Goal: Feedback & Contribution: Contribute content

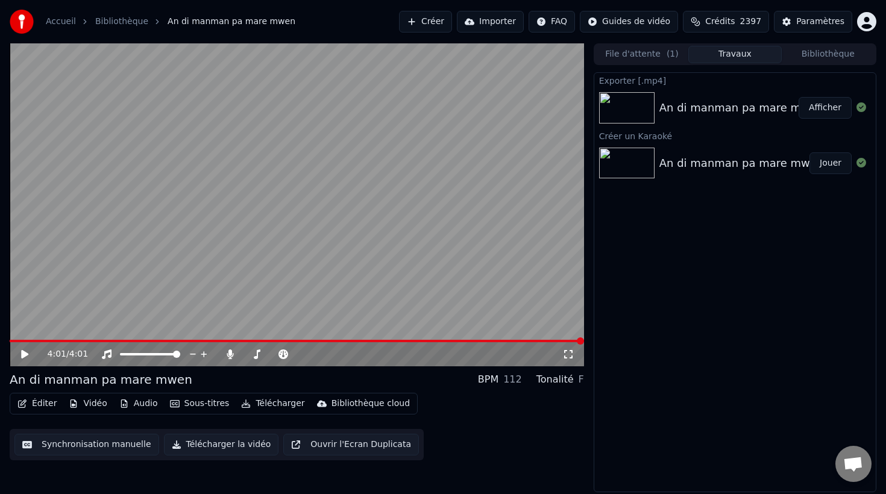
click at [441, 20] on button "Créer" at bounding box center [425, 22] width 53 height 22
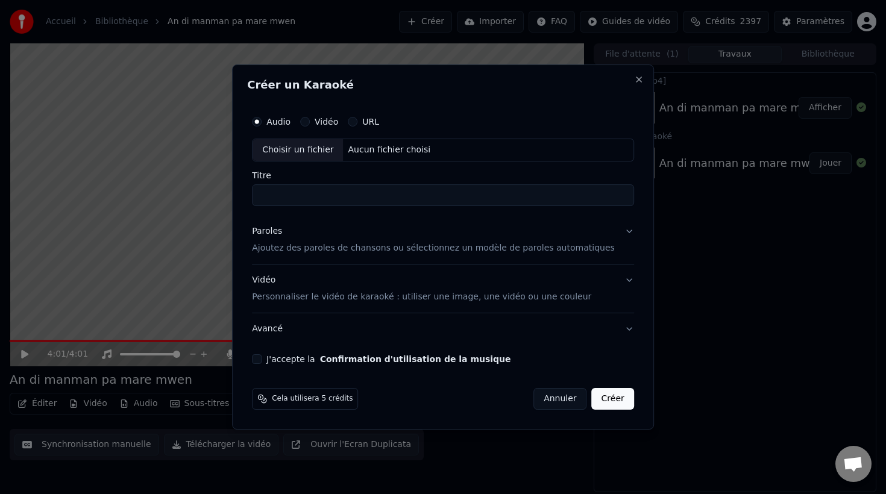
click at [306, 145] on div "Choisir un fichier" at bounding box center [297, 150] width 90 height 22
type input "**********"
click at [387, 252] on p "Ajoutez des paroles de chansons ou sélectionnez un modèle de paroles automatiqu…" at bounding box center [433, 248] width 363 height 12
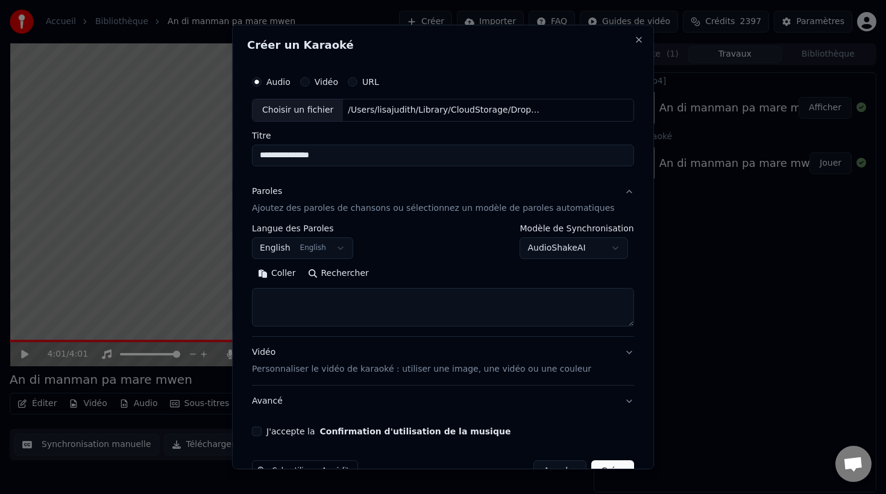
click at [363, 312] on textarea at bounding box center [443, 307] width 382 height 39
paste textarea "**********"
type textarea "**********"
click at [334, 368] on p "Personnaliser le vidéo de karaoké : utiliser une image, une vidéo ou une couleur" at bounding box center [421, 369] width 339 height 12
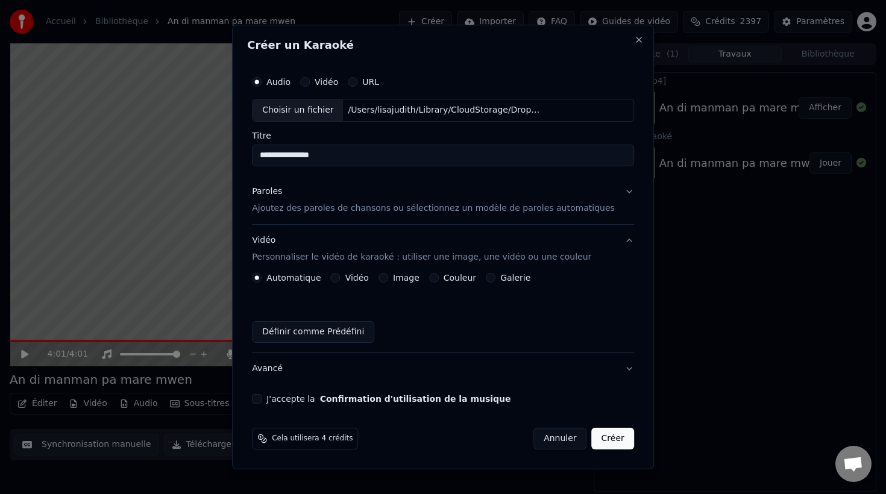
click at [388, 278] on button "Image" at bounding box center [383, 278] width 10 height 10
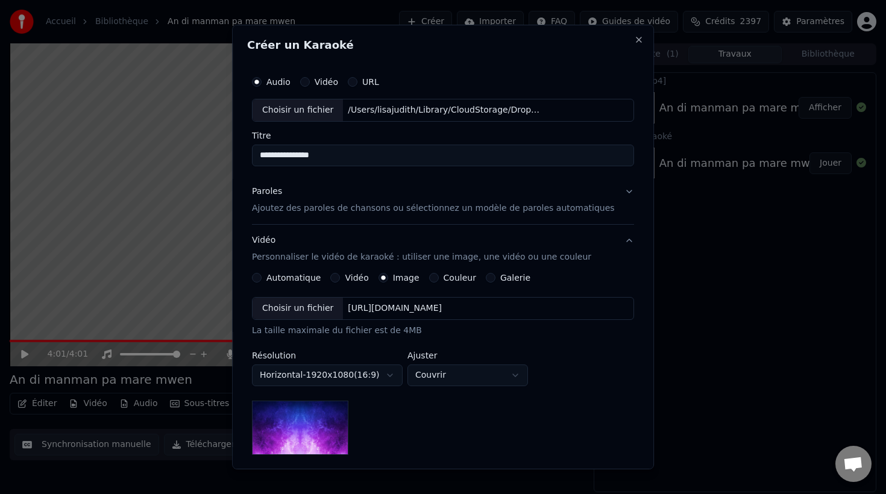
click at [306, 315] on div "Choisir un fichier" at bounding box center [297, 309] width 90 height 22
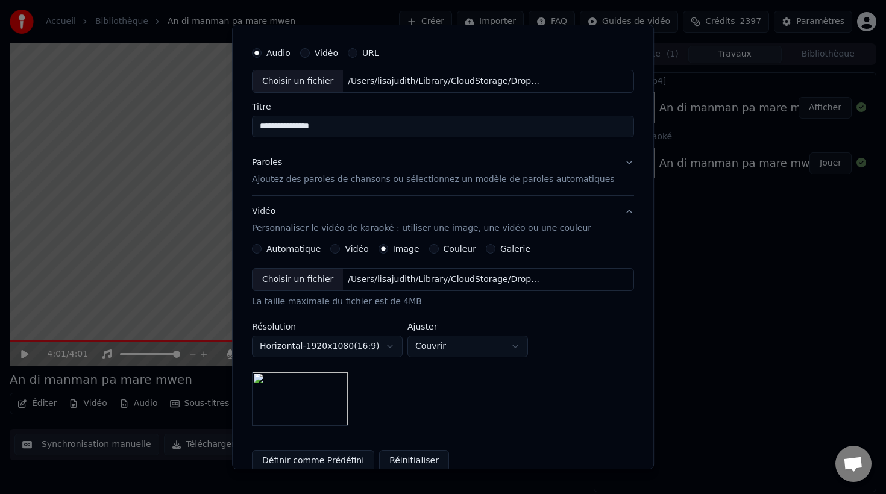
scroll to position [0, 0]
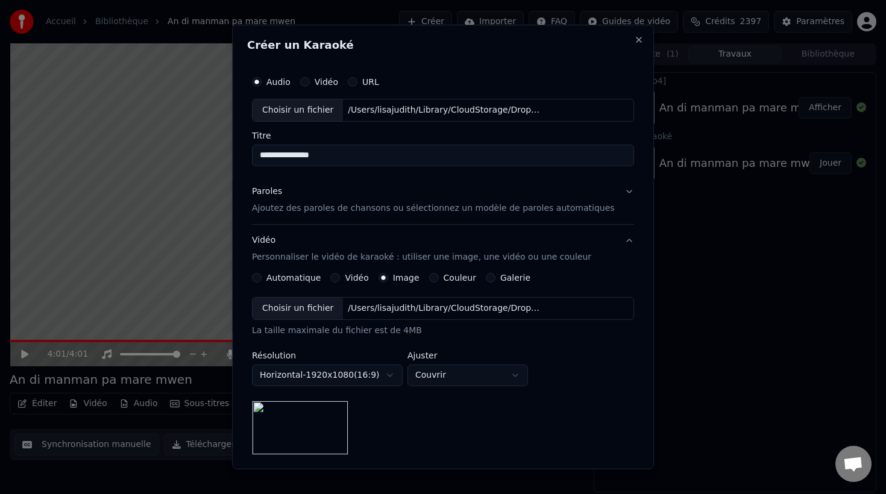
click at [292, 109] on div "Choisir un fichier" at bounding box center [297, 110] width 90 height 22
click at [350, 215] on button "Paroles Ajoutez des paroles de chansons ou sélectionnez un modèle de paroles au…" at bounding box center [443, 200] width 382 height 48
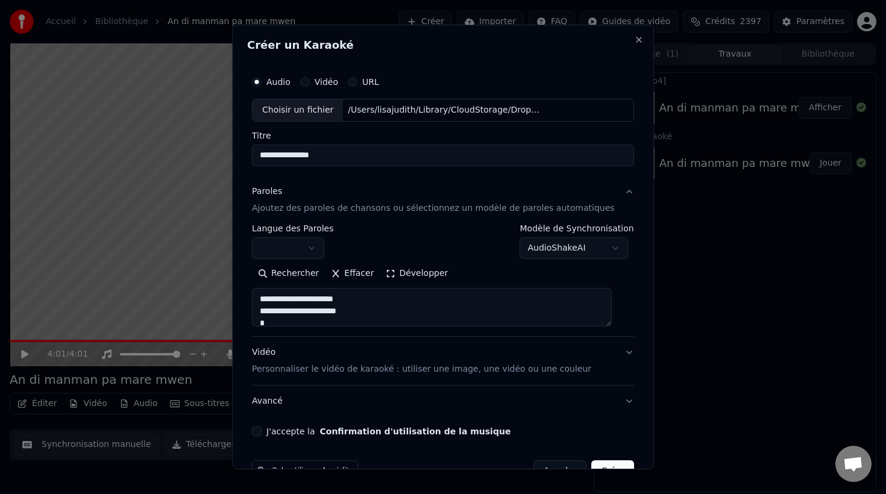
scroll to position [33, 0]
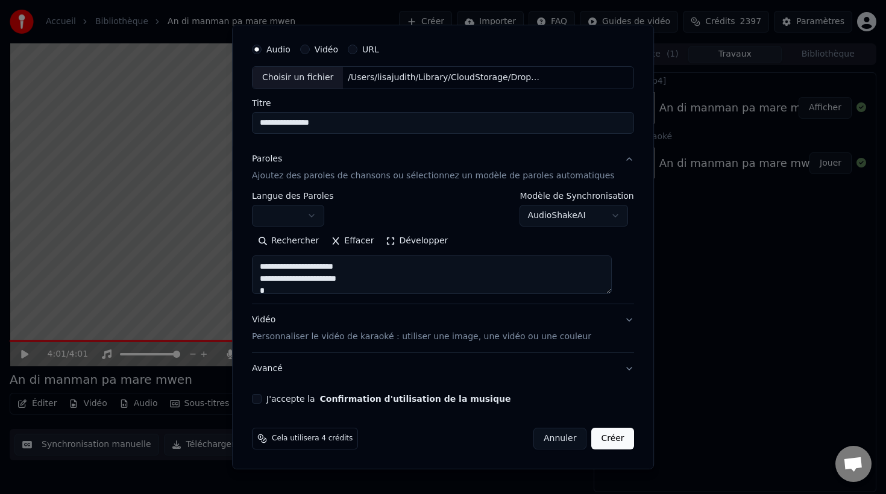
click at [273, 401] on div "J'accepte la Confirmation d'utilisation de la musique" at bounding box center [443, 399] width 382 height 10
click at [262, 400] on button "J'accepte la Confirmation d'utilisation de la musique" at bounding box center [257, 399] width 10 height 10
click at [597, 435] on button "Créer" at bounding box center [613, 439] width 42 height 22
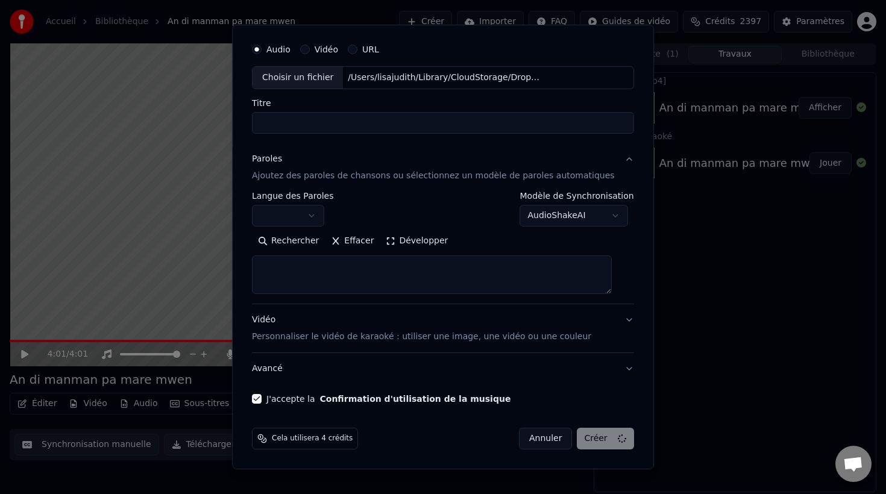
select select
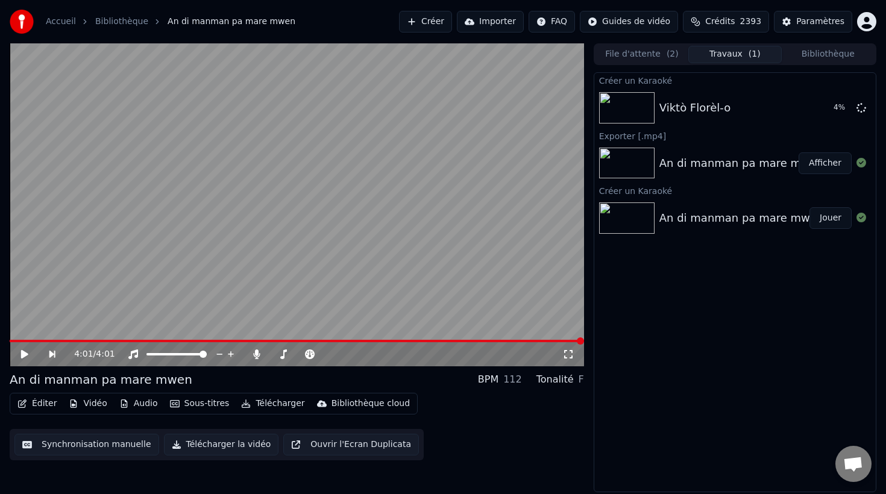
click at [626, 54] on button "File d'attente ( 2 )" at bounding box center [641, 54] width 93 height 17
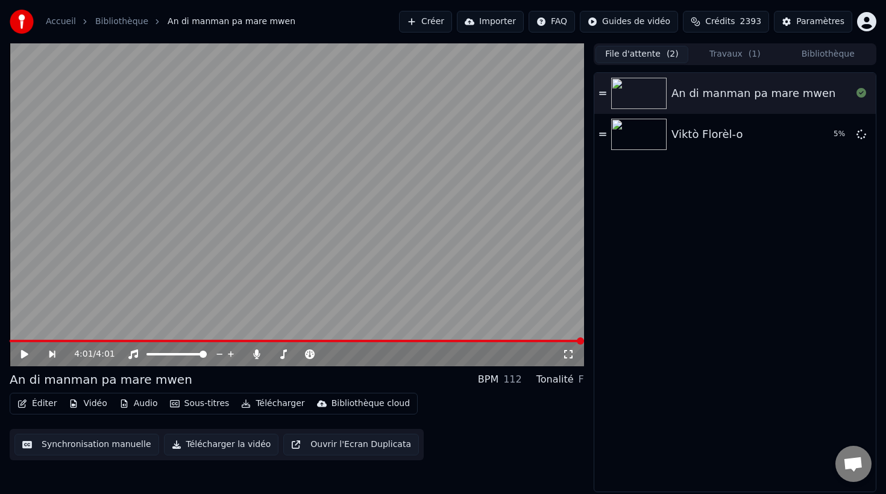
click at [814, 51] on button "Bibliothèque" at bounding box center [828, 54] width 93 height 17
click at [626, 59] on button "File d'attente ( 2 )" at bounding box center [641, 54] width 93 height 17
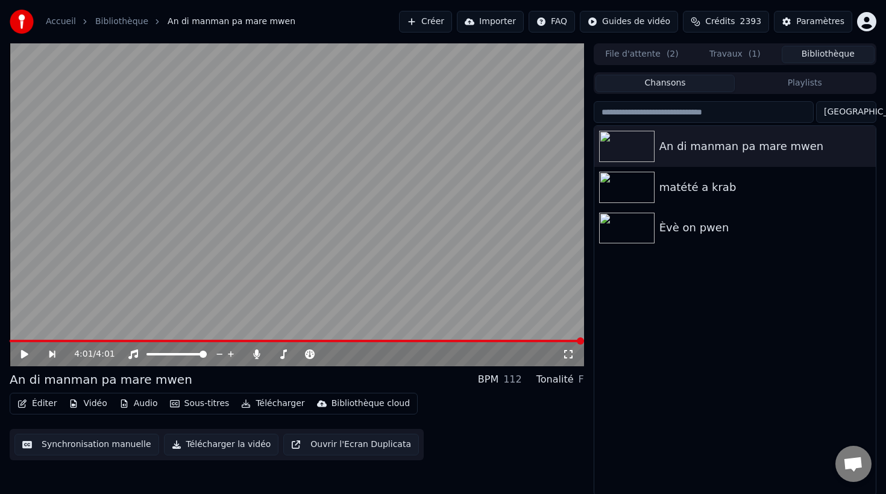
click at [832, 55] on button "Bibliothèque" at bounding box center [828, 54] width 93 height 17
click at [680, 196] on div "matété a krab" at bounding box center [734, 187] width 281 height 41
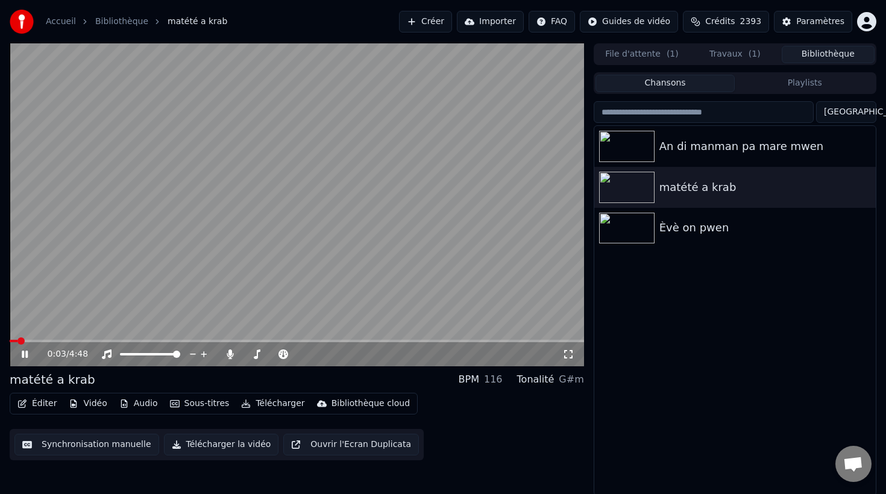
click at [271, 402] on button "Télécharger" at bounding box center [272, 403] width 73 height 17
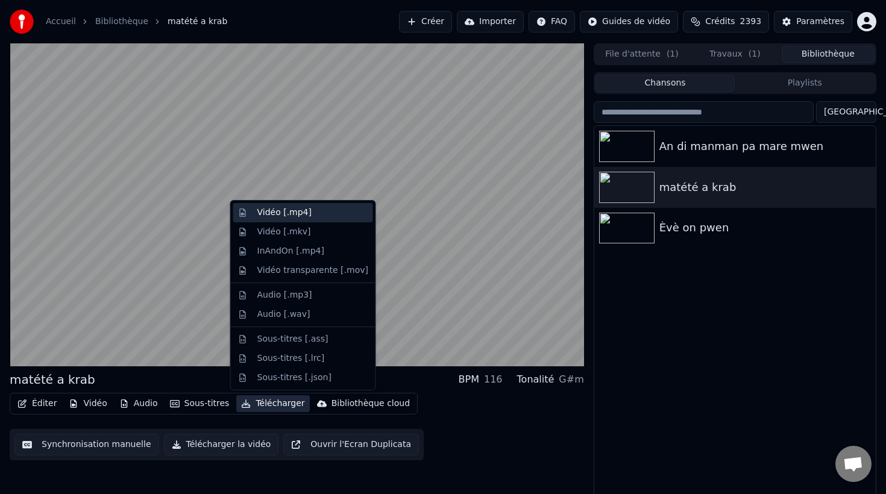
click at [274, 217] on div "Vidéo [.mp4]" at bounding box center [284, 213] width 54 height 12
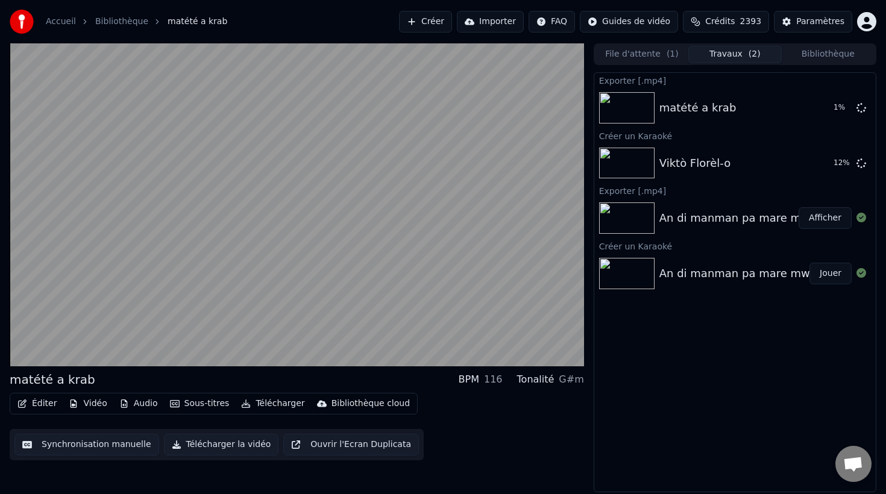
click at [815, 51] on button "Bibliothèque" at bounding box center [828, 54] width 93 height 17
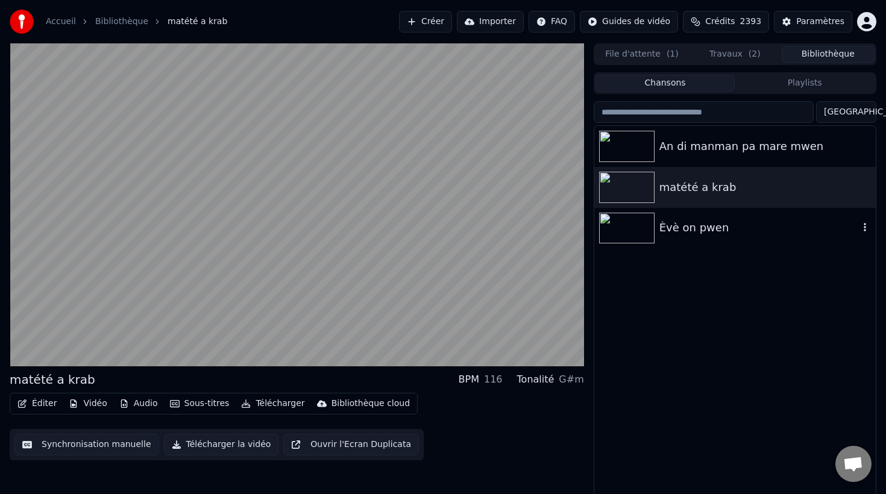
click at [666, 232] on div "Èvè on pwen" at bounding box center [758, 227] width 199 height 17
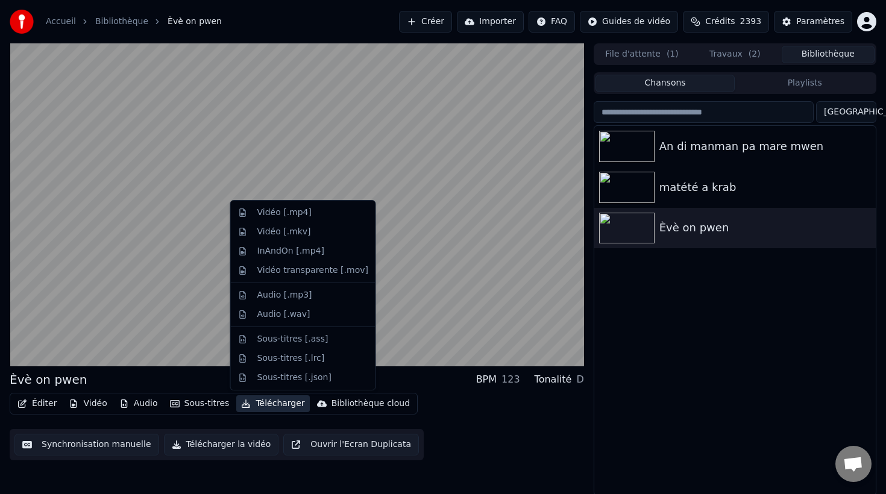
click at [271, 404] on button "Télécharger" at bounding box center [272, 403] width 73 height 17
click at [289, 214] on div "Vidéo [.mp4]" at bounding box center [284, 213] width 54 height 12
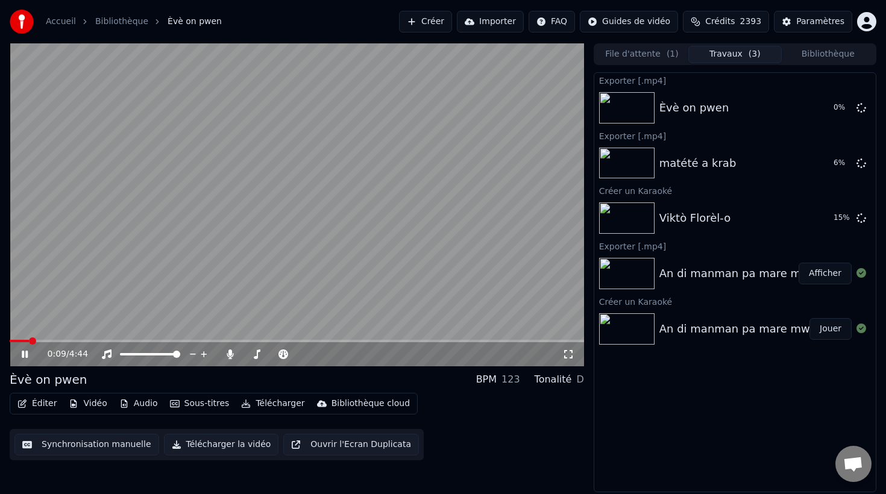
click at [641, 53] on button "File d'attente ( 1 )" at bounding box center [641, 54] width 93 height 17
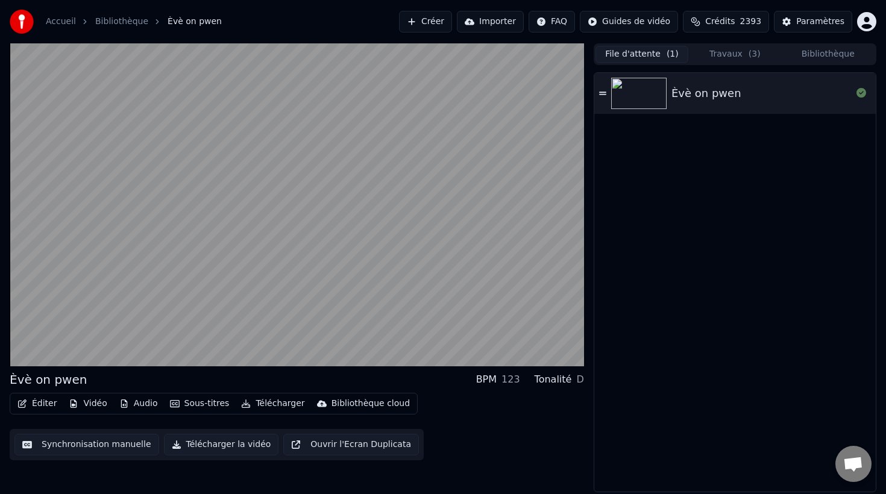
click at [742, 58] on button "Travaux ( 3 )" at bounding box center [734, 54] width 93 height 17
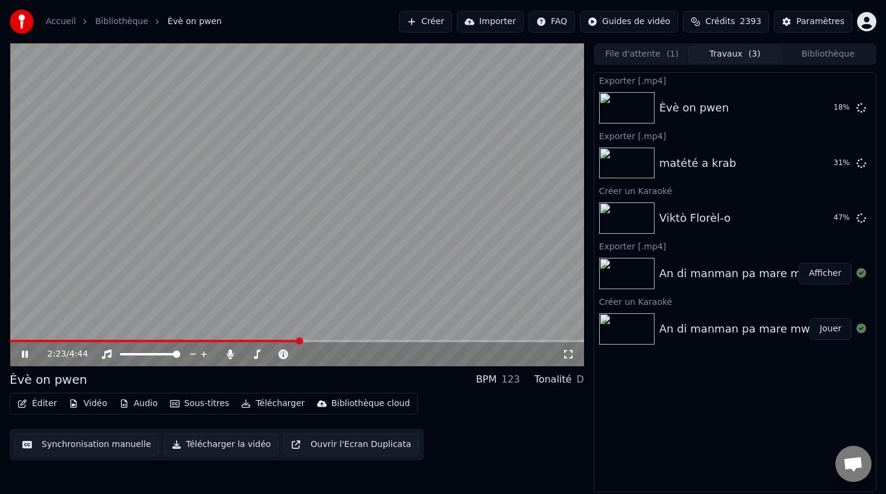
click at [24, 353] on icon at bounding box center [25, 354] width 6 height 7
click at [692, 216] on div "Viktò Florèl-o" at bounding box center [694, 218] width 71 height 17
click at [654, 216] on div at bounding box center [629, 217] width 60 height 31
click at [629, 213] on img at bounding box center [626, 217] width 55 height 31
click at [639, 55] on button "File d'attente ( 1 )" at bounding box center [641, 54] width 93 height 17
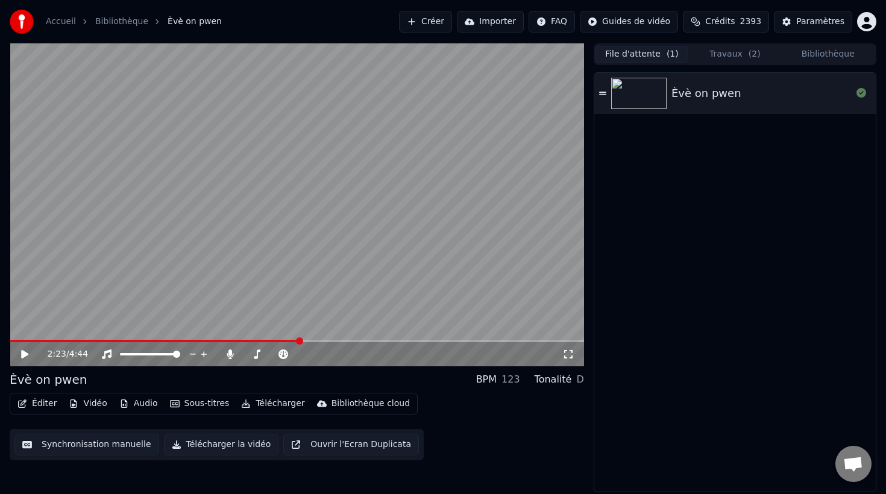
click at [816, 52] on button "Bibliothèque" at bounding box center [828, 54] width 93 height 17
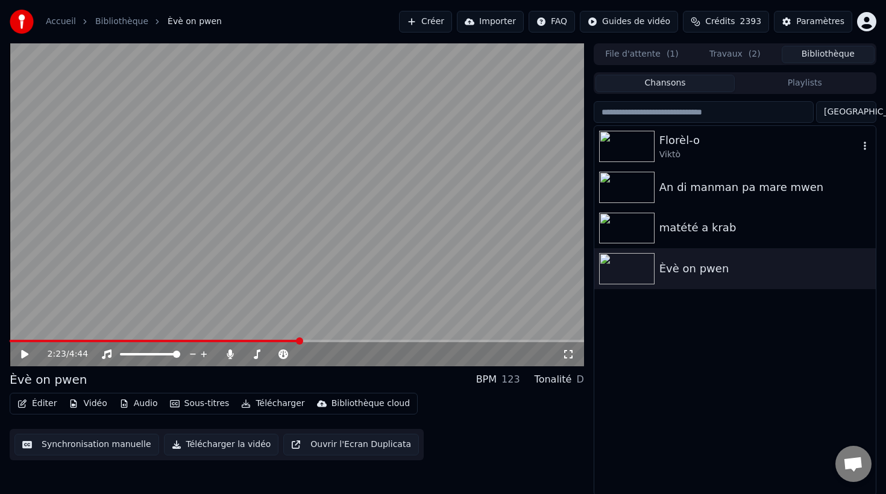
click at [639, 139] on img at bounding box center [626, 146] width 55 height 31
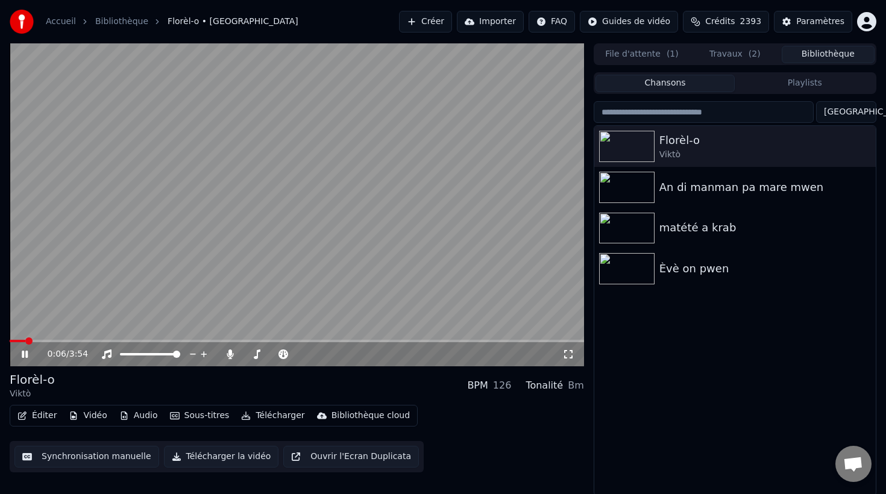
click at [42, 417] on button "Éditer" at bounding box center [37, 415] width 49 height 17
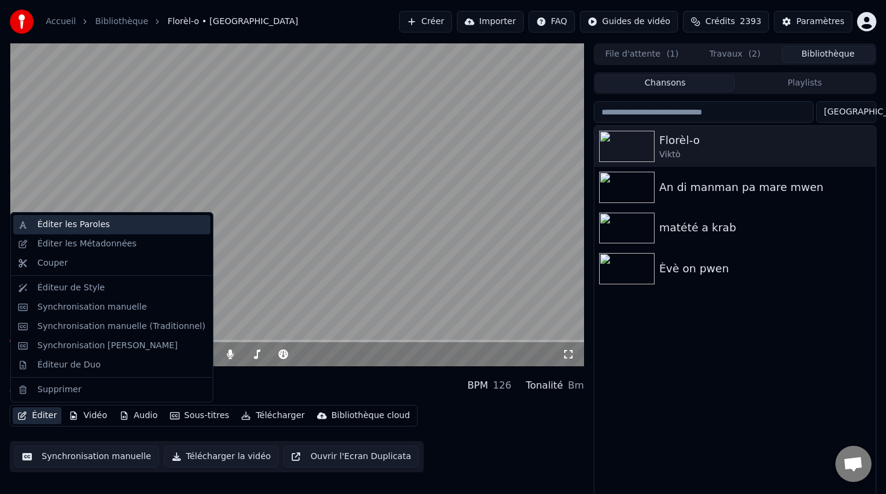
click at [84, 225] on div "Éditer les Paroles" at bounding box center [73, 225] width 72 height 12
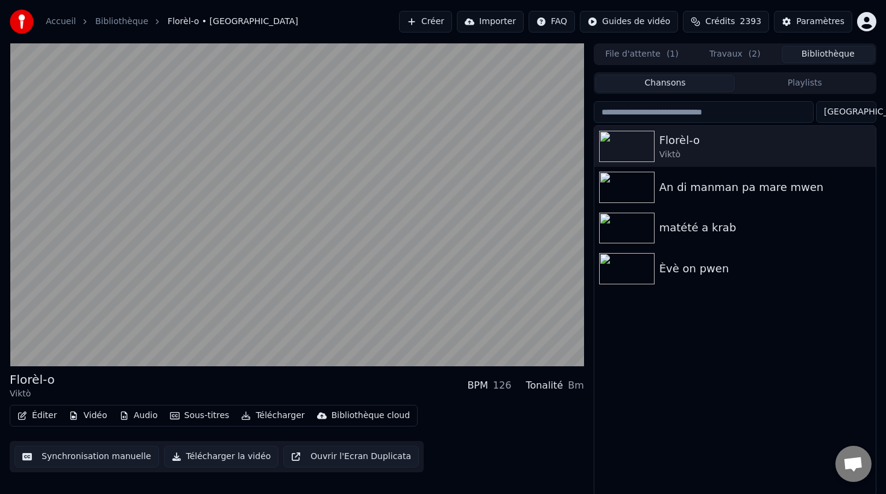
click at [40, 414] on button "Éditer" at bounding box center [37, 415] width 49 height 17
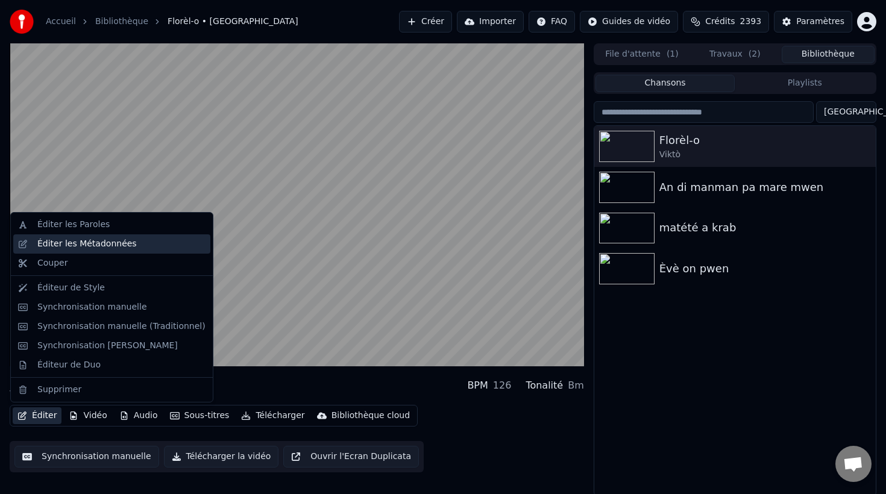
click at [74, 243] on div "Éditer les Métadonnées" at bounding box center [86, 244] width 99 height 12
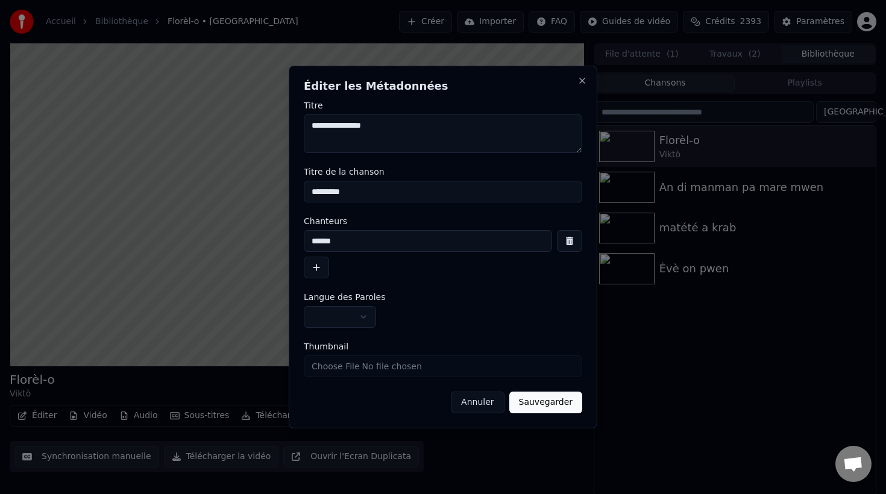
drag, startPoint x: 346, startPoint y: 237, endPoint x: 304, endPoint y: 238, distance: 42.2
click at [304, 238] on input "******" at bounding box center [428, 241] width 248 height 22
click at [312, 192] on input "*********" at bounding box center [443, 192] width 278 height 22
paste input "******"
type input "**********"
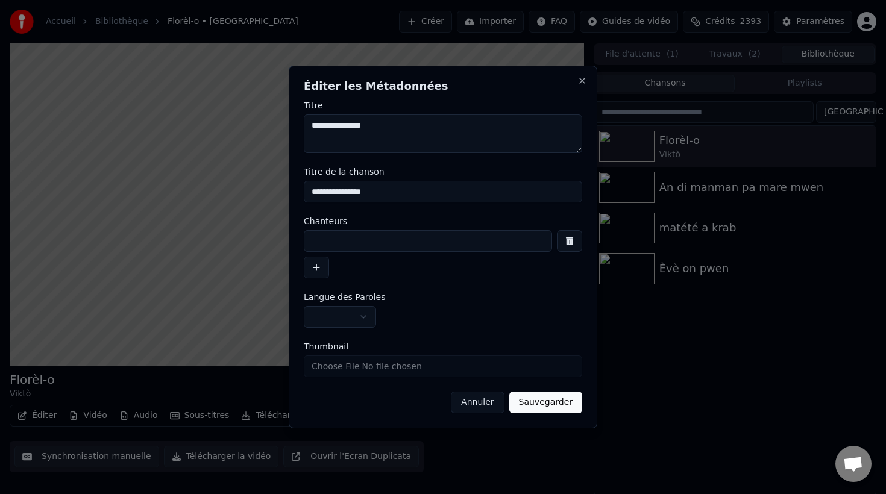
click at [544, 399] on button "Sauvegarder" at bounding box center [545, 403] width 73 height 22
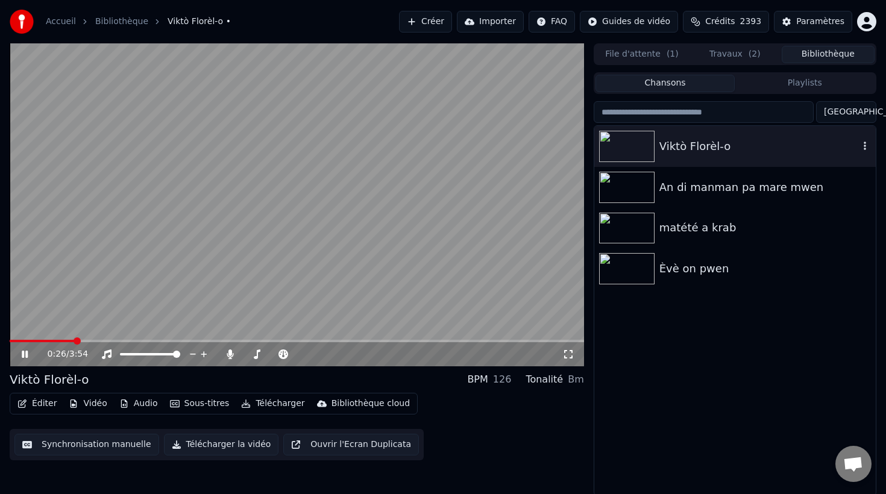
click at [627, 143] on img at bounding box center [626, 146] width 55 height 31
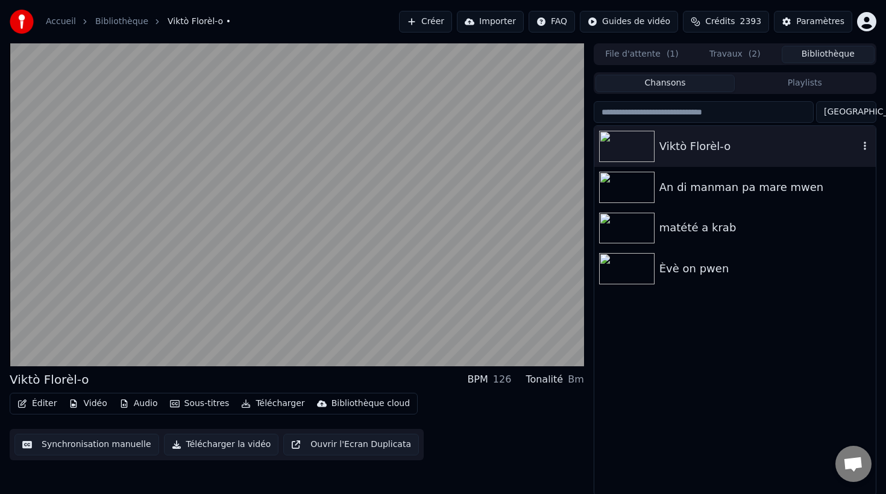
click at [627, 143] on img at bounding box center [626, 146] width 55 height 31
click at [637, 174] on img at bounding box center [626, 187] width 55 height 31
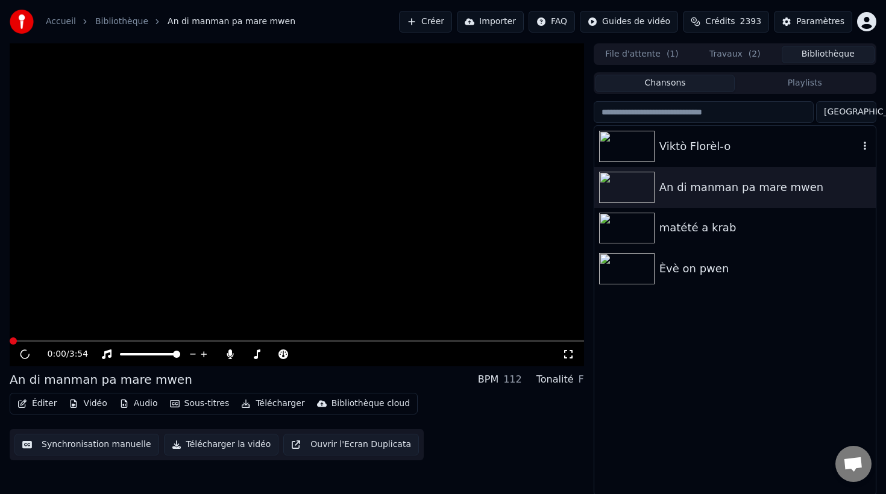
click at [626, 143] on img at bounding box center [626, 146] width 55 height 31
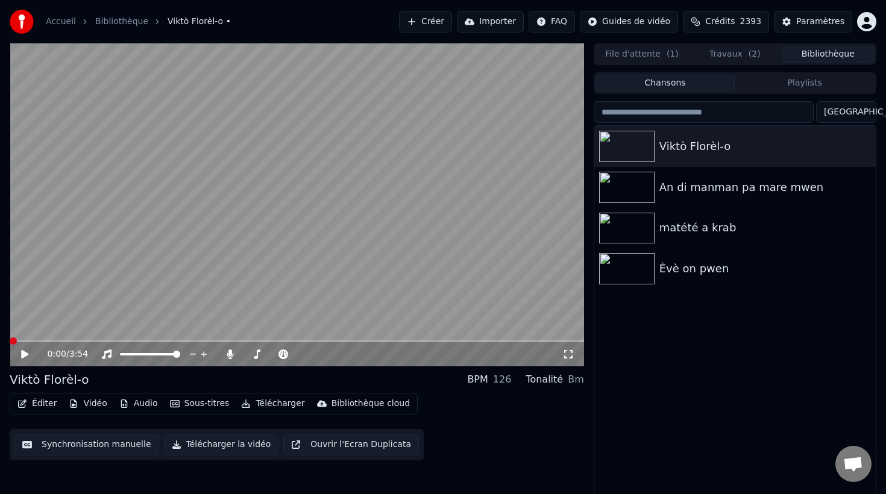
click at [45, 403] on button "Éditer" at bounding box center [37, 403] width 49 height 17
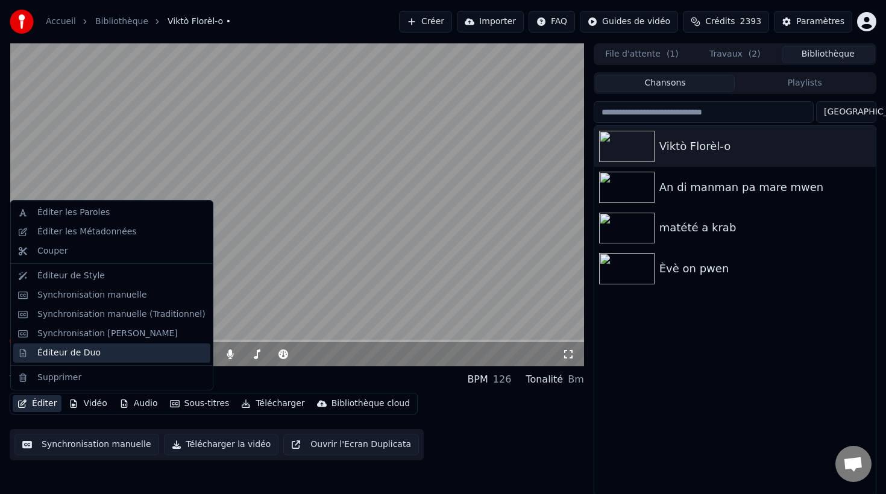
click at [66, 345] on div "Éditeur de Duo" at bounding box center [111, 352] width 197 height 19
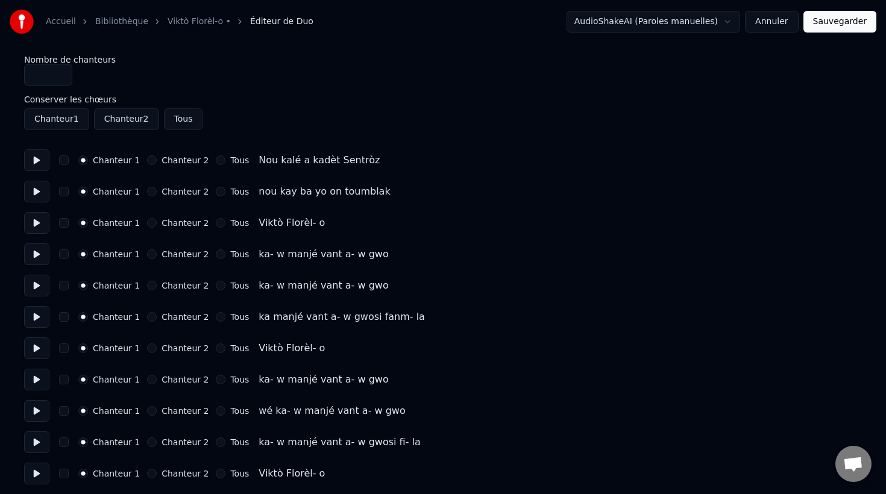
click at [66, 348] on button "button" at bounding box center [64, 348] width 10 height 10
click at [150, 348] on button "Chanteur 2" at bounding box center [152, 348] width 10 height 10
click at [149, 380] on button "Chanteur 2" at bounding box center [152, 380] width 10 height 10
click at [66, 380] on button "button" at bounding box center [64, 380] width 10 height 10
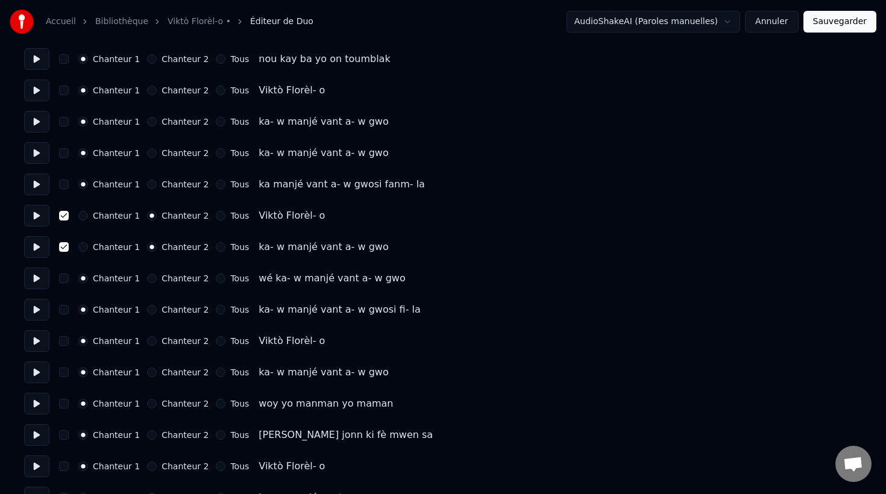
scroll to position [137, 0]
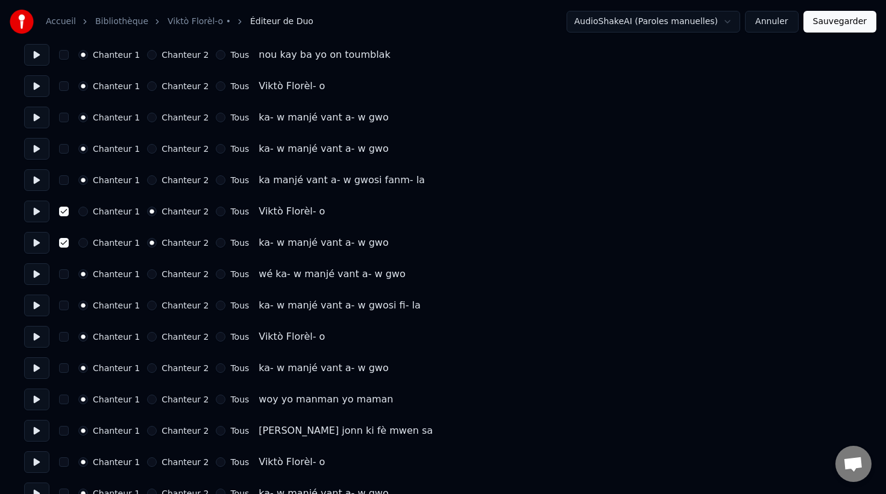
click at [216, 336] on button "Tous" at bounding box center [221, 337] width 10 height 10
click at [216, 370] on button "Tous" at bounding box center [221, 368] width 10 height 10
click at [63, 337] on button "button" at bounding box center [64, 337] width 10 height 10
click at [63, 368] on button "button" at bounding box center [64, 368] width 10 height 10
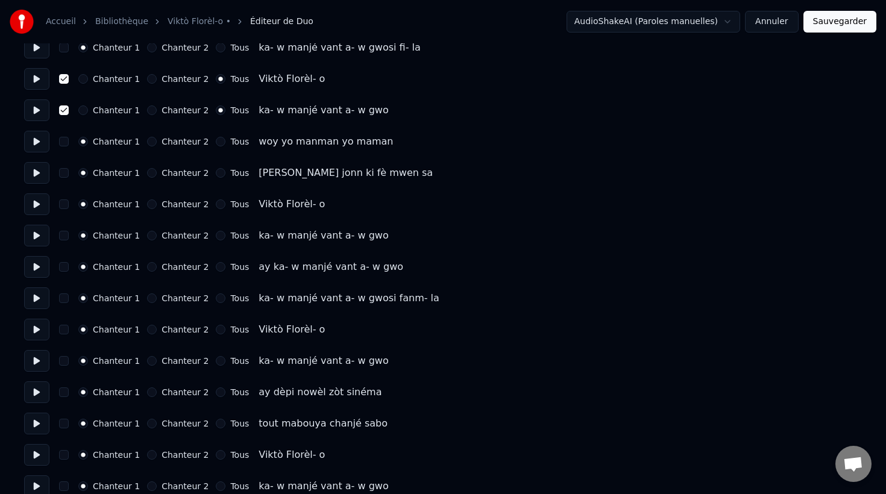
scroll to position [397, 0]
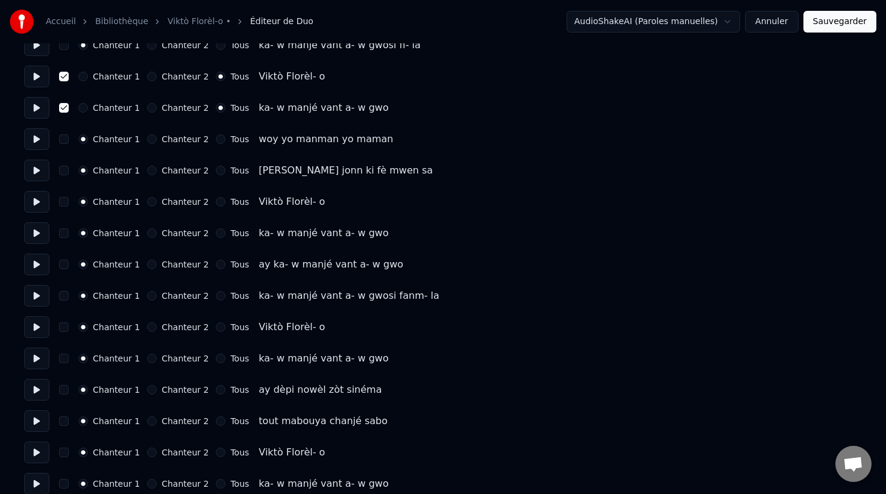
click at [216, 202] on button "Tous" at bounding box center [221, 202] width 10 height 10
click at [216, 235] on button "Tous" at bounding box center [221, 233] width 10 height 10
click at [216, 325] on button "Tous" at bounding box center [221, 327] width 10 height 10
click at [216, 362] on button "Tous" at bounding box center [221, 359] width 10 height 10
click at [216, 453] on button "Tous" at bounding box center [221, 453] width 10 height 10
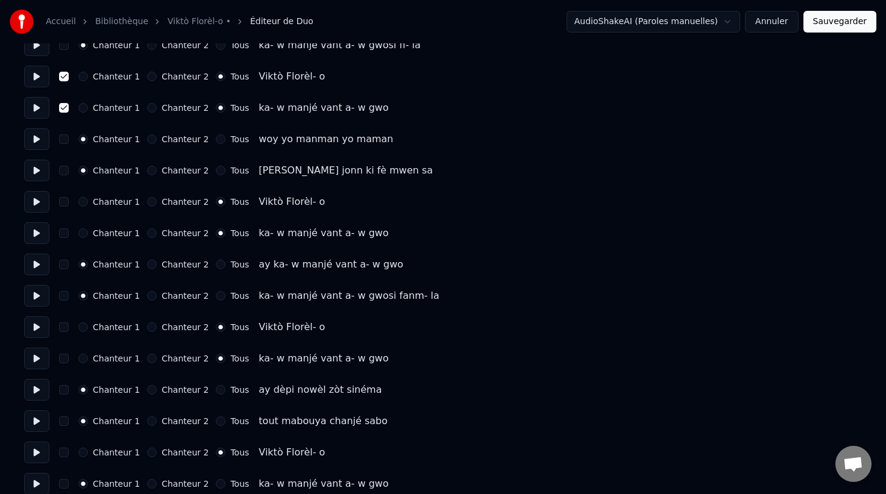
click at [216, 486] on button "Tous" at bounding box center [221, 484] width 10 height 10
click at [65, 201] on button "button" at bounding box center [64, 202] width 10 height 10
click at [65, 230] on button "button" at bounding box center [64, 233] width 10 height 10
click at [65, 328] on button "button" at bounding box center [64, 327] width 10 height 10
click at [66, 359] on button "button" at bounding box center [64, 359] width 10 height 10
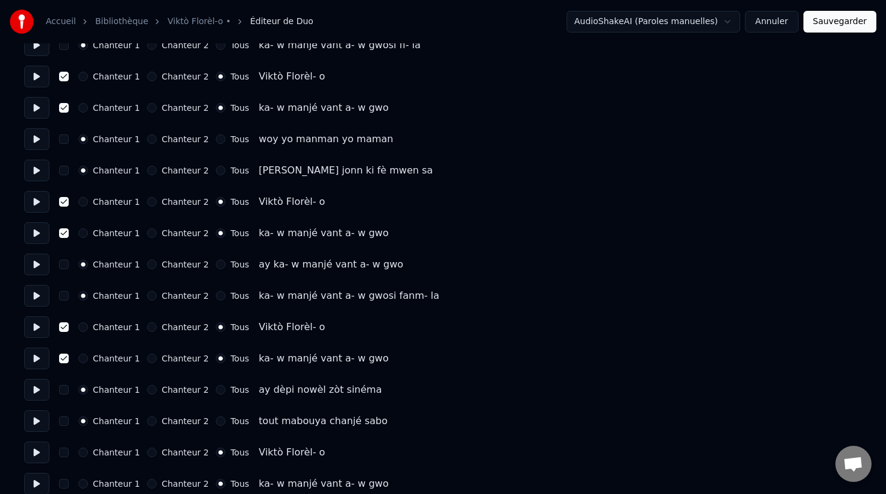
click at [66, 452] on button "button" at bounding box center [64, 453] width 10 height 10
click at [67, 486] on button "button" at bounding box center [64, 484] width 10 height 10
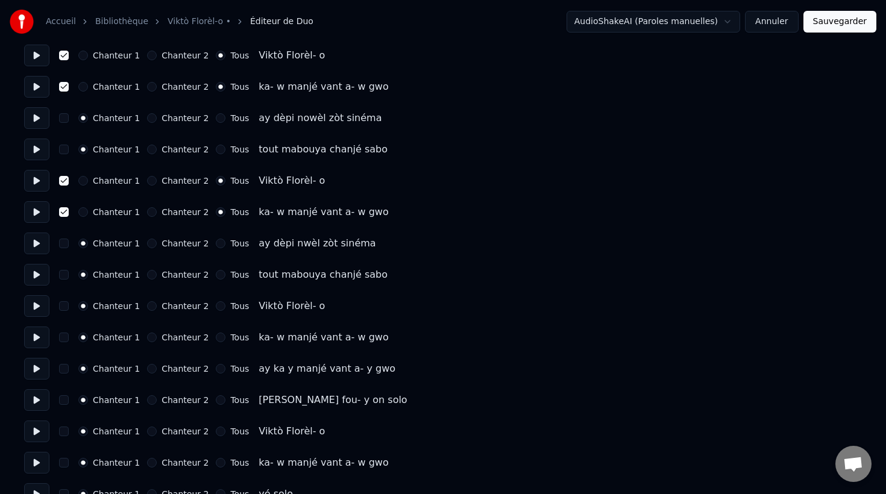
scroll to position [676, 0]
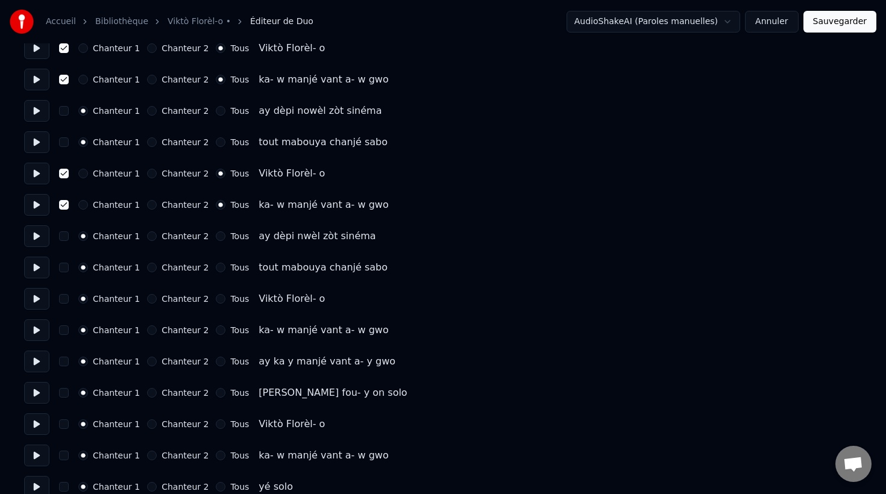
click at [216, 299] on button "Tous" at bounding box center [221, 299] width 10 height 10
click at [216, 332] on button "Tous" at bounding box center [221, 330] width 10 height 10
click at [63, 299] on button "button" at bounding box center [64, 299] width 10 height 10
click at [63, 331] on button "button" at bounding box center [64, 330] width 10 height 10
click at [278, 364] on div "ay ka y manjé vant a- y gwo" at bounding box center [327, 361] width 137 height 14
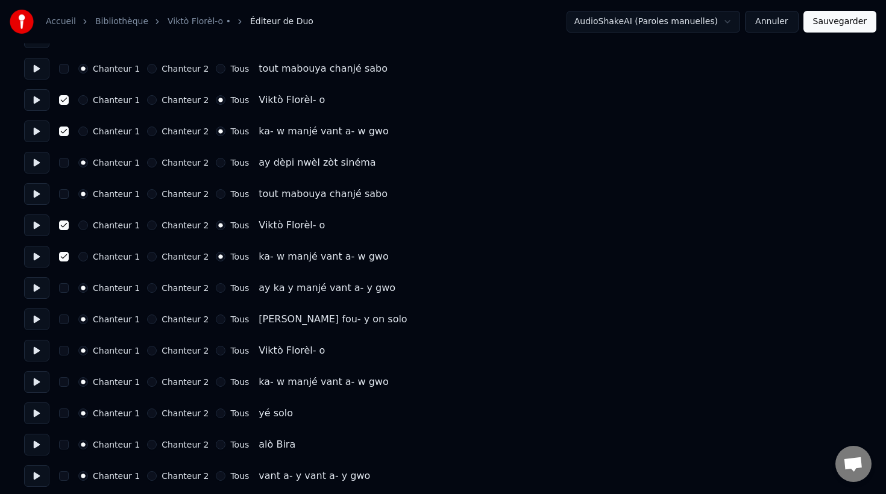
scroll to position [755, 0]
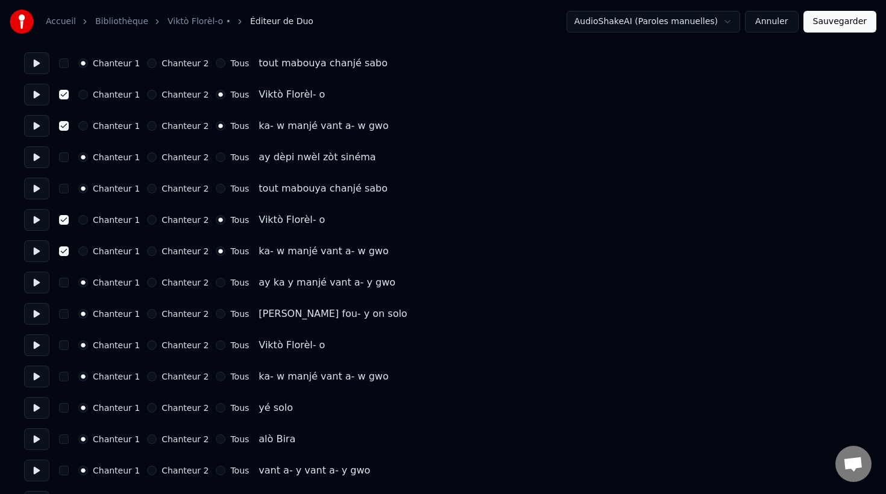
click at [216, 345] on button "Tous" at bounding box center [221, 345] width 10 height 10
click at [216, 377] on button "Tous" at bounding box center [221, 377] width 10 height 10
click at [63, 346] on button "button" at bounding box center [64, 345] width 10 height 10
click at [64, 375] on button "button" at bounding box center [64, 377] width 10 height 10
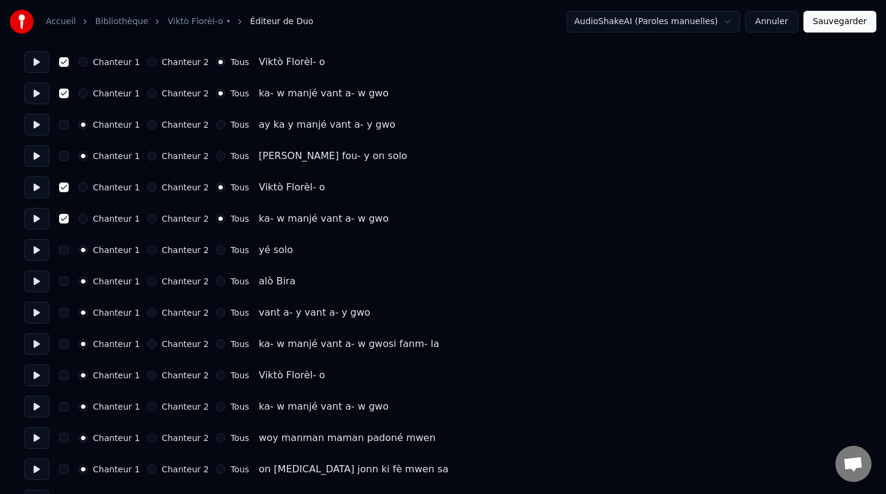
scroll to position [920, 0]
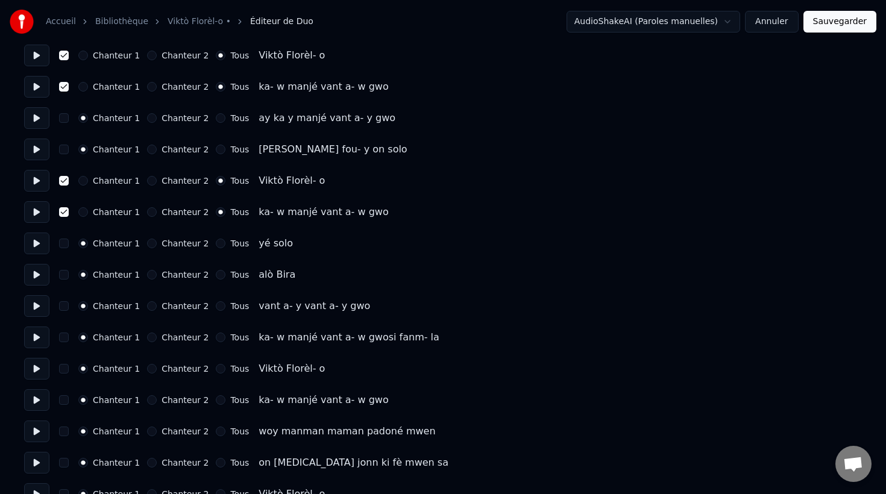
click at [216, 370] on button "Tous" at bounding box center [221, 369] width 10 height 10
click at [216, 404] on button "Tous" at bounding box center [221, 400] width 10 height 10
click at [64, 368] on button "button" at bounding box center [64, 369] width 10 height 10
click at [65, 401] on button "button" at bounding box center [64, 400] width 10 height 10
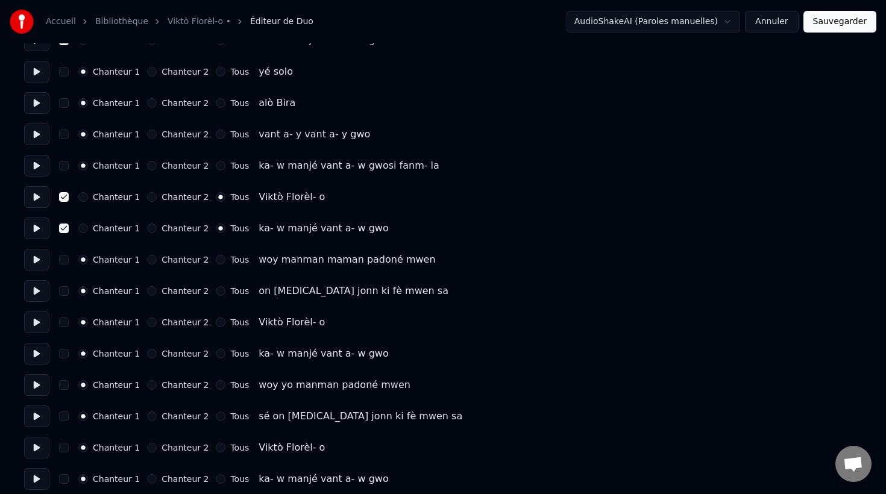
scroll to position [1101, 0]
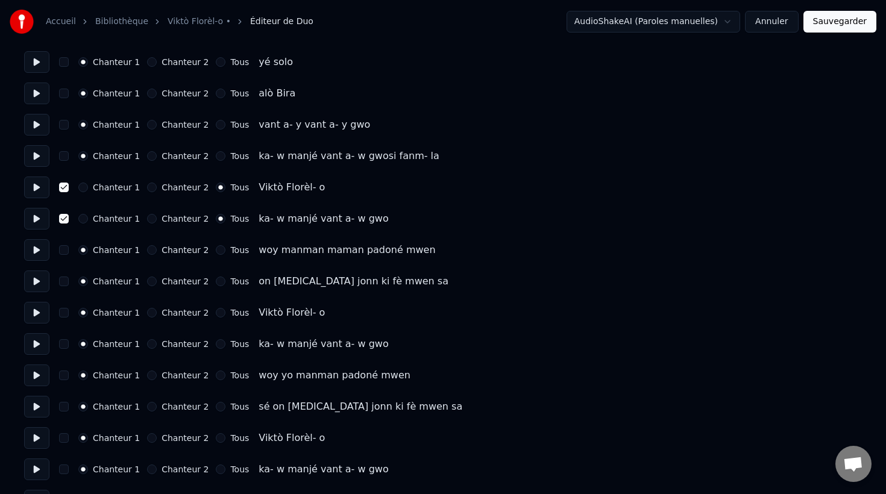
click at [216, 315] on button "Tous" at bounding box center [221, 313] width 10 height 10
click at [216, 343] on button "Tous" at bounding box center [221, 344] width 10 height 10
click at [65, 313] on button "button" at bounding box center [64, 313] width 10 height 10
click at [64, 342] on button "button" at bounding box center [64, 344] width 10 height 10
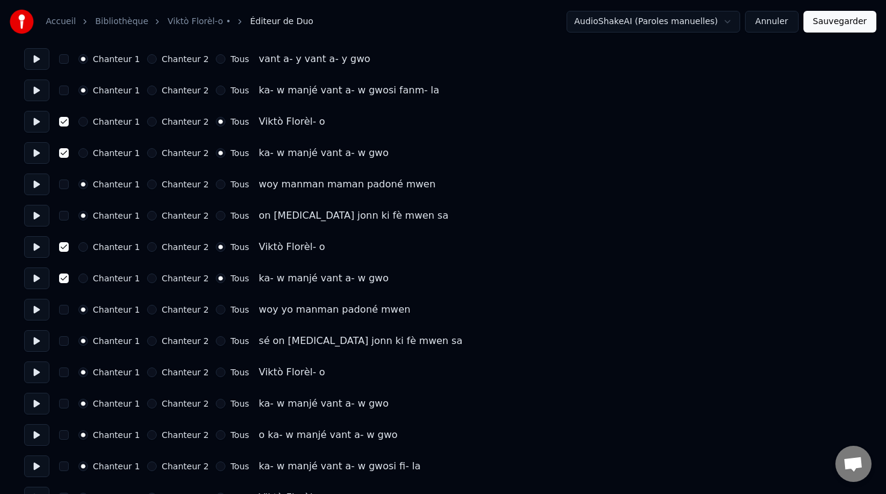
scroll to position [1170, 0]
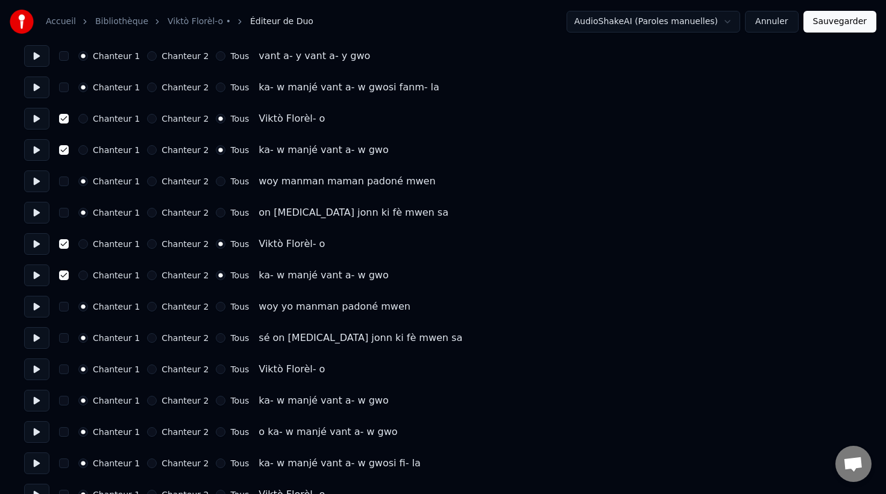
click at [216, 372] on button "Tous" at bounding box center [221, 370] width 10 height 10
click at [216, 400] on button "Tous" at bounding box center [221, 401] width 10 height 10
click at [65, 372] on button "button" at bounding box center [64, 370] width 10 height 10
click at [63, 401] on button "button" at bounding box center [64, 401] width 10 height 10
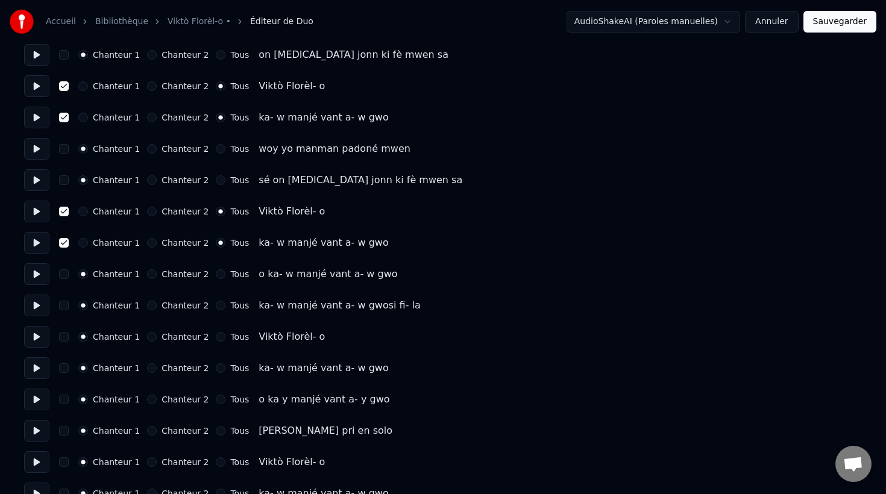
scroll to position [1330, 0]
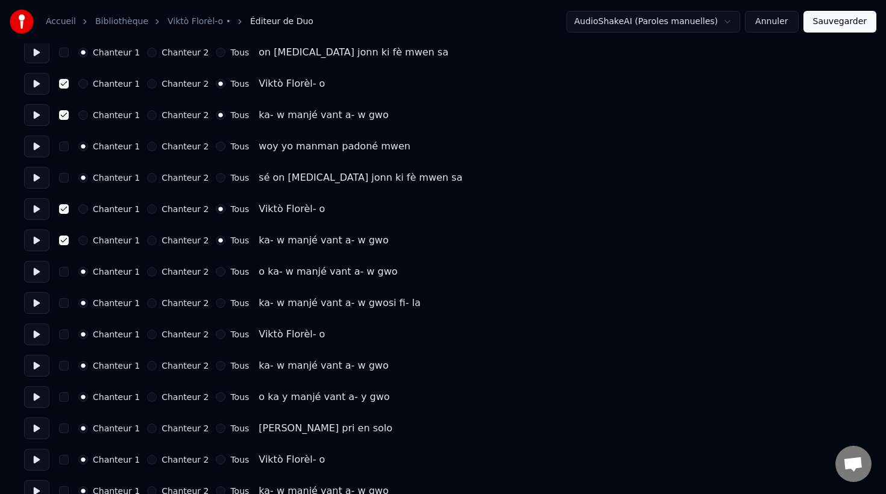
click at [216, 336] on button "Tous" at bounding box center [221, 335] width 10 height 10
click at [216, 366] on button "Tous" at bounding box center [221, 366] width 10 height 10
click at [67, 335] on button "button" at bounding box center [64, 335] width 10 height 10
click at [65, 367] on button "button" at bounding box center [64, 366] width 10 height 10
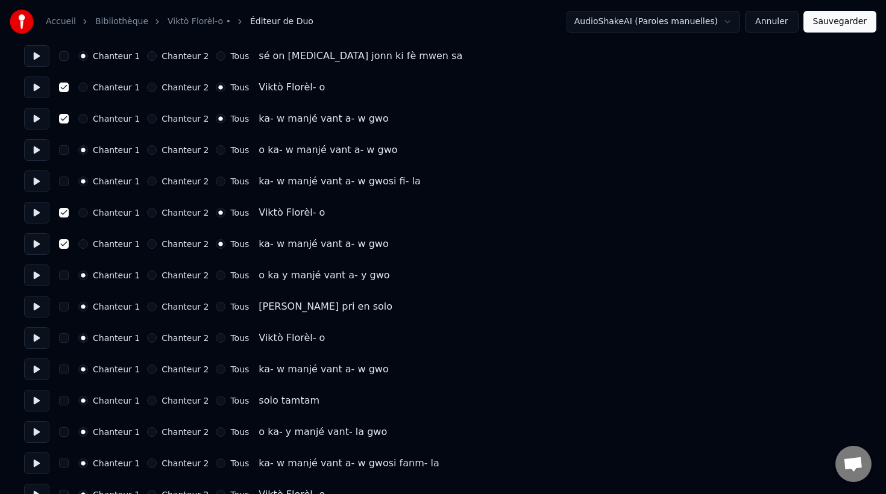
scroll to position [1452, 0]
click at [216, 339] on button "Tous" at bounding box center [221, 338] width 10 height 10
click at [216, 371] on button "Tous" at bounding box center [221, 369] width 10 height 10
click at [63, 337] on button "button" at bounding box center [64, 338] width 10 height 10
click at [63, 369] on button "button" at bounding box center [64, 369] width 10 height 10
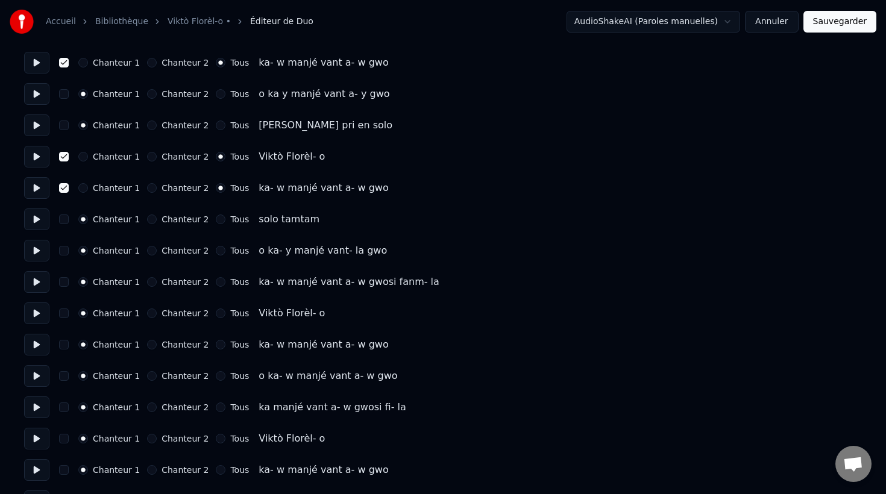
scroll to position [1634, 0]
click at [216, 311] on button "Tous" at bounding box center [221, 313] width 10 height 10
click at [216, 348] on button "Tous" at bounding box center [221, 344] width 10 height 10
click at [64, 313] on button "button" at bounding box center [64, 313] width 10 height 10
click at [66, 343] on button "button" at bounding box center [64, 344] width 10 height 10
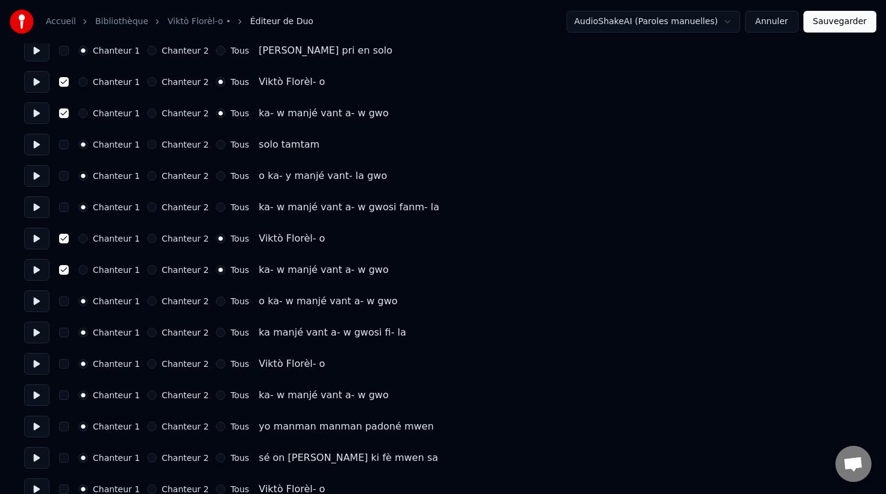
scroll to position [1710, 0]
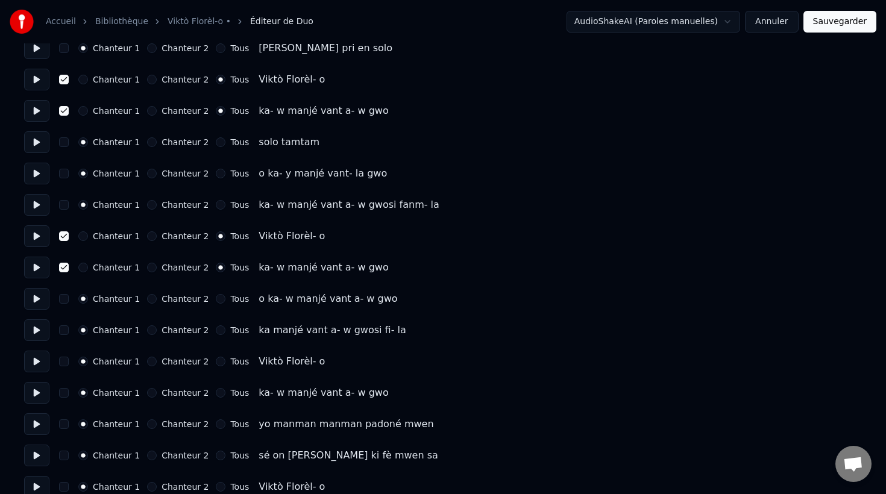
click at [216, 362] on button "Tous" at bounding box center [221, 362] width 10 height 10
click at [216, 394] on button "Tous" at bounding box center [221, 393] width 10 height 10
click at [63, 360] on button "button" at bounding box center [64, 362] width 10 height 10
click at [66, 395] on button "button" at bounding box center [64, 393] width 10 height 10
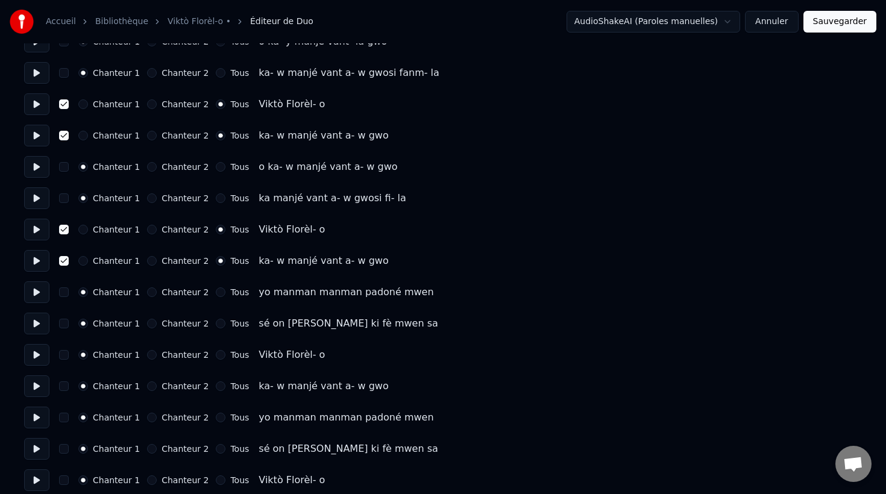
scroll to position [1845, 0]
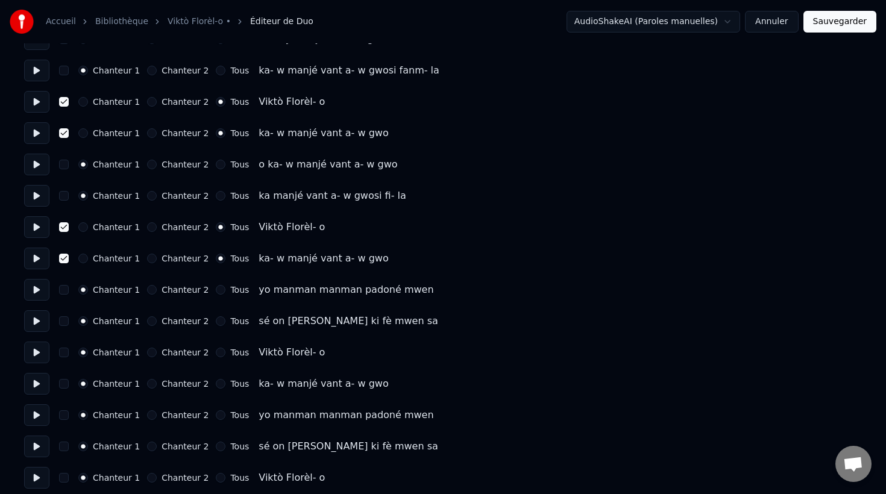
click at [216, 353] on button "Tous" at bounding box center [221, 353] width 10 height 10
click at [216, 387] on button "Tous" at bounding box center [221, 384] width 10 height 10
click at [66, 353] on button "button" at bounding box center [64, 353] width 10 height 10
click at [64, 384] on button "button" at bounding box center [64, 384] width 10 height 10
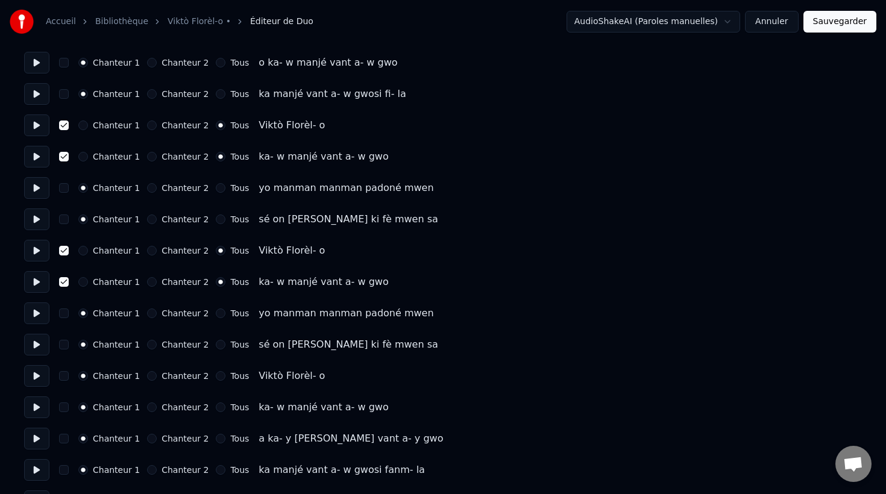
scroll to position [1966, 0]
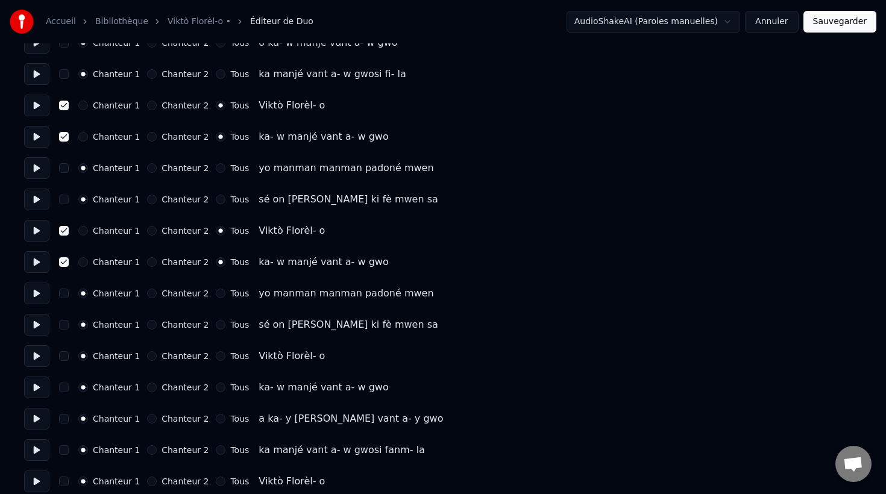
click at [216, 357] on button "Tous" at bounding box center [221, 356] width 10 height 10
click at [216, 387] on button "Tous" at bounding box center [221, 388] width 10 height 10
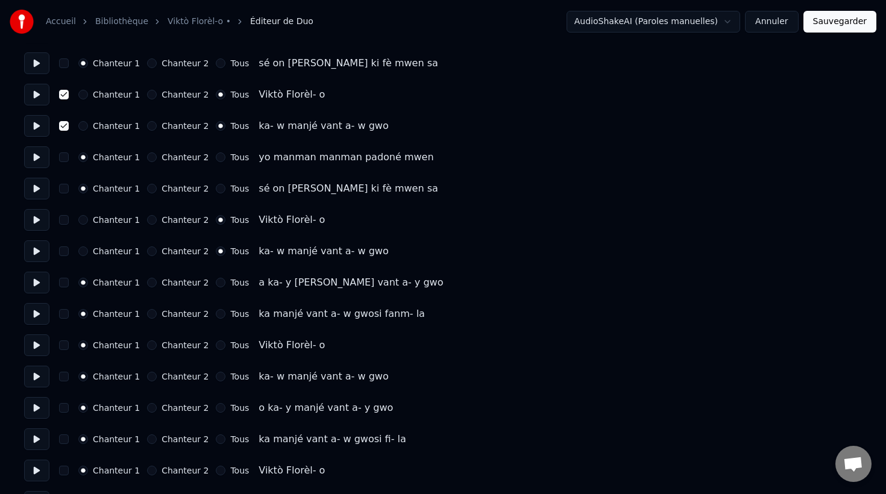
scroll to position [2121, 0]
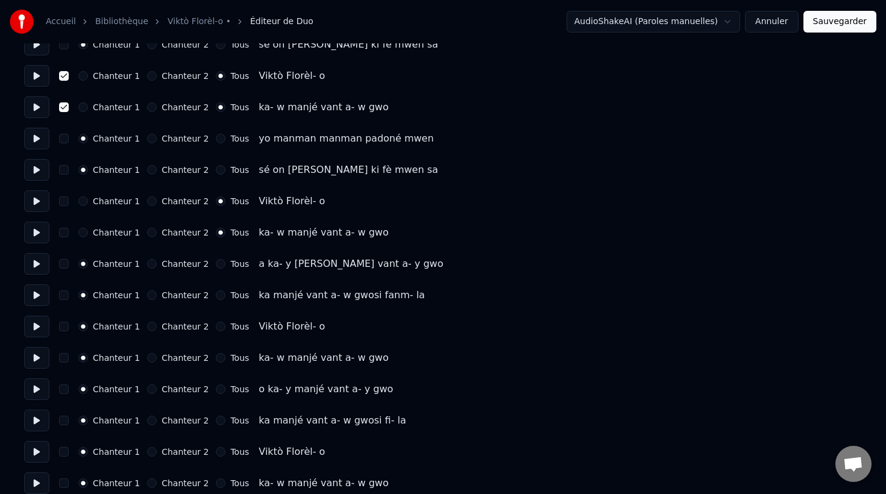
click at [216, 325] on button "Tous" at bounding box center [221, 327] width 10 height 10
click at [217, 359] on button "Tous" at bounding box center [221, 358] width 10 height 10
click at [68, 327] on button "button" at bounding box center [64, 327] width 10 height 10
click at [67, 358] on button "button" at bounding box center [64, 358] width 10 height 10
click at [61, 202] on button "button" at bounding box center [64, 201] width 10 height 10
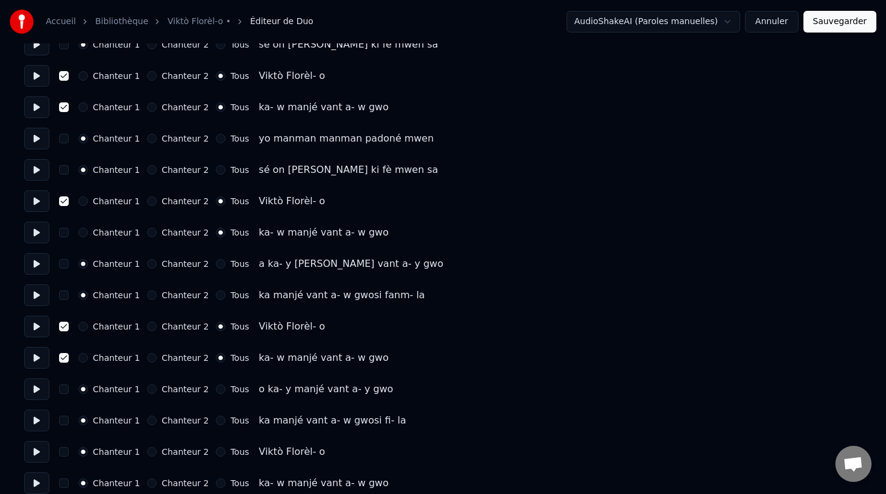
click at [63, 234] on button "button" at bounding box center [64, 233] width 10 height 10
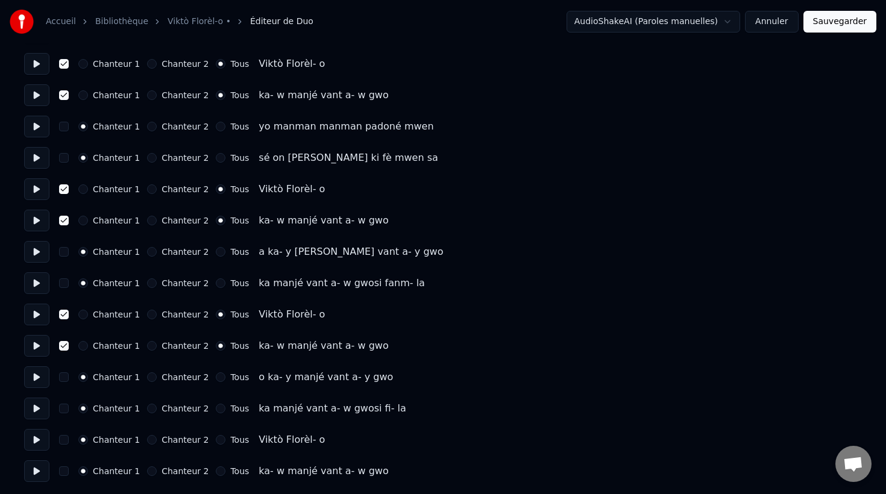
click at [149, 437] on button "Chanteur 2" at bounding box center [152, 440] width 10 height 10
click at [147, 468] on button "Chanteur 2" at bounding box center [152, 471] width 10 height 10
click at [64, 441] on button "button" at bounding box center [64, 440] width 10 height 10
click at [64, 474] on button "button" at bounding box center [64, 471] width 10 height 10
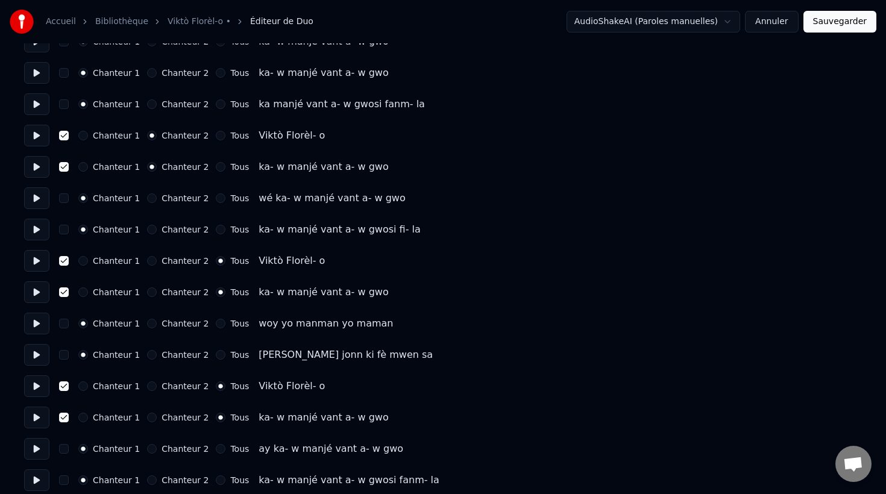
scroll to position [0, 0]
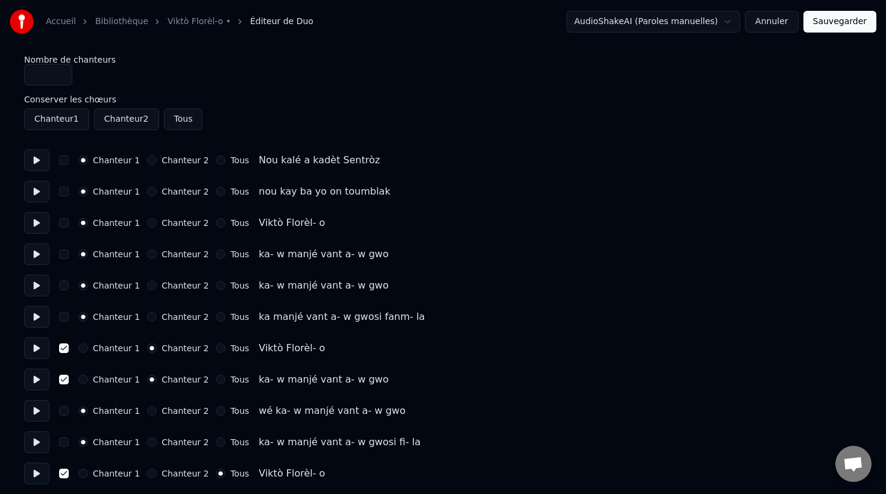
click at [845, 22] on button "Sauvegarder" at bounding box center [839, 22] width 73 height 22
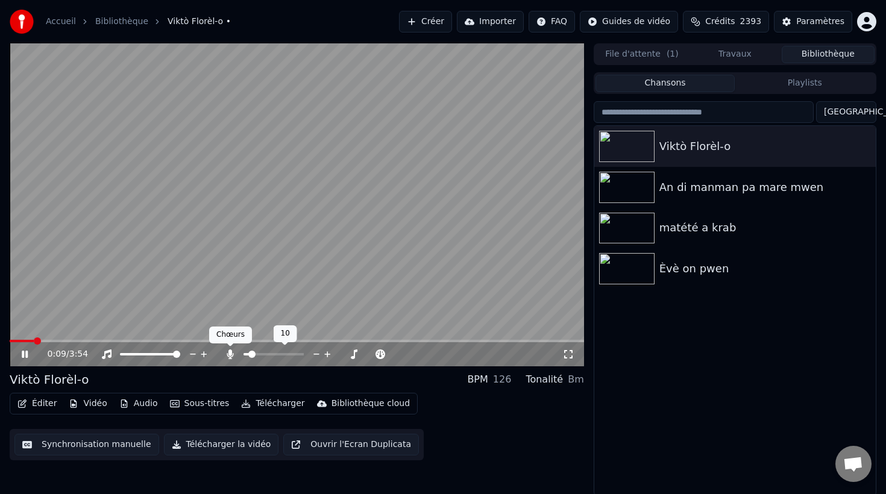
click at [233, 353] on icon at bounding box center [230, 355] width 12 height 10
click at [249, 354] on span at bounding box center [251, 354] width 7 height 7
click at [246, 354] on span at bounding box center [249, 354] width 7 height 7
click at [75, 342] on div "0:29 / 3:54" at bounding box center [297, 354] width 574 height 24
click at [75, 342] on div "0:30 / 3:54" at bounding box center [297, 354] width 574 height 24
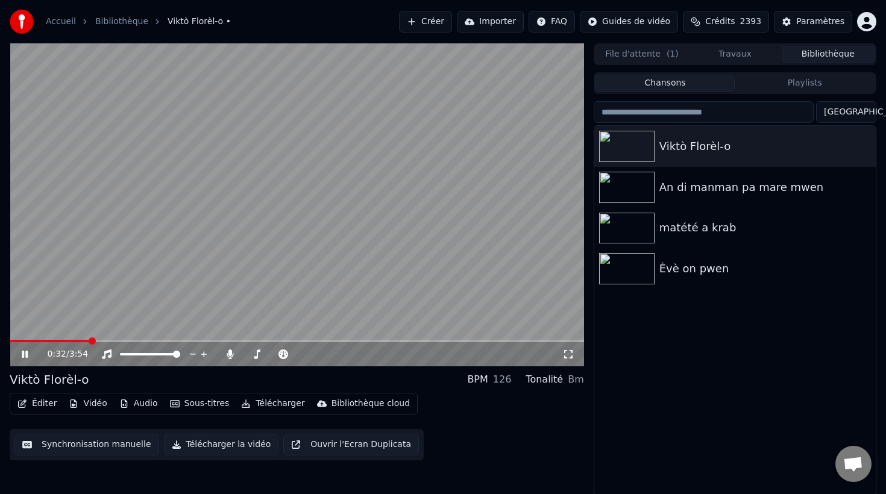
click at [81, 444] on button "Synchronisation manuelle" at bounding box center [86, 445] width 145 height 22
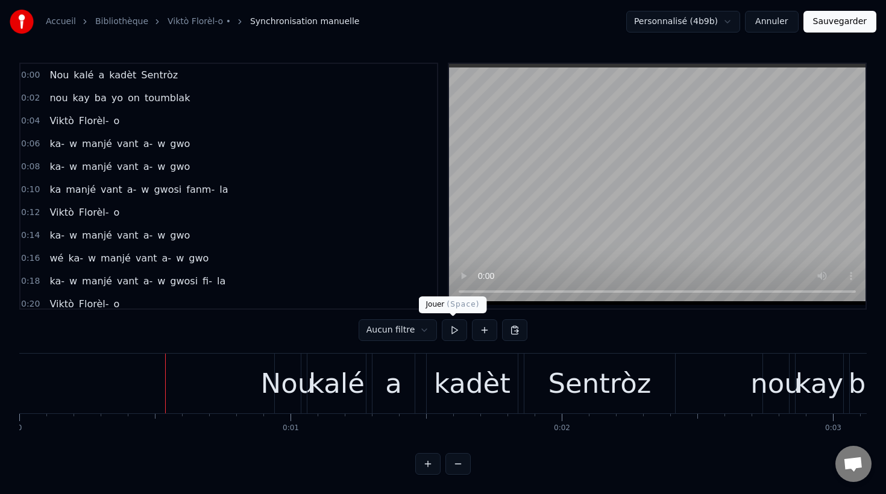
click at [450, 333] on button at bounding box center [454, 330] width 25 height 22
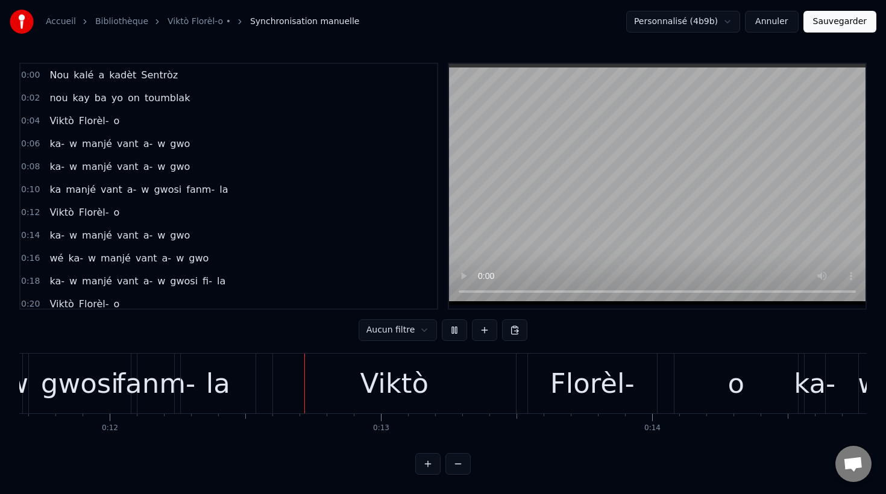
scroll to position [0, 3172]
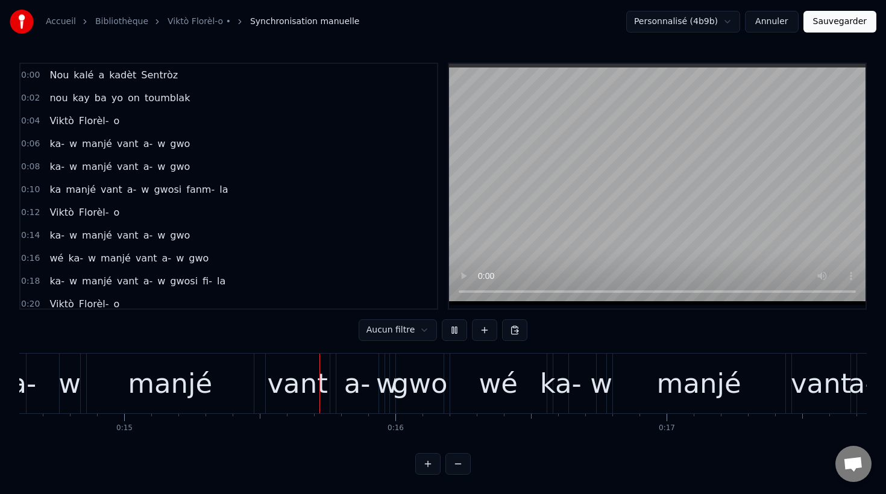
click at [140, 196] on span "w" at bounding box center [145, 190] width 10 height 14
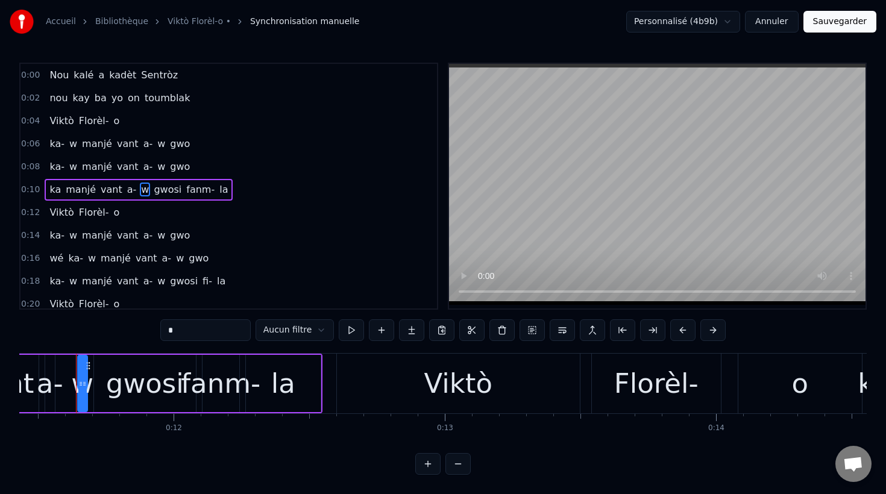
scroll to position [0, 3096]
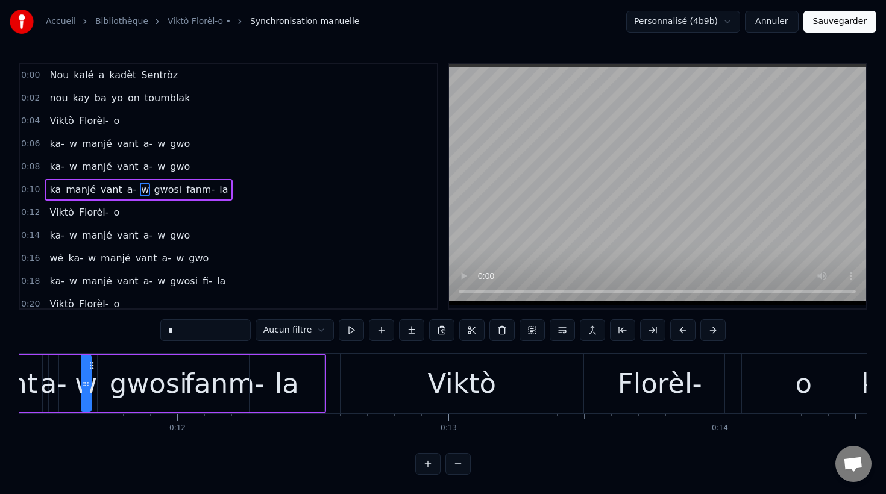
click at [174, 22] on link "Viktò Florèl-o •" at bounding box center [199, 22] width 63 height 12
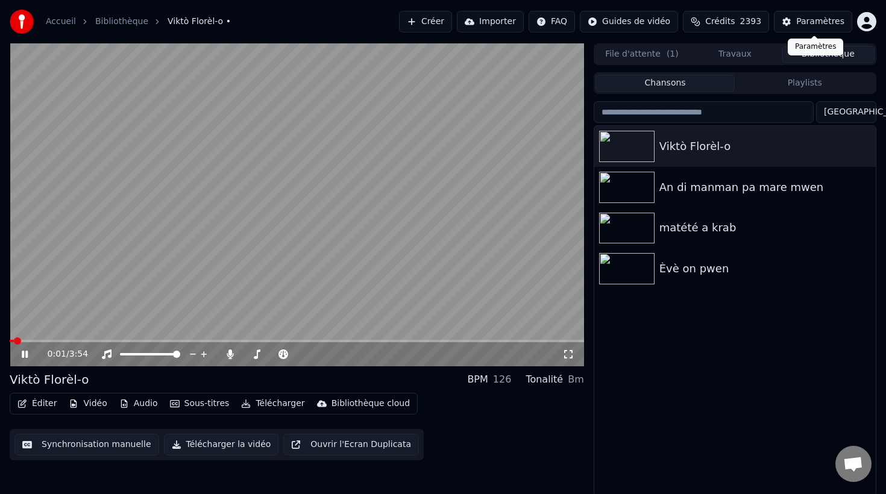
click at [820, 22] on div "Paramètres" at bounding box center [820, 22] width 48 height 12
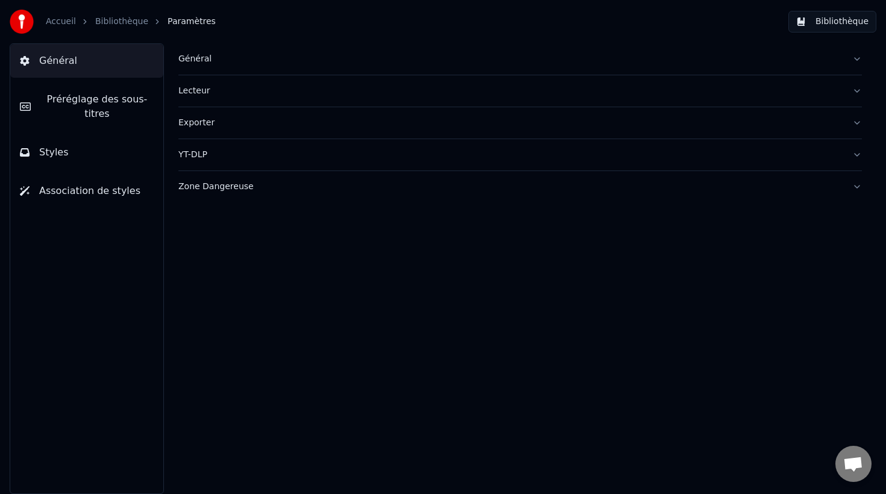
click at [84, 107] on span "Préréglage des sous-titres" at bounding box center [96, 106] width 113 height 29
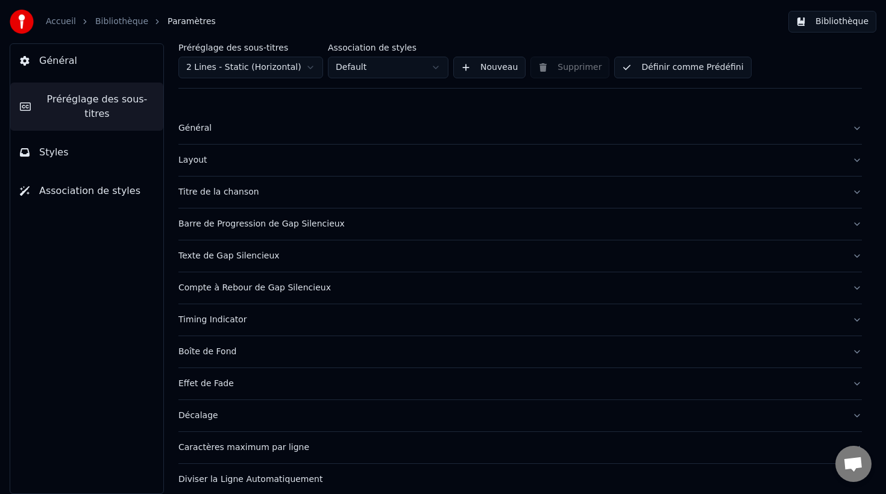
scroll to position [43, 0]
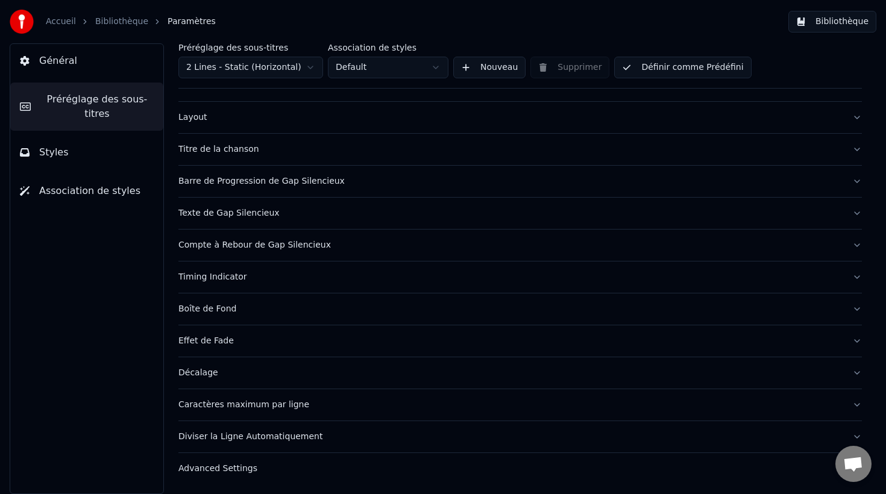
click at [242, 442] on div "Diviser la Ligne Automatiquement" at bounding box center [510, 437] width 664 height 12
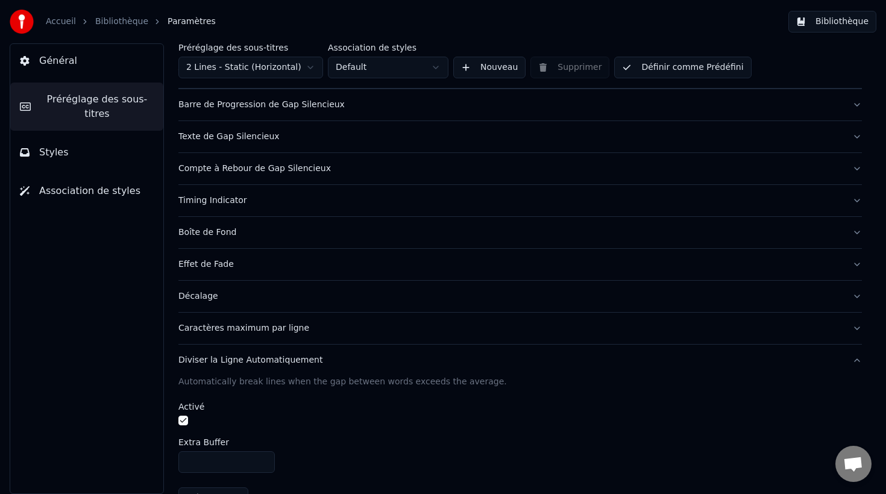
scroll to position [133, 0]
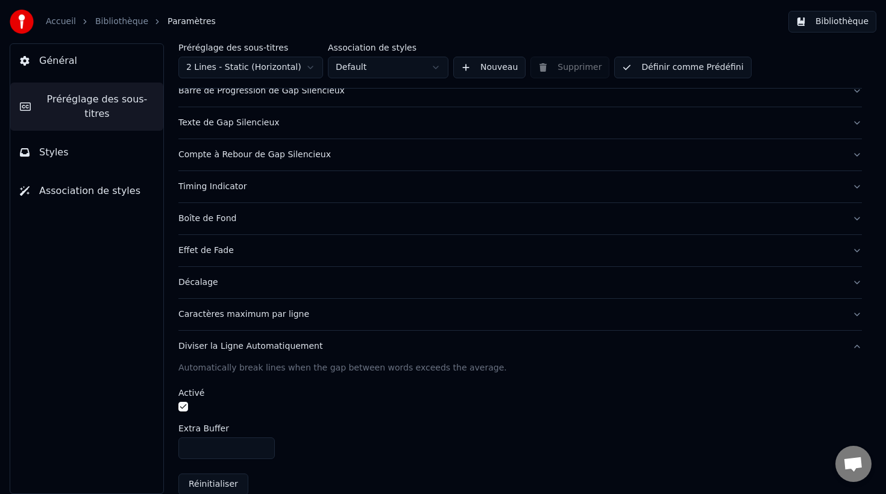
click at [183, 407] on button "button" at bounding box center [183, 407] width 10 height 10
click at [709, 69] on button "Définir comme Prédéfini" at bounding box center [682, 68] width 137 height 22
click at [61, 22] on link "Accueil" at bounding box center [61, 22] width 30 height 12
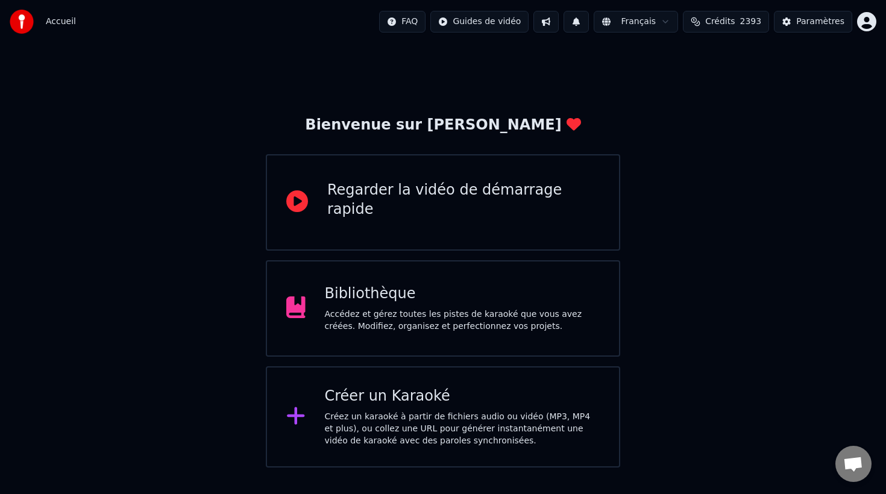
click at [874, 17] on html "Accueil FAQ Guides de vidéo Français Crédits 2393 Paramètres Bienvenue sur Youk…" at bounding box center [443, 234] width 886 height 468
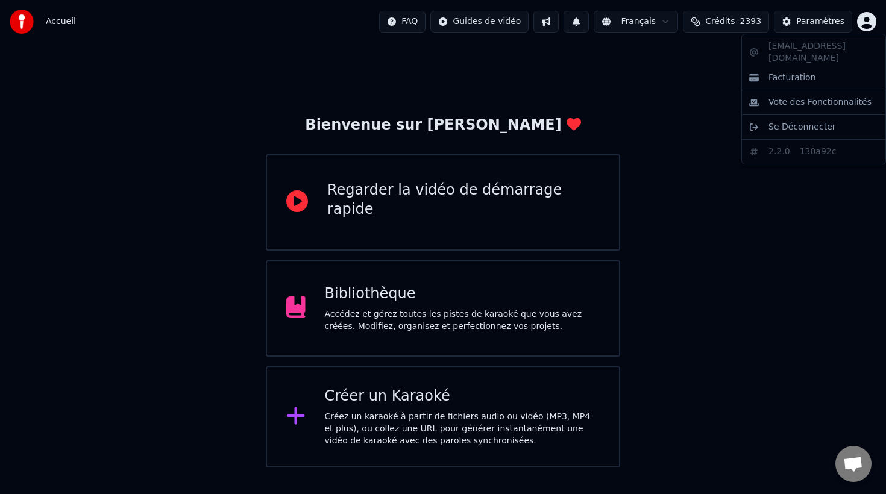
click at [807, 20] on html "Accueil FAQ Guides de vidéo Français Crédits 2393 Paramètres Bienvenue sur Youk…" at bounding box center [443, 234] width 886 height 468
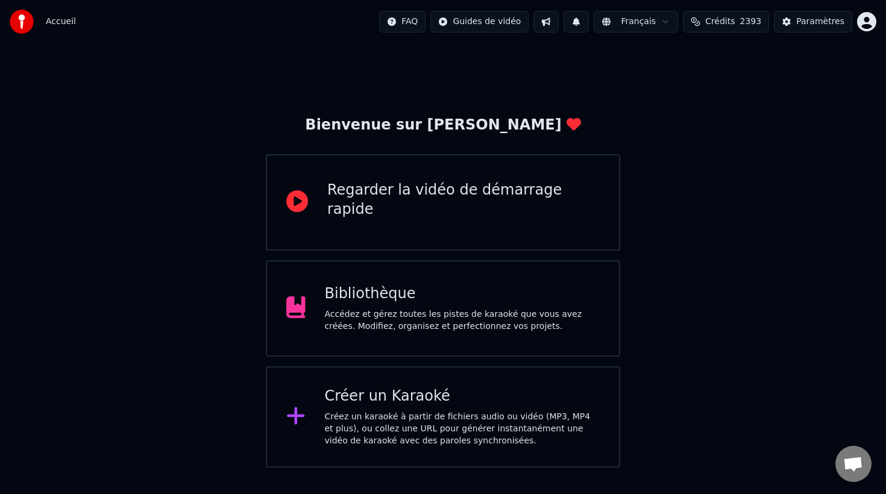
click at [474, 268] on div "Bibliothèque Accédez et gérez toutes les pistes de karaoké que vous avez créées…" at bounding box center [443, 308] width 354 height 96
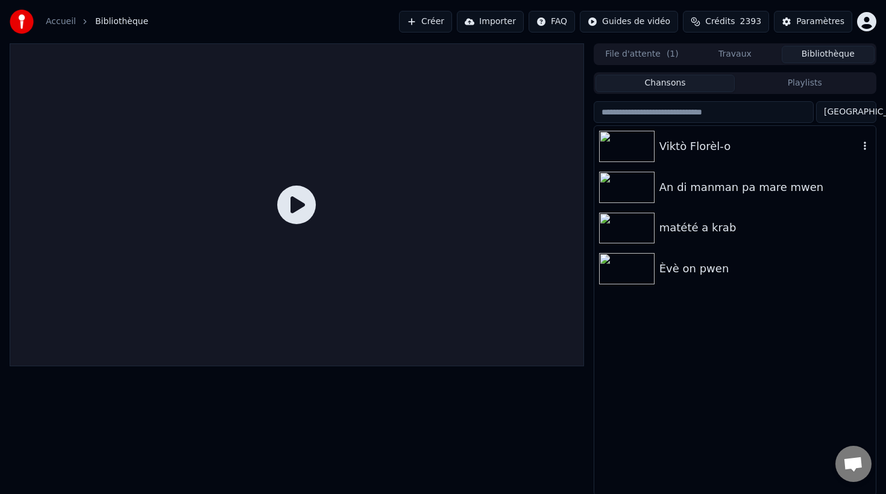
click at [703, 151] on div "Viktò Florèl-o" at bounding box center [758, 146] width 199 height 17
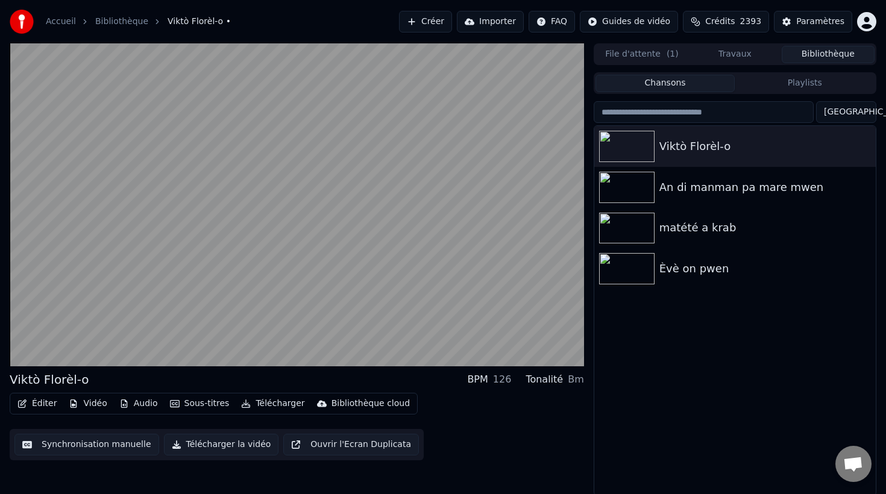
click at [75, 443] on button "Synchronisation manuelle" at bounding box center [86, 445] width 145 height 22
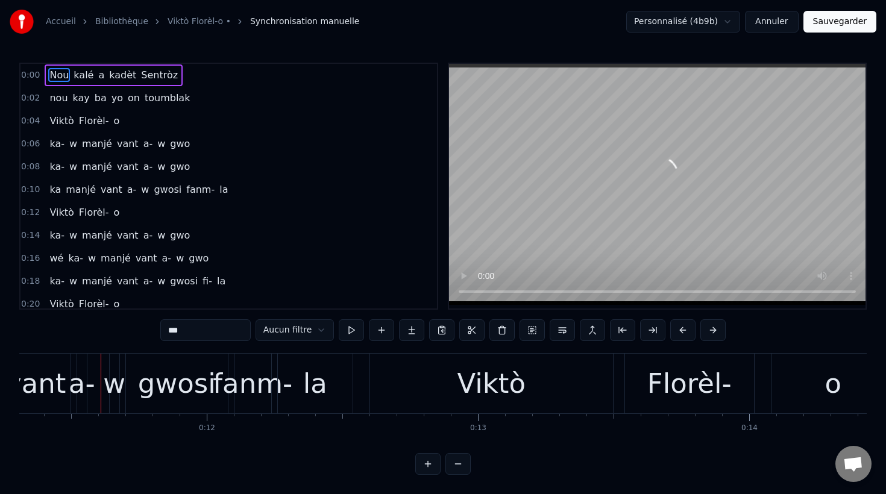
scroll to position [0, 3088]
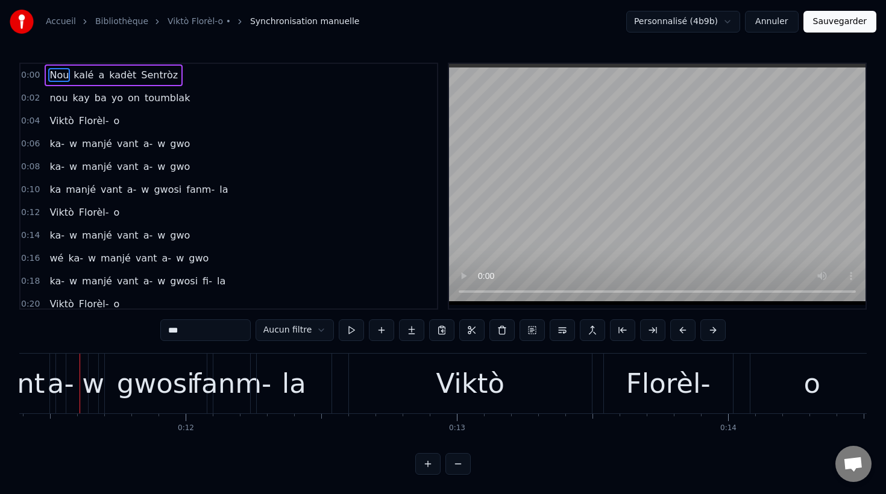
click at [77, 386] on div "ka manjé vant a- w gwosi fanm- la" at bounding box center [53, 384] width 561 height 60
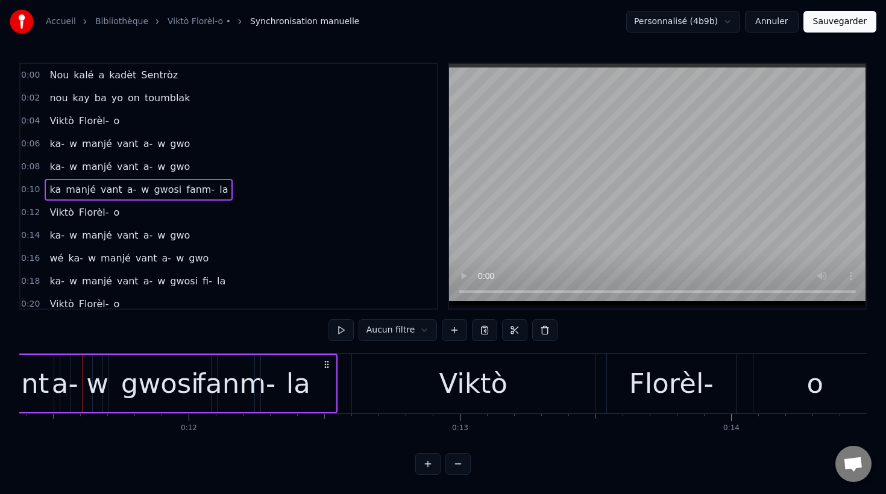
click at [140, 191] on span "w" at bounding box center [145, 190] width 10 height 14
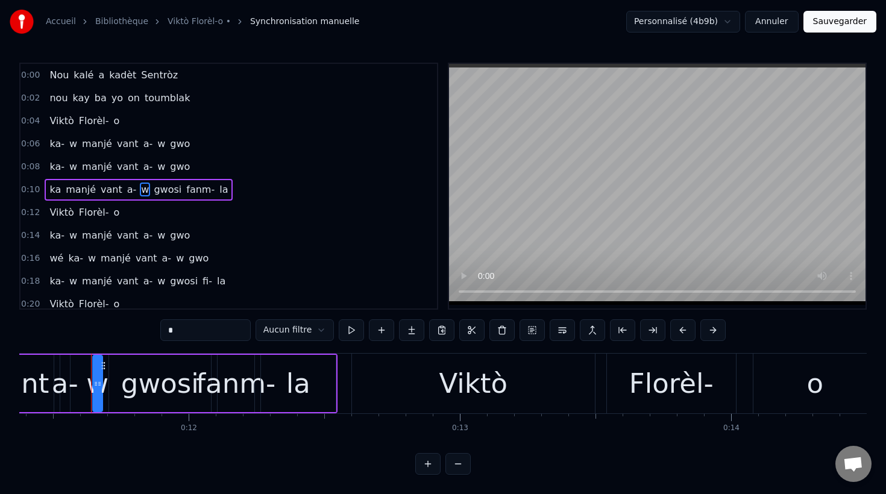
scroll to position [4, 0]
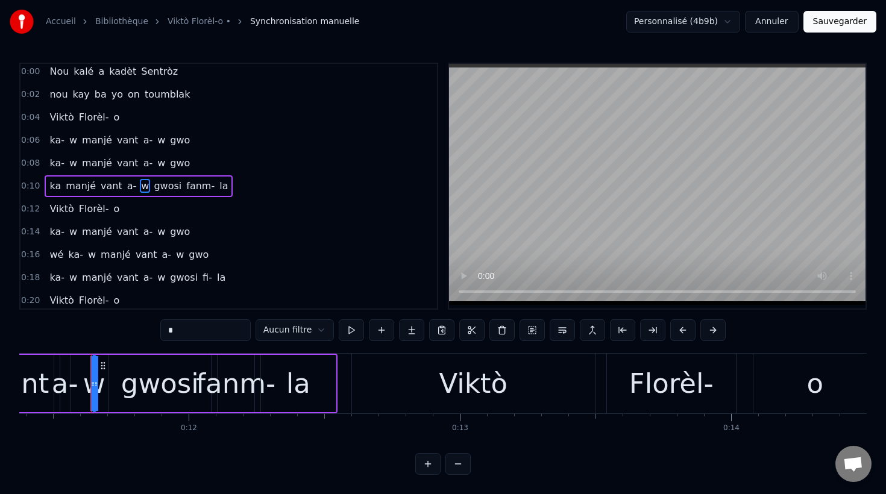
drag, startPoint x: 100, startPoint y: 384, endPoint x: 93, endPoint y: 384, distance: 6.6
click at [93, 384] on icon at bounding box center [92, 384] width 5 height 10
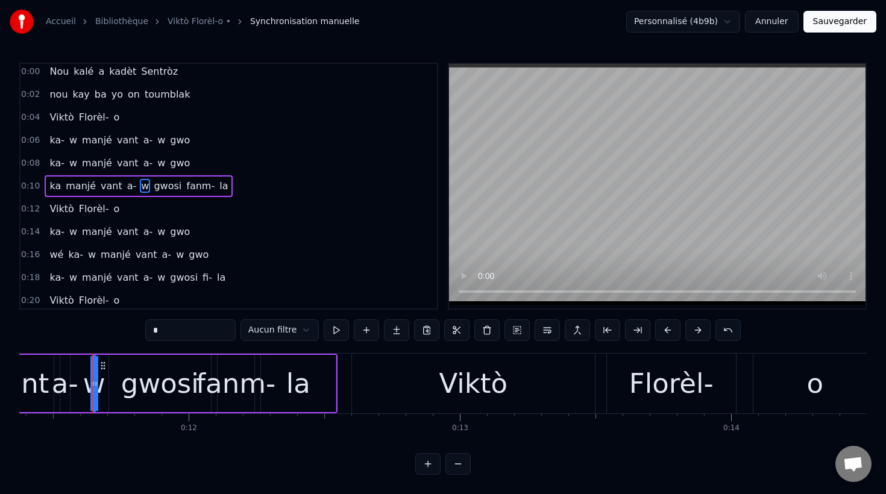
click at [103, 161] on span "manjé" at bounding box center [97, 163] width 33 height 14
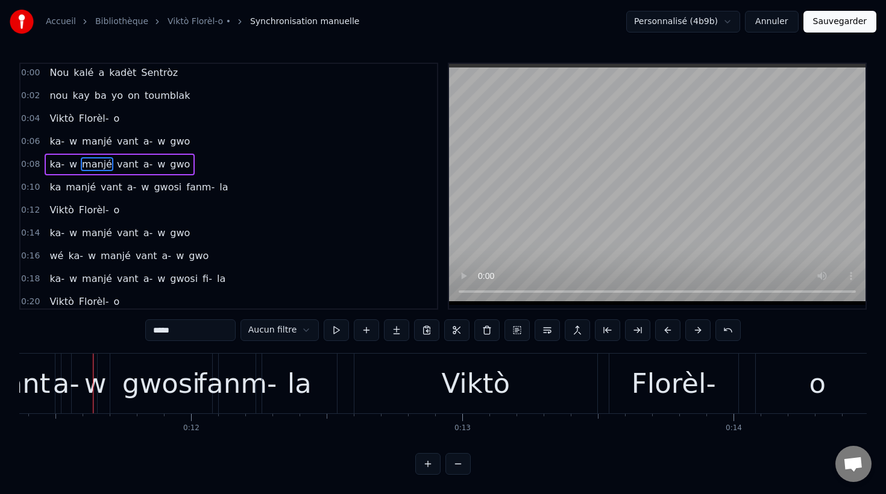
scroll to position [0, 3096]
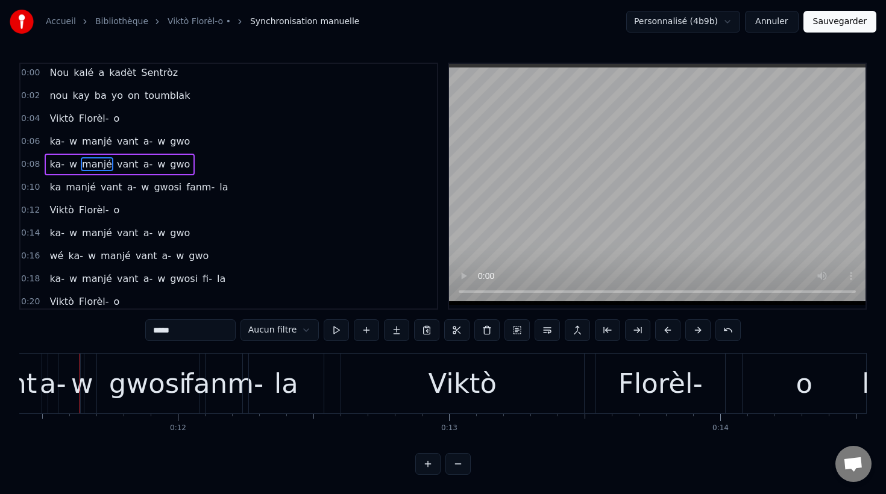
click at [73, 392] on div "w" at bounding box center [82, 383] width 22 height 41
type input "*"
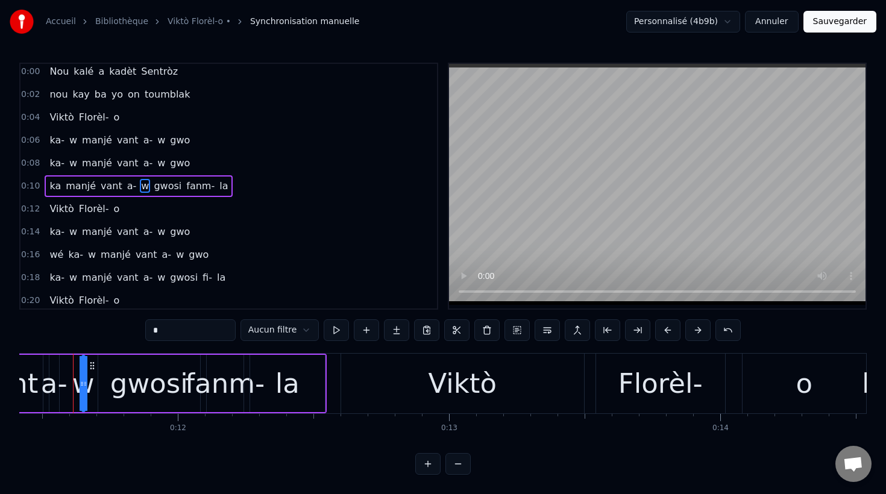
scroll to position [0, 3089]
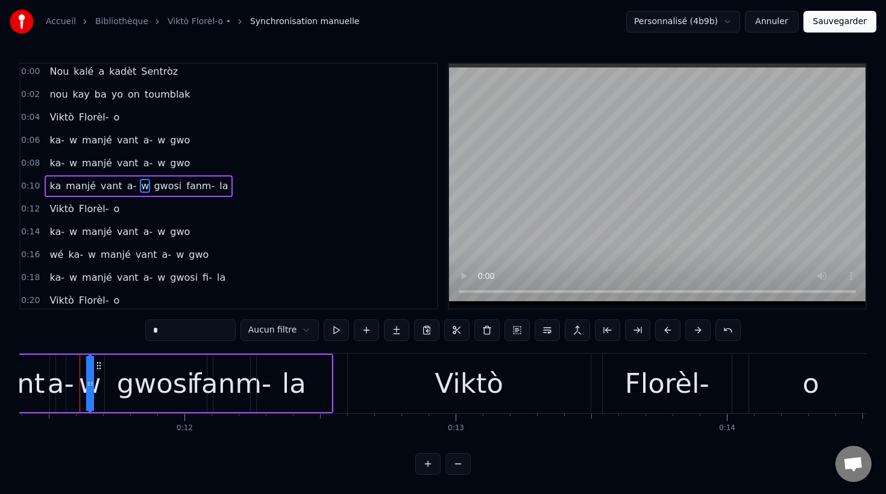
click at [141, 187] on div "ka manjé vant a- w gwosi fanm- la" at bounding box center [139, 186] width 188 height 22
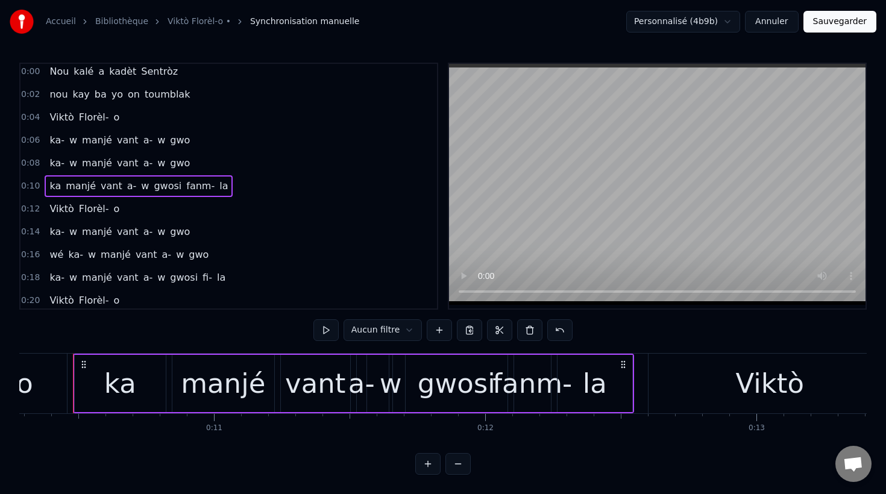
scroll to position [0, 2782]
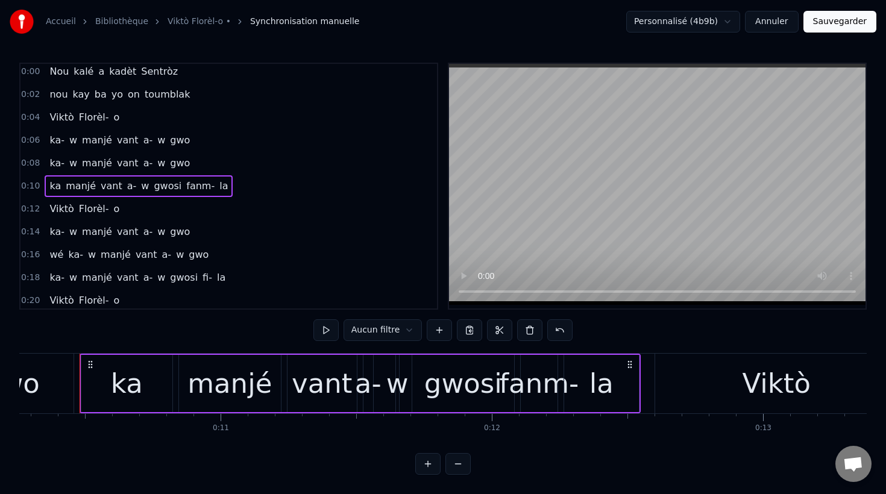
click at [152, 188] on span "gwosi" at bounding box center [167, 186] width 30 height 14
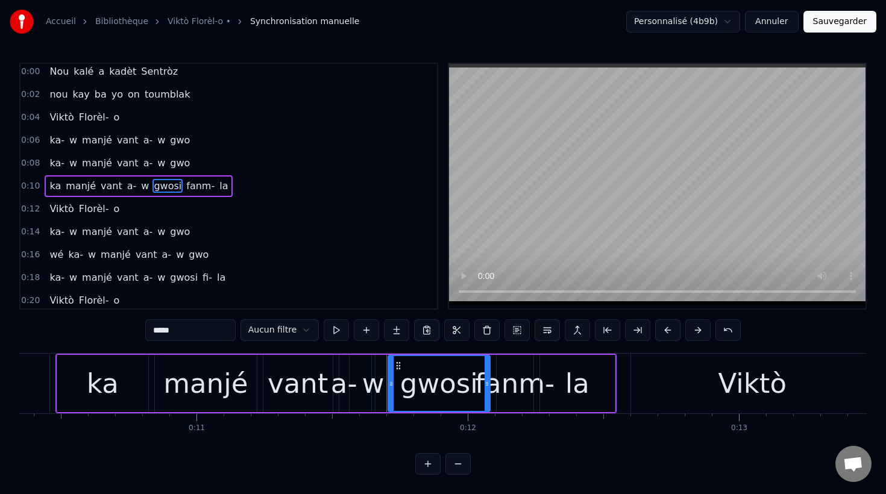
scroll to position [0, 2808]
click at [361, 387] on div "w" at bounding box center [371, 383] width 22 height 41
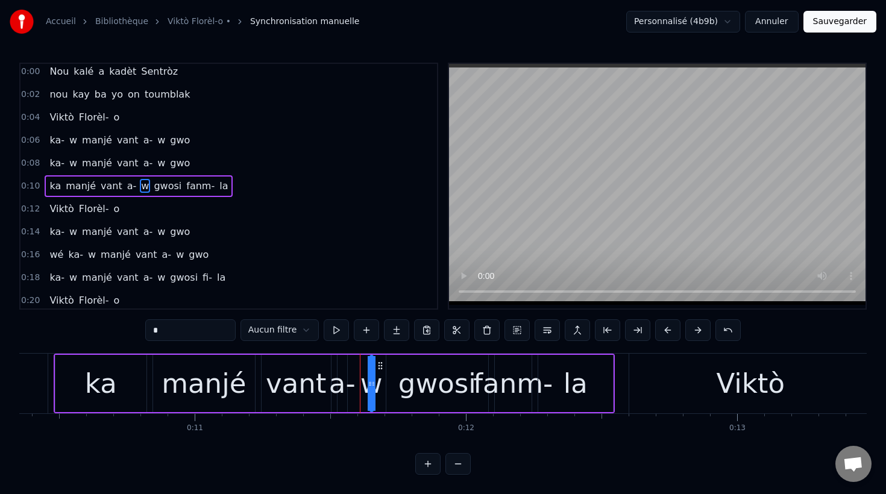
click at [351, 392] on div "a-" at bounding box center [342, 383] width 27 height 41
type input "**"
click at [357, 393] on div "ka manjé vant a- w gwosi fanm- la" at bounding box center [334, 384] width 561 height 60
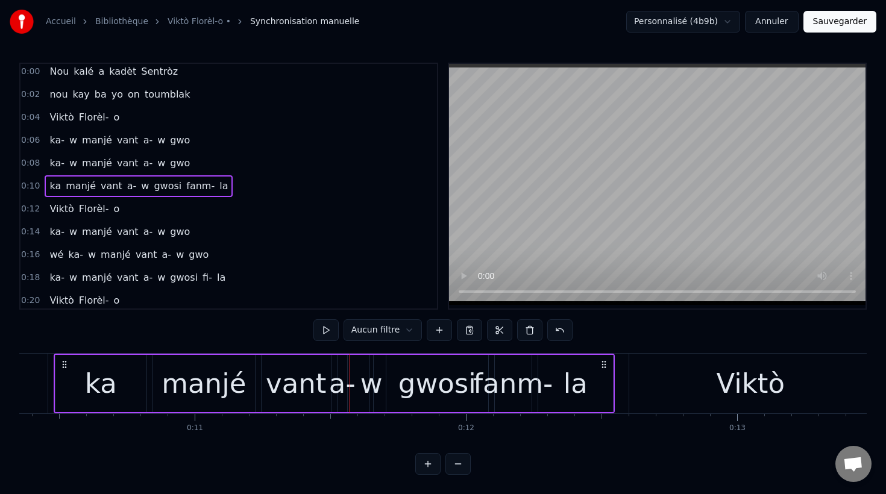
click at [361, 390] on div "w" at bounding box center [371, 383] width 22 height 41
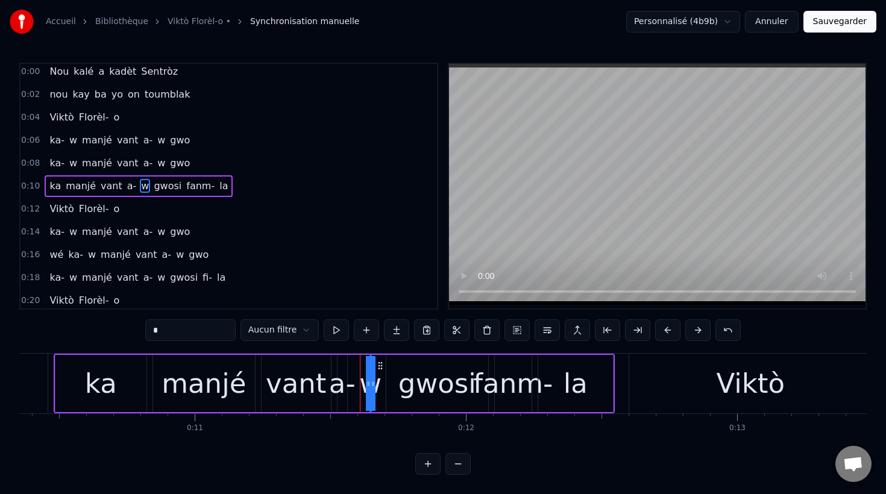
drag, startPoint x: 371, startPoint y: 390, endPoint x: 356, endPoint y: 392, distance: 15.7
click at [356, 392] on div "ka manjé vant a- w gwosi fanm- la" at bounding box center [334, 384] width 561 height 60
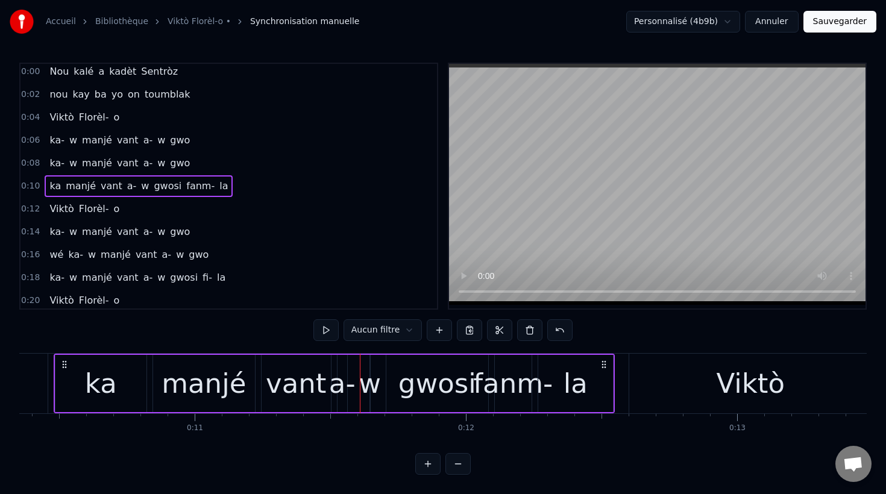
click at [345, 385] on div "a-" at bounding box center [342, 383] width 27 height 41
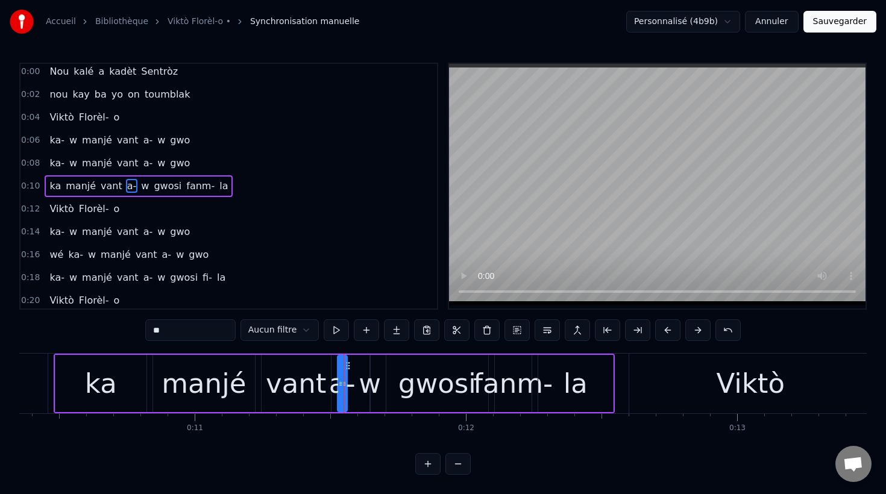
click at [359, 386] on div "ka manjé vant a- w gwosi fanm- la" at bounding box center [334, 384] width 561 height 60
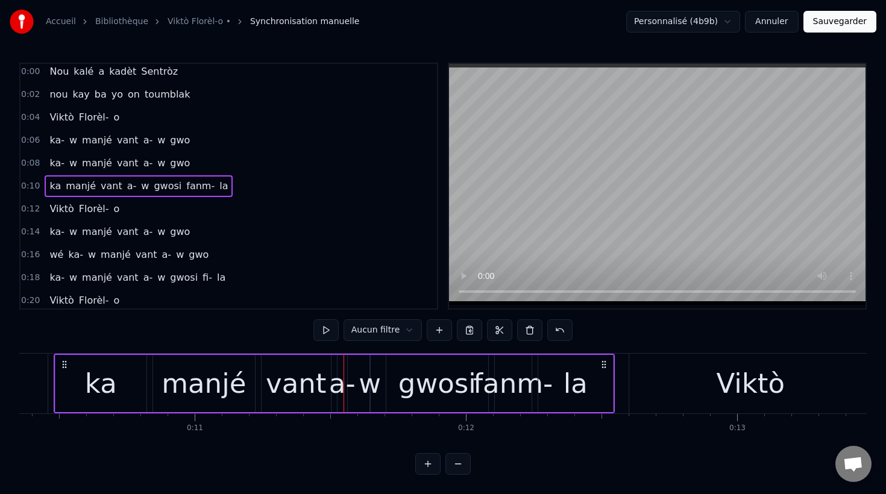
click at [361, 386] on div "w" at bounding box center [370, 383] width 22 height 41
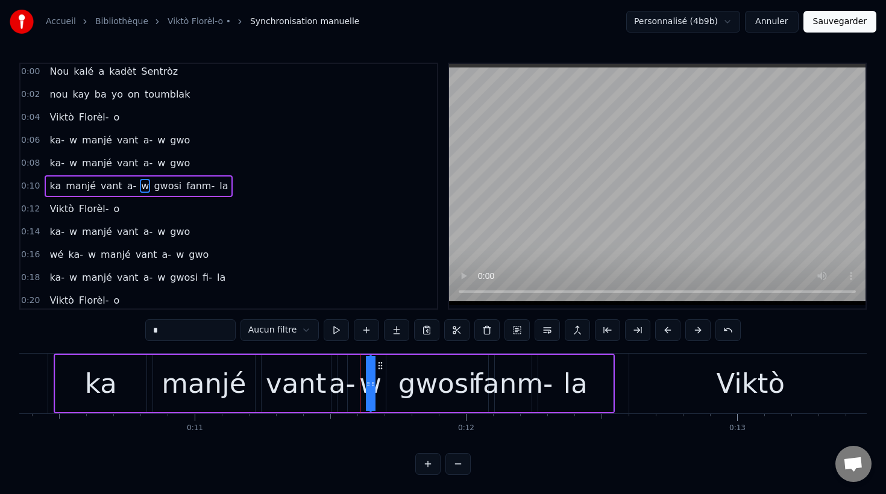
click at [140, 186] on span "w" at bounding box center [145, 186] width 10 height 14
click at [128, 186] on div "ka manjé vant a- w gwosi fanm- la" at bounding box center [139, 186] width 188 height 22
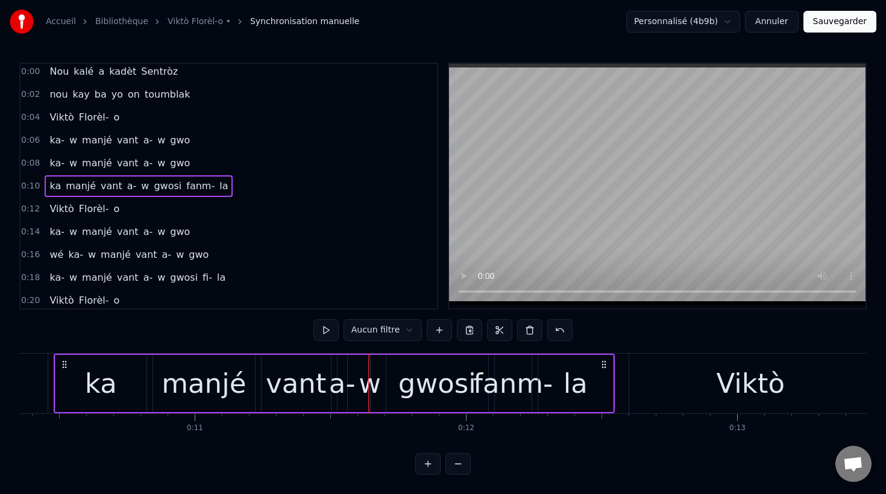
scroll to position [0, 2782]
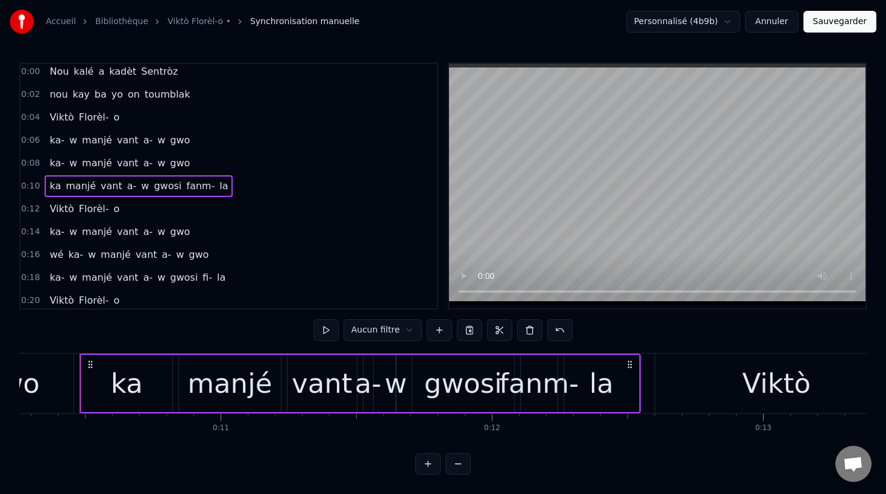
click at [334, 381] on div "vant" at bounding box center [322, 383] width 60 height 41
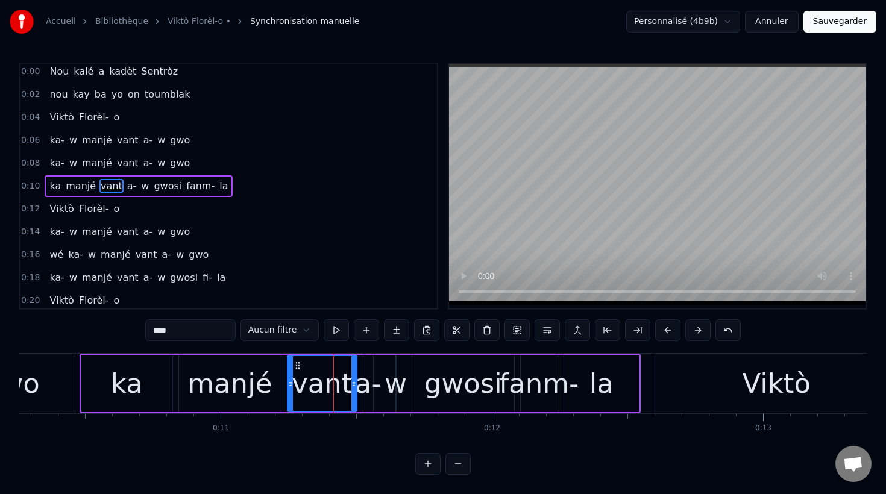
click at [365, 390] on div "a-" at bounding box center [368, 383] width 27 height 41
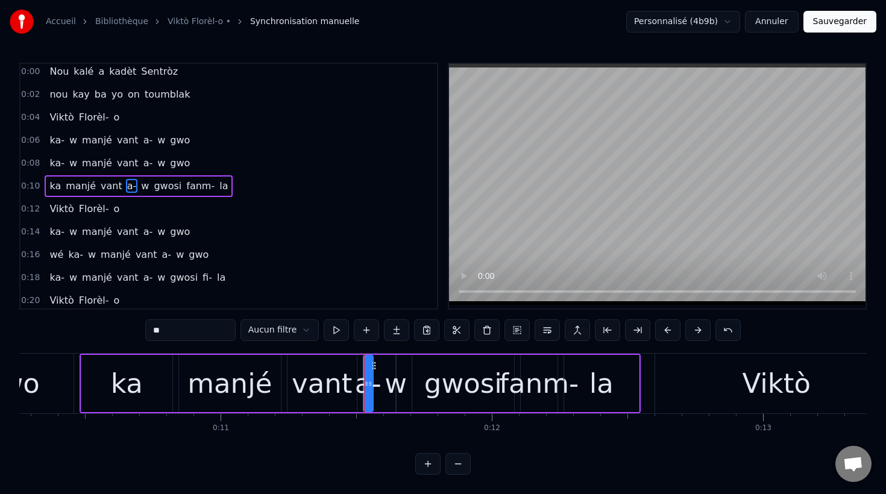
click at [205, 322] on input "**" at bounding box center [190, 330] width 90 height 22
click at [200, 328] on input "**" at bounding box center [190, 330] width 90 height 22
click at [393, 388] on div "w" at bounding box center [395, 383] width 22 height 41
type input "*"
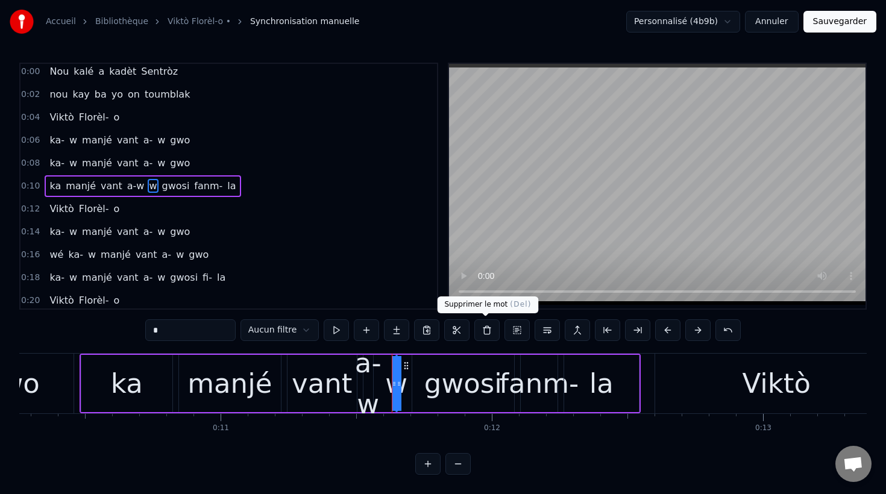
click at [487, 331] on button at bounding box center [486, 330] width 25 height 22
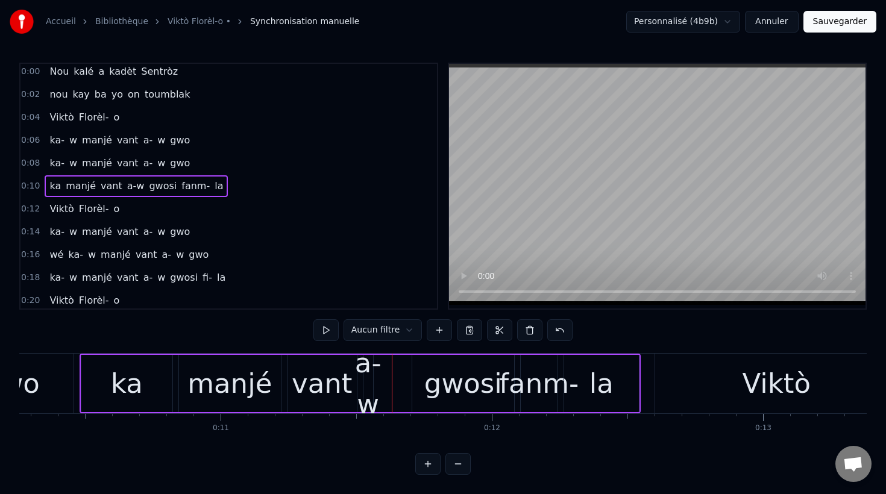
click at [366, 382] on div "a-w" at bounding box center [368, 383] width 27 height 81
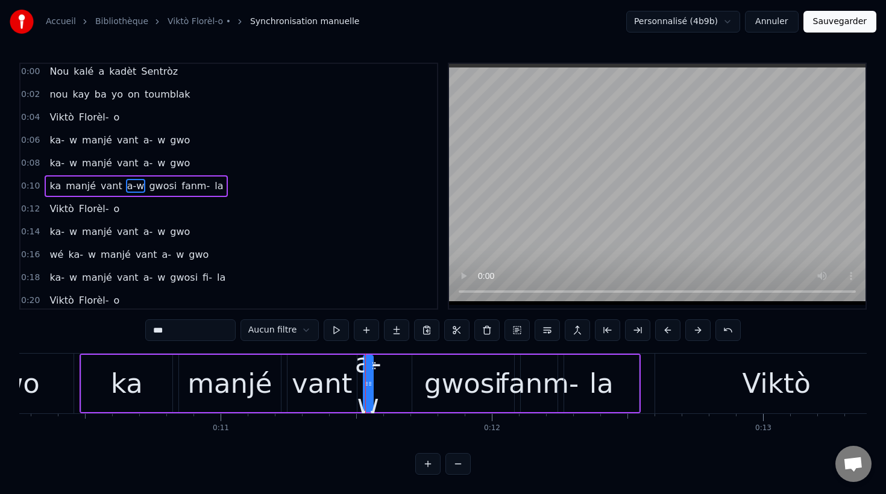
click at [369, 424] on div "a-w" at bounding box center [368, 383] width 27 height 81
click at [346, 442] on div "Nou kalé a kadèt Sentròz nou kay ba yo on toumblak Viktò [GEOGRAPHIC_DATA]- o k…" at bounding box center [442, 398] width 847 height 90
click at [144, 143] on span "a-" at bounding box center [148, 140] width 12 height 14
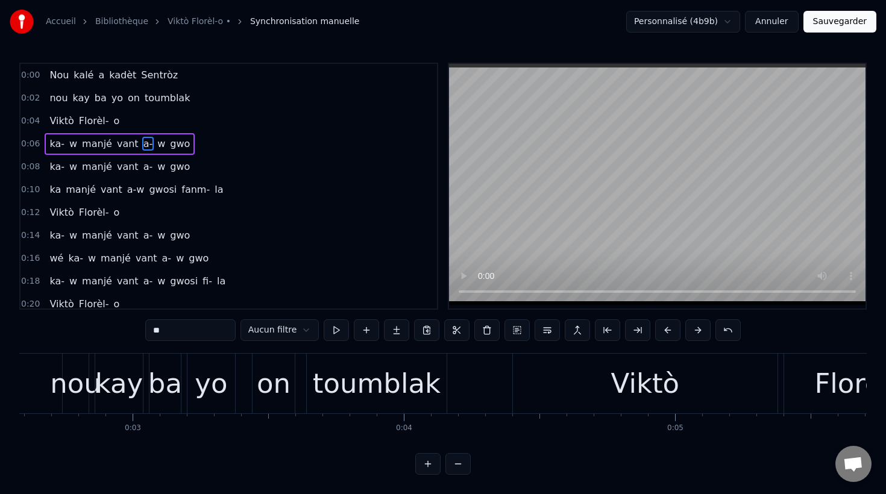
scroll to position [0, 646]
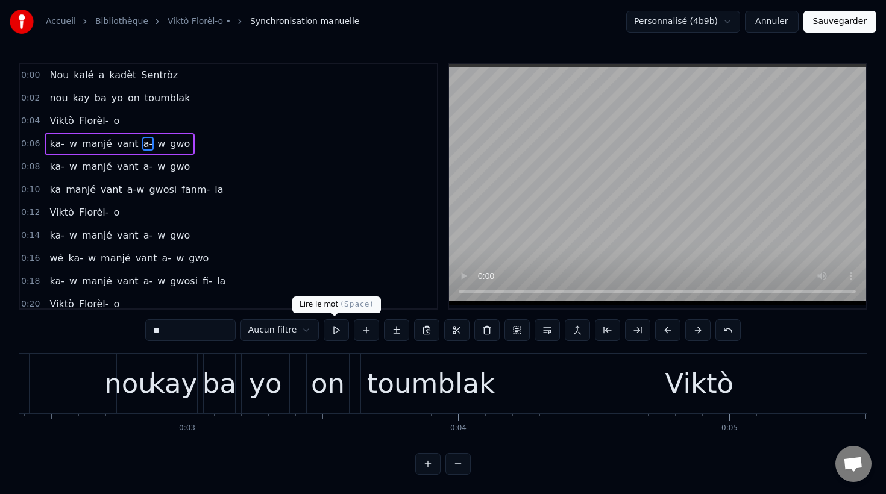
click at [334, 331] on button at bounding box center [336, 330] width 25 height 22
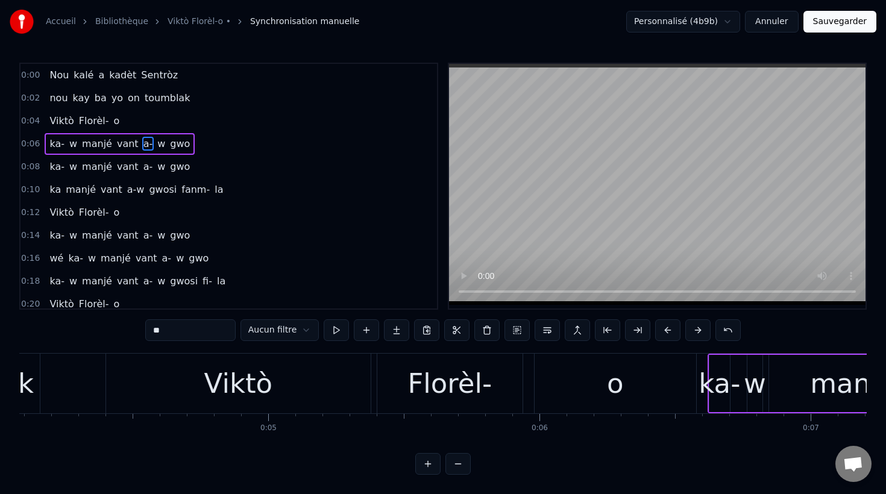
scroll to position [0, 829]
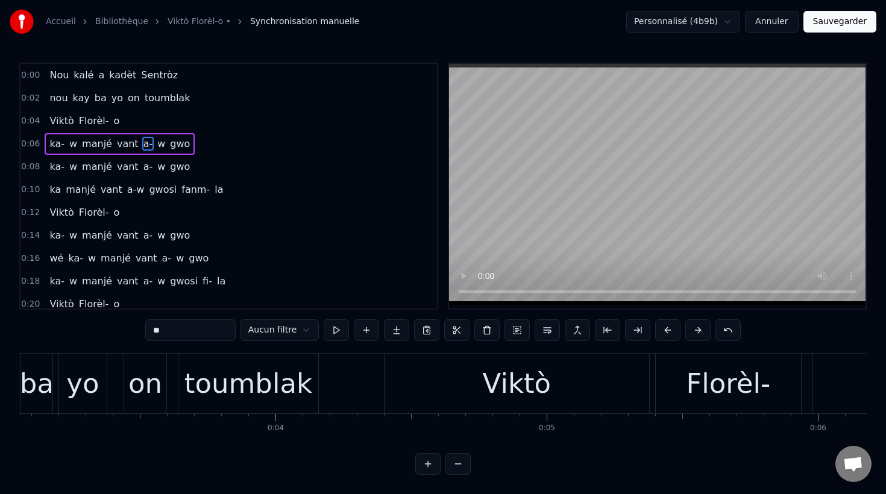
click at [125, 77] on span "kadèt" at bounding box center [123, 75] width 30 height 14
type input "*****"
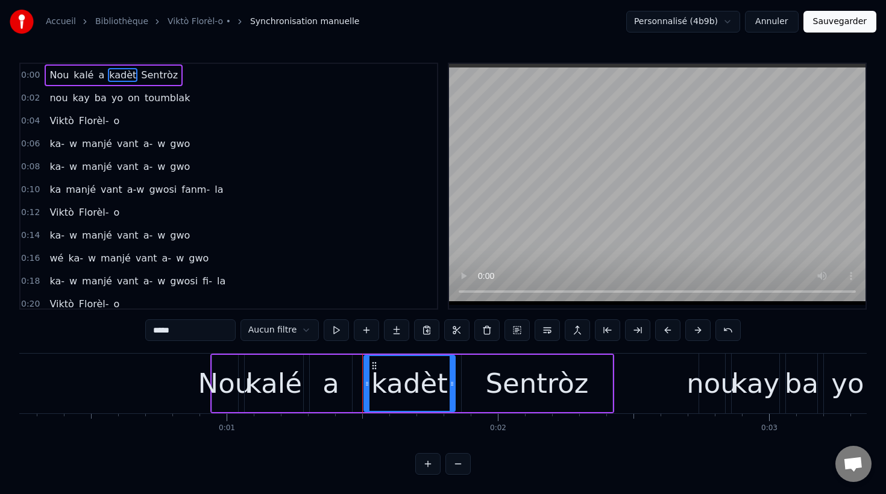
scroll to position [0, 0]
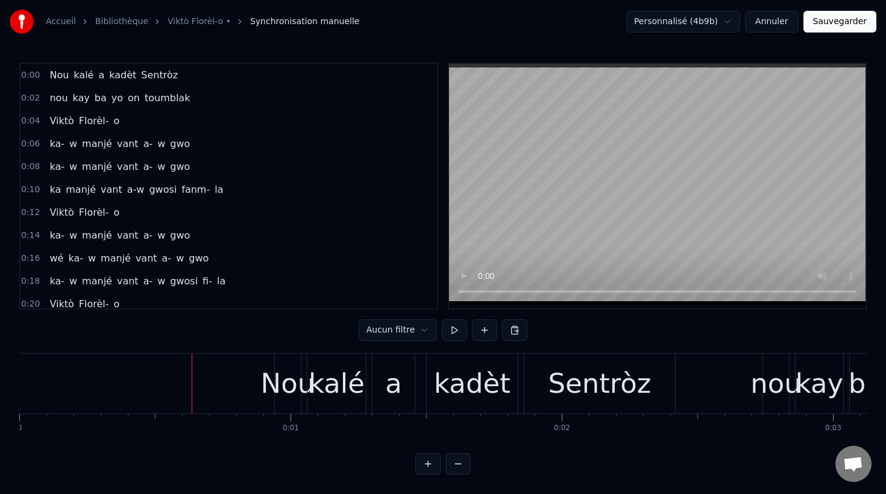
click at [451, 332] on button at bounding box center [454, 330] width 25 height 22
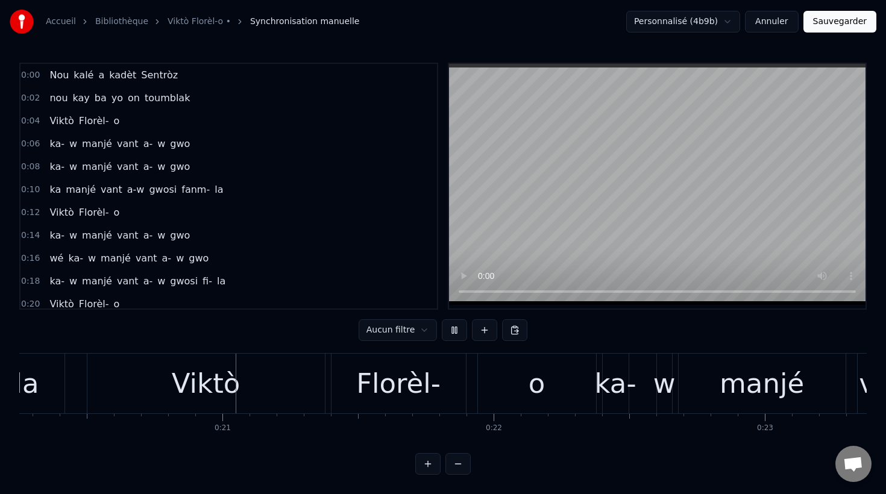
scroll to position [0, 5492]
click at [451, 332] on button at bounding box center [454, 330] width 25 height 22
click at [854, 24] on button "Sauvegarder" at bounding box center [839, 22] width 73 height 22
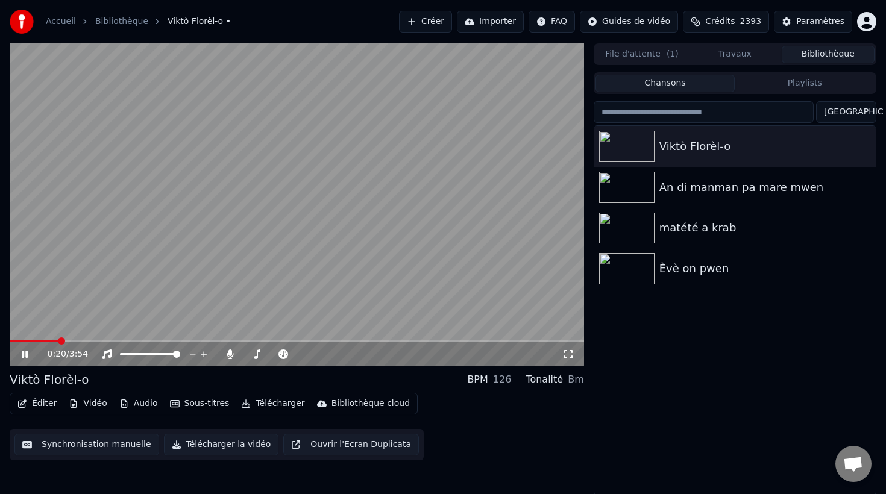
click at [40, 404] on button "Éditer" at bounding box center [37, 403] width 49 height 17
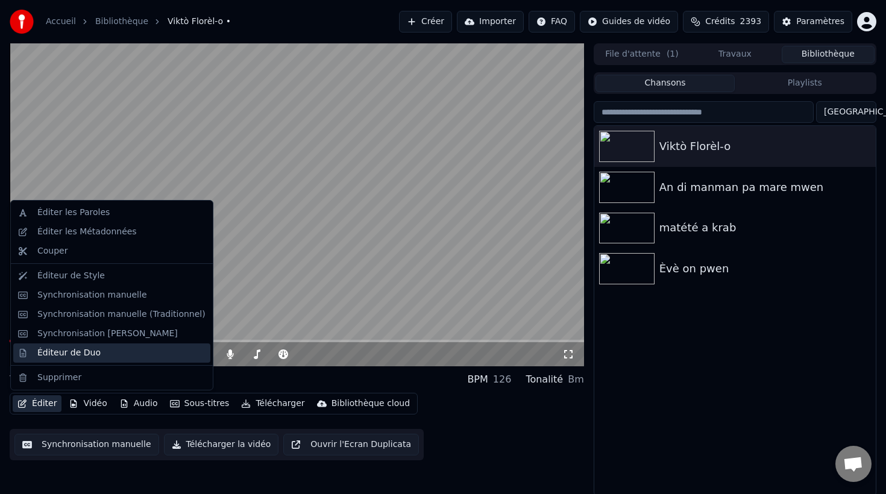
click at [78, 353] on div "Éditeur de Duo" at bounding box center [68, 353] width 63 height 12
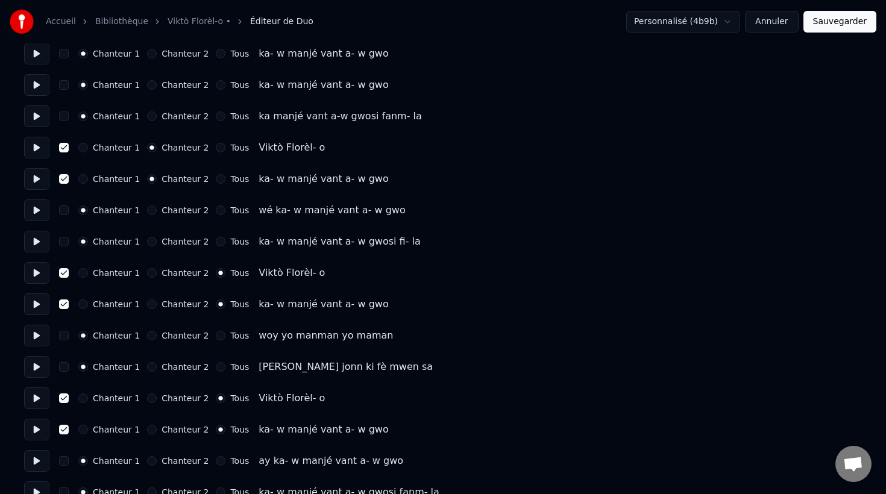
scroll to position [200, 0]
click at [147, 273] on button "Chanteur 2" at bounding box center [152, 274] width 10 height 10
click at [147, 303] on button "Chanteur 2" at bounding box center [152, 305] width 10 height 10
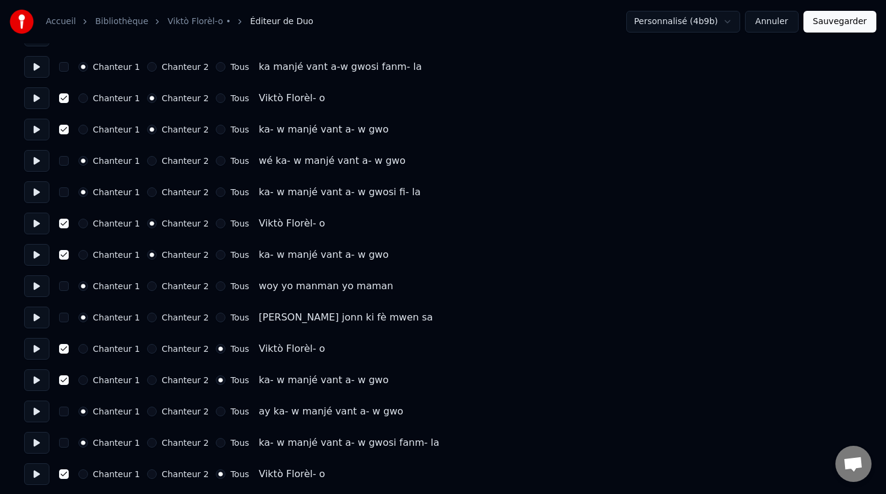
scroll to position [253, 0]
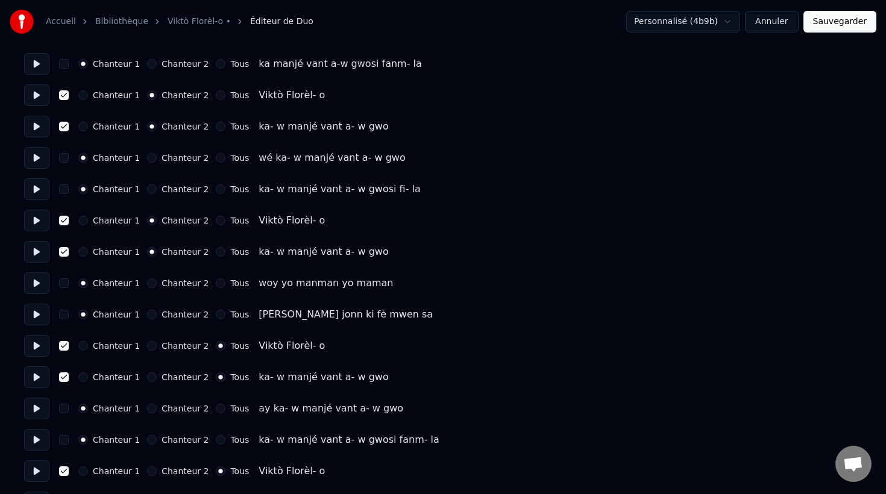
click at [147, 346] on button "Chanteur 2" at bounding box center [152, 346] width 10 height 10
click at [149, 380] on button "Chanteur 2" at bounding box center [152, 377] width 10 height 10
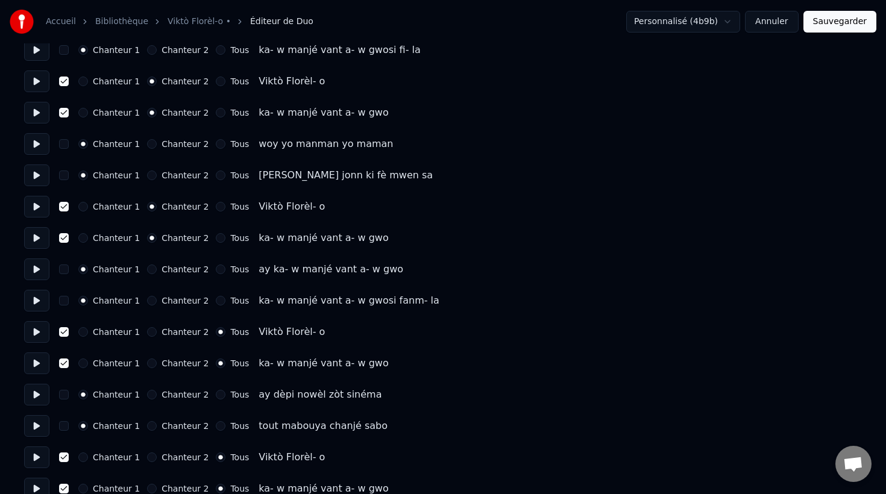
scroll to position [395, 0]
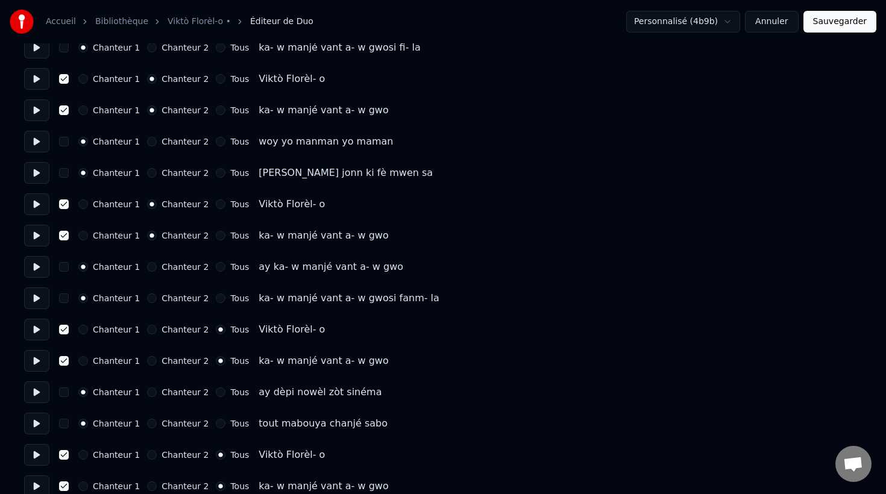
click at [148, 330] on button "Chanteur 2" at bounding box center [152, 330] width 10 height 10
click at [148, 363] on button "Chanteur 2" at bounding box center [152, 361] width 10 height 10
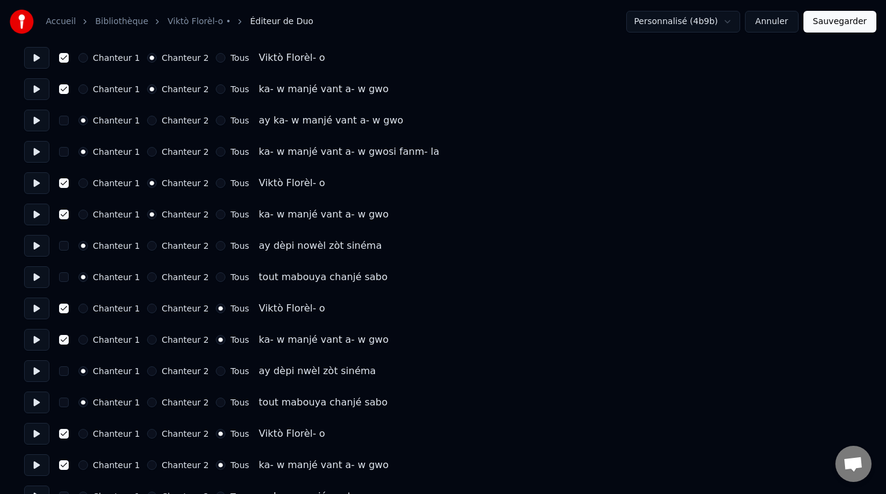
scroll to position [550, 0]
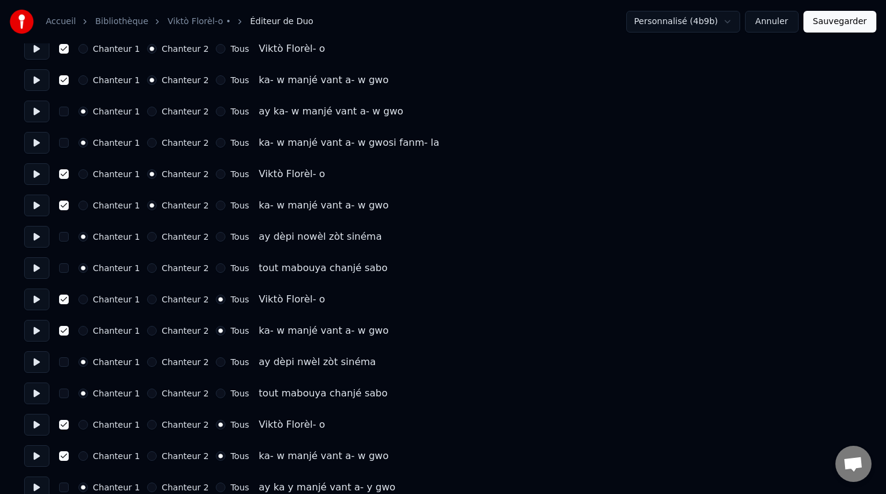
click at [148, 297] on button "Chanteur 2" at bounding box center [152, 300] width 10 height 10
click at [147, 333] on button "Chanteur 2" at bounding box center [152, 331] width 10 height 10
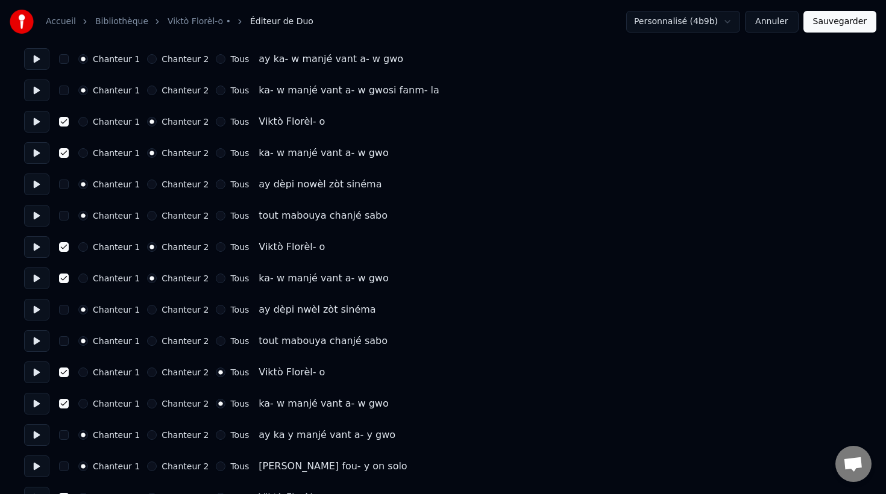
scroll to position [641, 0]
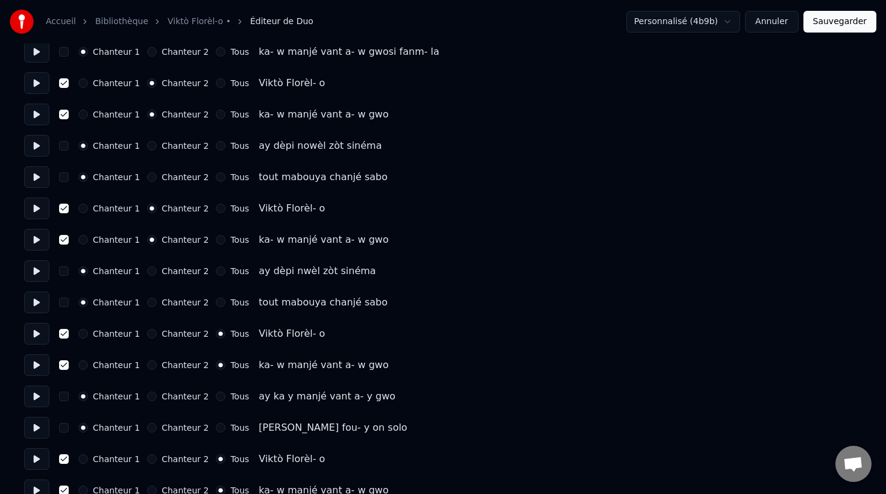
click at [147, 333] on button "Chanteur 2" at bounding box center [152, 334] width 10 height 10
click at [147, 367] on button "Chanteur 2" at bounding box center [152, 365] width 10 height 10
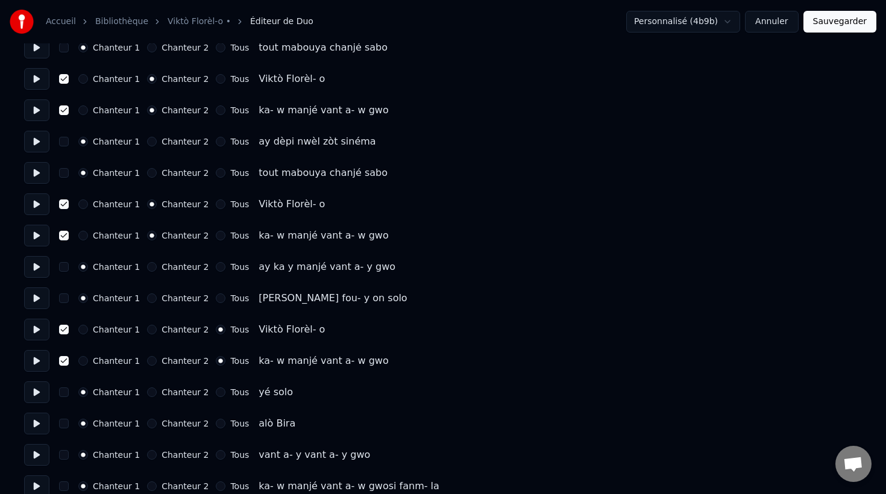
scroll to position [772, 0]
click at [147, 330] on button "Chanteur 2" at bounding box center [152, 329] width 10 height 10
click at [148, 361] on button "Chanteur 2" at bounding box center [152, 360] width 10 height 10
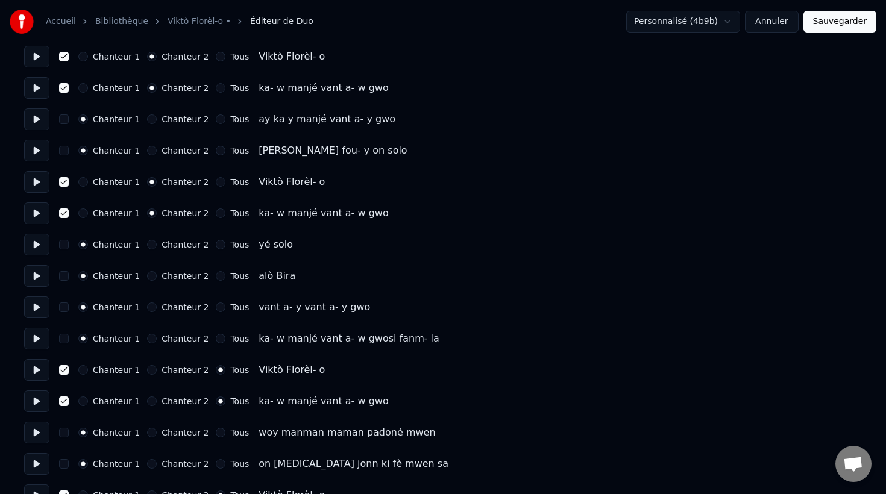
scroll to position [955, 0]
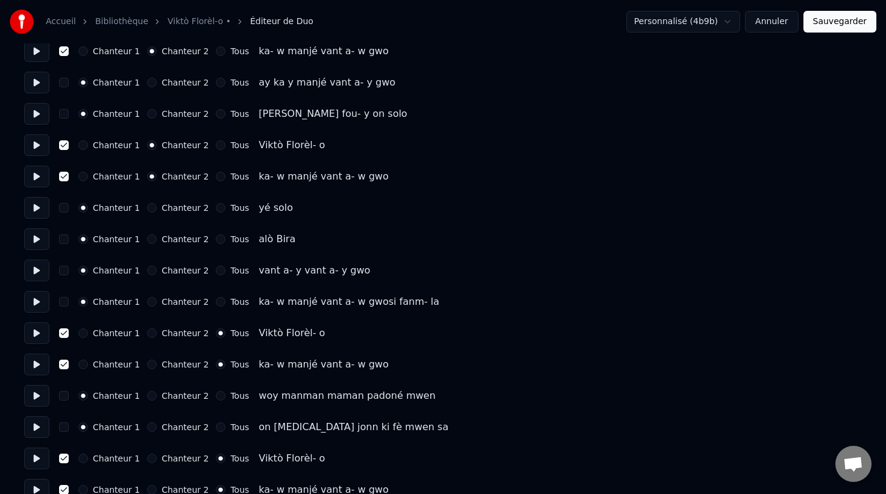
click at [149, 335] on button "Chanteur 2" at bounding box center [152, 333] width 10 height 10
click at [147, 363] on button "Chanteur 2" at bounding box center [152, 365] width 10 height 10
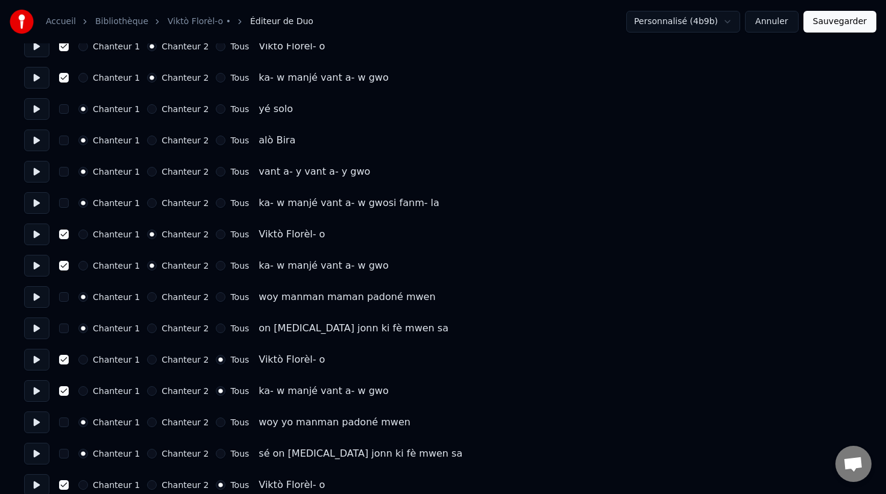
scroll to position [1058, 0]
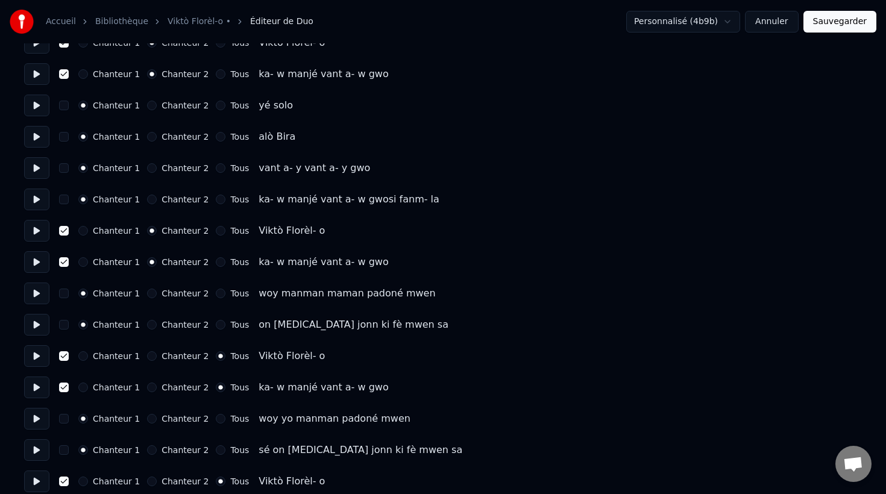
click at [150, 359] on button "Chanteur 2" at bounding box center [152, 356] width 10 height 10
click at [149, 389] on button "Chanteur 2" at bounding box center [152, 388] width 10 height 10
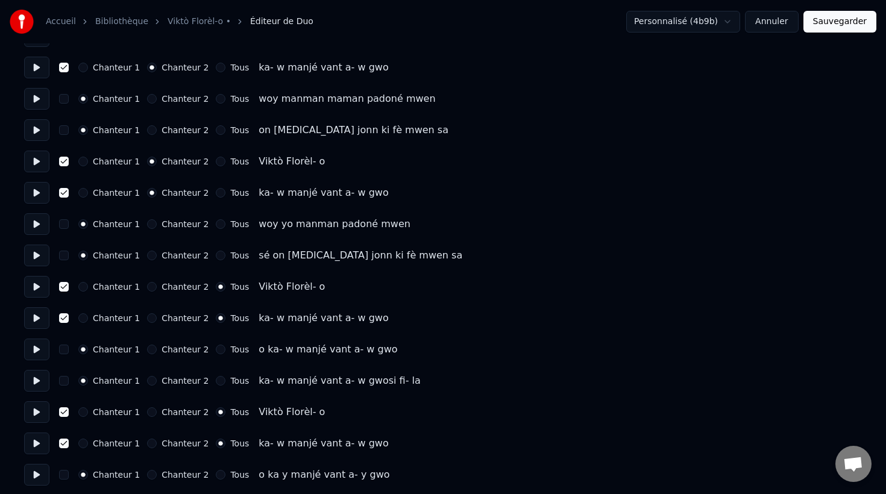
scroll to position [1270, 0]
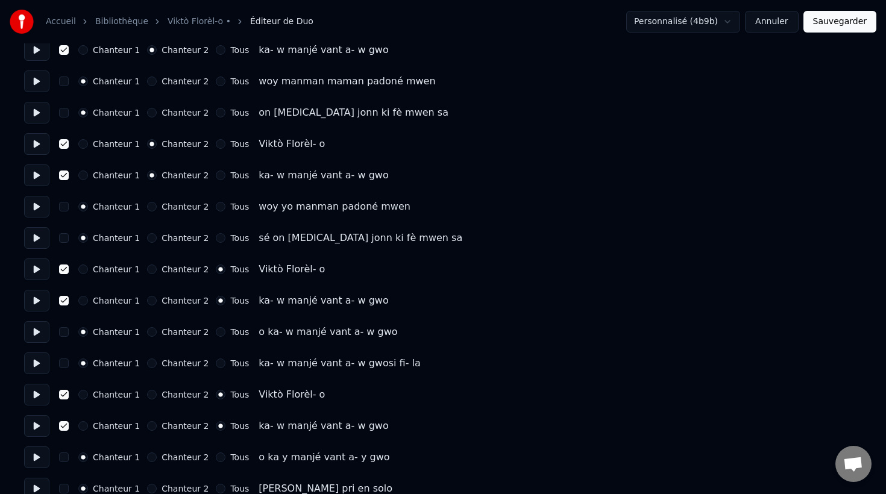
click at [149, 274] on div "Chanteur 1 Chanteur 2 Tous Viktò Florèl- o" at bounding box center [443, 270] width 838 height 22
click at [147, 269] on button "Chanteur 2" at bounding box center [152, 270] width 10 height 10
click at [149, 301] on button "Chanteur 2" at bounding box center [152, 301] width 10 height 10
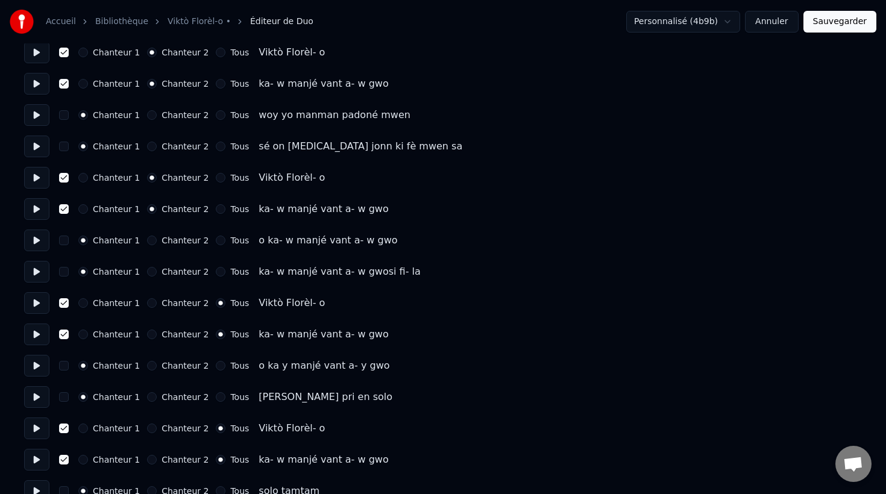
scroll to position [1364, 0]
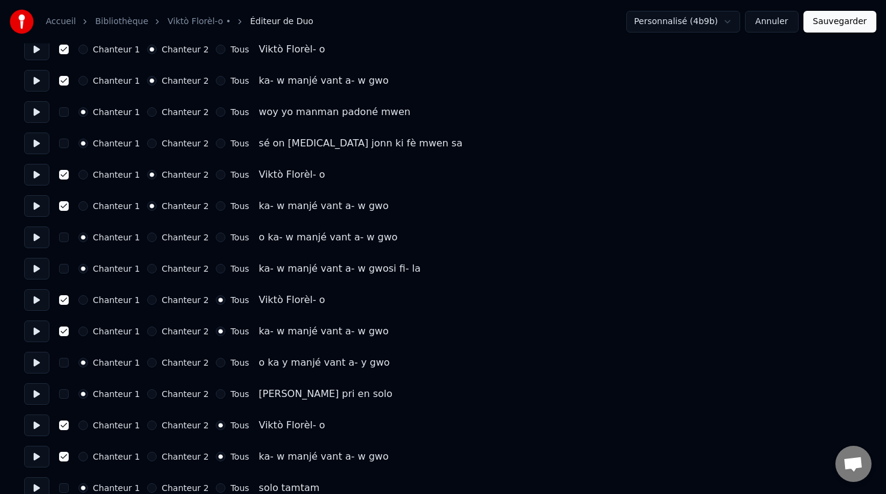
click at [147, 300] on button "Chanteur 2" at bounding box center [152, 300] width 10 height 10
click at [150, 335] on button "Chanteur 2" at bounding box center [152, 332] width 10 height 10
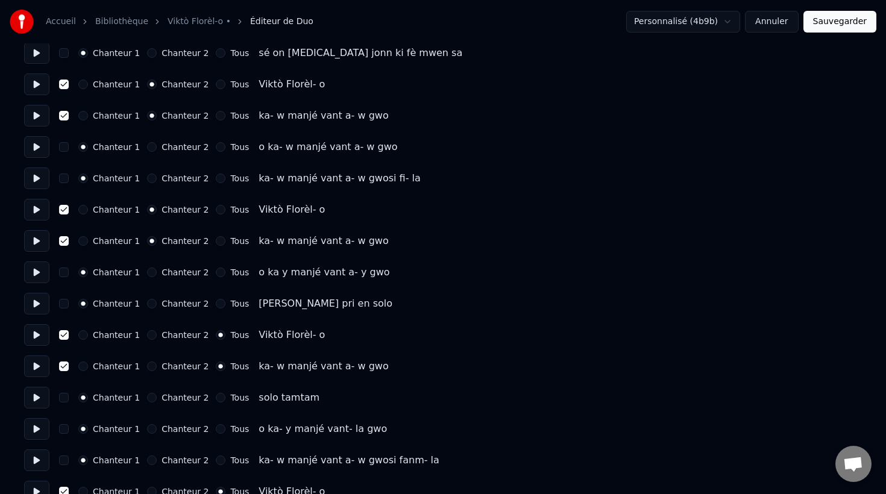
scroll to position [1460, 0]
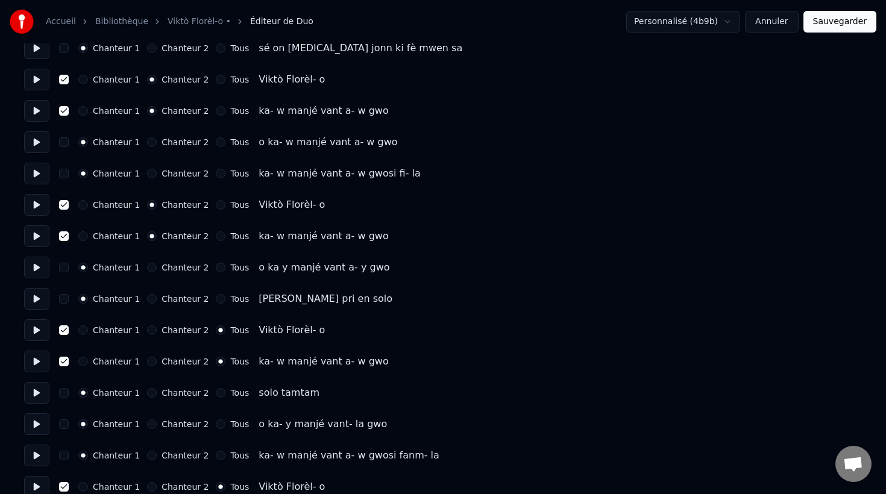
click at [148, 331] on button "Chanteur 2" at bounding box center [152, 330] width 10 height 10
click at [148, 362] on button "Chanteur 2" at bounding box center [152, 362] width 10 height 10
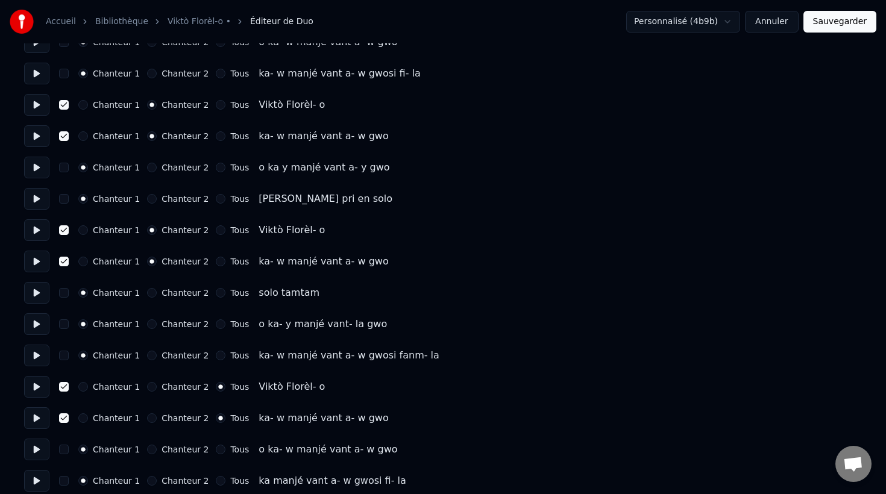
scroll to position [1561, 0]
click at [147, 387] on button "Chanteur 2" at bounding box center [152, 386] width 10 height 10
click at [148, 415] on button "Chanteur 2" at bounding box center [152, 417] width 10 height 10
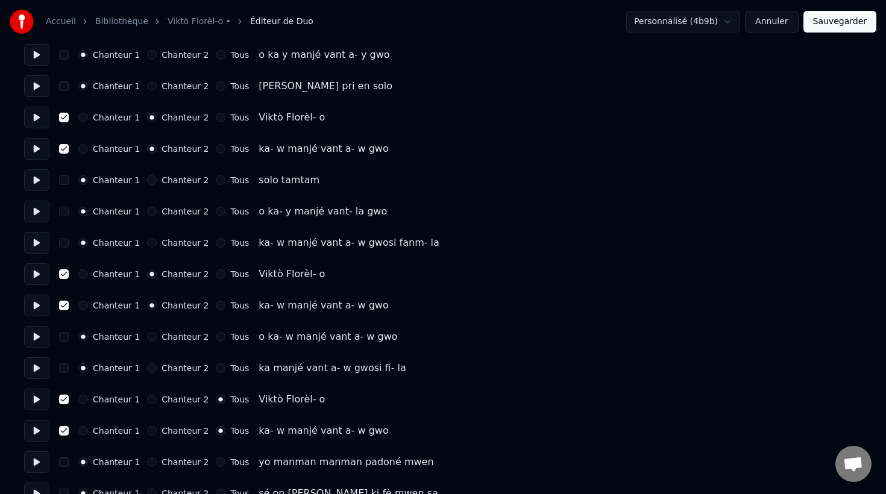
scroll to position [1691, 0]
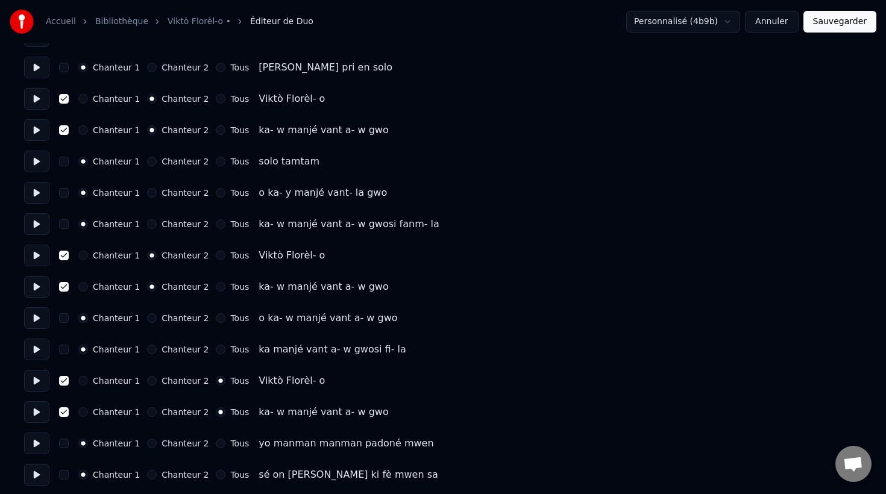
click at [149, 380] on button "Chanteur 2" at bounding box center [152, 381] width 10 height 10
click at [148, 410] on button "Chanteur 2" at bounding box center [152, 412] width 10 height 10
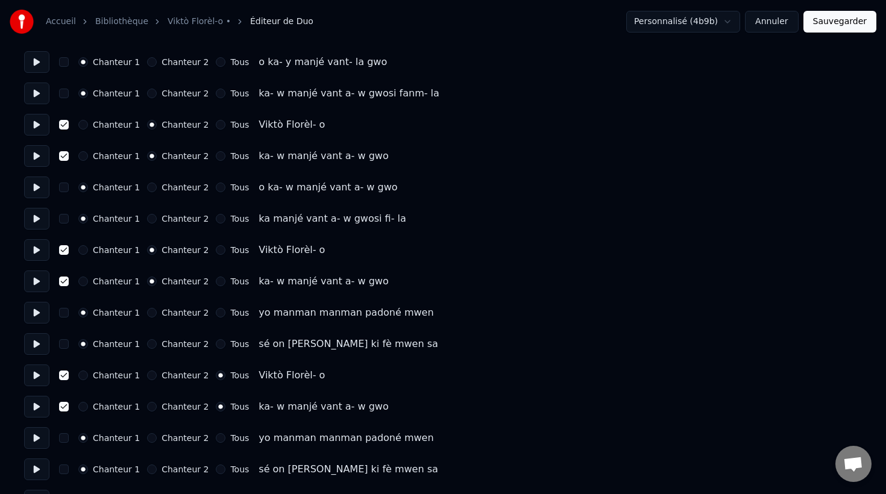
scroll to position [1827, 0]
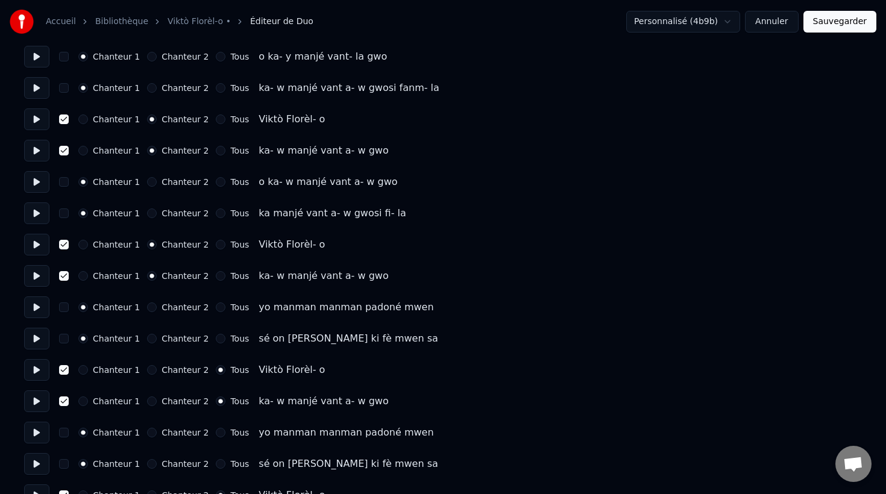
click at [147, 371] on button "Chanteur 2" at bounding box center [152, 370] width 10 height 10
click at [147, 403] on button "Chanteur 2" at bounding box center [152, 402] width 10 height 10
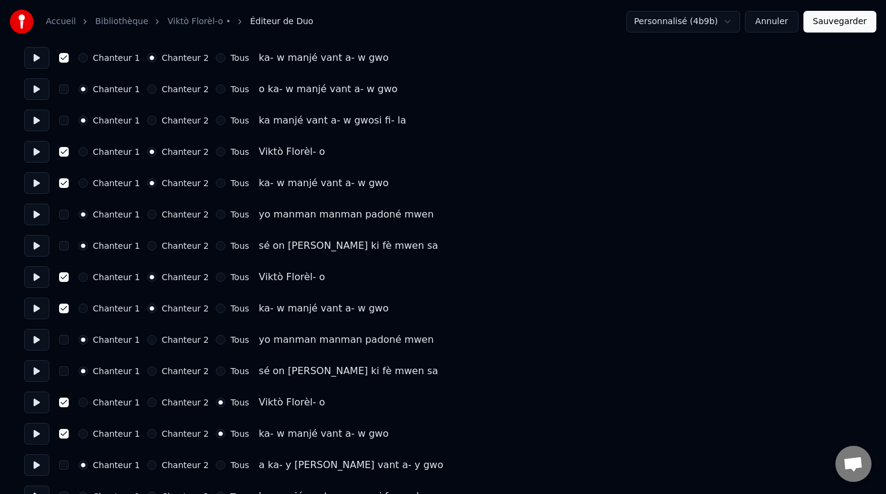
scroll to position [1921, 0]
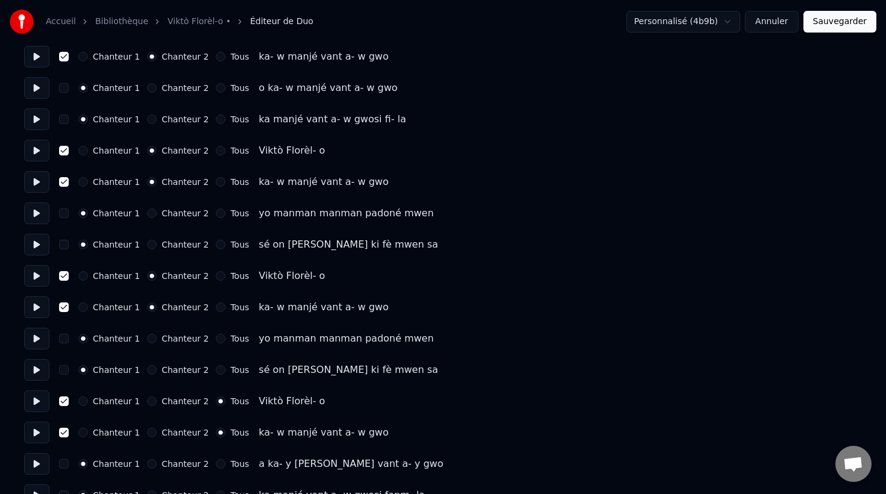
click at [149, 403] on button "Chanteur 2" at bounding box center [152, 402] width 10 height 10
click at [150, 433] on button "Chanteur 2" at bounding box center [152, 433] width 10 height 10
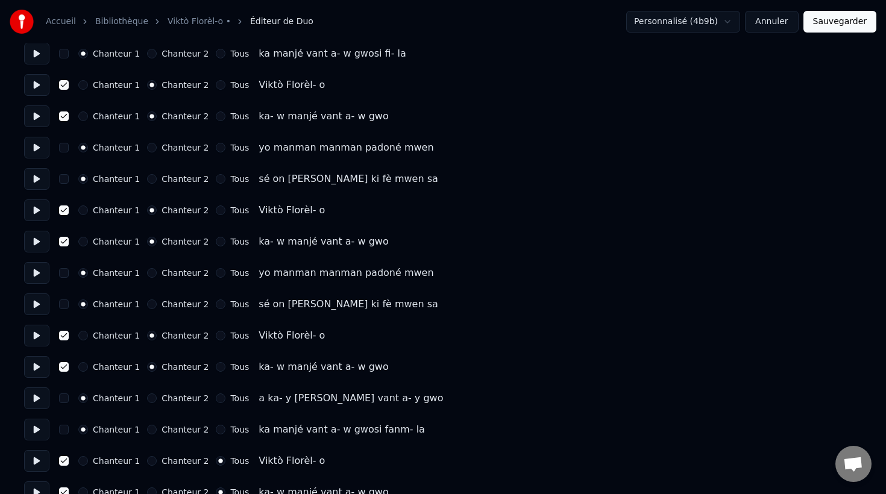
scroll to position [2022, 0]
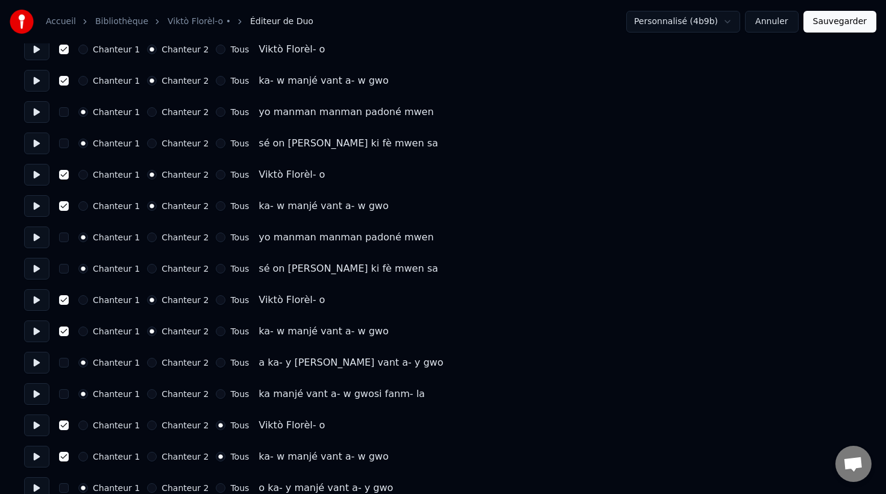
click at [147, 428] on button "Chanteur 2" at bounding box center [152, 426] width 10 height 10
click at [148, 459] on button "Chanteur 2" at bounding box center [152, 457] width 10 height 10
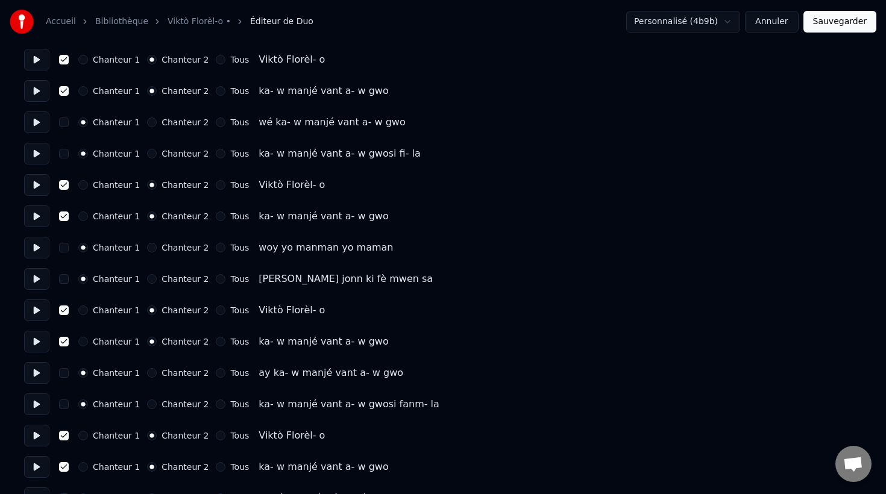
scroll to position [0, 0]
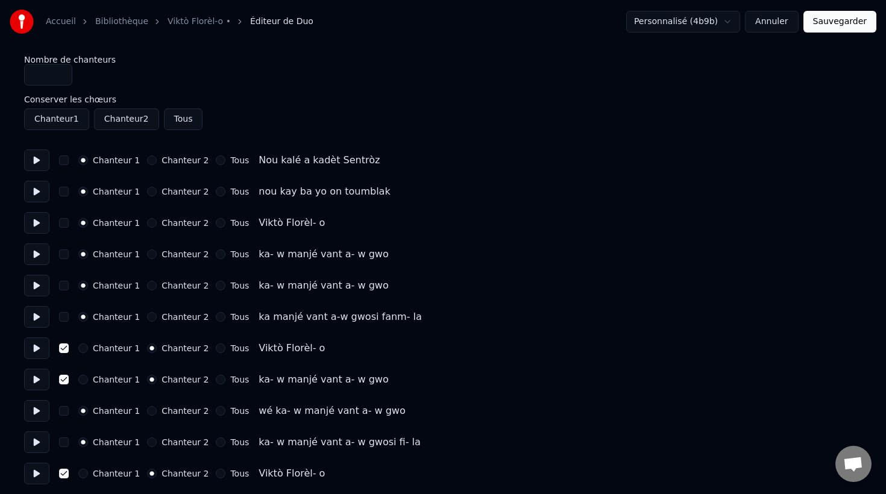
click at [837, 28] on button "Sauvegarder" at bounding box center [839, 22] width 73 height 22
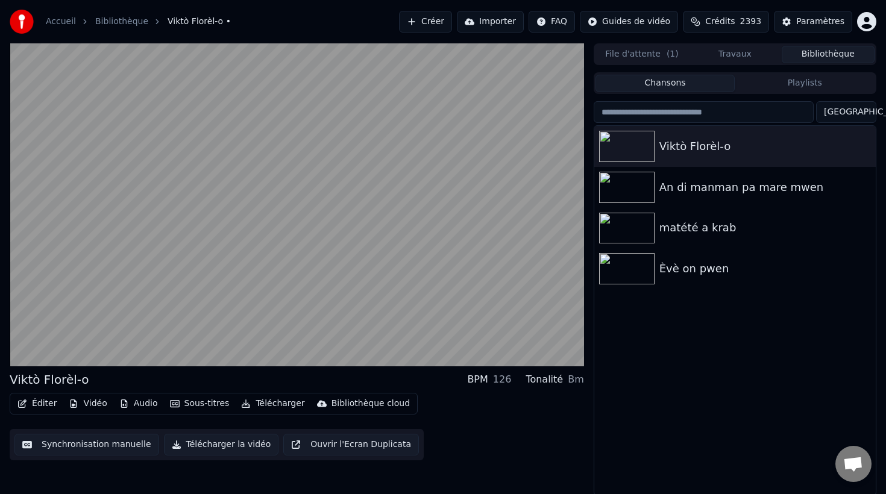
click at [118, 445] on button "Synchronisation manuelle" at bounding box center [86, 445] width 145 height 22
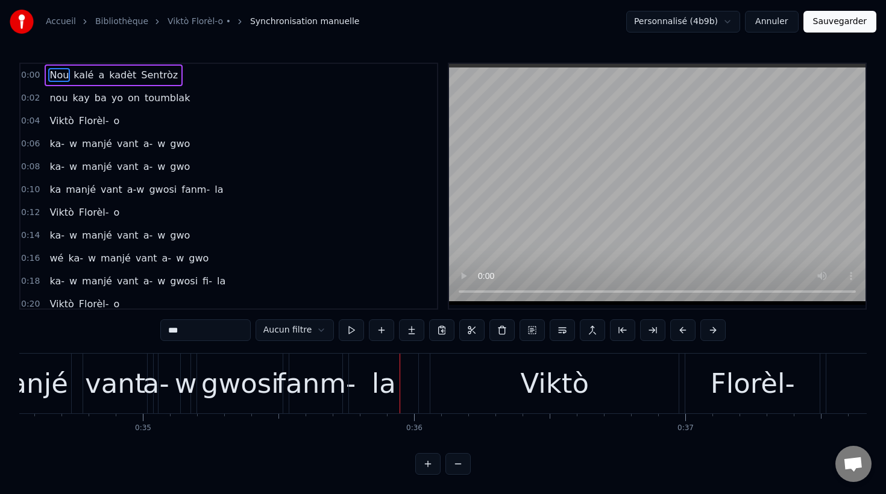
scroll to position [0, 9366]
click at [125, 384] on div "vant" at bounding box center [117, 383] width 60 height 41
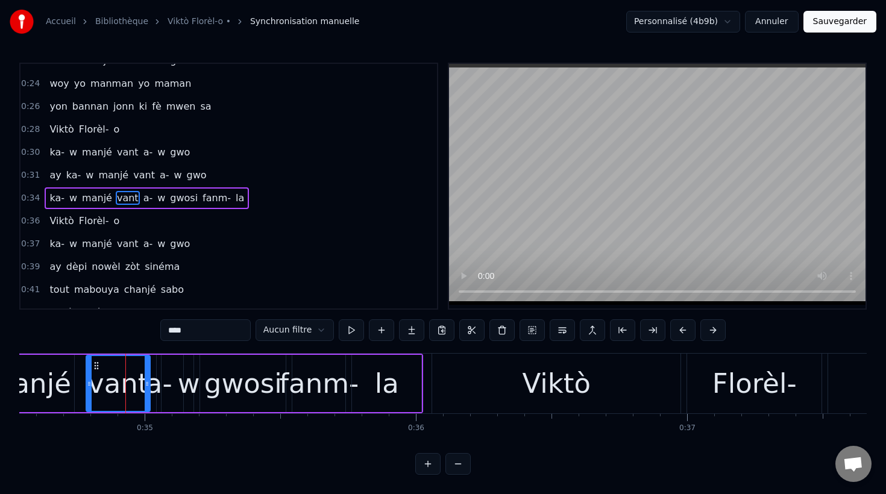
scroll to position [278, 0]
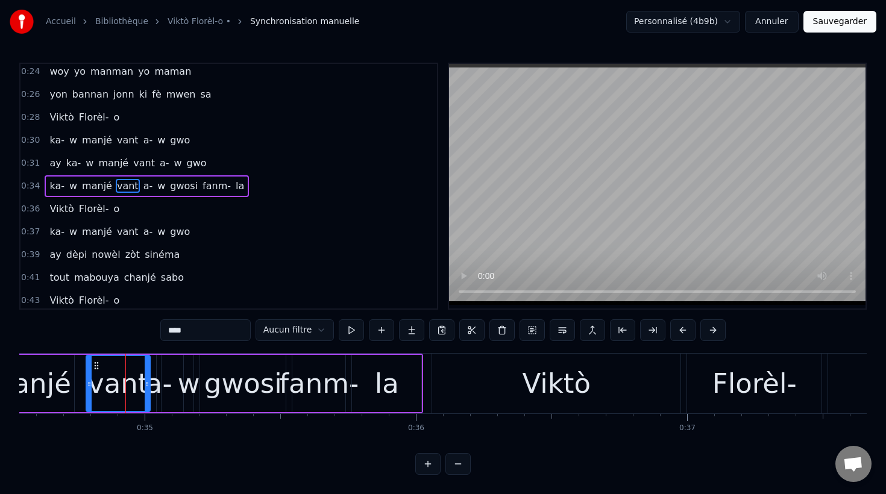
click at [142, 188] on span "a-" at bounding box center [148, 186] width 12 height 14
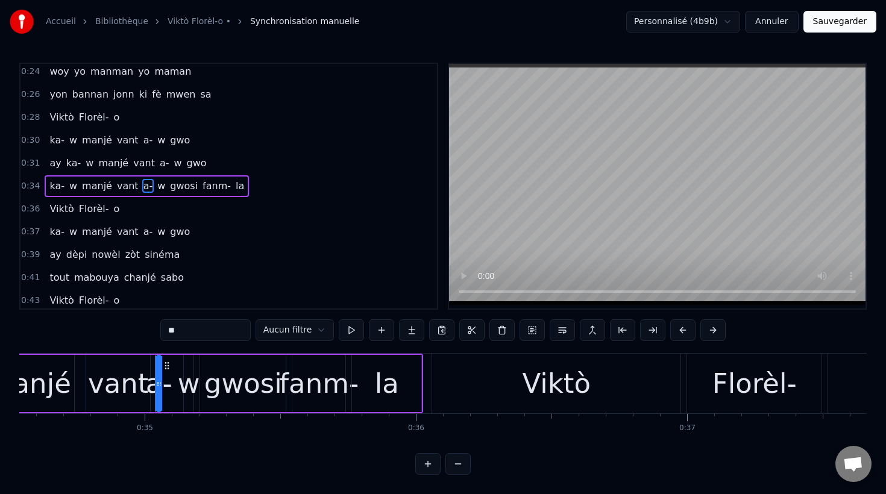
click at [187, 331] on input "**" at bounding box center [205, 330] width 90 height 22
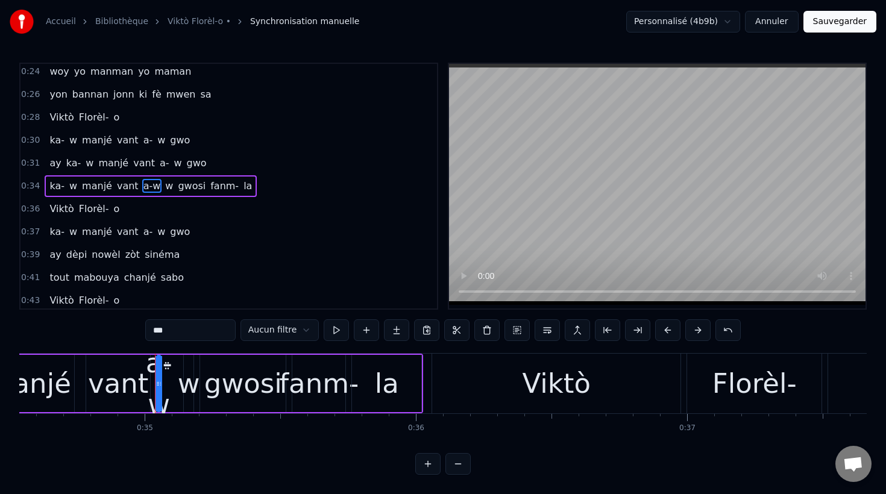
click at [164, 188] on span "w" at bounding box center [169, 186] width 10 height 14
type input "*"
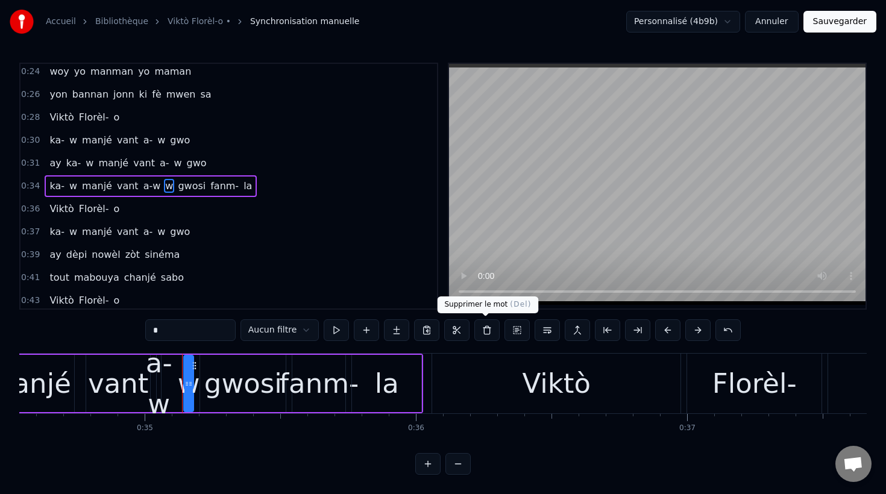
click at [488, 333] on button at bounding box center [486, 330] width 25 height 22
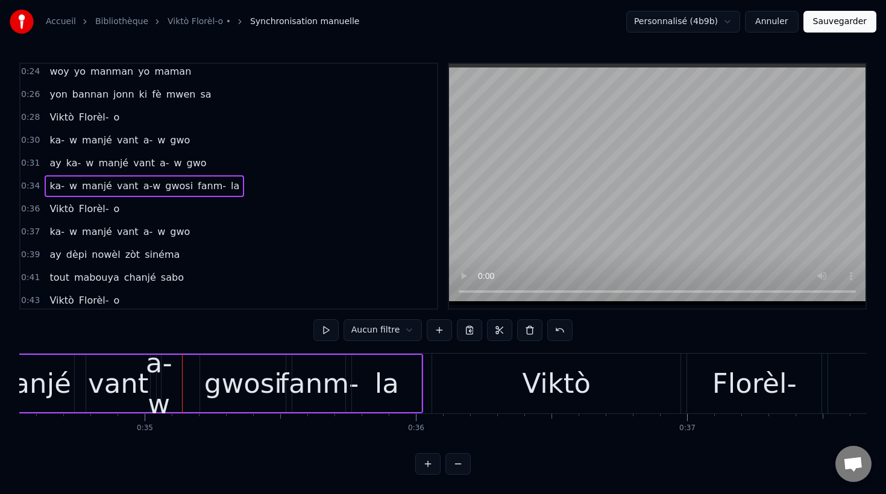
click at [160, 384] on div "a-w" at bounding box center [159, 383] width 27 height 81
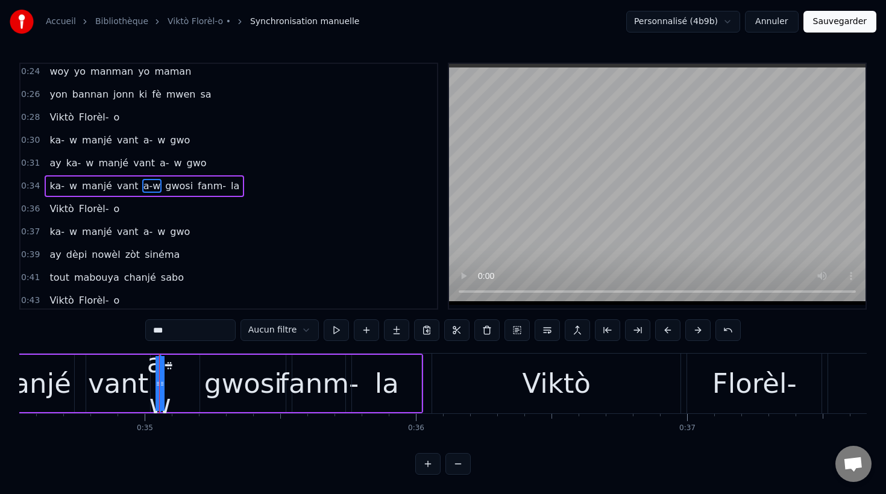
click at [162, 383] on icon at bounding box center [162, 384] width 5 height 10
drag, startPoint x: 164, startPoint y: 384, endPoint x: 181, endPoint y: 385, distance: 16.9
click at [181, 385] on div "ka- w manjé vant a-w gwosi fanm- la" at bounding box center [150, 384] width 545 height 60
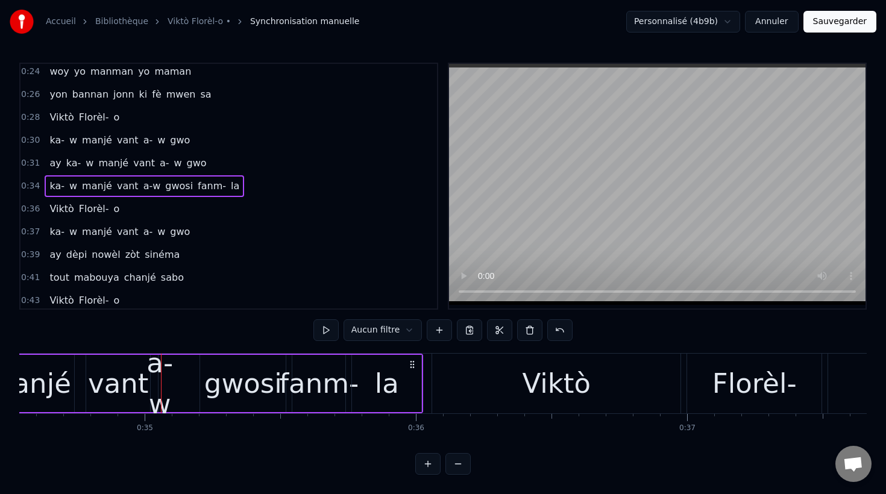
click at [157, 371] on div "a-w" at bounding box center [159, 383] width 27 height 81
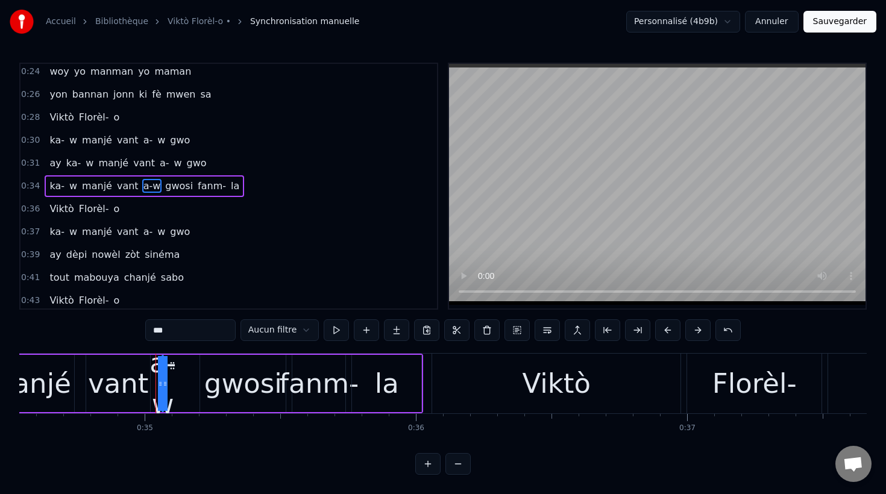
drag, startPoint x: 161, startPoint y: 386, endPoint x: 169, endPoint y: 382, distance: 8.6
click at [163, 382] on div "a-w" at bounding box center [163, 383] width 0 height 55
drag, startPoint x: 160, startPoint y: 384, endPoint x: 149, endPoint y: 383, distance: 10.9
click at [148, 384] on div "ka- w manjé vant a-w gwosi fanm- la" at bounding box center [150, 384] width 545 height 60
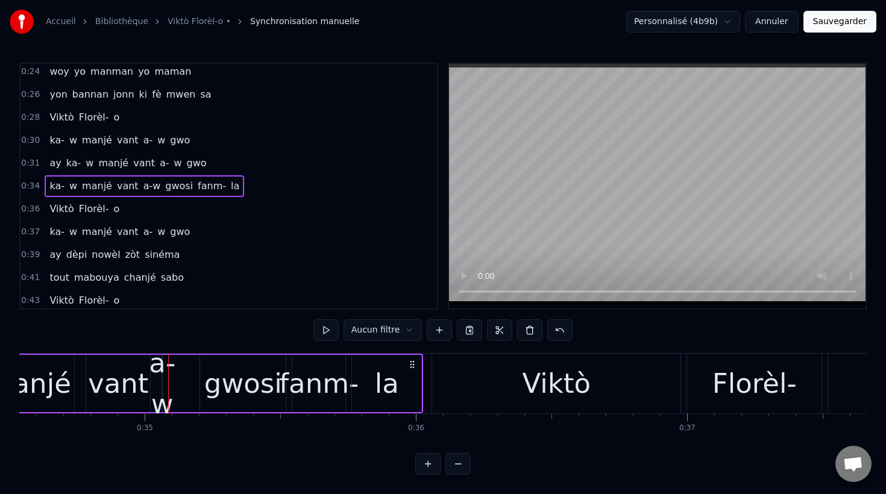
click at [160, 368] on div "a-w" at bounding box center [162, 383] width 27 height 81
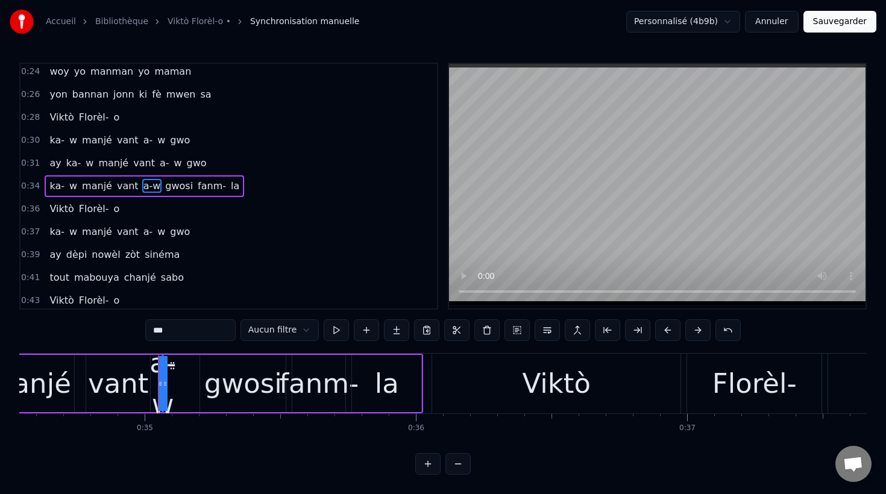
drag, startPoint x: 166, startPoint y: 385, endPoint x: 188, endPoint y: 386, distance: 21.7
click at [188, 386] on div "ka- w manjé vant a-w gwosi fanm- la" at bounding box center [150, 384] width 545 height 60
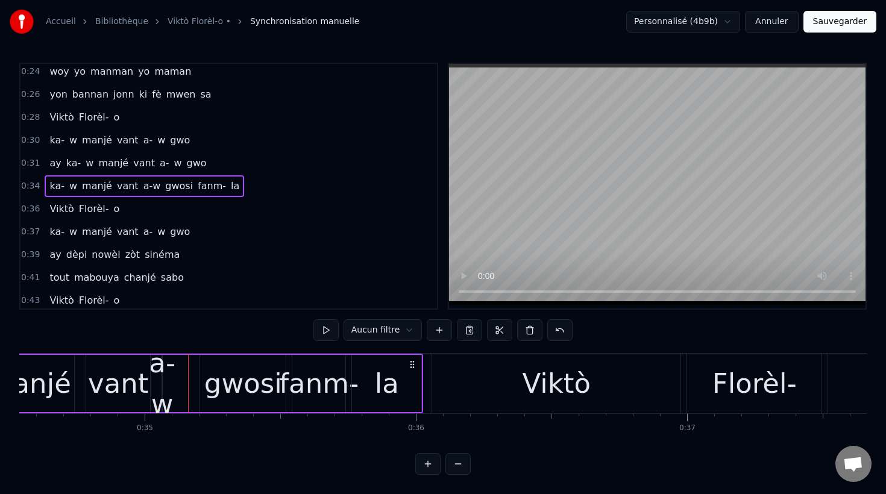
click at [161, 368] on div "a-w" at bounding box center [162, 383] width 27 height 81
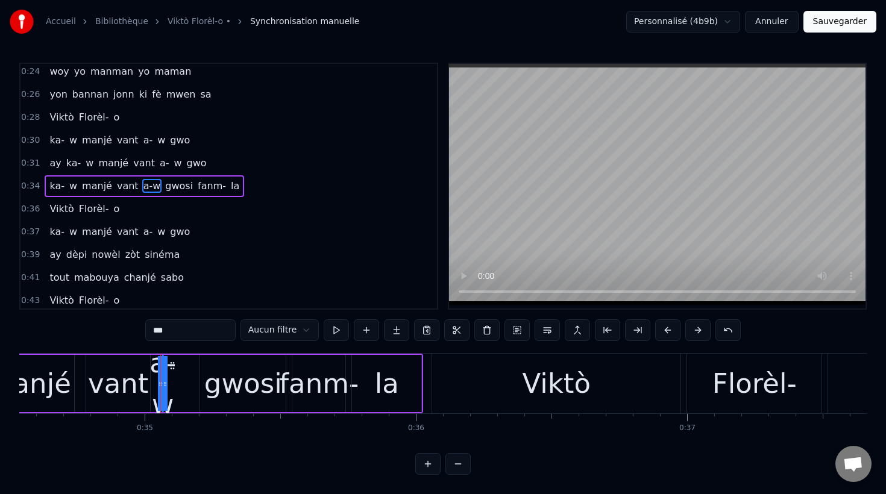
drag, startPoint x: 164, startPoint y: 380, endPoint x: 180, endPoint y: 383, distance: 15.9
click at [180, 383] on div "ka- w manjé vant a-w gwosi fanm- la" at bounding box center [150, 384] width 545 height 60
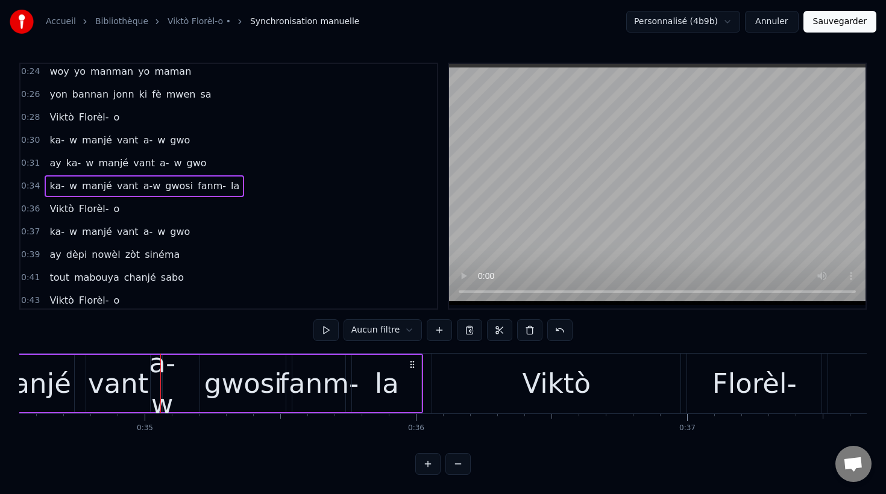
click at [161, 381] on div "a-w" at bounding box center [162, 383] width 27 height 81
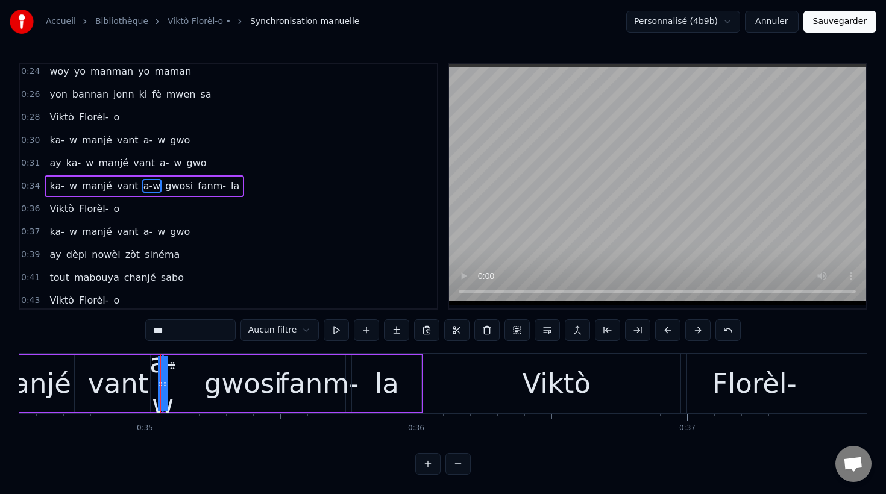
drag, startPoint x: 161, startPoint y: 386, endPoint x: 152, endPoint y: 384, distance: 9.7
click at [163, 385] on div "a-w" at bounding box center [163, 383] width 0 height 55
drag, startPoint x: 162, startPoint y: 405, endPoint x: 199, endPoint y: 404, distance: 36.8
click at [199, 404] on div "ka- w manjé vant a-w gwosi fanm- la" at bounding box center [150, 384] width 545 height 60
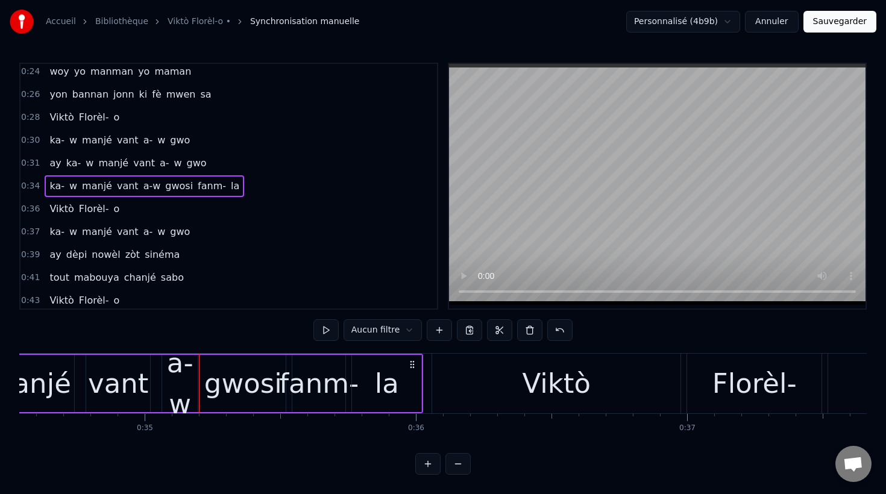
click at [173, 386] on div "a-w" at bounding box center [180, 383] width 36 height 81
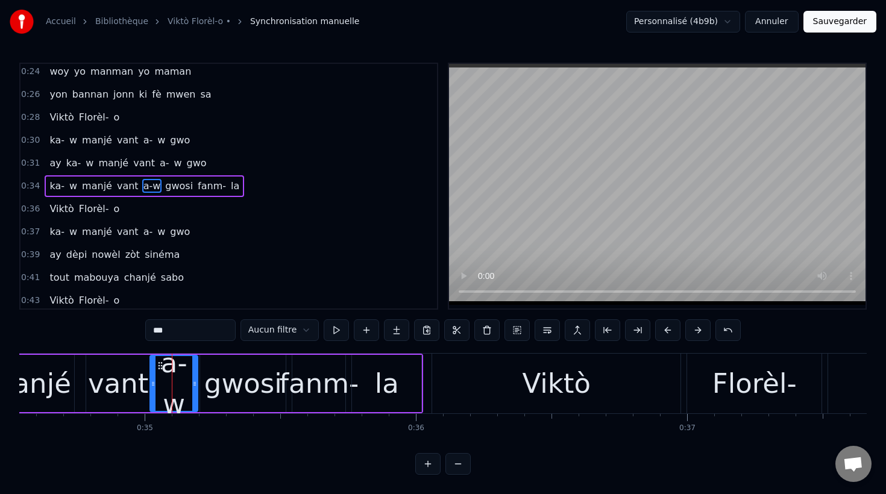
drag, startPoint x: 163, startPoint y: 386, endPoint x: 151, endPoint y: 386, distance: 12.1
click at [151, 386] on icon at bounding box center [153, 384] width 5 height 10
click at [40, 380] on div "manjé" at bounding box center [29, 383] width 84 height 41
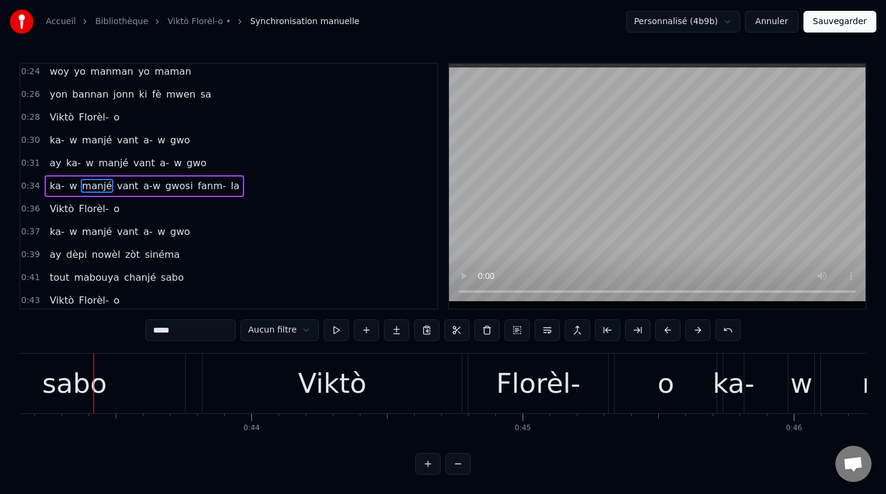
scroll to position [0, 11713]
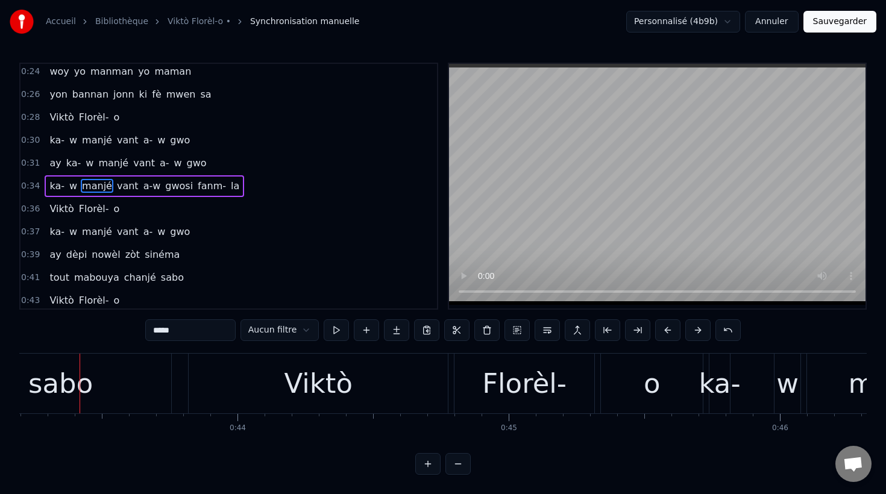
click at [93, 89] on span "bannan" at bounding box center [90, 94] width 39 height 14
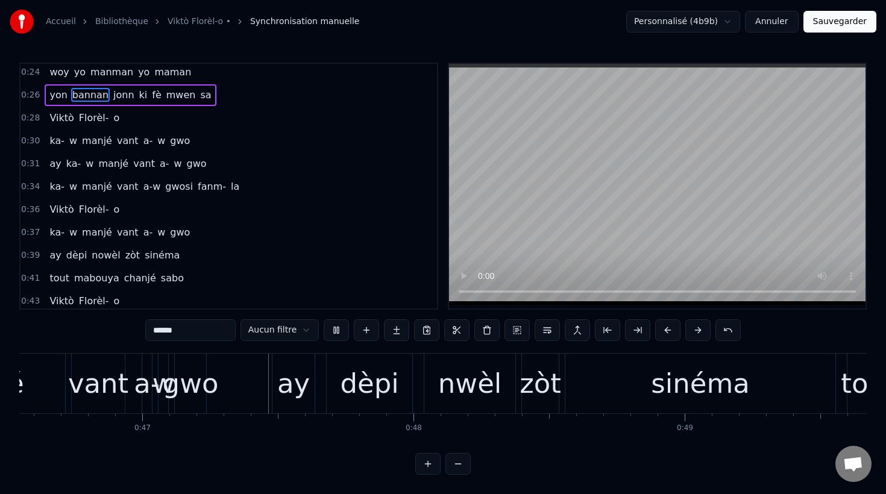
scroll to position [0, 12636]
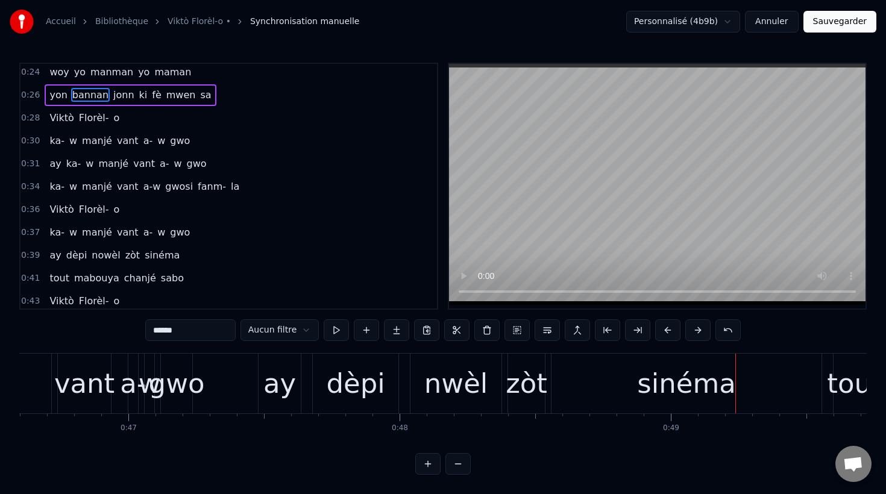
click at [450, 390] on div "nwèl" at bounding box center [456, 383] width 64 height 41
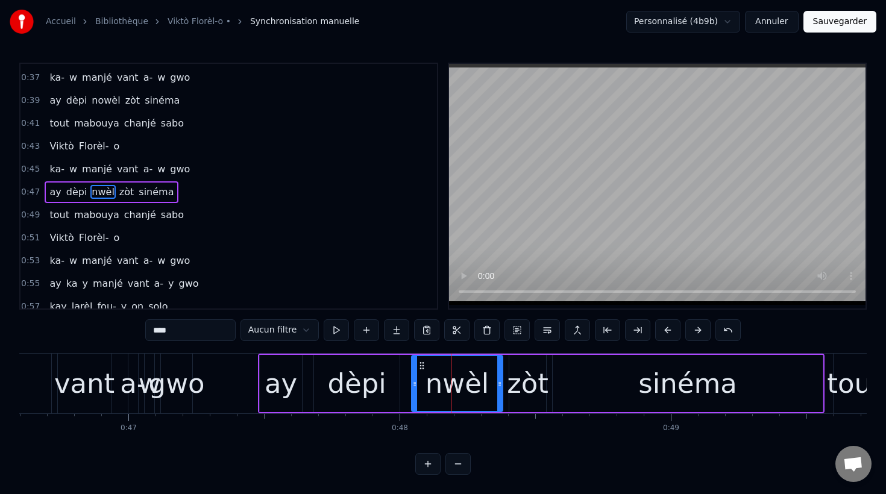
scroll to position [439, 0]
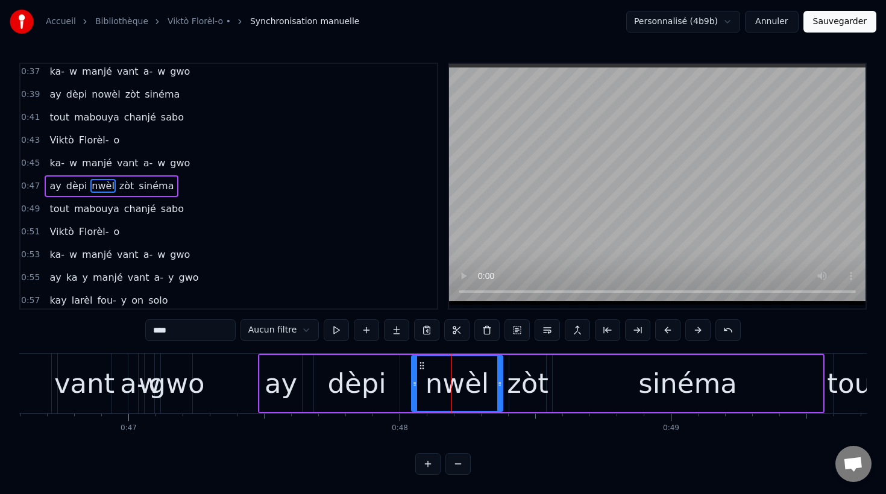
click at [160, 332] on input "****" at bounding box center [190, 330] width 90 height 22
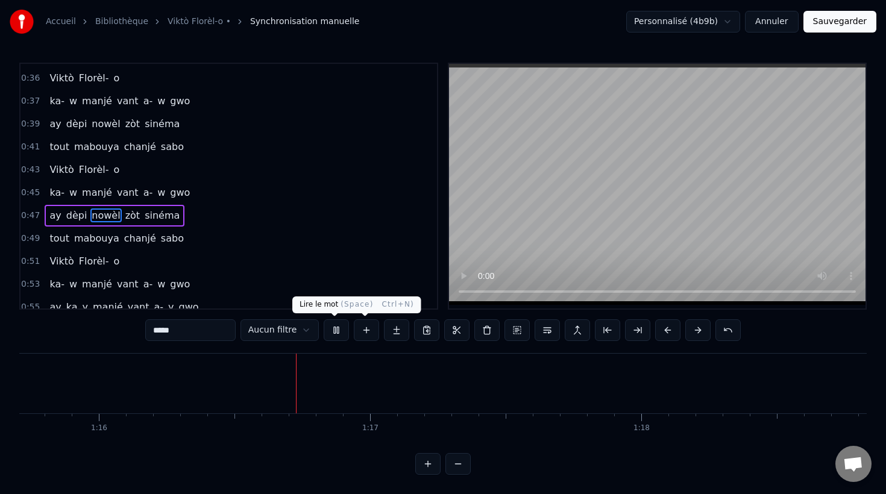
scroll to position [0, 20543]
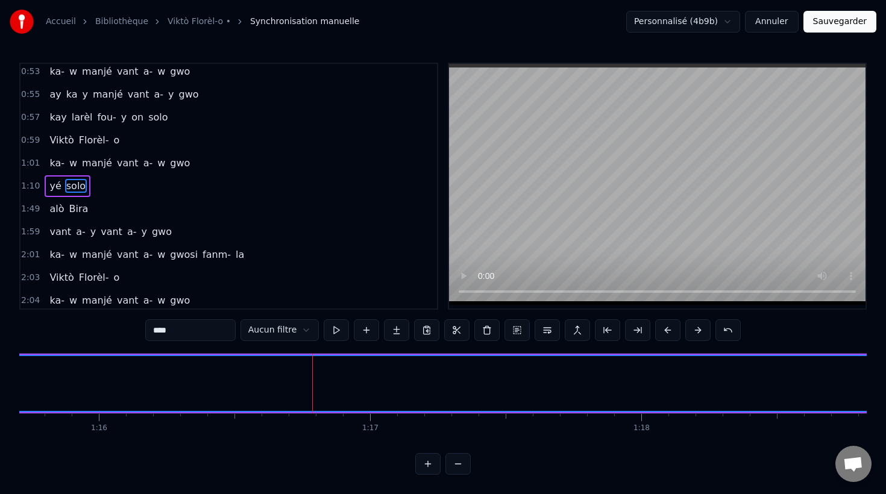
scroll to position [0, 20529]
click at [117, 163] on span "vant" at bounding box center [128, 163] width 24 height 14
type input "****"
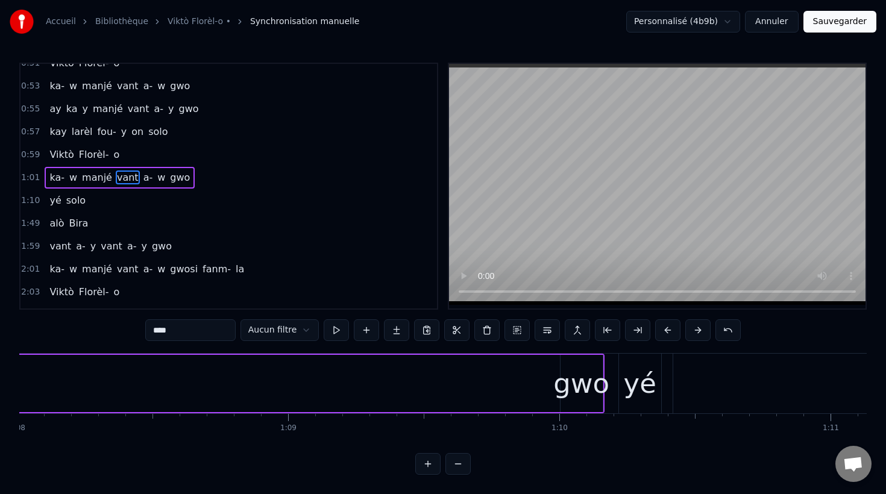
scroll to position [0, 18483]
drag, startPoint x: 547, startPoint y: 382, endPoint x: 434, endPoint y: 373, distance: 113.7
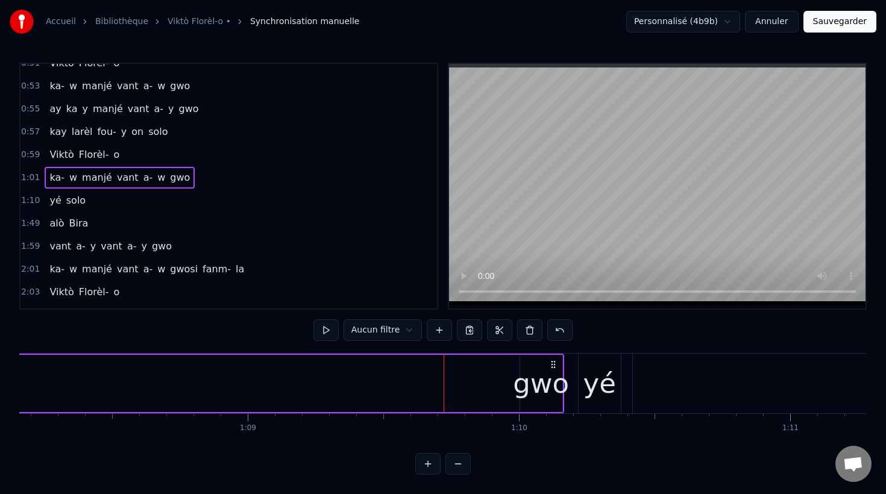
click at [552, 391] on div "gwo" at bounding box center [541, 383] width 56 height 41
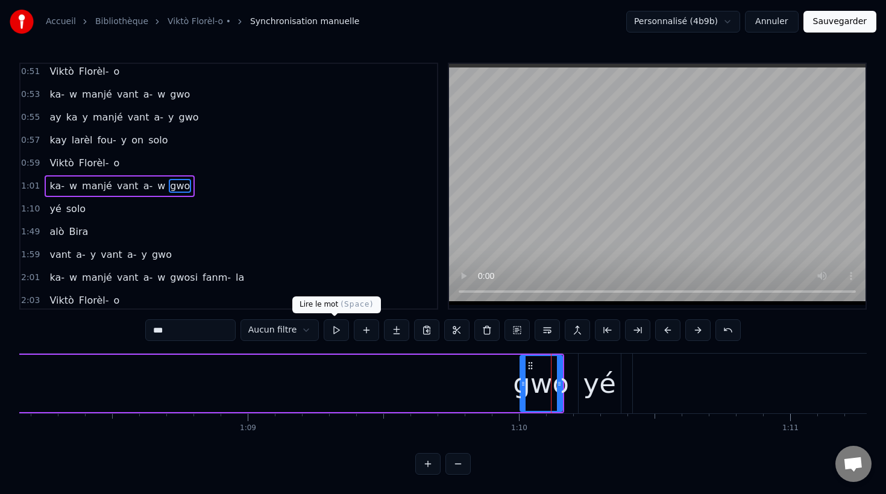
click at [340, 333] on button at bounding box center [336, 330] width 25 height 22
click at [595, 388] on div "yé" at bounding box center [599, 383] width 33 height 41
type input "**"
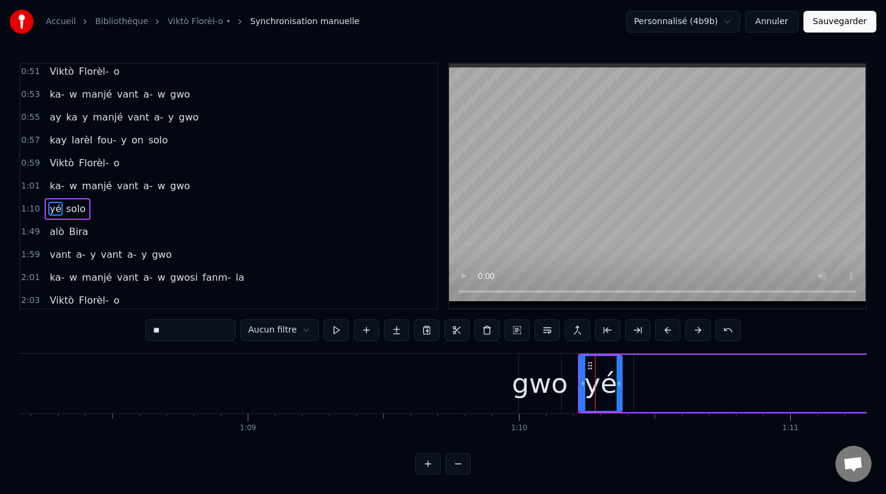
scroll to position [622, 0]
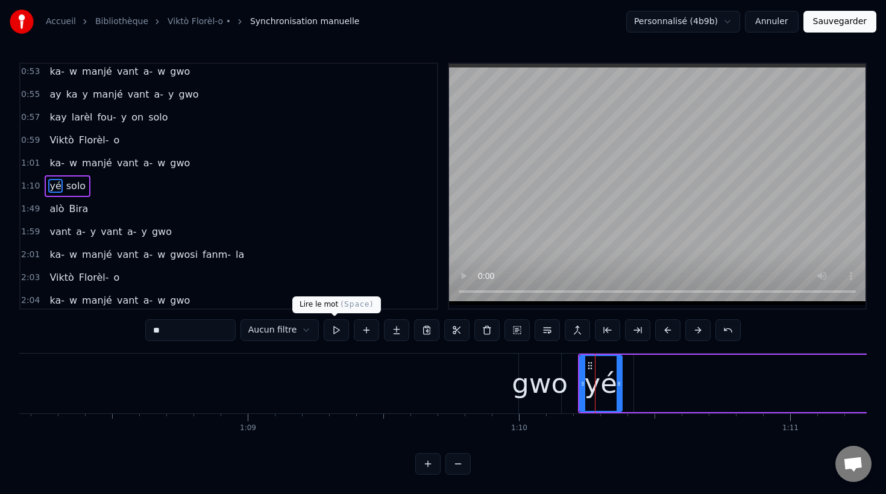
click at [337, 331] on button at bounding box center [336, 330] width 25 height 22
drag, startPoint x: 540, startPoint y: 389, endPoint x: 436, endPoint y: 381, distance: 103.9
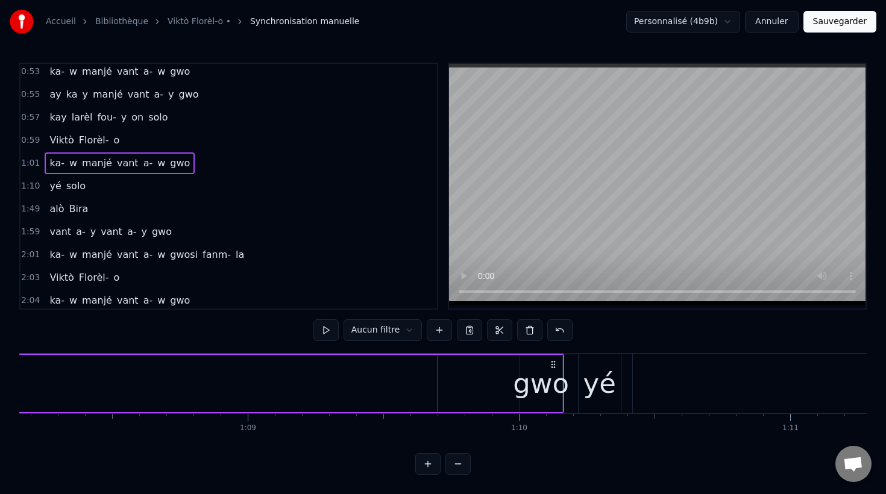
click at [544, 387] on div "gwo" at bounding box center [541, 383] width 56 height 41
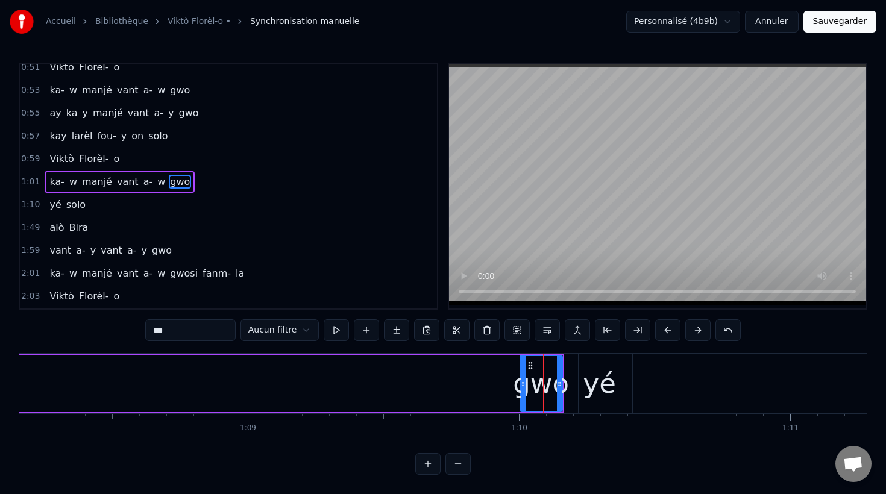
scroll to position [599, 0]
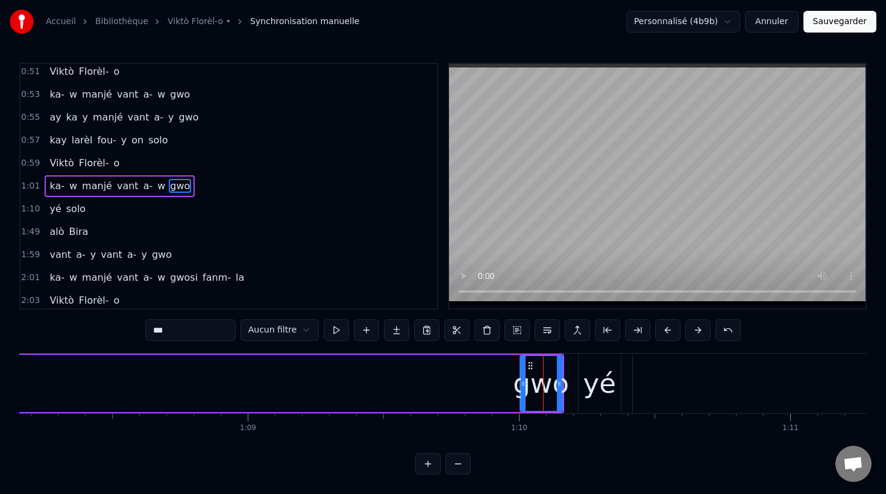
click at [544, 387] on div "gwo" at bounding box center [541, 383] width 56 height 41
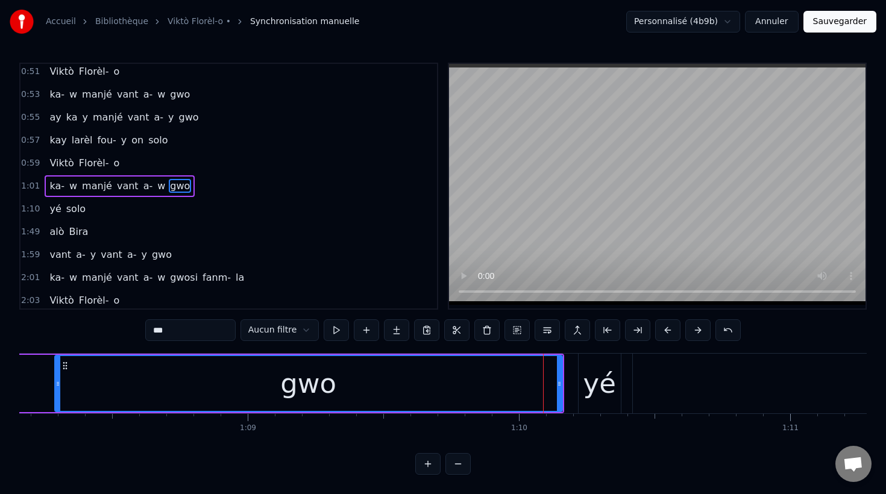
drag, startPoint x: 522, startPoint y: 386, endPoint x: 18, endPoint y: 326, distance: 507.9
click at [18, 326] on div "Accueil Bibliothèque Viktò Florèl-o • Synchronisation manuelle Personnalisé (…" at bounding box center [443, 237] width 886 height 475
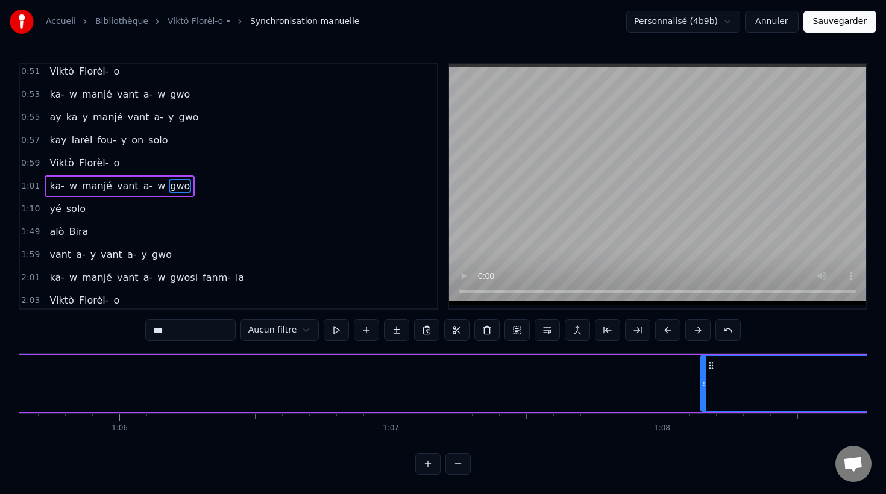
scroll to position [0, 17803]
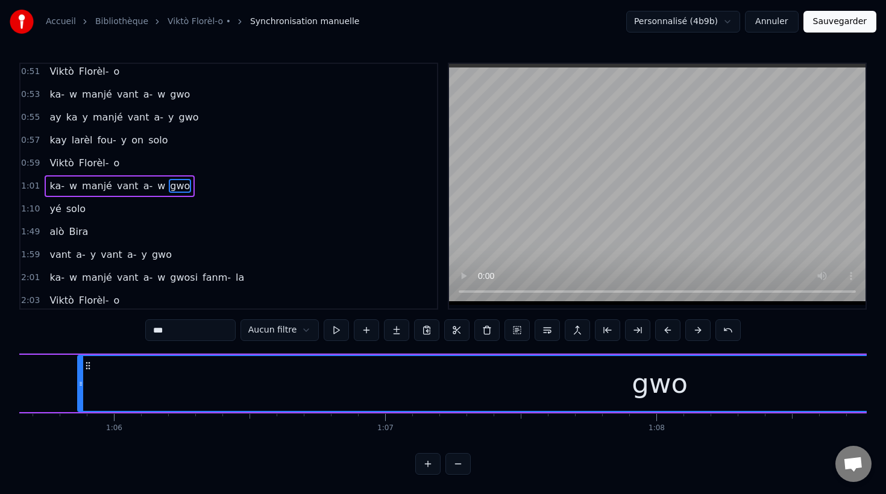
drag, startPoint x: 698, startPoint y: 383, endPoint x: 81, endPoint y: 276, distance: 626.9
click at [81, 276] on div "0:00 Nou kalé a kadèt Sentròz 0:02 nou kay ba yo on toumblak 0:04 Viktò Florèl-…" at bounding box center [442, 269] width 847 height 412
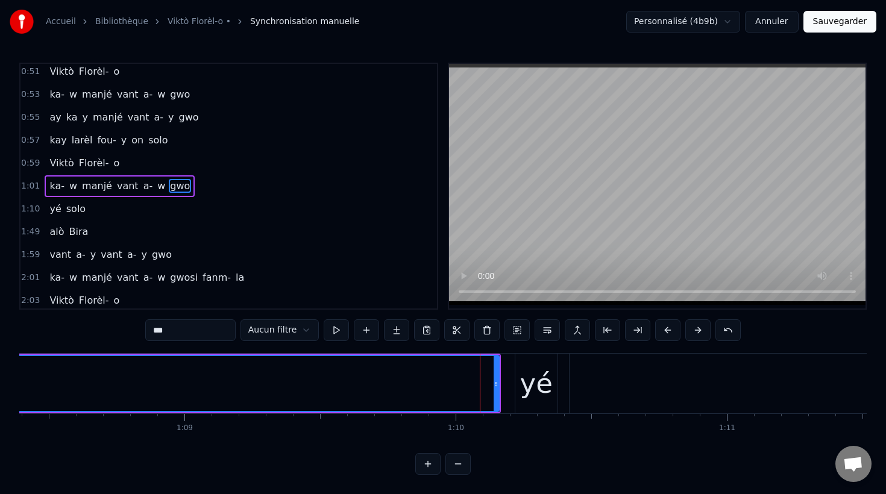
scroll to position [0, 18546]
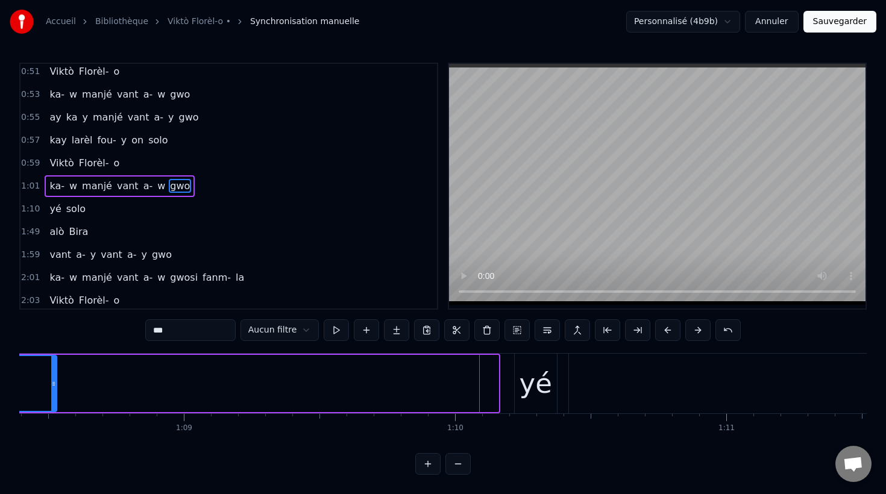
drag, startPoint x: 495, startPoint y: 384, endPoint x: 56, endPoint y: 295, distance: 448.1
click at [58, 297] on div "0:00 Nou kalé a kadèt Sentròz 0:02 nou kay ba yo on toumblak 0:04 Viktò Florèl-…" at bounding box center [442, 269] width 847 height 412
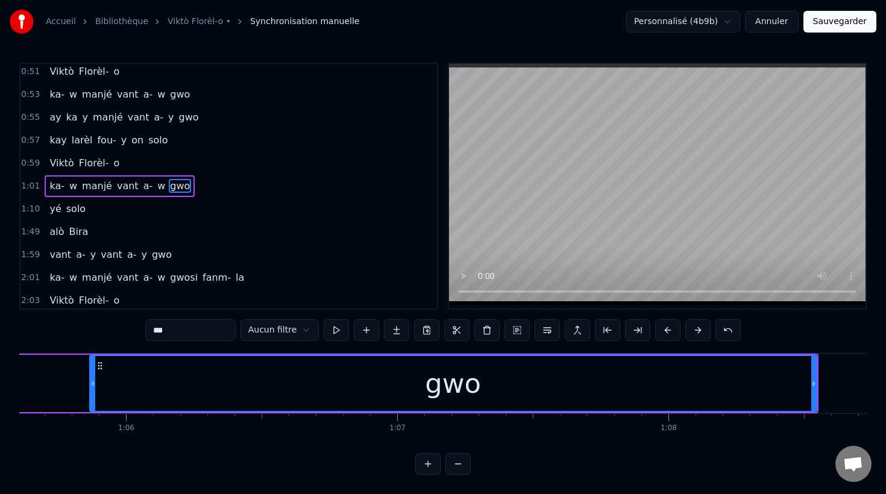
scroll to position [0, 17778]
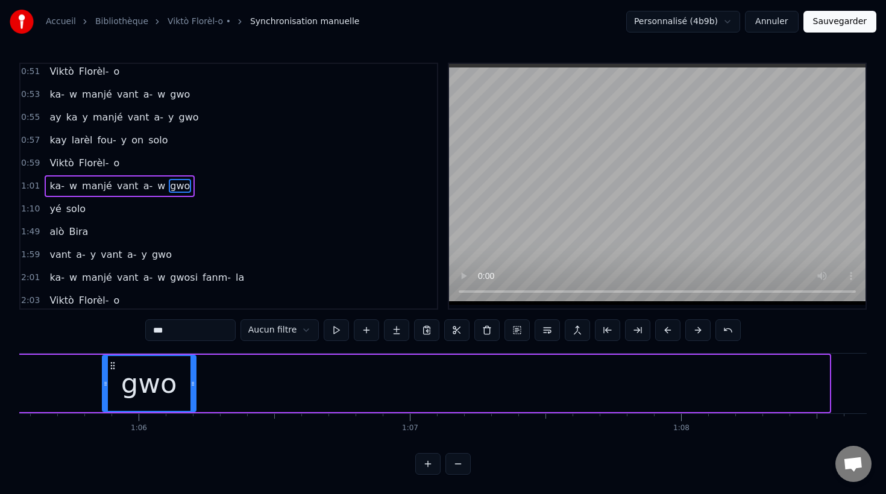
drag, startPoint x: 826, startPoint y: 384, endPoint x: 193, endPoint y: 329, distance: 635.8
click at [193, 329] on div "0:00 Nou kalé a kadèt Sentròz 0:02 nou kay ba yo on toumblak 0:04 Viktò Florèl-…" at bounding box center [442, 269] width 847 height 412
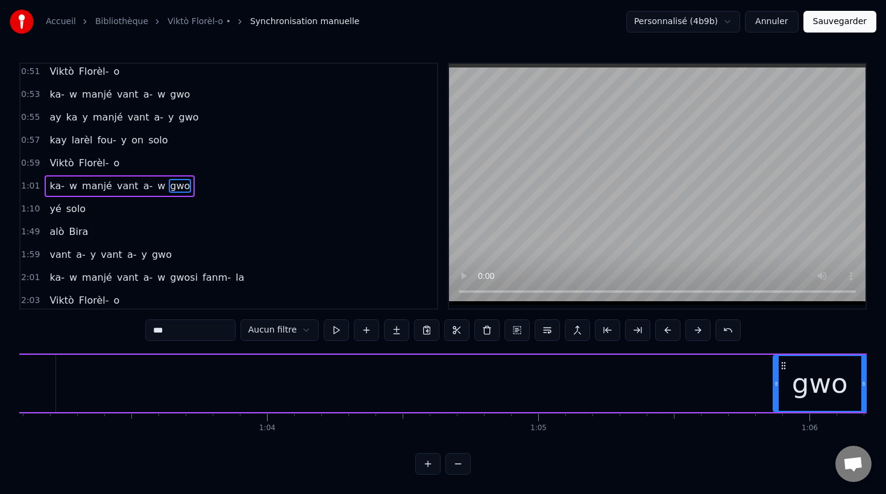
scroll to position [0, 17106]
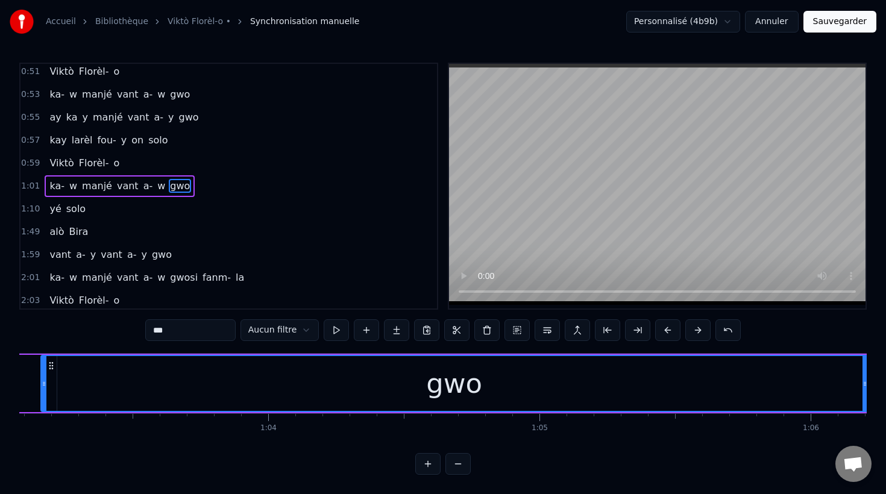
drag, startPoint x: 774, startPoint y: 383, endPoint x: 46, endPoint y: 217, distance: 746.6
click at [45, 217] on div "0:00 Nou kalé a kadèt Sentròz 0:02 nou kay ba yo on toumblak 0:04 Viktò Florèl-…" at bounding box center [442, 269] width 847 height 412
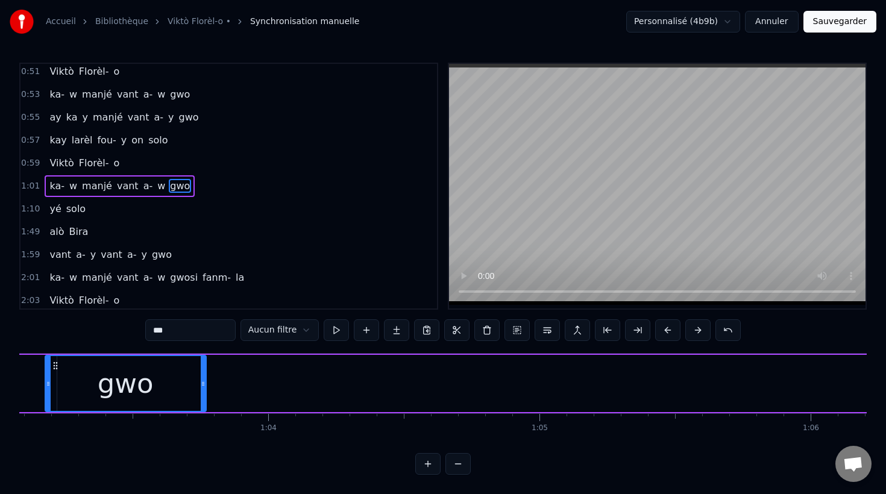
drag, startPoint x: 865, startPoint y: 384, endPoint x: 204, endPoint y: 292, distance: 668.0
click at [205, 296] on div "0:00 Nou kalé a kadèt Sentròz 0:02 nou kay ba yo on toumblak 0:04 Viktò Florèl-…" at bounding box center [442, 269] width 847 height 412
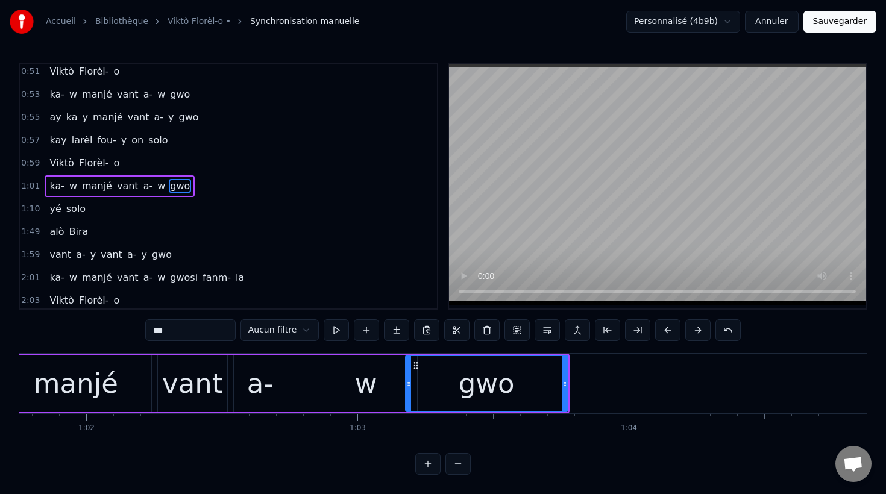
scroll to position [0, 16746]
click at [255, 389] on div "a-" at bounding box center [259, 383] width 27 height 41
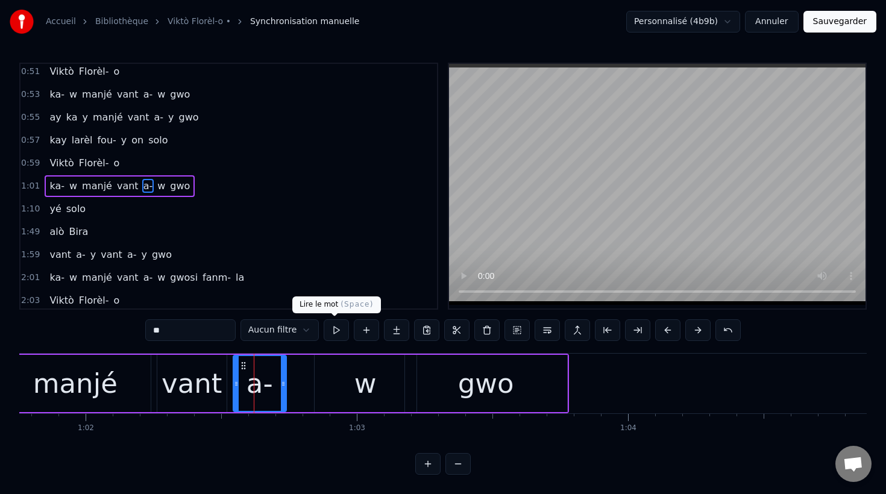
click at [331, 327] on button at bounding box center [336, 330] width 25 height 22
click at [356, 401] on div "w" at bounding box center [365, 383] width 22 height 41
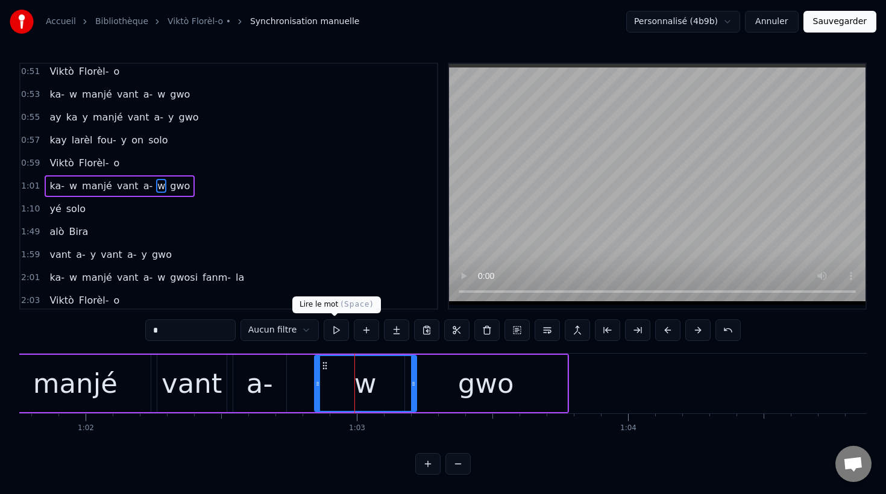
click at [333, 331] on button at bounding box center [336, 330] width 25 height 22
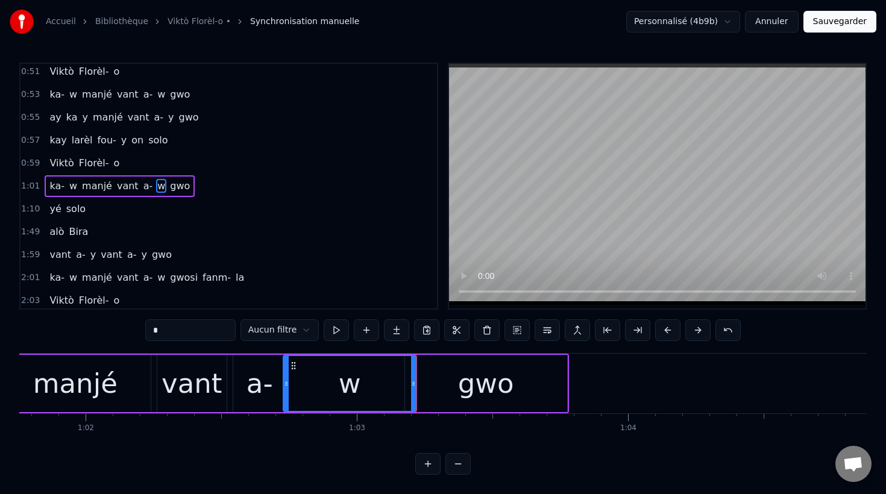
drag, startPoint x: 316, startPoint y: 384, endPoint x: 285, endPoint y: 384, distance: 31.3
click at [285, 384] on icon at bounding box center [286, 384] width 5 height 10
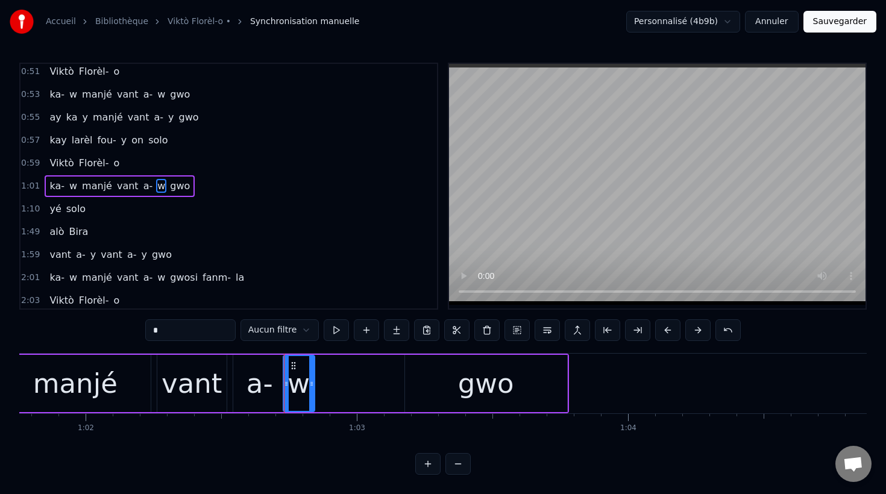
drag, startPoint x: 412, startPoint y: 381, endPoint x: 310, endPoint y: 375, distance: 102.1
click at [310, 375] on div at bounding box center [311, 383] width 5 height 55
click at [429, 382] on div "gwo" at bounding box center [486, 383] width 162 height 57
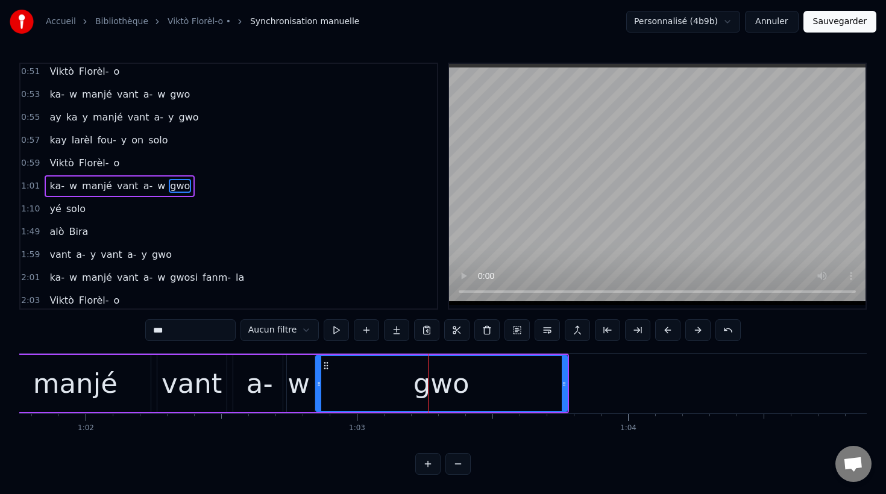
drag, startPoint x: 406, startPoint y: 385, endPoint x: 316, endPoint y: 384, distance: 89.2
click at [316, 384] on icon at bounding box center [318, 384] width 5 height 10
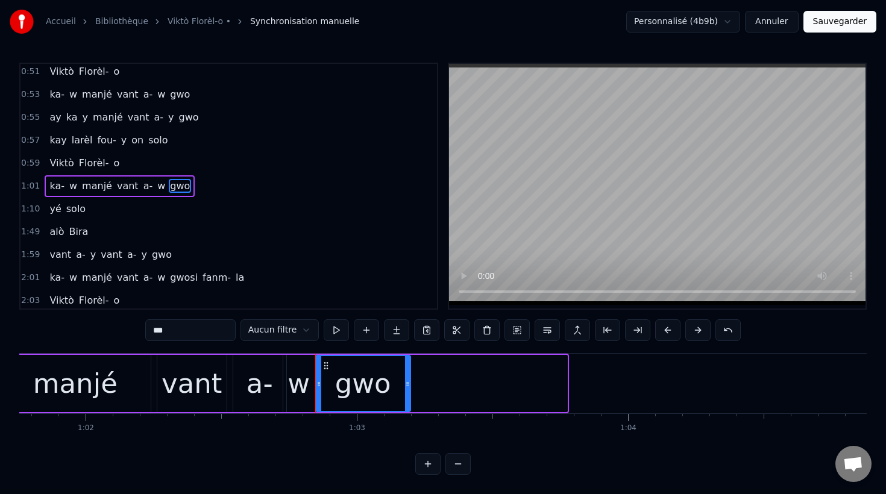
drag, startPoint x: 564, startPoint y: 383, endPoint x: 407, endPoint y: 380, distance: 156.7
click at [407, 380] on icon at bounding box center [407, 384] width 5 height 10
click at [89, 380] on div "manjé" at bounding box center [75, 383] width 84 height 41
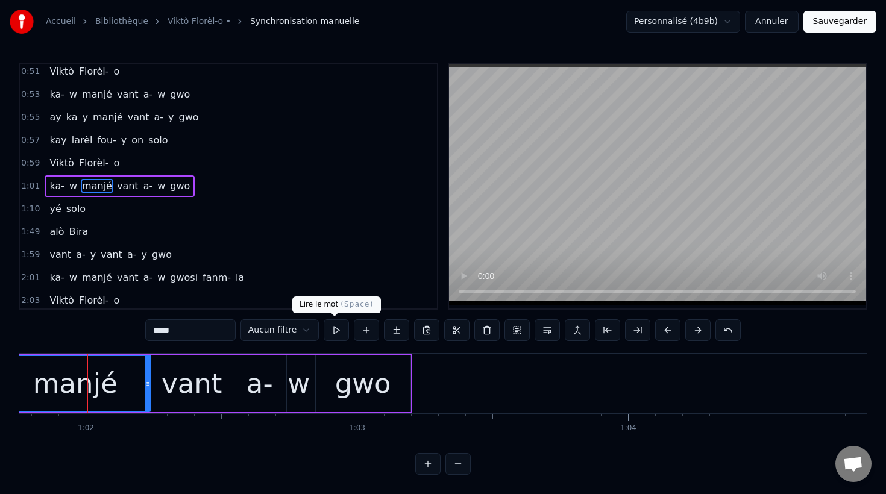
click at [339, 336] on button at bounding box center [336, 330] width 25 height 22
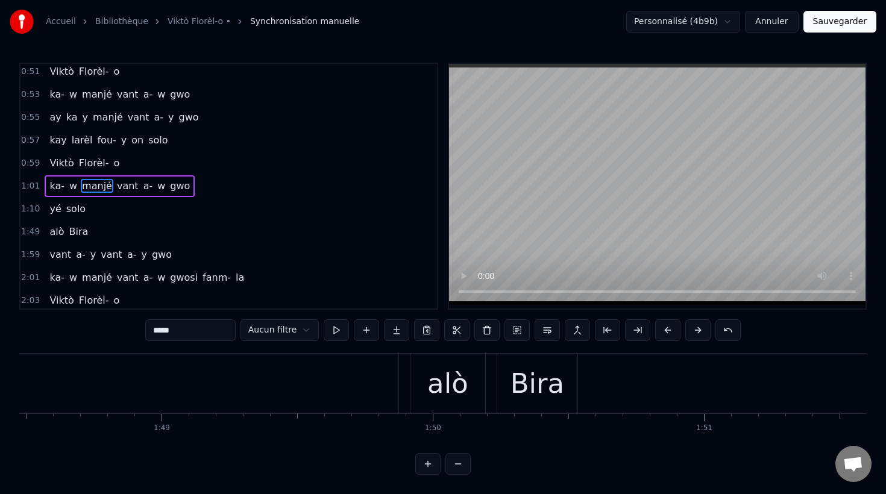
scroll to position [0, 29414]
type input "****"
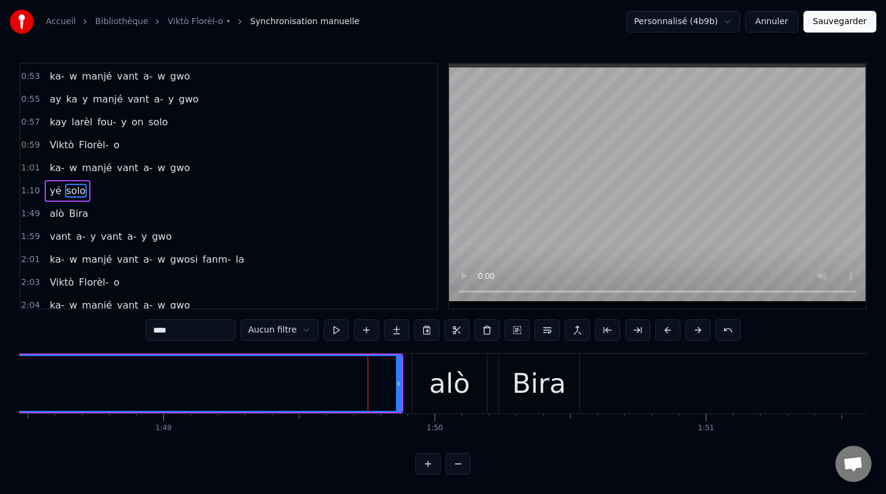
scroll to position [622, 0]
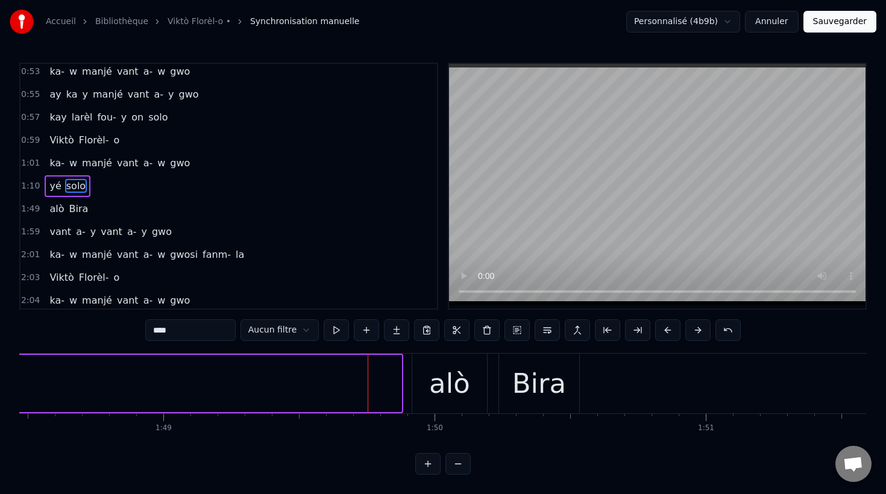
drag, startPoint x: 400, startPoint y: 389, endPoint x: 0, endPoint y: 330, distance: 403.9
click at [0, 330] on div "Accueil Bibliothèque Viktò Florèl-o • Synchronisation manuelle Personnalisé (…" at bounding box center [443, 237] width 886 height 475
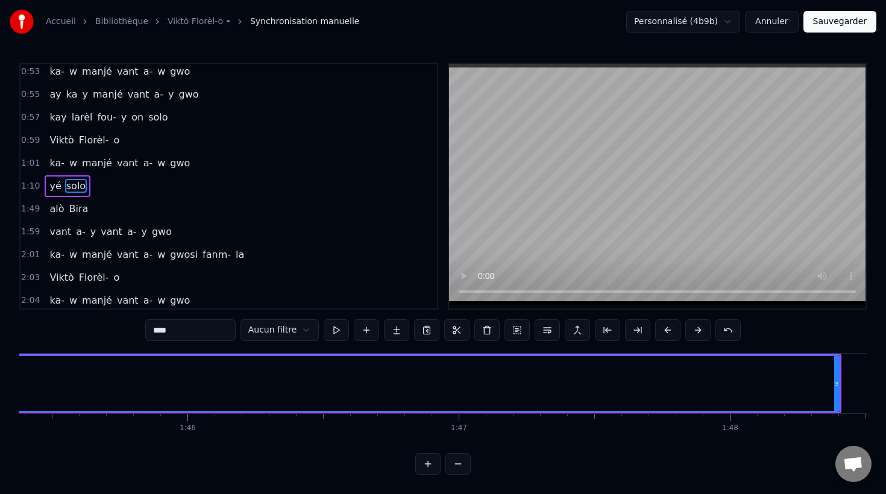
scroll to position [0, 28583]
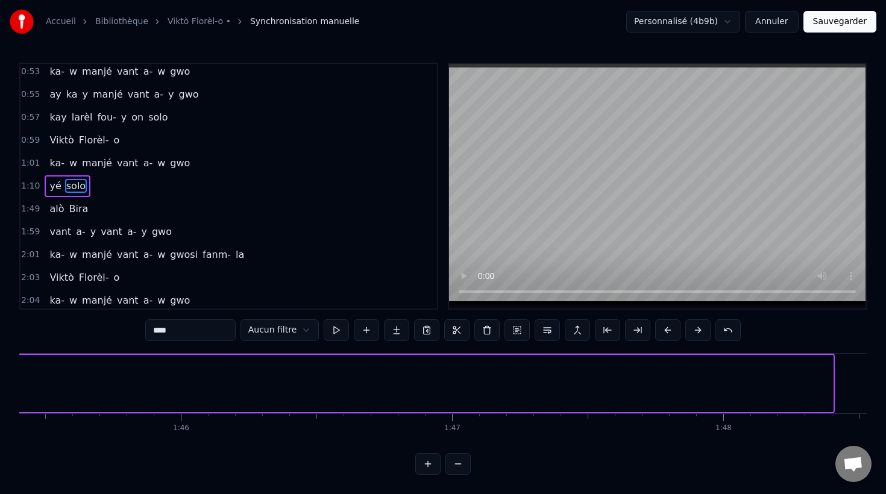
drag, startPoint x: 829, startPoint y: 381, endPoint x: 5, endPoint y: 292, distance: 829.2
click at [5, 292] on div "Accueil Bibliothèque Viktò Florèl-o • Synchronisation manuelle Personnalisé (…" at bounding box center [443, 237] width 886 height 475
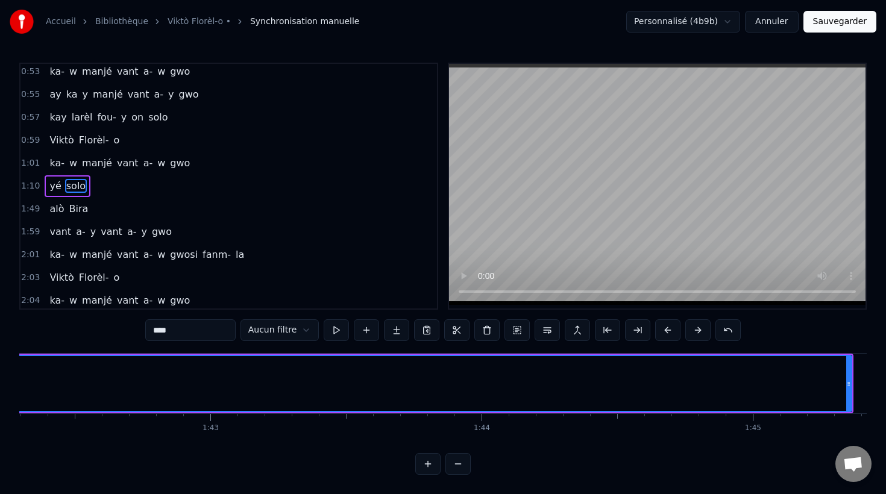
scroll to position [0, 27748]
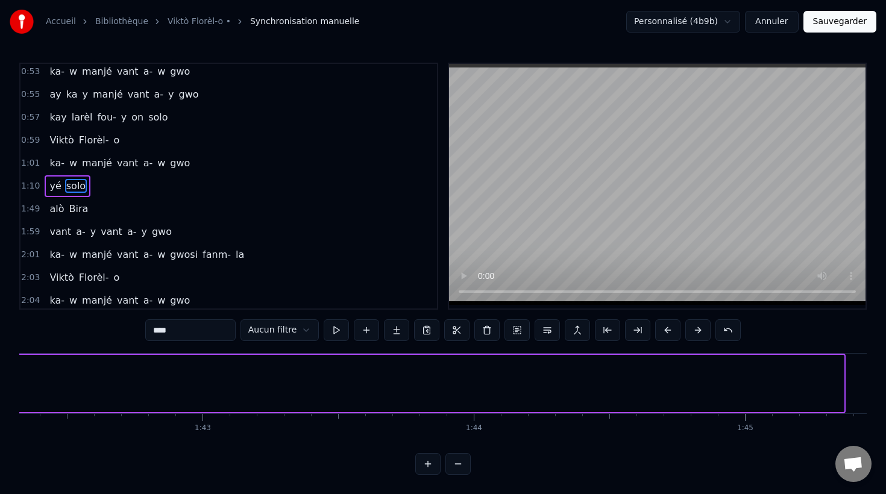
drag, startPoint x: 839, startPoint y: 384, endPoint x: 0, endPoint y: 229, distance: 853.0
click at [0, 229] on div "Accueil Bibliothèque Viktò Florèl-o • Synchronisation manuelle Personnalisé (…" at bounding box center [443, 237] width 886 height 475
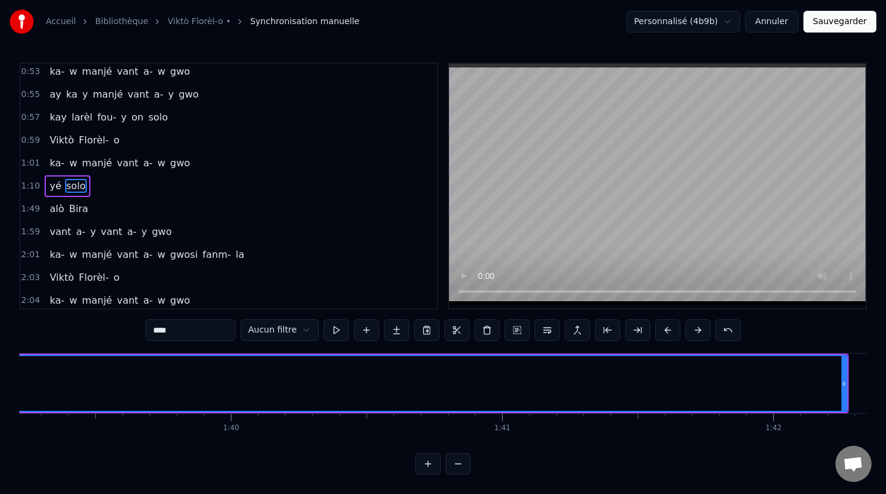
scroll to position [0, 26902]
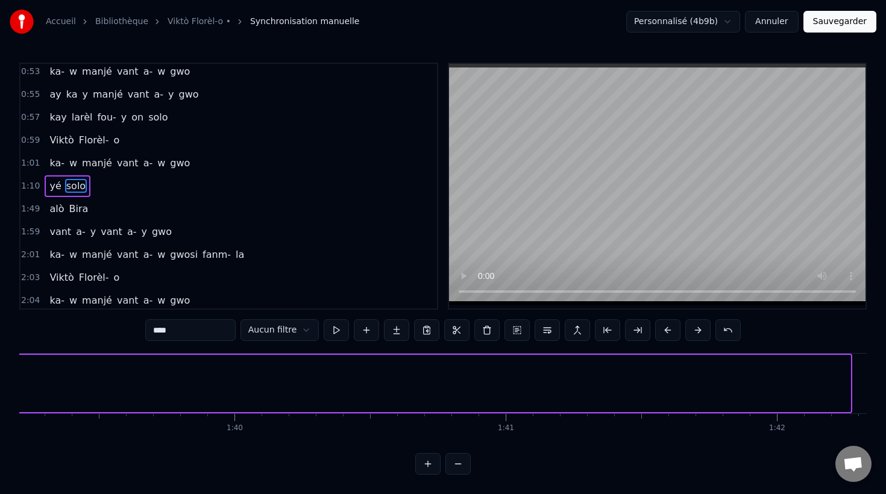
drag, startPoint x: 846, startPoint y: 383, endPoint x: 4, endPoint y: 240, distance: 854.4
click at [4, 240] on div "Accueil Bibliothèque Viktò Florèl-o • Synchronisation manuelle Personnalisé (…" at bounding box center [443, 237] width 886 height 475
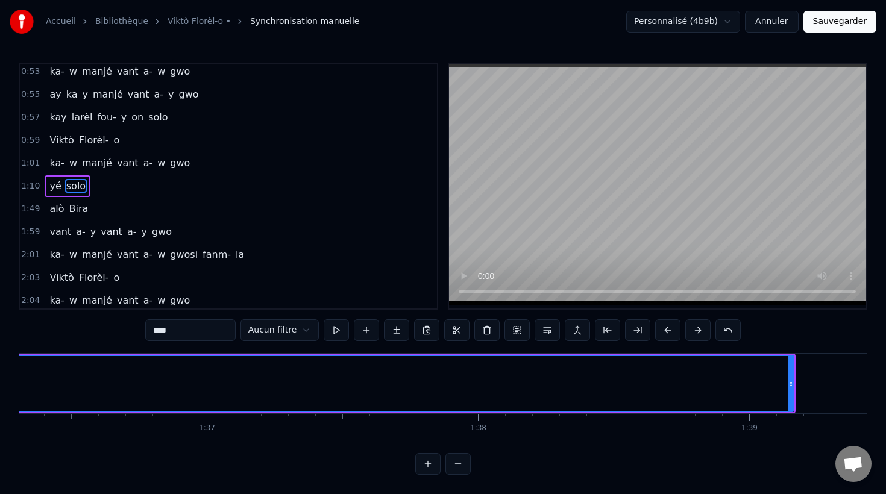
scroll to position [0, 26109]
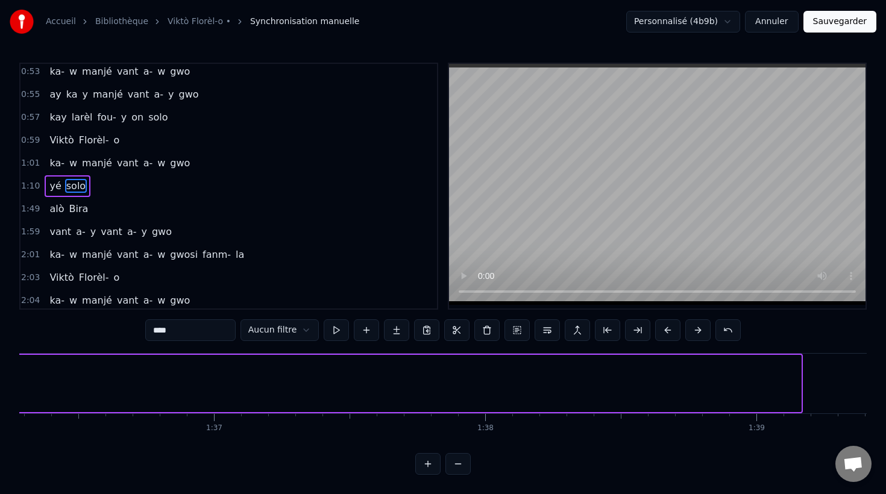
drag, startPoint x: 795, startPoint y: 383, endPoint x: 5, endPoint y: 149, distance: 824.5
click at [4, 149] on div "Accueil Bibliothèque Viktò Florèl-o • Synchronisation manuelle Personnalisé (…" at bounding box center [443, 237] width 886 height 475
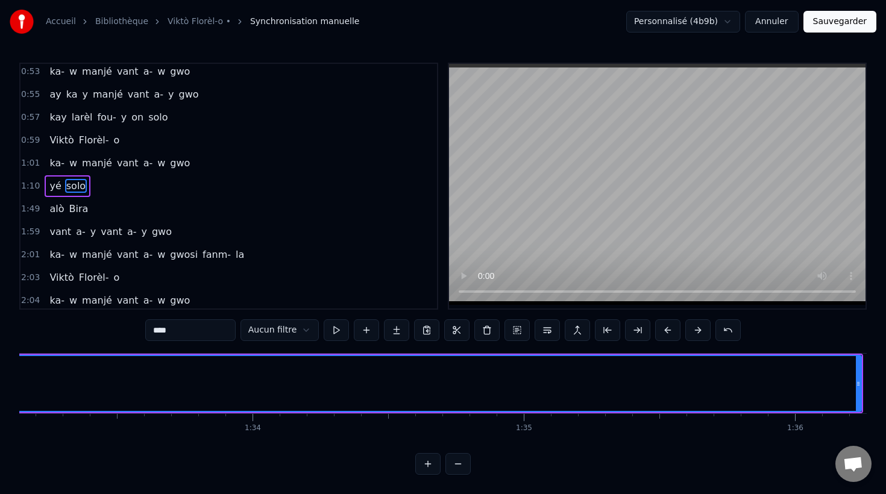
scroll to position [0, 25282]
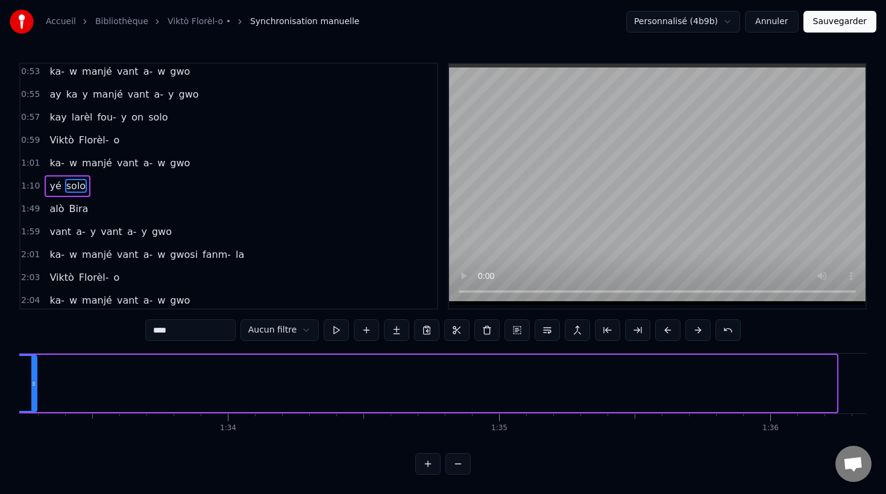
drag, startPoint x: 832, startPoint y: 386, endPoint x: 35, endPoint y: 308, distance: 801.0
click at [35, 308] on div "0:00 Nou kalé a kadèt Sentròz 0:02 nou kay ba yo on toumblak 0:04 Viktò Florèl-…" at bounding box center [442, 269] width 847 height 412
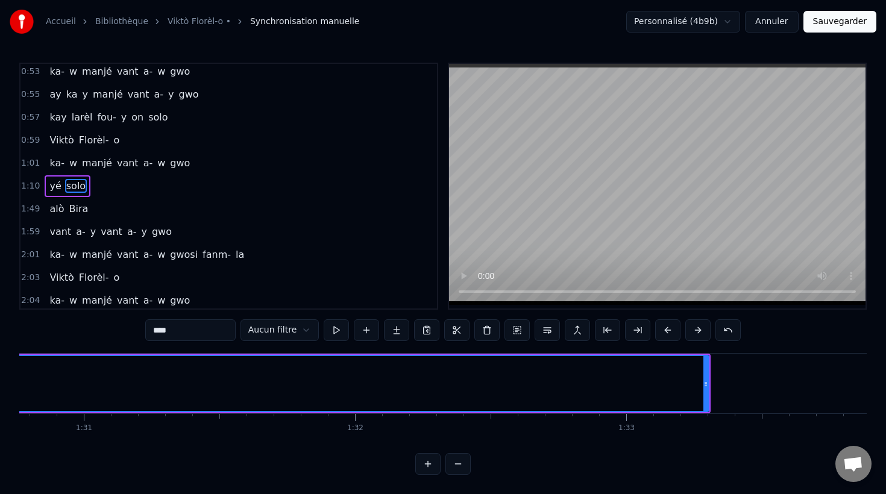
scroll to position [0, 24606]
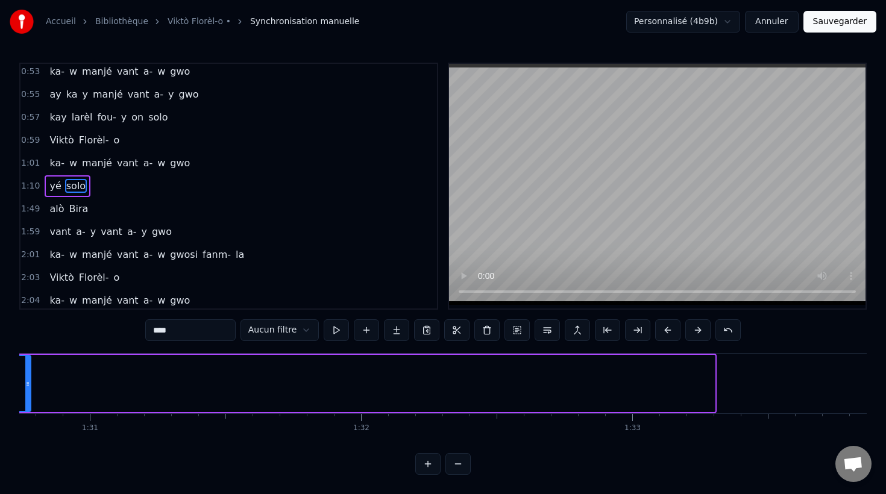
drag, startPoint x: 710, startPoint y: 385, endPoint x: 27, endPoint y: 245, distance: 698.2
click at [27, 245] on div "0:00 Nou kalé a kadèt Sentròz 0:02 nou kay ba yo on toumblak 0:04 Viktò Florèl-…" at bounding box center [442, 269] width 847 height 412
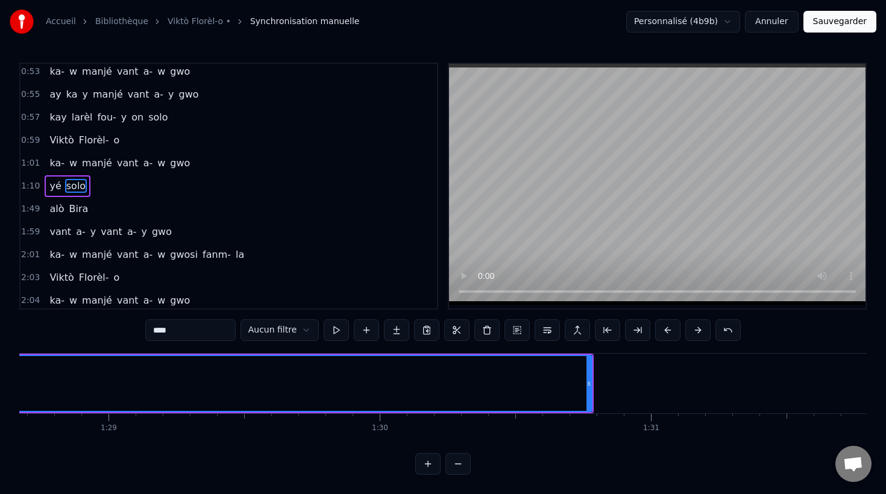
scroll to position [0, 24043]
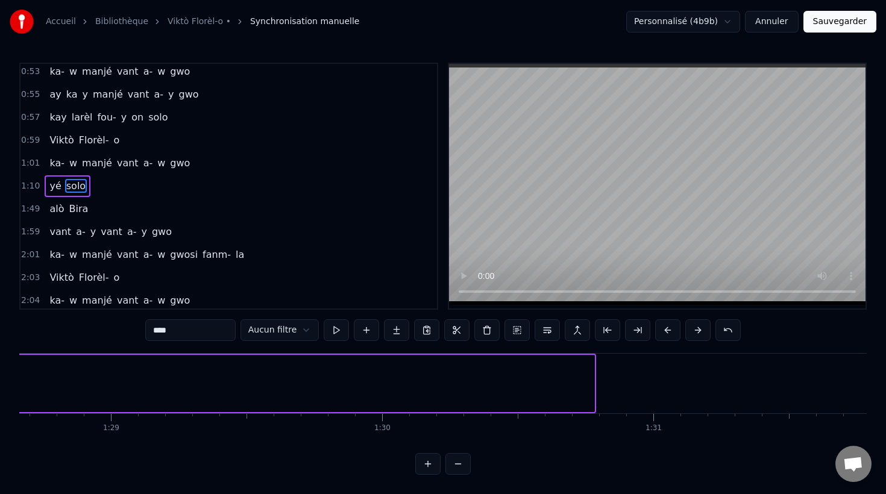
drag, startPoint x: 590, startPoint y: 383, endPoint x: 3, endPoint y: 310, distance: 591.5
click at [1, 310] on div "Accueil Bibliothèque Viktò Florèl-o • Synchronisation manuelle Personnalisé (…" at bounding box center [443, 237] width 886 height 475
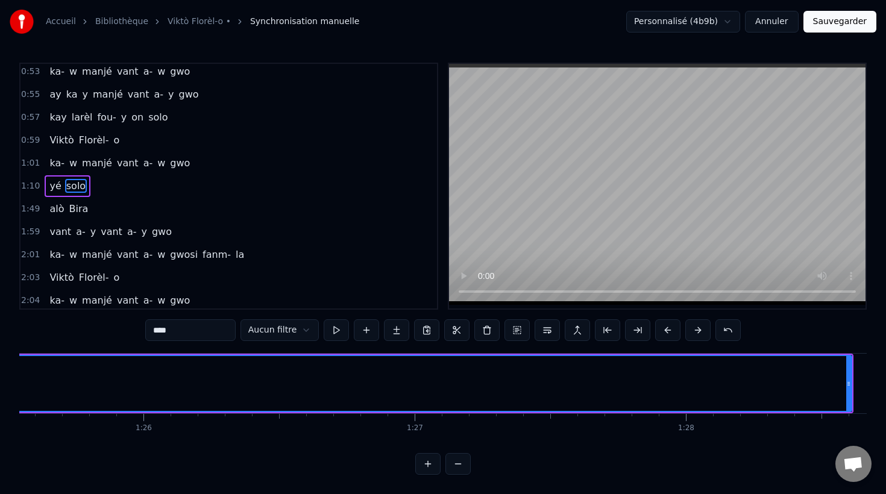
scroll to position [0, 23194]
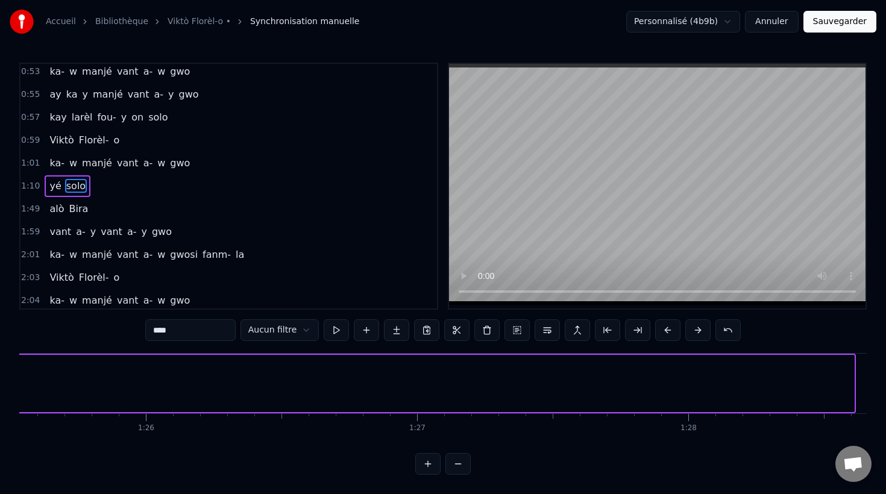
drag, startPoint x: 851, startPoint y: 382, endPoint x: 0, endPoint y: 241, distance: 862.5
click at [0, 241] on div "Accueil Bibliothèque Viktò Florèl-o • Synchronisation manuelle Personnalisé (…" at bounding box center [443, 237] width 886 height 475
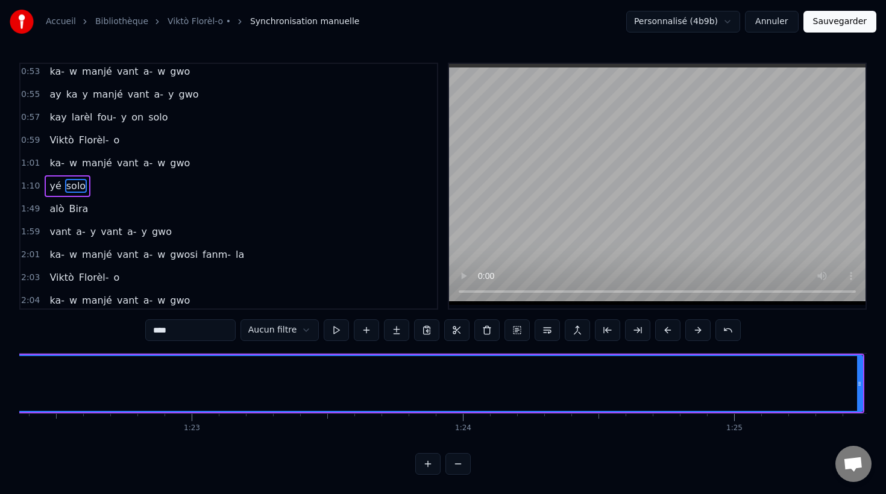
scroll to position [0, 22331]
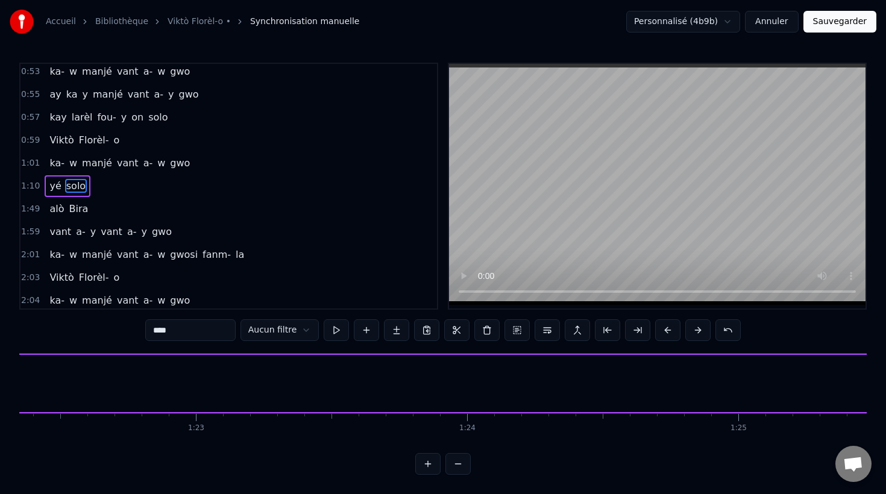
drag, startPoint x: 863, startPoint y: 388, endPoint x: 5, endPoint y: 230, distance: 872.0
click at [5, 230] on div "Accueil Bibliothèque Viktò Florèl-o • Synchronisation manuelle Personnalisé (…" at bounding box center [443, 237] width 886 height 475
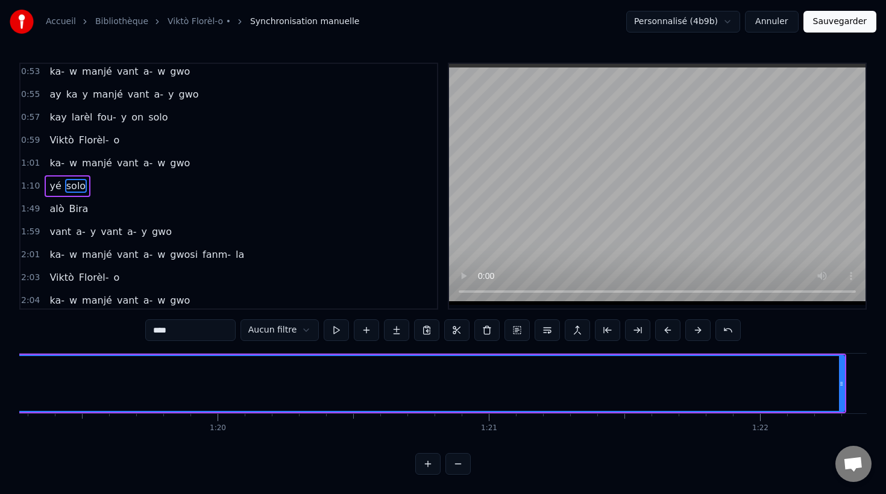
scroll to position [0, 21499]
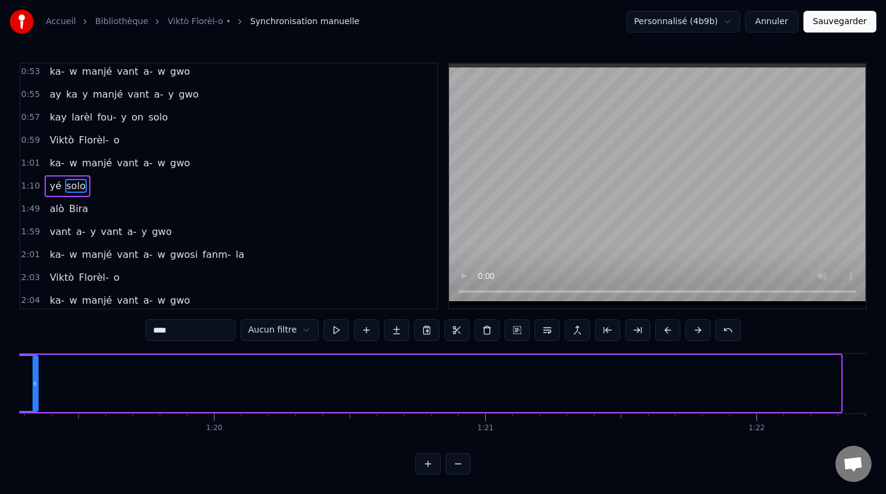
drag, startPoint x: 835, startPoint y: 389, endPoint x: 34, endPoint y: 283, distance: 808.5
click at [35, 283] on div "0:00 Nou kalé a kadèt Sentròz 0:02 nou kay ba yo on toumblak 0:04 Viktò Florèl-…" at bounding box center [442, 269] width 847 height 412
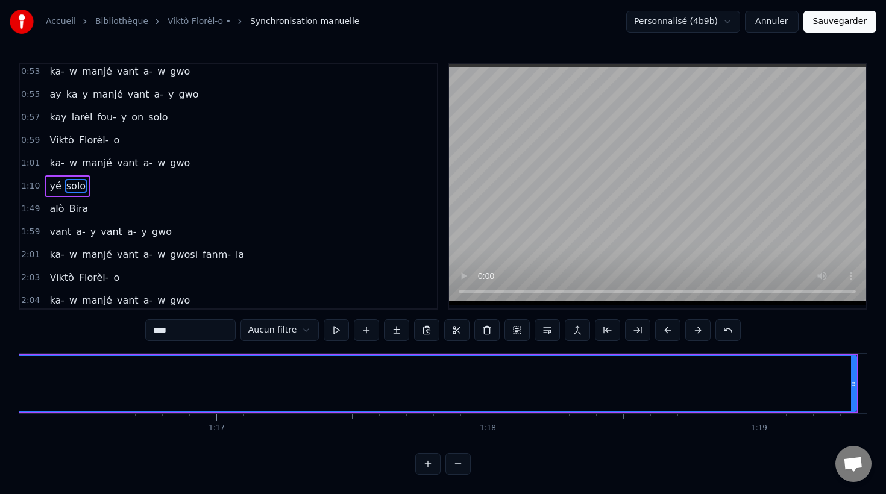
scroll to position [0, 20685]
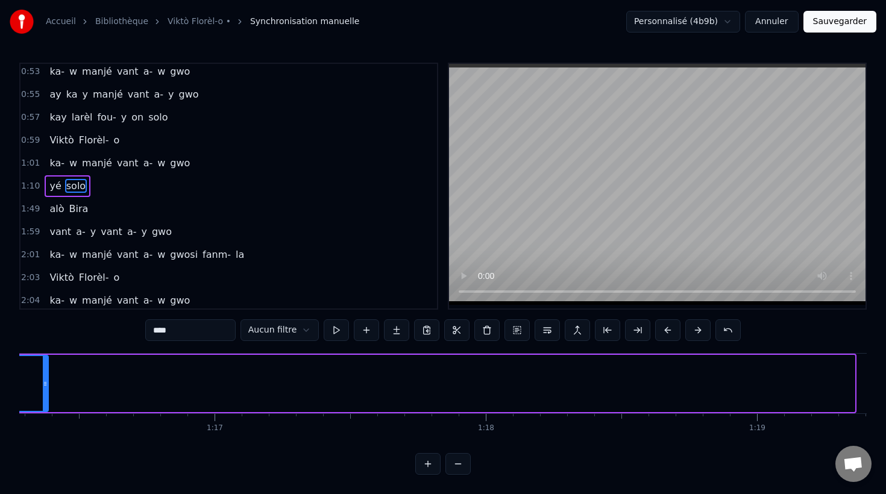
drag, startPoint x: 851, startPoint y: 387, endPoint x: 46, endPoint y: 221, distance: 822.0
click at [46, 221] on div "0:00 Nou kalé a kadèt Sentròz 0:02 nou kay ba yo on toumblak 0:04 Viktò Florèl-…" at bounding box center [442, 269] width 847 height 412
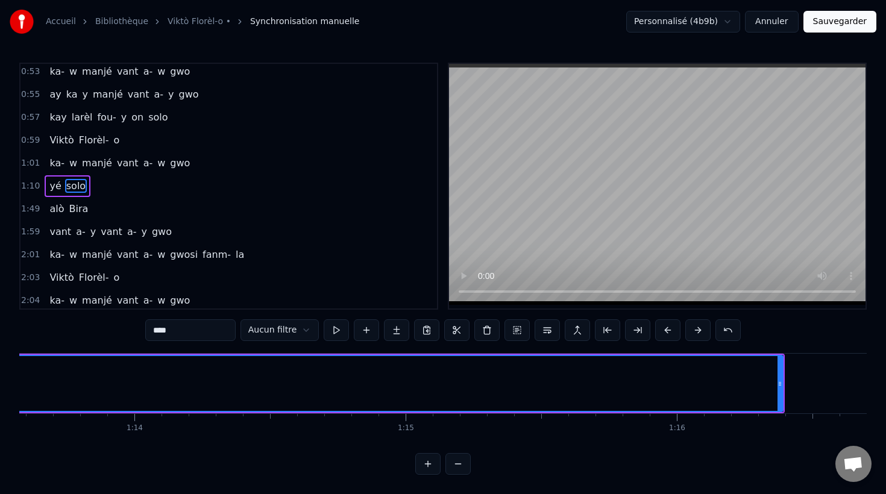
scroll to position [0, 19910]
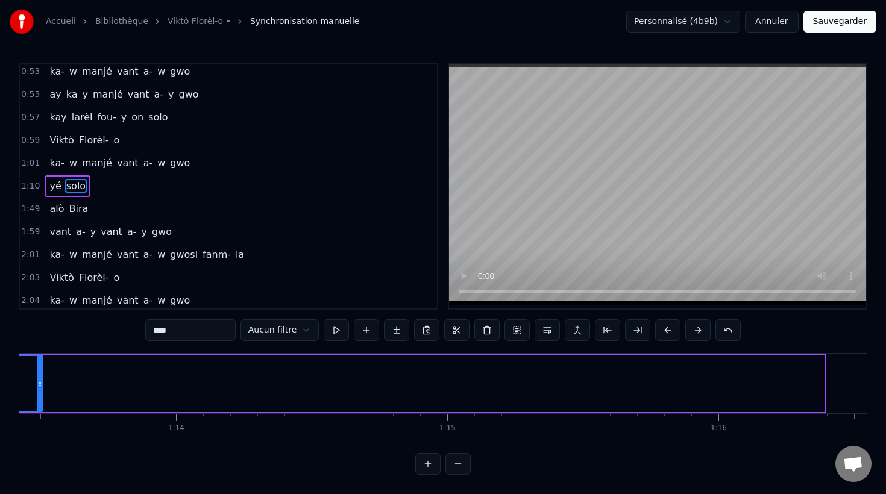
drag, startPoint x: 822, startPoint y: 386, endPoint x: 42, endPoint y: 226, distance: 796.1
click at [41, 226] on div "0:00 Nou kalé a kadèt Sentròz 0:02 nou kay ba yo on toumblak 0:04 Viktò Florèl-…" at bounding box center [442, 269] width 847 height 412
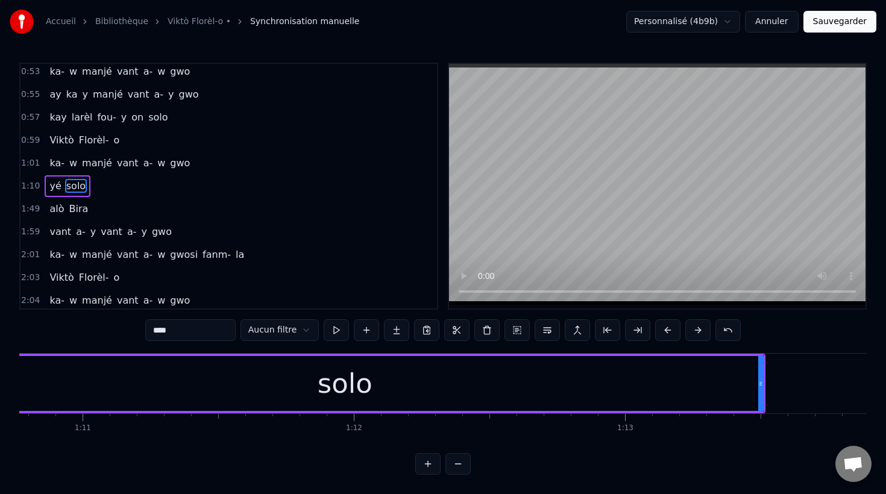
scroll to position [0, 19184]
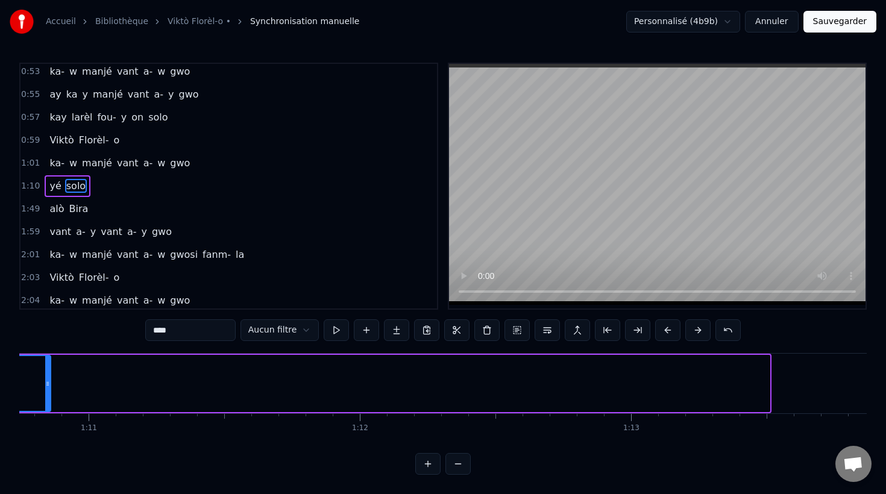
drag, startPoint x: 765, startPoint y: 384, endPoint x: 49, endPoint y: 324, distance: 717.9
click at [49, 324] on div "0:00 Nou kalé a kadèt Sentròz 0:02 nou kay ba yo on toumblak 0:04 Viktò Florèl-…" at bounding box center [442, 269] width 847 height 412
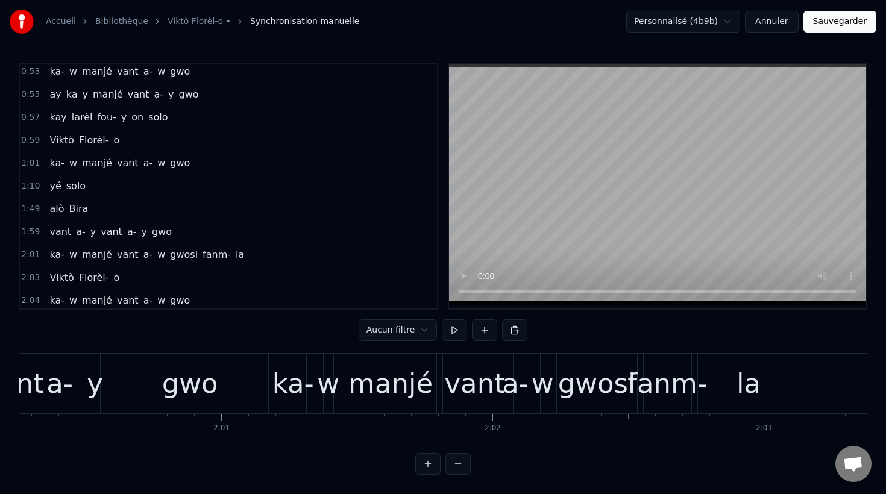
scroll to position [0, 32609]
click at [290, 394] on div "ka-" at bounding box center [295, 383] width 42 height 41
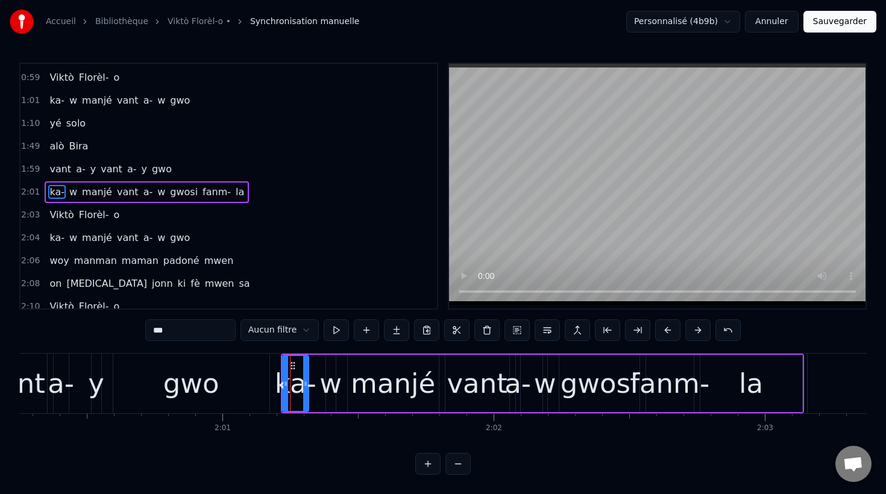
scroll to position [691, 0]
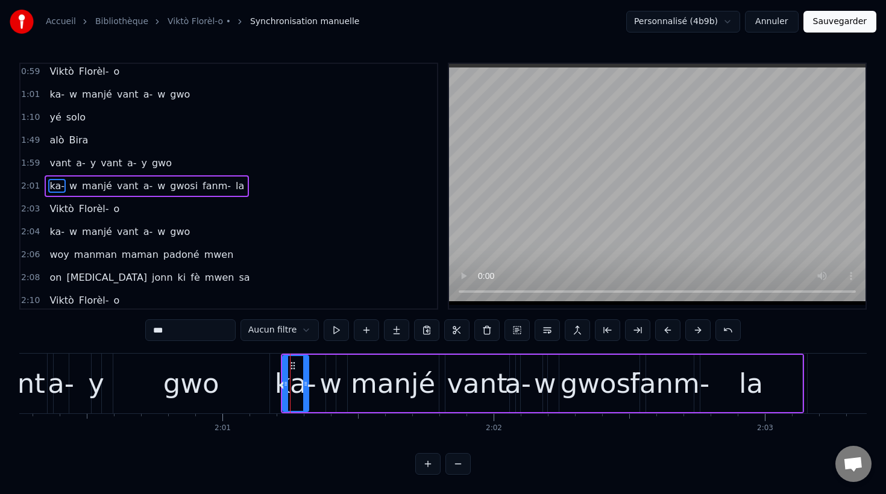
click at [509, 390] on div "a-" at bounding box center [517, 383] width 27 height 41
click at [191, 330] on input "**" at bounding box center [190, 330] width 90 height 22
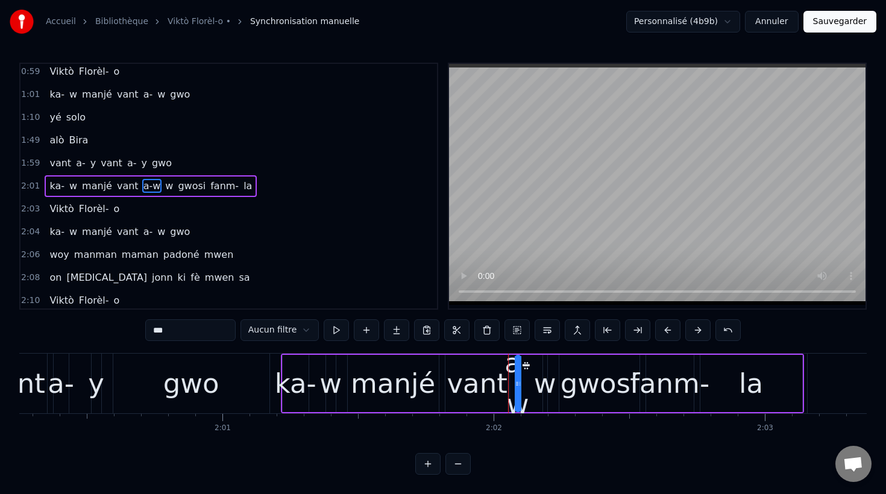
click at [544, 389] on div "w" at bounding box center [545, 383] width 22 height 41
type input "*"
click at [487, 332] on button at bounding box center [486, 330] width 25 height 22
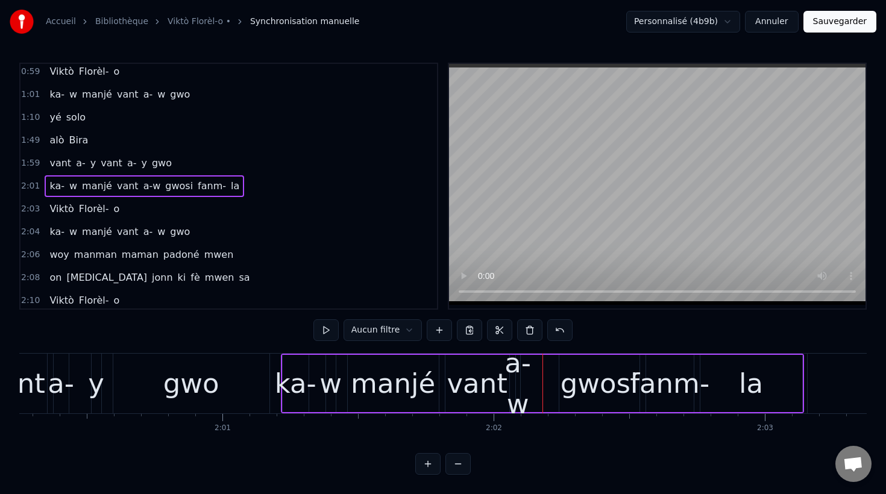
click at [516, 396] on div "a-w" at bounding box center [517, 383] width 27 height 81
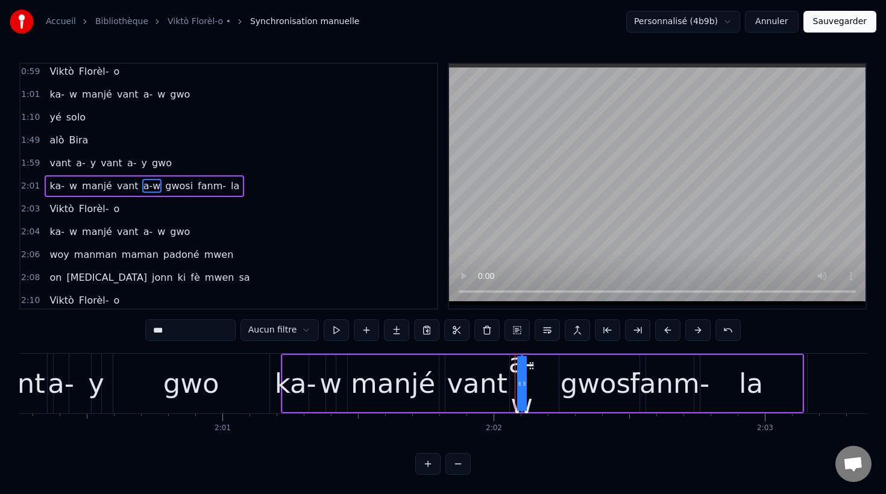
drag, startPoint x: 520, startPoint y: 384, endPoint x: 546, endPoint y: 389, distance: 26.4
click at [546, 389] on div "ka- w manjé vant a-w gwosi fanm- la" at bounding box center [542, 384] width 523 height 60
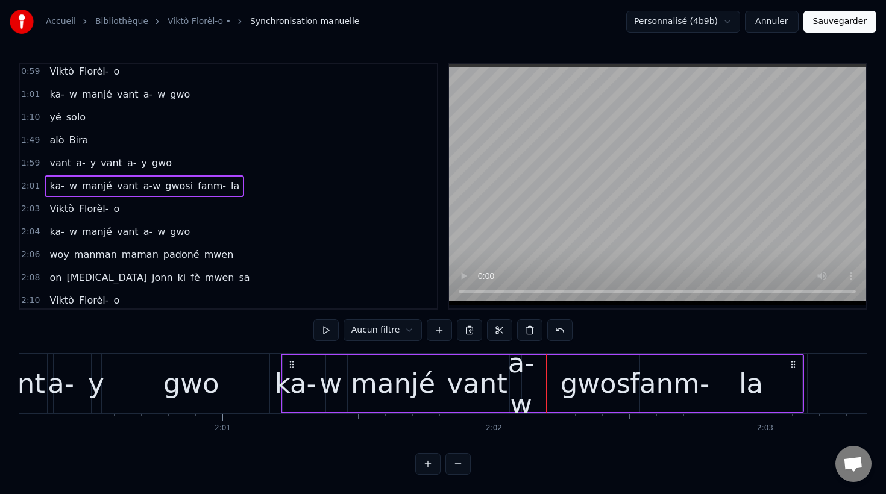
click at [520, 369] on div "a-w" at bounding box center [521, 383] width 27 height 81
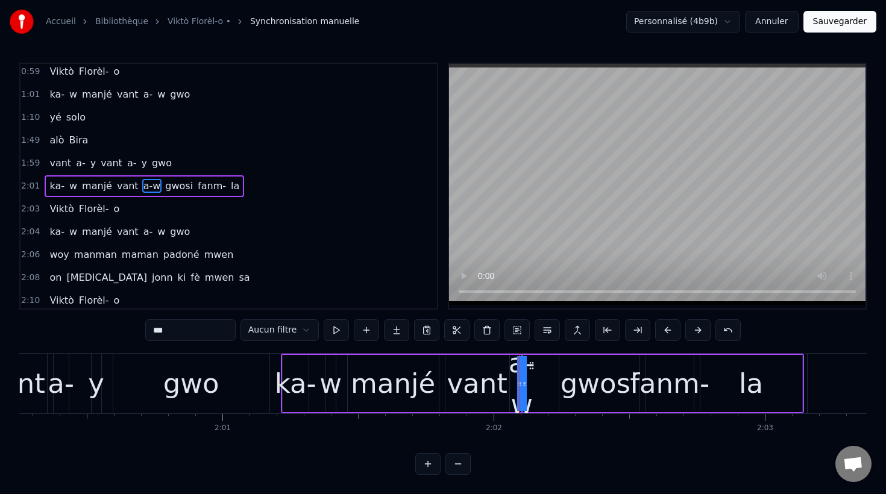
drag, startPoint x: 519, startPoint y: 384, endPoint x: 509, endPoint y: 384, distance: 10.8
click at [522, 384] on div "a-w" at bounding box center [522, 383] width 0 height 55
drag, startPoint x: 525, startPoint y: 384, endPoint x: 568, endPoint y: 395, distance: 43.6
click at [568, 395] on div "ka- w manjé vant a-w gwosi fanm- la" at bounding box center [542, 384] width 523 height 60
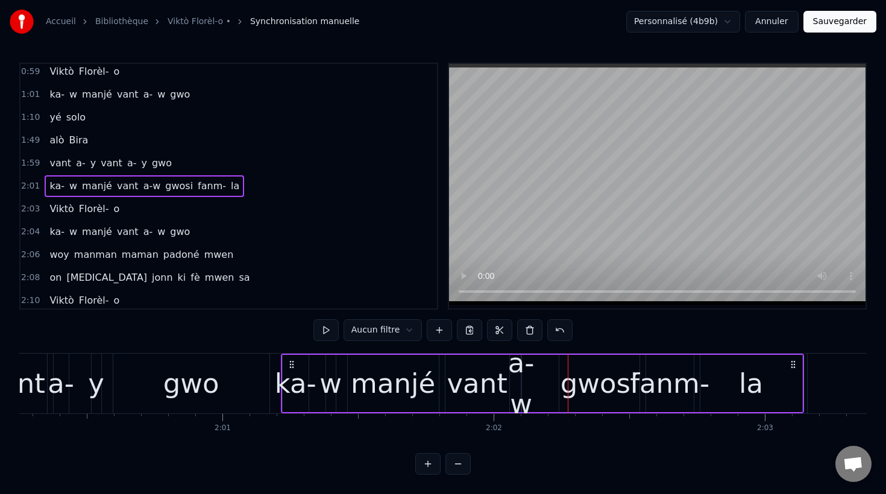
click at [516, 366] on div "a-w" at bounding box center [521, 383] width 27 height 81
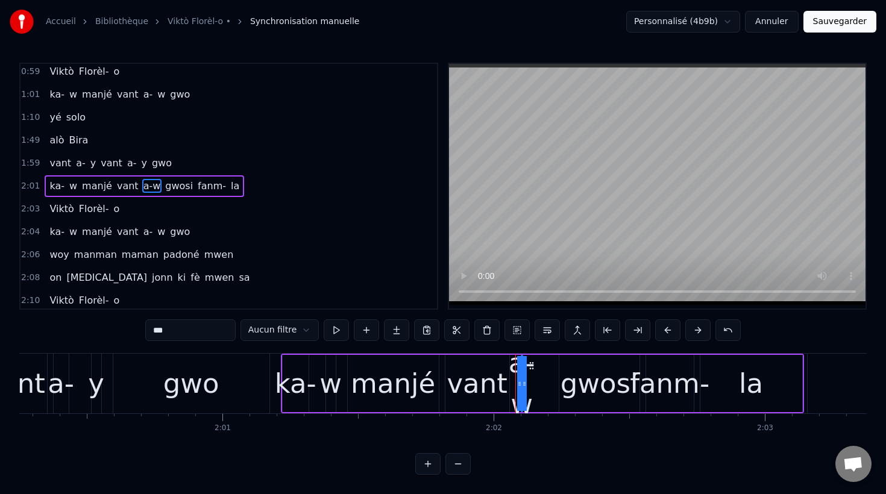
drag, startPoint x: 522, startPoint y: 383, endPoint x: 538, endPoint y: 383, distance: 16.3
click at [538, 383] on div "ka- w manjé vant a-w gwosi fanm- la" at bounding box center [542, 384] width 523 height 60
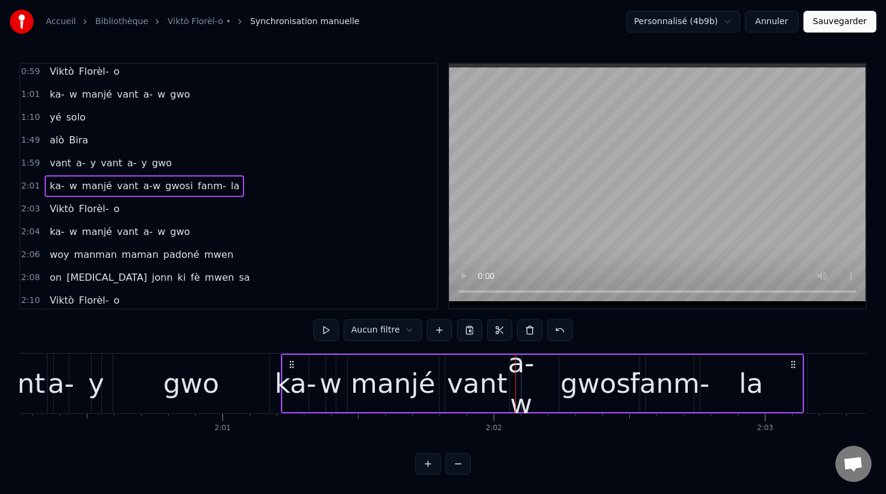
click at [517, 367] on div "a-w" at bounding box center [521, 383] width 27 height 81
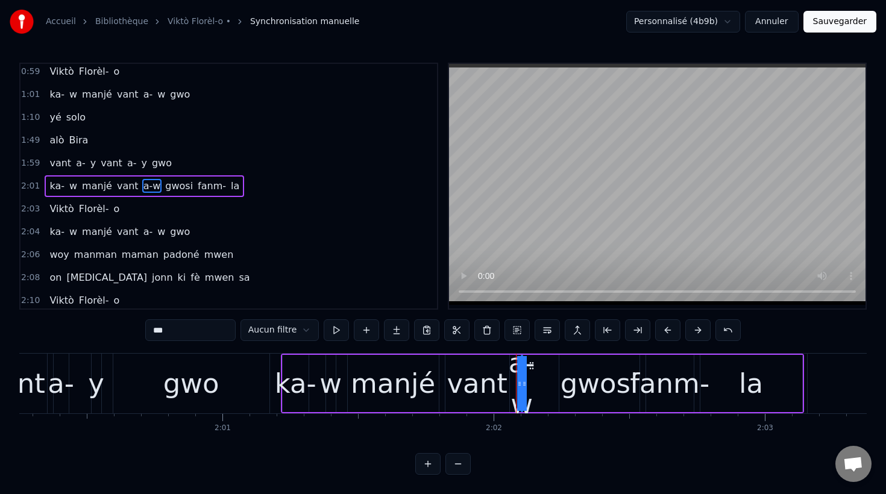
drag, startPoint x: 519, startPoint y: 383, endPoint x: 488, endPoint y: 383, distance: 30.7
click at [488, 383] on div "ka- w manjé vant a-w gwosi fanm- la" at bounding box center [542, 384] width 523 height 60
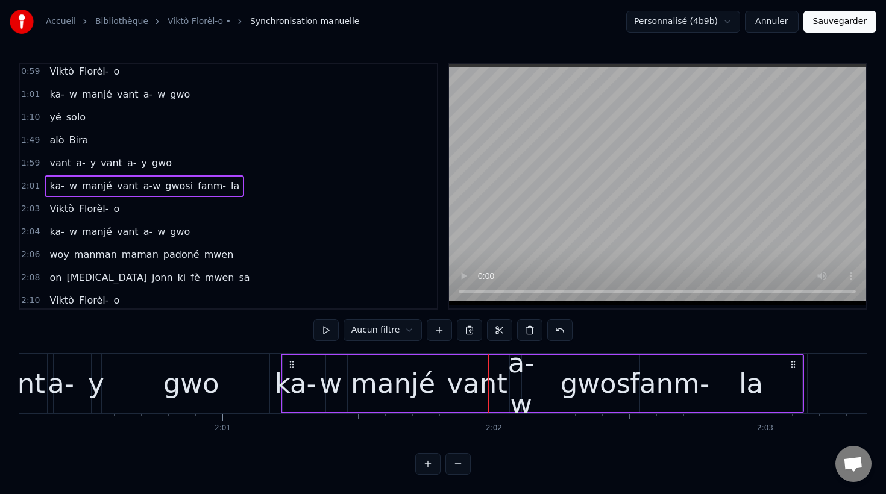
click at [516, 368] on div "a-w" at bounding box center [521, 383] width 27 height 81
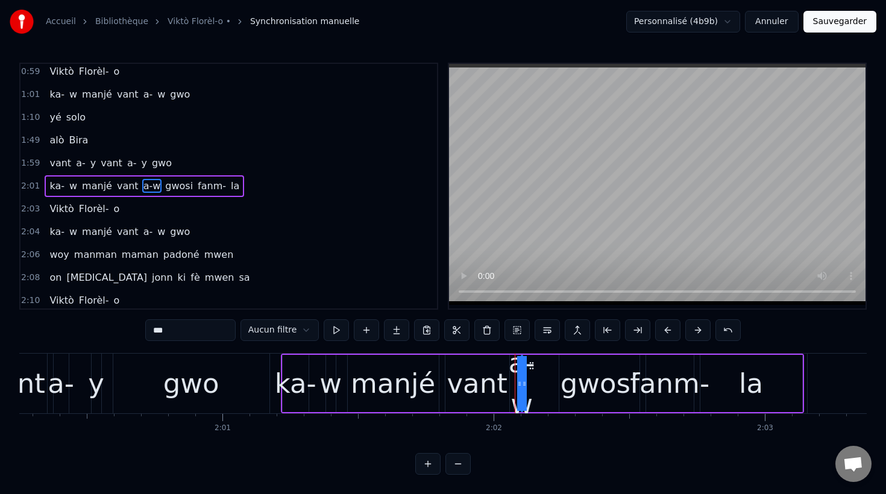
drag, startPoint x: 519, startPoint y: 389, endPoint x: 510, endPoint y: 389, distance: 9.1
click at [522, 389] on div "a-w" at bounding box center [522, 383] width 0 height 55
drag, startPoint x: 519, startPoint y: 386, endPoint x: 498, endPoint y: 386, distance: 20.5
click at [498, 386] on div "ka- w manjé vant a-w gwosi fanm- la" at bounding box center [542, 384] width 523 height 60
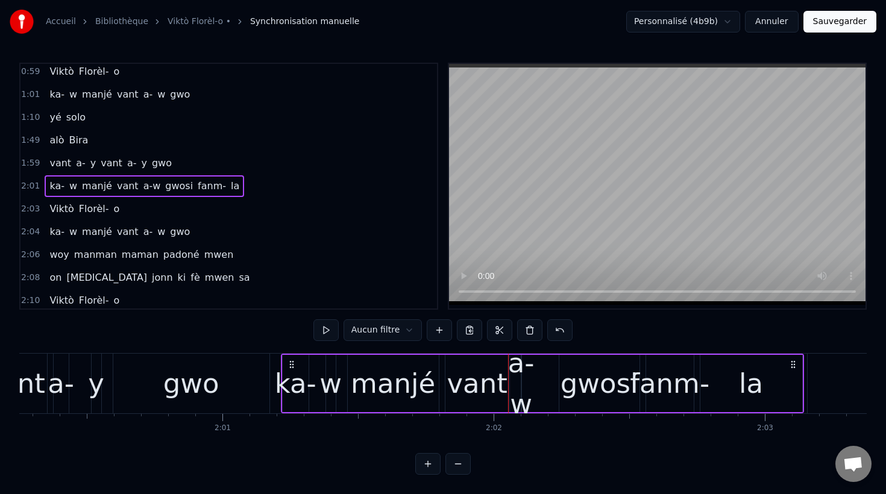
click at [516, 367] on div "a-w" at bounding box center [521, 383] width 27 height 81
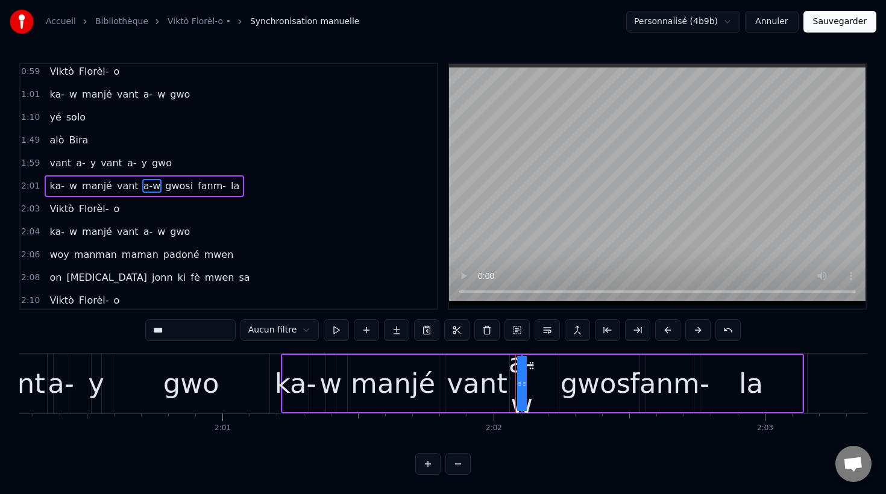
drag, startPoint x: 525, startPoint y: 386, endPoint x: 569, endPoint y: 372, distance: 46.5
click at [569, 372] on div "ka- w manjé vant a-w gwosi fanm- la" at bounding box center [542, 384] width 523 height 60
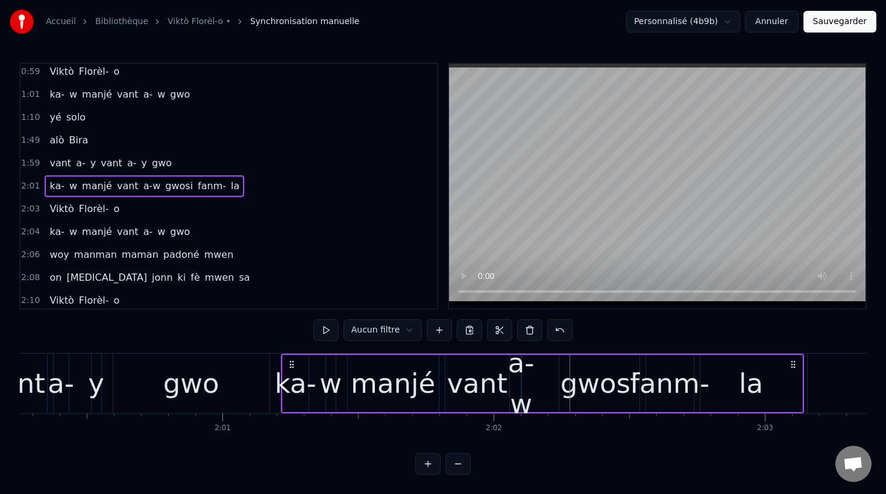
click at [519, 369] on div "a-w" at bounding box center [521, 383] width 27 height 81
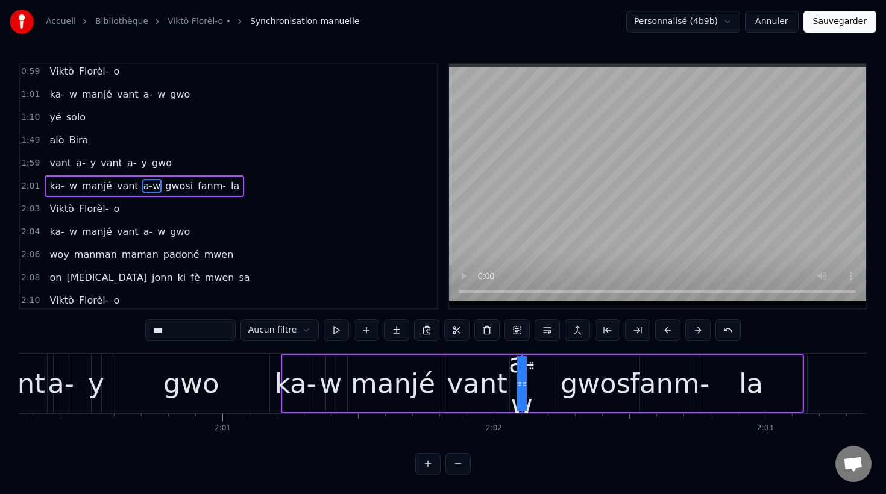
drag, startPoint x: 524, startPoint y: 387, endPoint x: 541, endPoint y: 385, distance: 16.4
click at [541, 385] on div "ka- w manjé vant a-w gwosi fanm- la" at bounding box center [542, 384] width 523 height 60
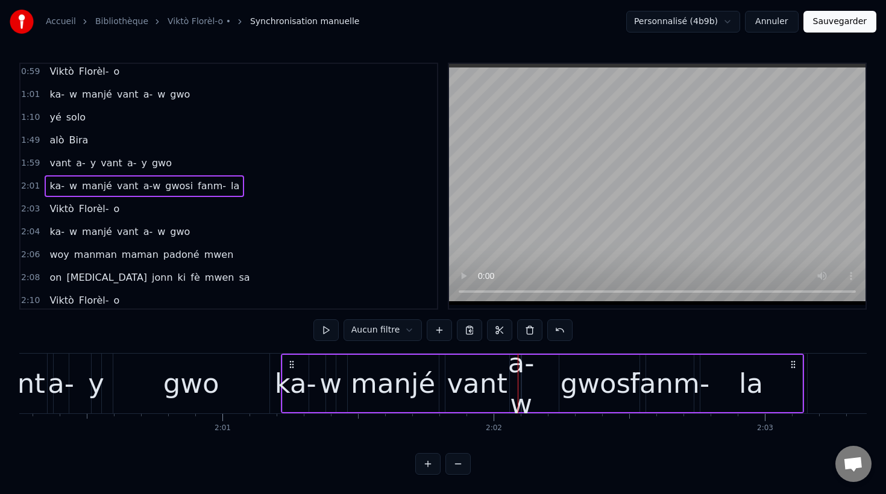
click at [585, 390] on div "gwosi" at bounding box center [599, 383] width 78 height 41
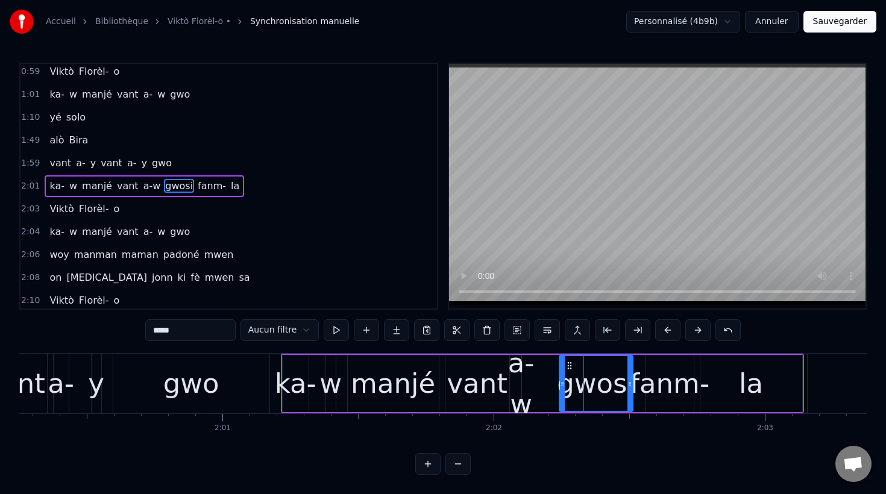
click at [630, 384] on icon at bounding box center [629, 384] width 5 height 10
click at [516, 388] on div "a-w" at bounding box center [521, 383] width 27 height 81
type input "***"
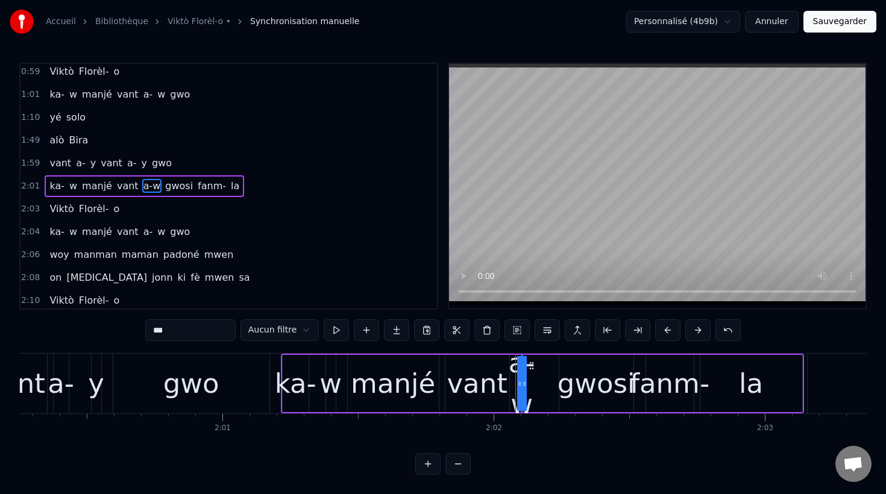
drag, startPoint x: 525, startPoint y: 386, endPoint x: 572, endPoint y: 372, distance: 49.8
click at [572, 372] on div "ka- w manjé vant a-w gwosi fanm- la" at bounding box center [542, 384] width 523 height 60
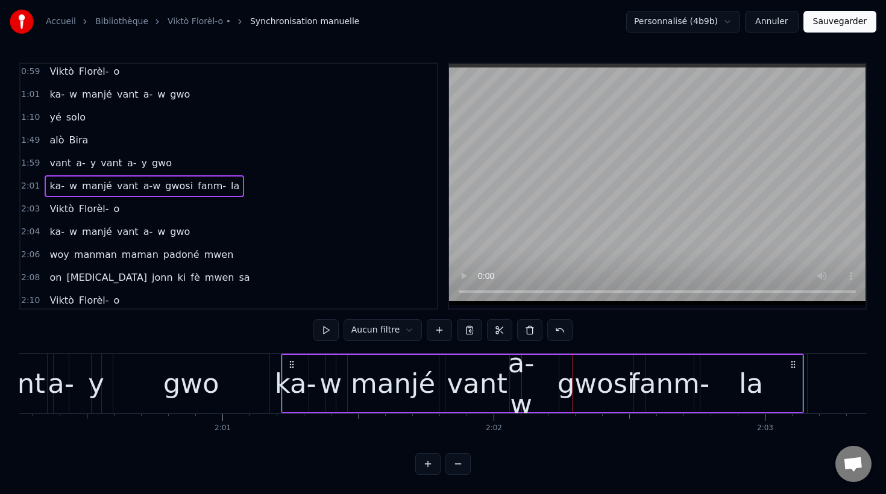
click at [517, 381] on div "a-w" at bounding box center [521, 383] width 27 height 81
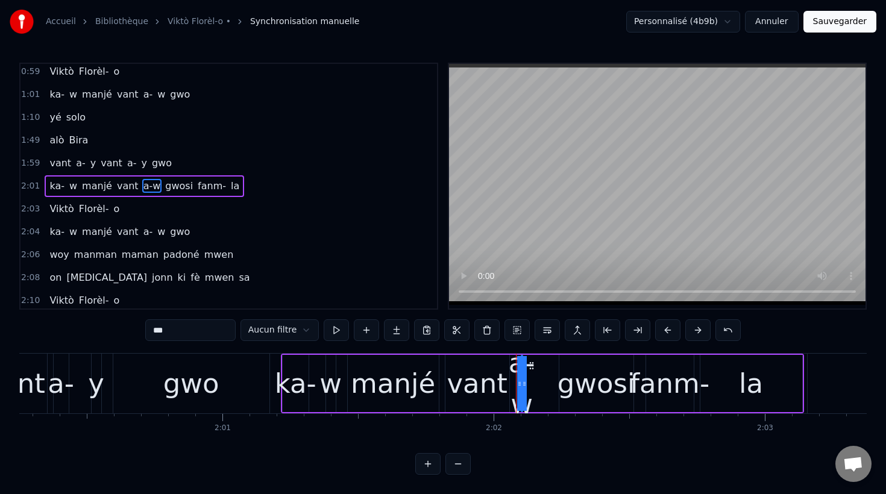
drag, startPoint x: 518, startPoint y: 387, endPoint x: 496, endPoint y: 386, distance: 22.3
click at [496, 386] on div "ka- w manjé vant a-w gwosi fanm- la" at bounding box center [542, 384] width 523 height 60
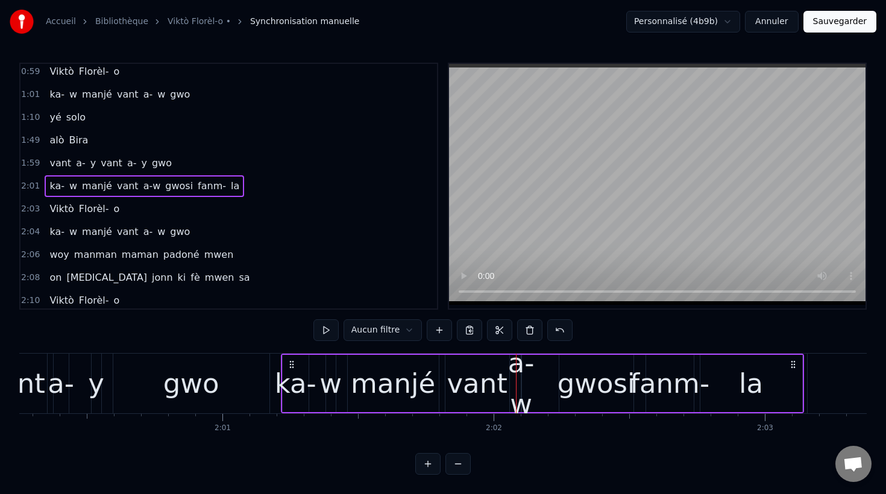
click at [519, 383] on div "a-w" at bounding box center [521, 383] width 27 height 81
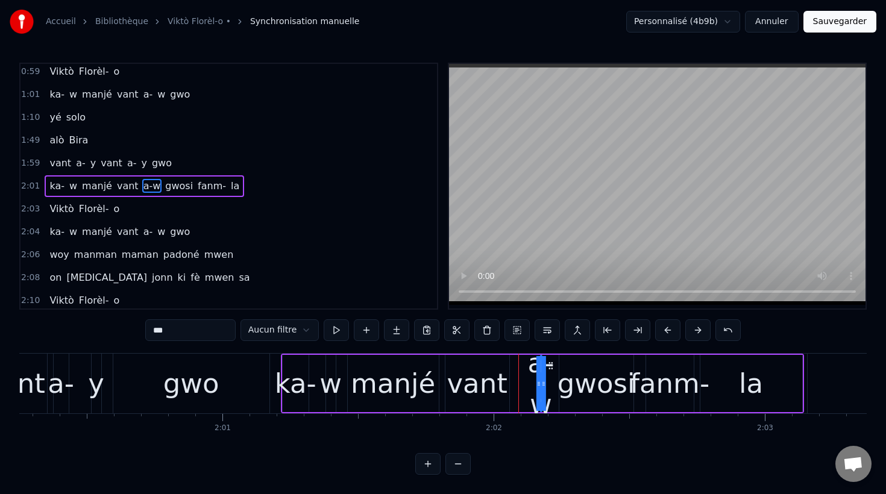
drag, startPoint x: 531, startPoint y: 365, endPoint x: 551, endPoint y: 366, distance: 19.3
click at [551, 366] on icon at bounding box center [551, 366] width 10 height 10
drag, startPoint x: 538, startPoint y: 384, endPoint x: 518, endPoint y: 384, distance: 19.9
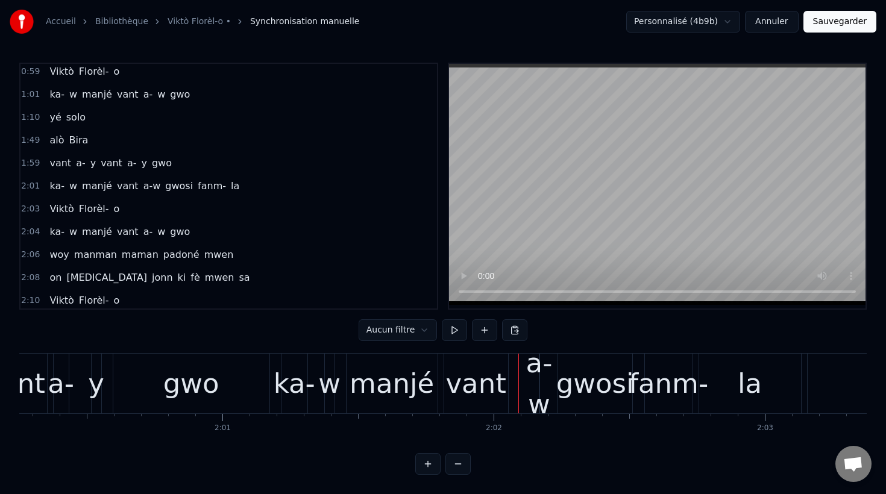
click at [534, 361] on div "a-w" at bounding box center [539, 383] width 27 height 81
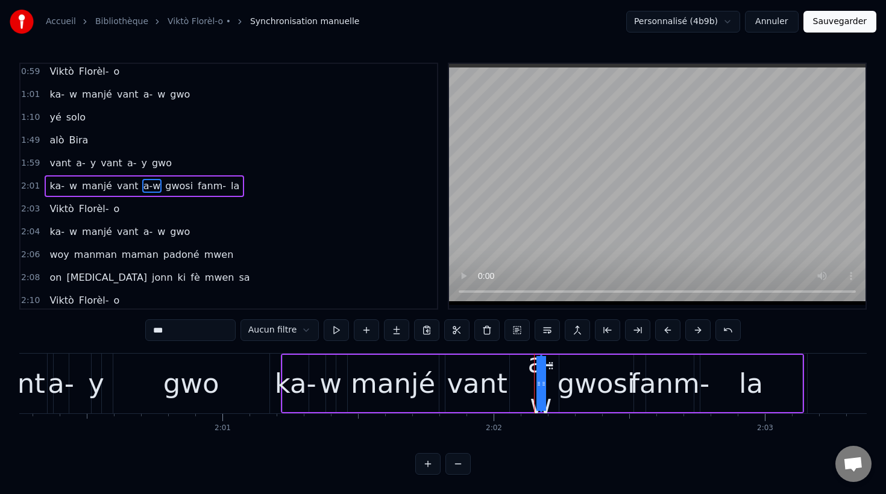
drag, startPoint x: 539, startPoint y: 385, endPoint x: 506, endPoint y: 384, distance: 32.5
click at [506, 384] on div "ka- w manjé vant a-w gwosi fanm- la" at bounding box center [542, 384] width 523 height 60
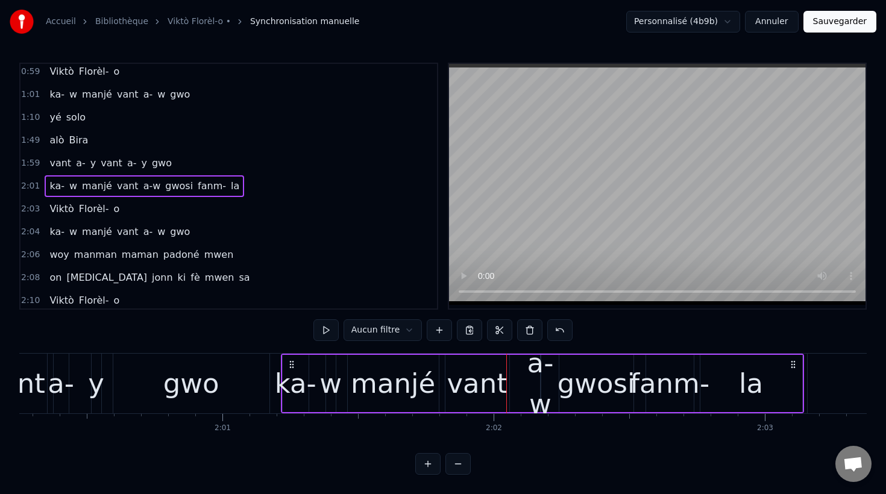
click at [536, 368] on div "a-w" at bounding box center [540, 383] width 27 height 81
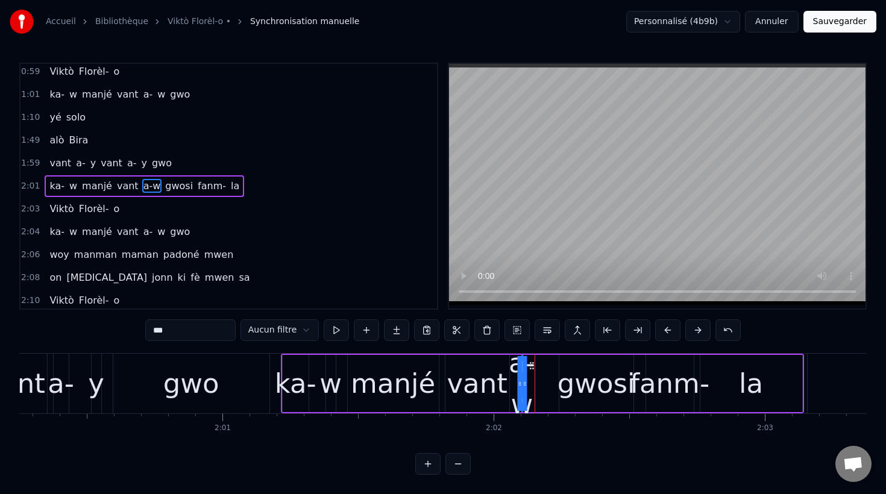
drag, startPoint x: 548, startPoint y: 366, endPoint x: 529, endPoint y: 370, distance: 19.6
click at [529, 370] on icon at bounding box center [532, 366] width 10 height 10
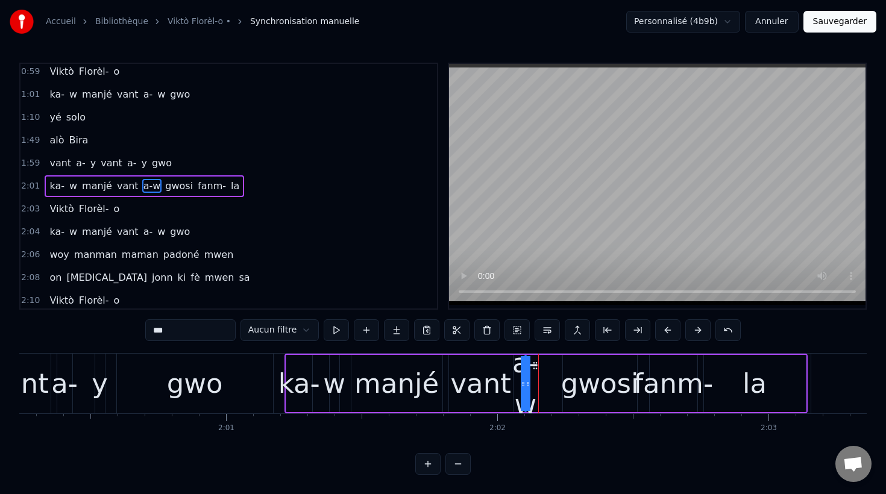
drag, startPoint x: 529, startPoint y: 384, endPoint x: 551, endPoint y: 387, distance: 21.9
click at [551, 387] on div "ka- w manjé vant a-w gwosi fanm- la" at bounding box center [545, 384] width 523 height 60
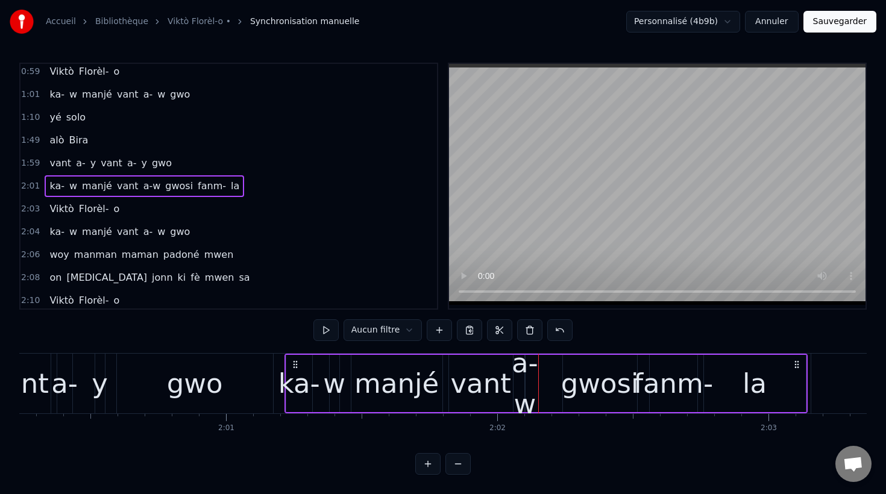
click at [521, 371] on div "a-w" at bounding box center [525, 383] width 27 height 81
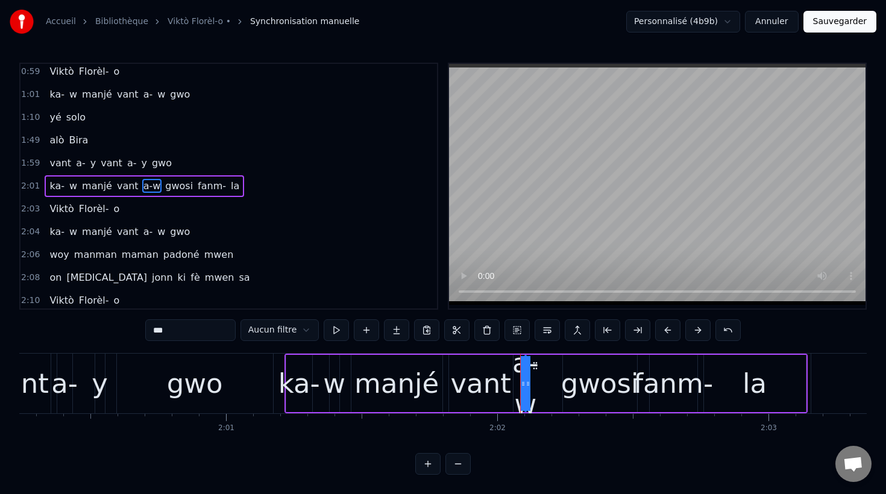
drag, startPoint x: 528, startPoint y: 382, endPoint x: 553, endPoint y: 380, distance: 24.2
click at [553, 380] on div "ka- w manjé vant a-w gwosi fanm- la" at bounding box center [545, 384] width 523 height 60
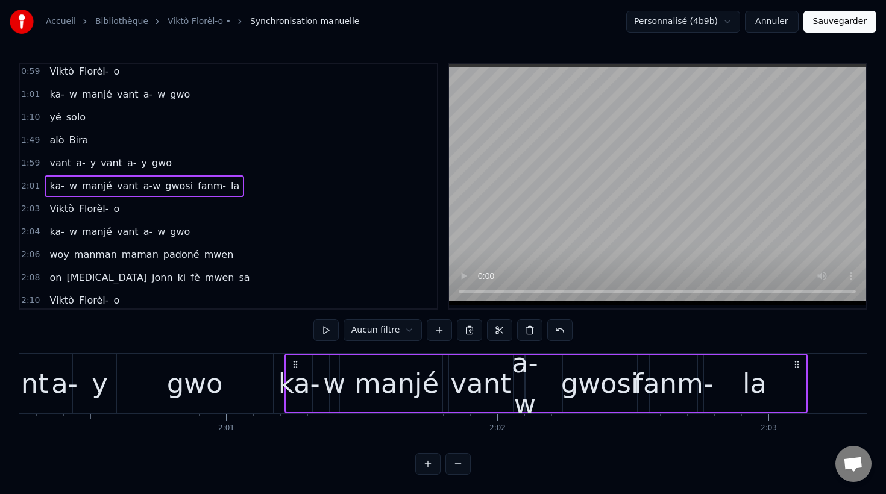
click at [520, 368] on div "a-w" at bounding box center [525, 383] width 27 height 81
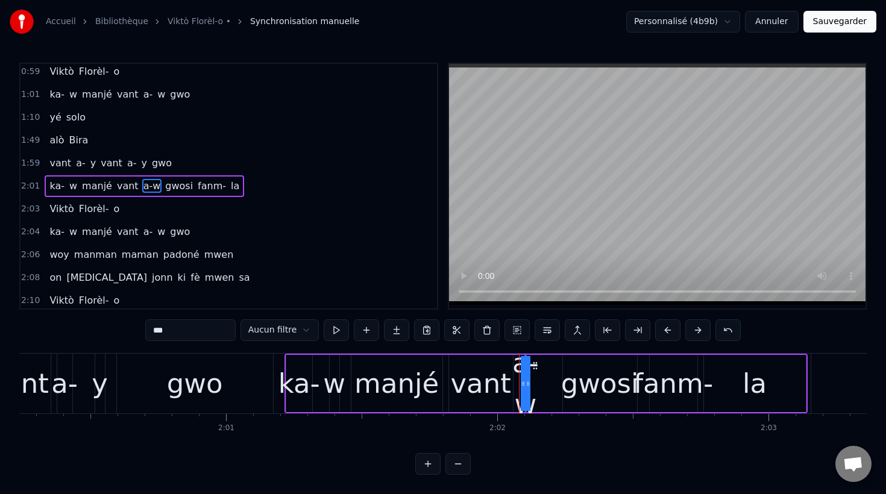
drag, startPoint x: 527, startPoint y: 384, endPoint x: 549, endPoint y: 378, distance: 22.5
click at [549, 378] on div "ka- w manjé vant a-w gwosi fanm- la" at bounding box center [545, 384] width 523 height 60
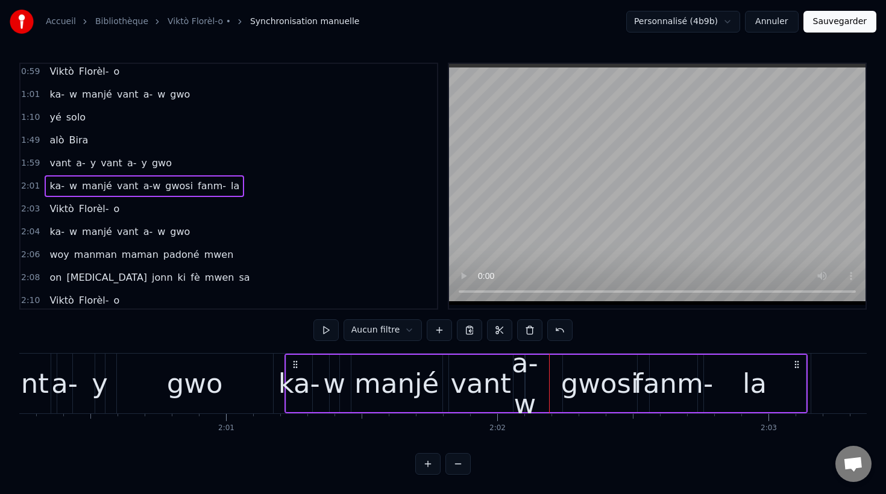
click at [838, 25] on button "Sauvegarder" at bounding box center [839, 22] width 73 height 22
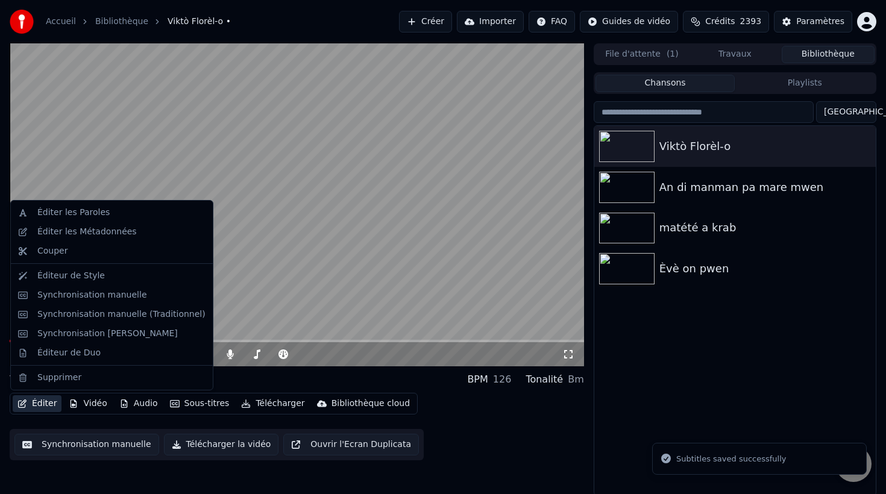
click at [35, 405] on button "Éditer" at bounding box center [37, 403] width 49 height 17
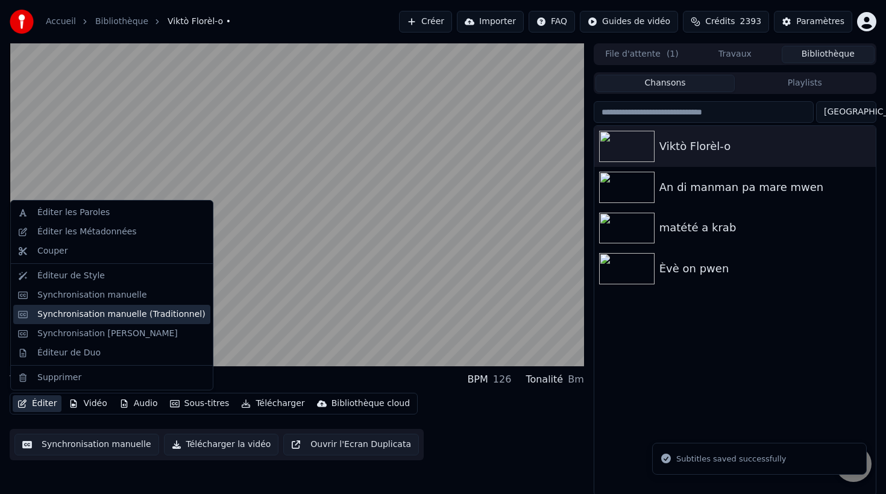
click at [107, 316] on div "Synchronisation manuelle (Traditionnel)" at bounding box center [121, 315] width 168 height 12
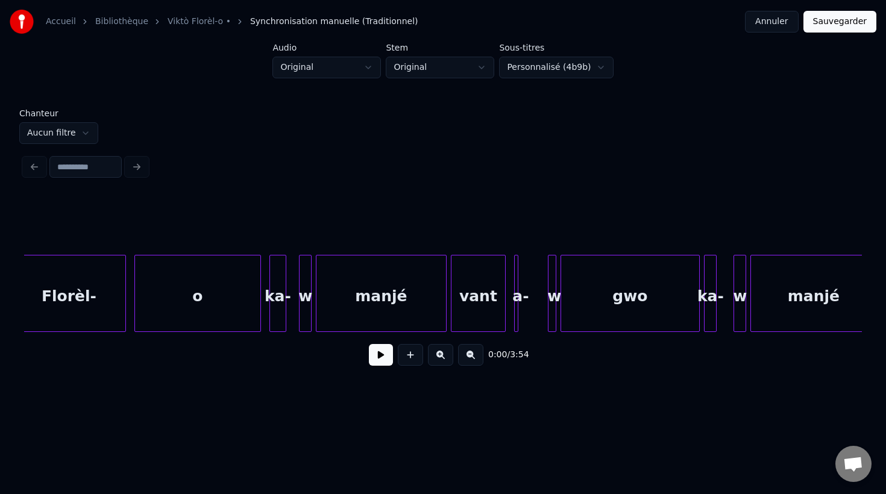
scroll to position [0, 1159]
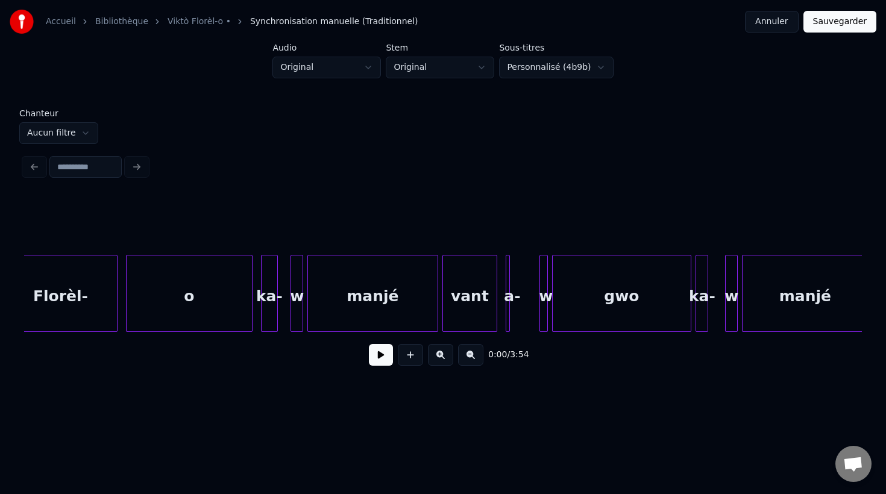
click at [513, 300] on div "a-" at bounding box center [512, 297] width 12 height 82
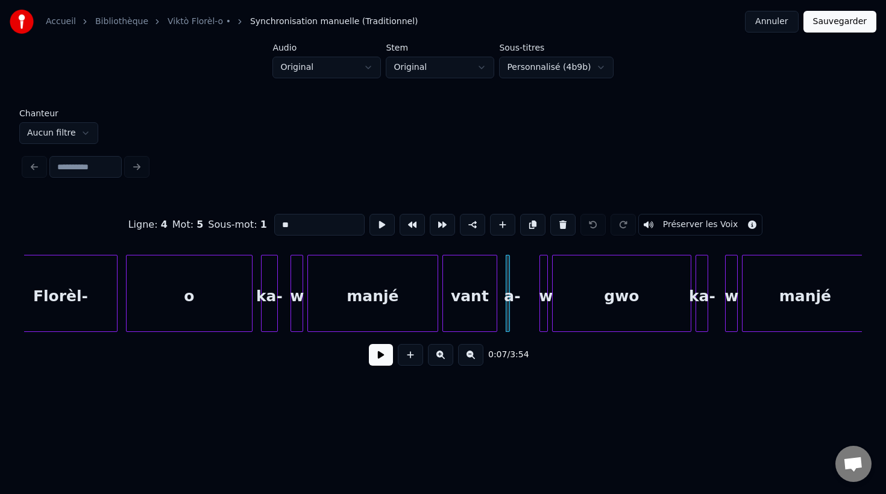
click at [312, 229] on input "**" at bounding box center [319, 225] width 90 height 22
click at [513, 301] on div "a-w" at bounding box center [513, 297] width 12 height 82
type input "***"
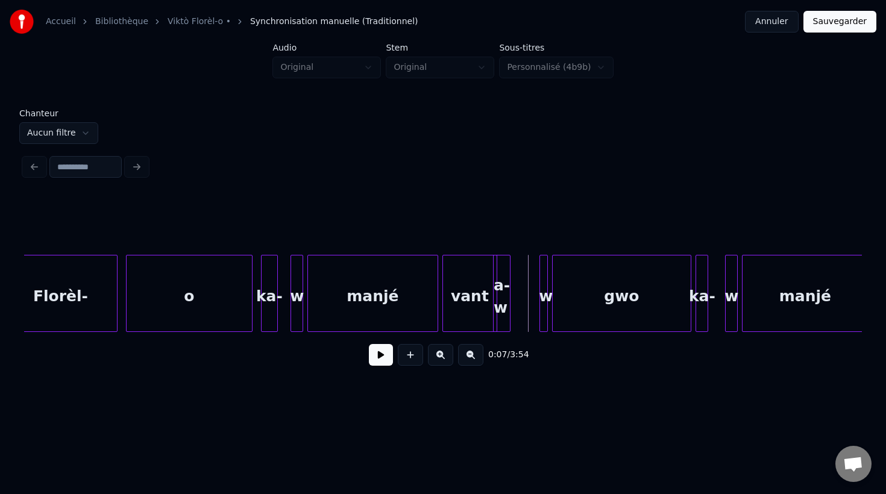
click at [507, 300] on div "a-w" at bounding box center [501, 293] width 17 height 77
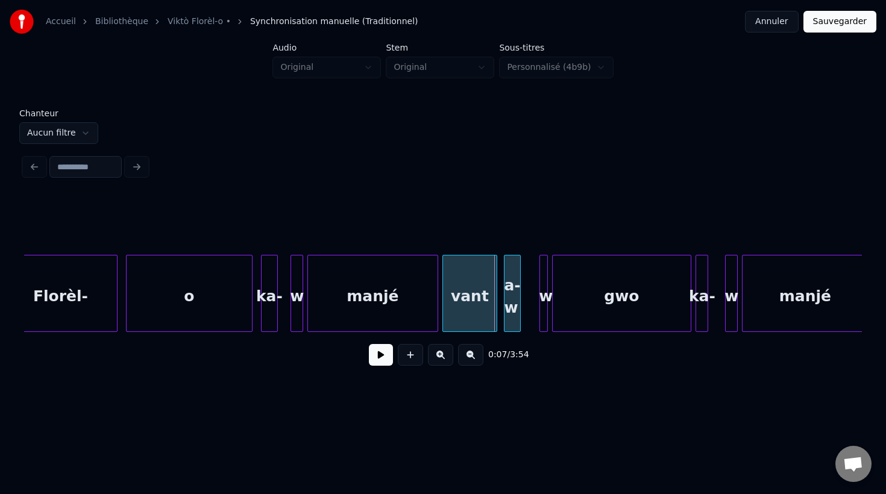
click at [515, 293] on div "a-w" at bounding box center [512, 297] width 16 height 82
click at [544, 290] on div at bounding box center [546, 294] width 4 height 76
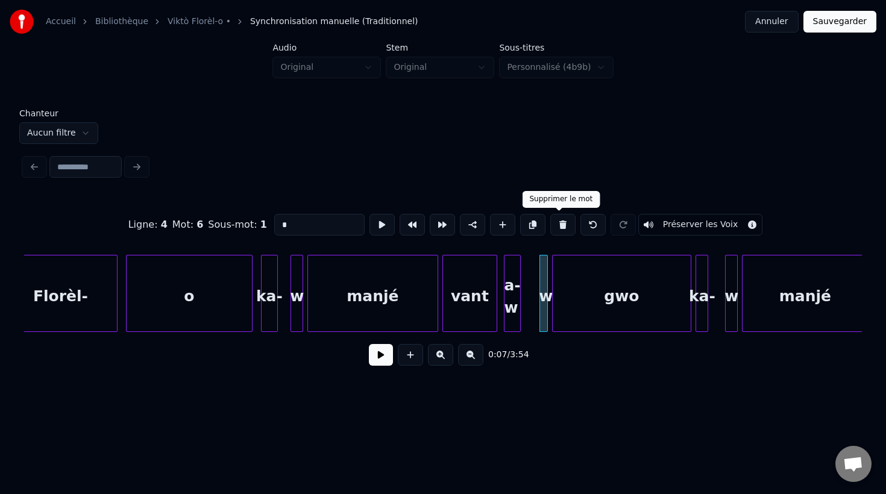
click at [559, 226] on button at bounding box center [562, 225] width 25 height 22
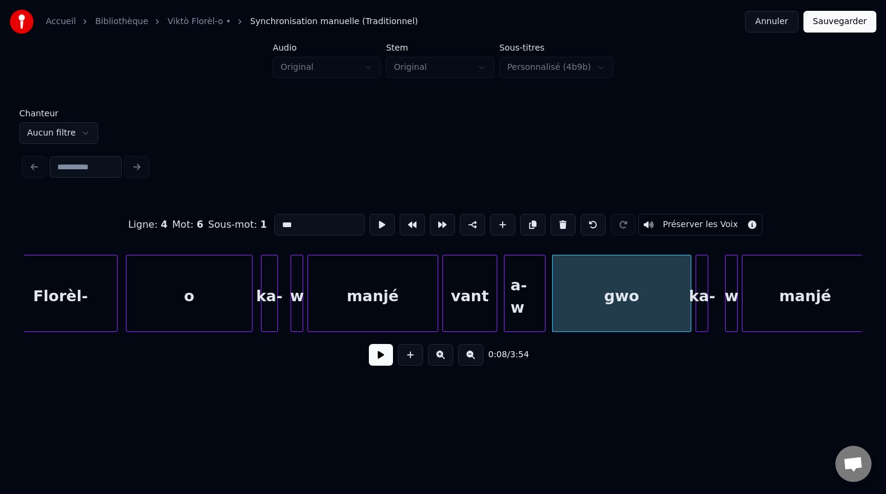
click at [544, 297] on div at bounding box center [543, 294] width 4 height 76
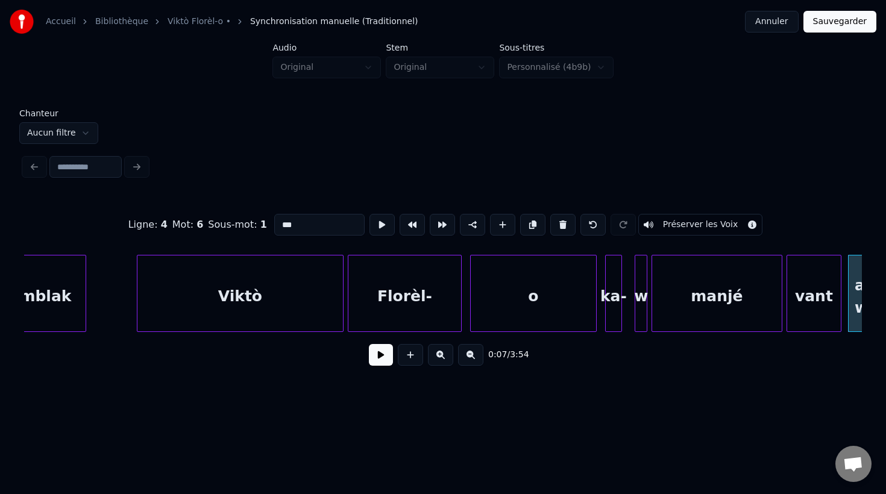
scroll to position [0, 788]
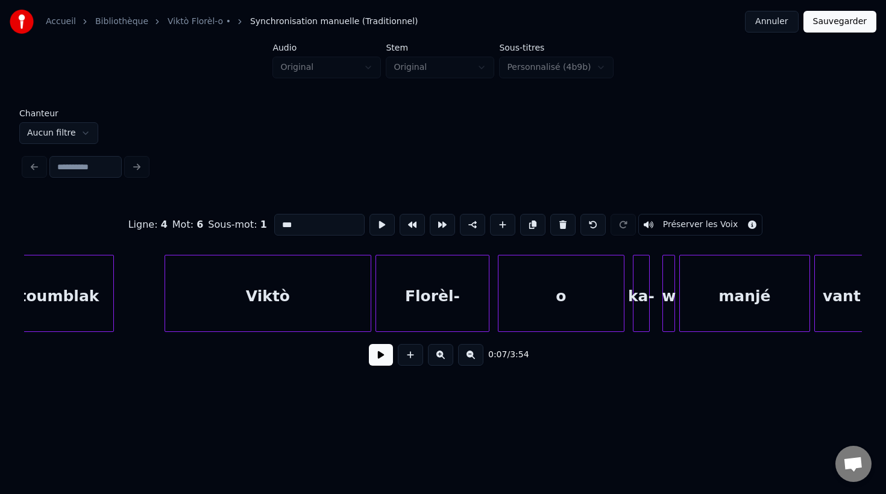
click at [299, 292] on div "Viktò" at bounding box center [267, 297] width 205 height 82
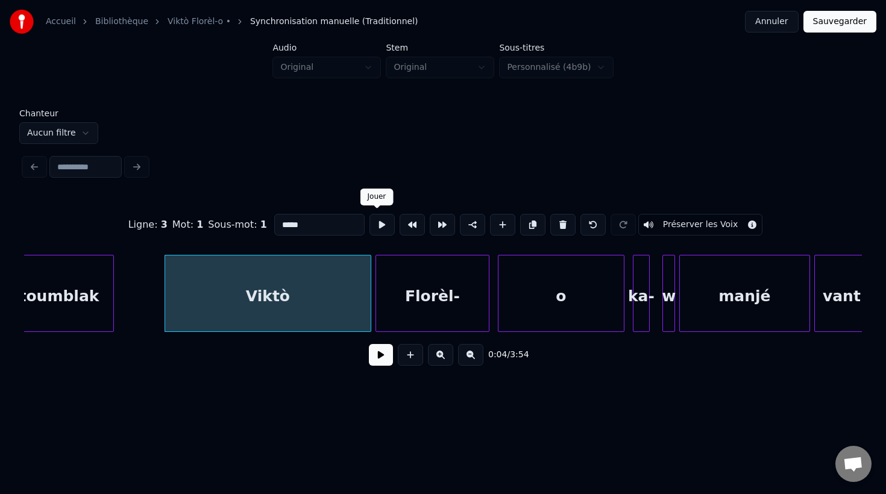
click at [377, 231] on button at bounding box center [381, 225] width 25 height 22
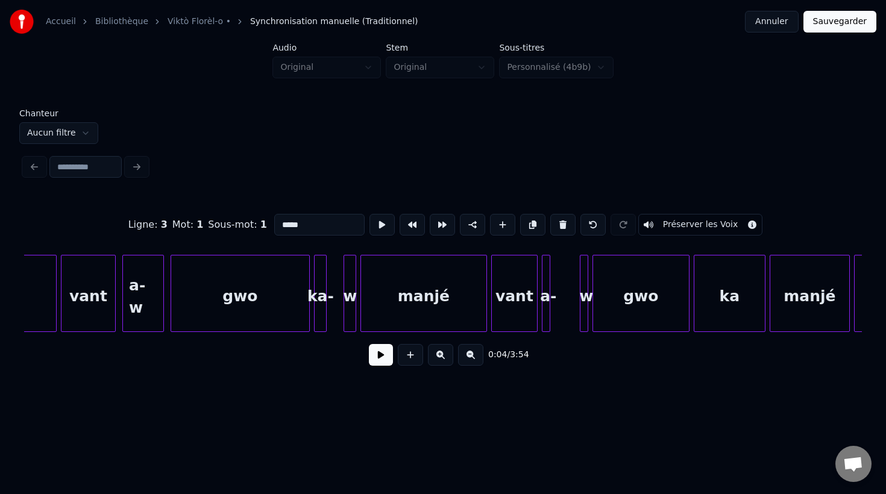
scroll to position [0, 1591]
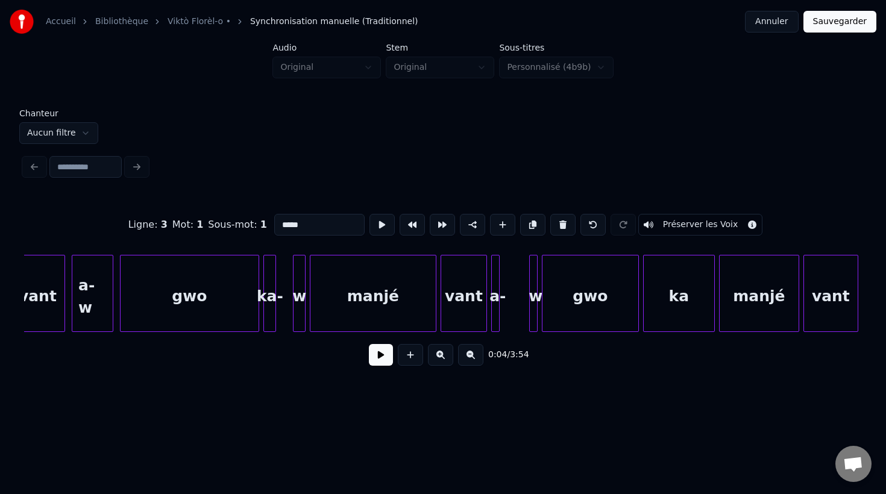
click at [497, 298] on div at bounding box center [497, 294] width 4 height 76
click at [536, 311] on div at bounding box center [535, 294] width 4 height 76
click at [558, 225] on button at bounding box center [562, 225] width 25 height 22
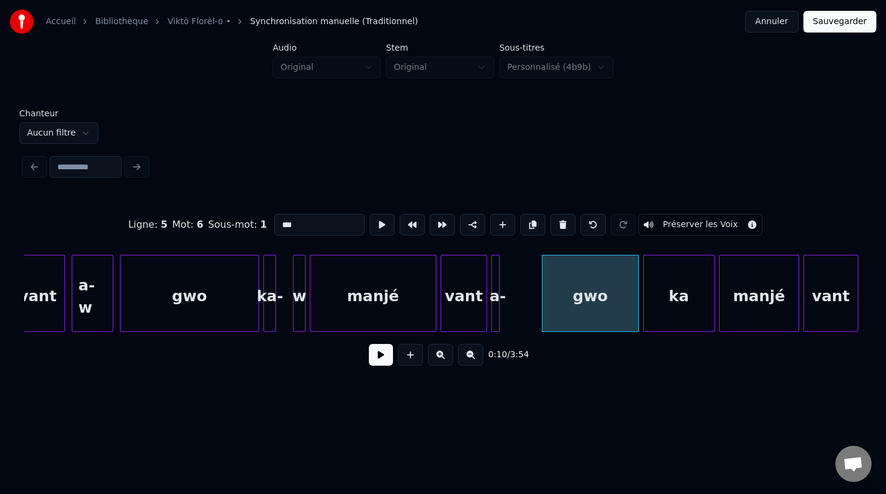
click at [497, 297] on div at bounding box center [497, 294] width 4 height 76
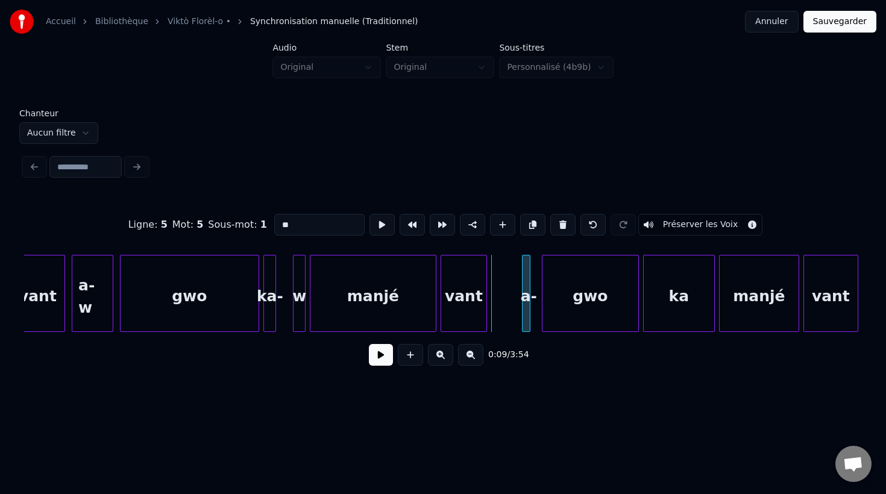
click at [532, 317] on div "a-" at bounding box center [528, 297] width 12 height 82
click at [493, 289] on div at bounding box center [494, 294] width 4 height 76
click at [298, 226] on input "**" at bounding box center [319, 225] width 90 height 22
click at [534, 296] on div at bounding box center [533, 294] width 4 height 76
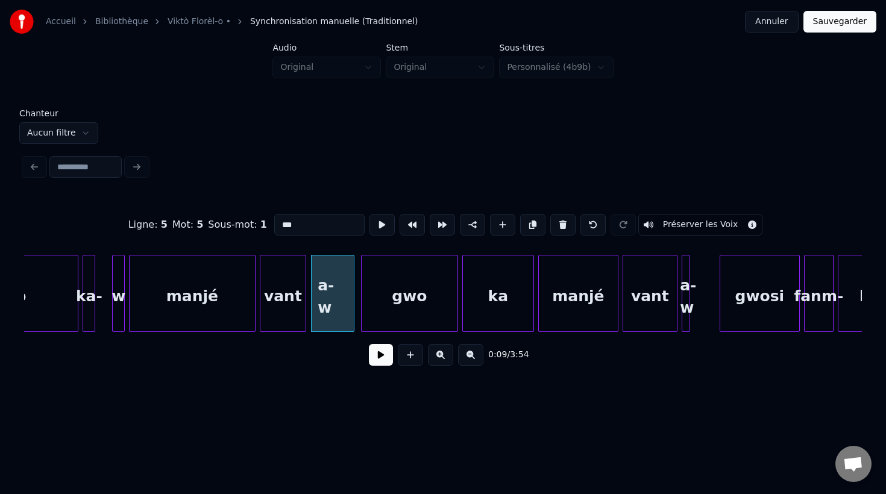
scroll to position [0, 1775]
click at [685, 298] on div at bounding box center [685, 294] width 4 height 76
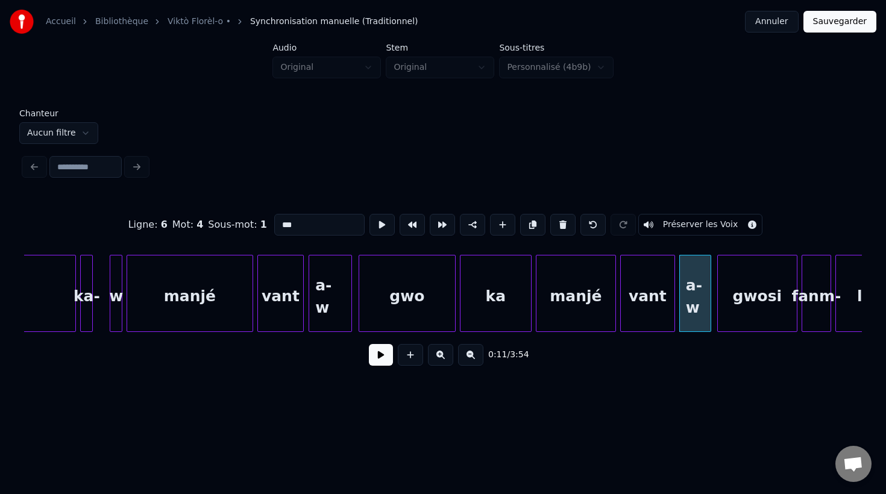
click at [709, 303] on div at bounding box center [709, 294] width 4 height 76
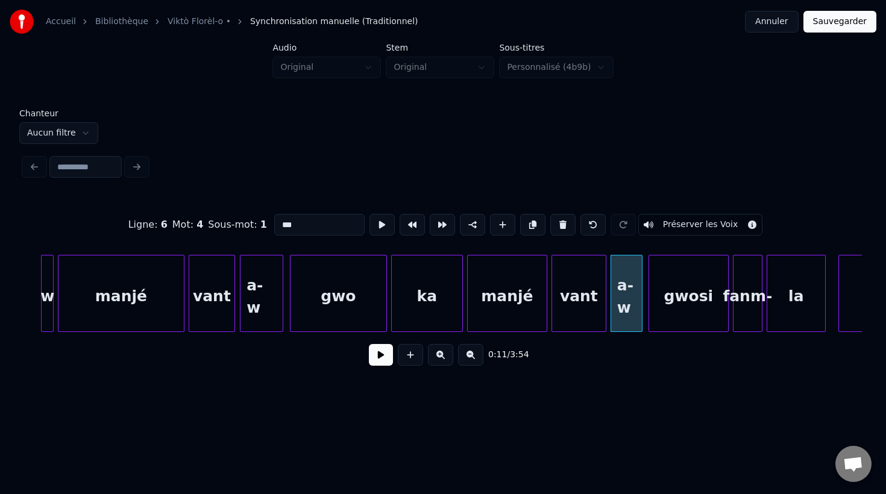
scroll to position [0, 1911]
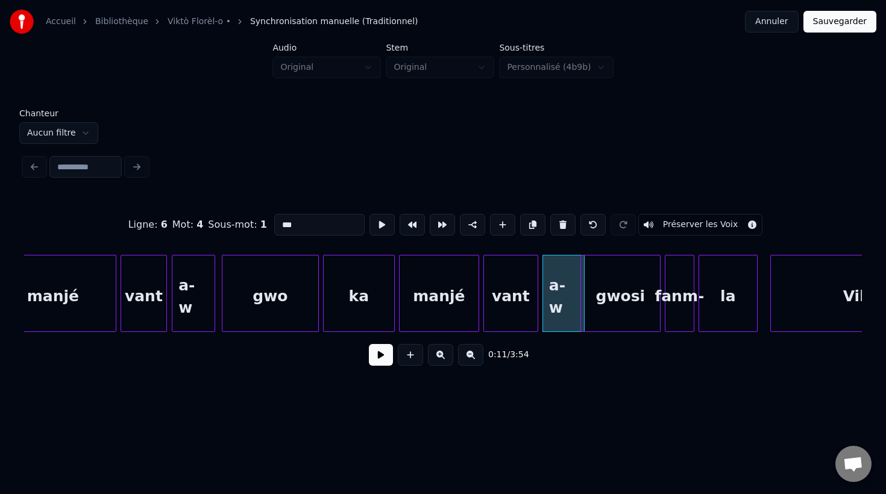
click at [522, 298] on div at bounding box center [521, 294] width 4 height 76
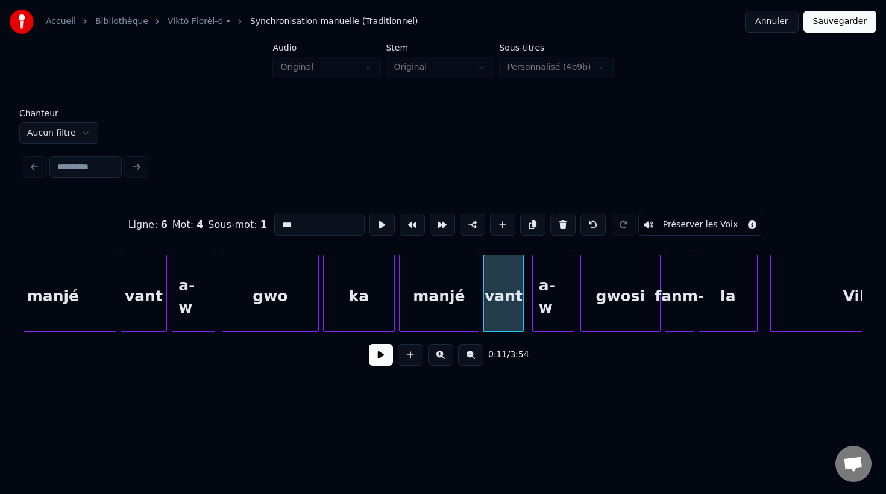
click at [544, 311] on div "a-w" at bounding box center [553, 297] width 41 height 82
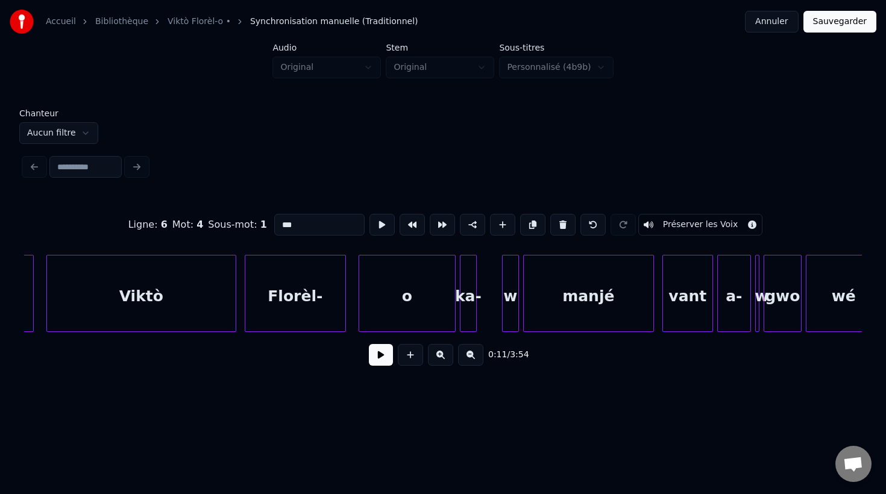
scroll to position [0, 2645]
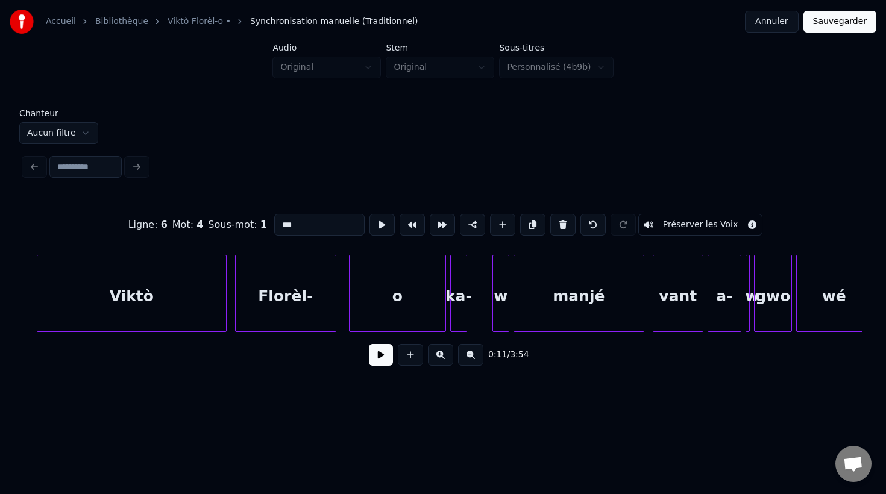
click at [460, 303] on div "ka-" at bounding box center [459, 297] width 16 height 82
click at [501, 320] on div "w" at bounding box center [501, 297] width 16 height 82
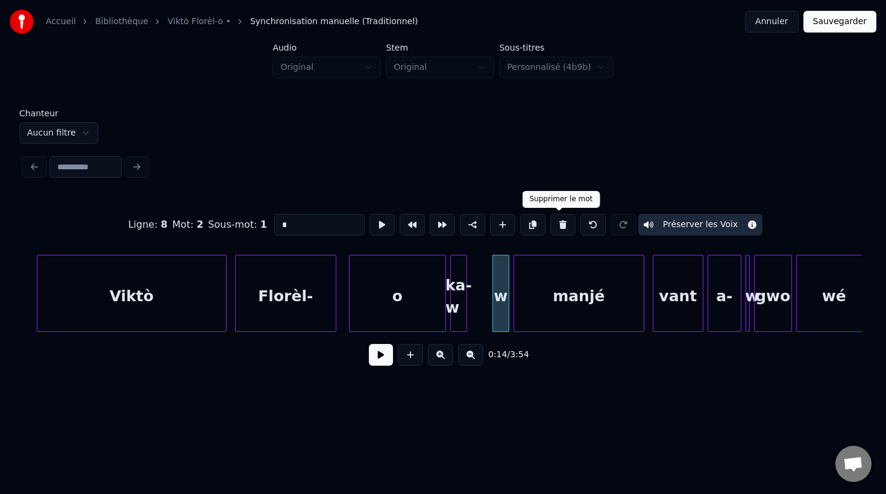
click at [560, 226] on button at bounding box center [562, 225] width 25 height 22
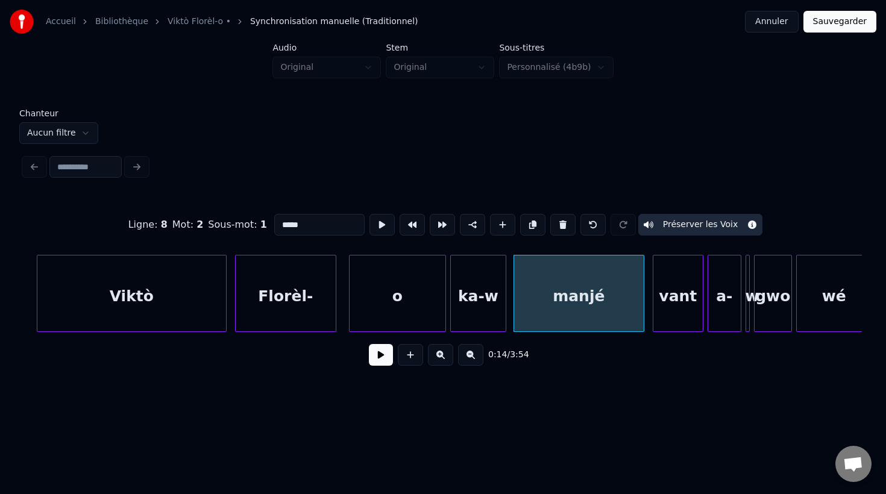
click at [505, 307] on div at bounding box center [504, 294] width 4 height 76
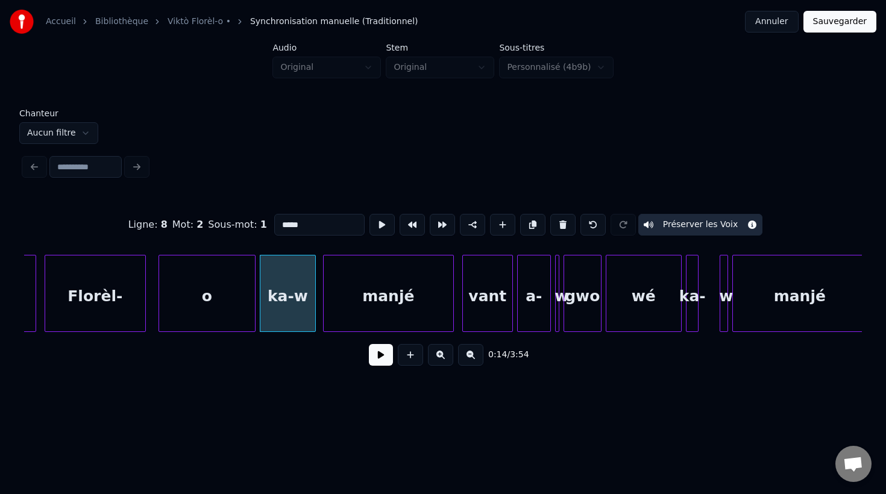
scroll to position [0, 2877]
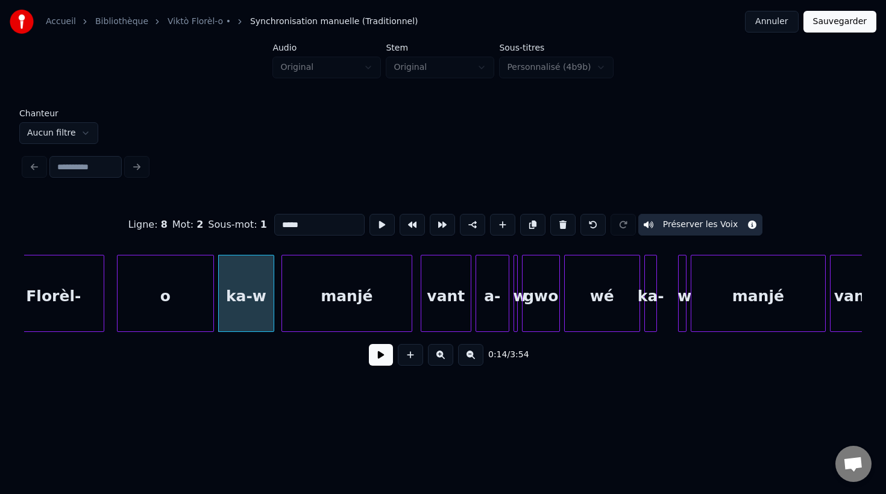
click at [439, 317] on div "vant" at bounding box center [445, 297] width 49 height 82
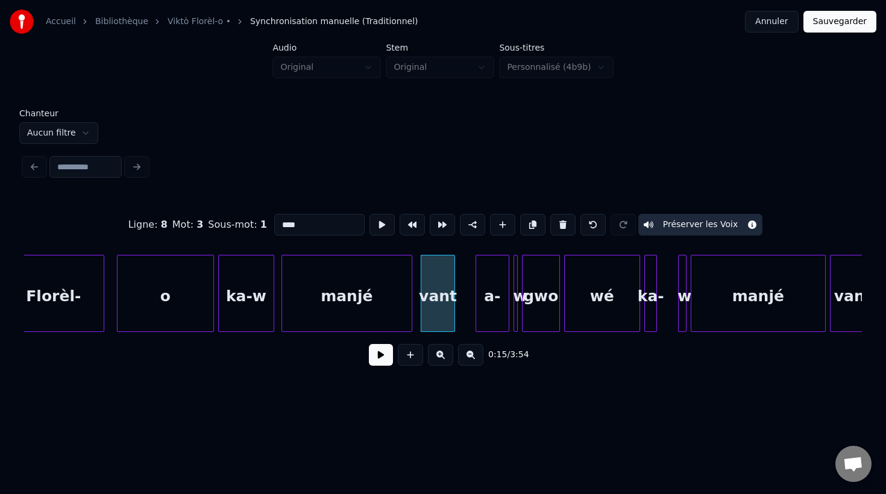
click at [453, 299] on div at bounding box center [453, 294] width 4 height 76
click at [471, 307] on div "a-" at bounding box center [475, 297] width 33 height 82
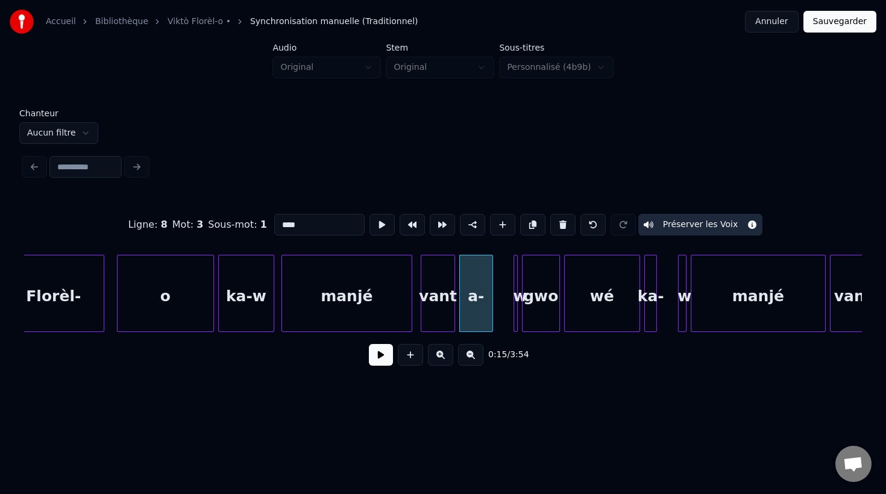
click at [476, 316] on div "a-" at bounding box center [476, 297] width 33 height 82
click at [296, 223] on input "**" at bounding box center [319, 225] width 90 height 22
click at [515, 324] on div at bounding box center [515, 294] width 4 height 76
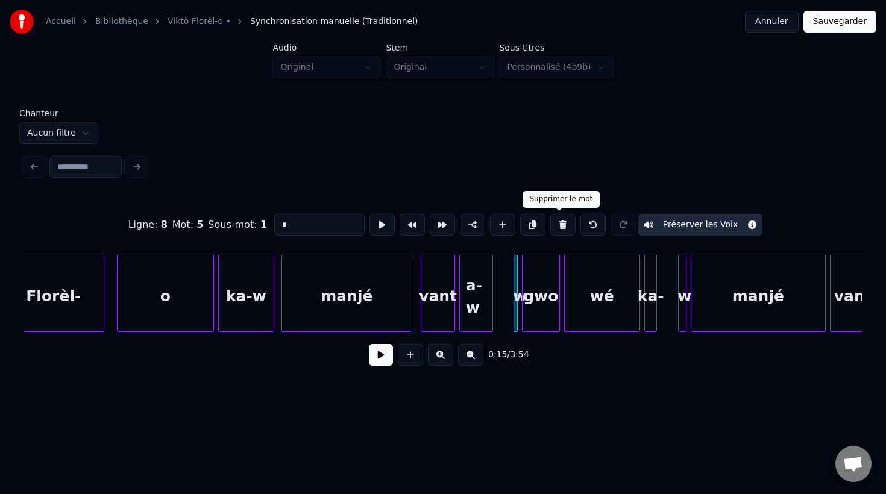
click at [557, 225] on button at bounding box center [562, 225] width 25 height 22
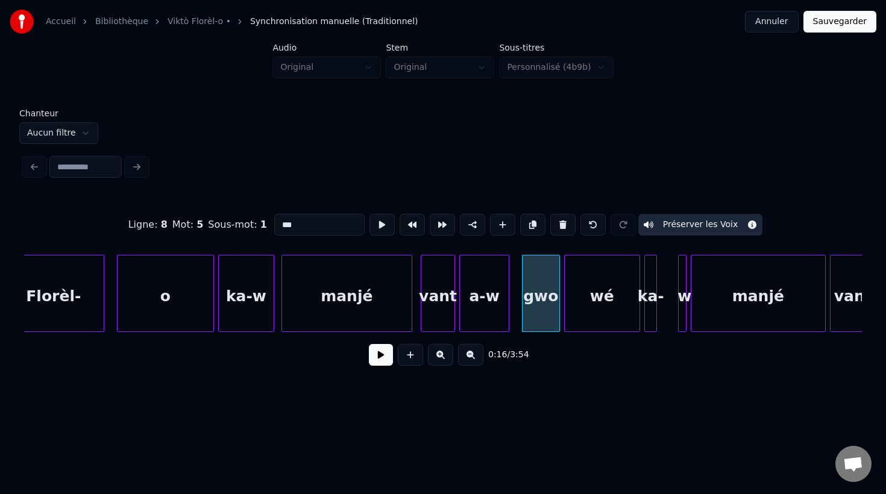
click at [508, 299] on div at bounding box center [507, 294] width 4 height 76
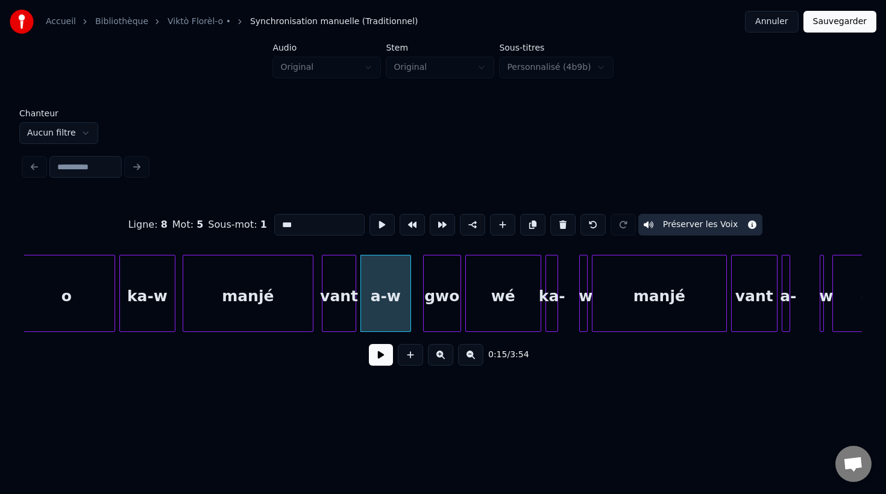
scroll to position [0, 2999]
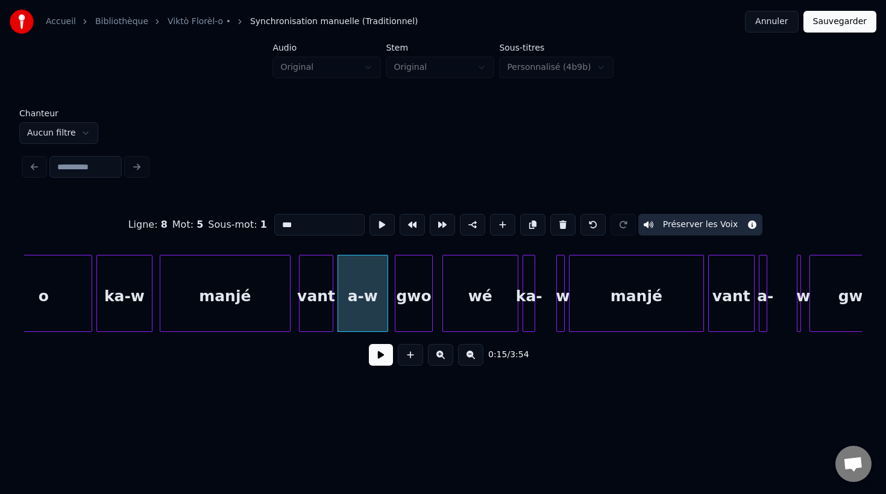
click at [419, 319] on div "gwo" at bounding box center [413, 297] width 37 height 82
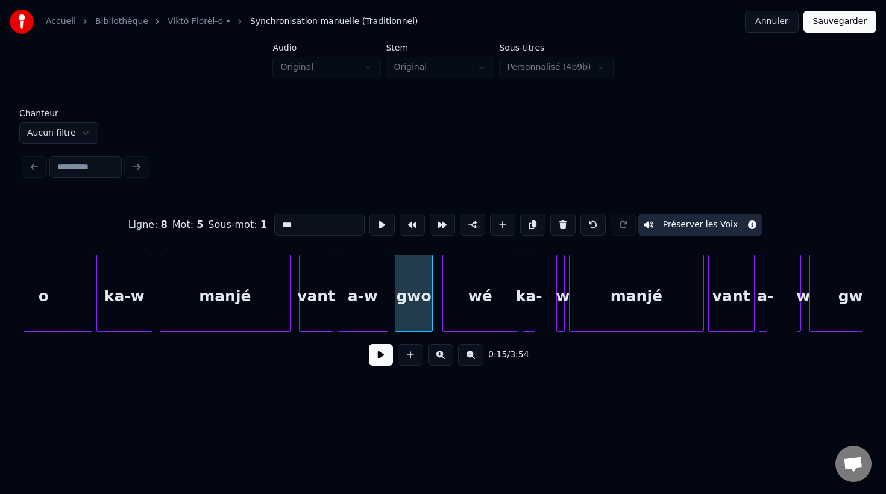
click at [561, 315] on div at bounding box center [562, 294] width 4 height 76
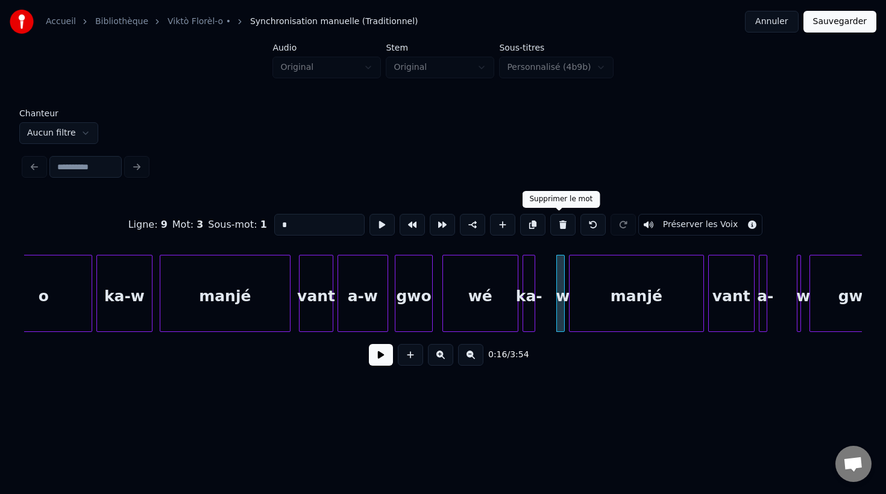
click at [559, 227] on button at bounding box center [562, 225] width 25 height 22
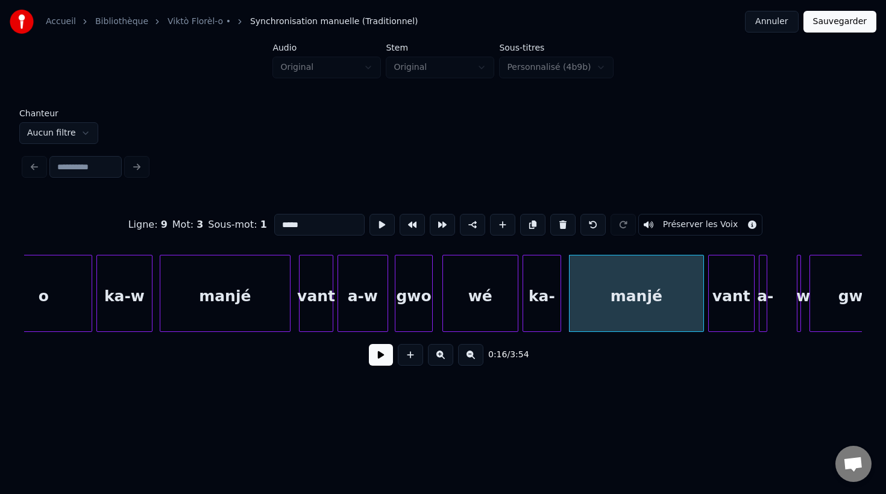
click at [559, 317] on div at bounding box center [559, 294] width 4 height 76
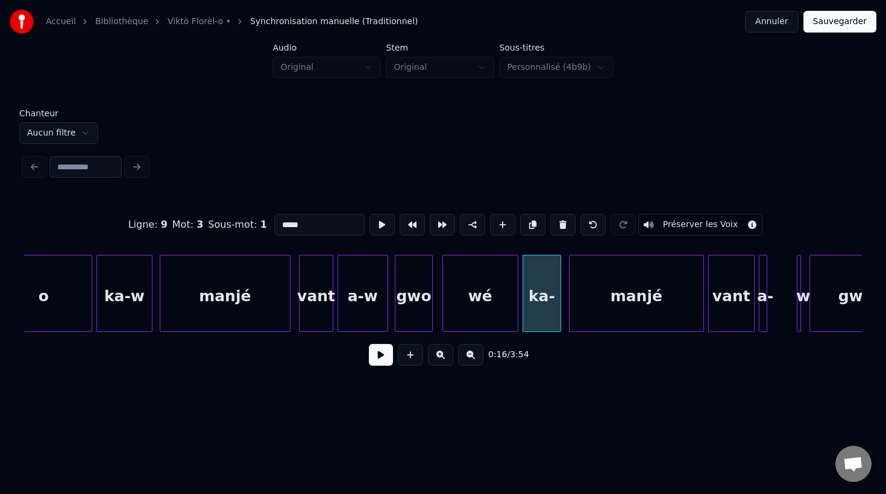
click at [549, 308] on div "ka-" at bounding box center [541, 297] width 37 height 82
click at [319, 227] on input "***" at bounding box center [319, 225] width 90 height 22
click at [562, 298] on div at bounding box center [561, 294] width 4 height 76
click at [504, 296] on div at bounding box center [505, 294] width 4 height 76
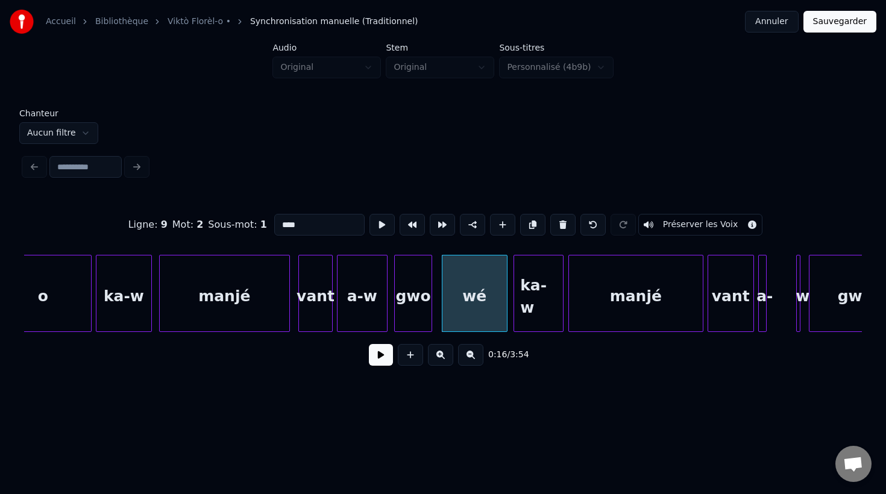
click at [515, 297] on div at bounding box center [516, 294] width 4 height 76
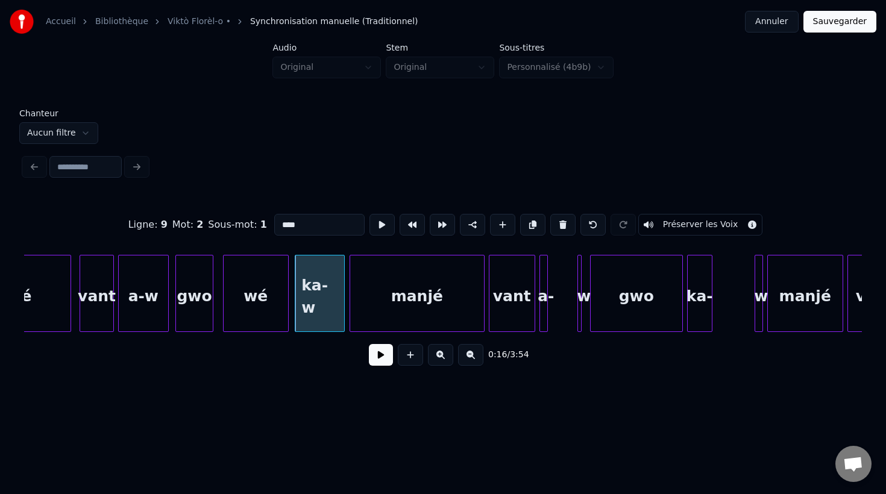
scroll to position [0, 3279]
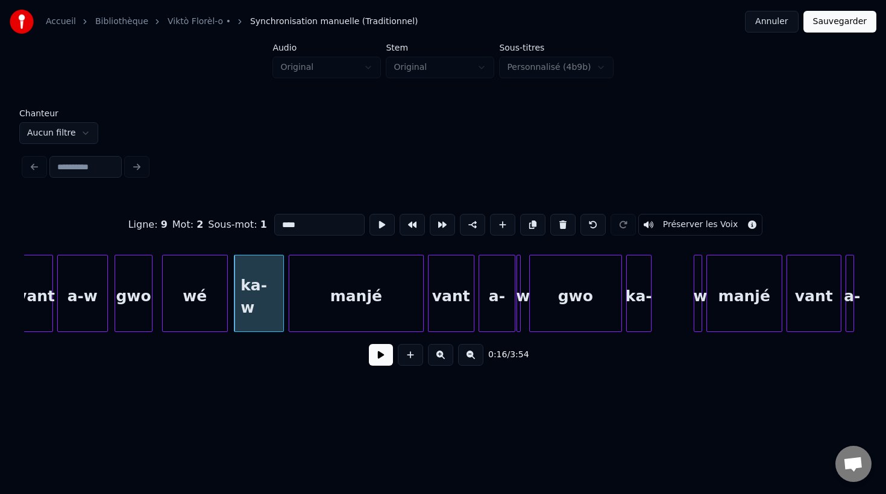
click at [512, 311] on div at bounding box center [513, 294] width 4 height 76
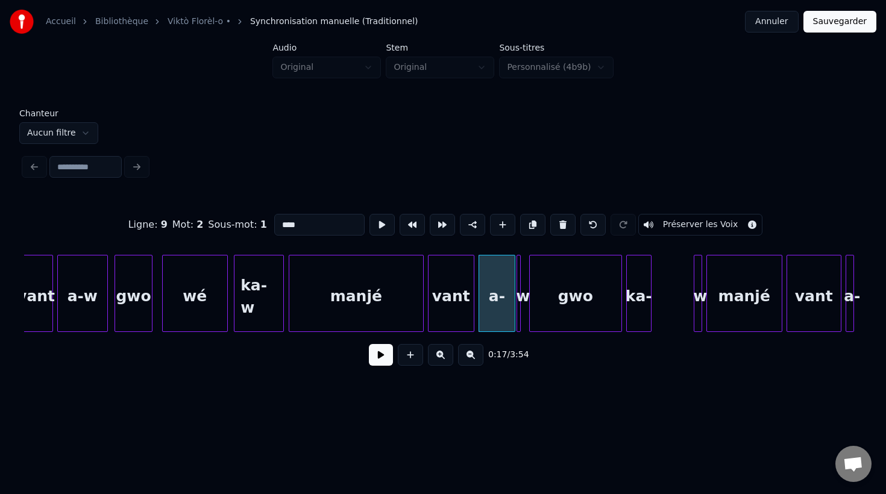
click at [521, 315] on div "w" at bounding box center [523, 297] width 12 height 82
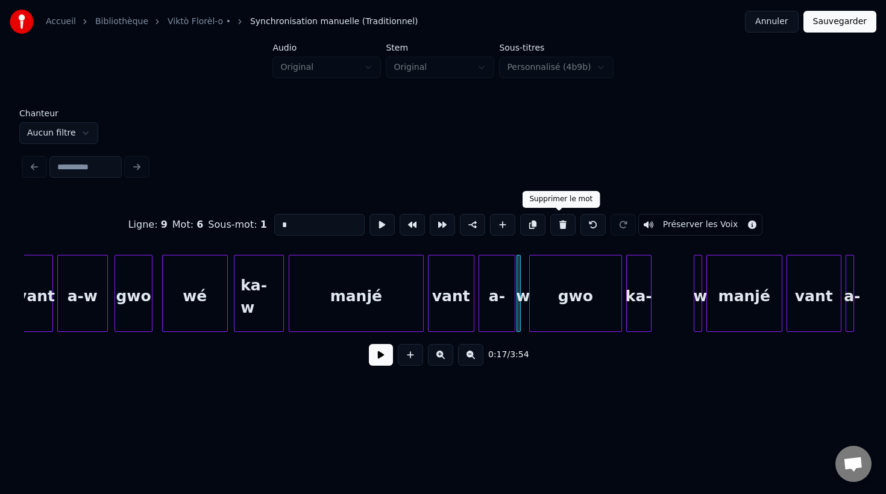
click at [560, 224] on button at bounding box center [562, 225] width 25 height 22
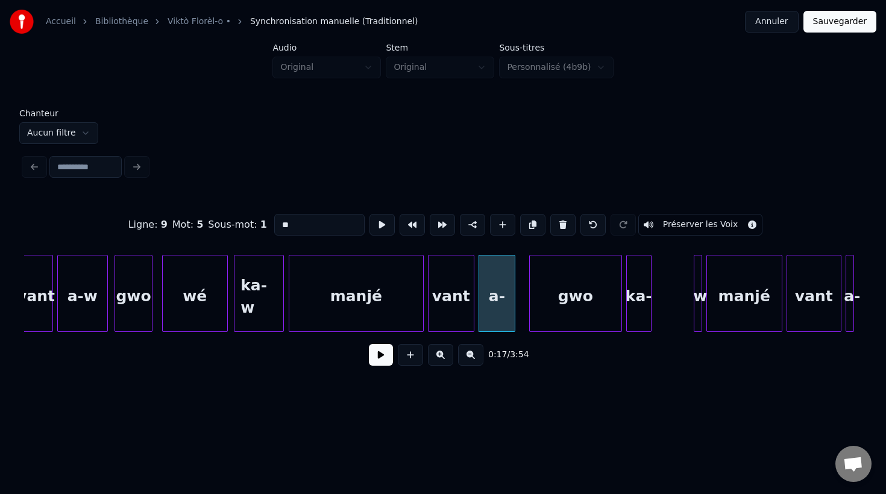
click at [498, 296] on div "a-" at bounding box center [497, 297] width 36 height 82
click at [303, 226] on input "**" at bounding box center [319, 225] width 90 height 22
click at [519, 301] on div at bounding box center [518, 294] width 4 height 76
click at [697, 313] on div at bounding box center [696, 294] width 4 height 76
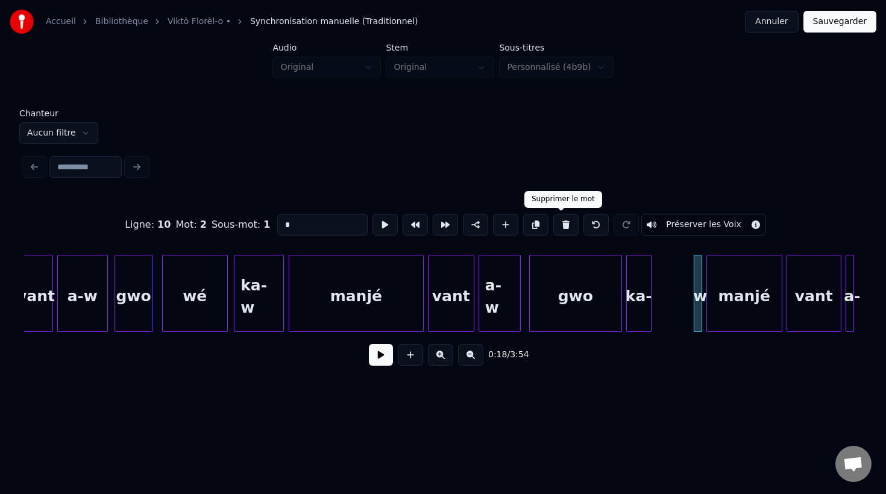
click at [557, 228] on button at bounding box center [565, 225] width 25 height 22
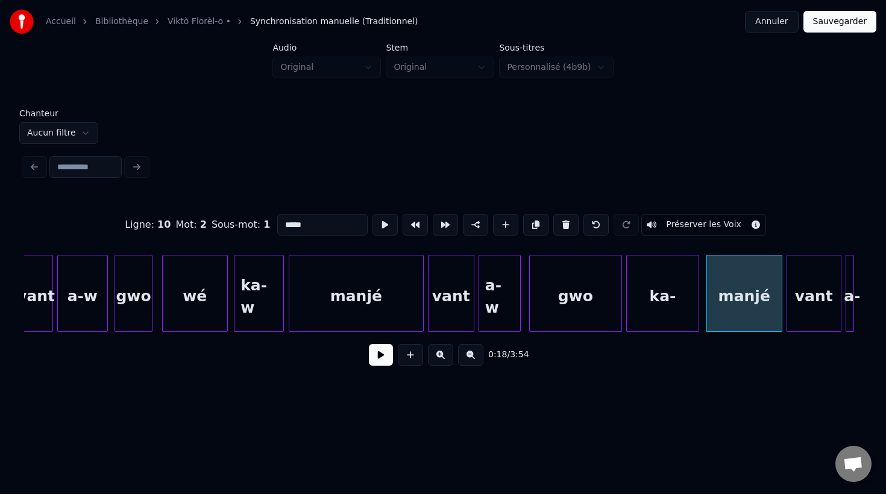
click at [696, 316] on div at bounding box center [697, 294] width 4 height 76
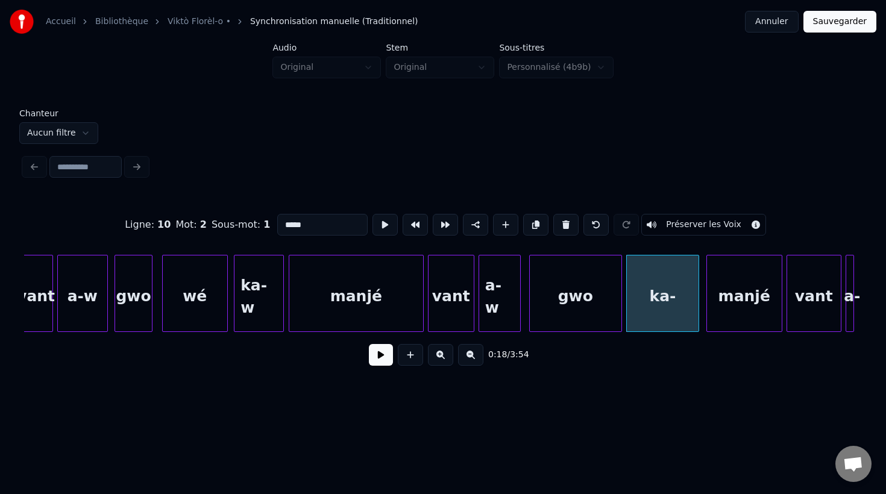
click at [668, 303] on div "ka-" at bounding box center [663, 297] width 72 height 82
click at [330, 222] on input "***" at bounding box center [322, 225] width 90 height 22
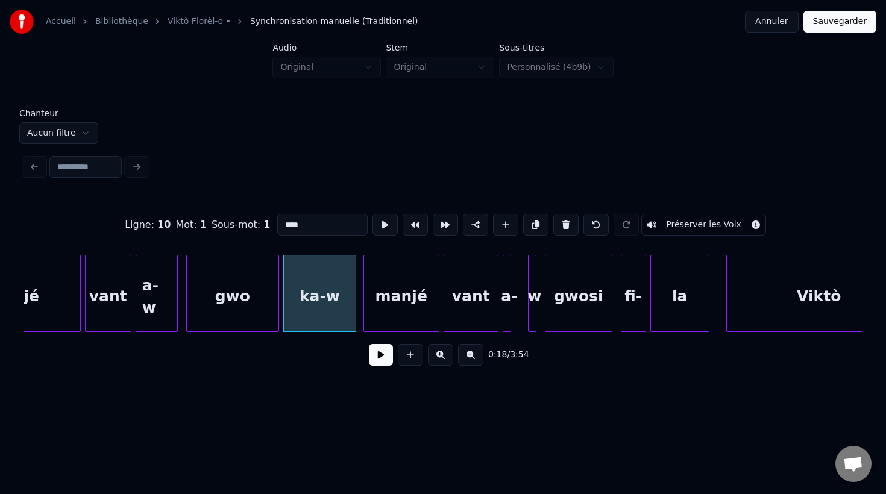
scroll to position [0, 3652]
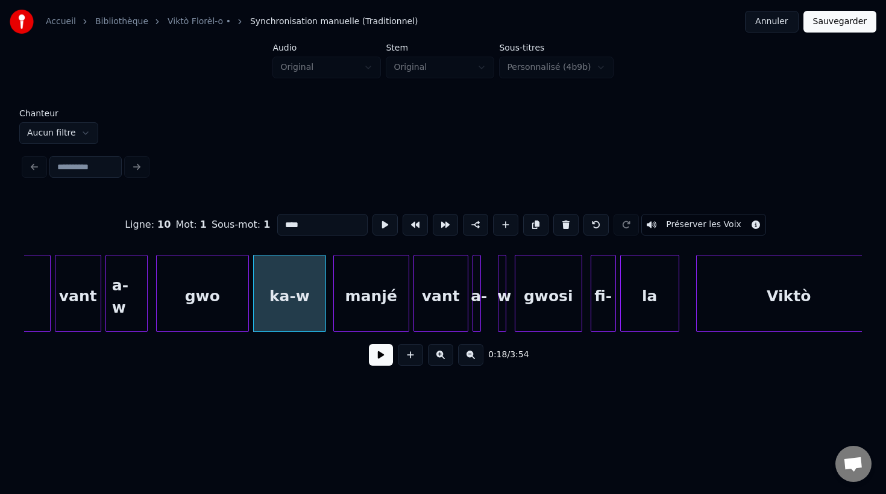
click at [501, 316] on div at bounding box center [500, 294] width 4 height 76
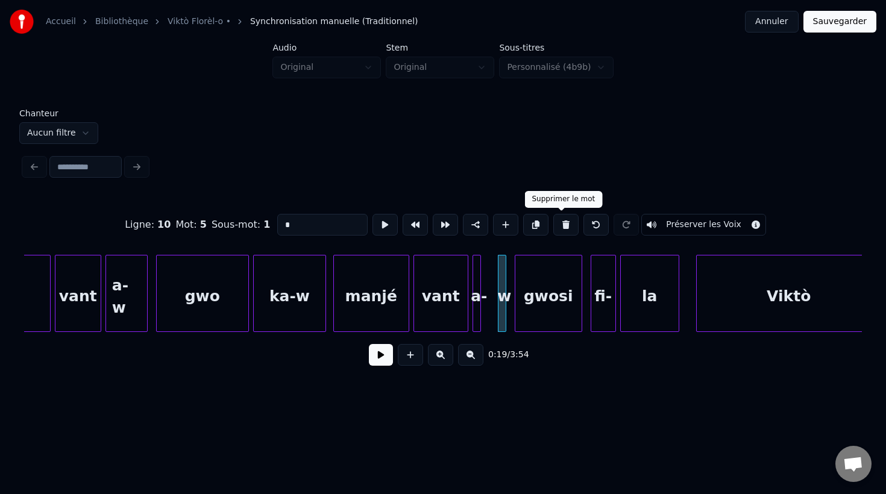
click at [561, 225] on button at bounding box center [565, 225] width 25 height 22
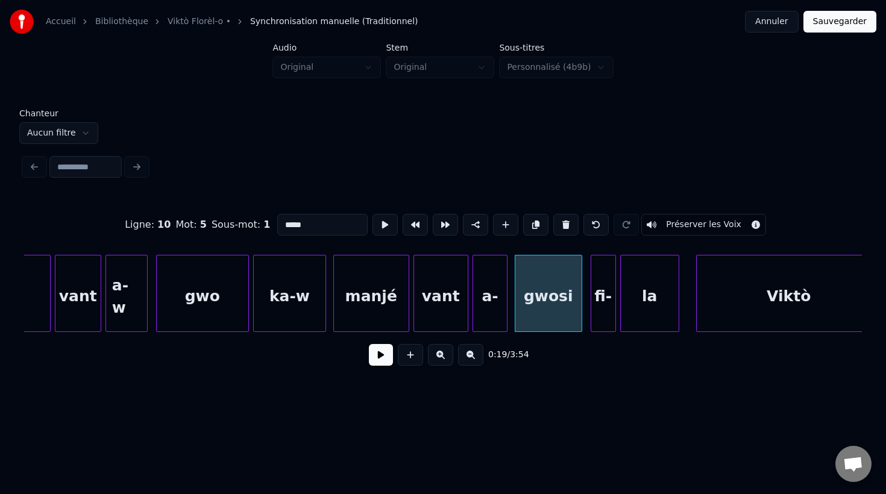
click at [506, 316] on div at bounding box center [505, 294] width 4 height 76
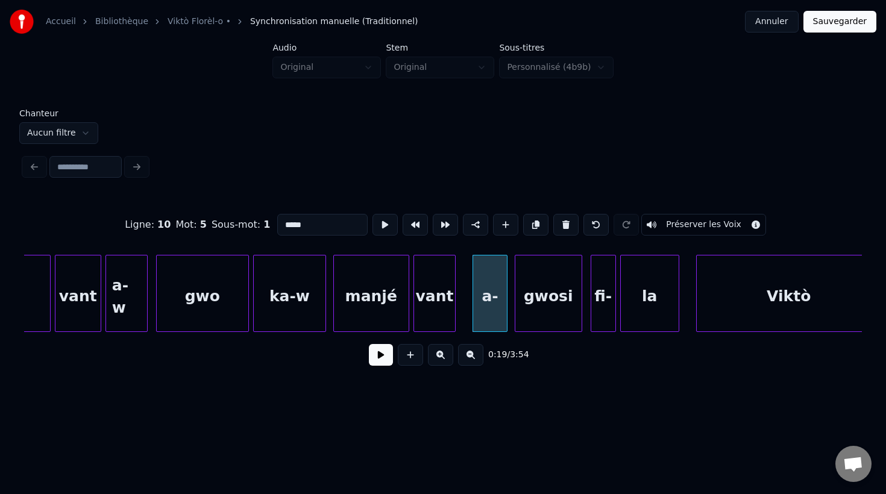
click at [454, 306] on div at bounding box center [453, 294] width 4 height 76
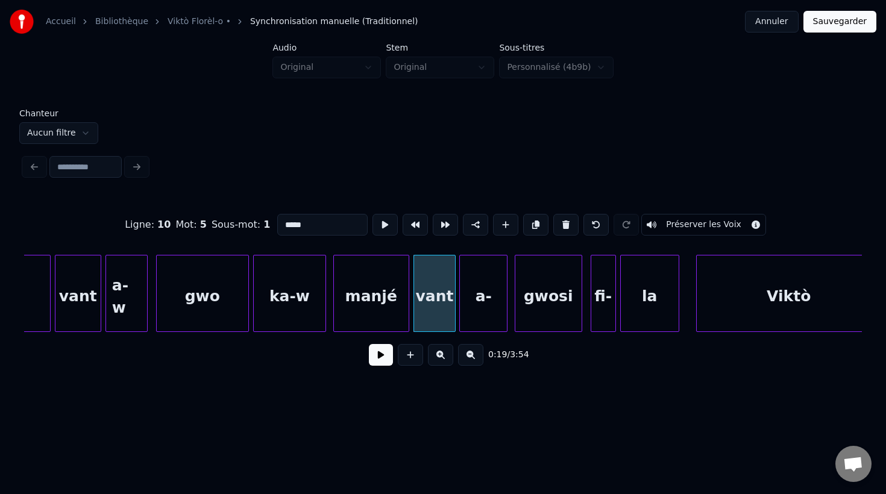
click at [460, 301] on div at bounding box center [462, 294] width 4 height 76
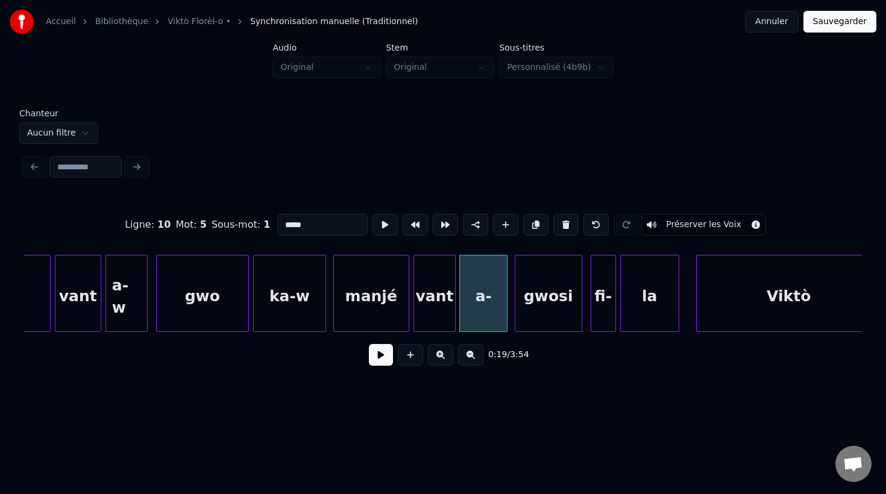
click at [478, 303] on div "a-" at bounding box center [483, 297] width 47 height 82
click at [294, 225] on input "**" at bounding box center [322, 225] width 90 height 22
click at [599, 312] on div "fi-" at bounding box center [603, 297] width 24 height 82
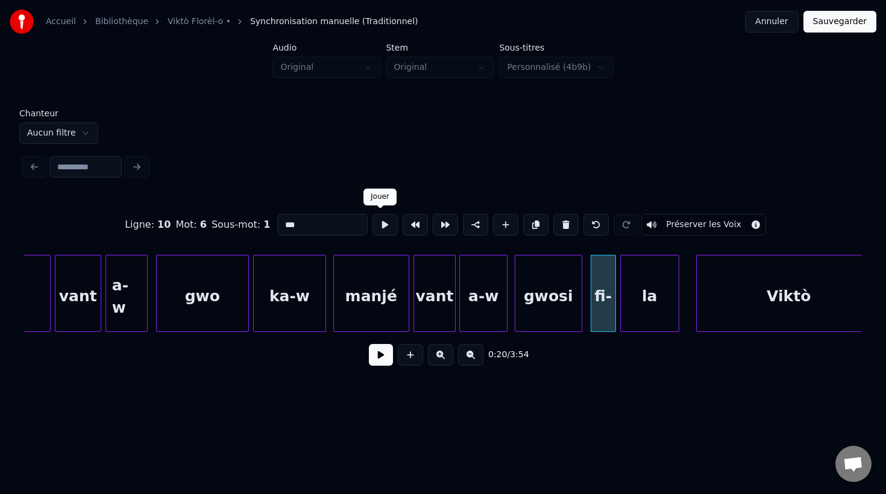
click at [380, 225] on button at bounding box center [384, 225] width 25 height 22
click at [640, 318] on div "la" at bounding box center [650, 297] width 58 height 82
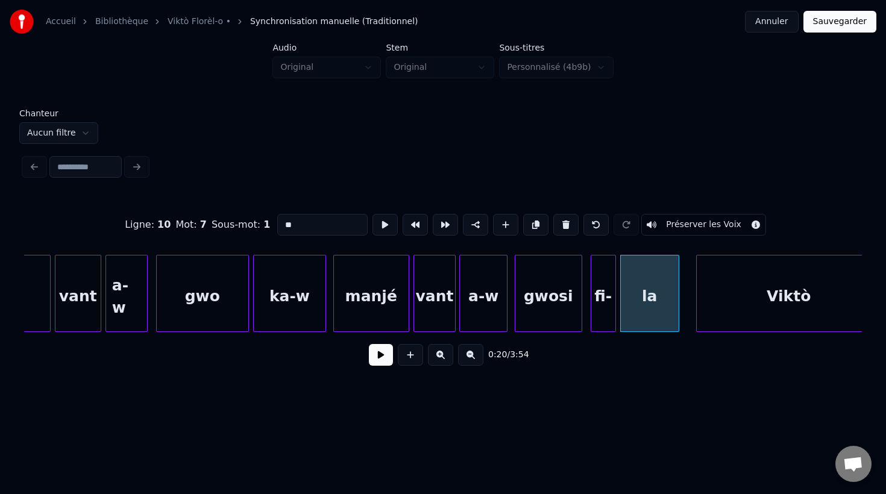
click at [642, 304] on div "la" at bounding box center [650, 297] width 58 height 82
click at [278, 225] on input "**" at bounding box center [322, 225] width 90 height 22
click at [610, 322] on div "fi-" at bounding box center [603, 297] width 24 height 82
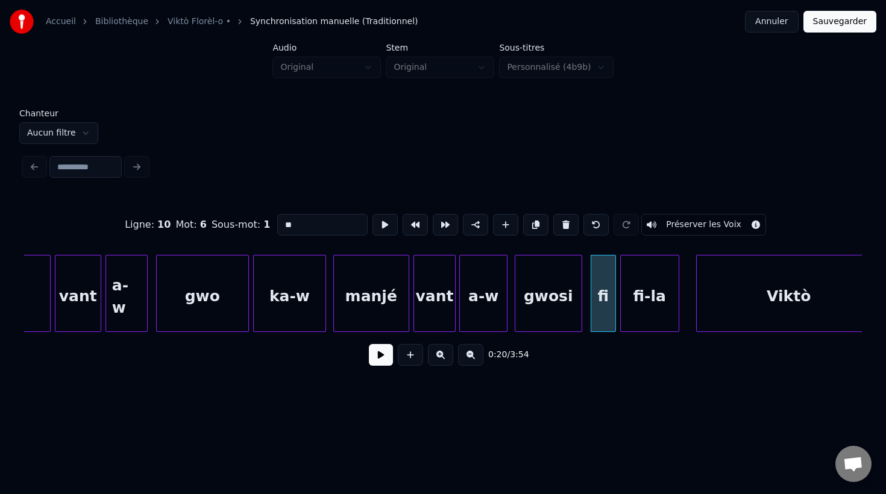
click at [642, 321] on div "fi-la" at bounding box center [650, 297] width 58 height 82
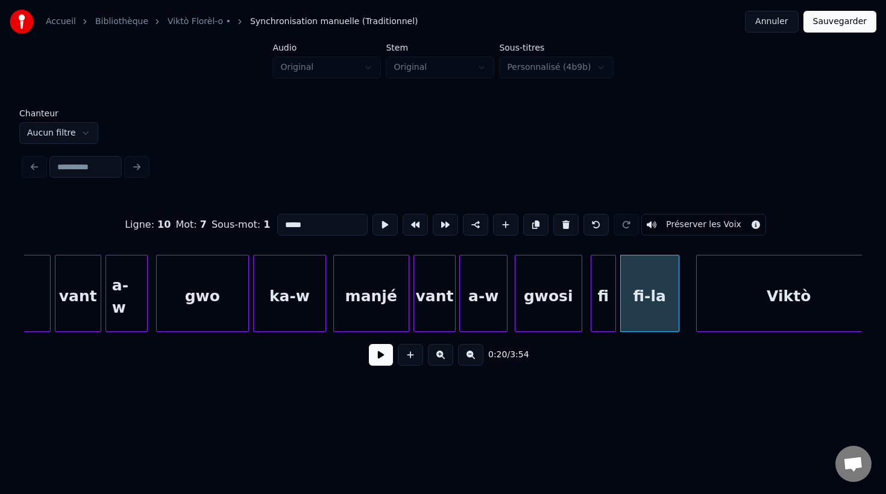
click at [613, 322] on div at bounding box center [614, 294] width 4 height 76
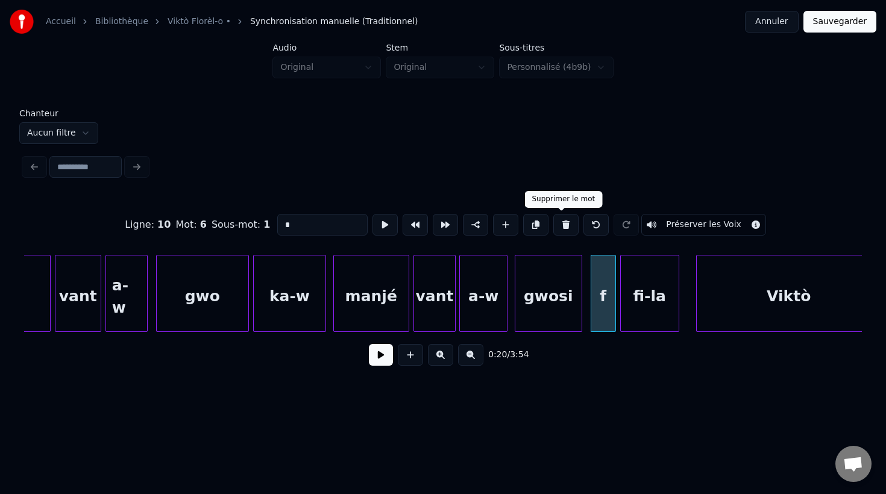
click at [560, 226] on button at bounding box center [565, 225] width 25 height 22
type input "*****"
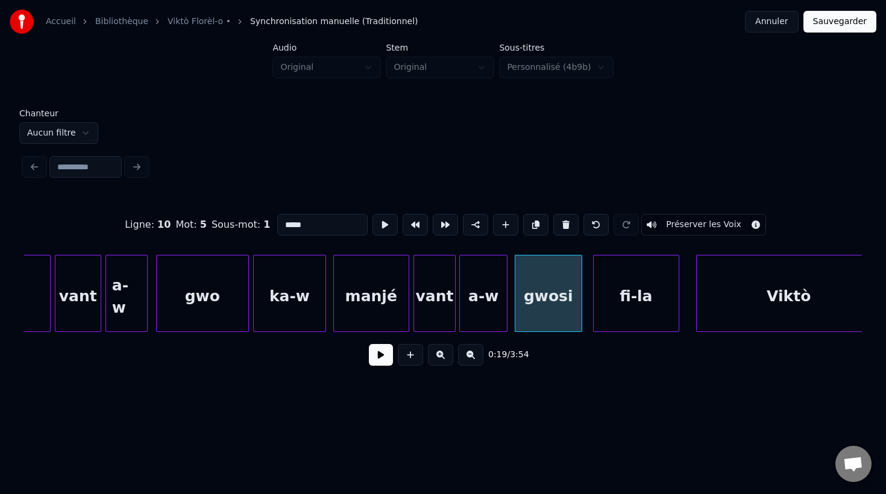
click at [594, 301] on div at bounding box center [596, 294] width 4 height 76
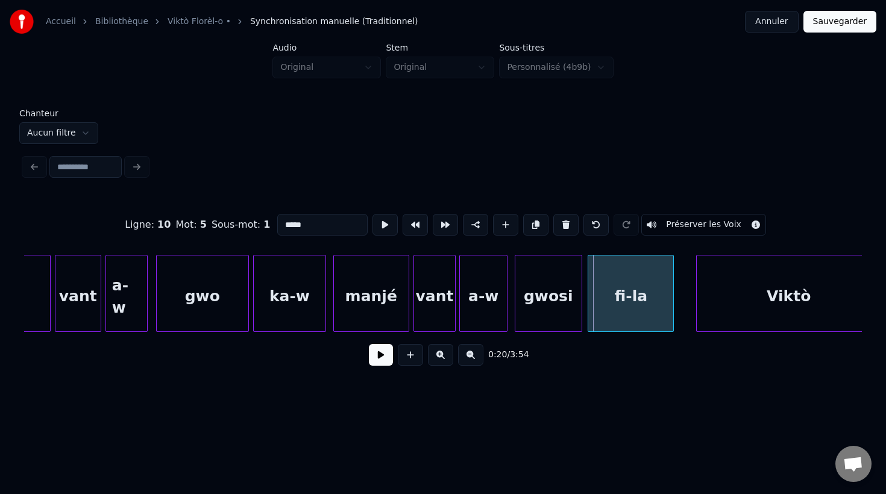
click at [645, 319] on div "fi-la" at bounding box center [630, 297] width 85 height 82
click at [381, 228] on button at bounding box center [384, 225] width 25 height 22
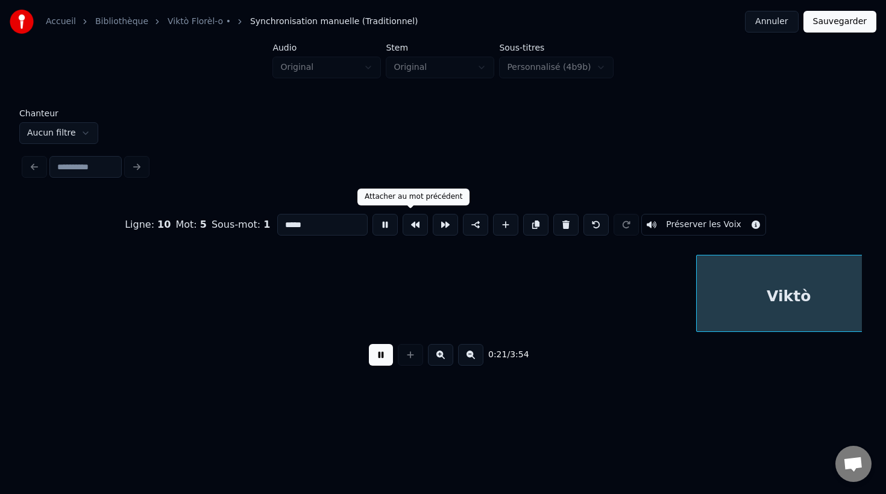
scroll to position [0, 4491]
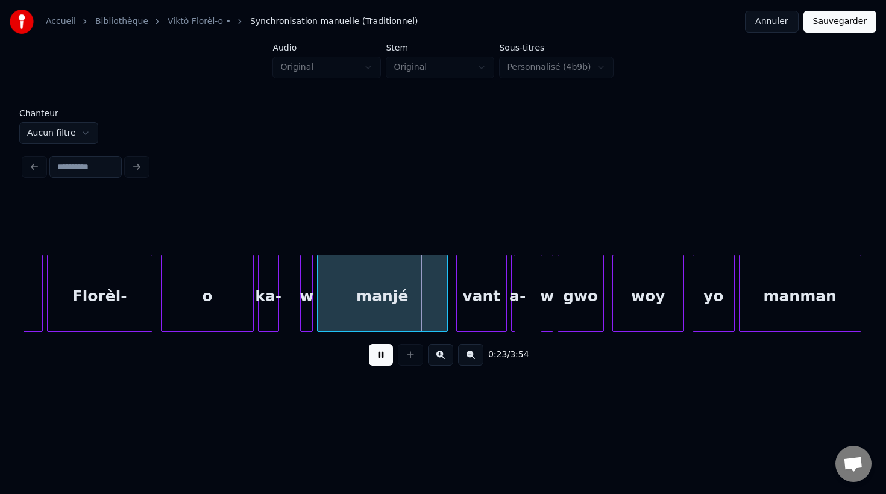
click at [224, 317] on div "o" at bounding box center [207, 297] width 92 height 82
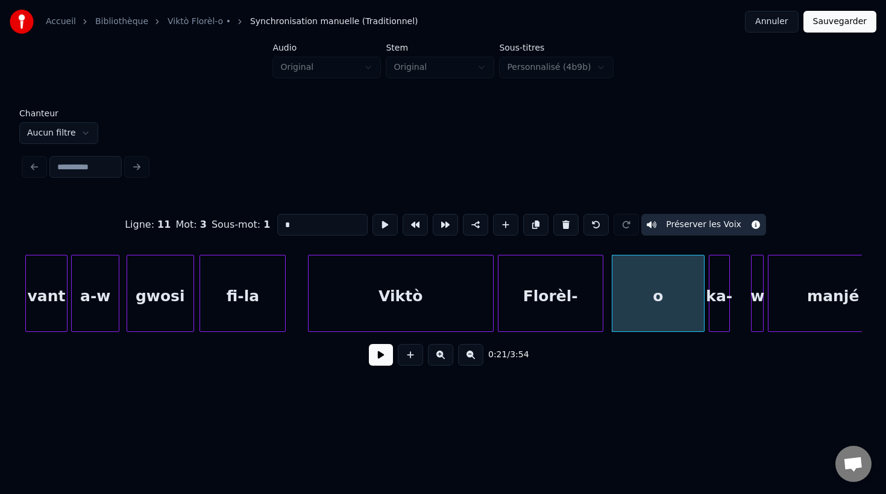
scroll to position [0, 3996]
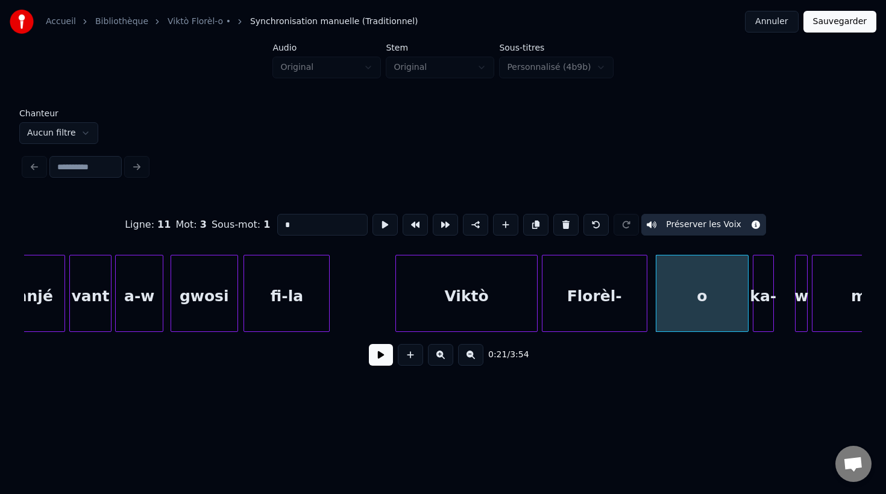
click at [397, 311] on div at bounding box center [398, 294] width 4 height 76
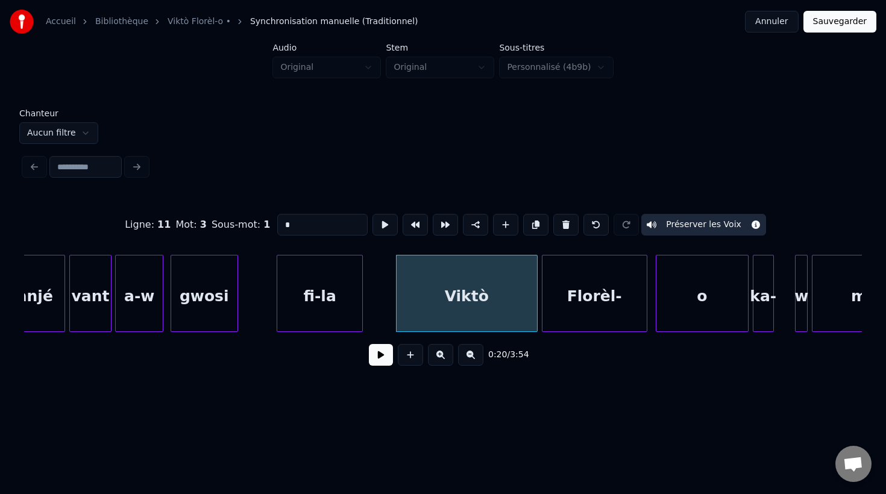
click at [339, 299] on div "fi-la" at bounding box center [319, 297] width 85 height 82
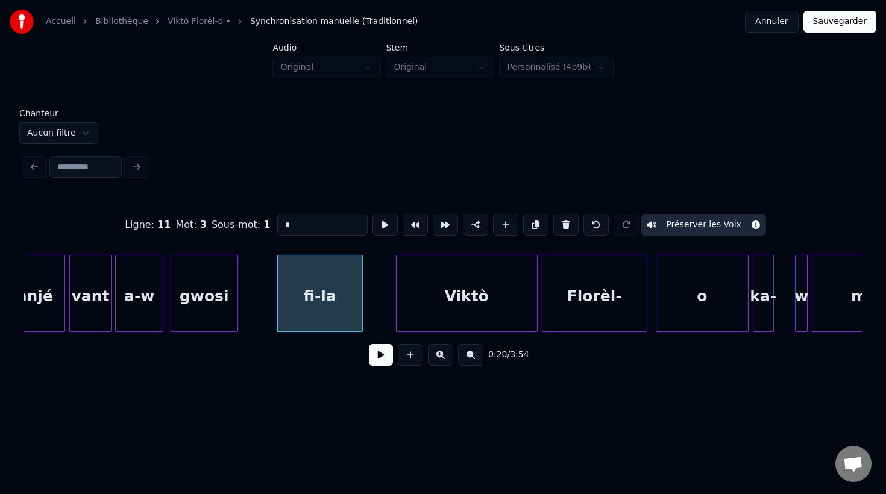
click at [339, 299] on div "fi-la" at bounding box center [319, 297] width 85 height 82
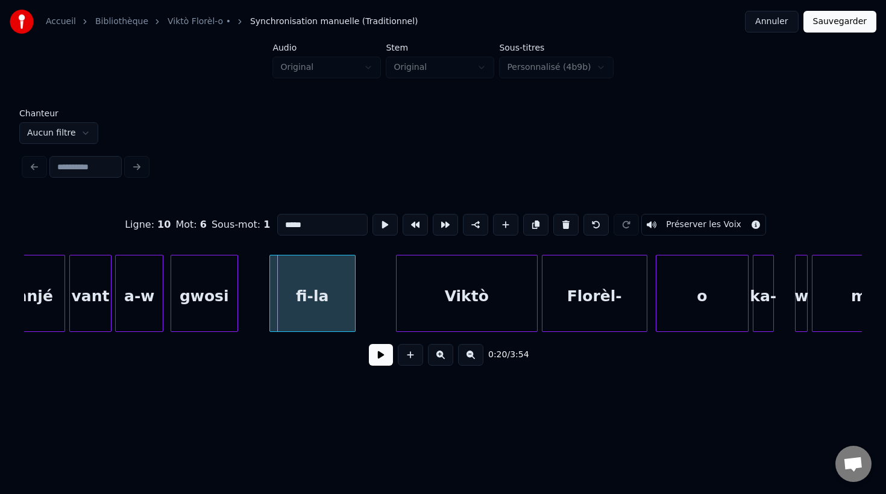
click at [314, 317] on div "fi-la" at bounding box center [312, 297] width 85 height 82
click at [372, 306] on div at bounding box center [371, 294] width 4 height 76
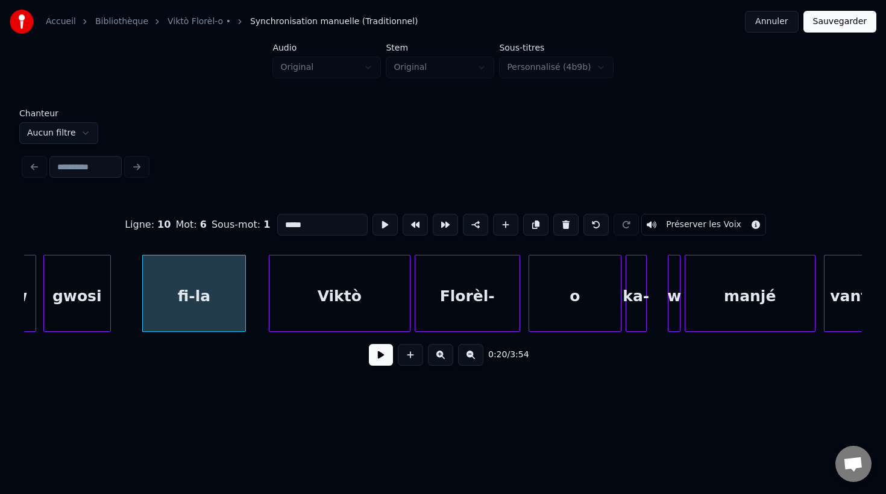
scroll to position [0, 4159]
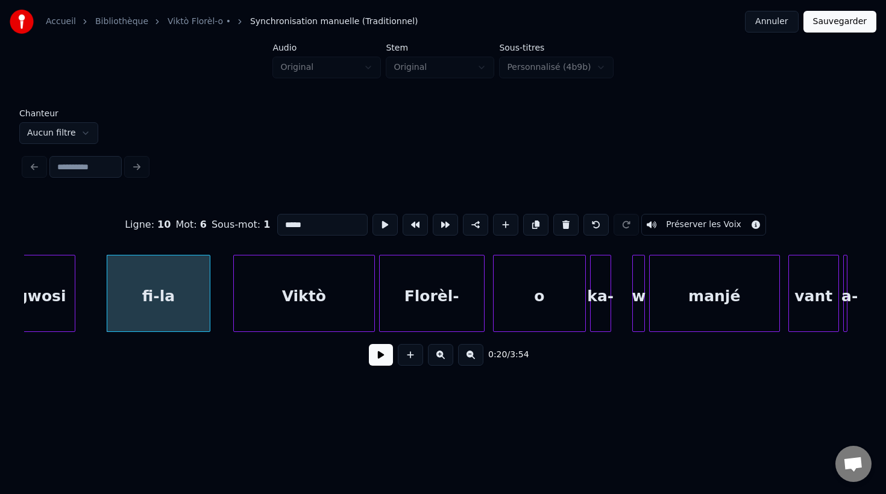
click at [427, 314] on div "Florèl-" at bounding box center [432, 297] width 104 height 82
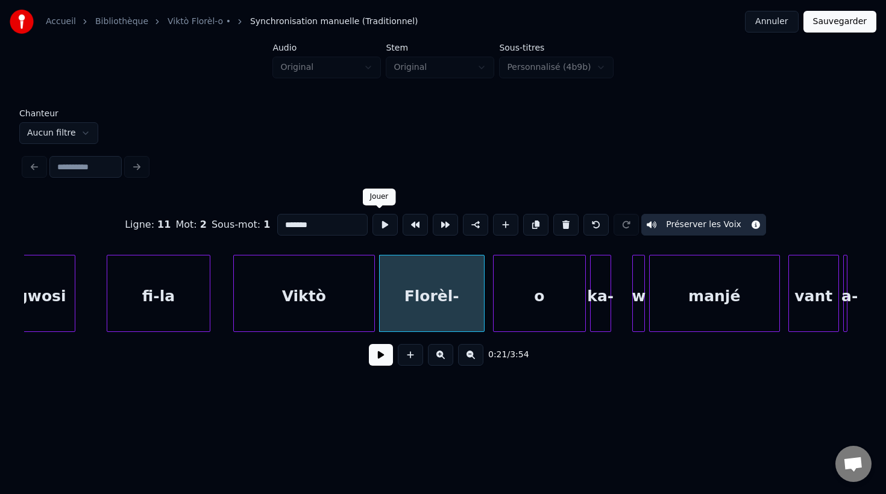
click at [374, 230] on button at bounding box center [384, 225] width 25 height 22
click at [546, 308] on div "o" at bounding box center [540, 297] width 92 height 82
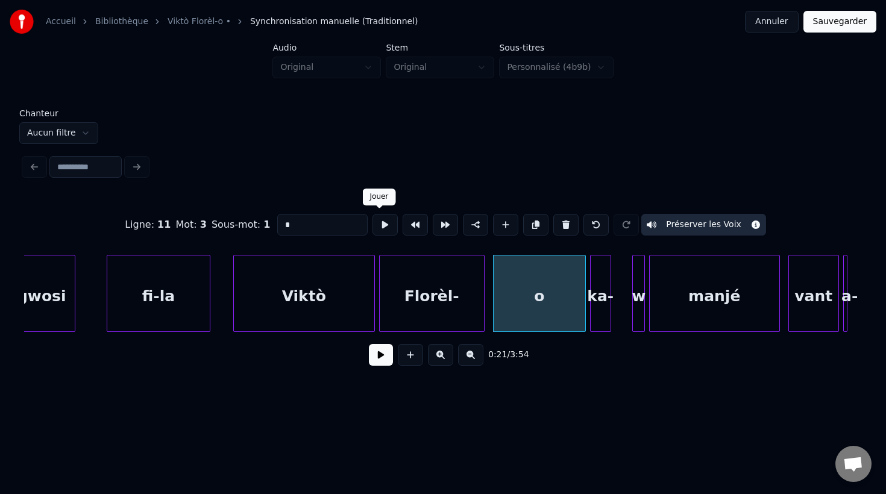
click at [377, 225] on button at bounding box center [384, 225] width 25 height 22
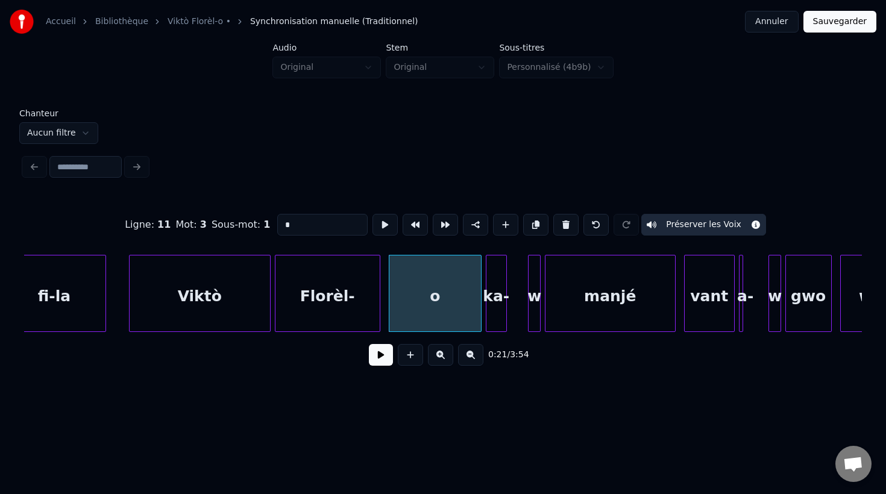
scroll to position [0, 4304]
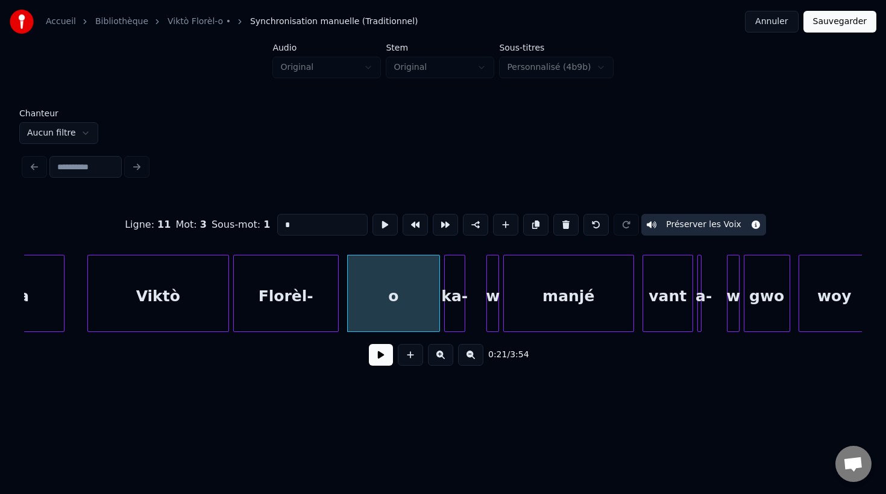
click at [456, 298] on div "ka-" at bounding box center [455, 297] width 20 height 82
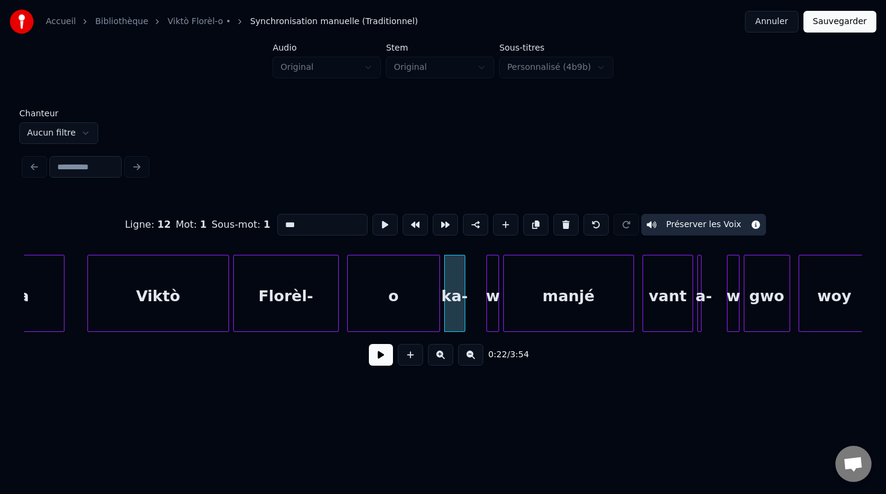
click at [313, 223] on input "***" at bounding box center [322, 225] width 90 height 22
click at [493, 318] on div "w" at bounding box center [493, 297] width 12 height 82
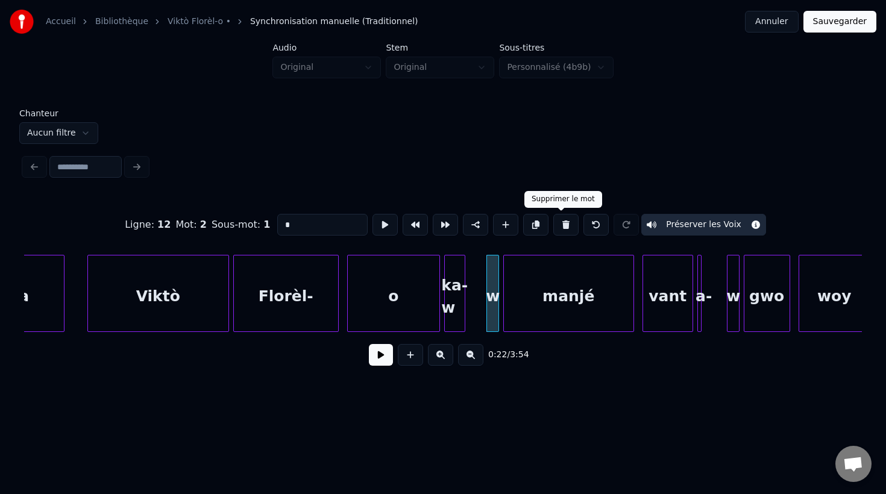
click at [561, 225] on button at bounding box center [565, 225] width 25 height 22
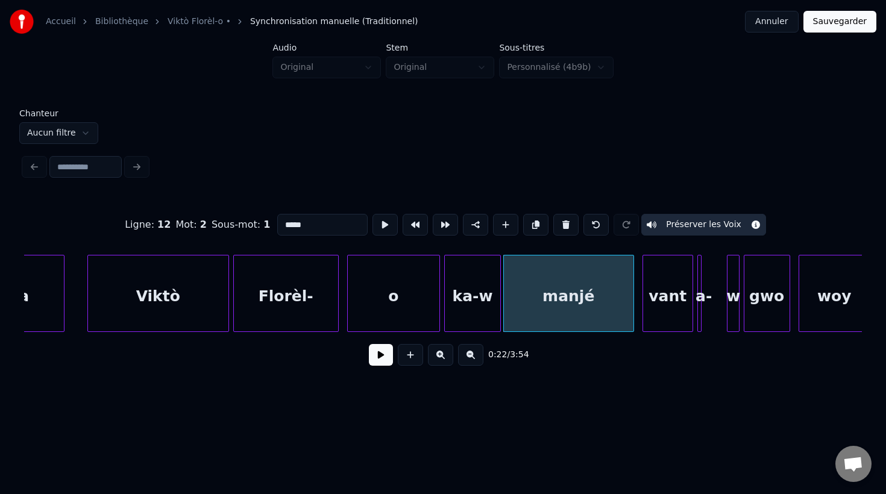
click at [498, 301] on div at bounding box center [499, 294] width 4 height 76
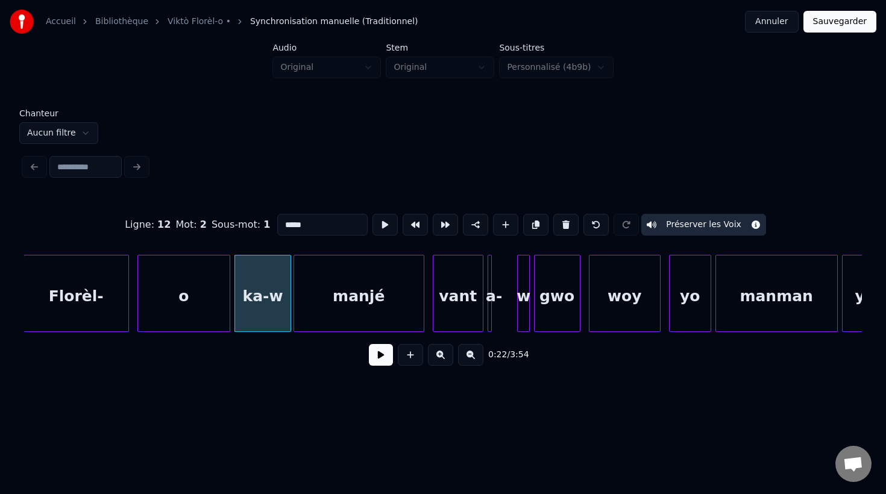
scroll to position [0, 4539]
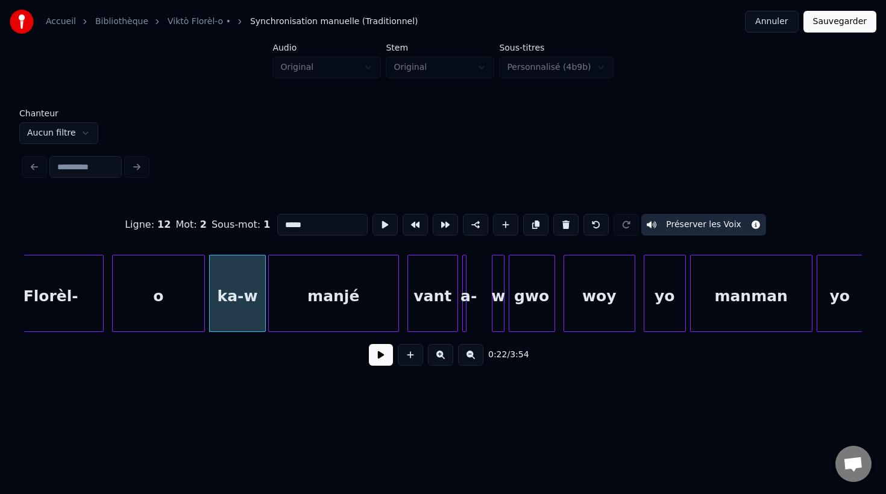
click at [465, 316] on div at bounding box center [464, 294] width 4 height 76
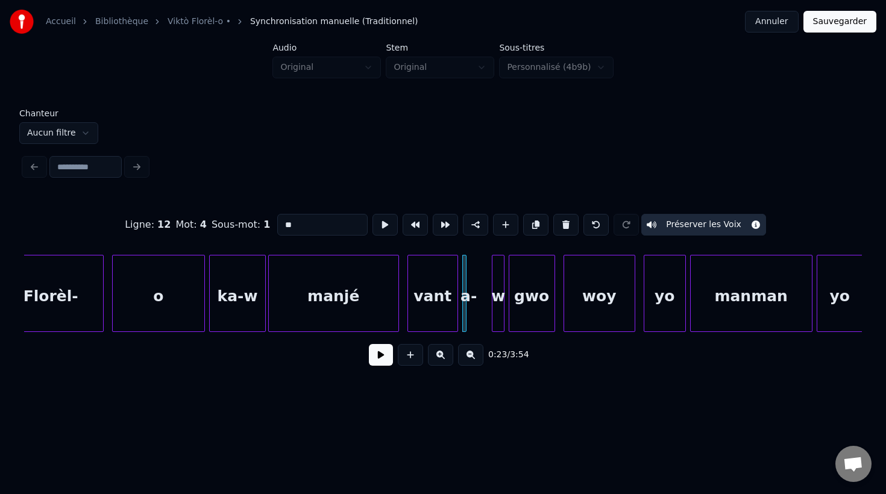
click at [497, 311] on div "w" at bounding box center [498, 297] width 12 height 82
click at [564, 224] on button at bounding box center [565, 225] width 25 height 22
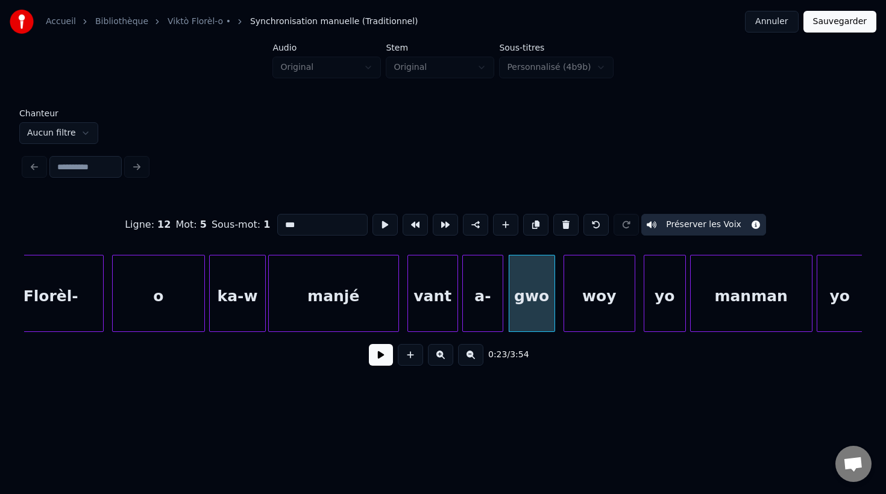
click at [502, 299] on div at bounding box center [501, 294] width 4 height 76
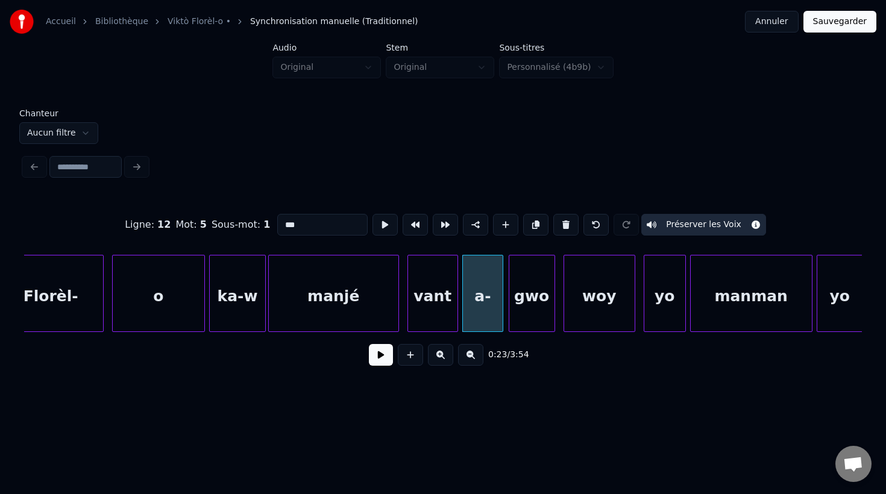
click at [483, 310] on div "a-" at bounding box center [483, 297] width 40 height 82
click at [299, 227] on input "**" at bounding box center [322, 225] width 90 height 22
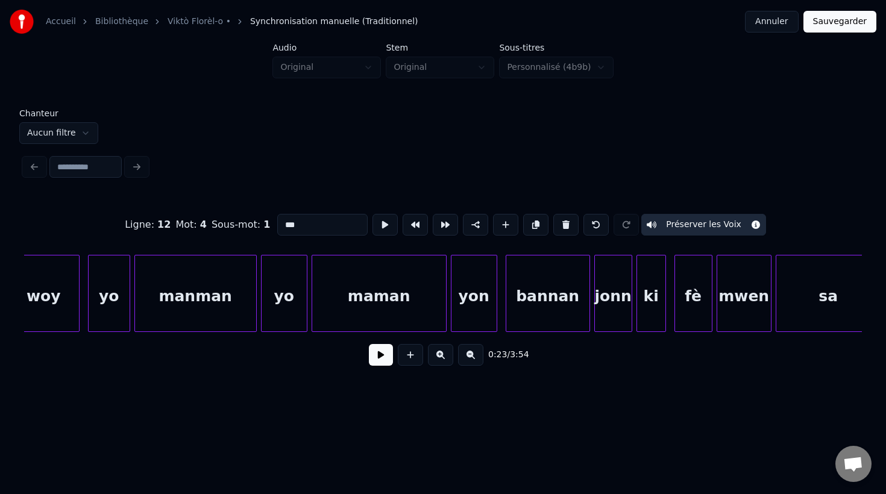
scroll to position [0, 5106]
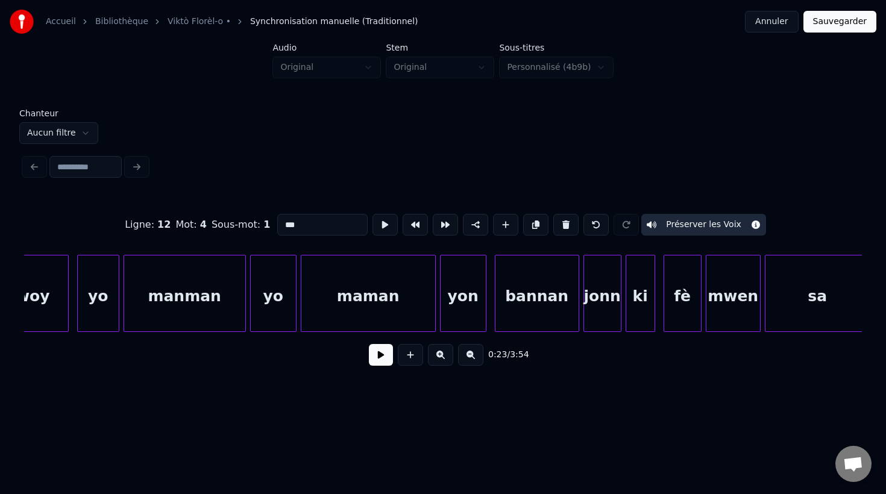
click at [469, 303] on div "yon" at bounding box center [463, 297] width 45 height 82
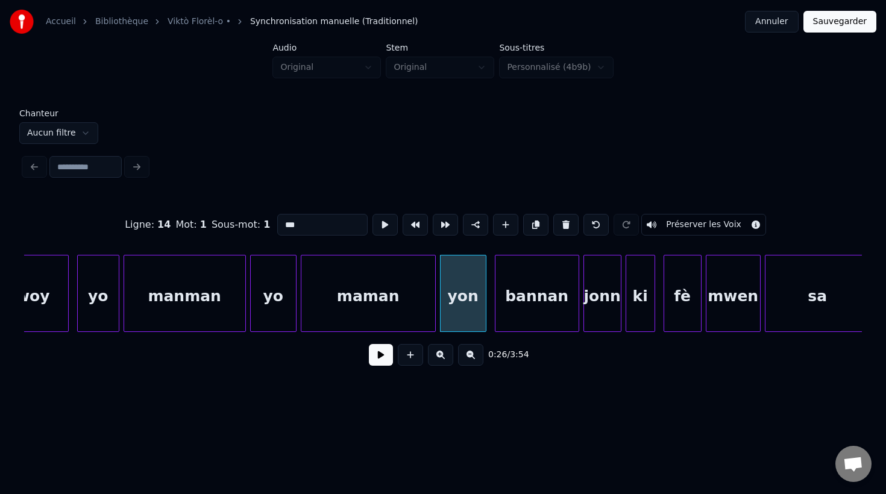
click at [284, 227] on input "***" at bounding box center [322, 225] width 90 height 22
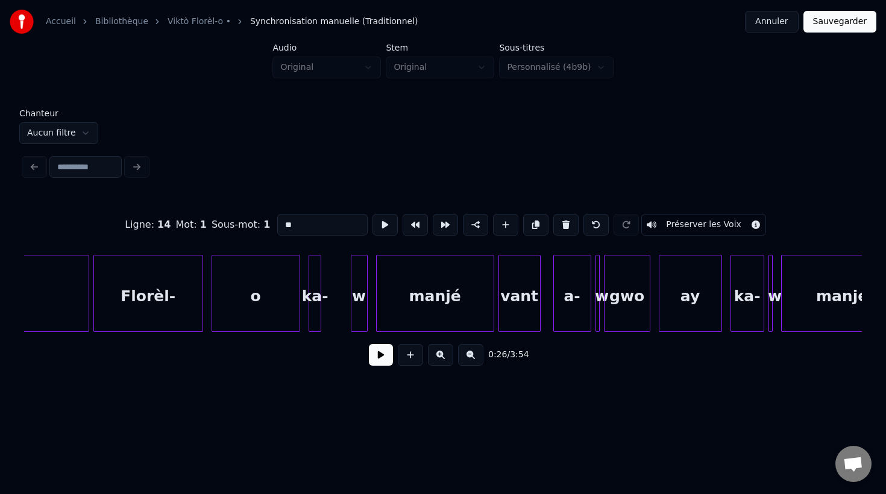
scroll to position [0, 6098]
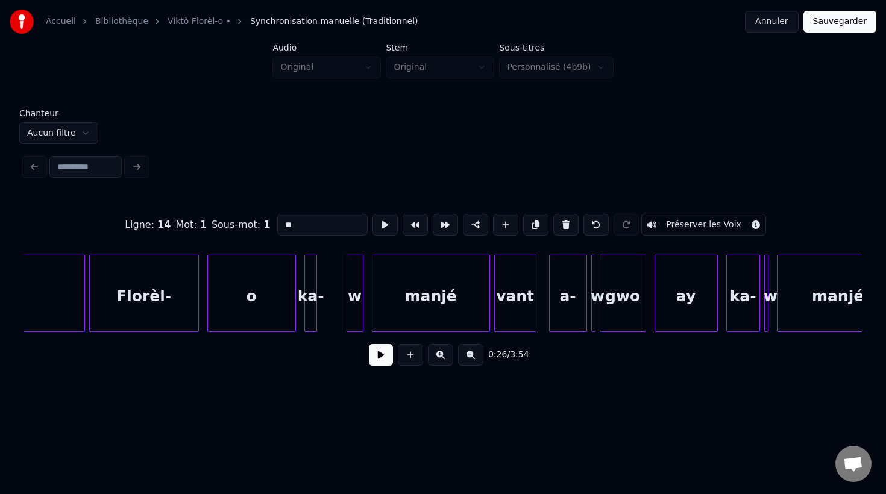
click at [310, 298] on div "ka-" at bounding box center [311, 297] width 12 height 82
click at [357, 284] on div "w" at bounding box center [355, 297] width 16 height 82
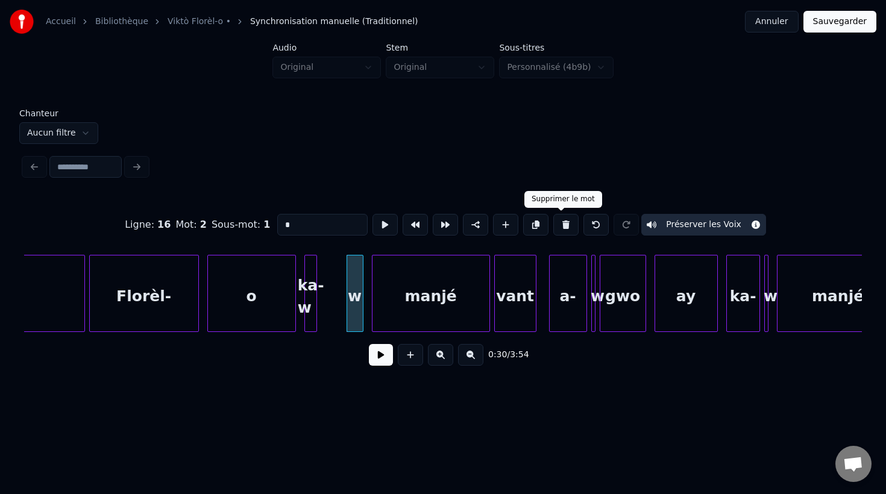
click at [559, 230] on button at bounding box center [565, 225] width 25 height 22
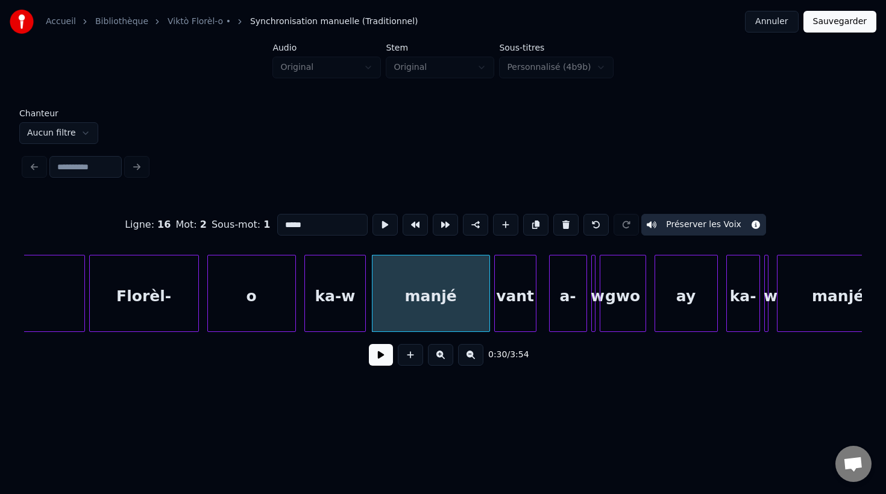
click at [365, 304] on div at bounding box center [364, 294] width 4 height 76
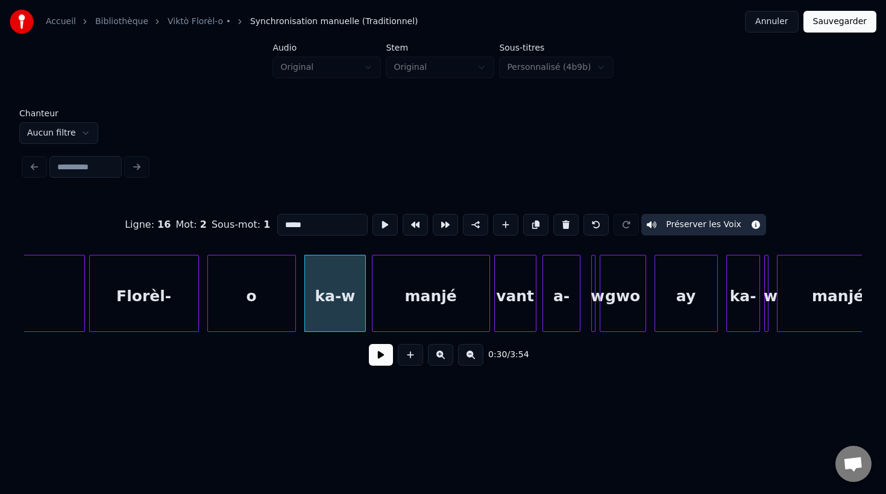
click at [565, 309] on div "a-" at bounding box center [561, 297] width 37 height 82
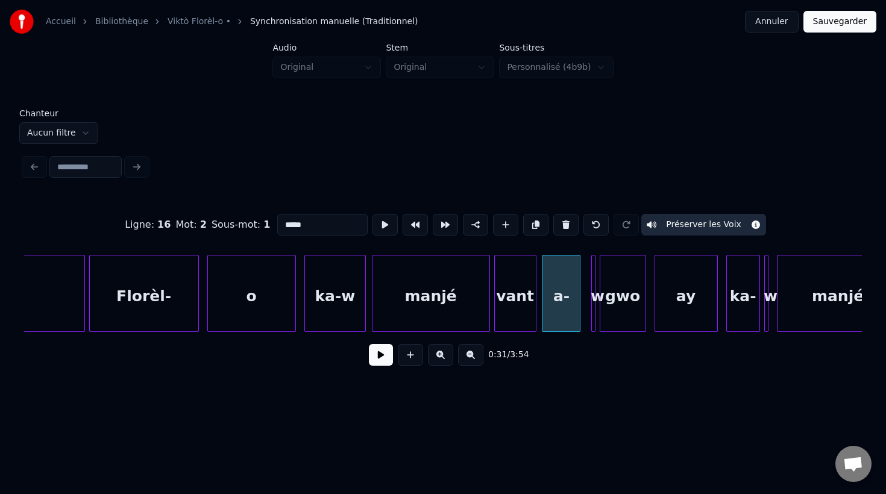
click at [594, 290] on div at bounding box center [593, 294] width 4 height 76
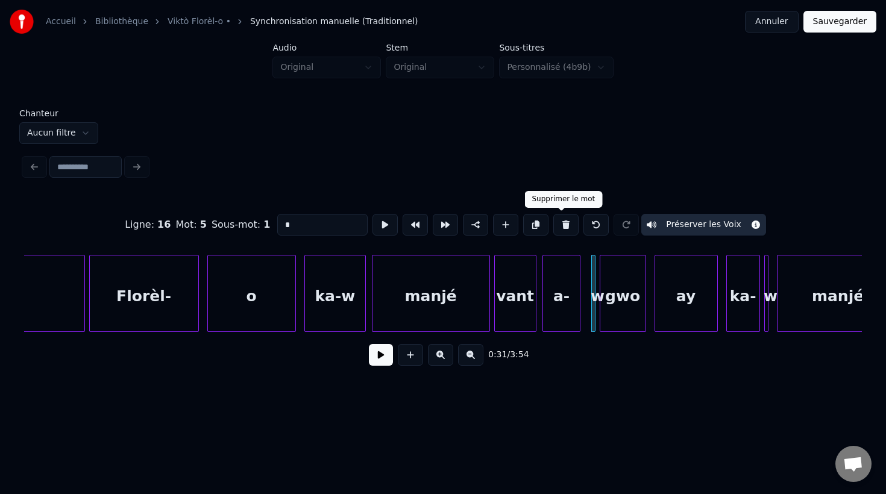
click at [563, 226] on button at bounding box center [565, 225] width 25 height 22
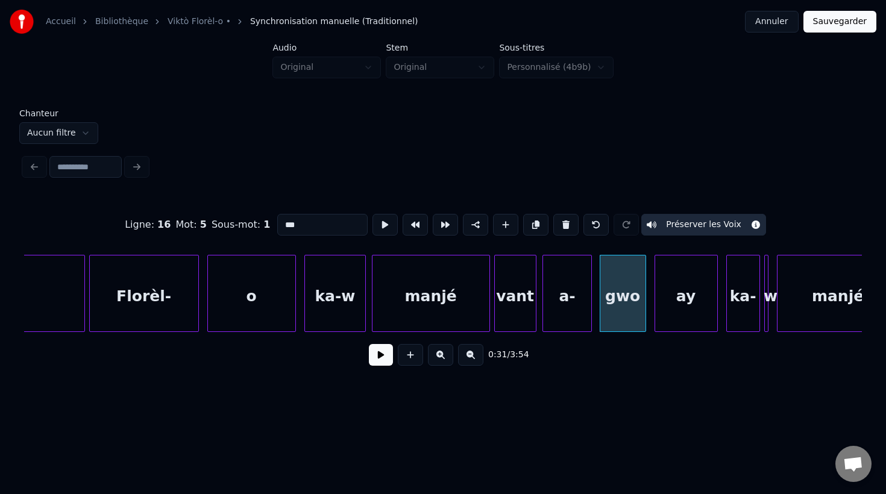
click at [591, 301] on div at bounding box center [590, 294] width 4 height 76
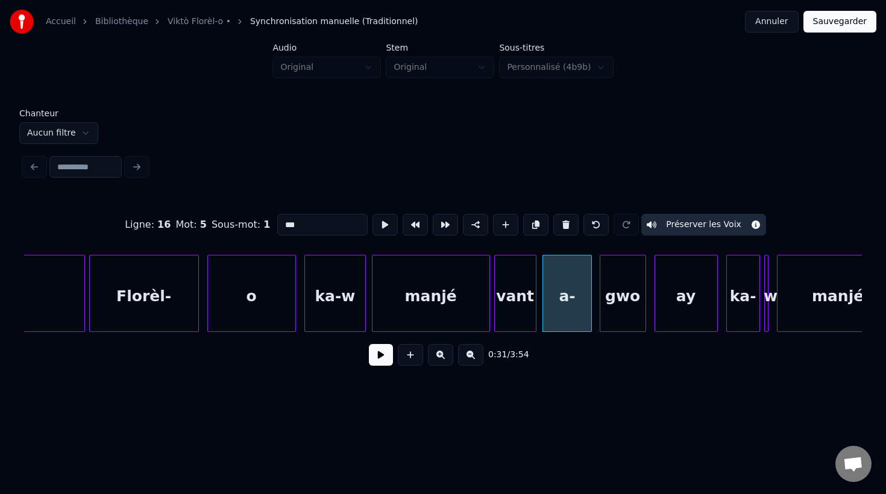
click at [553, 314] on div "a-" at bounding box center [567, 297] width 48 height 82
click at [295, 224] on input "**" at bounding box center [322, 225] width 90 height 22
click at [622, 315] on div "gwo" at bounding box center [622, 297] width 45 height 82
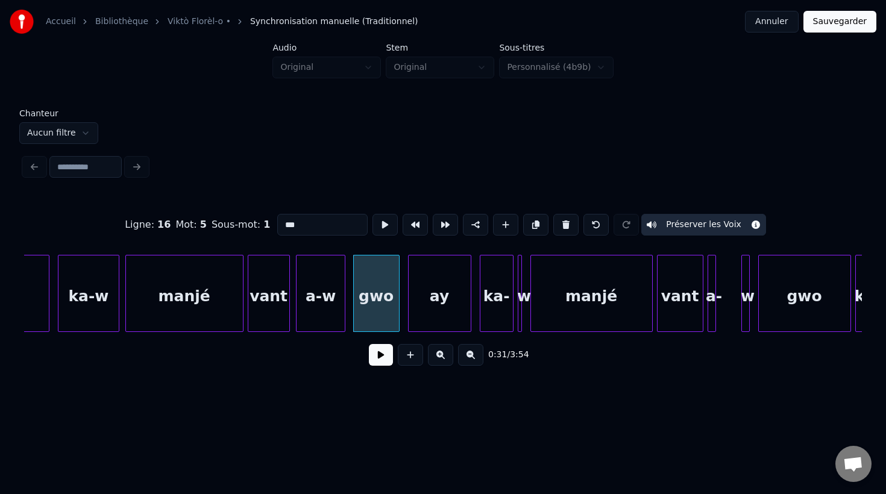
scroll to position [0, 6385]
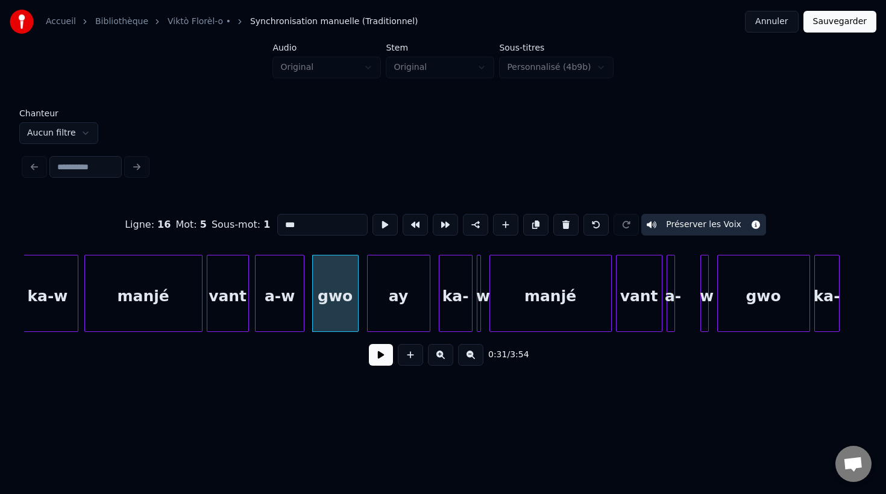
click at [478, 319] on div at bounding box center [479, 294] width 4 height 76
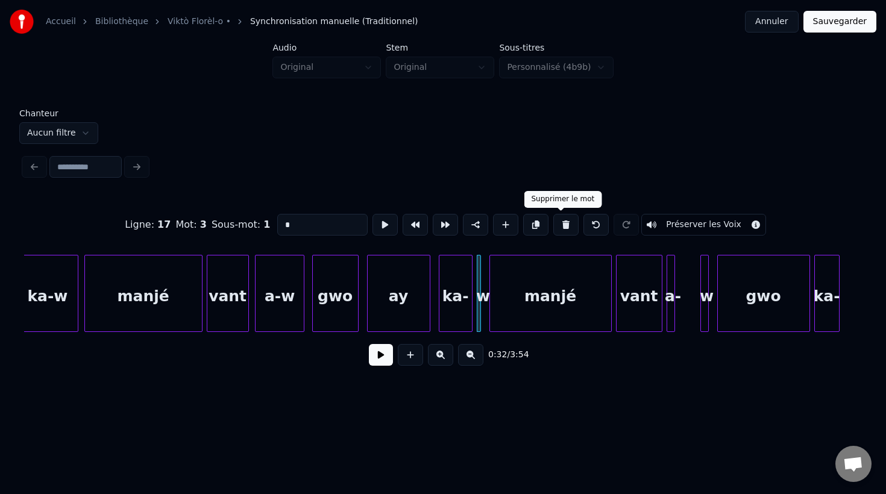
click at [563, 227] on button at bounding box center [565, 225] width 25 height 22
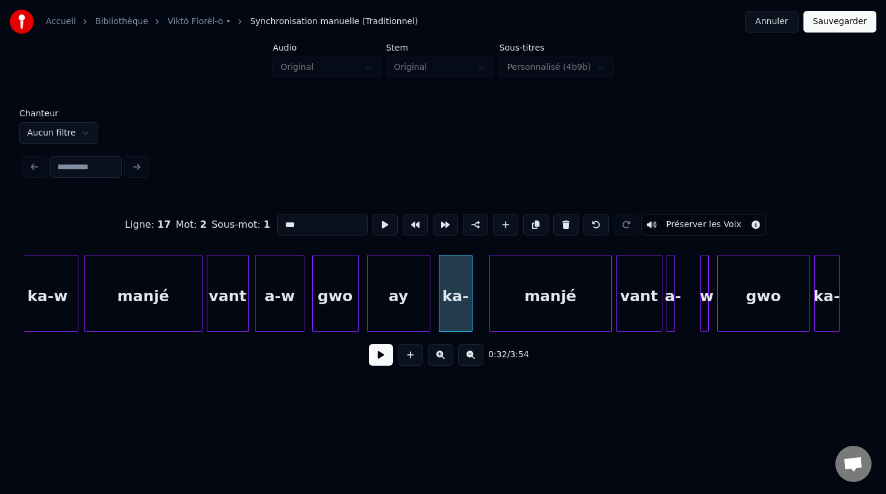
click at [465, 313] on div "ka-" at bounding box center [455, 297] width 33 height 82
click at [300, 222] on input "***" at bounding box center [322, 225] width 90 height 22
click at [483, 303] on div at bounding box center [482, 294] width 4 height 76
click at [424, 305] on div at bounding box center [423, 294] width 4 height 76
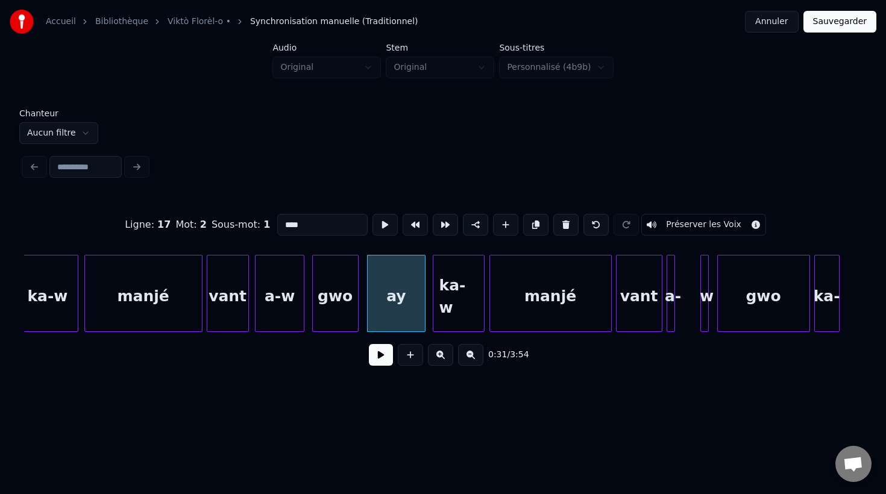
click at [434, 296] on div at bounding box center [435, 294] width 4 height 76
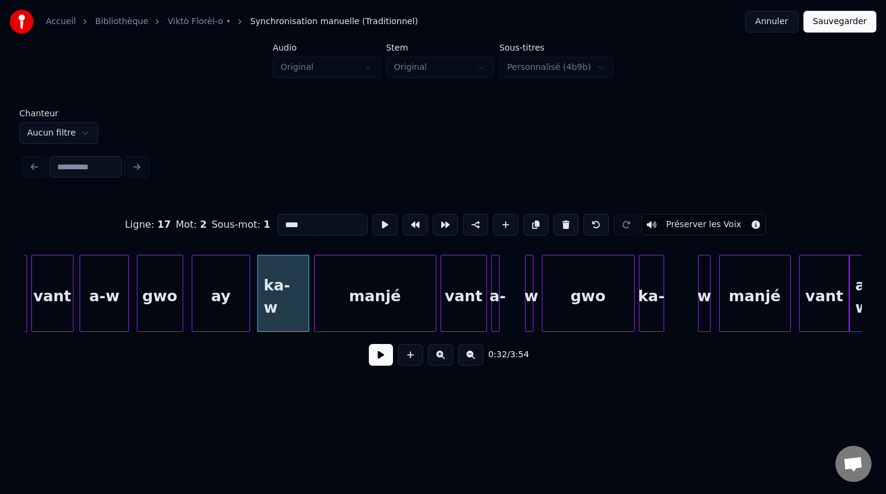
scroll to position [0, 6564]
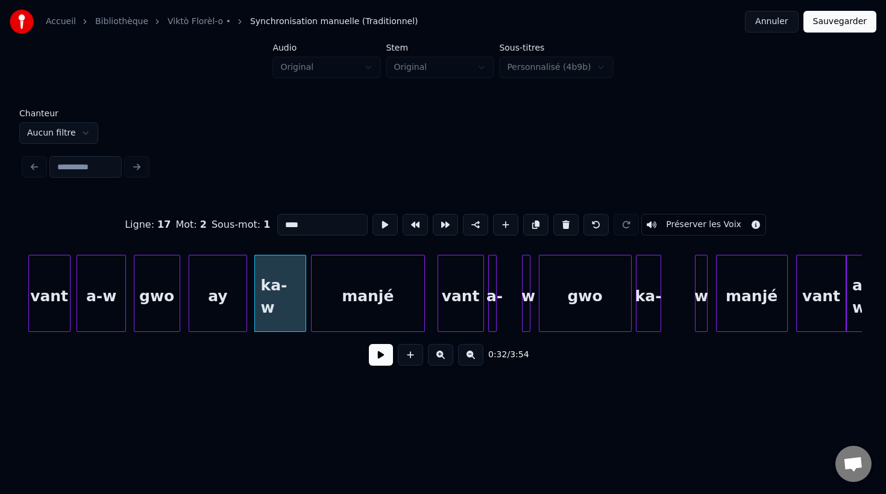
click at [422, 303] on div at bounding box center [423, 294] width 4 height 76
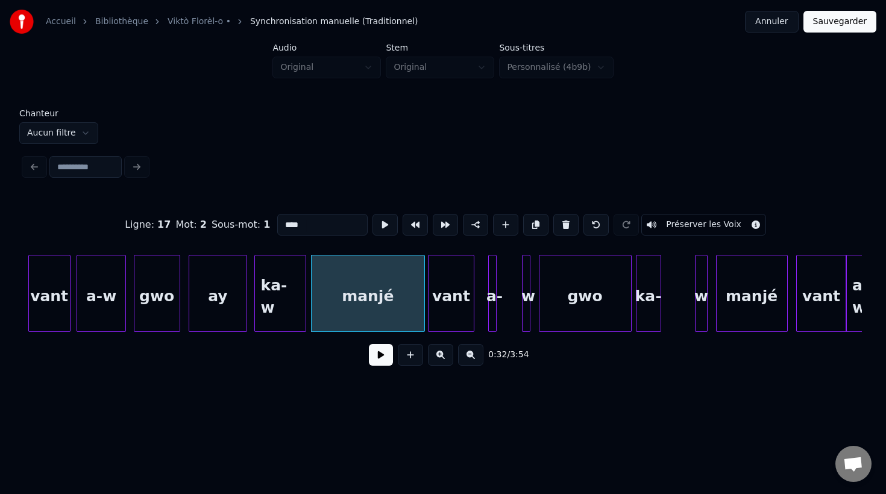
click at [451, 315] on div "vant" at bounding box center [450, 297] width 45 height 82
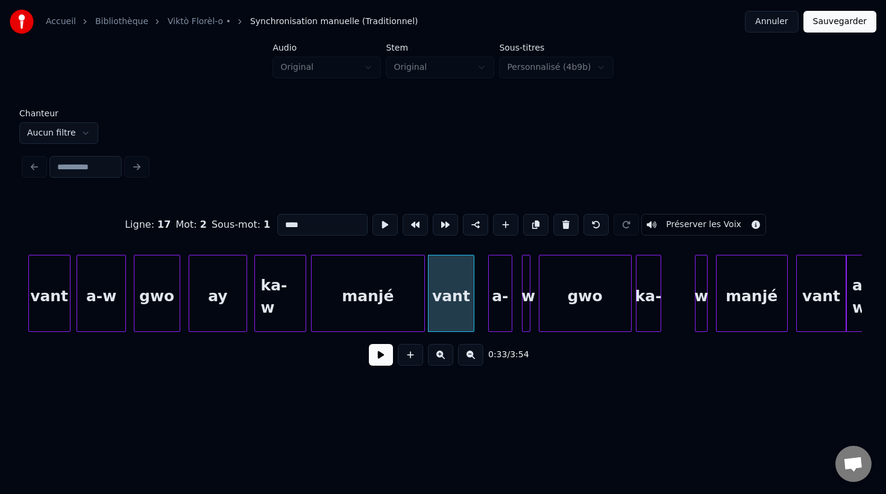
click at [509, 315] on div at bounding box center [510, 294] width 4 height 76
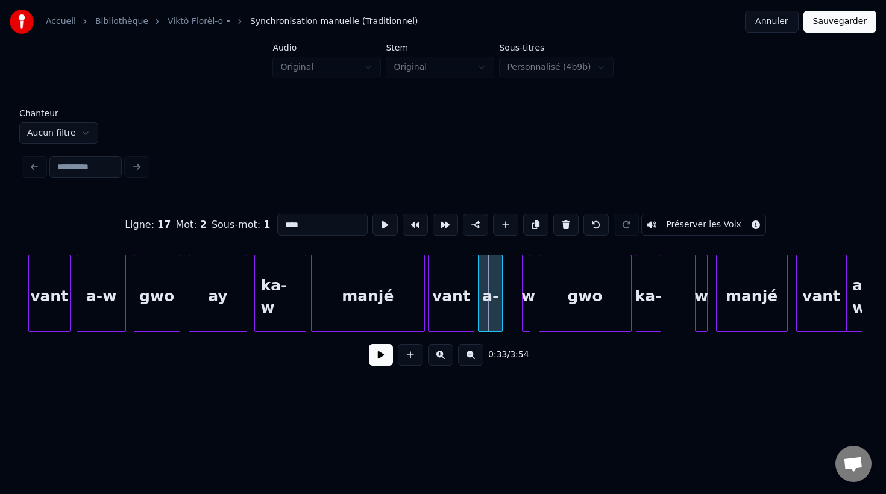
click at [492, 315] on div "a-" at bounding box center [490, 297] width 24 height 82
click at [526, 320] on div at bounding box center [528, 294] width 4 height 76
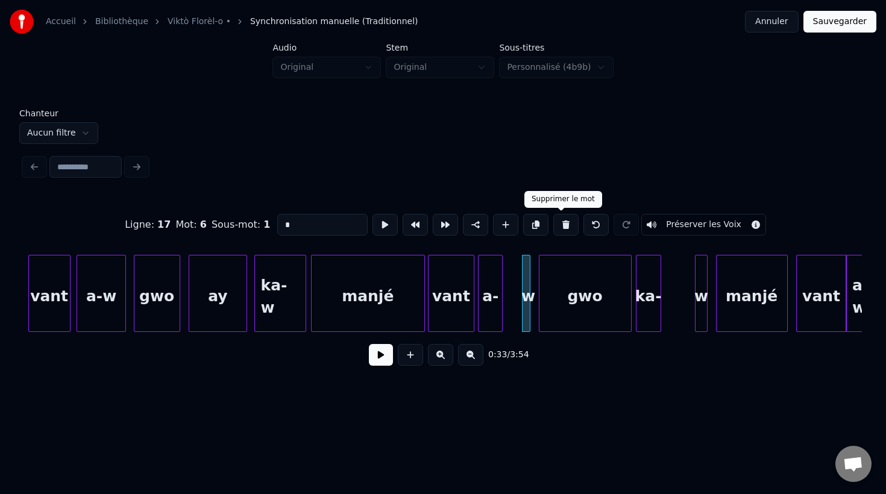
click at [558, 229] on button at bounding box center [565, 225] width 25 height 22
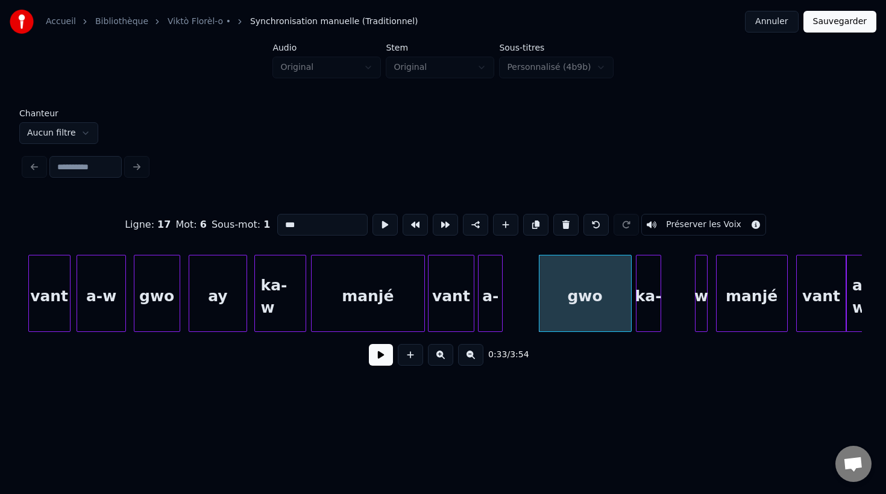
click at [492, 296] on div "a-" at bounding box center [490, 297] width 24 height 82
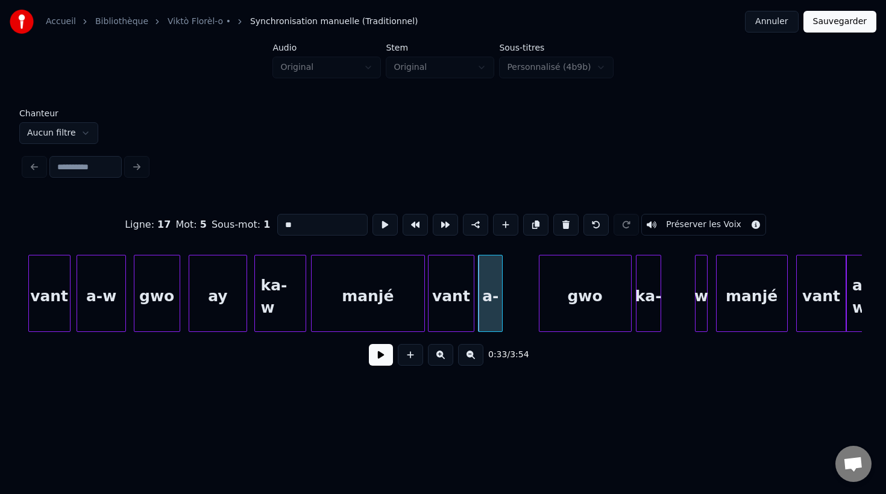
click at [300, 222] on input "**" at bounding box center [322, 225] width 90 height 22
click at [528, 303] on div at bounding box center [527, 294] width 4 height 76
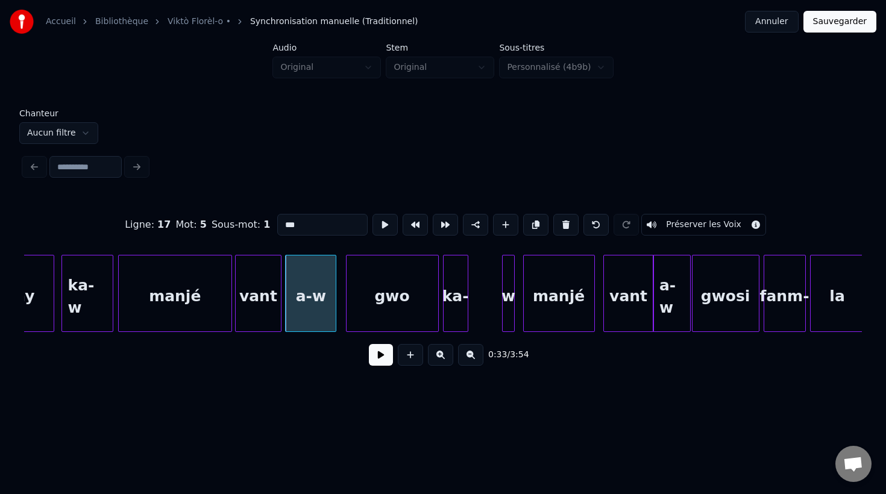
scroll to position [0, 6764]
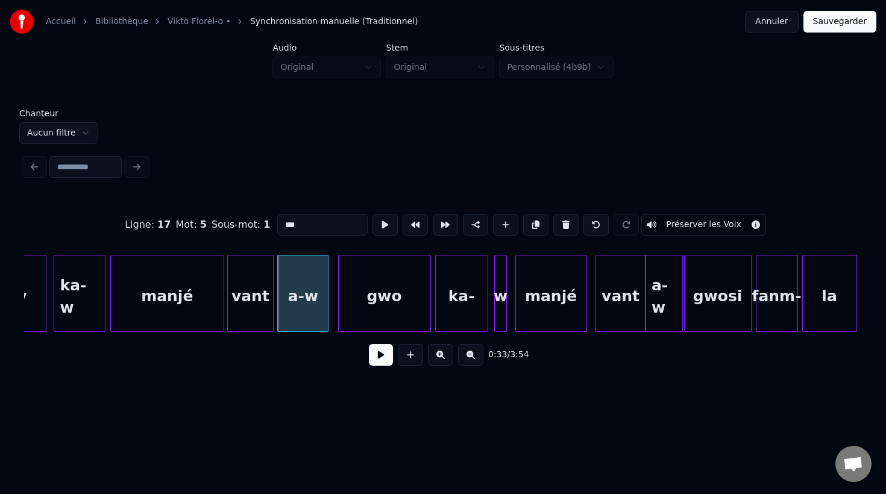
click at [486, 307] on div at bounding box center [486, 294] width 4 height 76
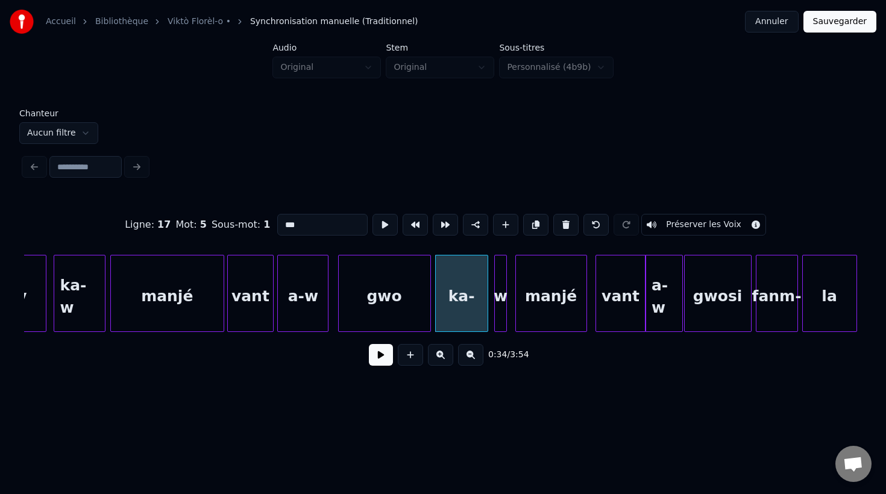
click at [466, 310] on div "ka-" at bounding box center [462, 297] width 52 height 82
click at [499, 328] on div "w" at bounding box center [501, 297] width 12 height 82
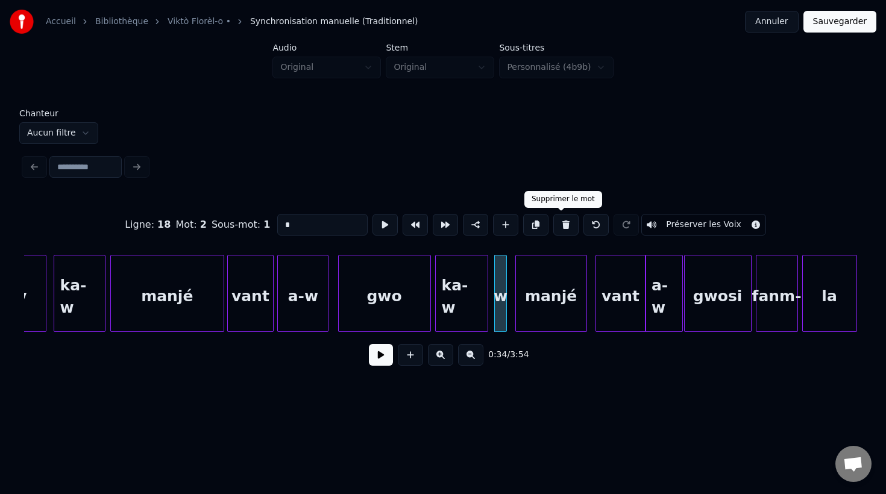
click at [558, 228] on button at bounding box center [565, 225] width 25 height 22
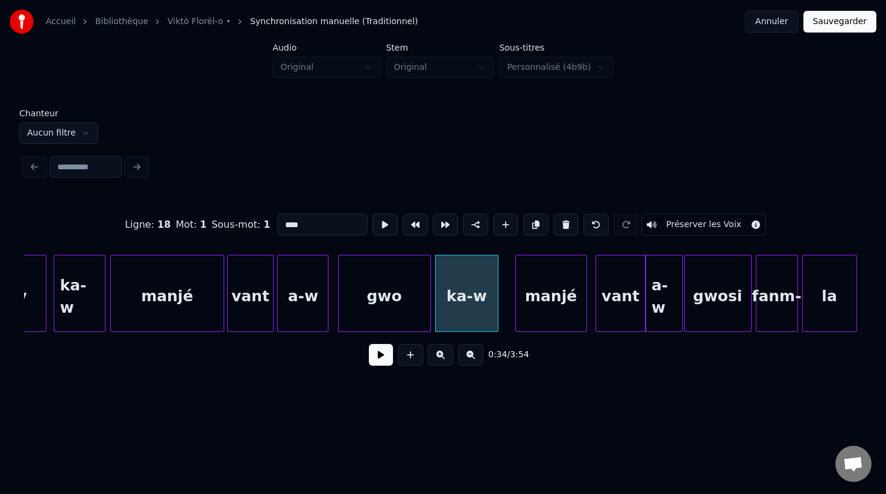
click at [496, 304] on div at bounding box center [496, 294] width 4 height 76
click at [541, 316] on div "manjé" at bounding box center [550, 297] width 71 height 82
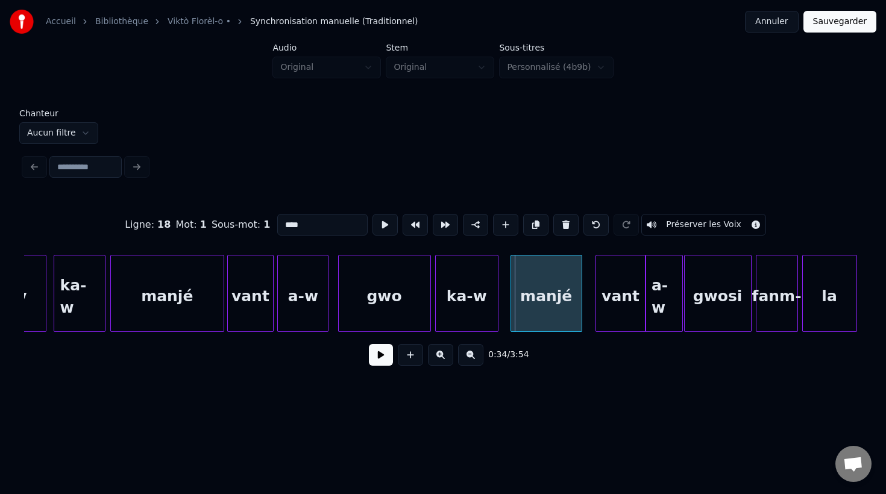
click at [510, 309] on div "manjé" at bounding box center [546, 293] width 72 height 77
click at [605, 318] on div "vant" at bounding box center [611, 297] width 49 height 82
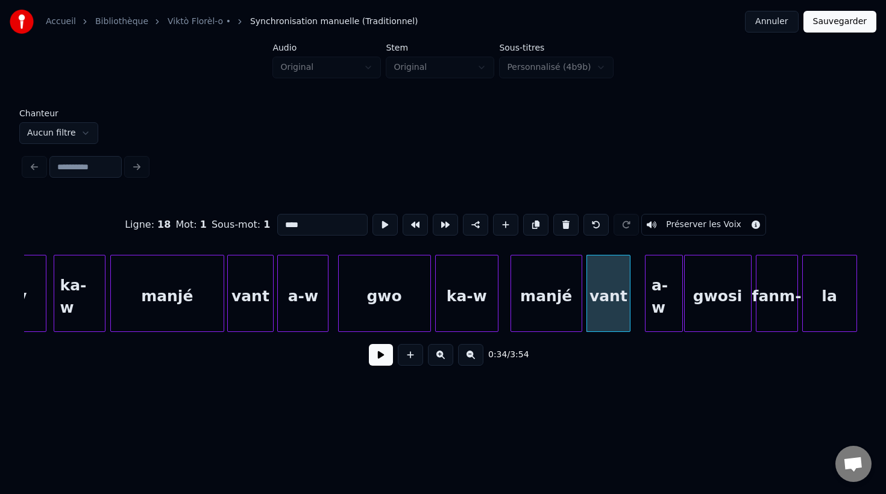
click at [629, 315] on div at bounding box center [628, 294] width 4 height 76
click at [674, 325] on div "a-w" at bounding box center [663, 297] width 37 height 82
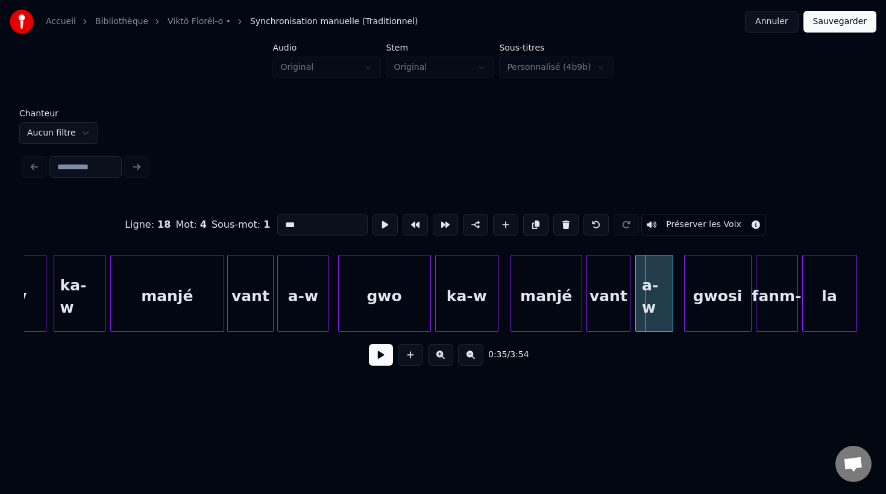
click at [651, 327] on div "a-w" at bounding box center [654, 297] width 37 height 82
click at [674, 306] on div at bounding box center [673, 294] width 4 height 76
click at [686, 306] on div "gwosi" at bounding box center [718, 293] width 64 height 77
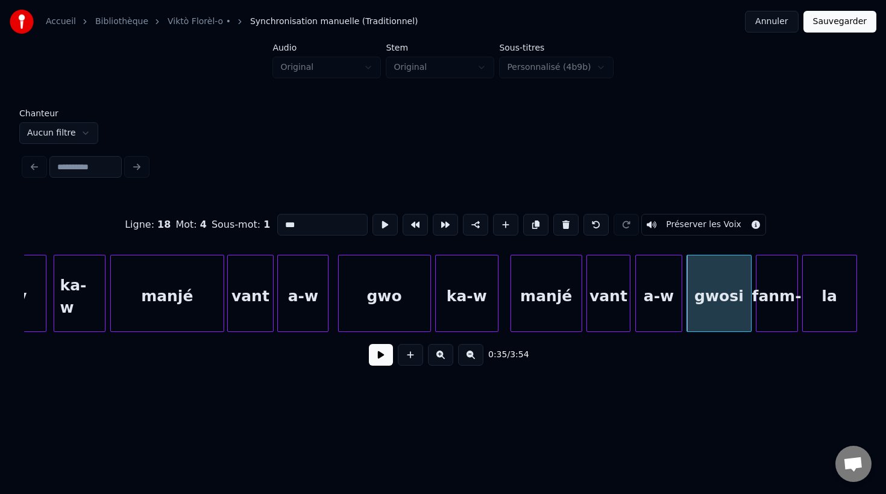
click at [680, 313] on div at bounding box center [680, 294] width 4 height 76
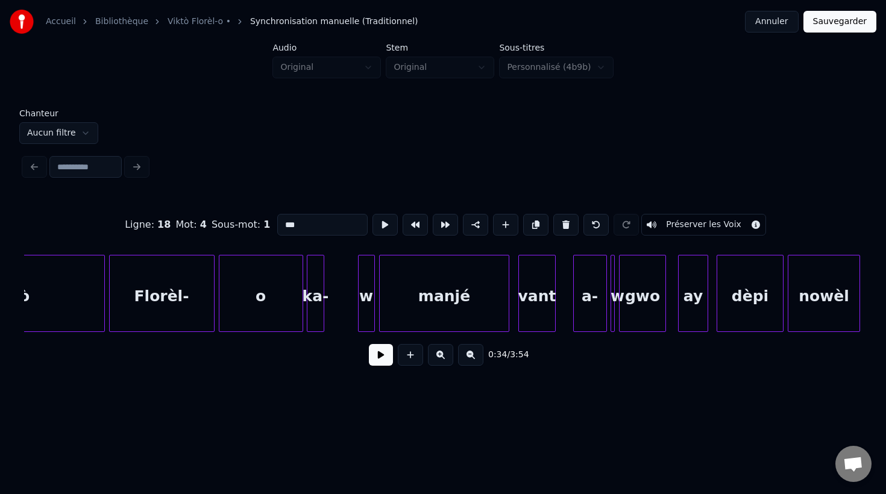
scroll to position [0, 7727]
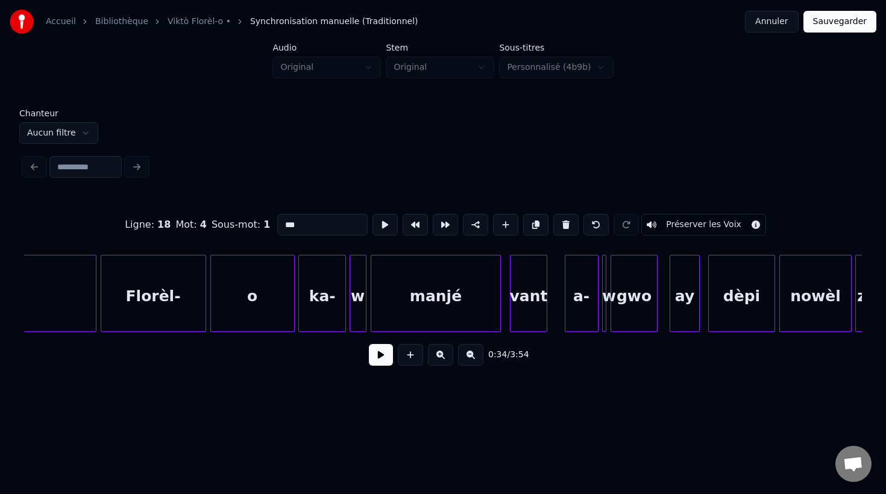
click at [344, 300] on div at bounding box center [344, 294] width 4 height 76
click at [359, 308] on div "w" at bounding box center [358, 297] width 16 height 82
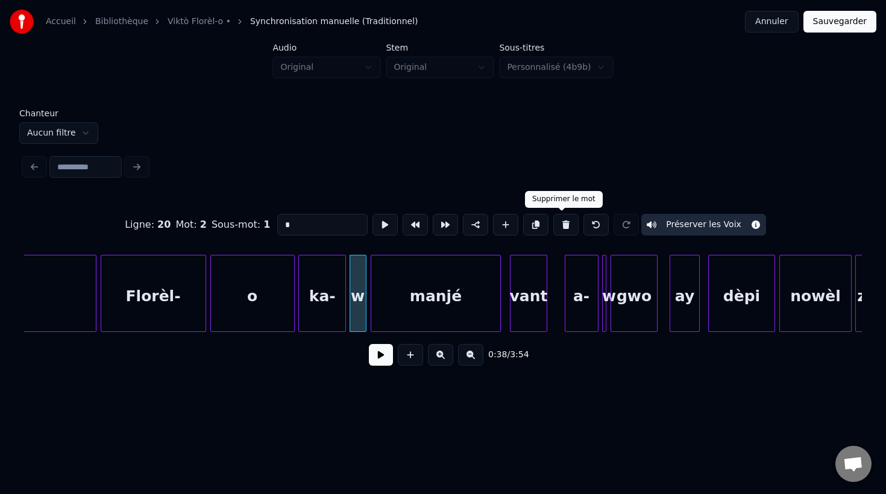
click at [558, 225] on button at bounding box center [565, 225] width 25 height 22
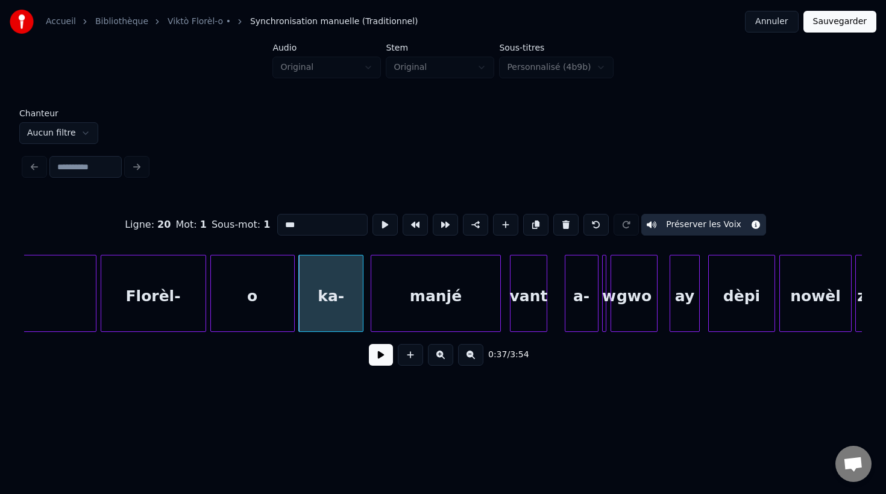
click at [362, 307] on div at bounding box center [361, 294] width 4 height 76
click at [301, 228] on input "***" at bounding box center [322, 225] width 90 height 22
click at [577, 319] on div "a-" at bounding box center [571, 297] width 33 height 82
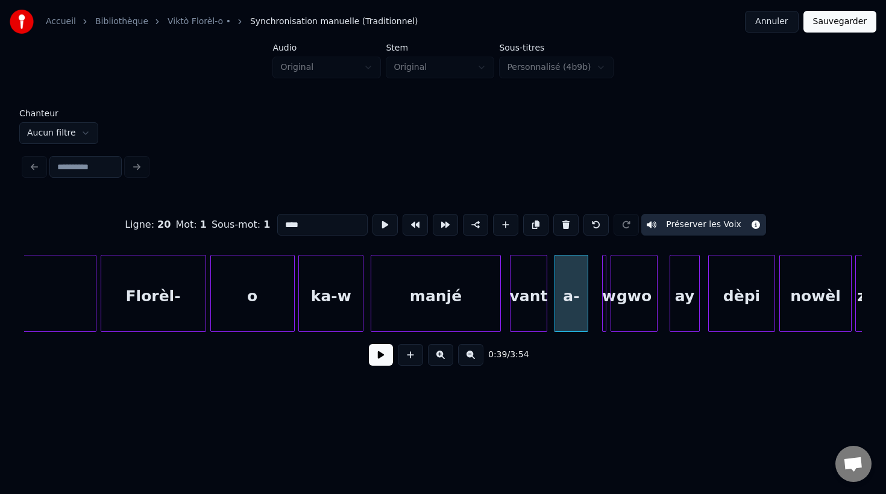
click at [604, 324] on div at bounding box center [604, 294] width 4 height 76
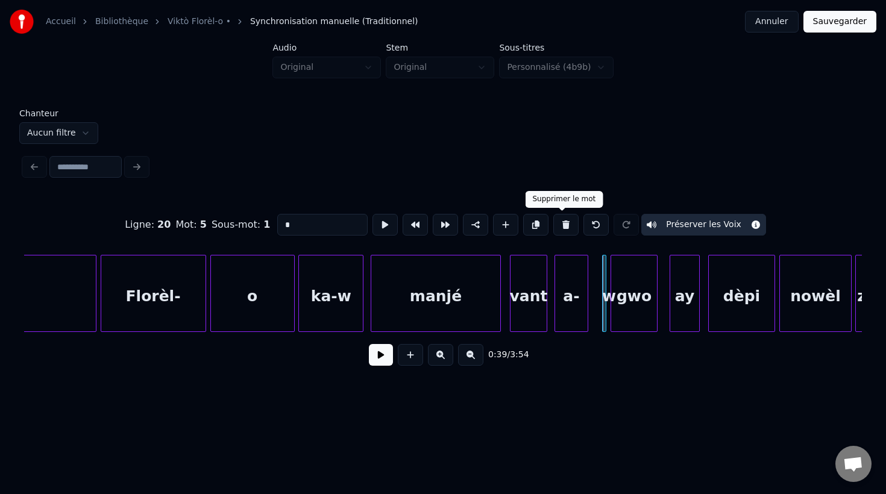
click at [561, 224] on button at bounding box center [565, 225] width 25 height 22
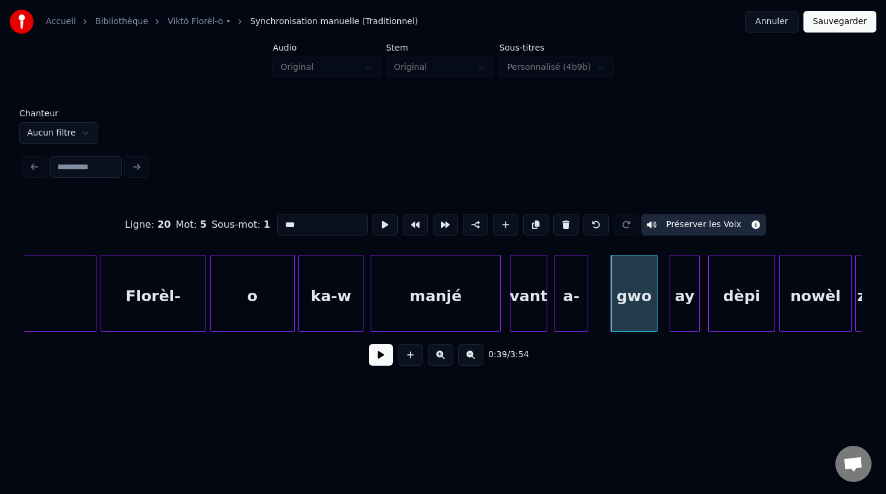
click at [575, 299] on div "a-" at bounding box center [571, 297] width 33 height 82
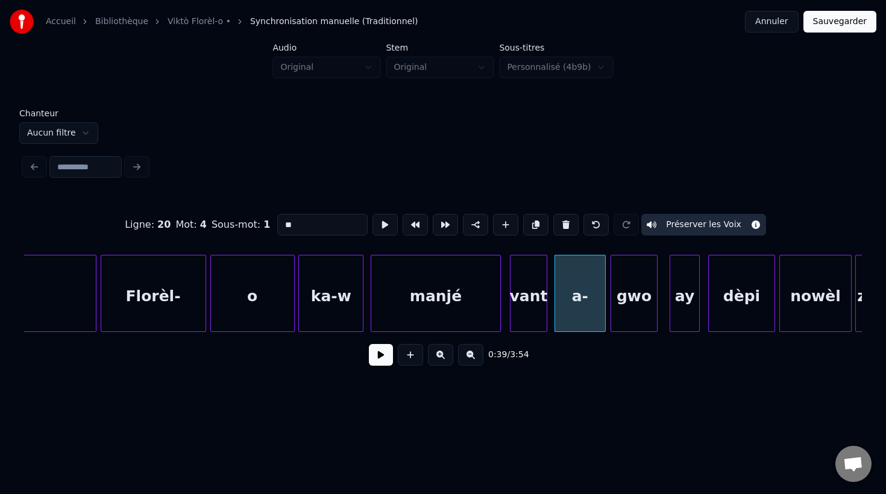
click at [603, 310] on div at bounding box center [603, 294] width 4 height 76
click at [316, 224] on input "**" at bounding box center [322, 225] width 90 height 22
click at [676, 318] on div "ay" at bounding box center [679, 297] width 28 height 82
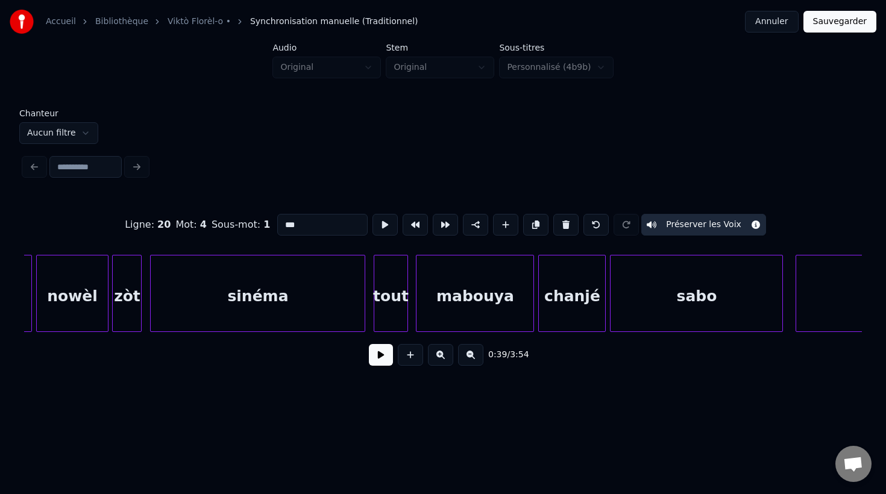
scroll to position [0, 8472]
click at [383, 310] on div "tout" at bounding box center [388, 297] width 33 height 82
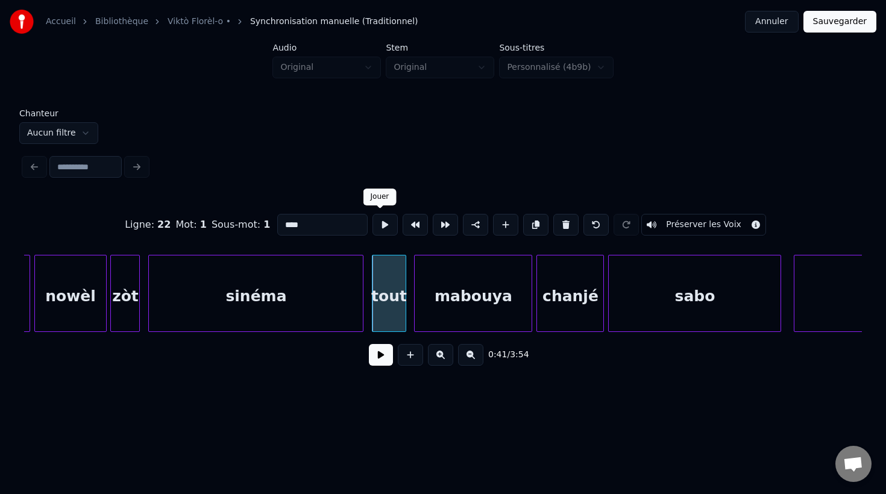
click at [380, 224] on button at bounding box center [384, 225] width 25 height 22
click at [392, 308] on div "tout" at bounding box center [388, 297] width 33 height 82
click at [379, 223] on button at bounding box center [384, 225] width 25 height 22
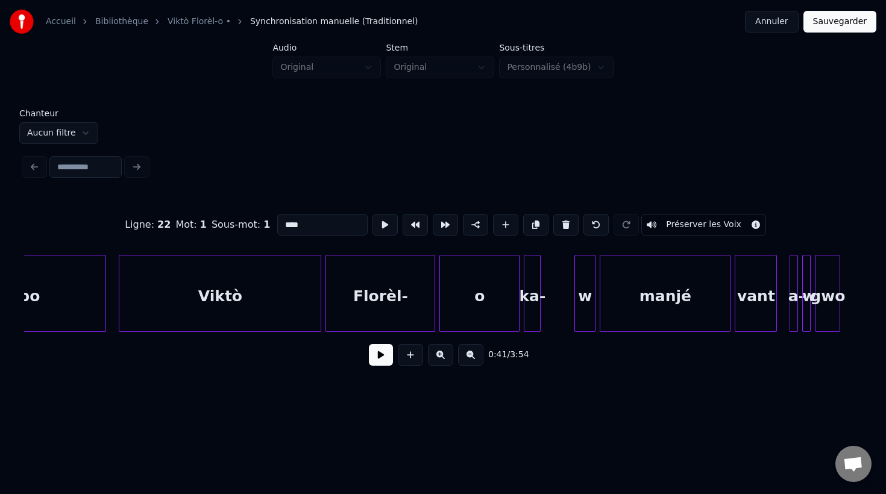
scroll to position [0, 9149]
click at [586, 319] on div "w" at bounding box center [583, 297] width 20 height 82
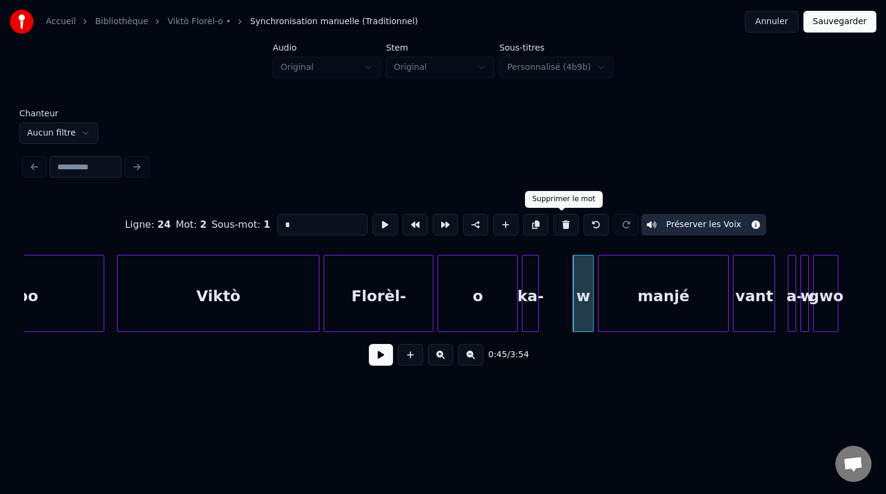
click at [566, 228] on button at bounding box center [565, 225] width 25 height 22
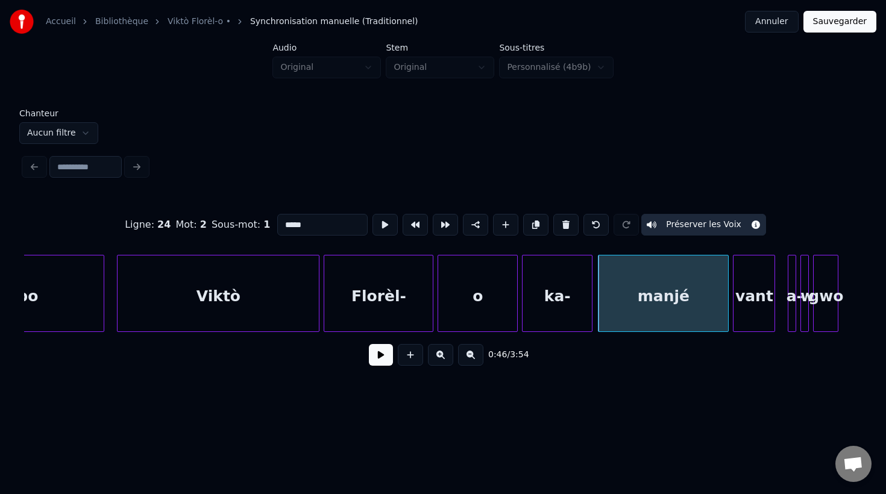
click at [591, 316] on div at bounding box center [590, 294] width 4 height 76
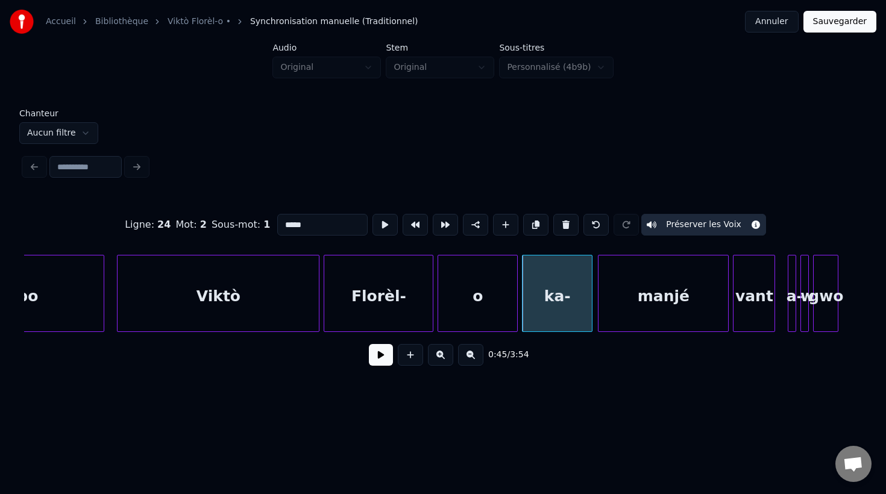
click at [562, 318] on div "ka-" at bounding box center [556, 297] width 69 height 82
click at [327, 223] on input "***" at bounding box center [322, 225] width 90 height 22
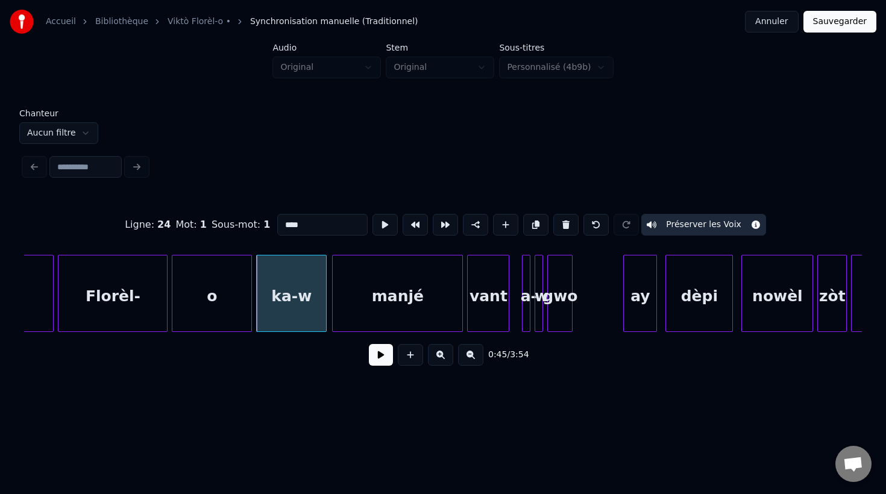
scroll to position [0, 9422]
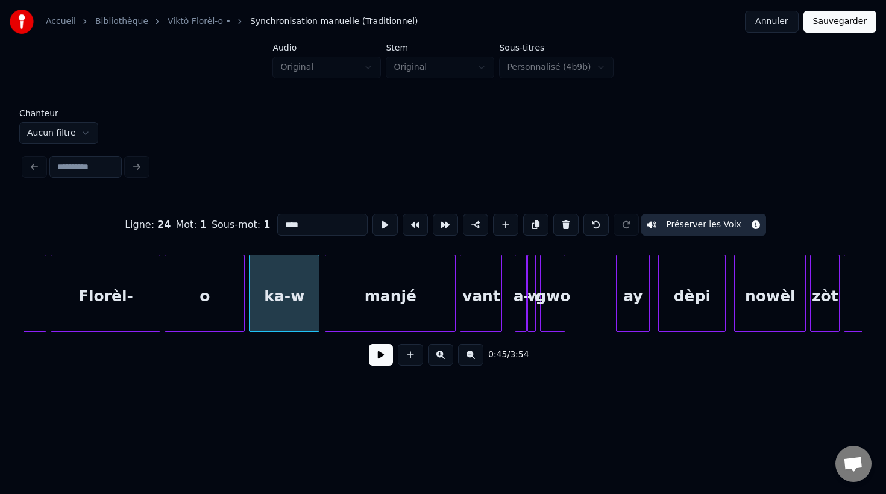
click at [522, 313] on div at bounding box center [524, 294] width 4 height 76
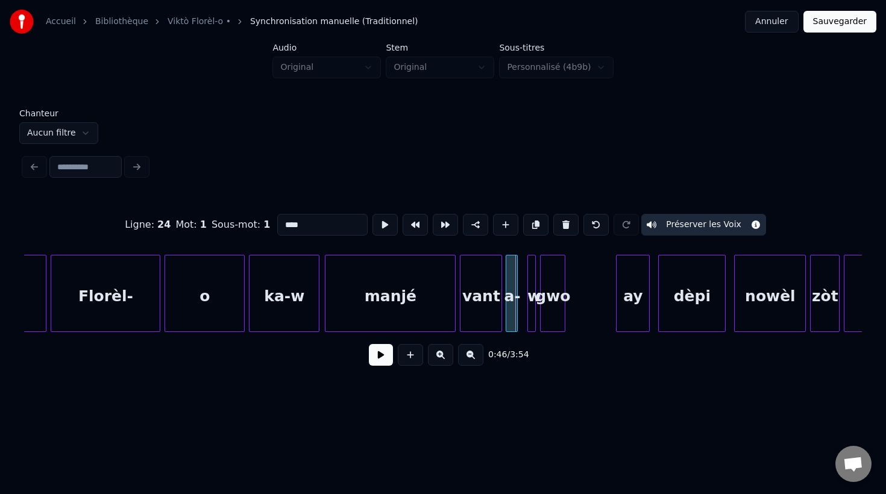
click at [510, 318] on div "a-" at bounding box center [512, 297] width 12 height 82
click at [531, 320] on div at bounding box center [533, 294] width 4 height 76
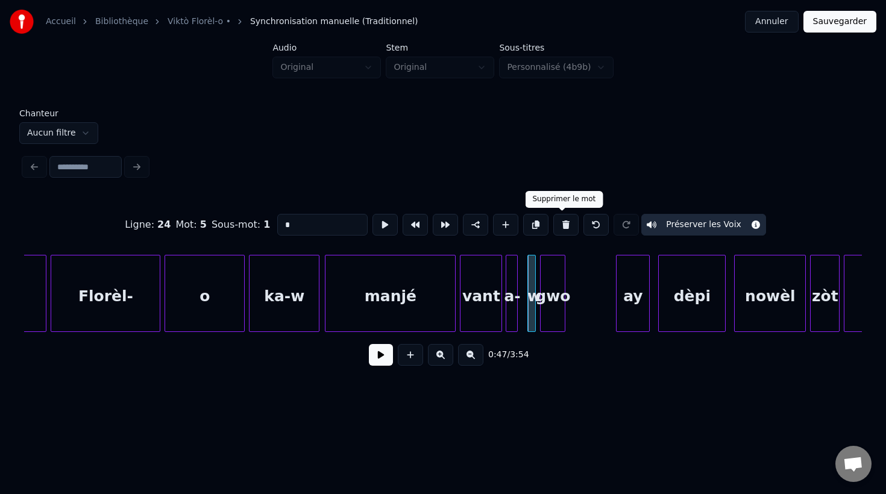
click at [565, 222] on button at bounding box center [565, 225] width 25 height 22
click at [531, 298] on div at bounding box center [530, 294] width 4 height 76
click at [312, 224] on input "**" at bounding box center [322, 225] width 90 height 22
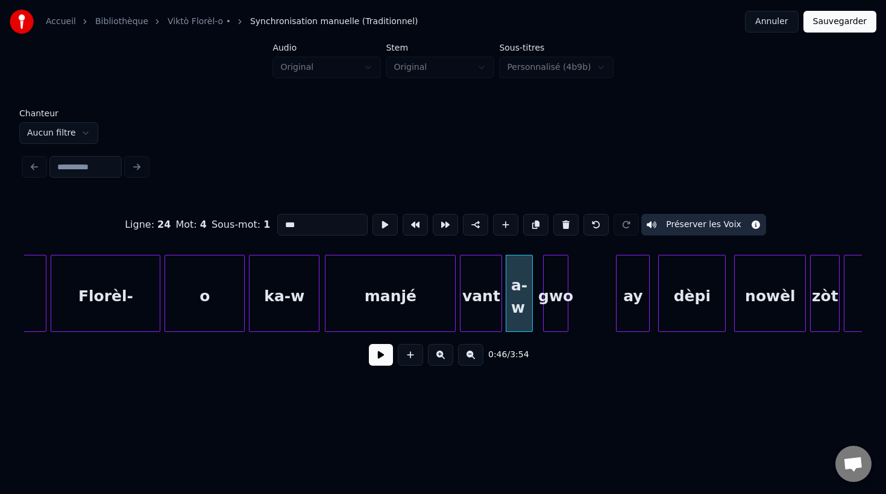
click at [554, 321] on div "gwo" at bounding box center [556, 297] width 24 height 82
click at [489, 313] on div "vant" at bounding box center [480, 297] width 41 height 82
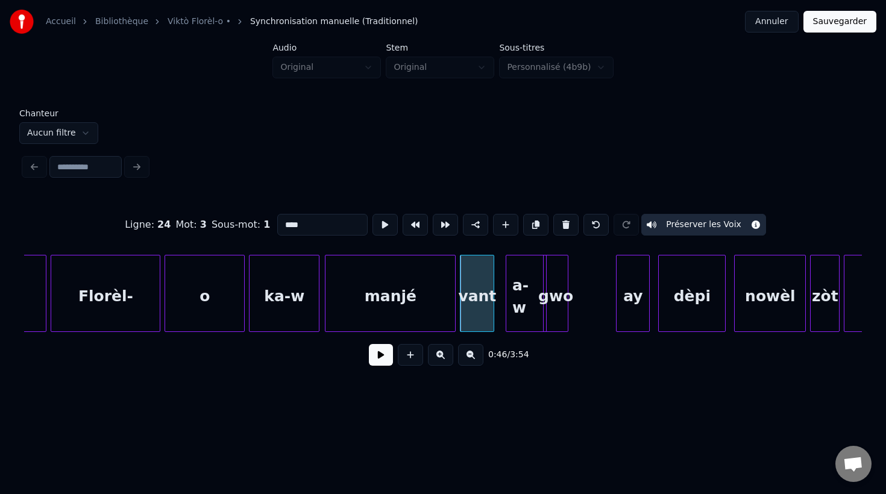
click at [492, 309] on div at bounding box center [492, 294] width 4 height 76
click at [516, 316] on div "a-w" at bounding box center [520, 297] width 40 height 82
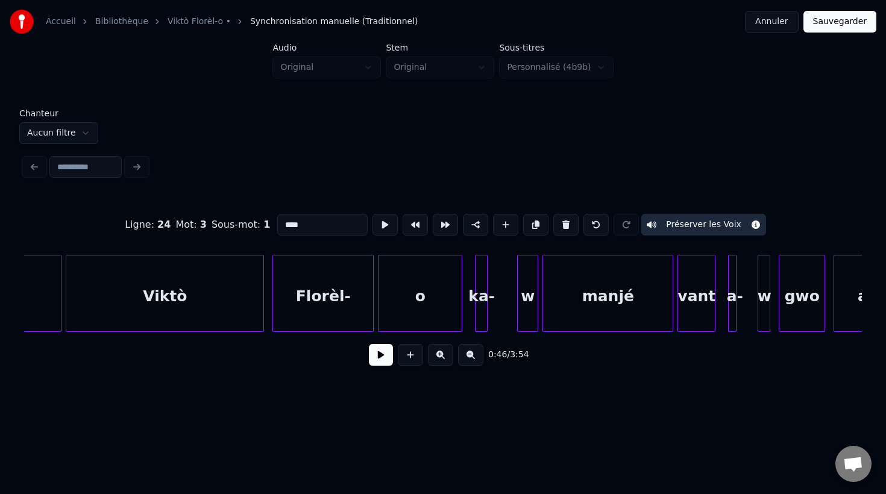
scroll to position [0, 10858]
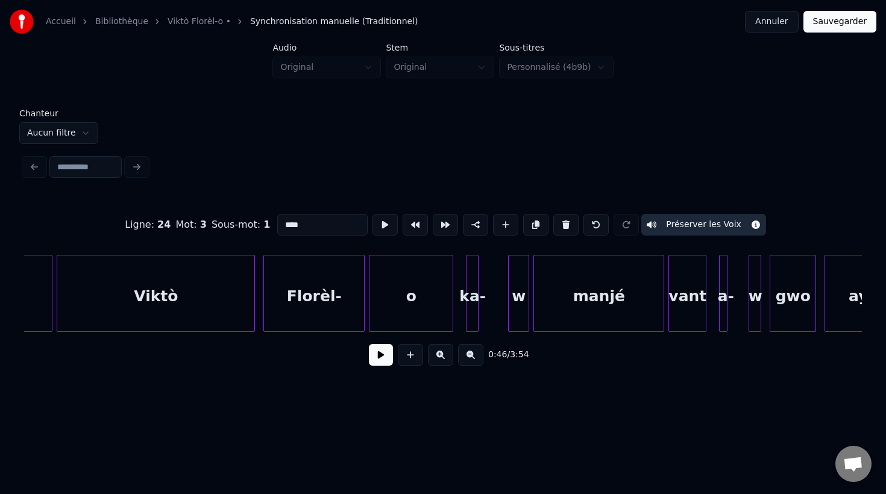
click at [471, 316] on div "ka-" at bounding box center [472, 297] width 12 height 82
click at [500, 325] on div at bounding box center [499, 294] width 4 height 76
click at [521, 323] on div "w" at bounding box center [519, 297] width 20 height 82
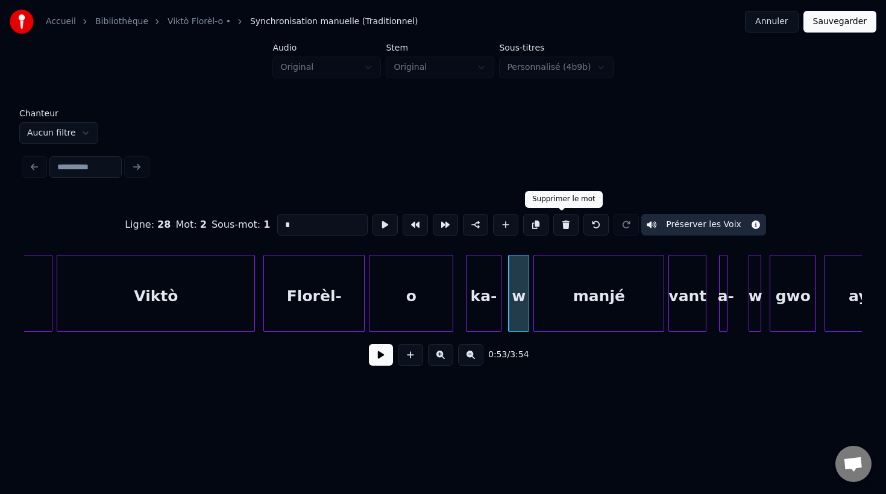
click at [563, 227] on button at bounding box center [565, 225] width 25 height 22
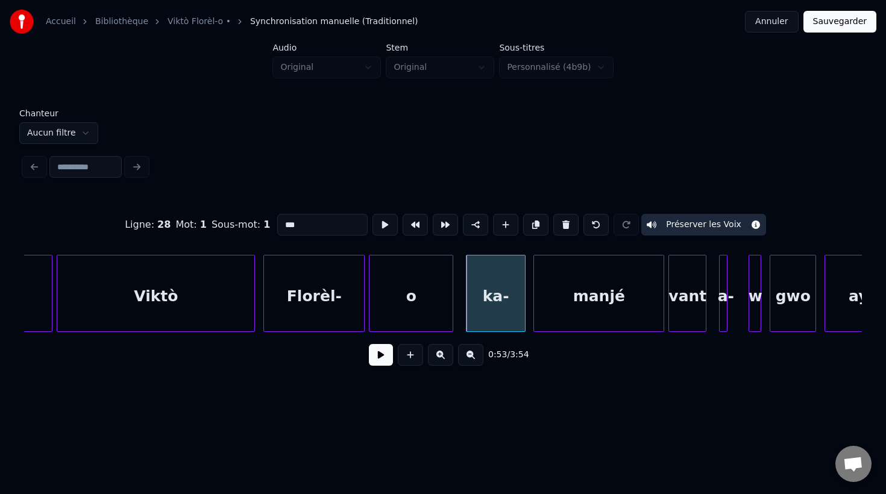
click at [524, 319] on div at bounding box center [523, 294] width 4 height 76
click at [503, 307] on div "ka-" at bounding box center [495, 297] width 58 height 82
click at [310, 224] on input "***" at bounding box center [322, 225] width 90 height 22
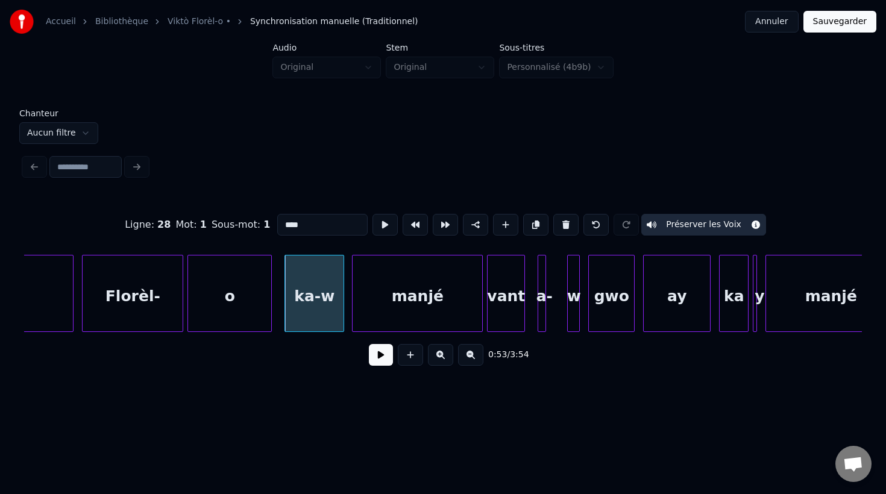
scroll to position [0, 11049]
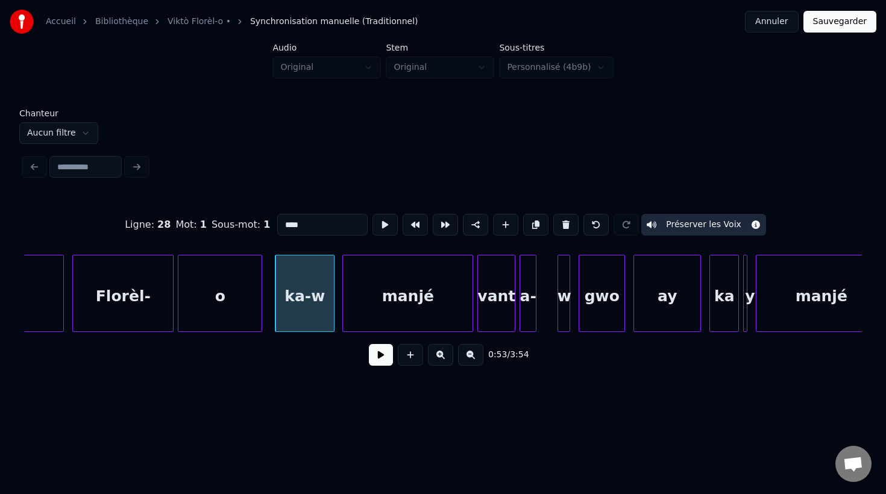
click at [522, 317] on div at bounding box center [522, 294] width 4 height 76
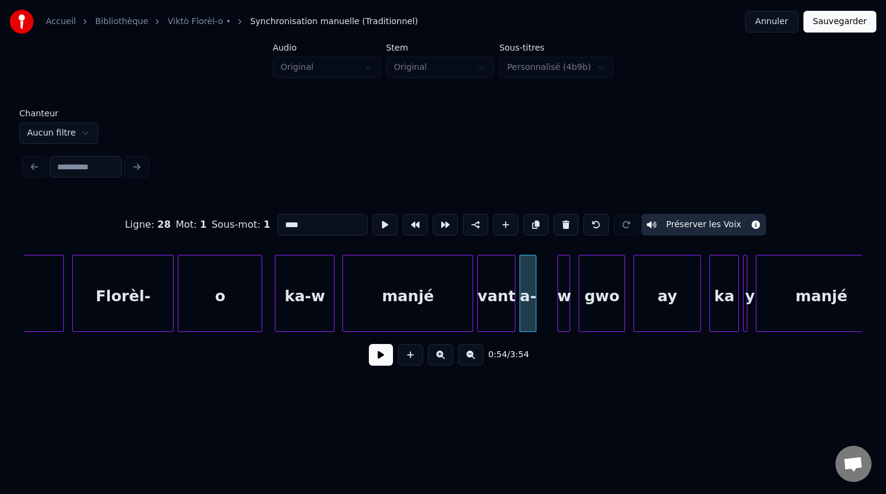
click at [563, 317] on div "w" at bounding box center [564, 297] width 12 height 82
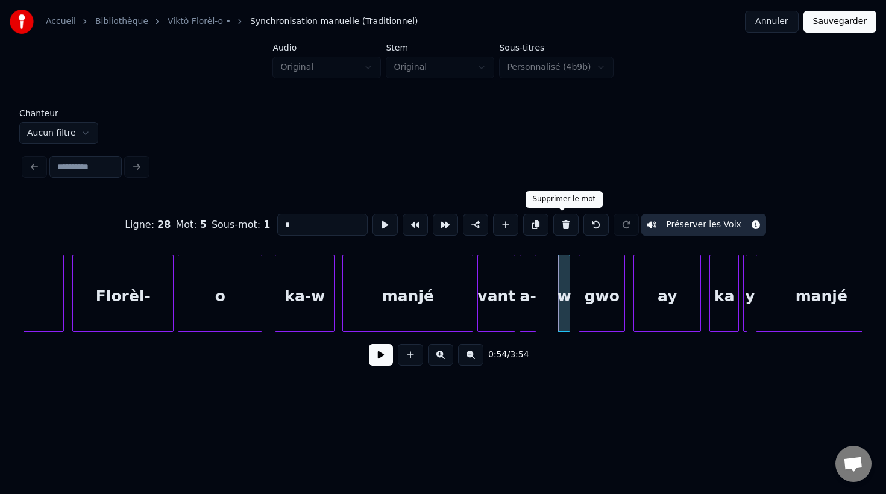
click at [559, 230] on button at bounding box center [565, 225] width 25 height 22
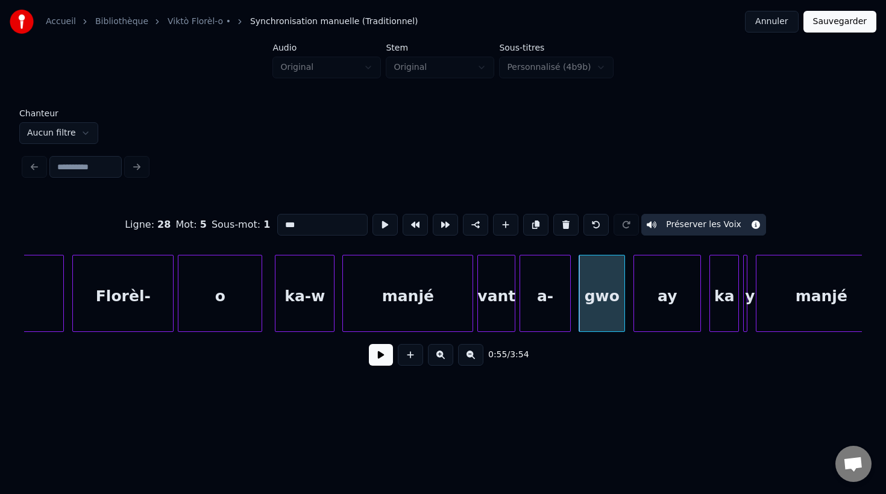
click at [568, 315] on div at bounding box center [568, 294] width 4 height 76
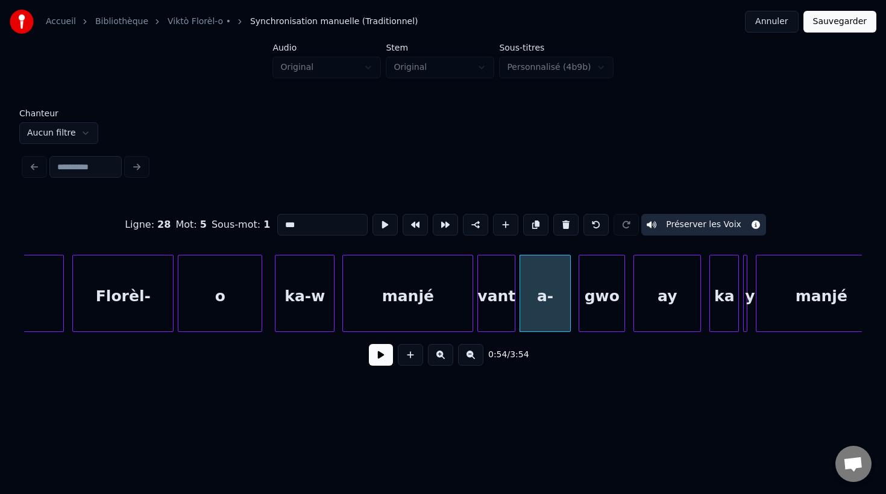
click at [541, 308] on div "a-" at bounding box center [545, 297] width 50 height 82
click at [307, 225] on input "**" at bounding box center [322, 225] width 90 height 22
click at [507, 316] on div at bounding box center [506, 294] width 4 height 76
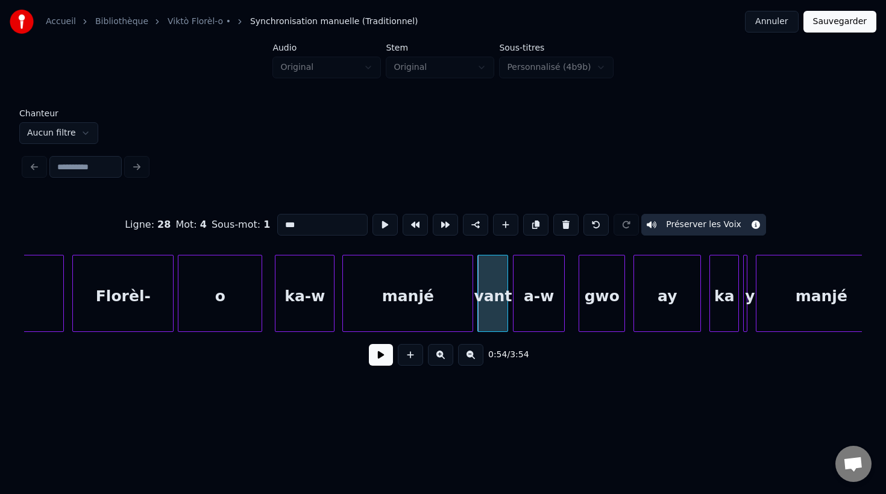
click at [533, 319] on div "a-w" at bounding box center [538, 297] width 50 height 82
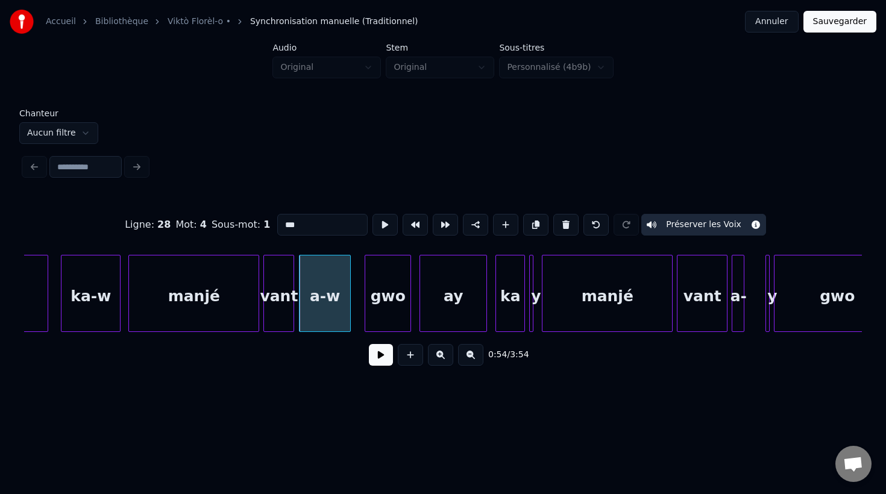
scroll to position [0, 11303]
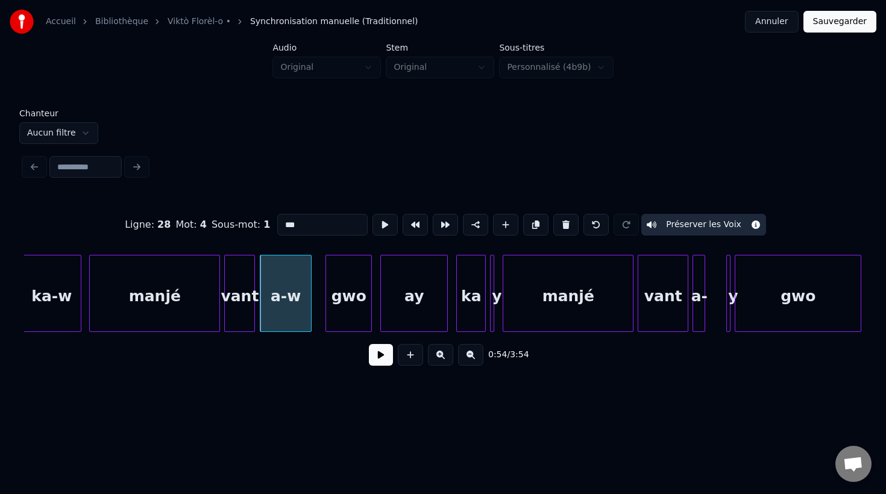
click at [494, 321] on div at bounding box center [493, 294] width 4 height 76
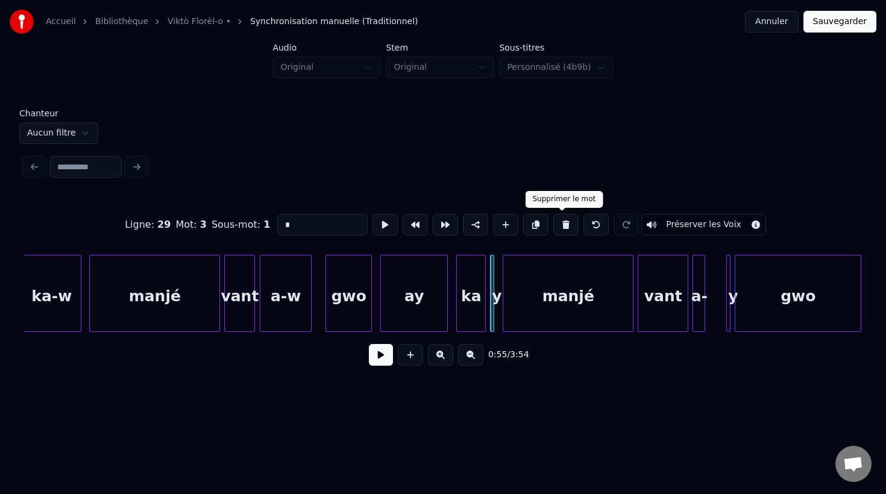
click at [561, 227] on button at bounding box center [565, 225] width 25 height 22
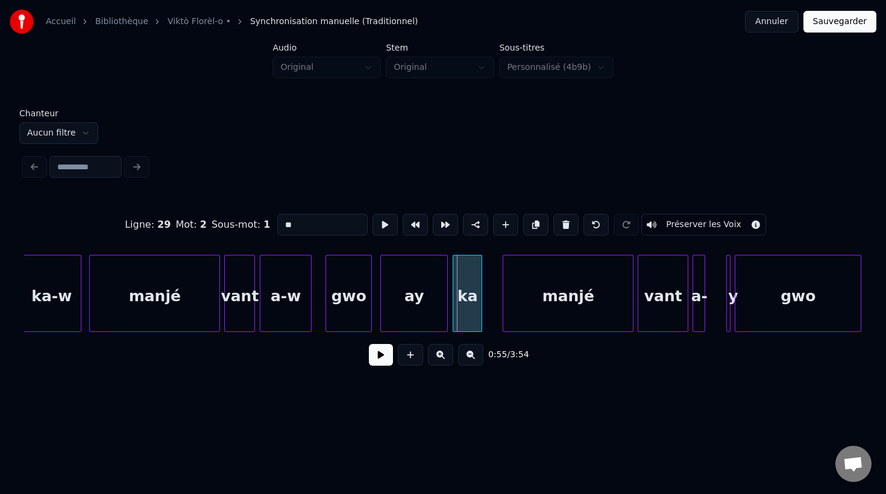
click at [465, 316] on div "ka" at bounding box center [467, 297] width 28 height 82
click at [495, 302] on div at bounding box center [495, 294] width 4 height 76
click at [328, 229] on input "**" at bounding box center [322, 225] width 90 height 22
click at [439, 300] on div at bounding box center [439, 294] width 4 height 76
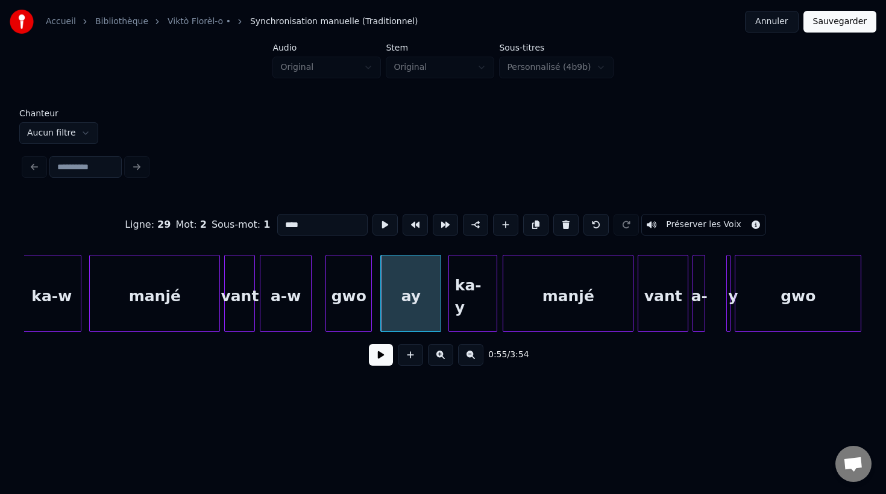
click at [450, 302] on div at bounding box center [451, 294] width 4 height 76
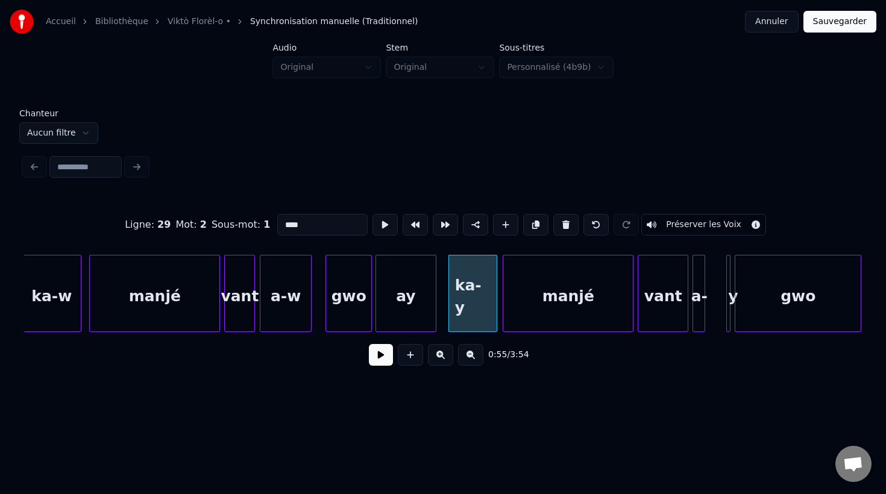
click at [397, 309] on div "ay" at bounding box center [406, 297] width 60 height 82
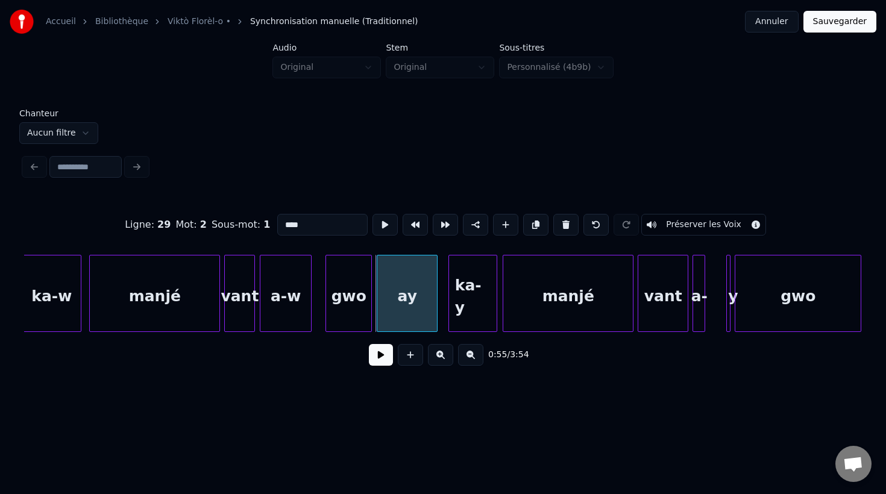
click at [420, 310] on div "ay" at bounding box center [407, 297] width 60 height 82
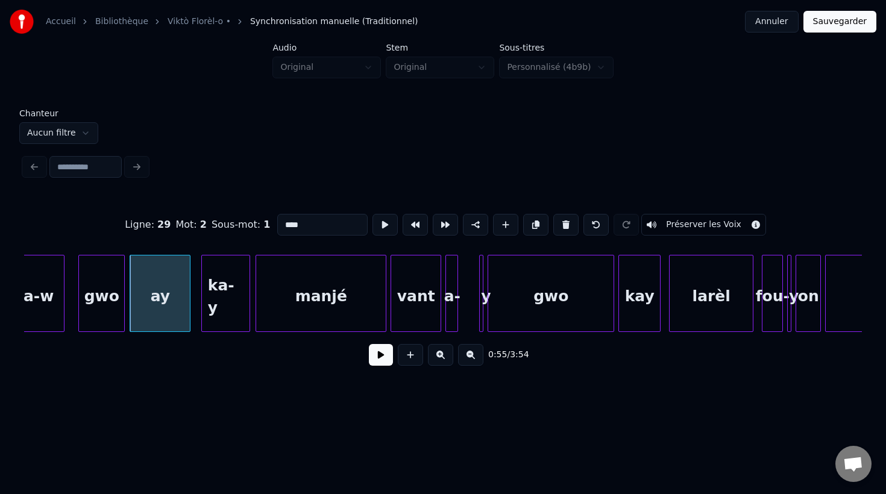
scroll to position [0, 11559]
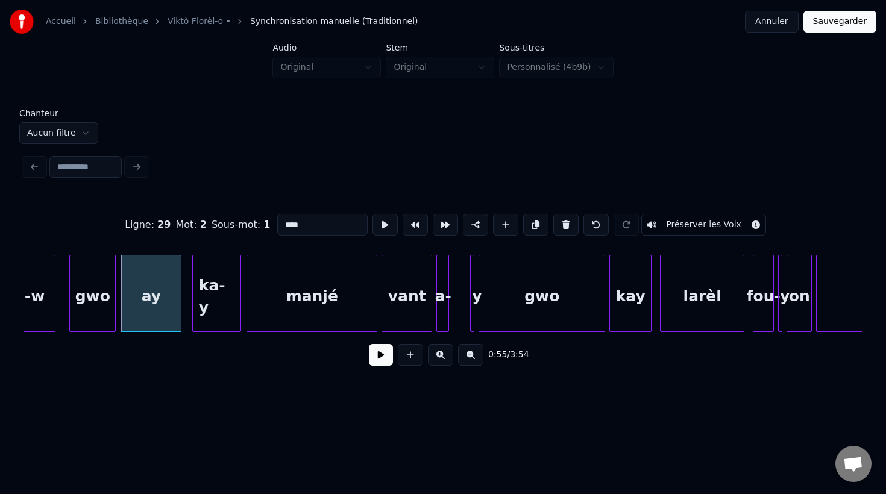
click at [473, 310] on div at bounding box center [472, 294] width 4 height 76
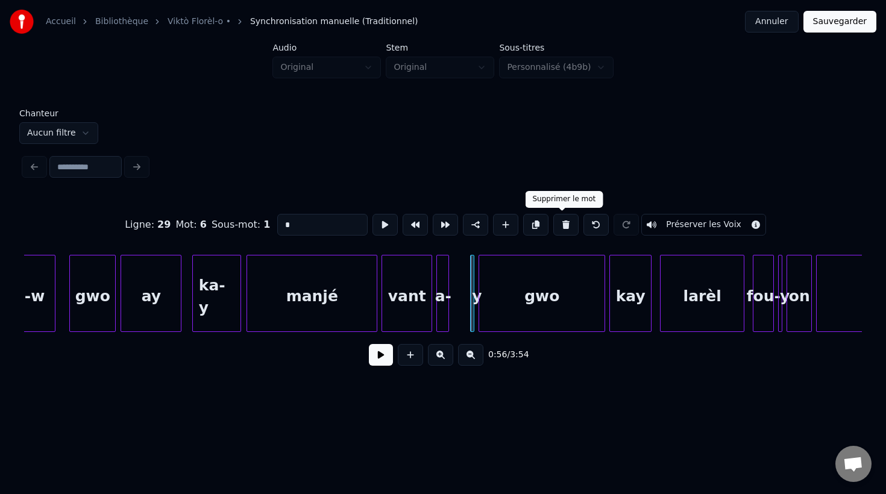
click at [560, 224] on button at bounding box center [565, 225] width 25 height 22
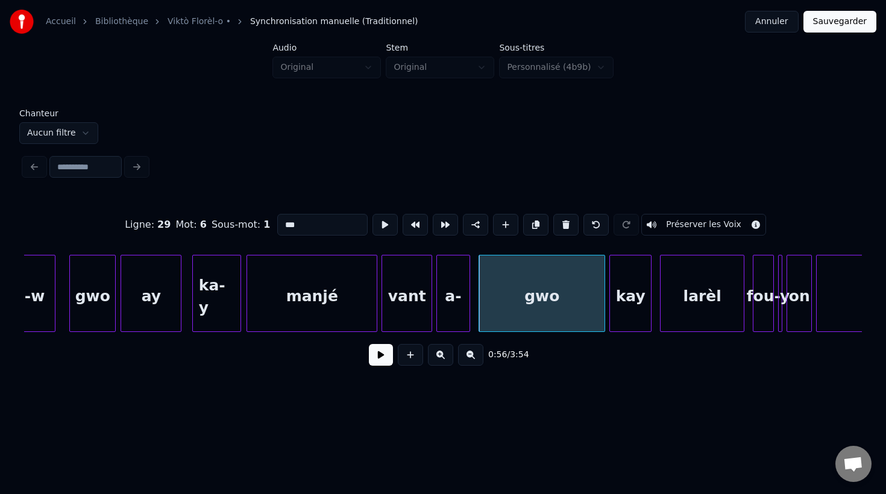
click at [469, 307] on div "a-" at bounding box center [452, 293] width 33 height 77
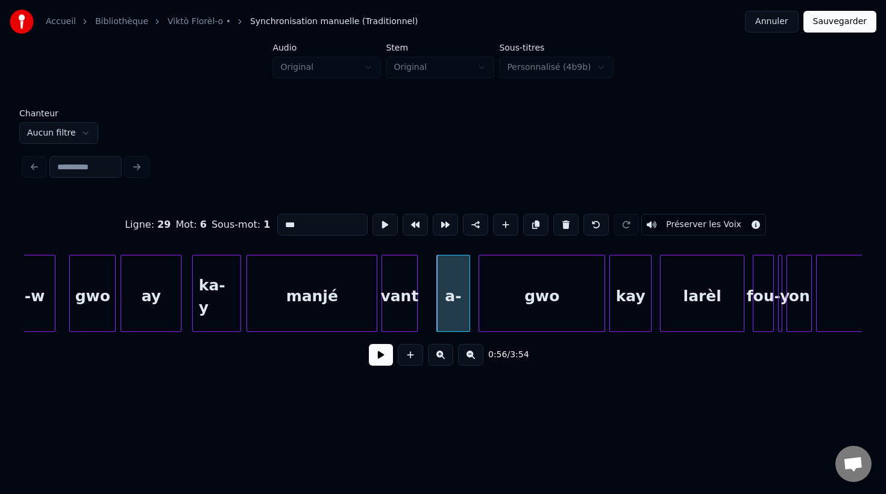
click at [413, 303] on div at bounding box center [415, 294] width 4 height 76
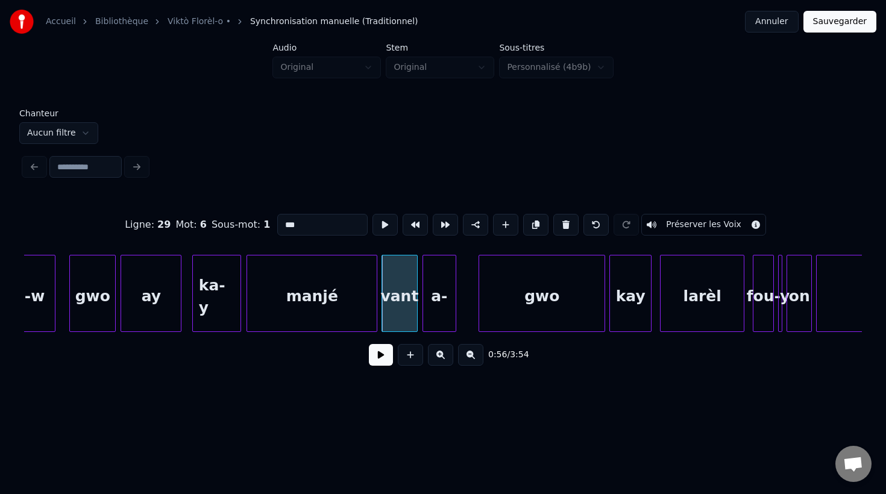
click at [451, 318] on div "a-" at bounding box center [439, 297] width 32 height 82
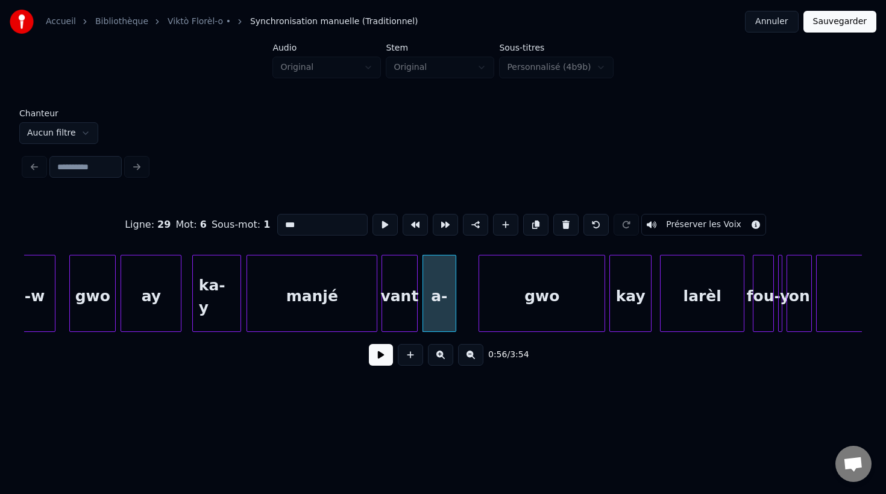
click at [437, 307] on div "a-" at bounding box center [439, 297] width 32 height 82
click at [306, 231] on input "**" at bounding box center [322, 225] width 90 height 22
click at [471, 308] on div at bounding box center [471, 294] width 4 height 76
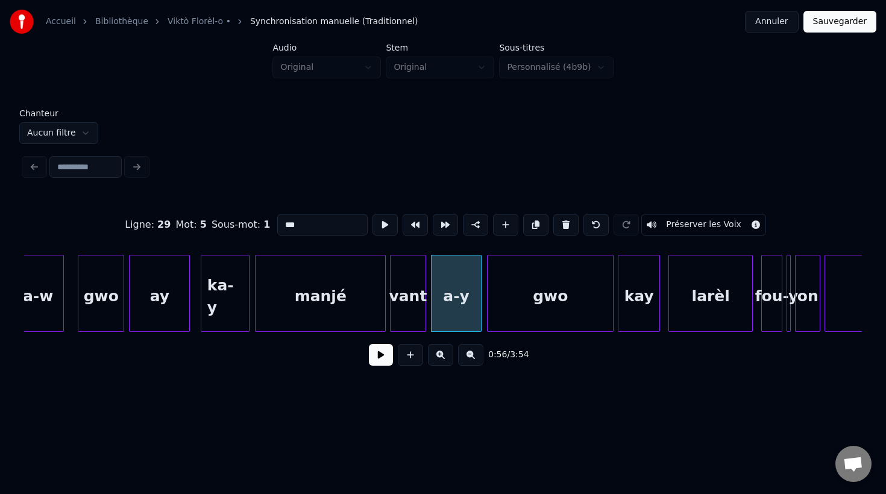
scroll to position [0, 11545]
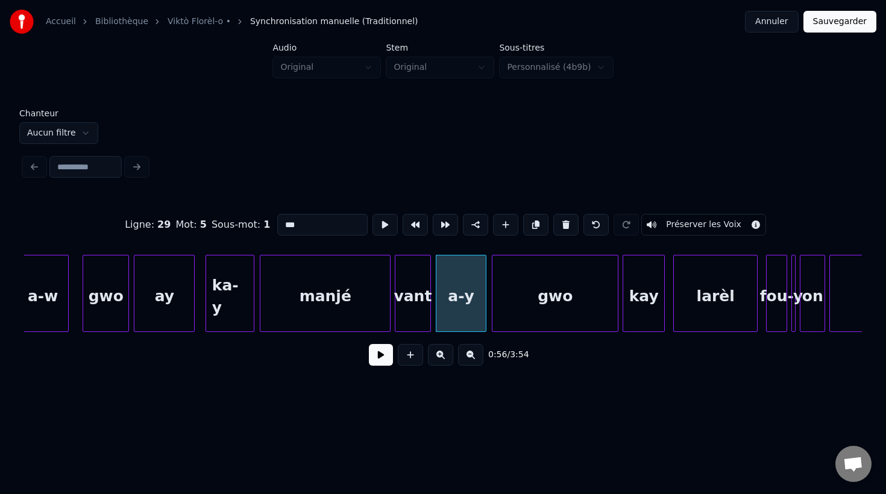
click at [237, 300] on div "ka-y" at bounding box center [230, 297] width 48 height 82
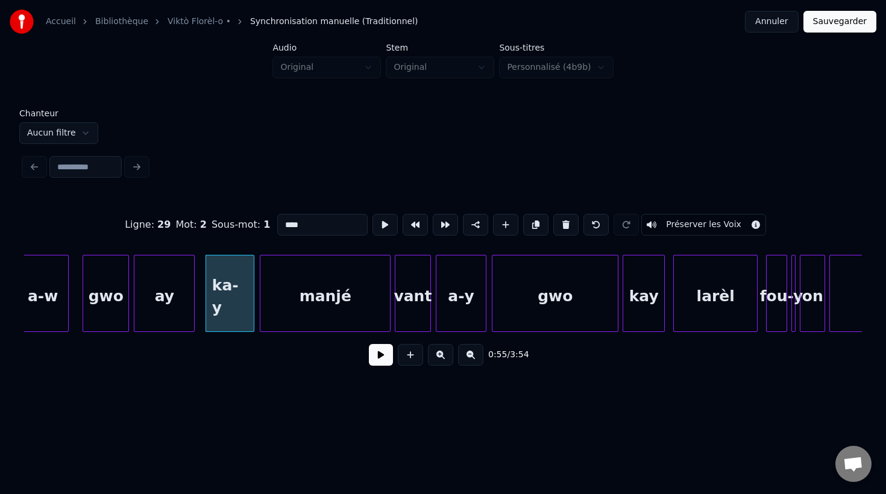
click at [295, 227] on input "****" at bounding box center [322, 225] width 90 height 22
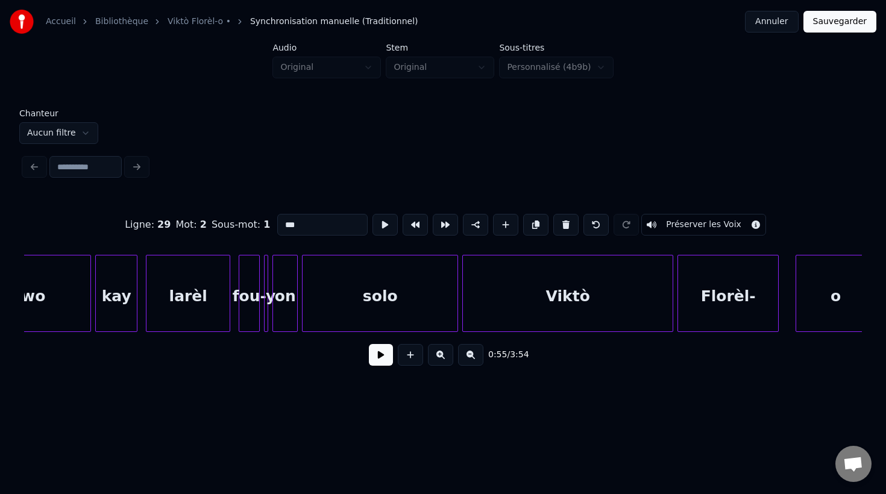
scroll to position [0, 12091]
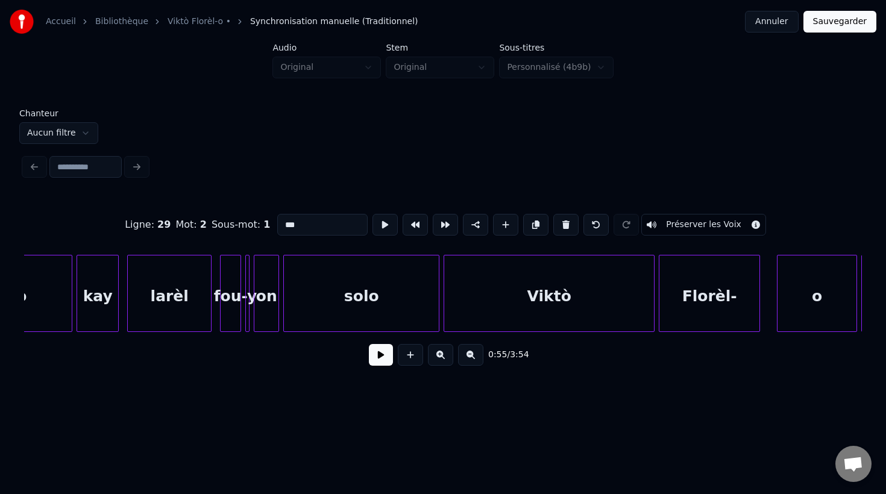
click at [247, 319] on div at bounding box center [247, 294] width 4 height 76
click at [562, 227] on button at bounding box center [565, 225] width 25 height 22
click at [224, 313] on div "fou-" at bounding box center [228, 297] width 20 height 82
click at [249, 289] on div at bounding box center [250, 294] width 4 height 76
click at [309, 228] on input "****" at bounding box center [322, 225] width 90 height 22
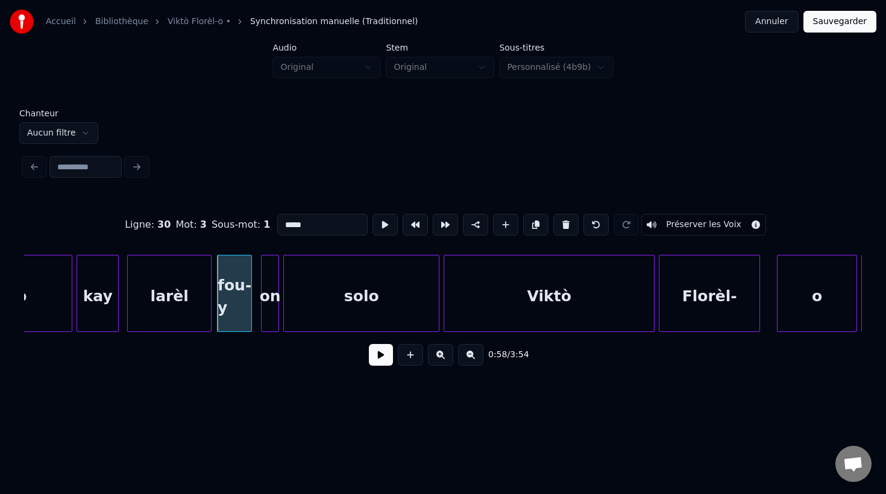
click at [262, 299] on div at bounding box center [264, 294] width 4 height 76
click at [256, 299] on div at bounding box center [256, 294] width 4 height 76
click at [201, 293] on div at bounding box center [200, 294] width 4 height 76
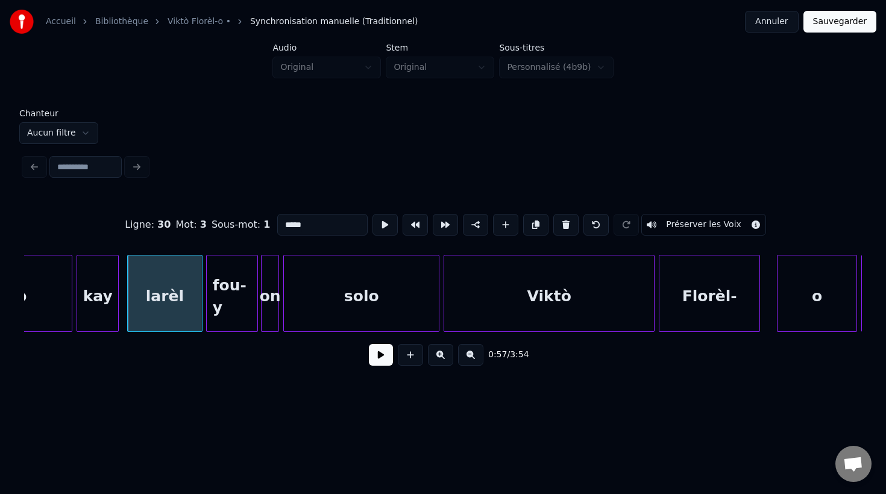
click at [206, 306] on div "fou-y" at bounding box center [232, 293] width 52 height 77
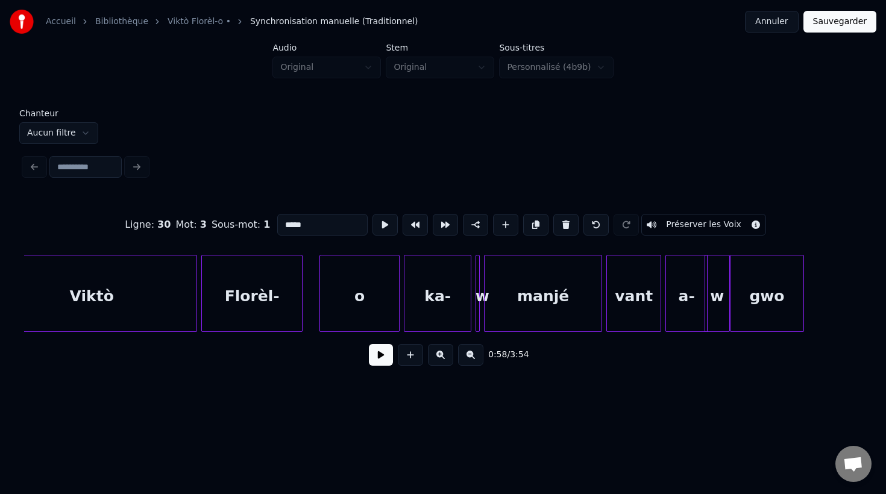
scroll to position [0, 12552]
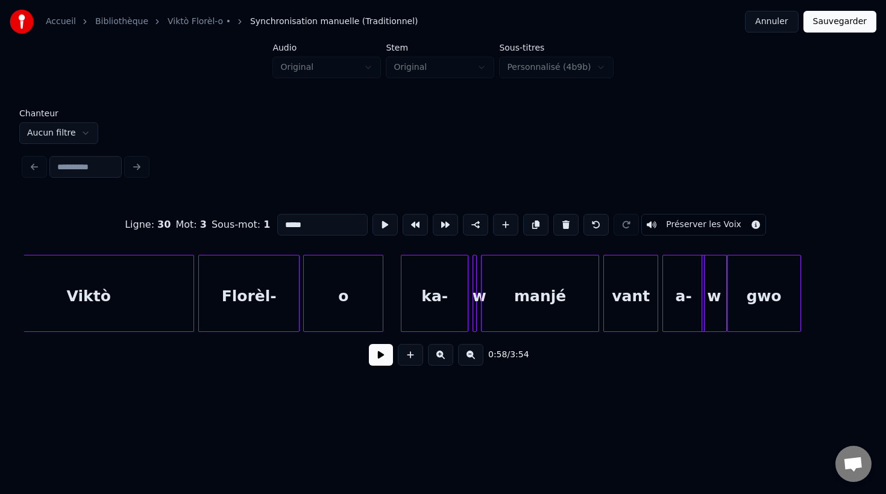
click at [346, 314] on div "o" at bounding box center [343, 297] width 79 height 82
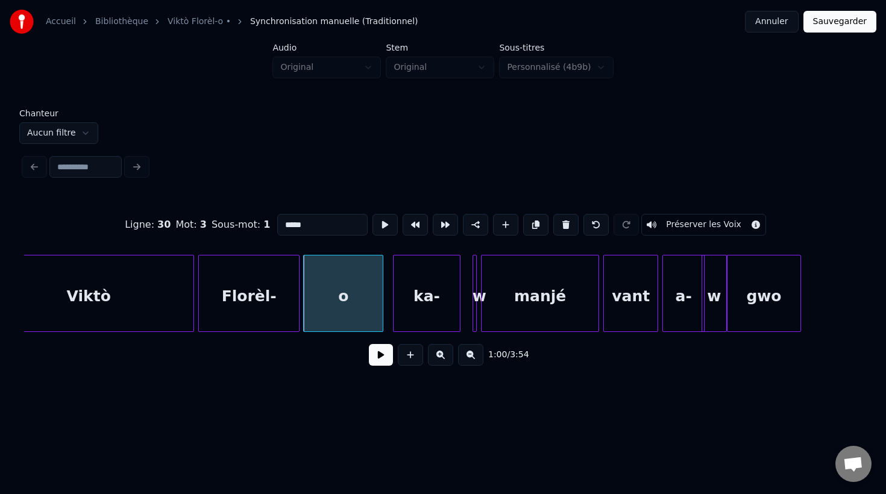
click at [429, 319] on div "ka-" at bounding box center [427, 297] width 66 height 82
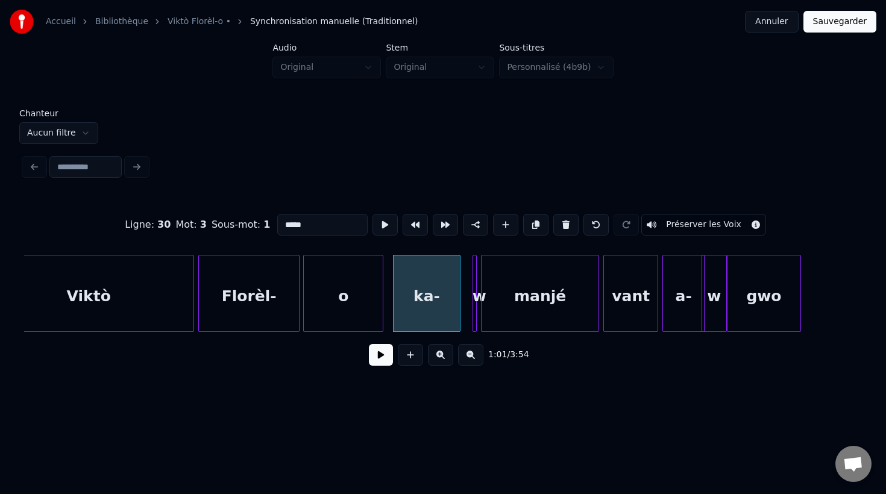
click at [441, 298] on div "ka-" at bounding box center [427, 297] width 66 height 82
click at [474, 310] on div at bounding box center [474, 294] width 4 height 76
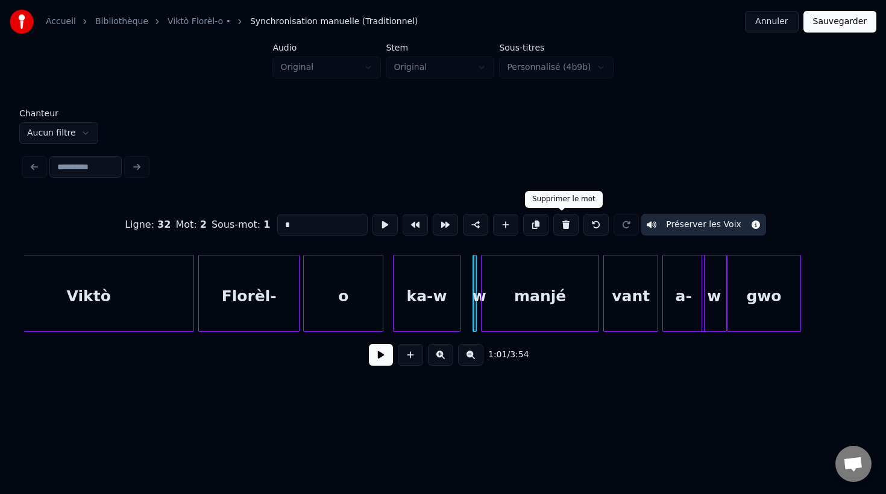
click at [560, 225] on button at bounding box center [565, 225] width 25 height 22
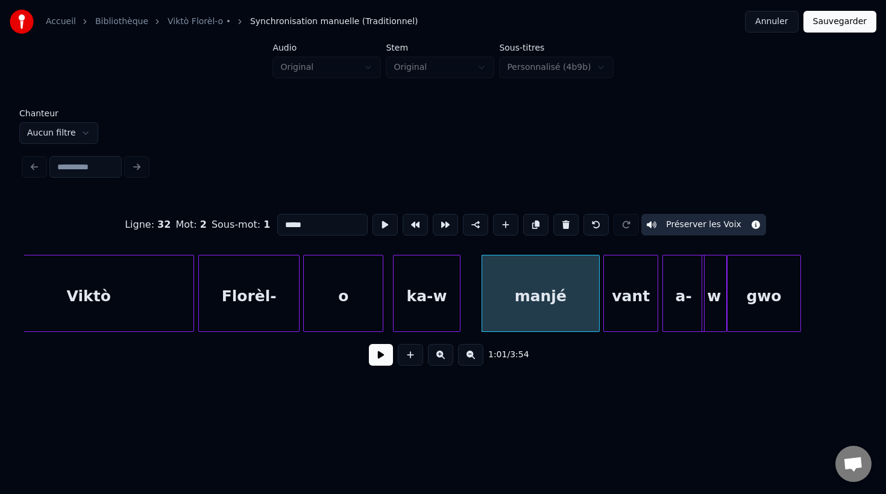
click at [521, 321] on div "manjé" at bounding box center [540, 297] width 117 height 82
click at [466, 301] on div at bounding box center [468, 294] width 4 height 76
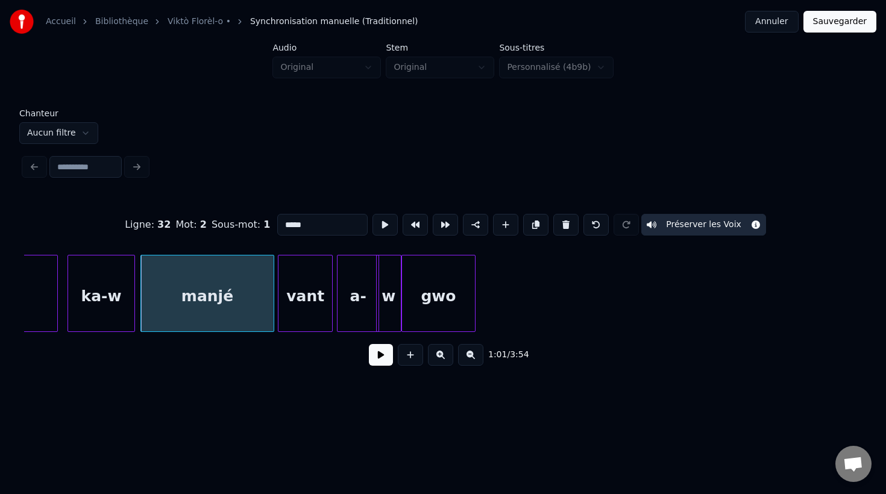
scroll to position [0, 12877]
click at [318, 312] on div at bounding box center [317, 294] width 4 height 76
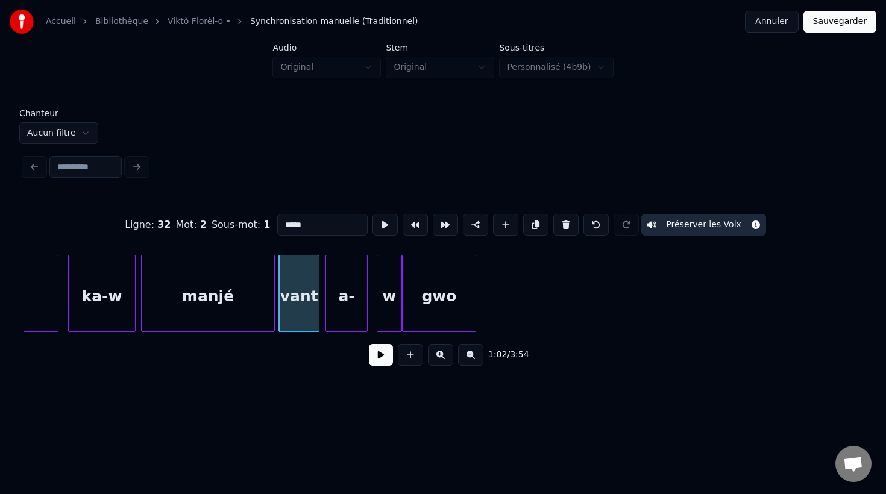
click at [342, 311] on div "a-" at bounding box center [346, 297] width 41 height 82
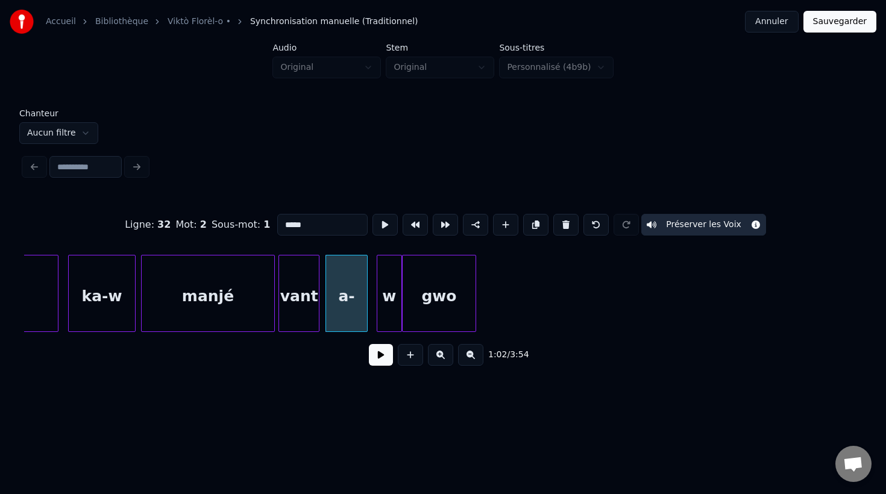
click at [343, 304] on div "a-" at bounding box center [346, 297] width 41 height 82
click at [309, 224] on input "**" at bounding box center [322, 225] width 90 height 22
click at [389, 296] on div "w" at bounding box center [389, 297] width 24 height 82
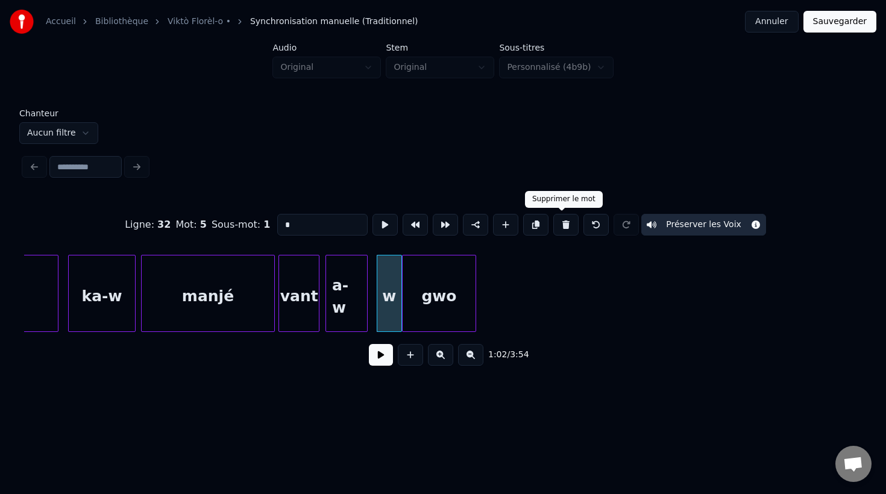
click at [560, 227] on button at bounding box center [565, 225] width 25 height 22
type input "***"
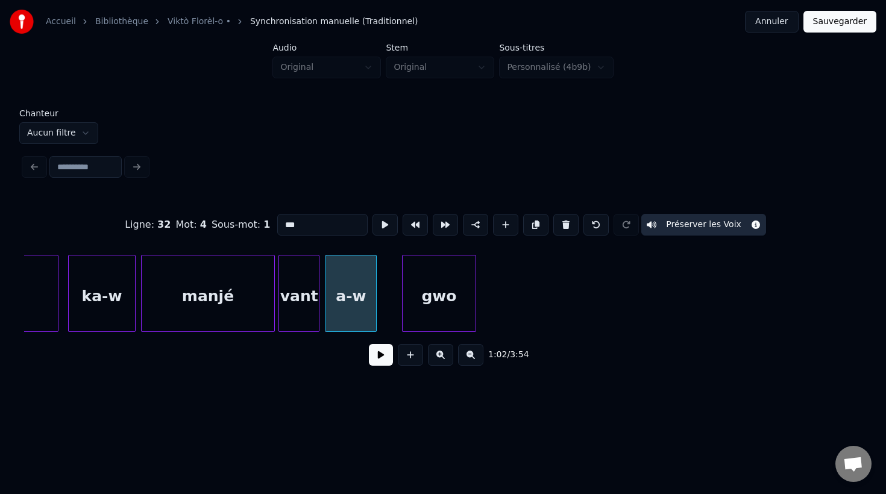
click at [375, 314] on div at bounding box center [374, 294] width 4 height 76
click at [419, 316] on div "gwo" at bounding box center [422, 297] width 74 height 82
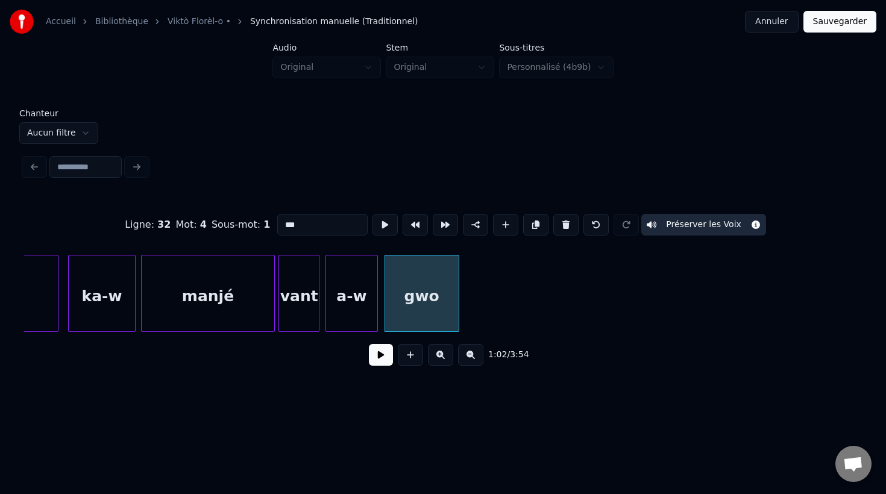
click at [378, 366] on div "1:02 / 3:54" at bounding box center [443, 355] width 818 height 27
click at [378, 359] on button at bounding box center [381, 355] width 24 height 22
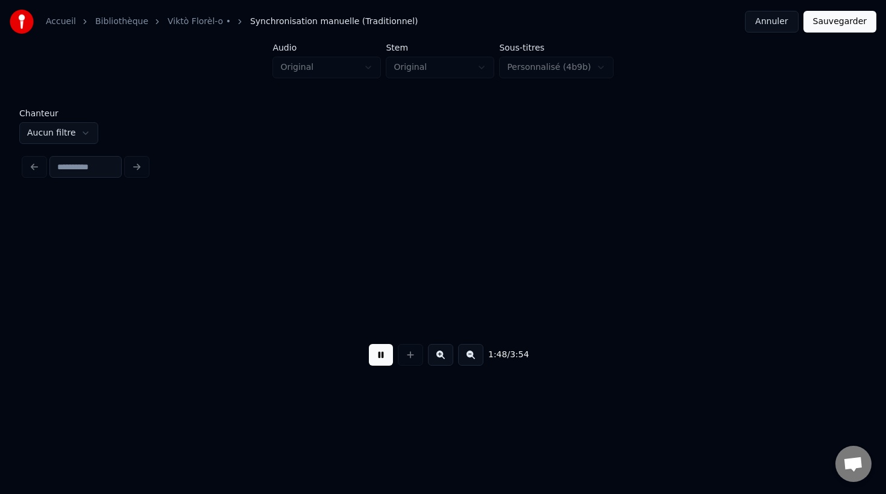
scroll to position [0, 22950]
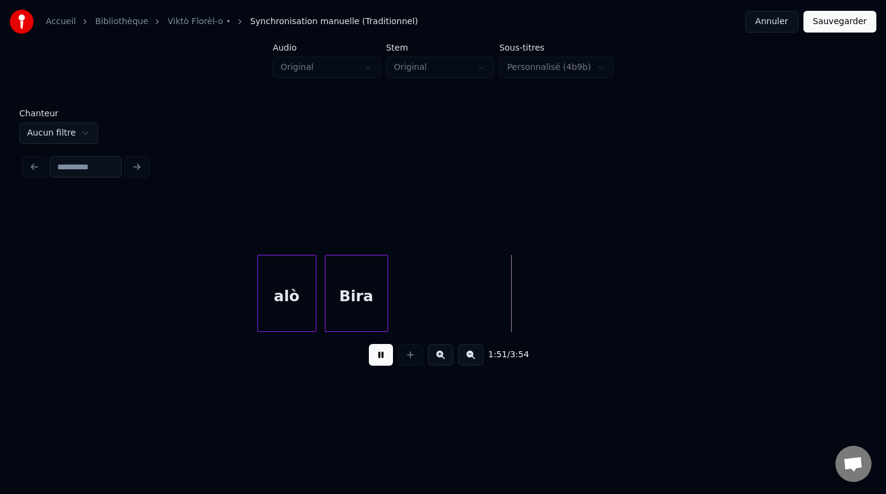
click at [378, 359] on button at bounding box center [381, 355] width 24 height 22
click at [240, 318] on div "alò" at bounding box center [247, 297] width 58 height 82
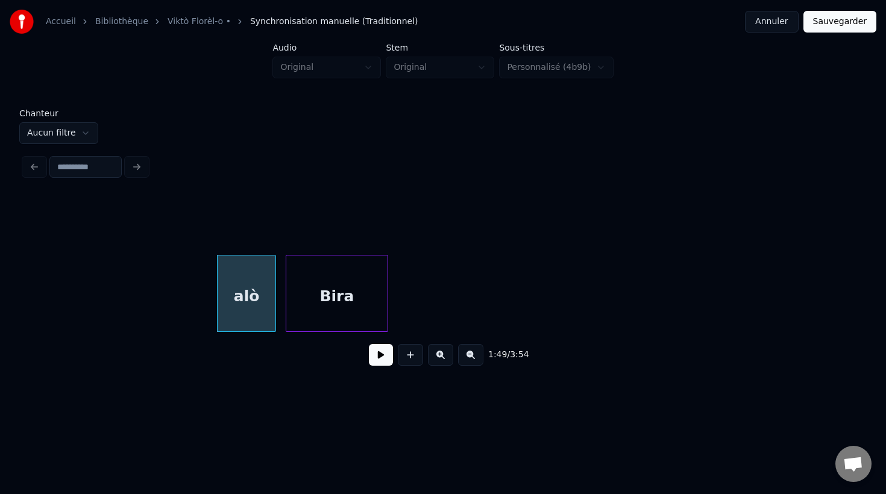
click at [286, 293] on div at bounding box center [288, 294] width 4 height 76
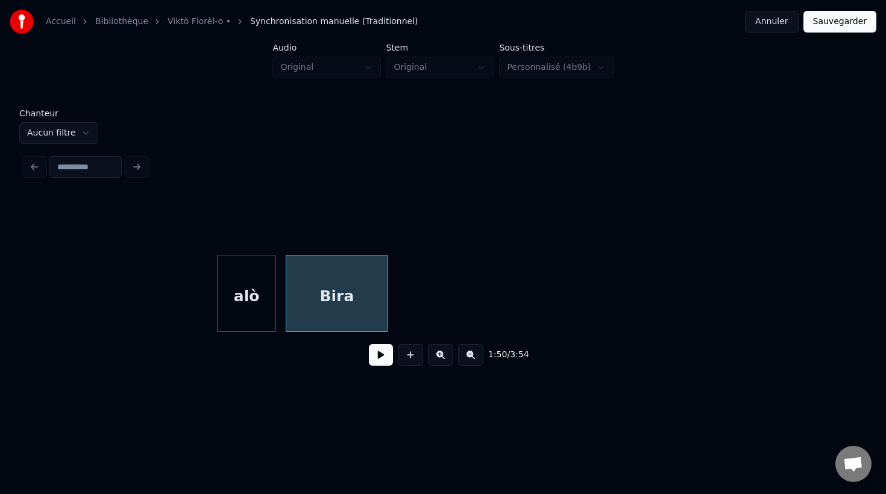
click at [380, 356] on button at bounding box center [381, 355] width 24 height 22
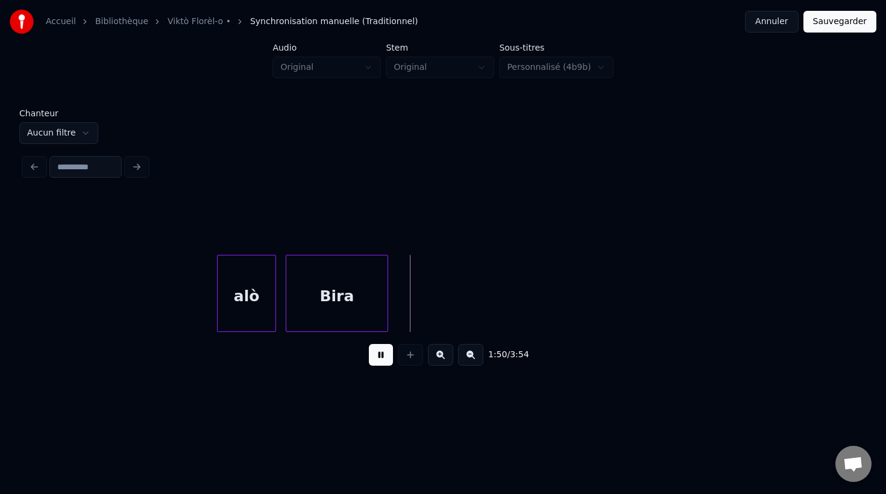
click at [380, 356] on button at bounding box center [381, 355] width 24 height 22
click at [386, 356] on button at bounding box center [381, 355] width 24 height 22
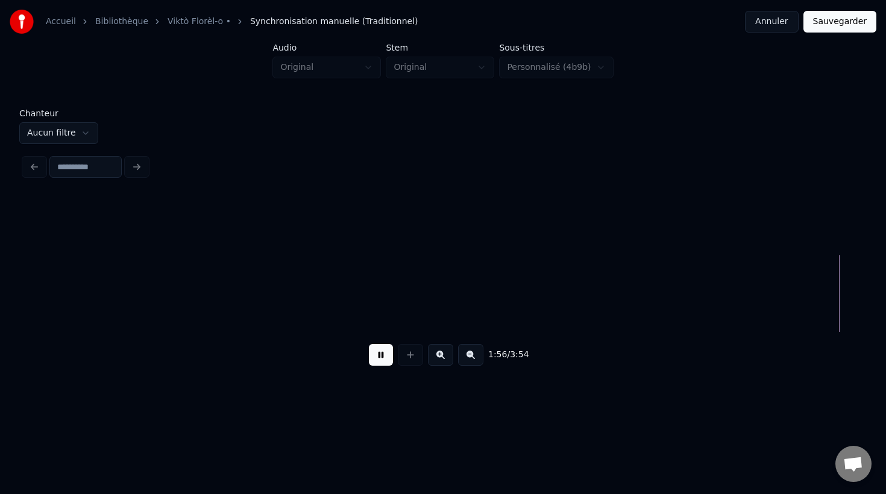
scroll to position [0, 24629]
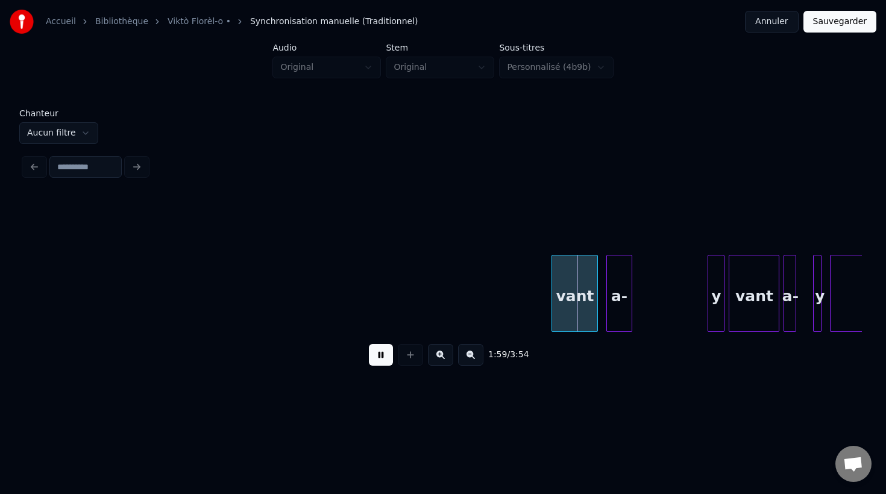
click at [379, 357] on button at bounding box center [381, 355] width 24 height 22
click at [488, 309] on div "vant a- y vant a- y gwo" at bounding box center [163, 293] width 49537 height 77
click at [380, 358] on button at bounding box center [381, 355] width 24 height 22
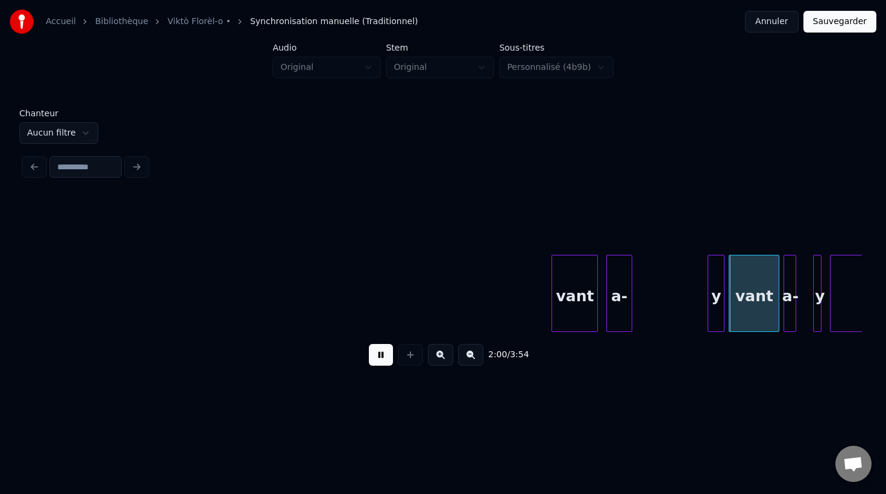
click at [380, 358] on button at bounding box center [381, 355] width 24 height 22
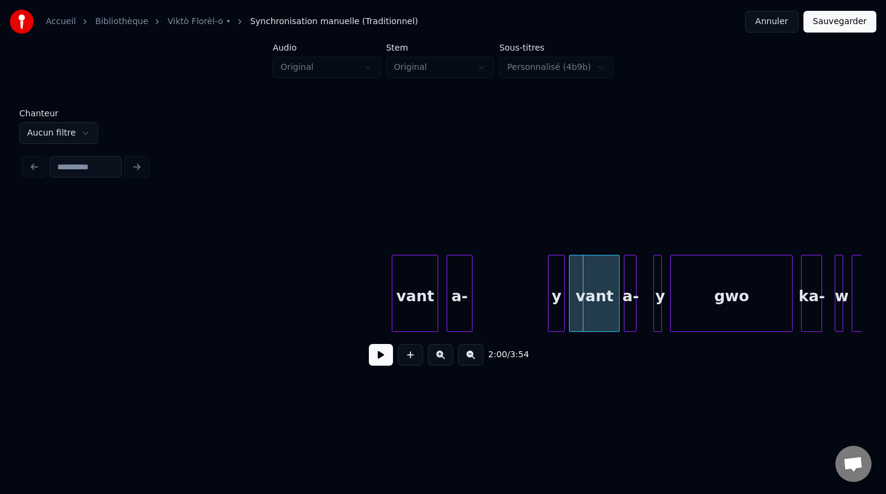
scroll to position [0, 24802]
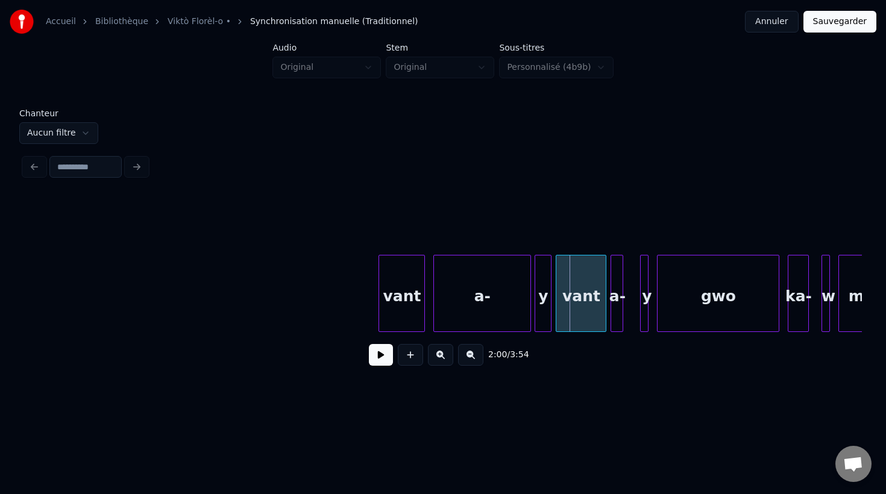
click at [528, 328] on div at bounding box center [529, 294] width 4 height 76
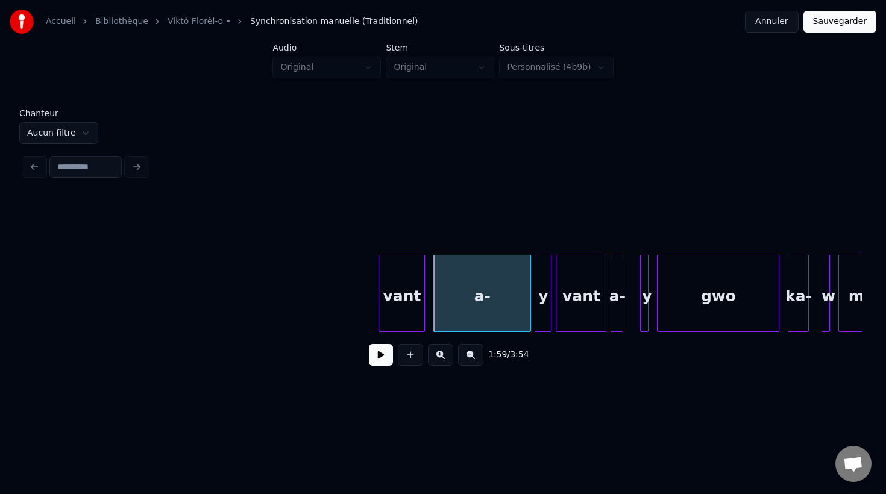
click at [545, 326] on div "y" at bounding box center [543, 297] width 16 height 82
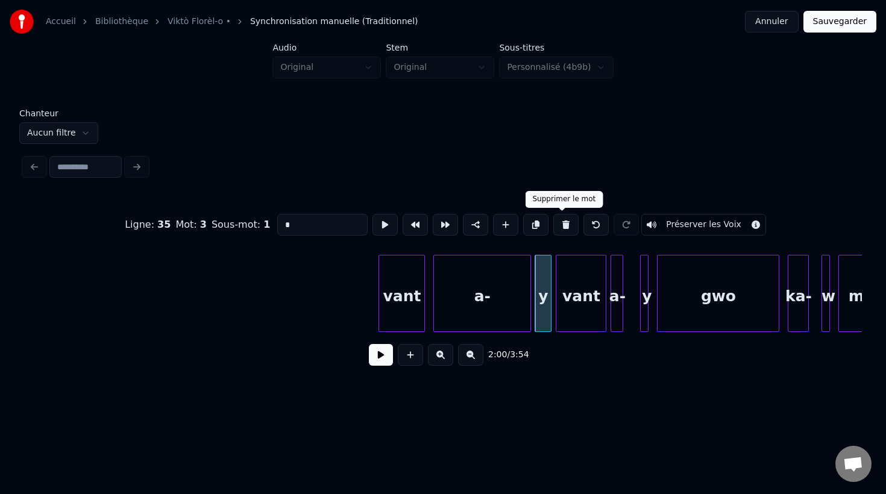
click at [562, 223] on button at bounding box center [565, 225] width 25 height 22
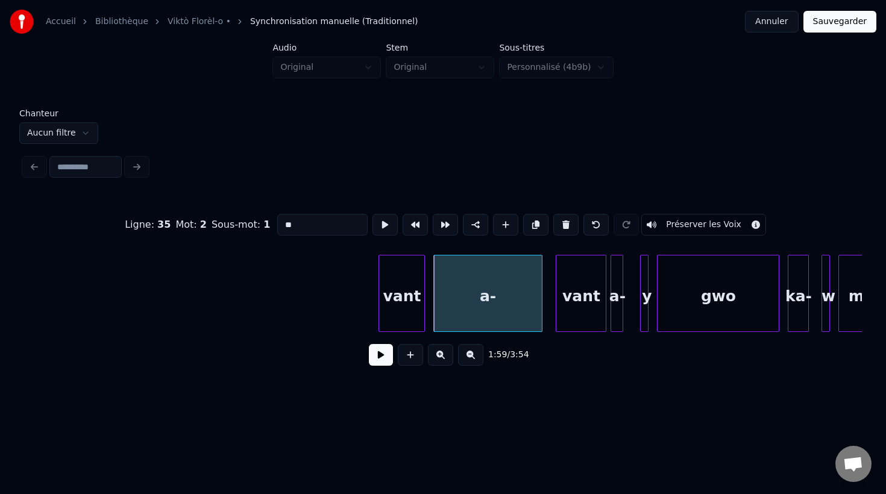
click at [541, 312] on div at bounding box center [540, 294] width 4 height 76
click at [416, 309] on div at bounding box center [415, 294] width 4 height 76
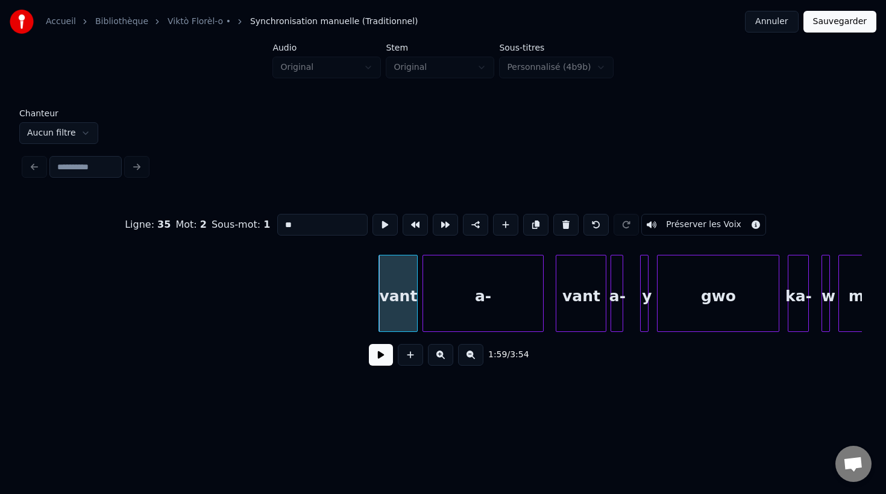
click at [423, 304] on div at bounding box center [425, 294] width 4 height 76
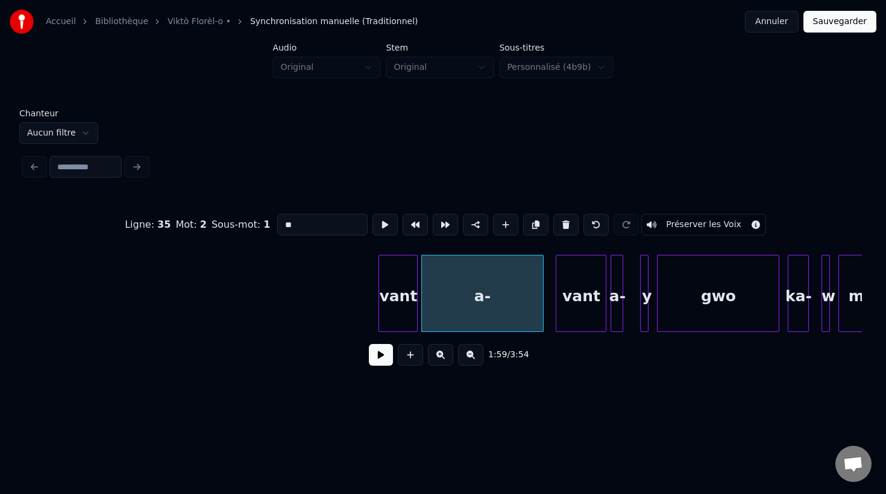
click at [291, 219] on input "**" at bounding box center [322, 225] width 90 height 22
click at [570, 317] on div "vant" at bounding box center [572, 297] width 49 height 82
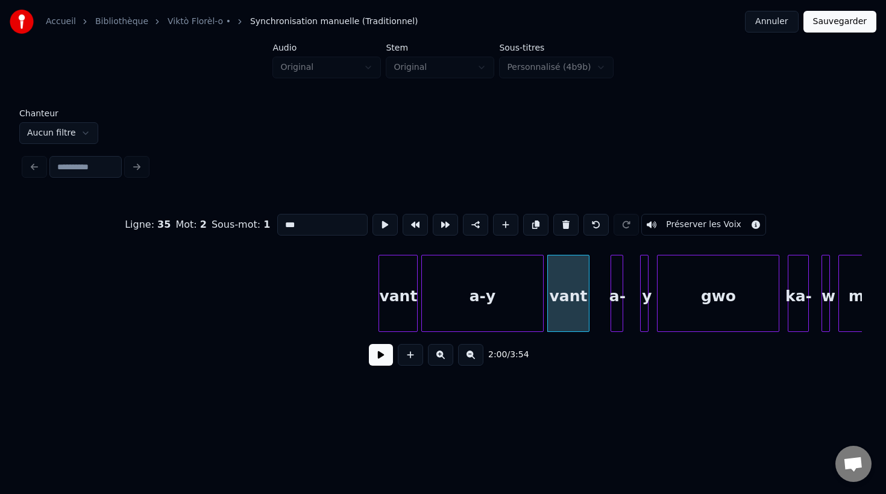
click at [588, 304] on div at bounding box center [587, 294] width 4 height 76
click at [601, 312] on div "a-" at bounding box center [604, 297] width 12 height 82
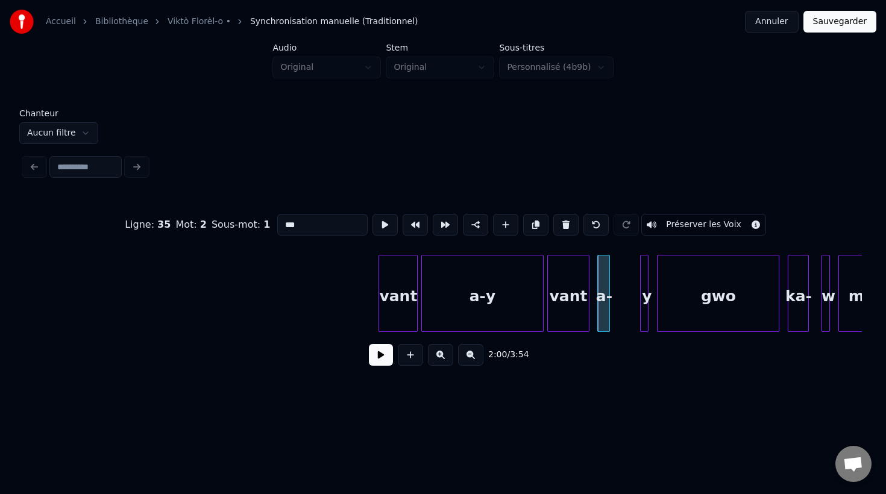
click at [601, 322] on div at bounding box center [600, 294] width 4 height 76
click at [645, 325] on div at bounding box center [646, 294] width 4 height 76
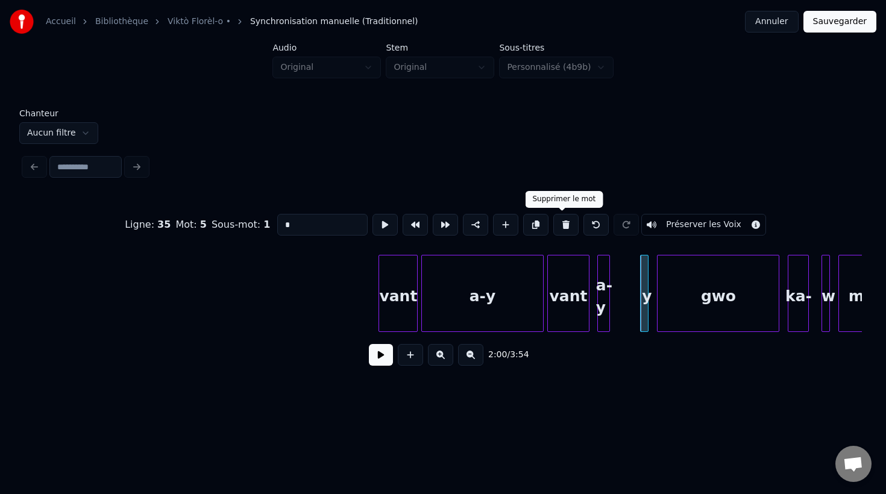
click at [559, 227] on button at bounding box center [565, 225] width 25 height 22
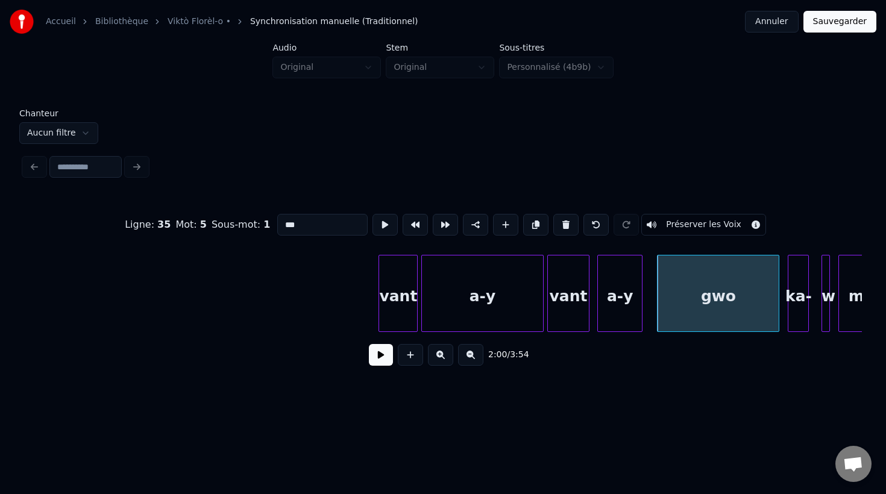
click at [640, 325] on div at bounding box center [640, 294] width 4 height 76
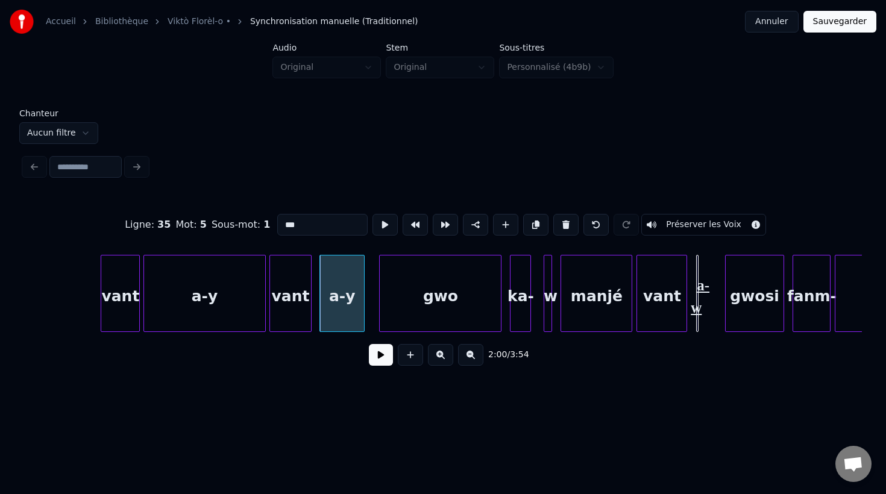
scroll to position [0, 25085]
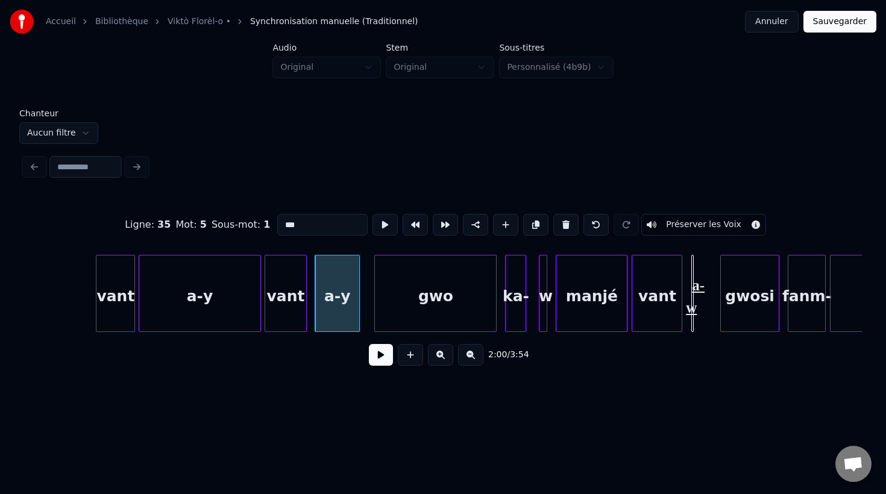
click at [516, 317] on div "ka-" at bounding box center [516, 297] width 20 height 82
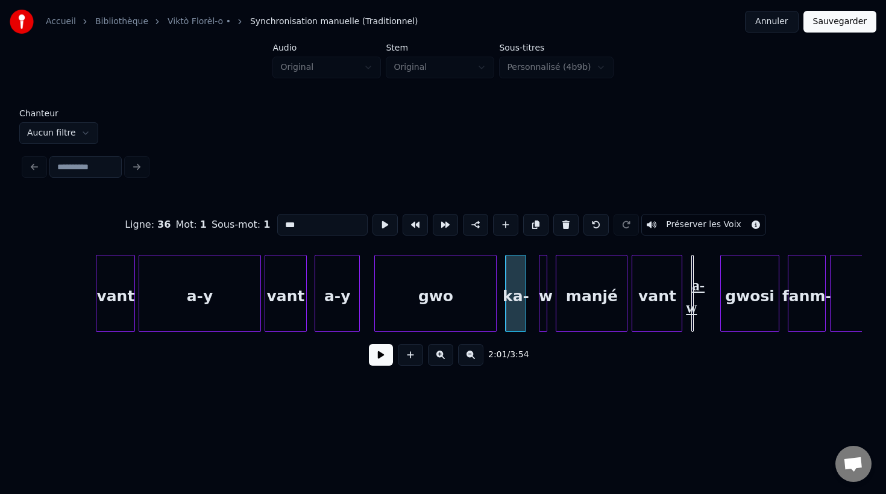
click at [545, 321] on div at bounding box center [545, 294] width 4 height 76
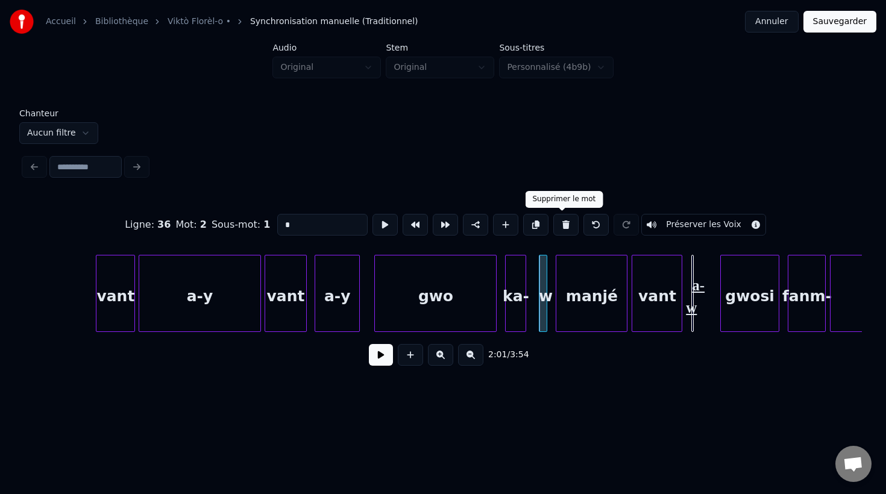
click at [560, 223] on button at bounding box center [565, 225] width 25 height 22
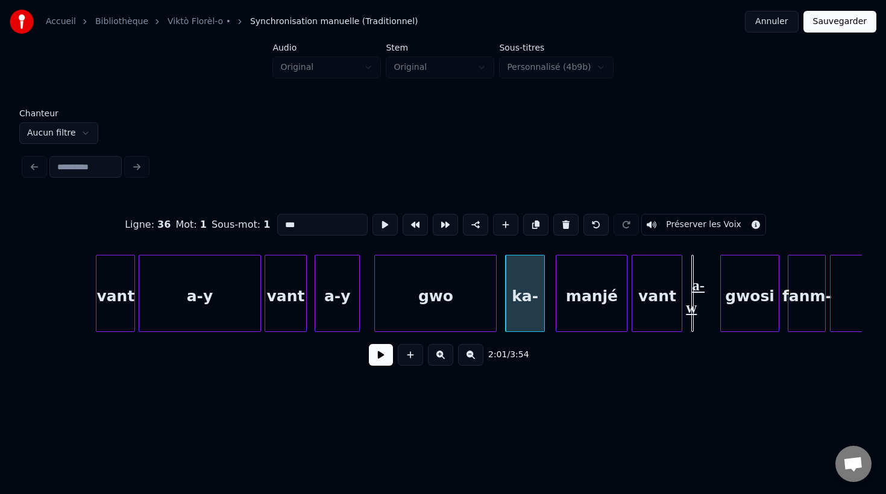
click at [542, 315] on div at bounding box center [543, 294] width 4 height 76
click at [518, 313] on div "ka-" at bounding box center [521, 297] width 38 height 82
click at [336, 227] on input "***" at bounding box center [322, 225] width 90 height 22
click at [546, 319] on div at bounding box center [546, 294] width 4 height 76
click at [693, 324] on div "a-w" at bounding box center [695, 296] width 6 height 81
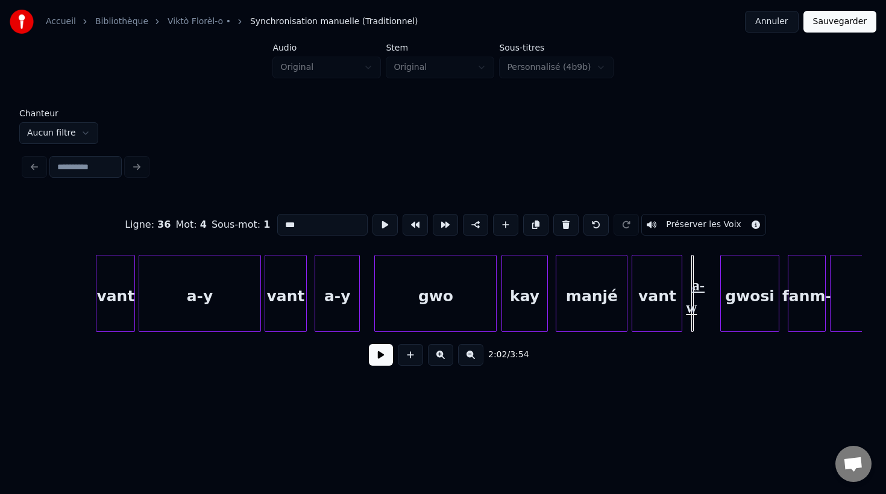
click at [692, 280] on div "a-w" at bounding box center [695, 296] width 6 height 81
click at [644, 307] on div "vant" at bounding box center [656, 297] width 49 height 82
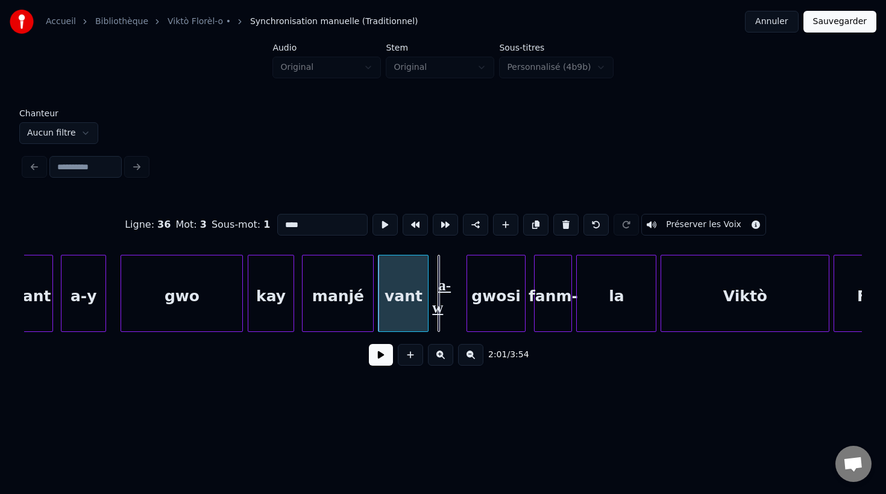
scroll to position [0, 25349]
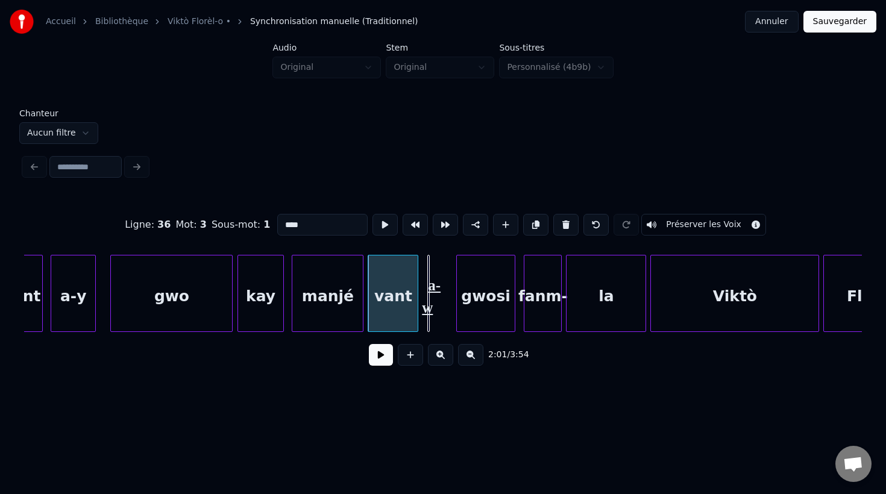
click at [428, 277] on div "a-w" at bounding box center [431, 296] width 6 height 81
click at [431, 281] on div "a-w" at bounding box center [431, 296] width 6 height 81
click at [429, 300] on div "a-w" at bounding box center [431, 296] width 6 height 81
click at [434, 291] on div "a-w" at bounding box center [431, 296] width 6 height 81
click at [433, 298] on div "a-w" at bounding box center [430, 296] width 6 height 81
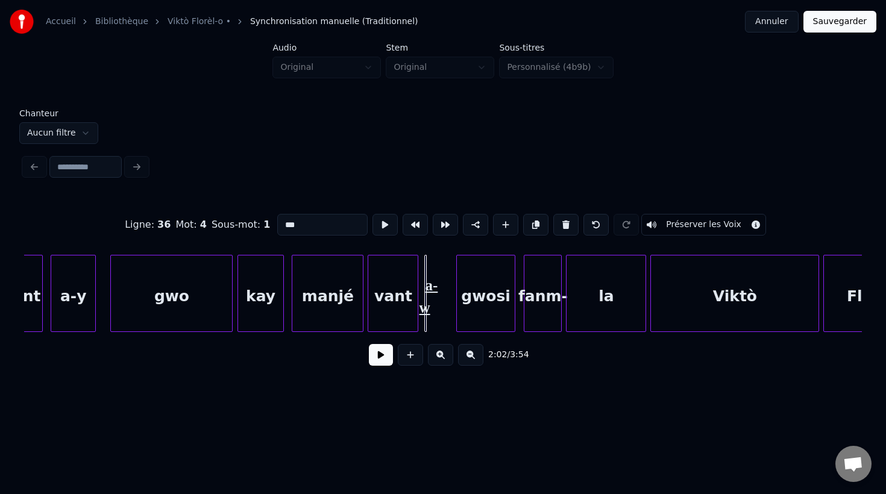
click at [427, 268] on div "a-w" at bounding box center [428, 296] width 6 height 81
click at [437, 352] on button at bounding box center [440, 355] width 25 height 22
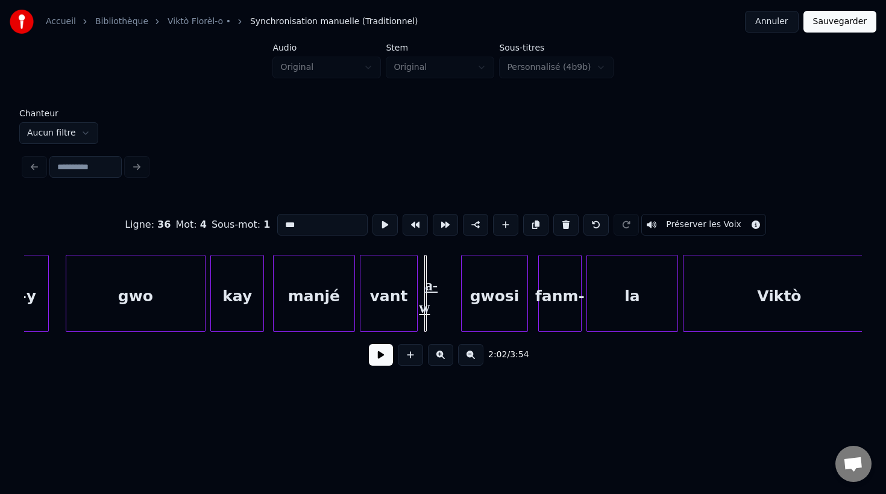
click at [437, 352] on button at bounding box center [440, 355] width 25 height 22
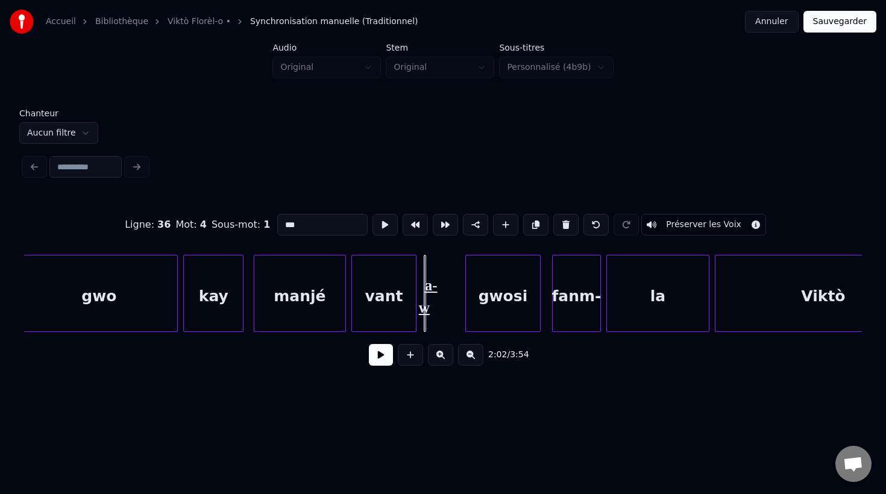
click at [437, 352] on button at bounding box center [440, 355] width 25 height 22
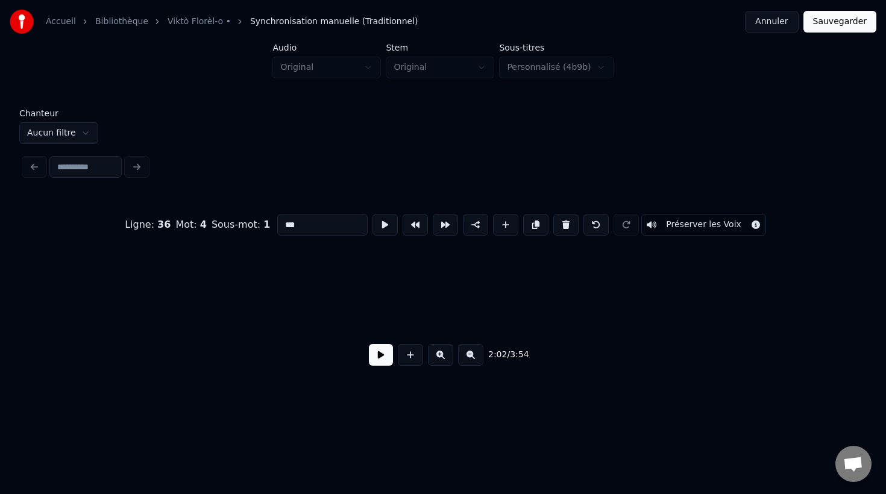
click at [437, 352] on button at bounding box center [440, 355] width 25 height 22
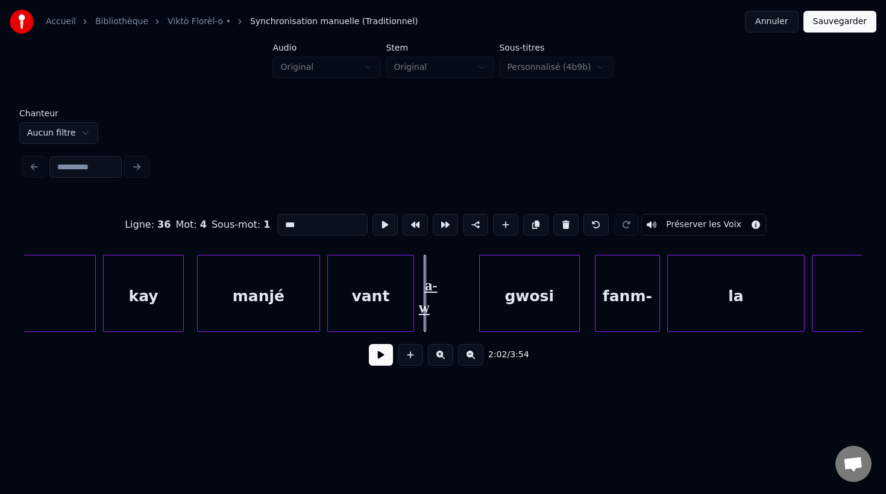
click at [437, 352] on button at bounding box center [440, 355] width 25 height 22
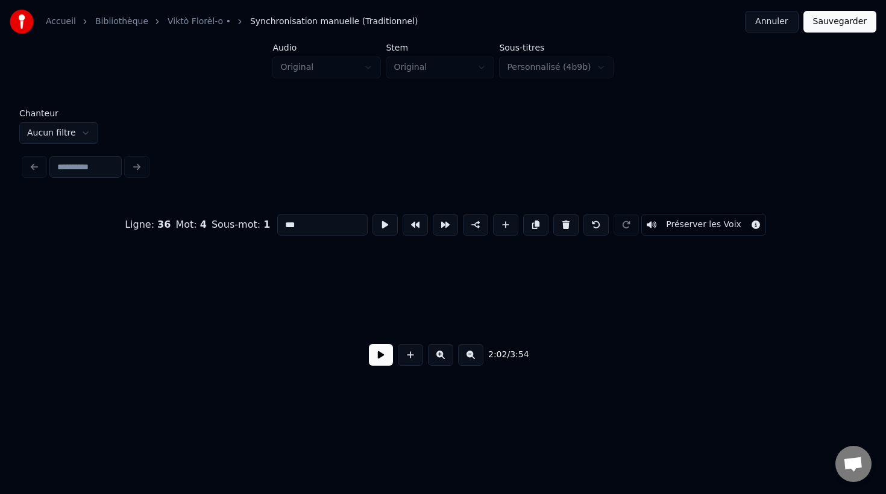
click at [437, 352] on button at bounding box center [440, 355] width 25 height 22
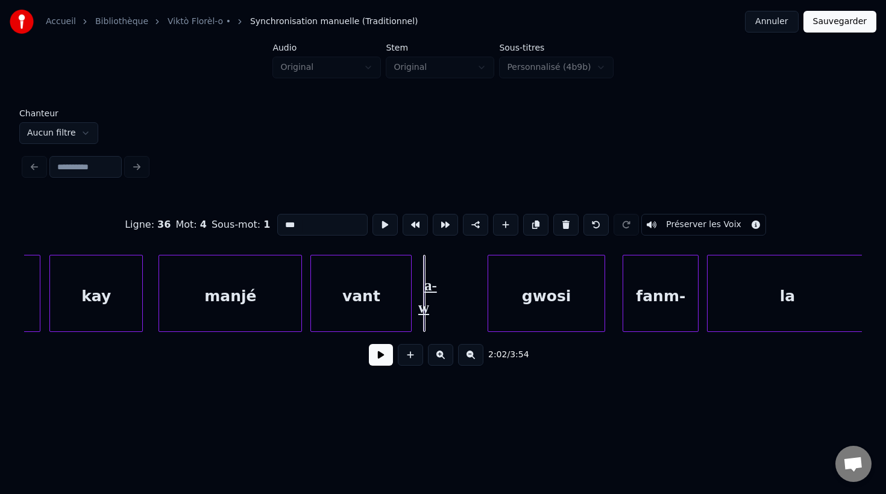
click at [437, 352] on button at bounding box center [440, 355] width 25 height 22
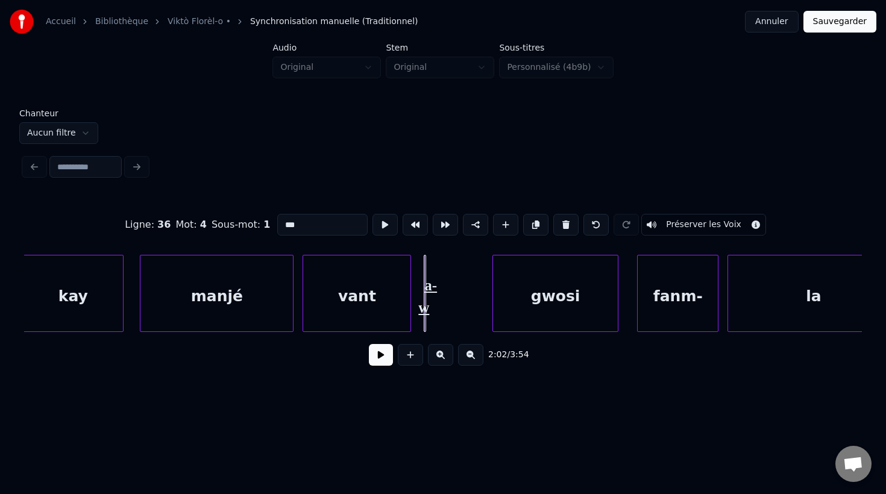
click at [437, 352] on button at bounding box center [440, 355] width 25 height 22
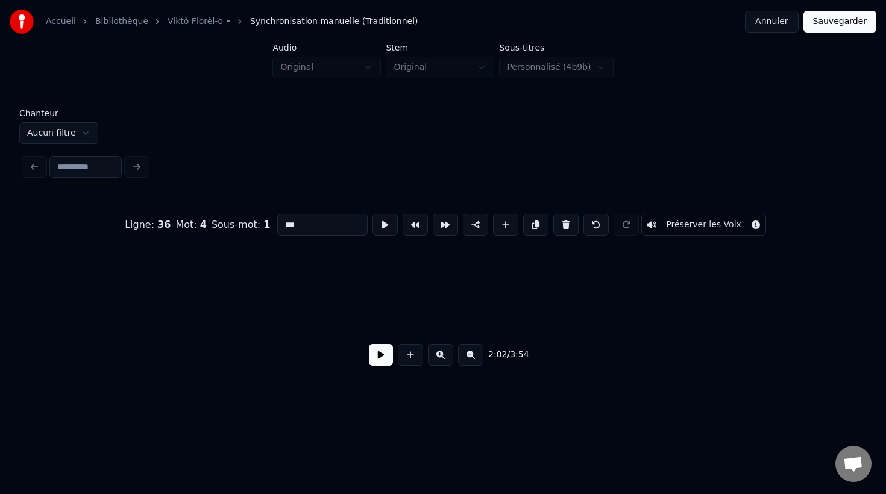
click at [437, 352] on button at bounding box center [440, 355] width 25 height 22
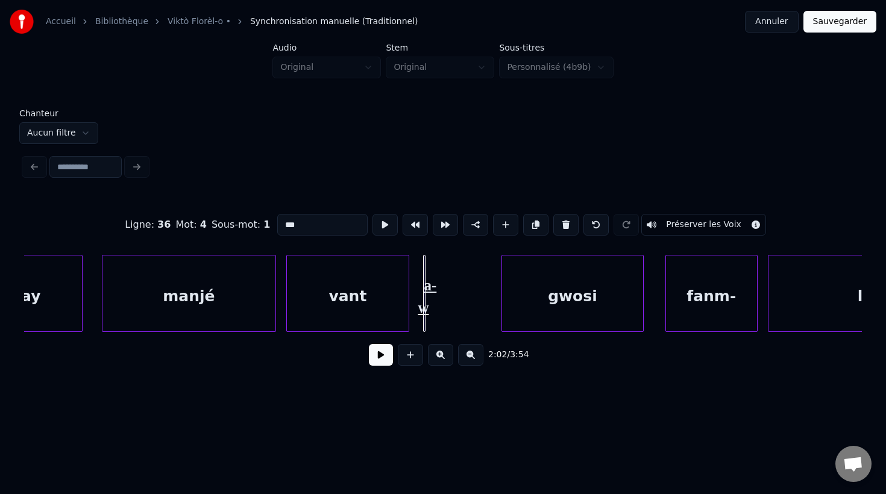
click at [437, 352] on button at bounding box center [440, 355] width 25 height 22
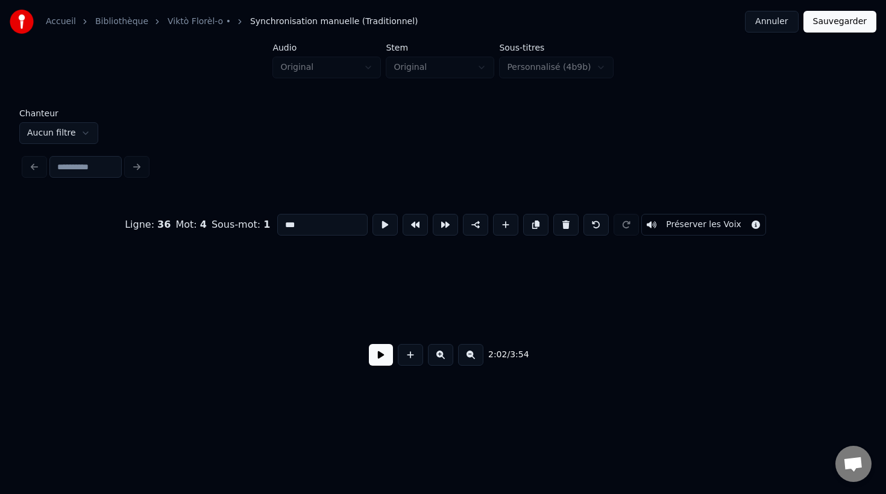
click at [437, 352] on button at bounding box center [440, 355] width 25 height 22
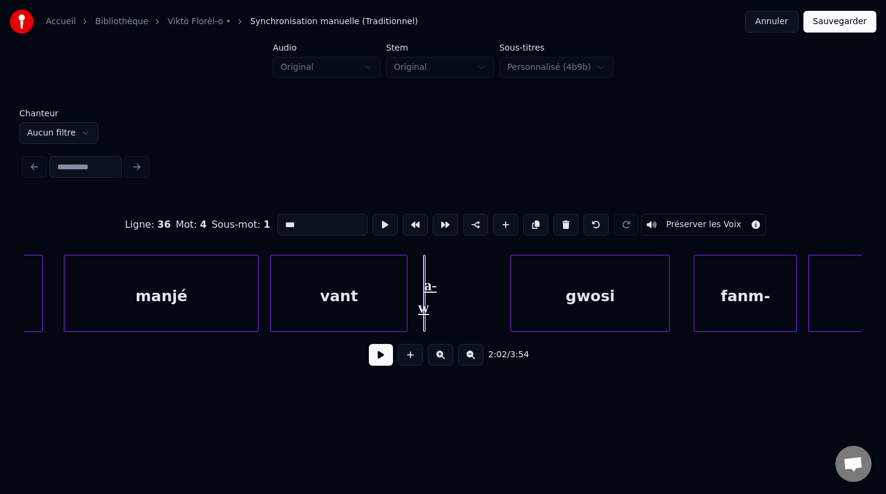
click at [437, 352] on button at bounding box center [440, 355] width 25 height 22
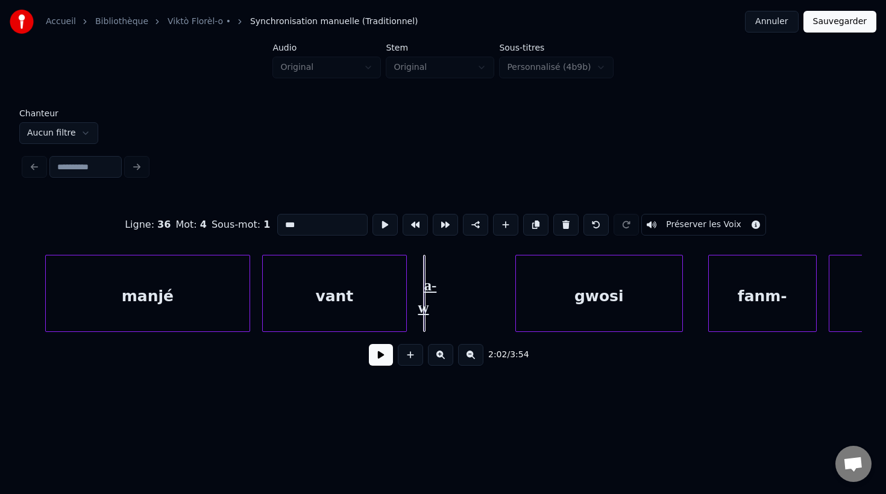
click at [437, 352] on button at bounding box center [440, 355] width 25 height 22
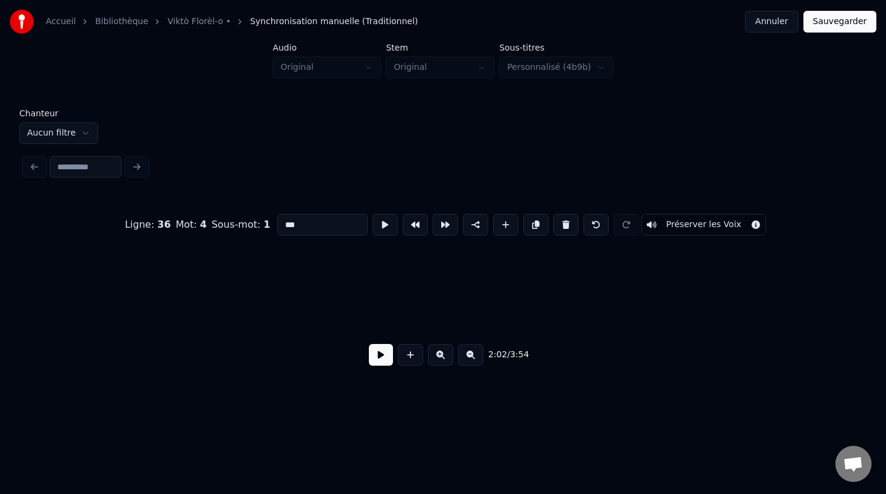
click at [437, 352] on button at bounding box center [440, 355] width 25 height 22
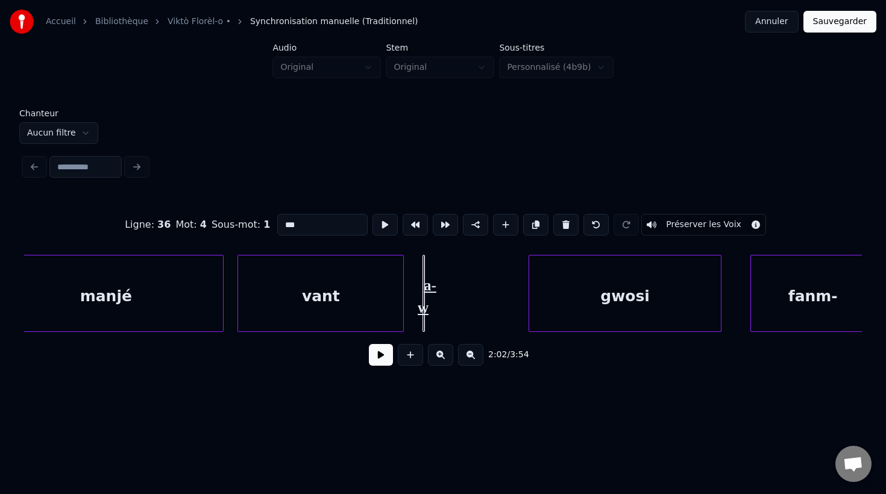
click at [437, 352] on button at bounding box center [440, 355] width 25 height 22
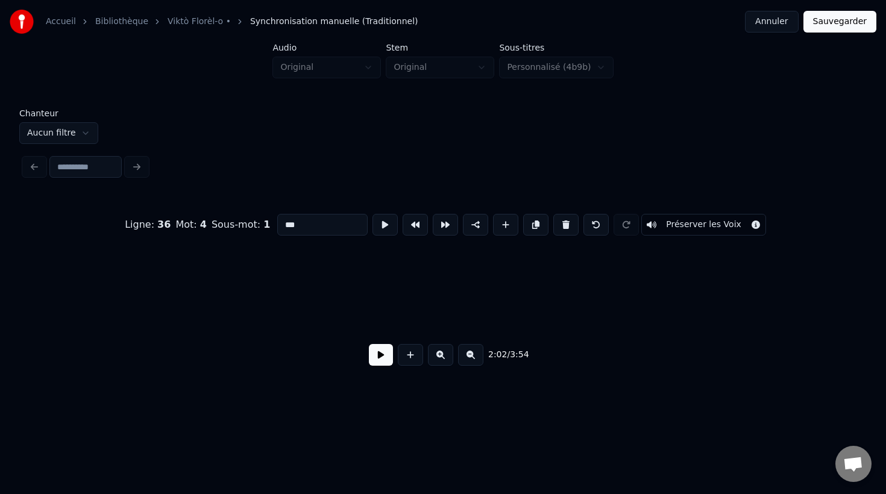
click at [437, 352] on button at bounding box center [440, 355] width 25 height 22
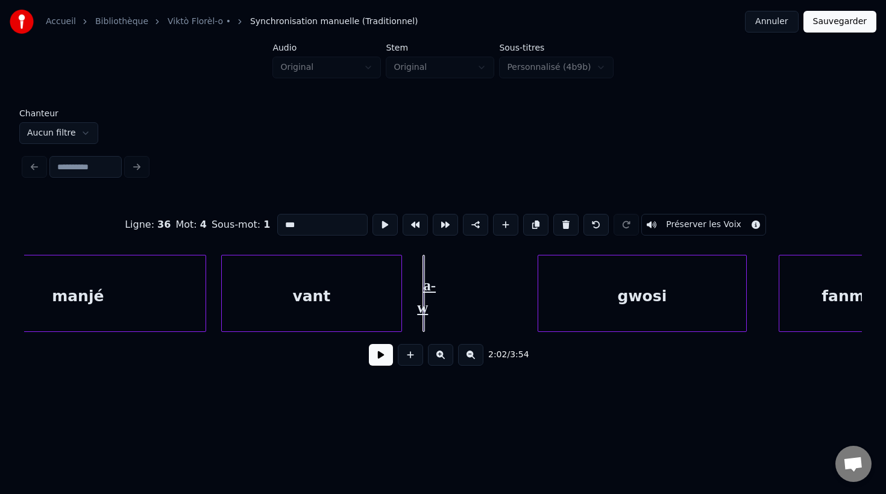
click at [437, 352] on button at bounding box center [440, 355] width 25 height 22
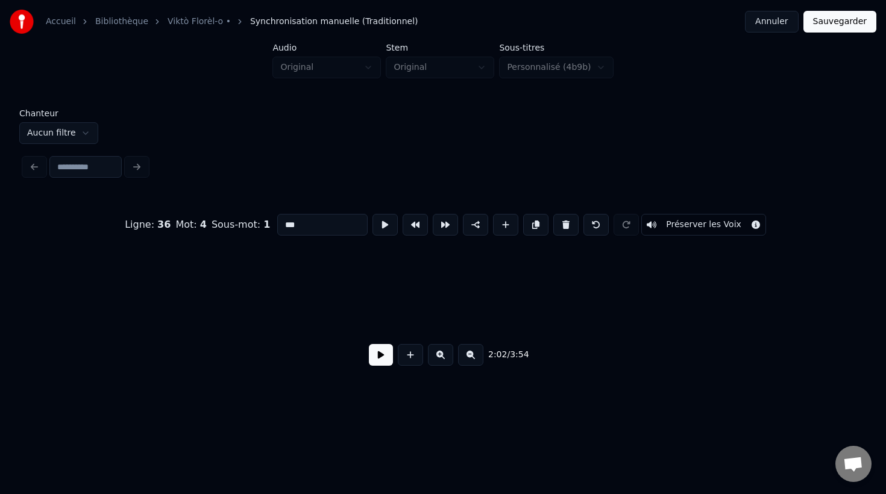
scroll to position [0, 95240]
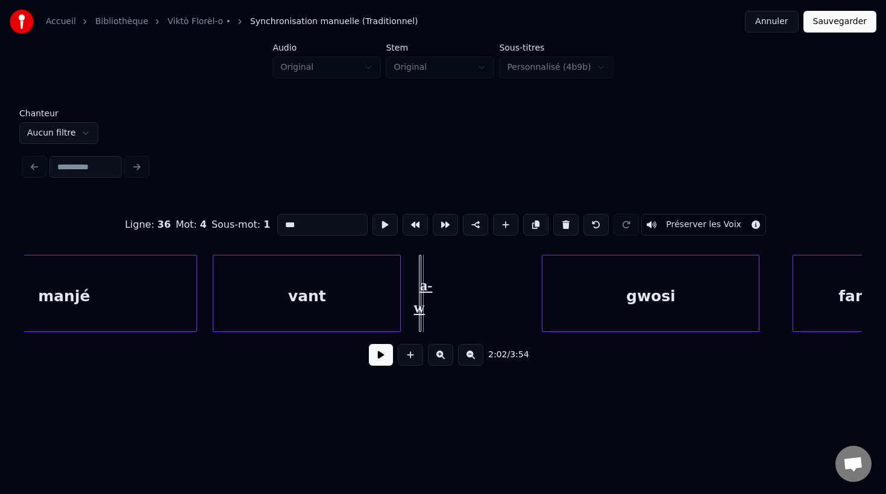
click at [423, 273] on div "a-w" at bounding box center [423, 296] width 6 height 81
click at [410, 356] on button at bounding box center [410, 355] width 25 height 22
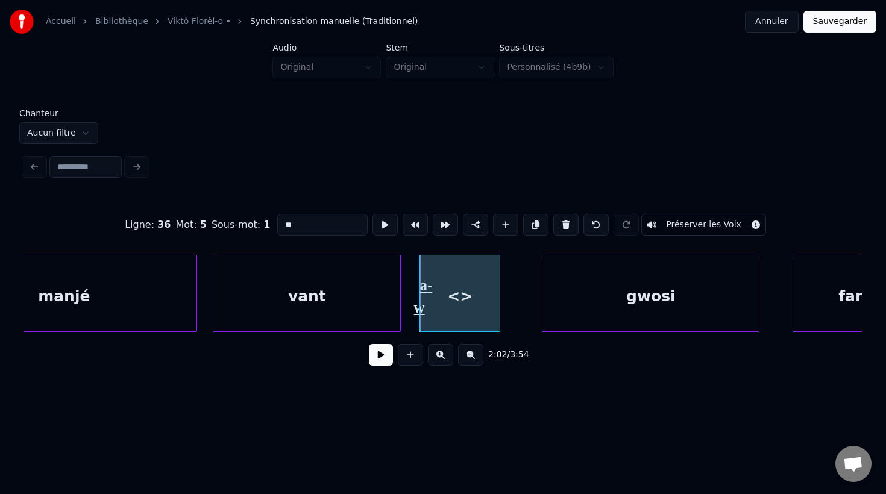
click at [500, 293] on div at bounding box center [498, 294] width 4 height 76
click at [445, 318] on div "<>" at bounding box center [467, 297] width 83 height 82
click at [420, 296] on div "a-w" at bounding box center [423, 296] width 6 height 81
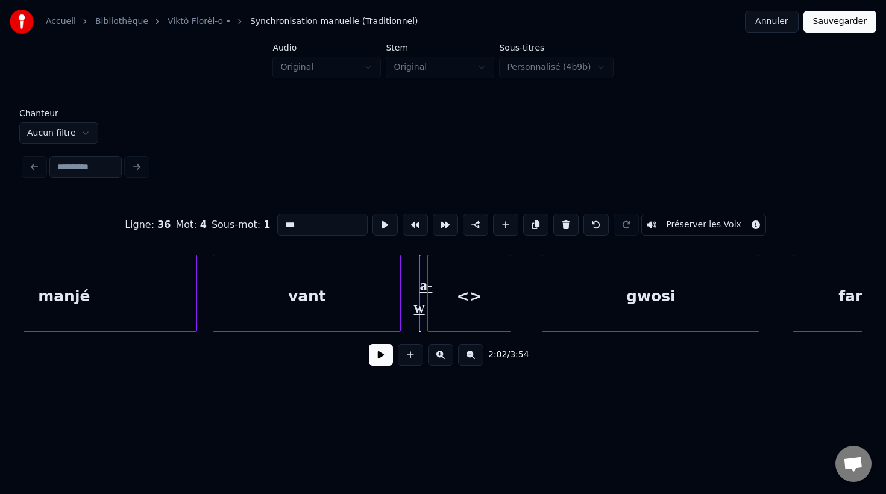
click at [420, 296] on div "a-w" at bounding box center [423, 296] width 6 height 81
click at [557, 226] on button at bounding box center [565, 225] width 25 height 22
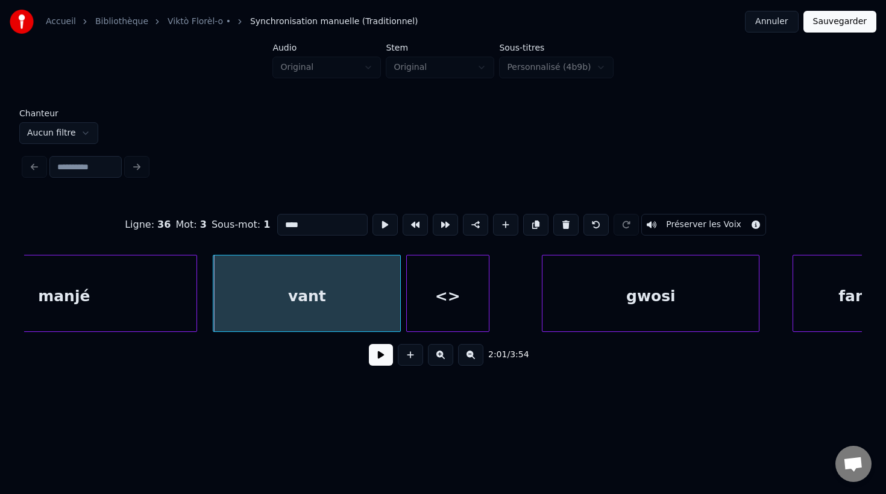
click at [433, 300] on div "<>" at bounding box center [448, 297] width 82 height 82
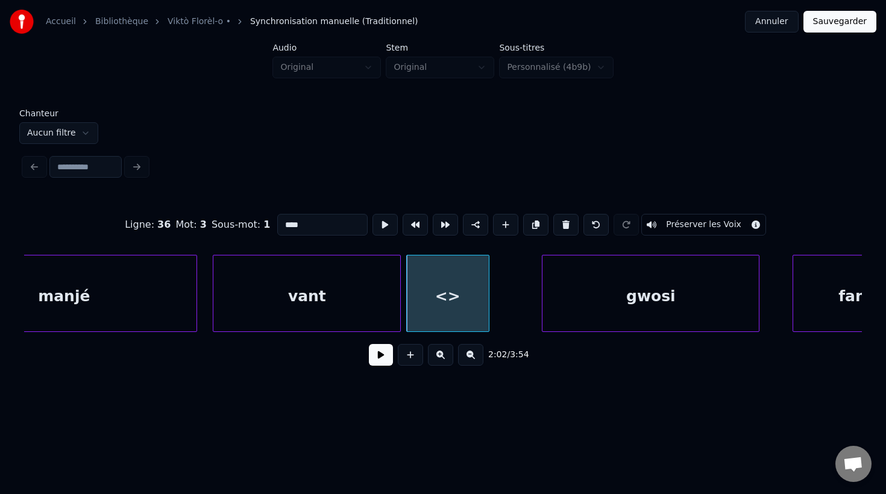
click at [453, 299] on div "<>" at bounding box center [448, 297] width 82 height 82
drag, startPoint x: 310, startPoint y: 222, endPoint x: 272, endPoint y: 222, distance: 38.0
click at [272, 222] on div "Ligne : 36 Mot : 4 Sous-mot : 1 ** Préserver les Voix" at bounding box center [443, 225] width 838 height 60
click at [328, 297] on div "vant" at bounding box center [306, 297] width 187 height 82
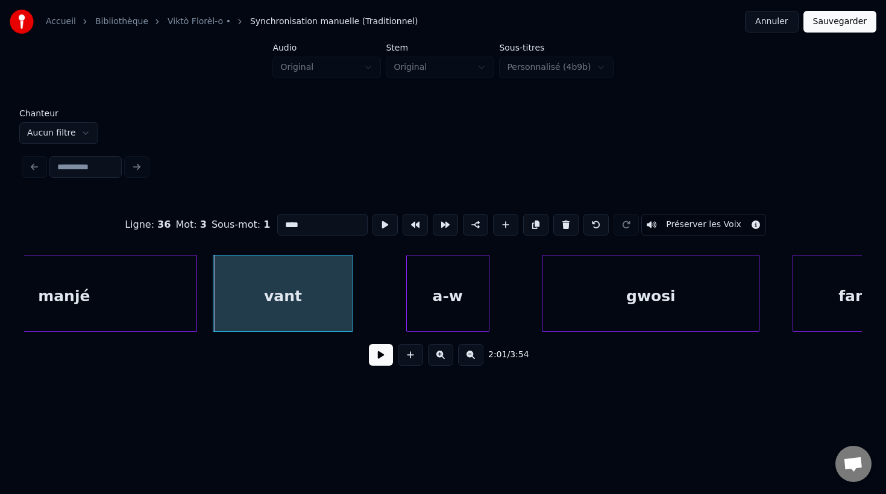
click at [351, 296] on div at bounding box center [351, 294] width 4 height 76
click at [384, 305] on div "a-w" at bounding box center [406, 297] width 82 height 82
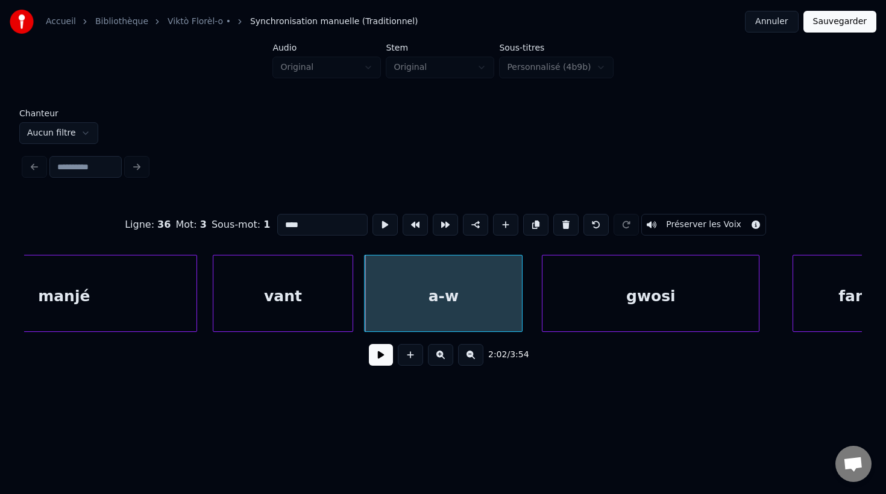
click at [521, 299] on div at bounding box center [520, 294] width 4 height 76
click at [467, 359] on button at bounding box center [470, 355] width 25 height 22
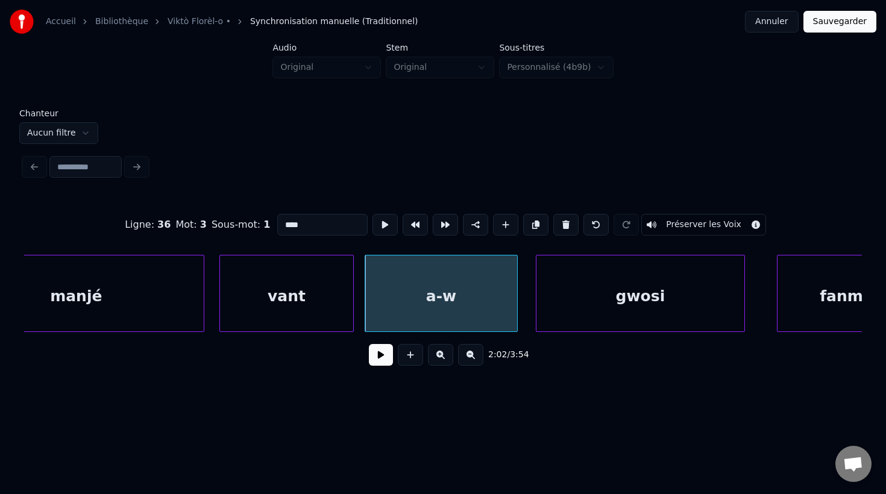
click at [467, 359] on button at bounding box center [470, 355] width 25 height 22
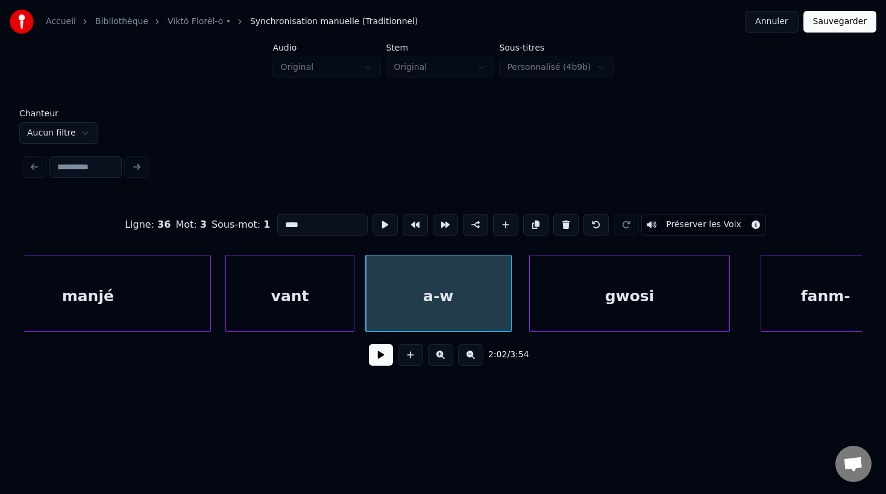
click at [467, 359] on button at bounding box center [470, 355] width 25 height 22
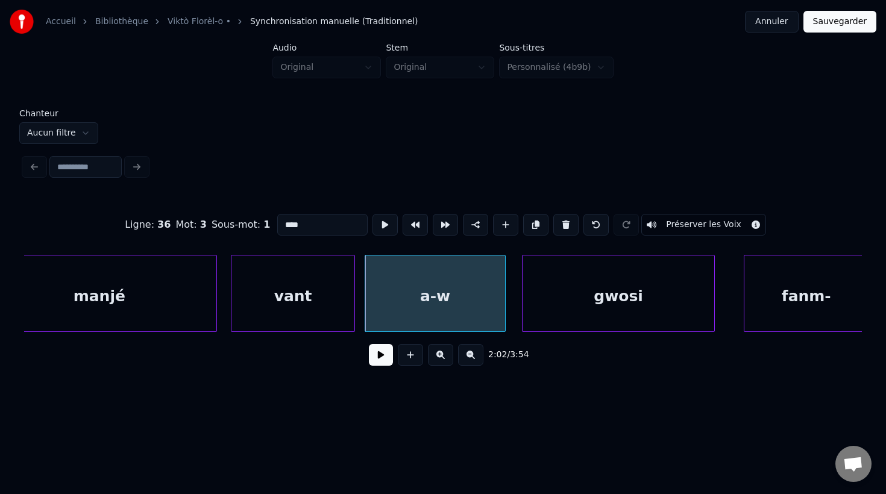
click at [467, 359] on button at bounding box center [470, 355] width 25 height 22
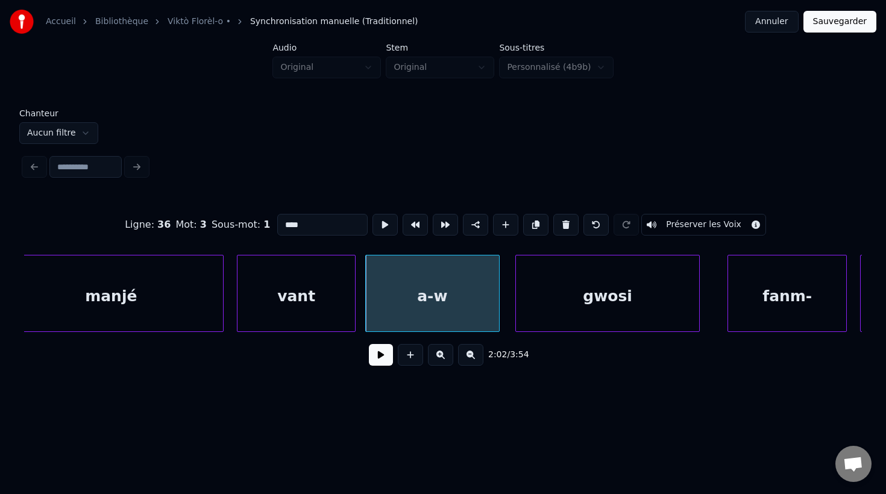
click at [467, 359] on button at bounding box center [470, 355] width 25 height 22
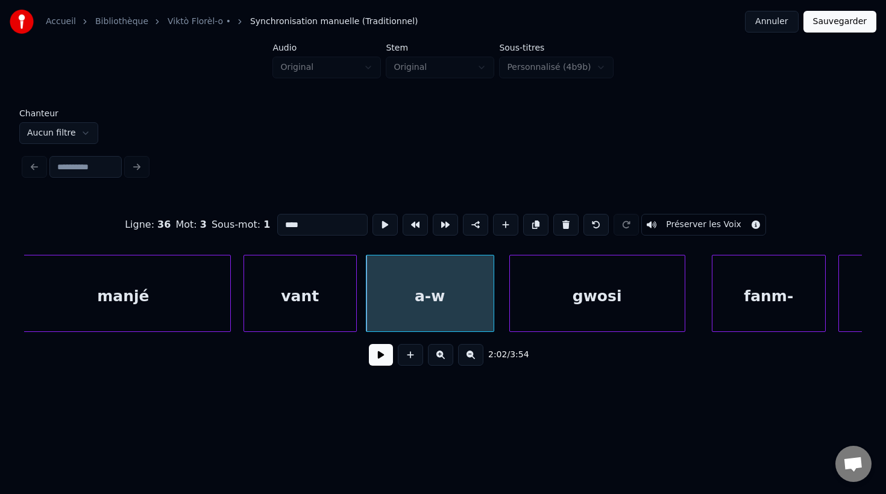
click at [467, 359] on button at bounding box center [470, 355] width 25 height 22
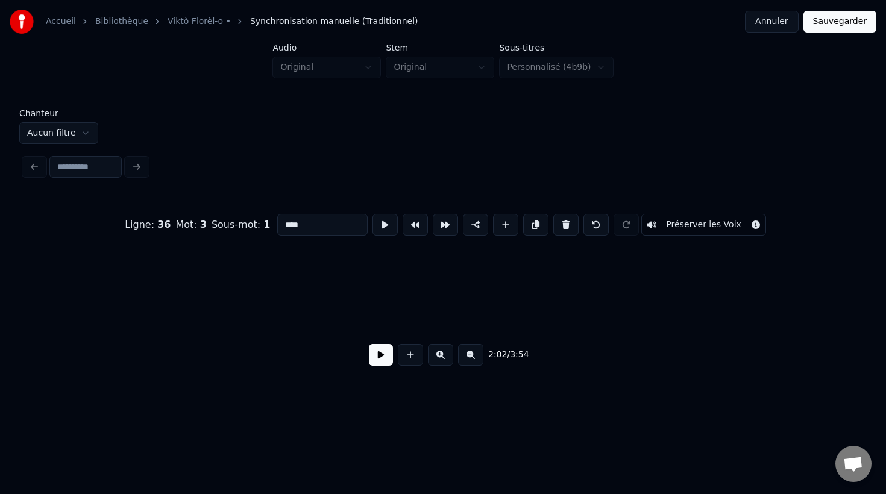
click at [467, 359] on button at bounding box center [470, 355] width 25 height 22
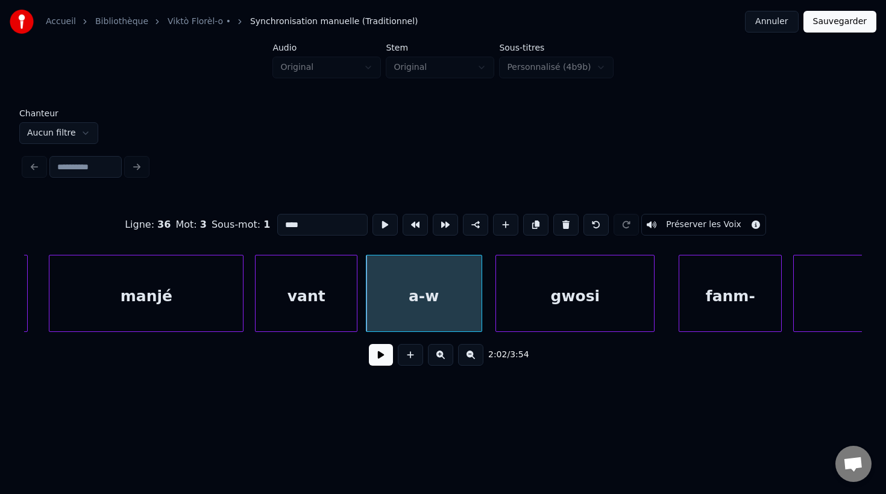
click at [467, 359] on button at bounding box center [470, 355] width 25 height 22
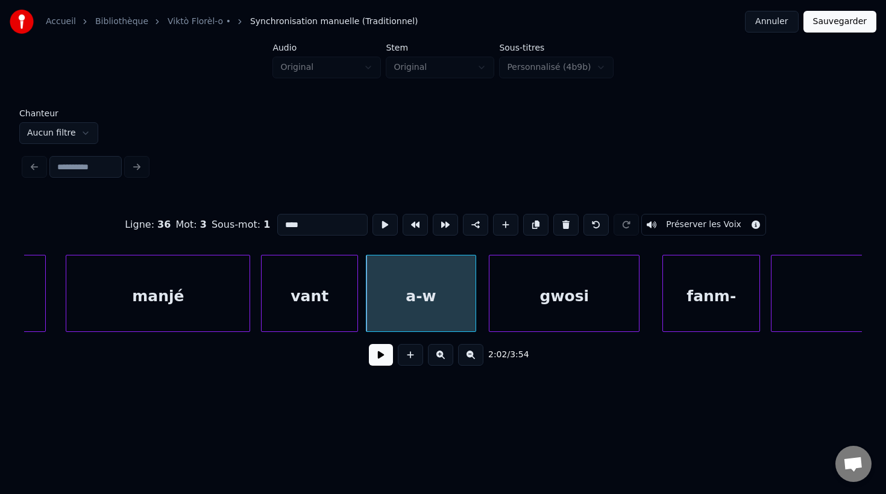
click at [467, 359] on button at bounding box center [470, 355] width 25 height 22
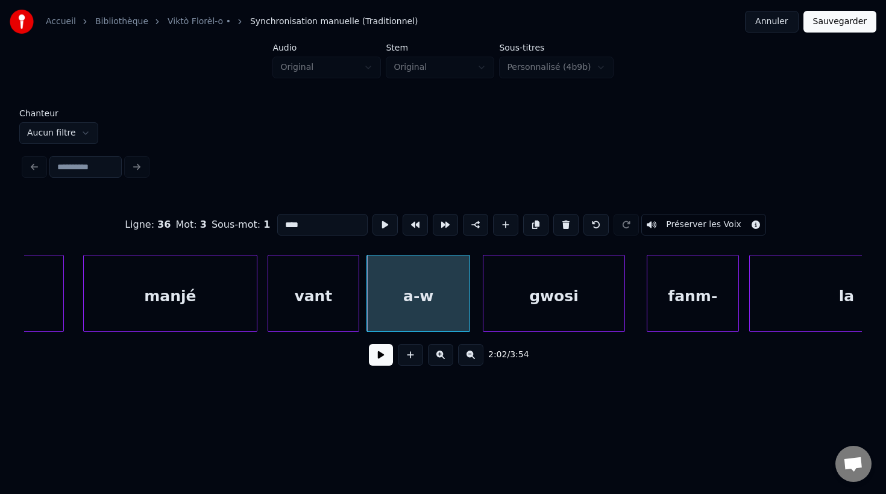
click at [467, 359] on button at bounding box center [470, 355] width 25 height 22
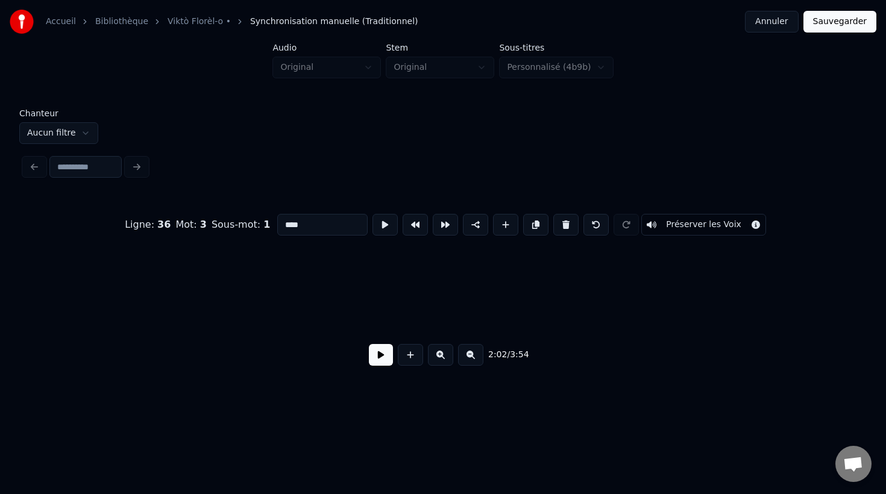
click at [467, 359] on button at bounding box center [470, 355] width 25 height 22
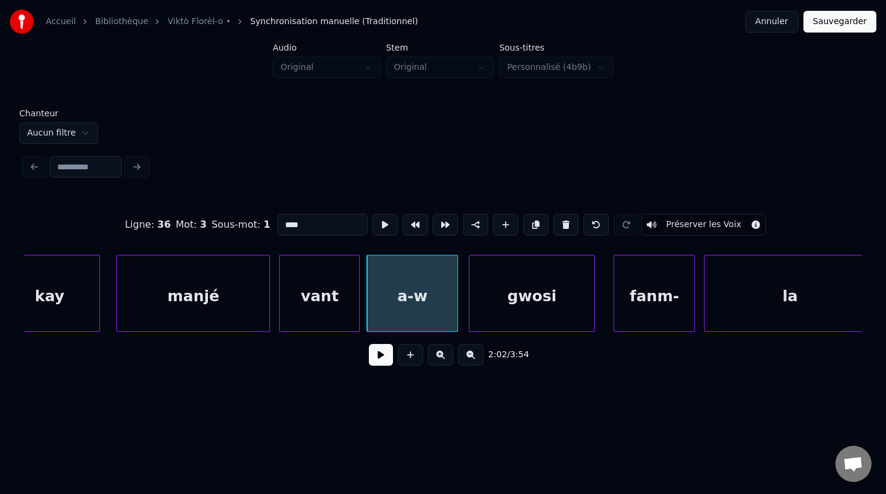
click at [467, 359] on button at bounding box center [470, 355] width 25 height 22
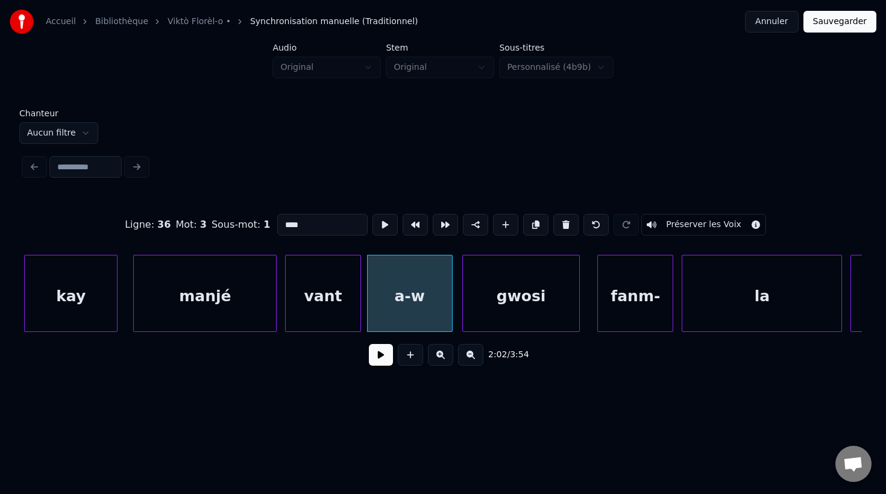
click at [467, 359] on button at bounding box center [470, 355] width 25 height 22
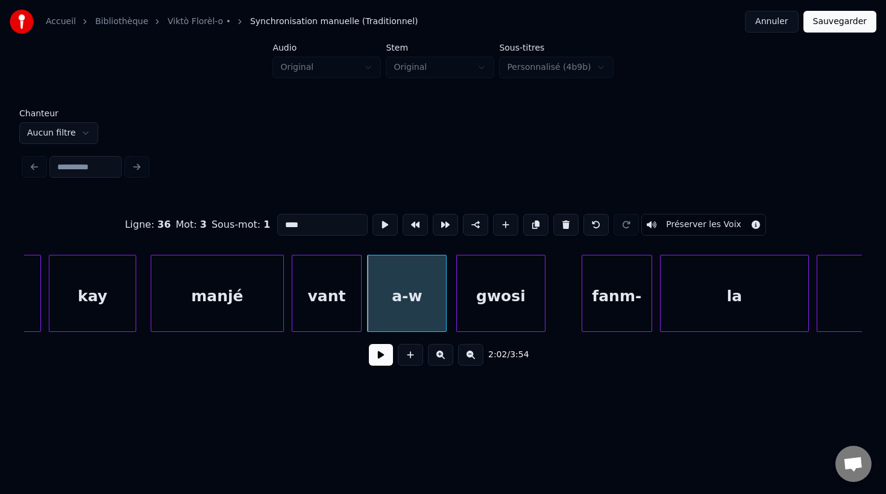
click at [543, 301] on div at bounding box center [543, 294] width 4 height 76
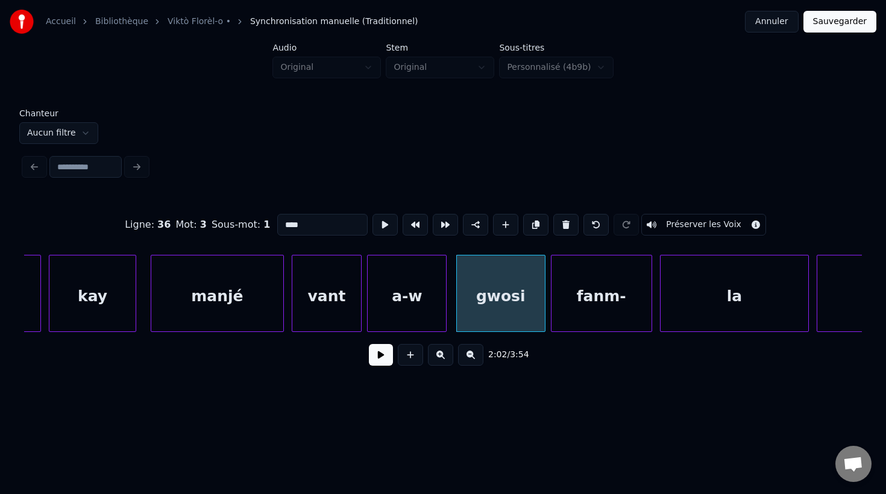
click at [551, 307] on div at bounding box center [553, 294] width 4 height 76
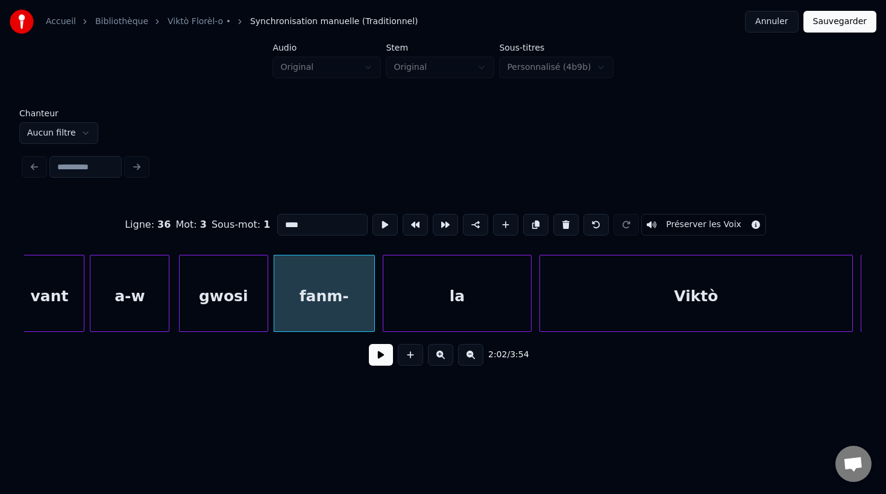
scroll to position [0, 47773]
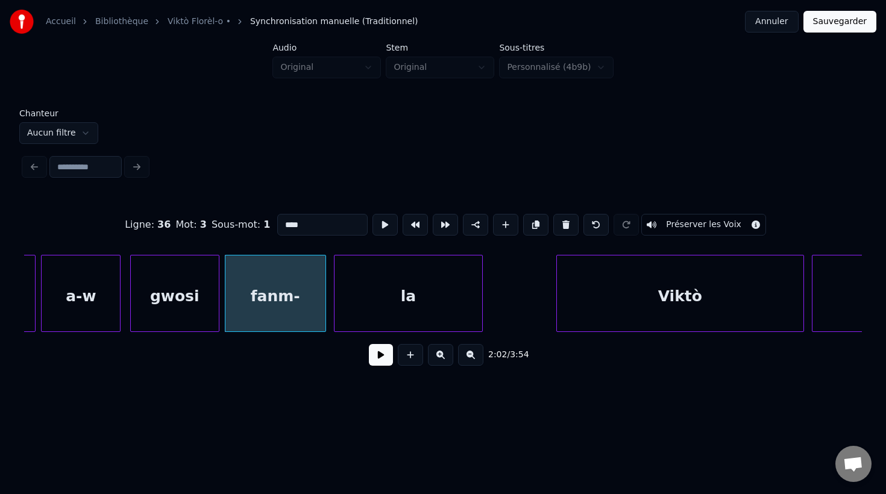
click at [557, 313] on div at bounding box center [559, 294] width 4 height 76
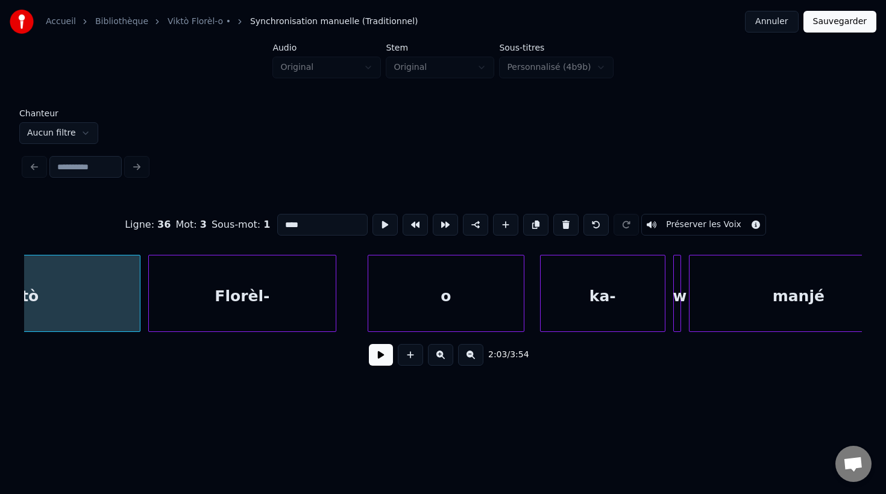
scroll to position [0, 48470]
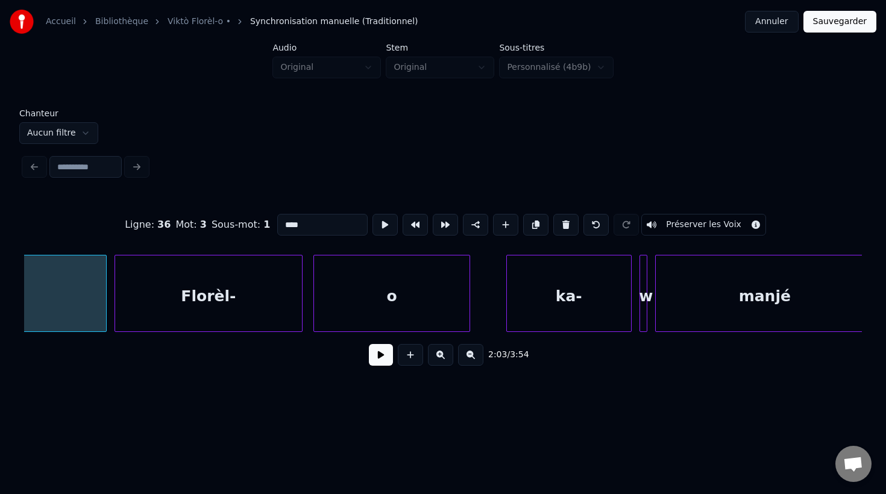
click at [444, 311] on div "o" at bounding box center [391, 297] width 155 height 82
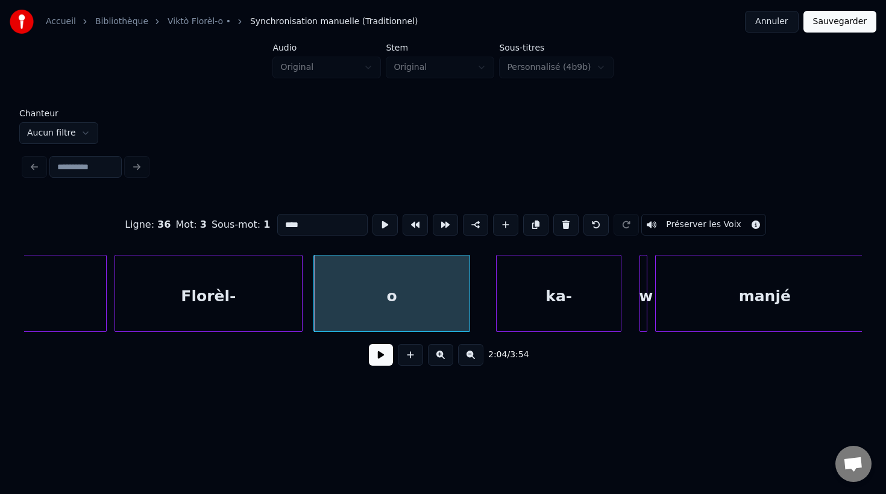
click at [563, 313] on div "ka-" at bounding box center [559, 297] width 124 height 82
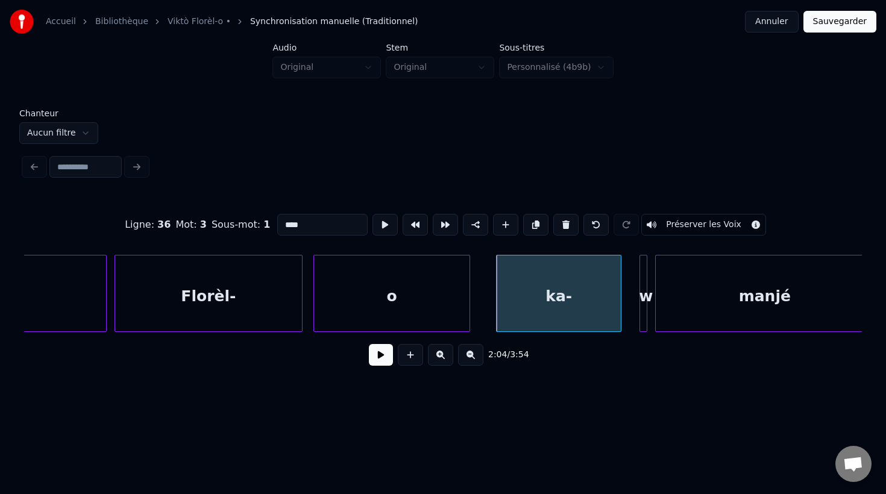
click at [565, 313] on div "ka-" at bounding box center [559, 297] width 124 height 82
click at [321, 225] on input "***" at bounding box center [322, 225] width 90 height 22
click at [645, 327] on div at bounding box center [645, 294] width 4 height 76
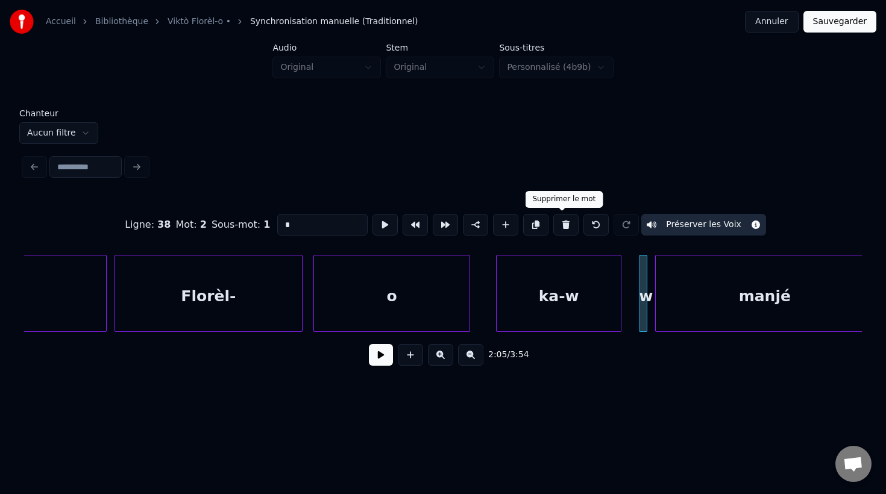
click at [563, 225] on button at bounding box center [565, 225] width 25 height 22
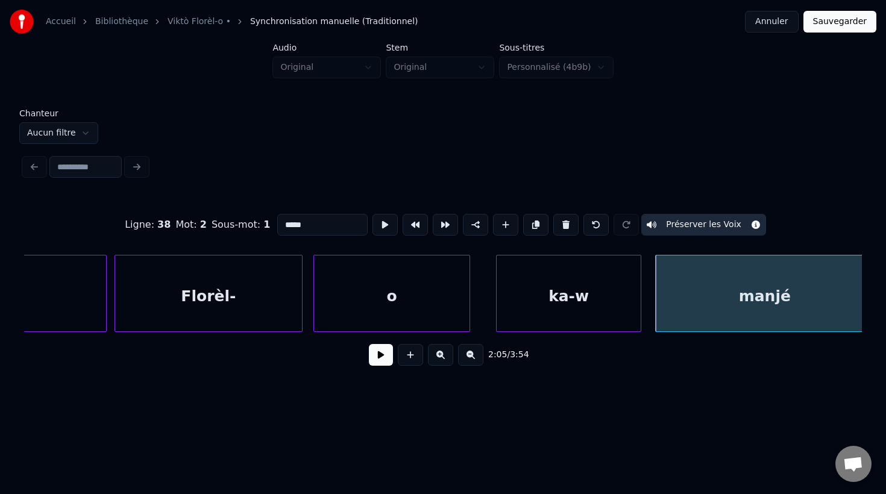
click at [640, 317] on div at bounding box center [639, 294] width 4 height 76
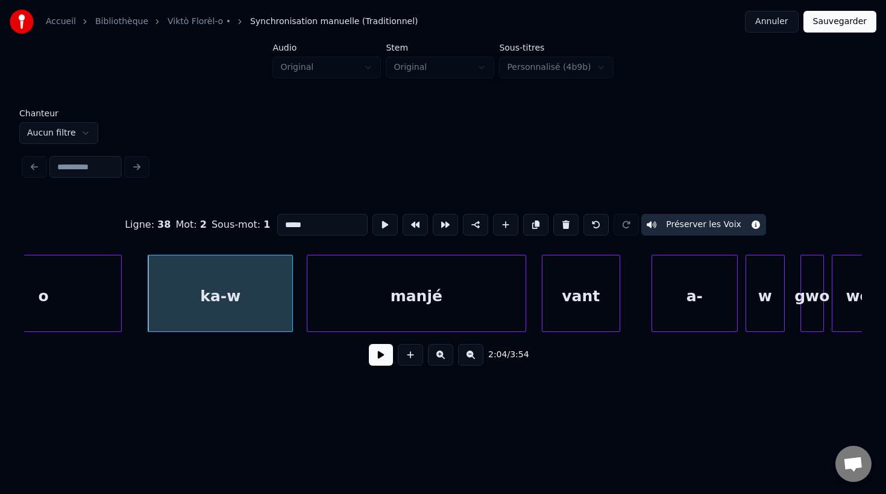
scroll to position [0, 48841]
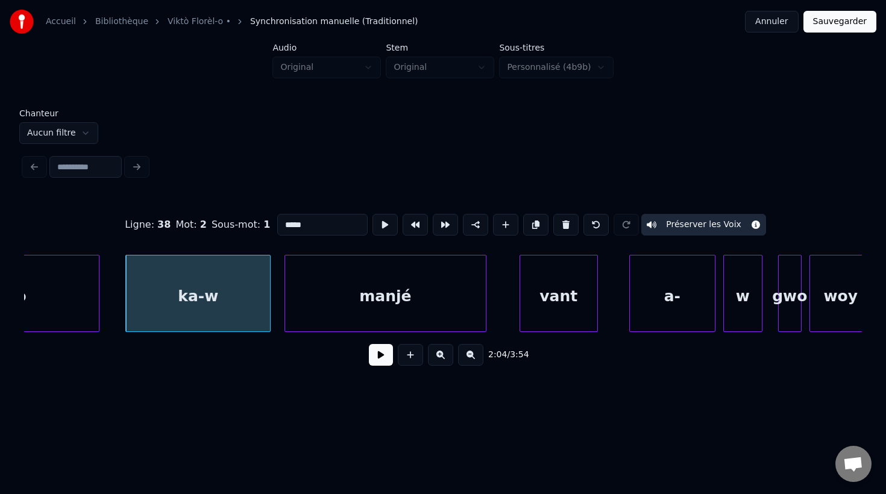
click at [484, 316] on div at bounding box center [484, 294] width 4 height 76
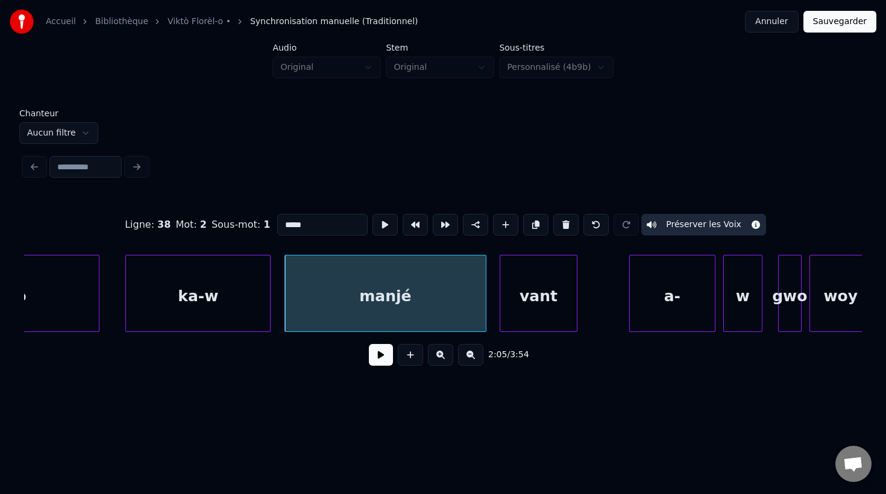
click at [535, 315] on div "vant" at bounding box center [538, 297] width 77 height 82
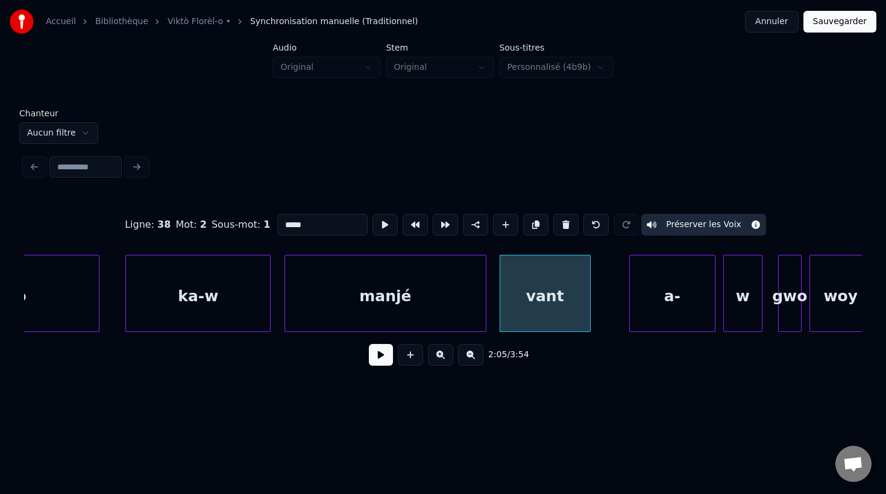
click at [588, 319] on div at bounding box center [588, 294] width 4 height 76
click at [642, 316] on div "a-" at bounding box center [645, 297] width 85 height 82
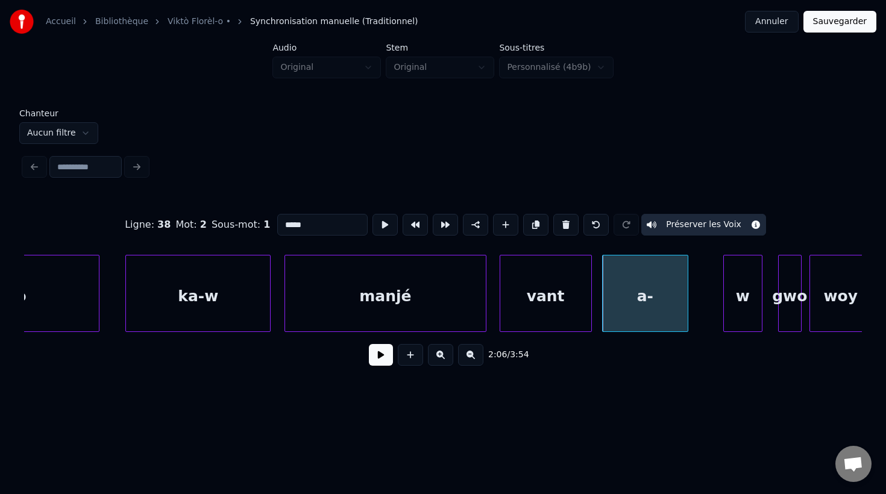
click at [638, 311] on div "a-" at bounding box center [645, 297] width 85 height 82
click at [310, 225] on input "**" at bounding box center [322, 225] width 90 height 22
click at [736, 308] on div "w" at bounding box center [743, 297] width 38 height 82
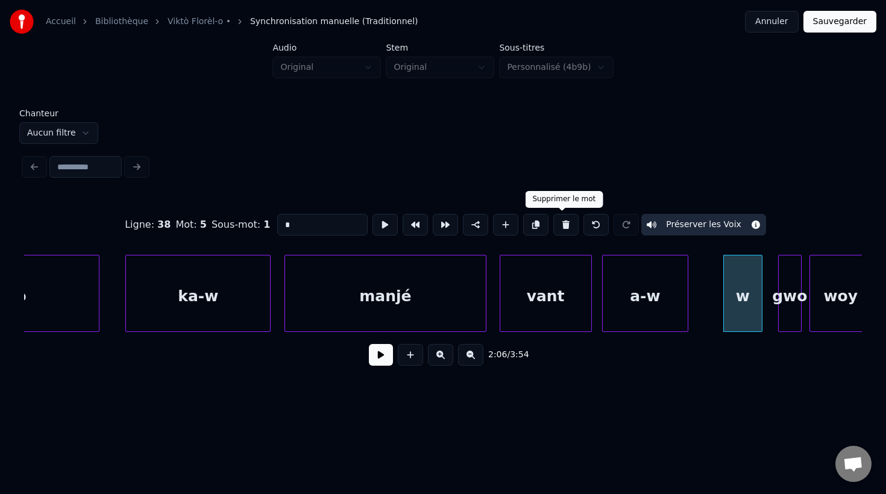
click at [560, 228] on button at bounding box center [565, 225] width 25 height 22
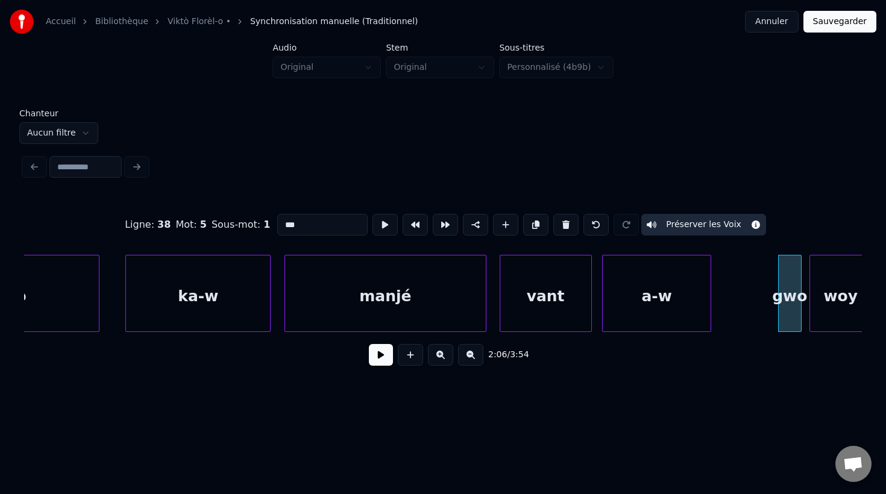
click at [708, 321] on div at bounding box center [709, 294] width 4 height 76
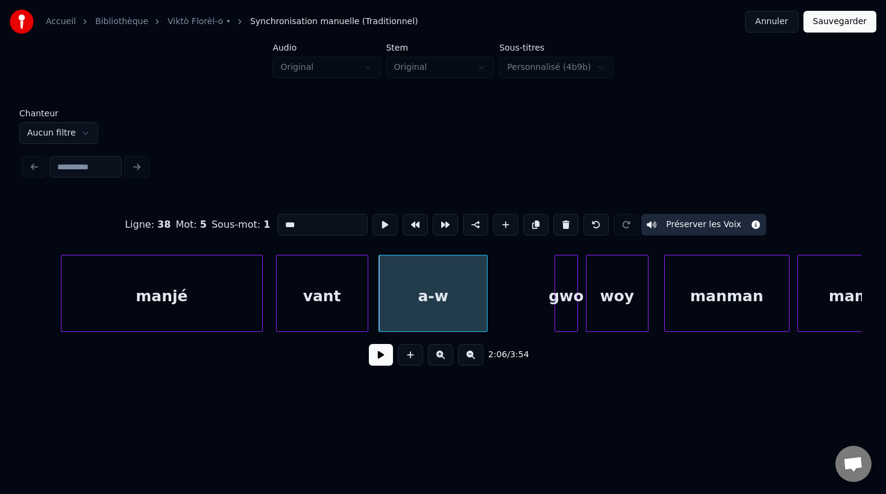
scroll to position [0, 49103]
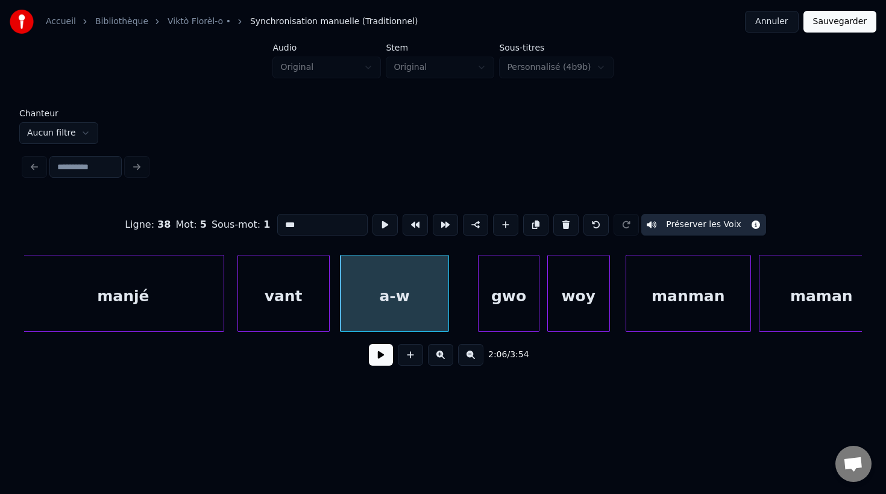
click at [479, 316] on div at bounding box center [480, 294] width 4 height 76
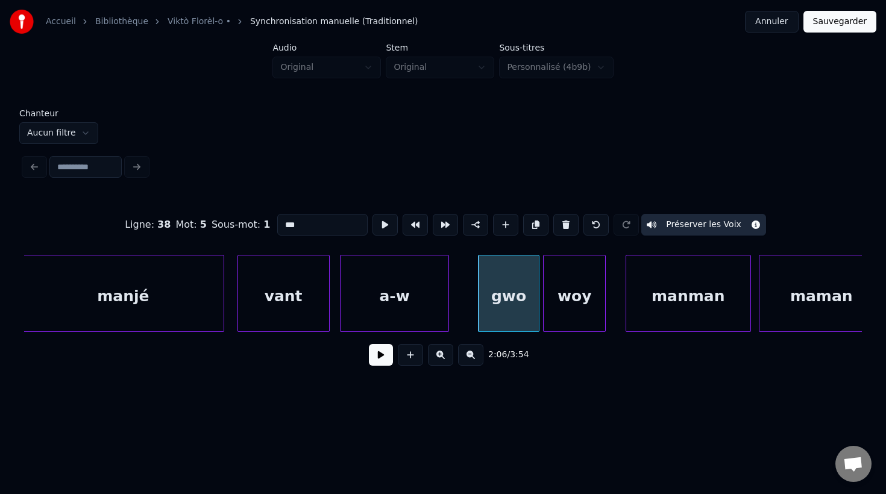
click at [568, 322] on div "woy" at bounding box center [574, 297] width 61 height 82
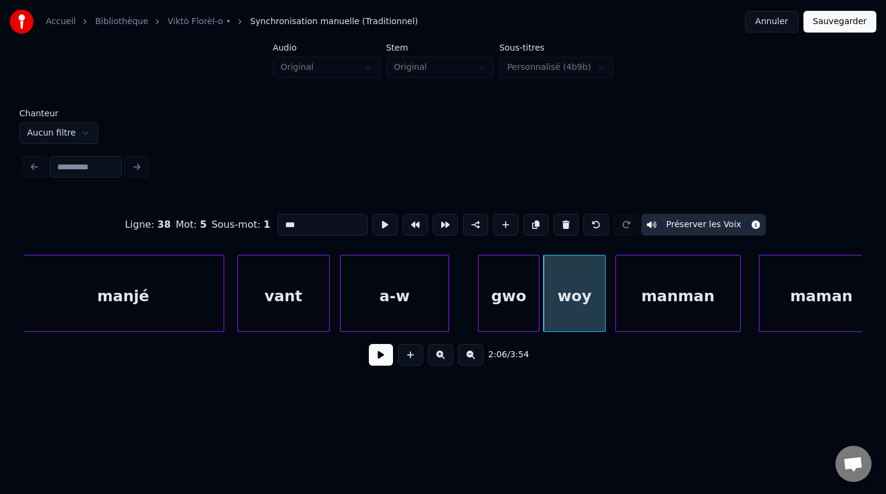
click at [663, 317] on div "manman" at bounding box center [678, 297] width 124 height 82
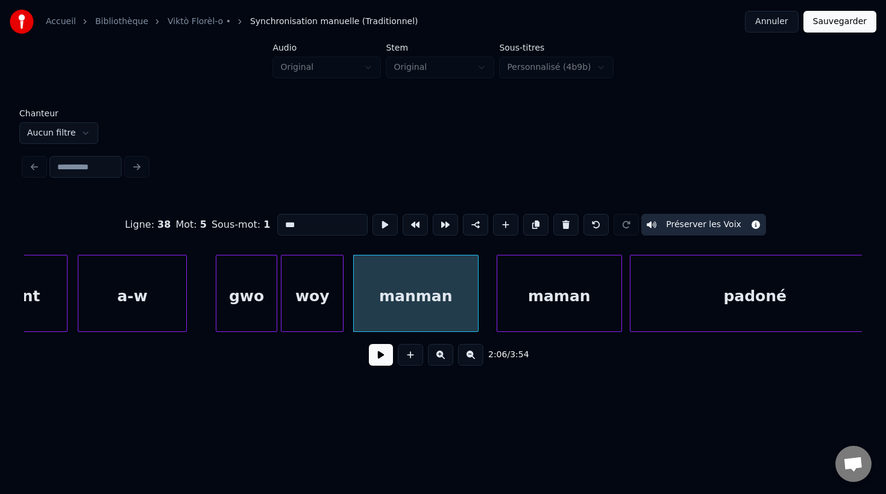
scroll to position [0, 49411]
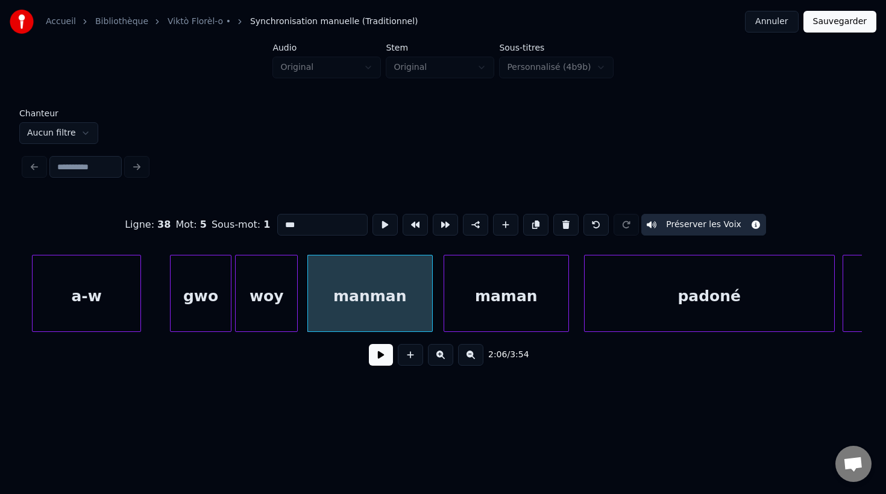
click at [552, 316] on div "maman" at bounding box center [506, 297] width 124 height 82
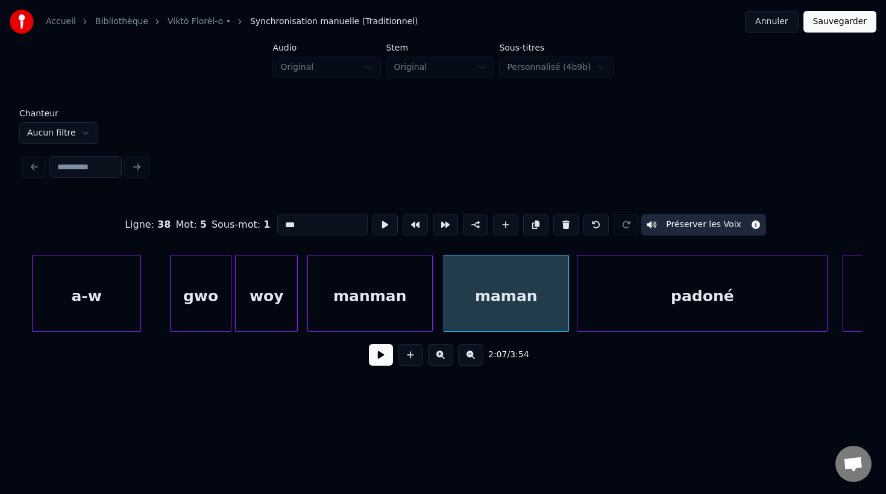
click at [657, 315] on div "padoné" at bounding box center [701, 297] width 249 height 82
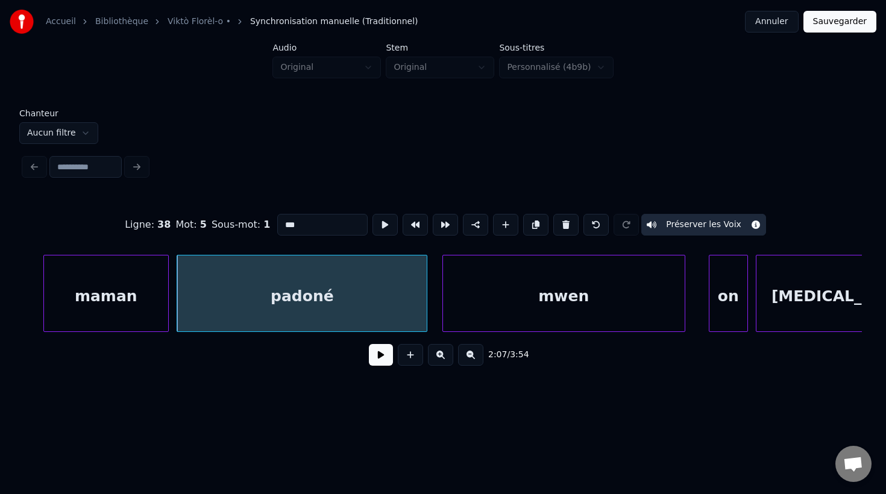
scroll to position [0, 49822]
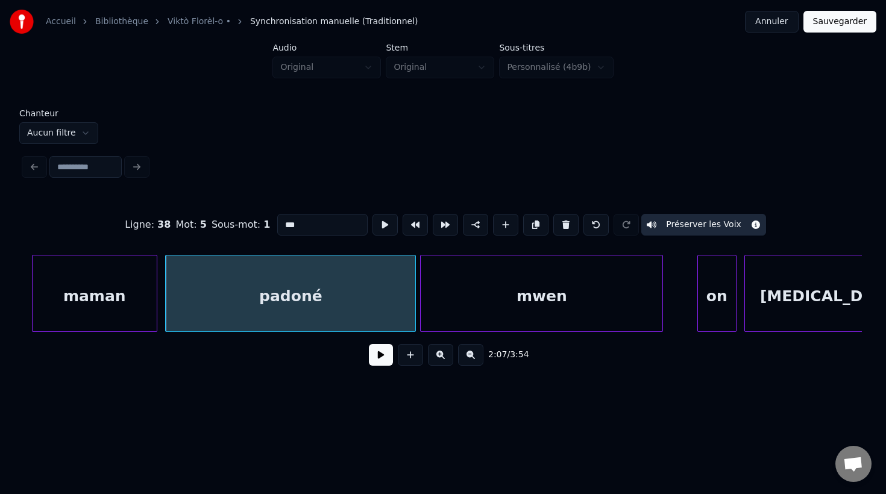
click at [540, 318] on div "mwen" at bounding box center [542, 297] width 242 height 82
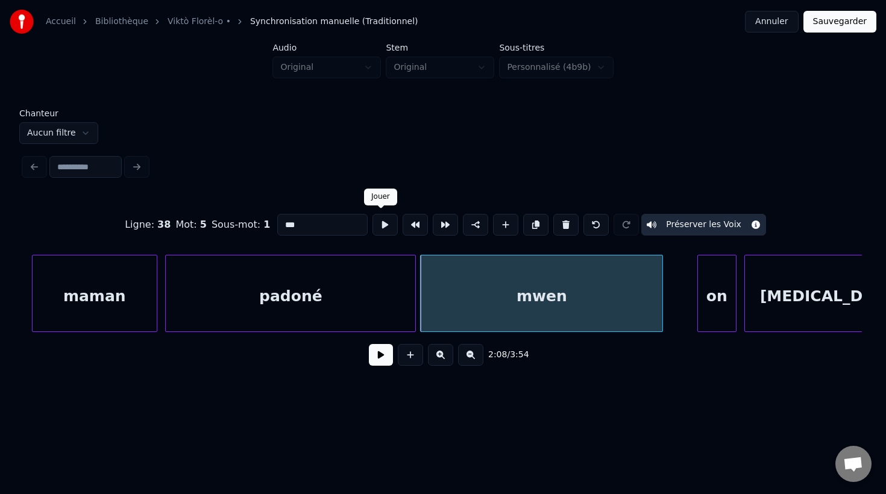
click at [378, 227] on button at bounding box center [384, 225] width 25 height 22
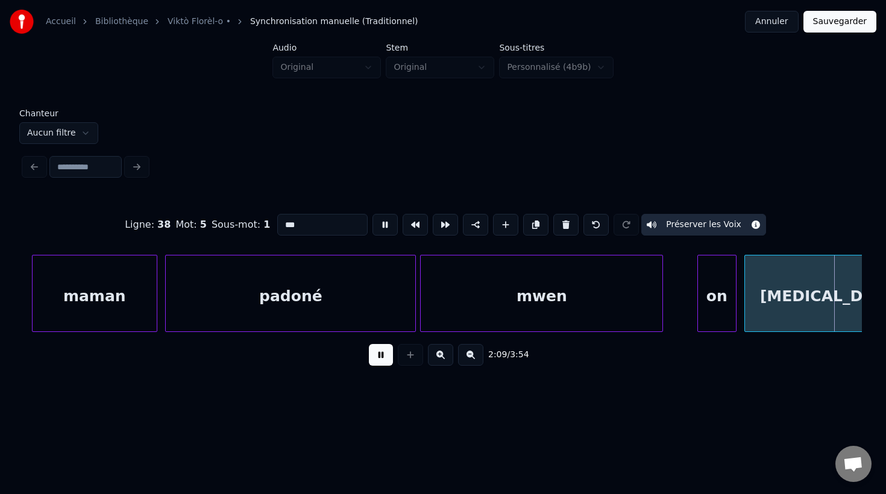
scroll to position [0, 50661]
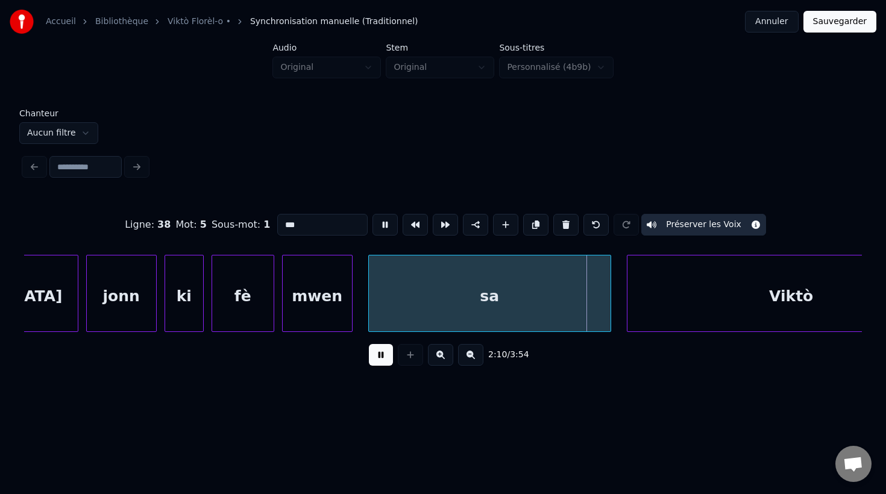
click at [296, 299] on div "mwen" at bounding box center [317, 297] width 69 height 82
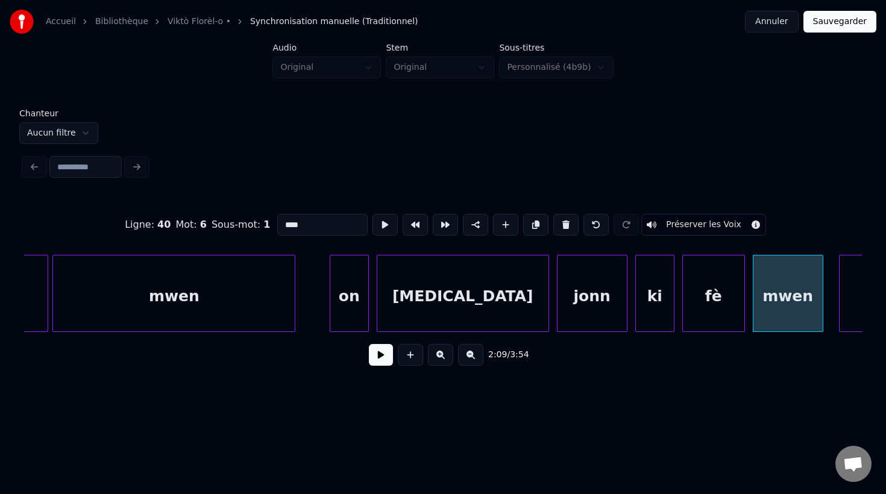
scroll to position [0, 50177]
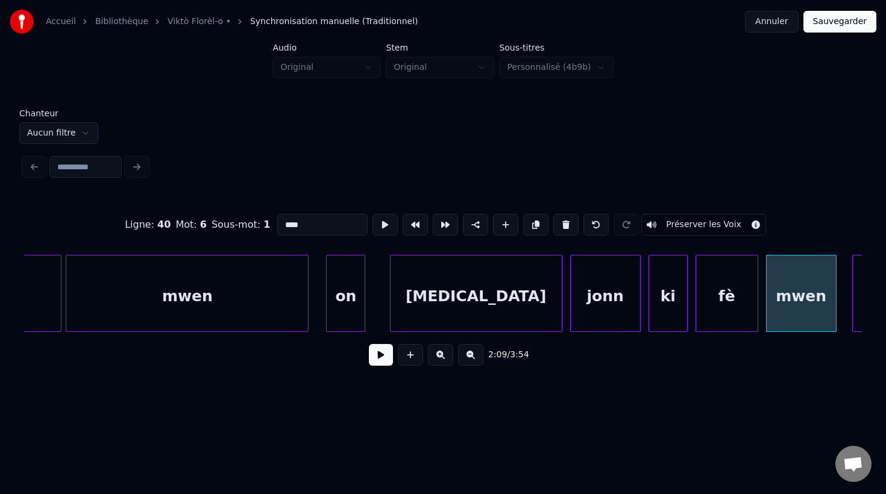
click at [341, 314] on div "on" at bounding box center [346, 297] width 38 height 82
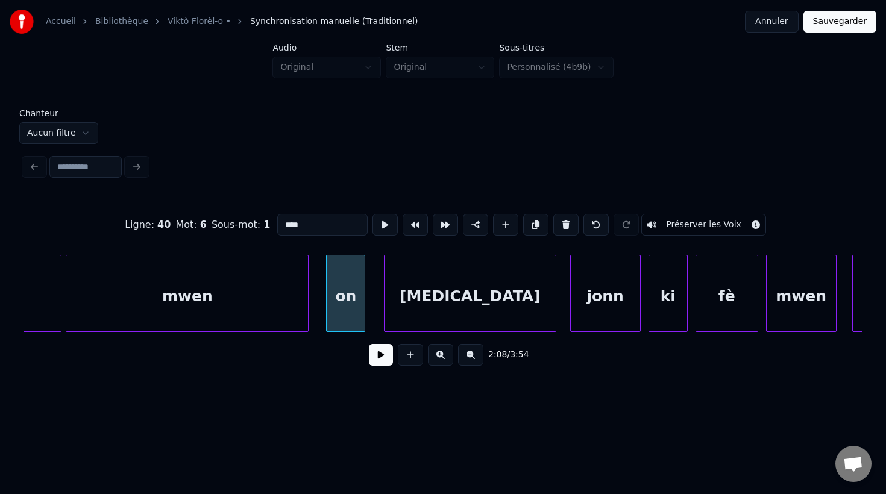
click at [414, 314] on div "[MEDICAL_DATA]" at bounding box center [469, 297] width 171 height 82
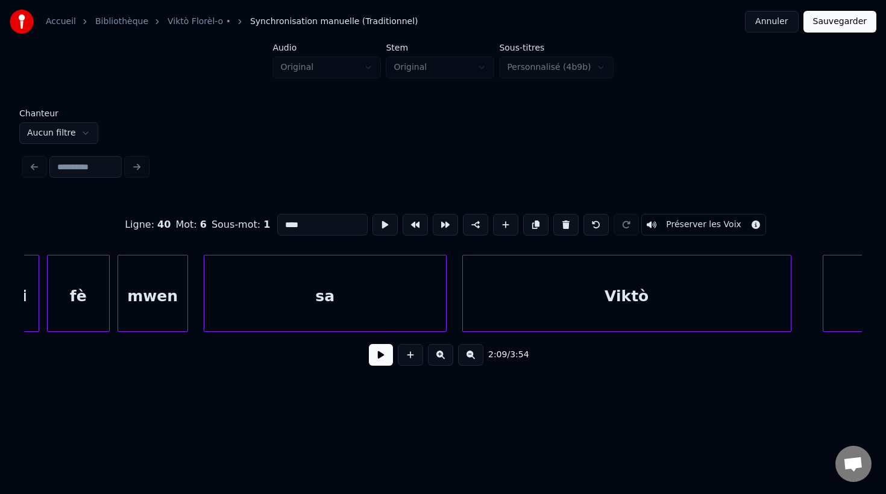
scroll to position [0, 50835]
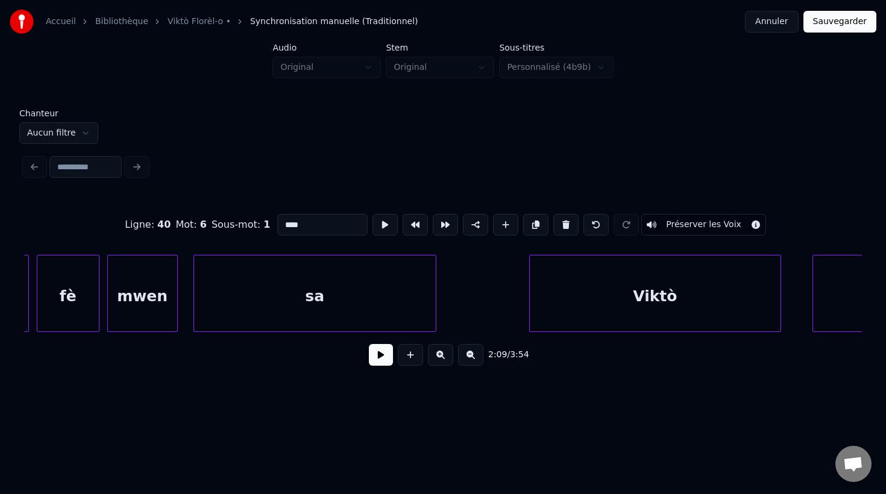
click at [530, 305] on div at bounding box center [532, 294] width 4 height 76
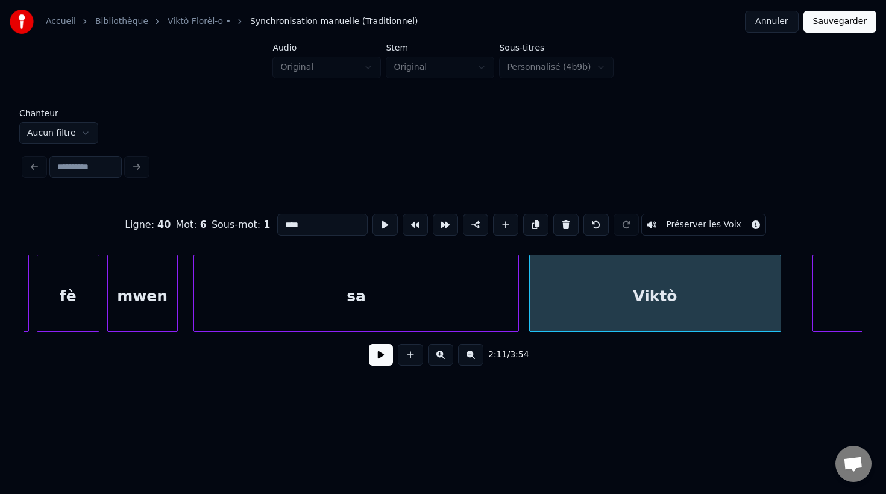
click at [517, 309] on div at bounding box center [517, 294] width 4 height 76
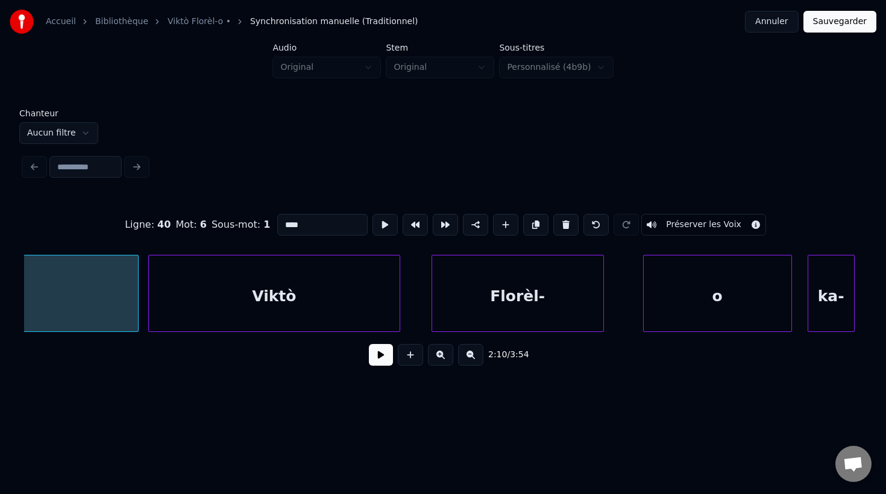
scroll to position [0, 51225]
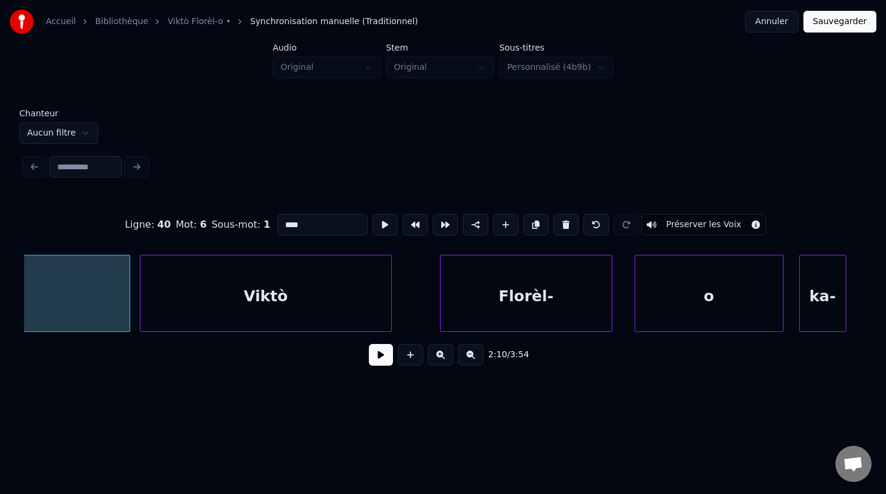
click at [550, 315] on div "Florèl-" at bounding box center [526, 297] width 171 height 82
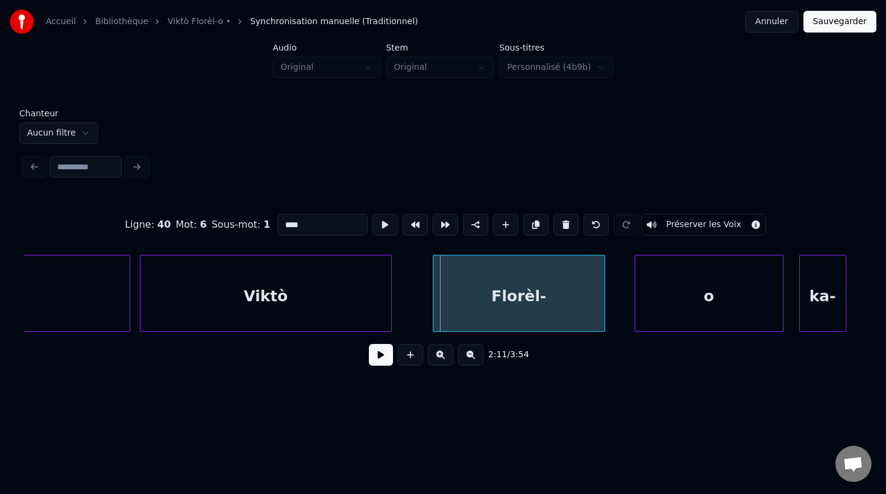
click at [525, 313] on div "Florèl-" at bounding box center [518, 297] width 171 height 82
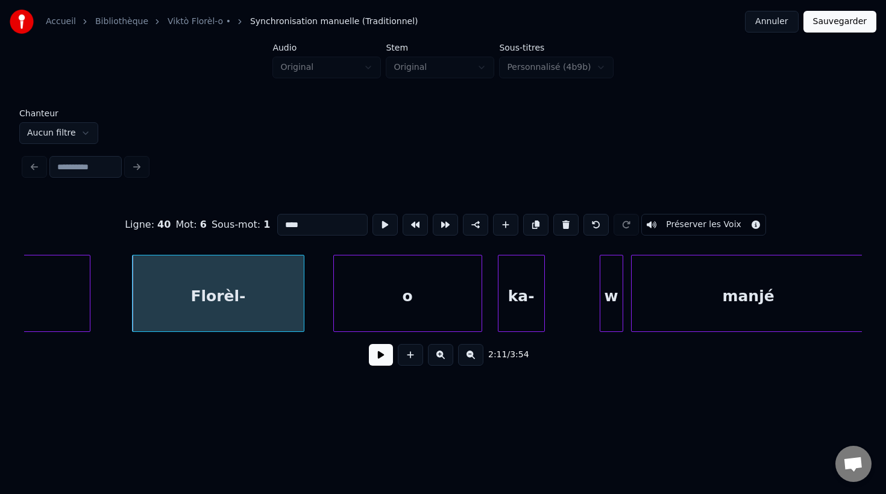
scroll to position [0, 51554]
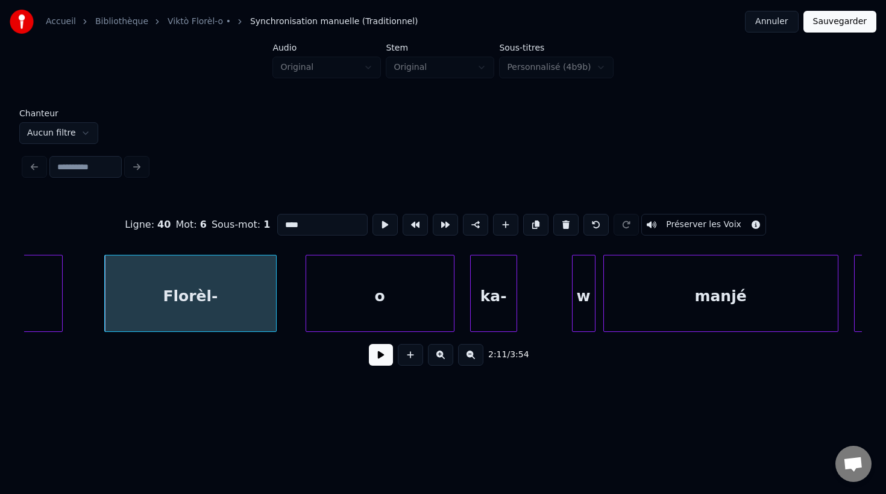
click at [510, 315] on div "ka-" at bounding box center [494, 297] width 46 height 82
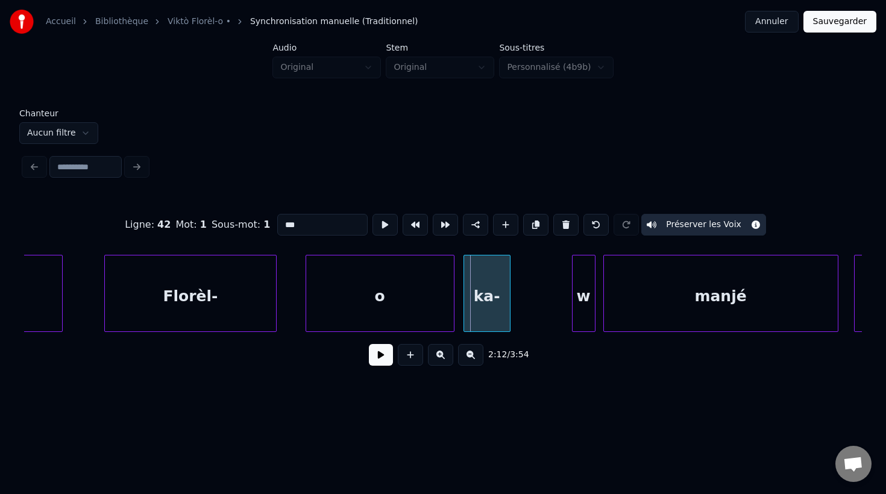
click at [504, 315] on div "ka-" at bounding box center [487, 297] width 46 height 82
click at [563, 319] on div at bounding box center [562, 294] width 4 height 76
click at [588, 318] on div "w" at bounding box center [583, 297] width 22 height 82
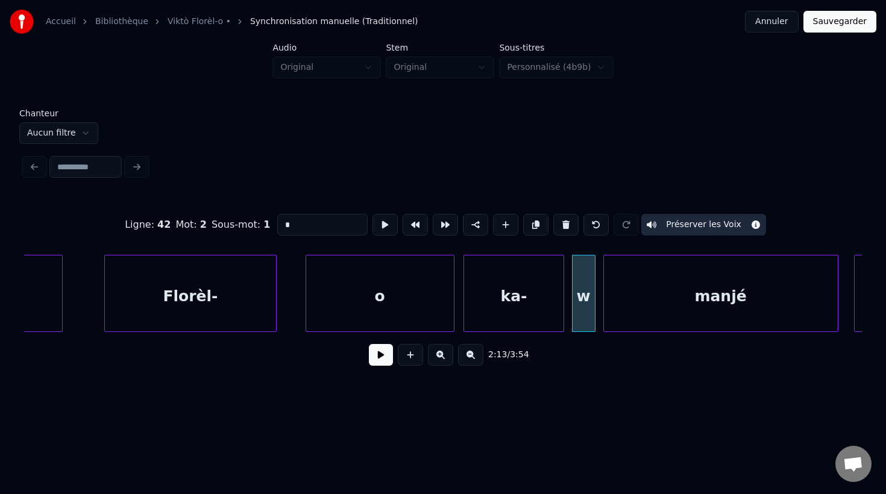
click at [565, 228] on button at bounding box center [565, 225] width 25 height 22
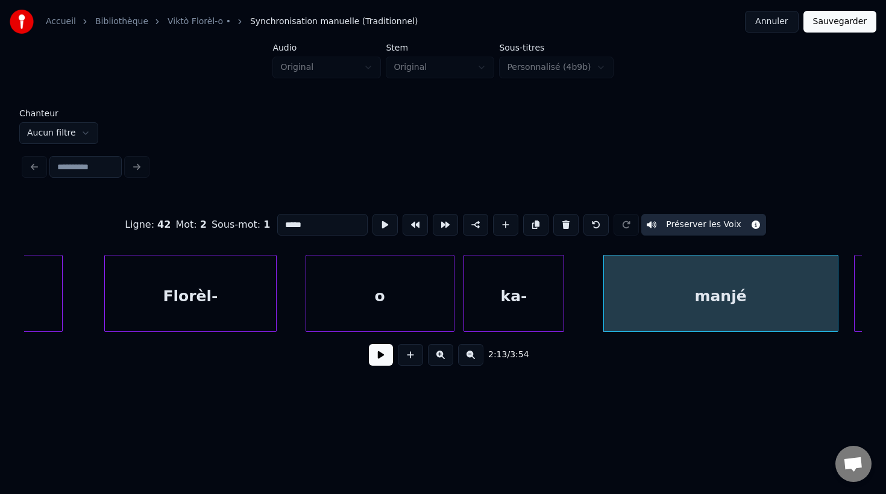
click at [530, 298] on div "ka-" at bounding box center [514, 297] width 100 height 82
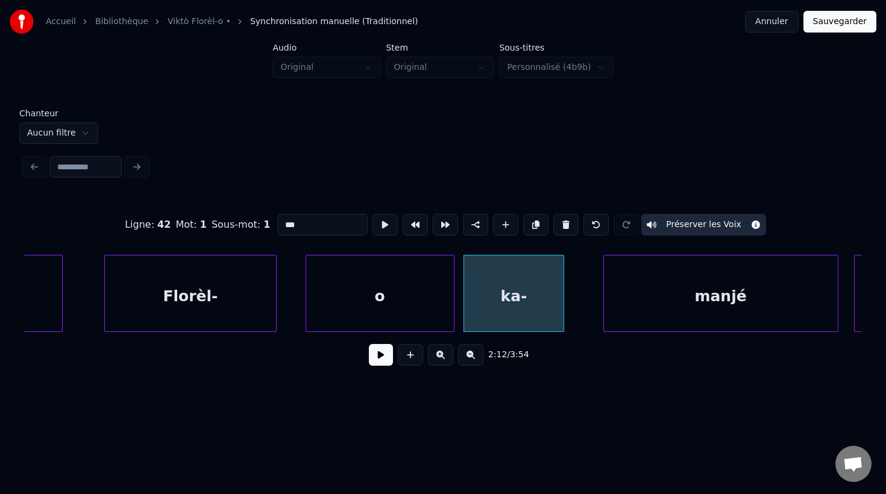
click at [330, 224] on input "***" at bounding box center [322, 225] width 90 height 22
click at [580, 310] on div at bounding box center [580, 294] width 4 height 76
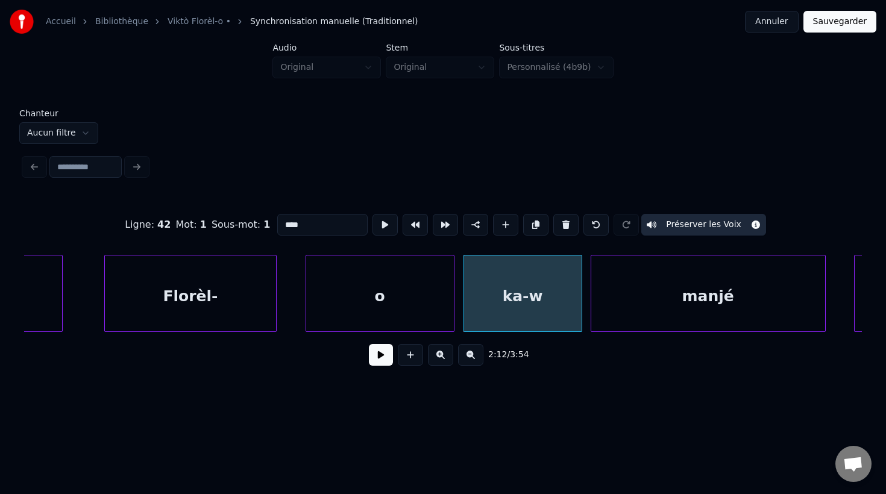
click at [656, 309] on div "manjé" at bounding box center [708, 297] width 234 height 82
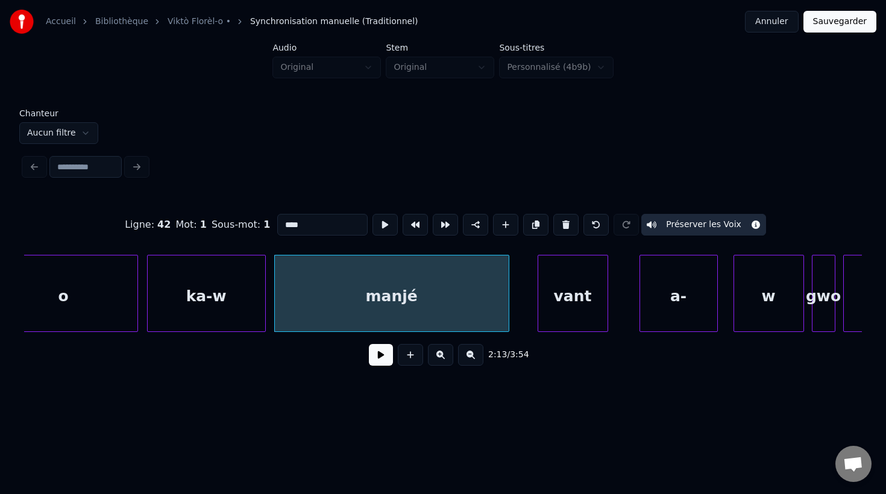
scroll to position [0, 51877]
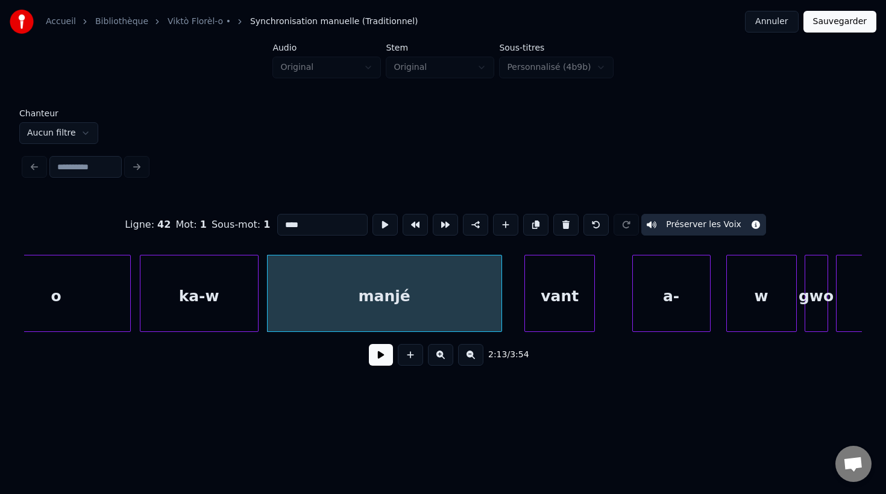
click at [571, 314] on div "vant" at bounding box center [559, 297] width 69 height 82
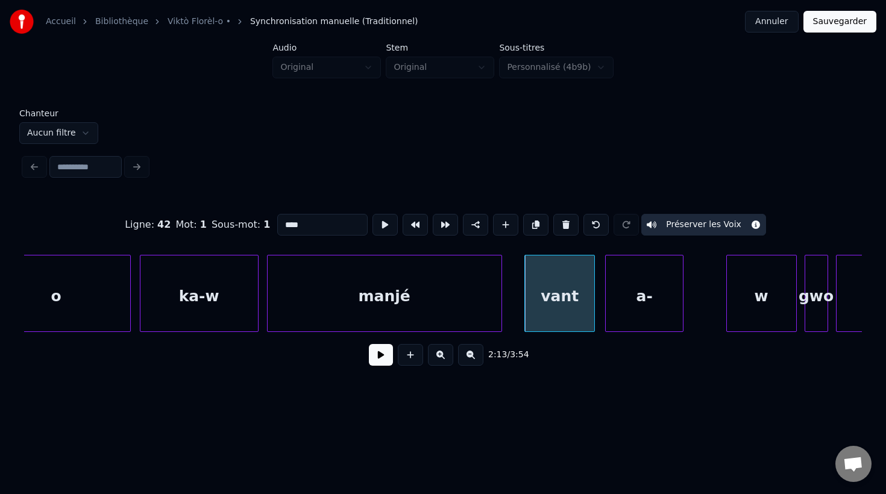
click at [648, 314] on div "a-" at bounding box center [644, 297] width 77 height 82
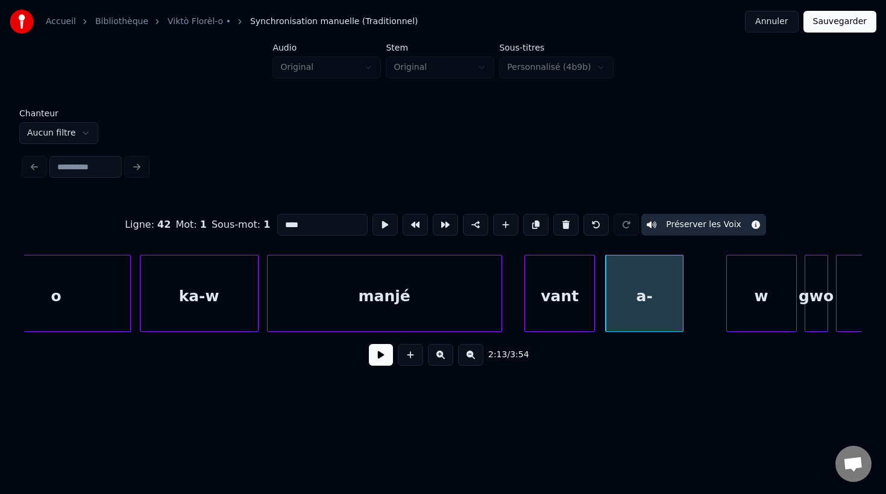
click at [633, 302] on div "a-" at bounding box center [644, 297] width 77 height 82
click at [751, 323] on div "w" at bounding box center [761, 297] width 69 height 82
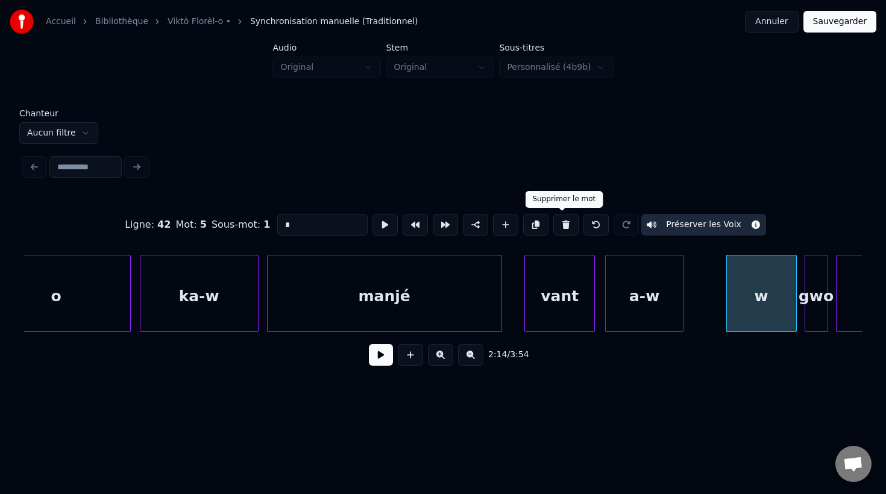
click at [559, 226] on button at bounding box center [565, 225] width 25 height 22
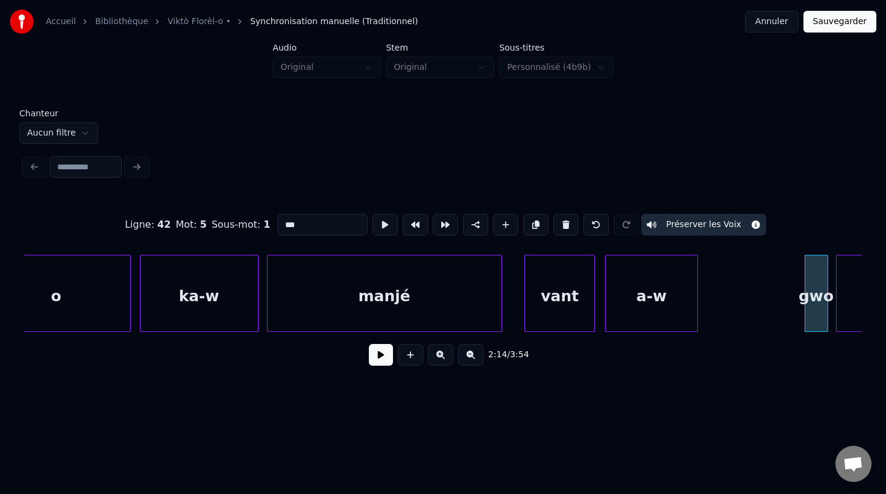
click at [697, 312] on div at bounding box center [696, 294] width 4 height 76
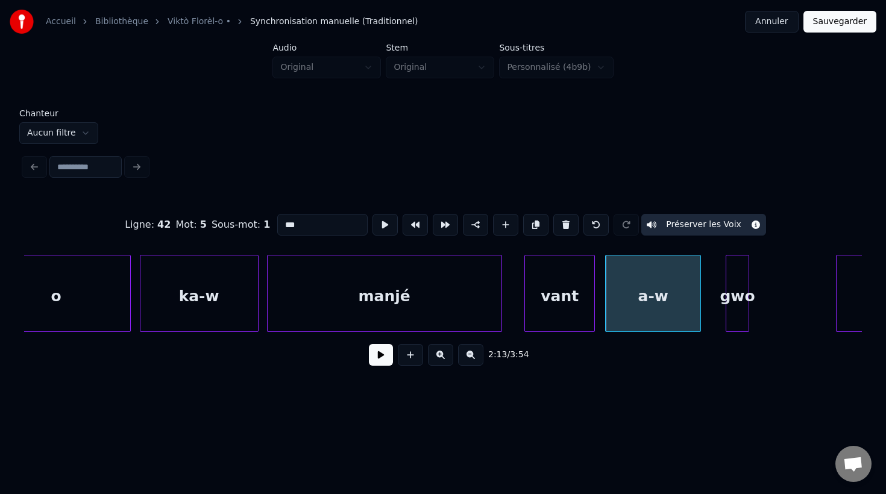
click at [736, 313] on div "gwo" at bounding box center [737, 297] width 22 height 82
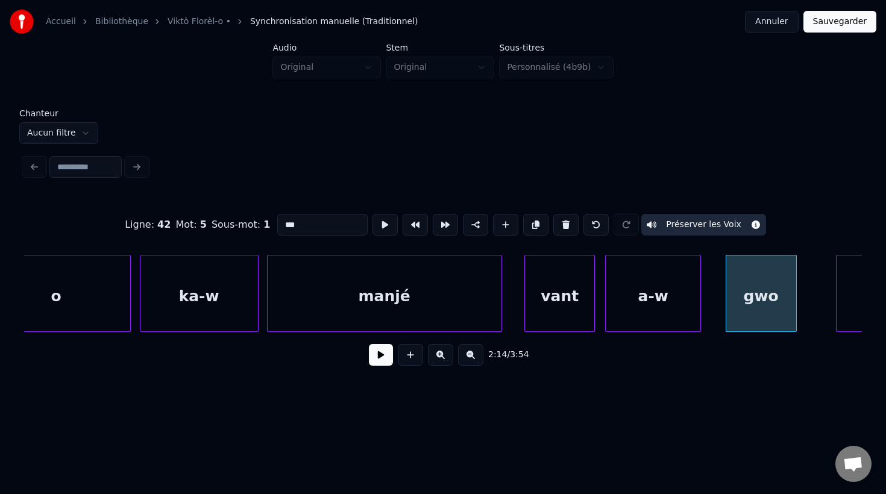
click at [794, 322] on div at bounding box center [794, 294] width 4 height 76
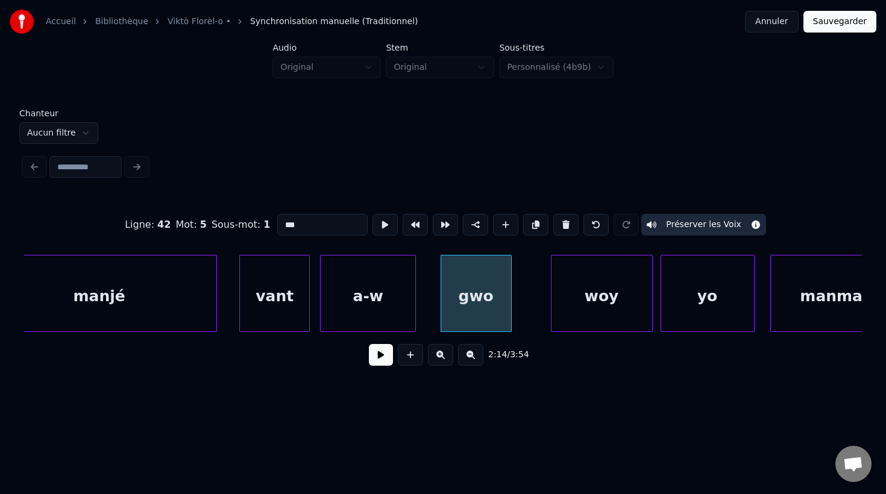
scroll to position [0, 52175]
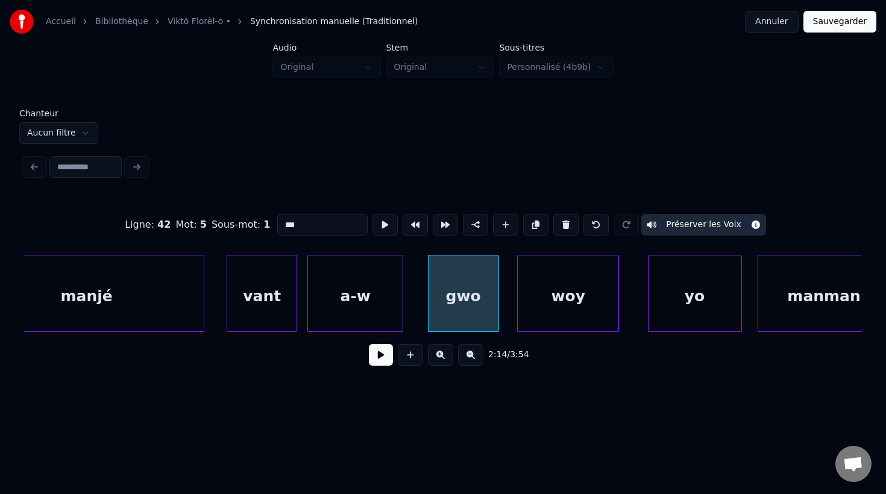
click at [563, 303] on div "woy" at bounding box center [568, 297] width 101 height 82
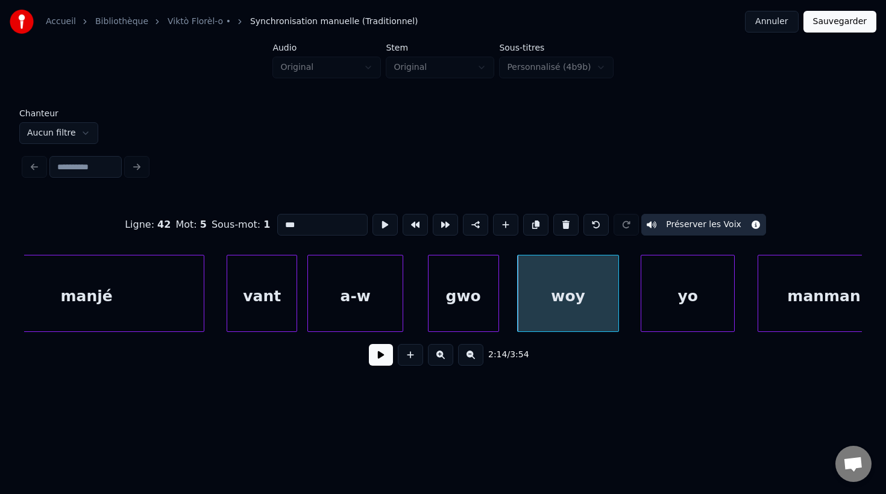
click at [671, 320] on div "yo" at bounding box center [687, 297] width 93 height 82
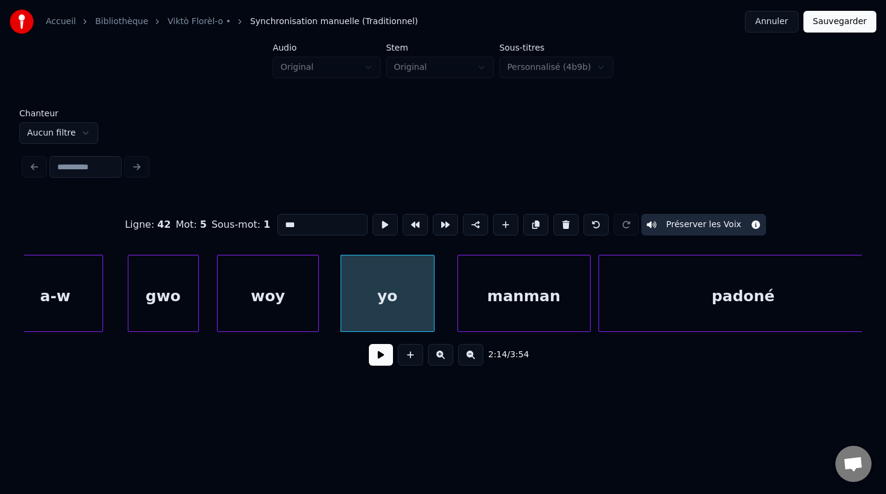
scroll to position [0, 52479]
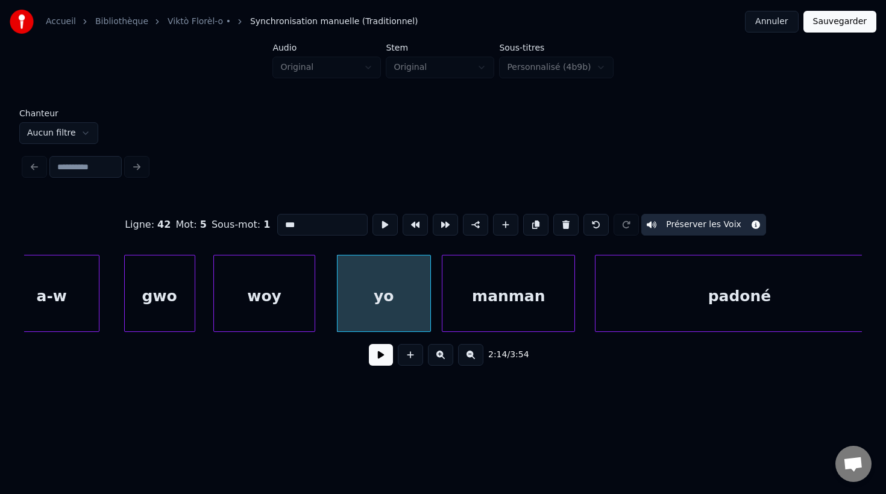
click at [524, 307] on div "manman" at bounding box center [508, 297] width 132 height 82
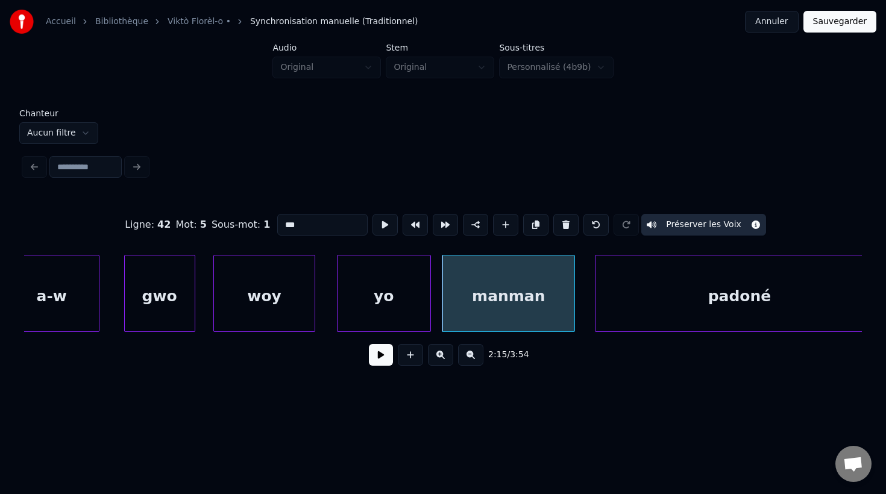
scroll to position [0, 52499]
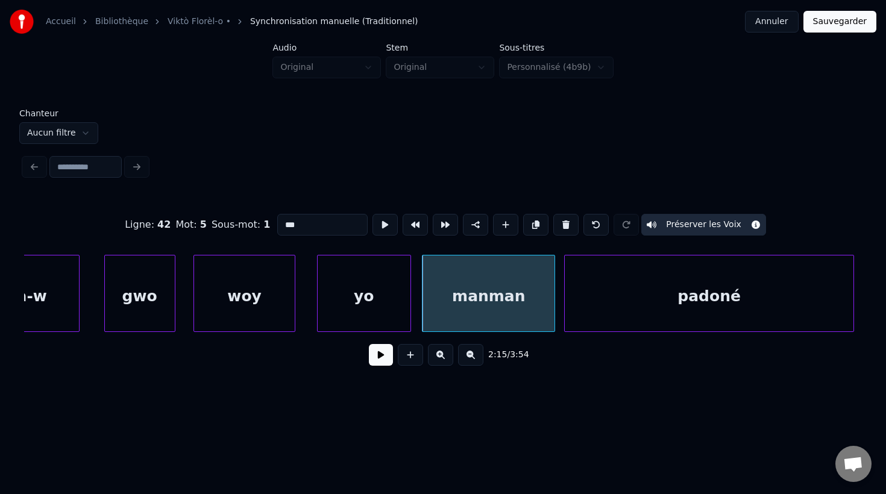
click at [652, 304] on div "padoné" at bounding box center [709, 297] width 289 height 82
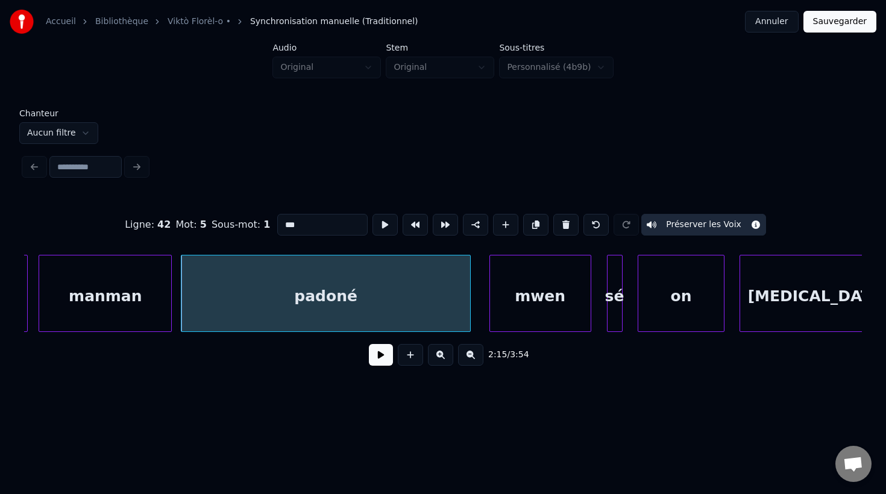
scroll to position [0, 52905]
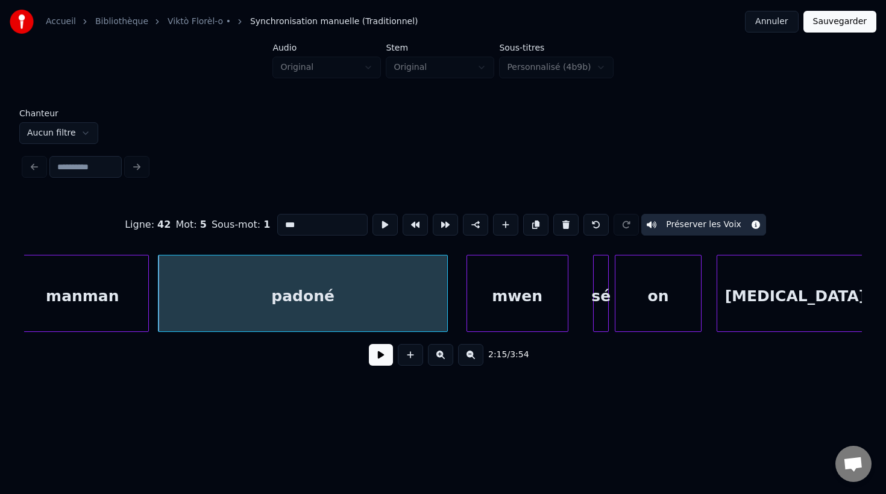
click at [603, 318] on div "sé" at bounding box center [601, 297] width 14 height 82
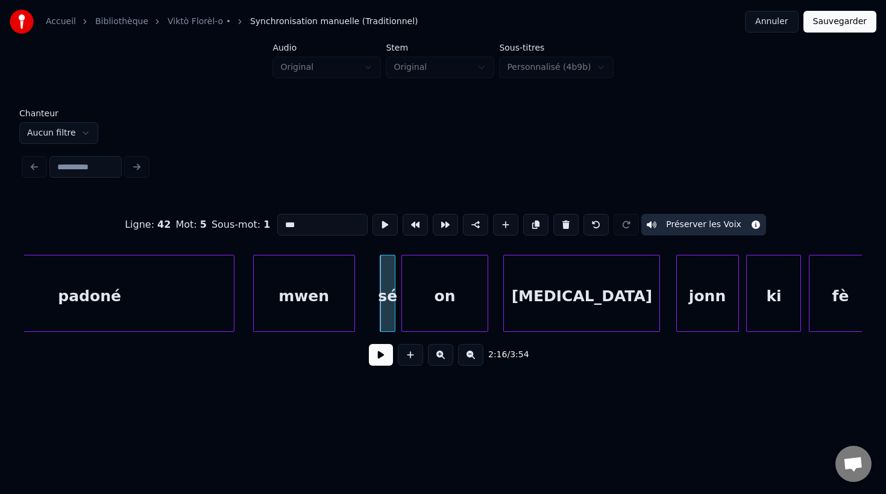
scroll to position [0, 53135]
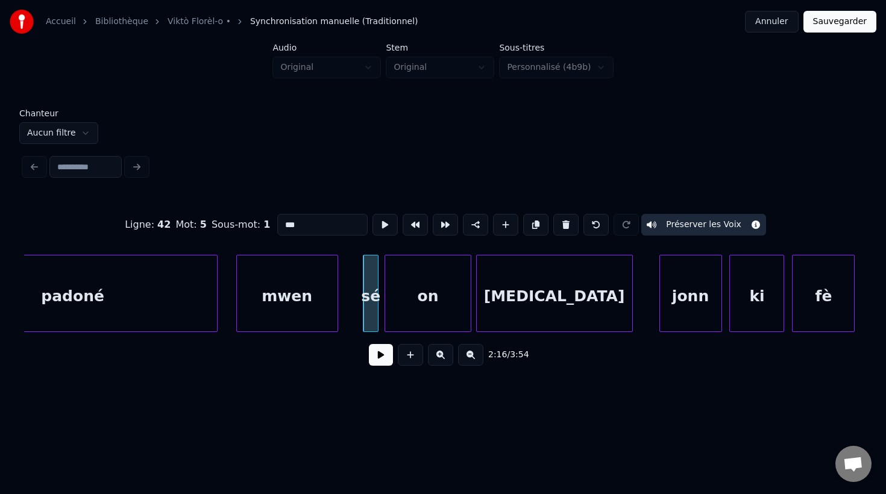
click at [609, 322] on div "[MEDICAL_DATA]" at bounding box center [554, 297] width 155 height 82
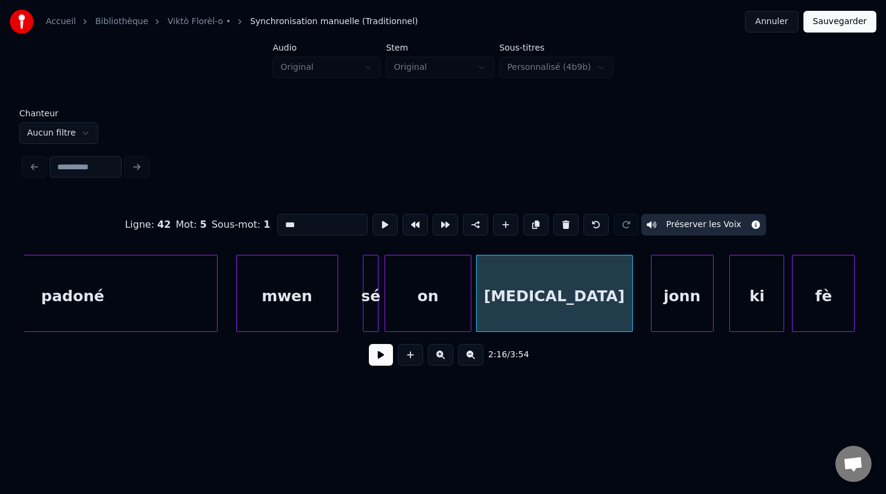
click at [664, 311] on div "jonn" at bounding box center [681, 297] width 61 height 82
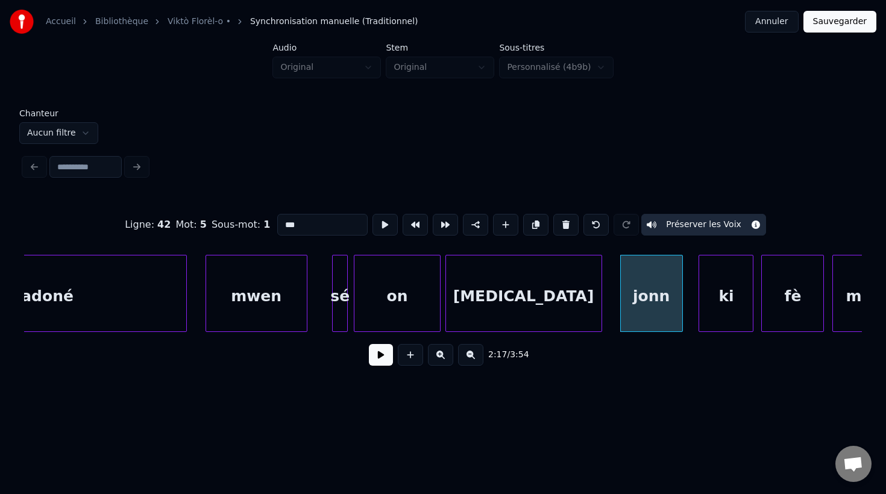
scroll to position [0, 53197]
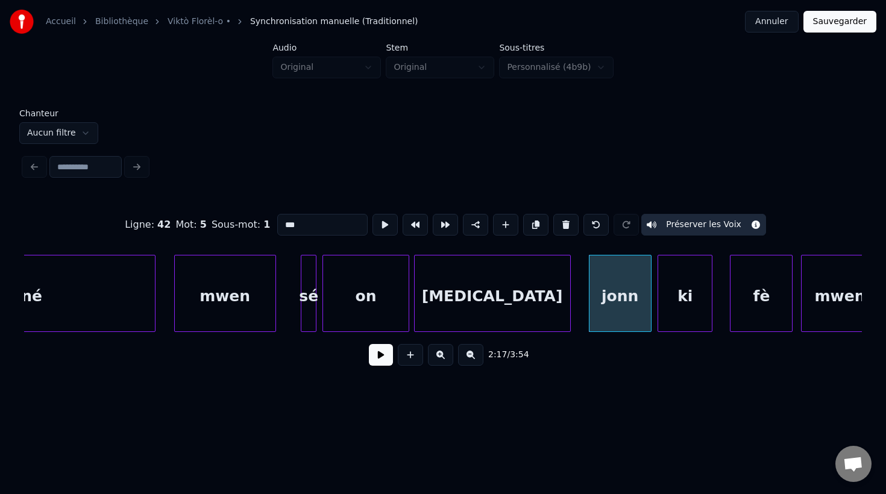
click at [688, 317] on div "ki" at bounding box center [685, 297] width 54 height 82
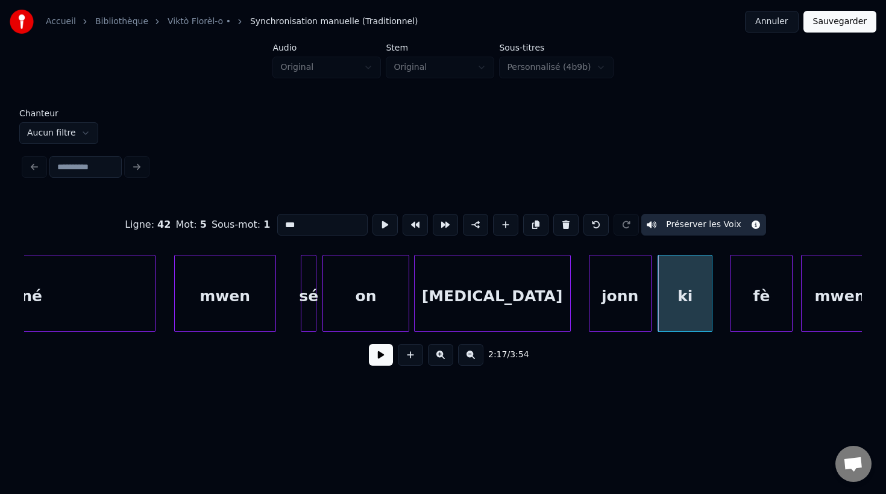
click at [732, 307] on div at bounding box center [732, 294] width 4 height 76
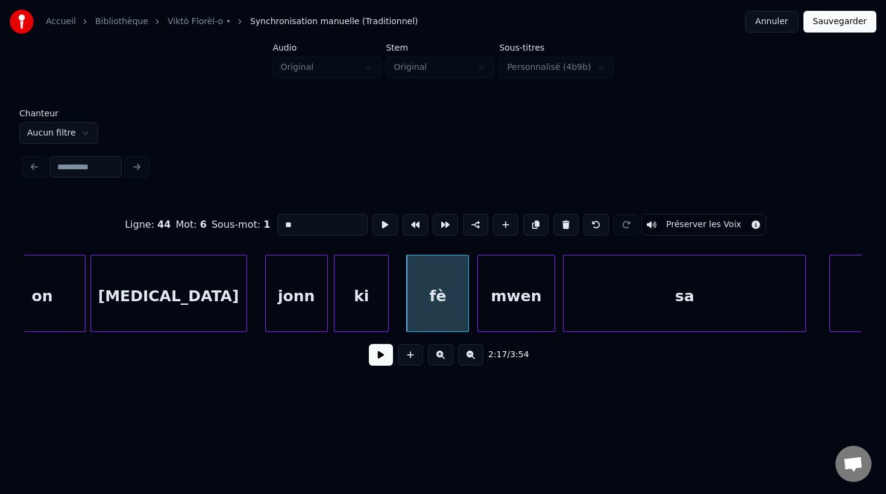
scroll to position [0, 53533]
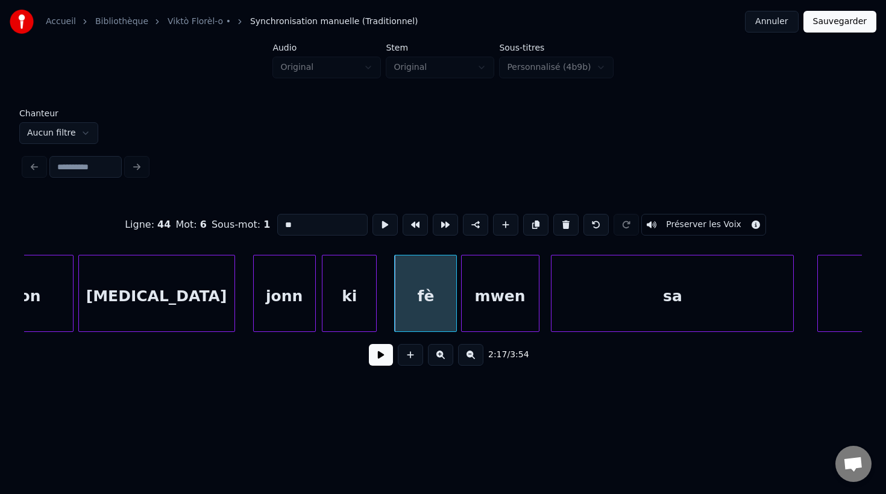
click at [516, 314] on div "mwen" at bounding box center [500, 297] width 77 height 82
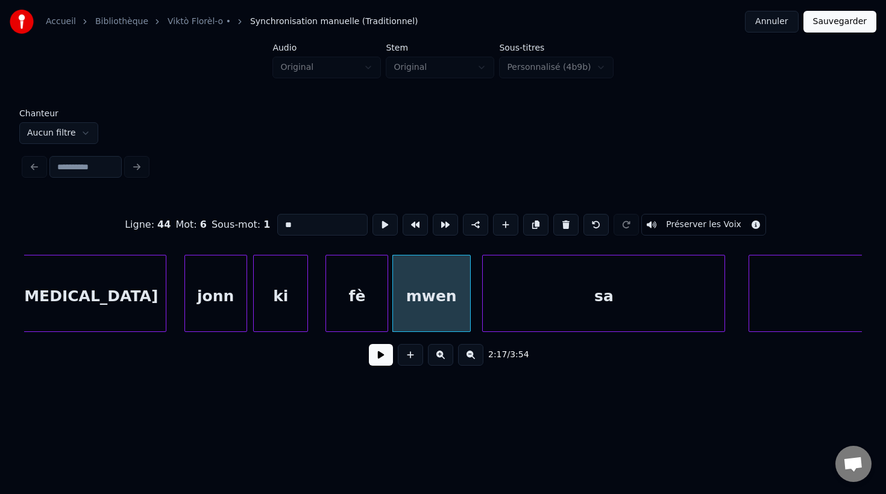
scroll to position [0, 53611]
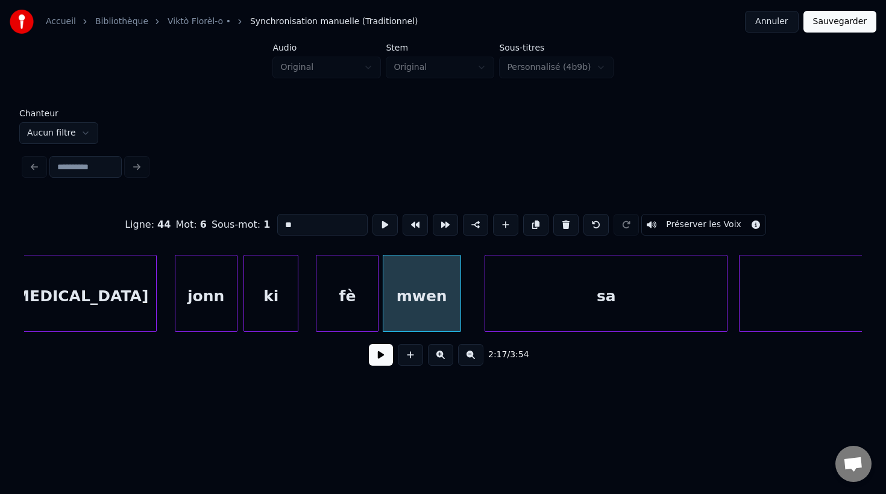
click at [628, 318] on div "sa" at bounding box center [606, 297] width 242 height 82
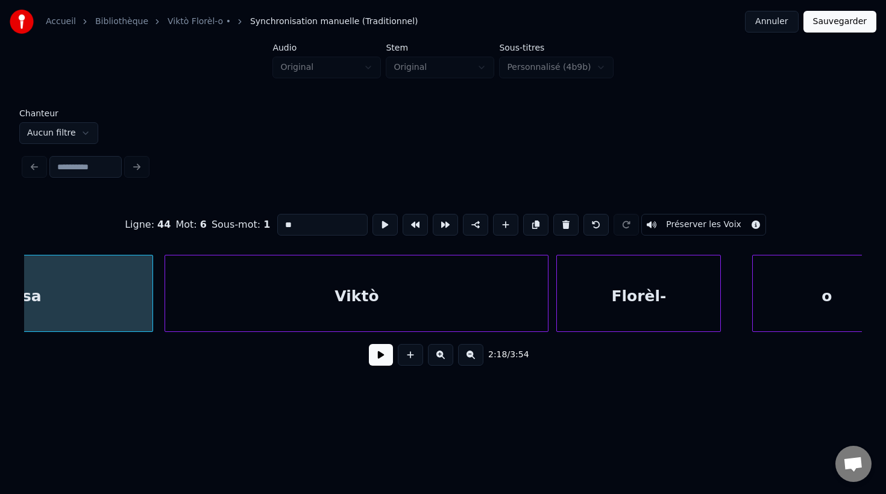
scroll to position [0, 54191]
click at [471, 356] on button at bounding box center [470, 355] width 25 height 22
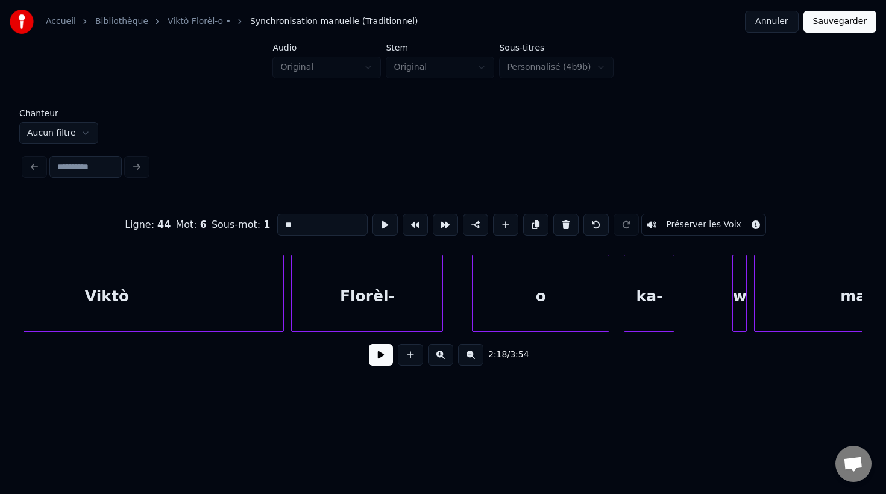
scroll to position [0, 50254]
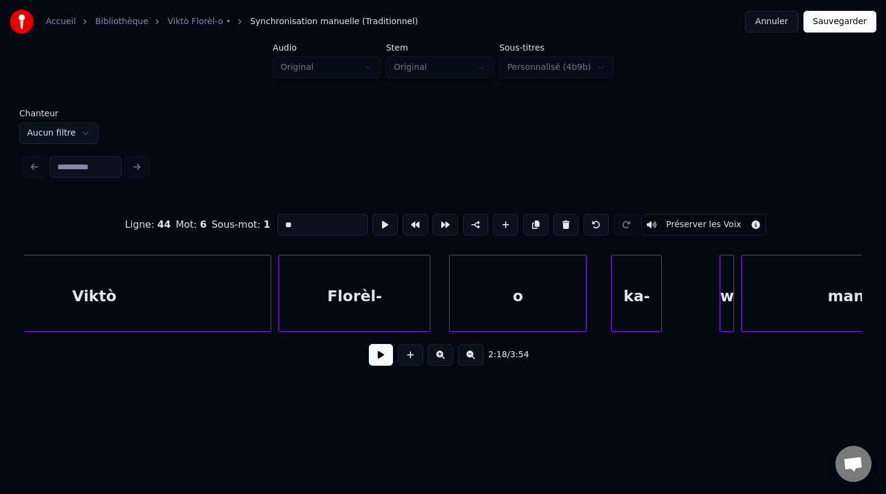
click at [559, 303] on div "o" at bounding box center [518, 297] width 136 height 82
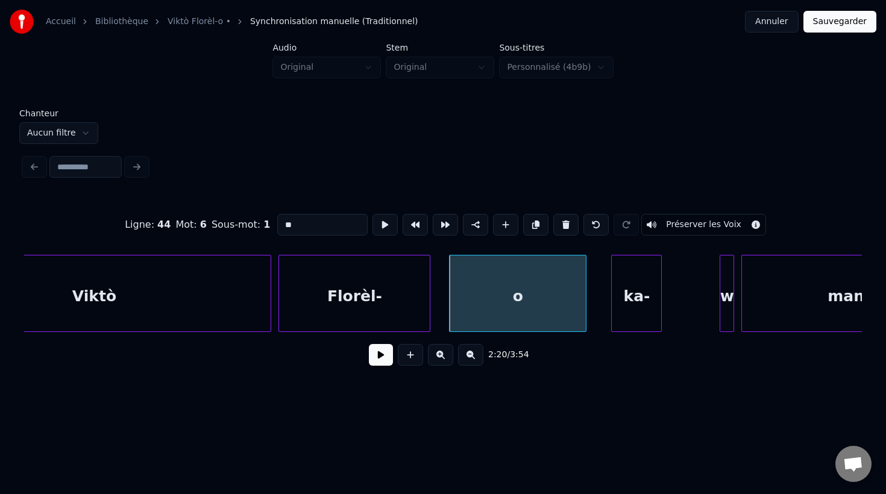
click at [632, 307] on div "ka-" at bounding box center [636, 297] width 49 height 82
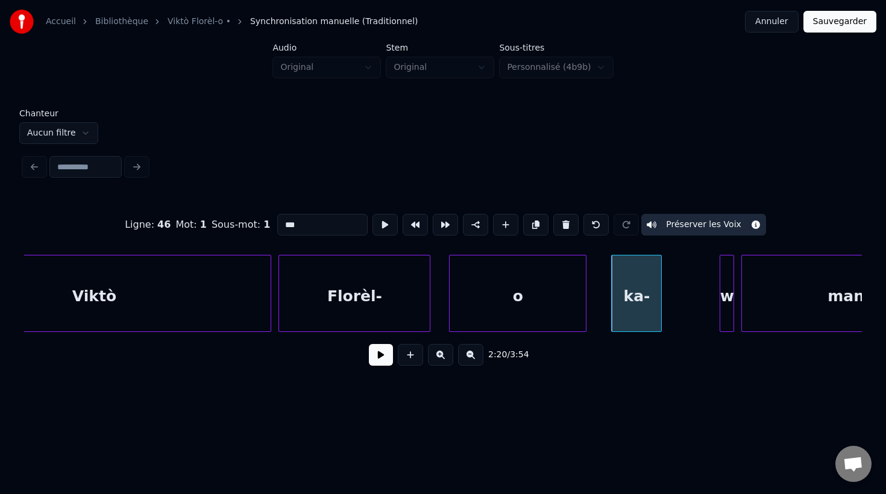
click at [322, 228] on input "***" at bounding box center [322, 225] width 90 height 22
click at [726, 318] on div "w" at bounding box center [726, 297] width 13 height 82
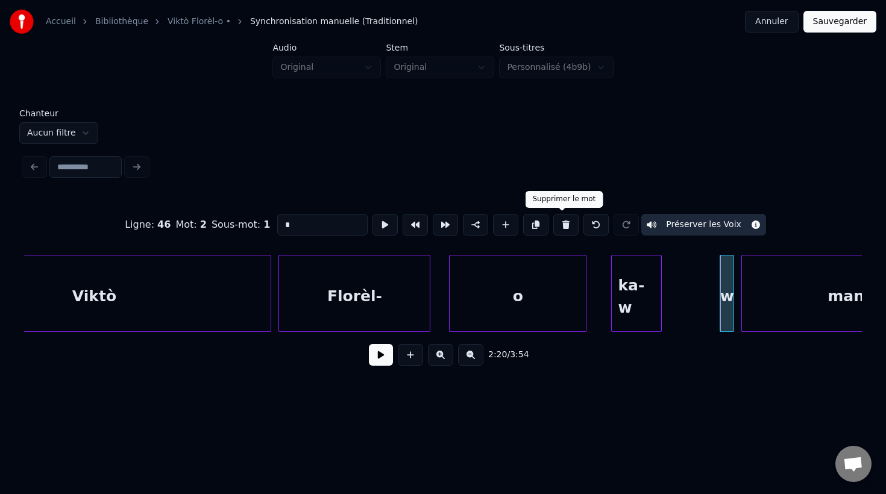
click at [560, 227] on button at bounding box center [565, 225] width 25 height 22
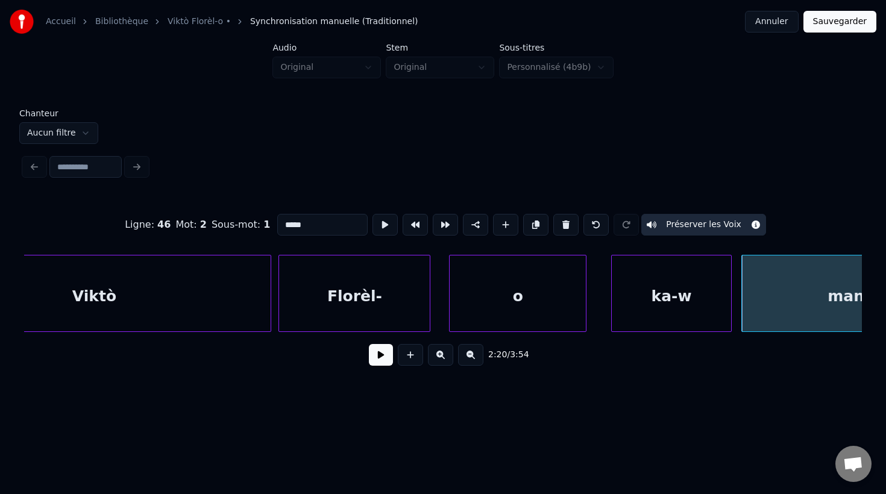
click at [730, 313] on div at bounding box center [729, 294] width 4 height 76
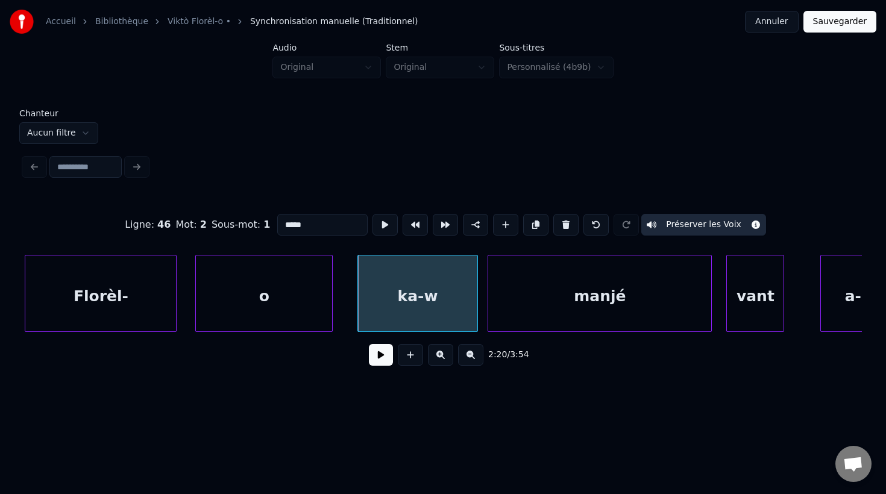
scroll to position [0, 50542]
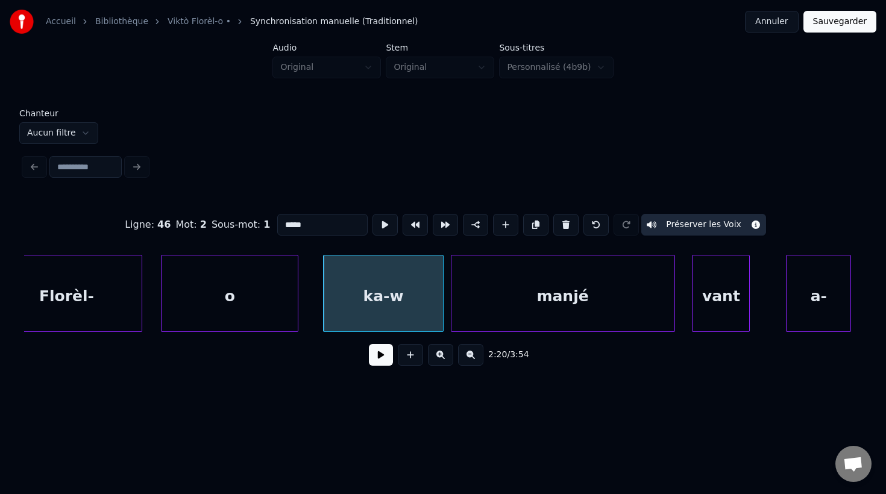
click at [653, 304] on div "manjé" at bounding box center [562, 297] width 223 height 82
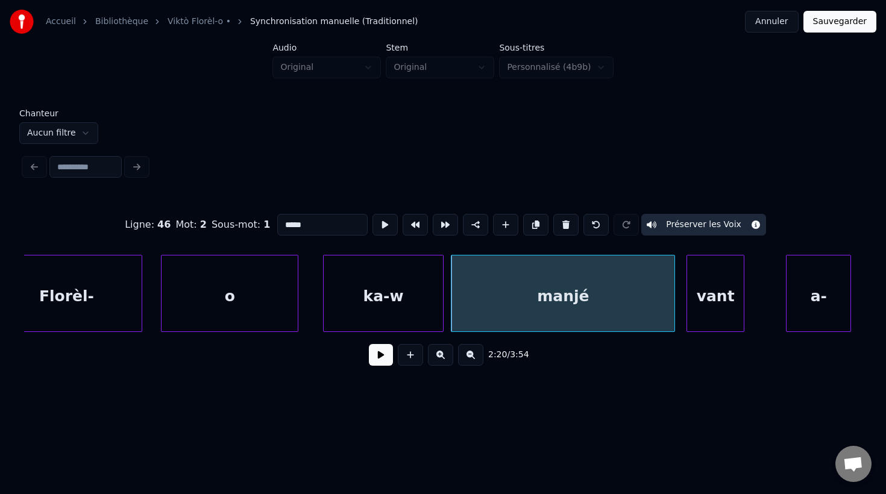
click at [701, 320] on div "vant" at bounding box center [715, 297] width 57 height 82
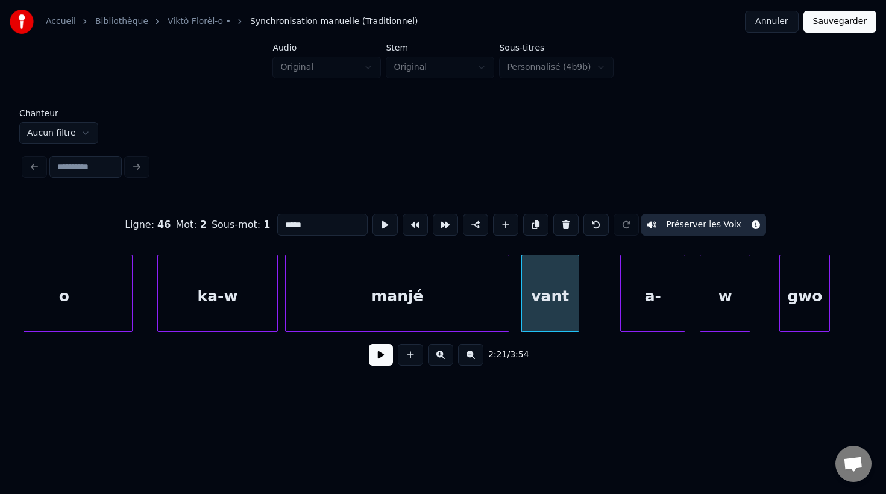
scroll to position [0, 50756]
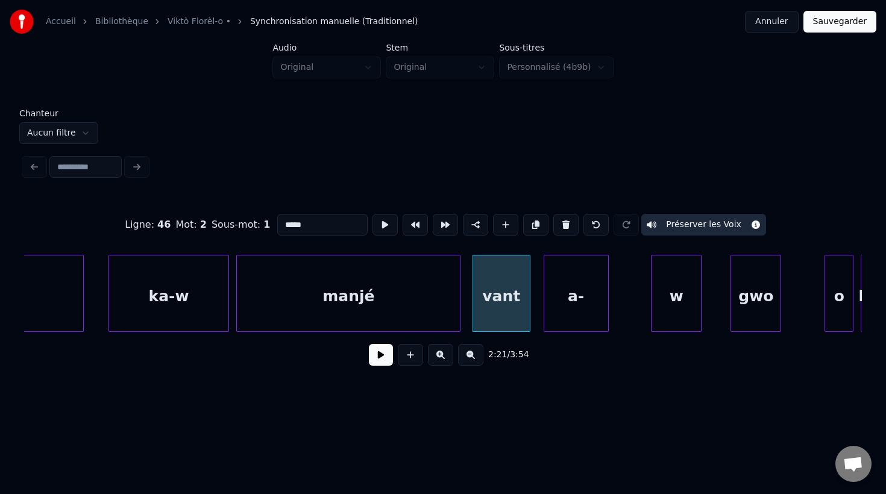
click at [573, 312] on div "a-" at bounding box center [576, 297] width 64 height 82
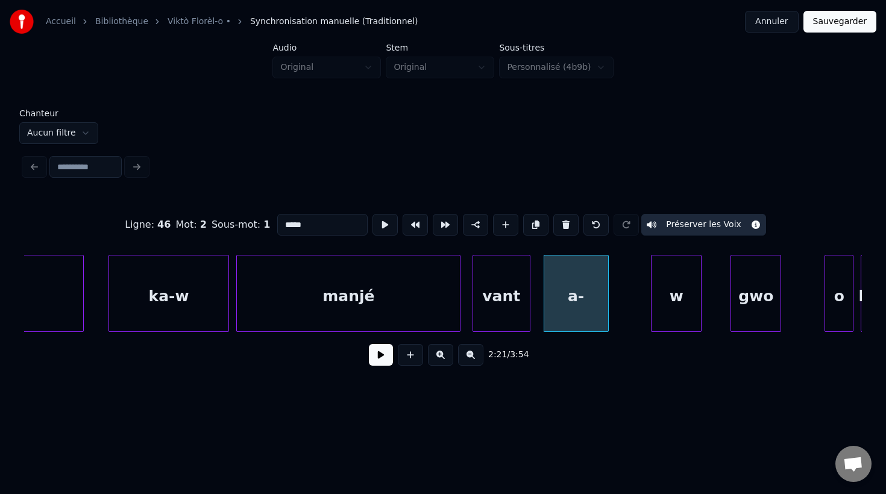
click at [558, 320] on div "a-" at bounding box center [576, 297] width 64 height 82
click at [296, 226] on input "**" at bounding box center [322, 225] width 90 height 22
click at [679, 316] on div "w" at bounding box center [675, 297] width 49 height 82
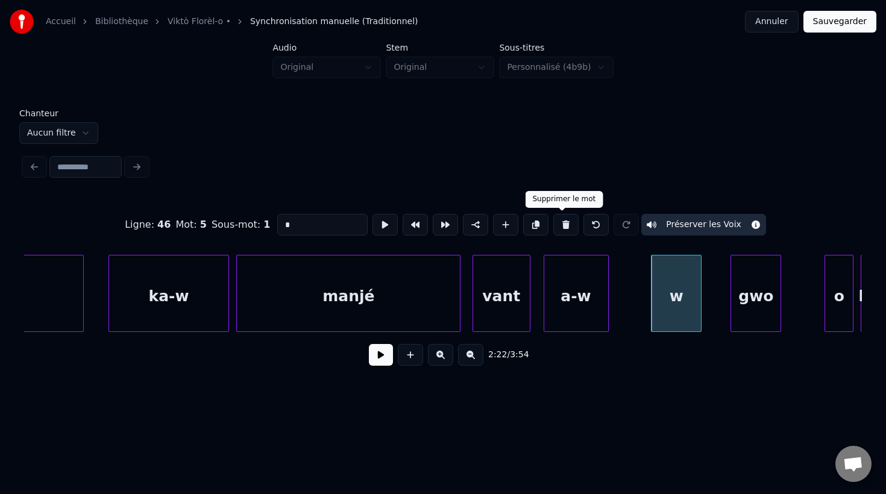
click at [558, 224] on button at bounding box center [565, 225] width 25 height 22
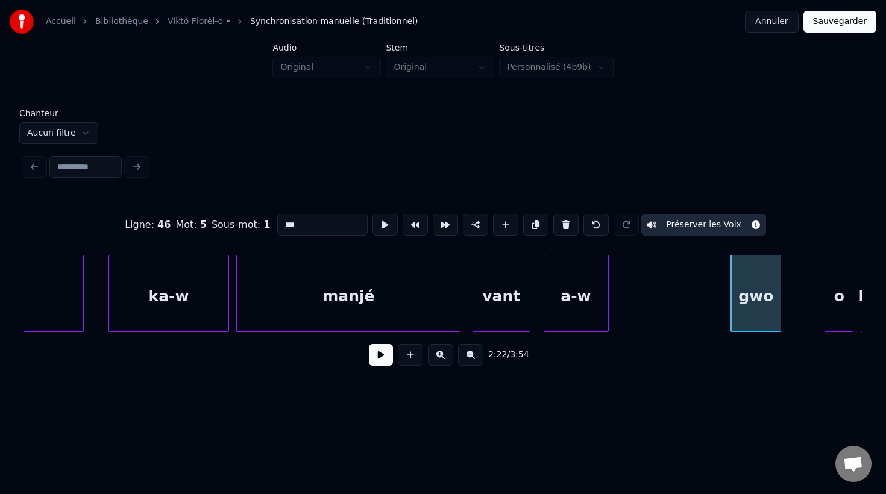
click at [607, 313] on div "a-w" at bounding box center [576, 293] width 65 height 77
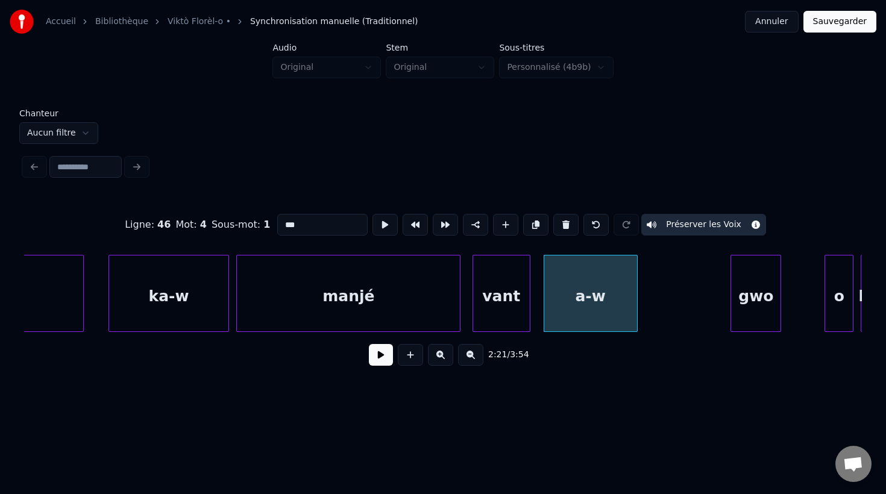
click at [635, 321] on div at bounding box center [635, 294] width 4 height 76
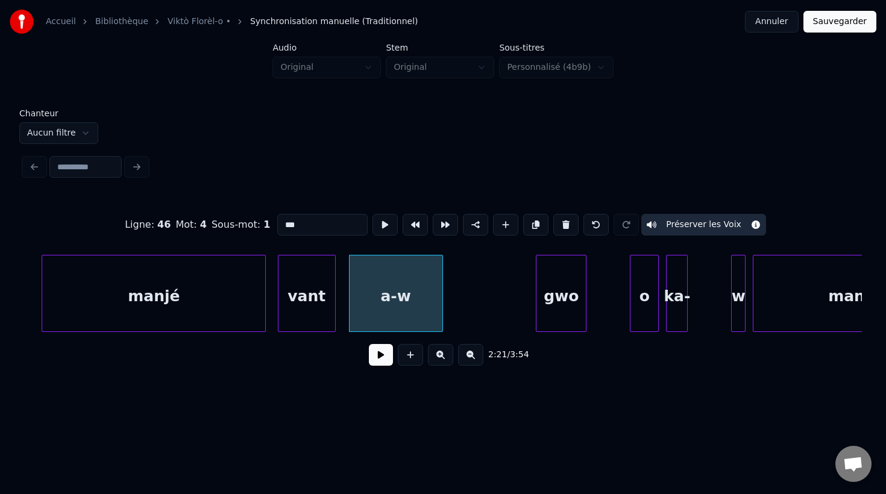
scroll to position [0, 51001]
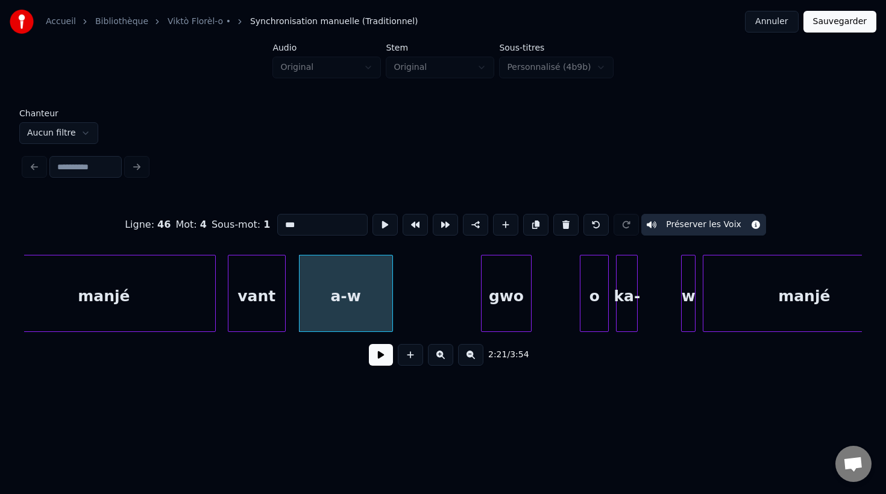
click at [492, 314] on div "gwo" at bounding box center [505, 297] width 49 height 82
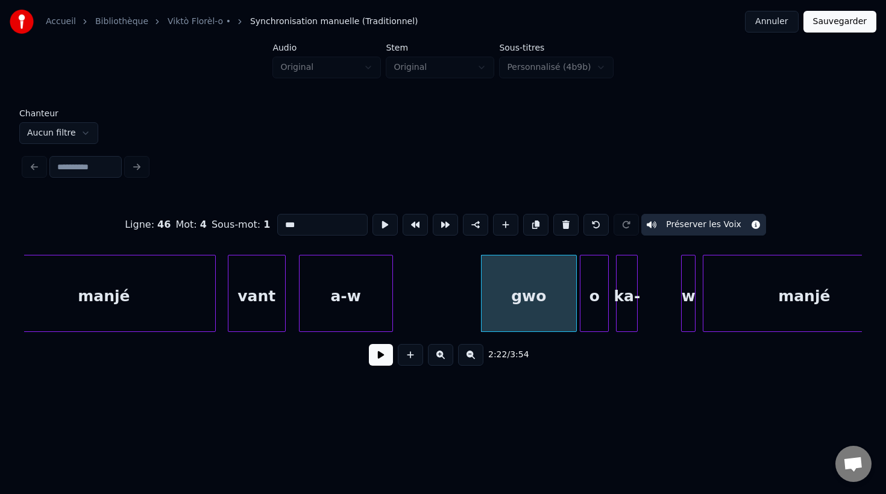
click at [574, 326] on div at bounding box center [574, 294] width 4 height 76
click at [688, 311] on div "w" at bounding box center [688, 297] width 13 height 82
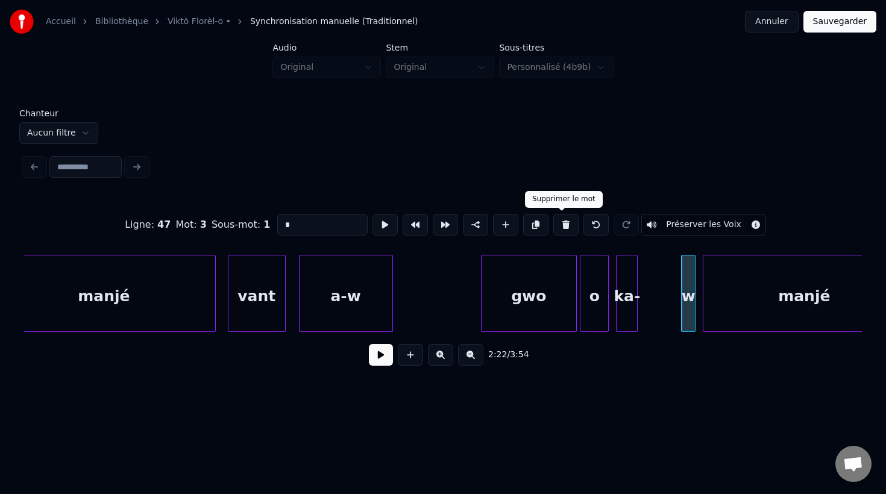
click at [560, 228] on button at bounding box center [565, 225] width 25 height 22
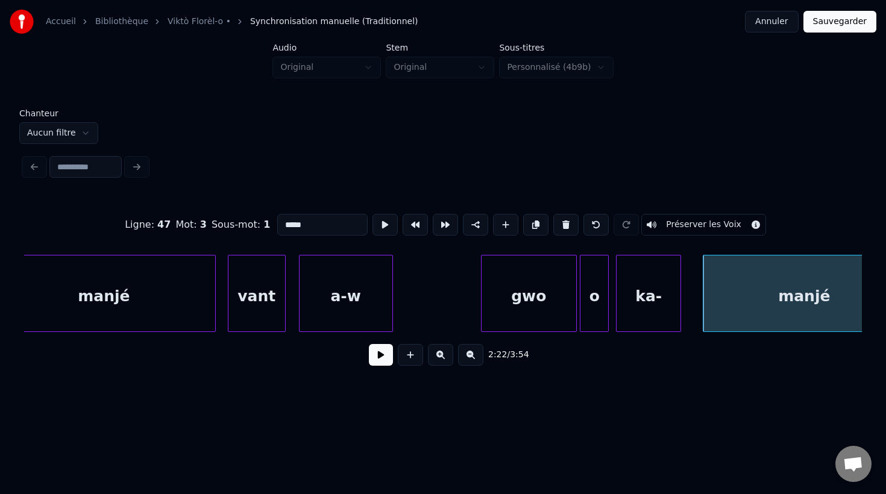
click at [679, 325] on div at bounding box center [679, 294] width 4 height 76
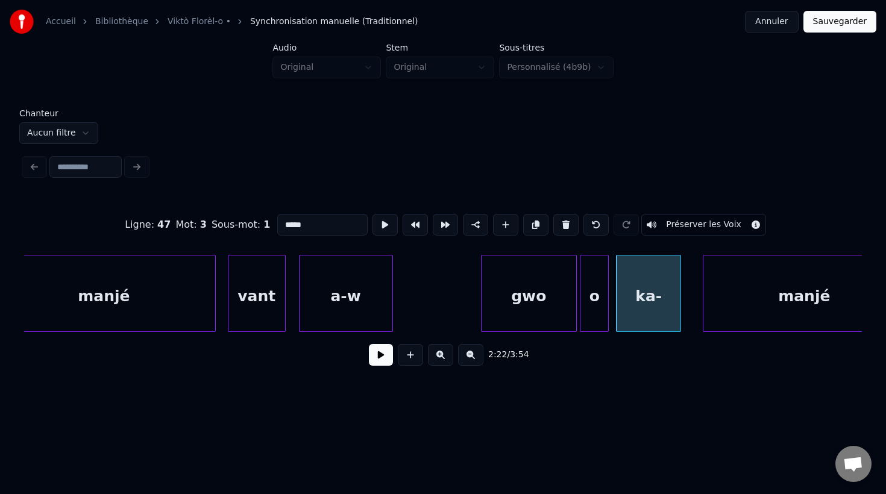
click at [632, 318] on div "ka-" at bounding box center [648, 297] width 64 height 82
click at [331, 222] on input "***" at bounding box center [322, 225] width 90 height 22
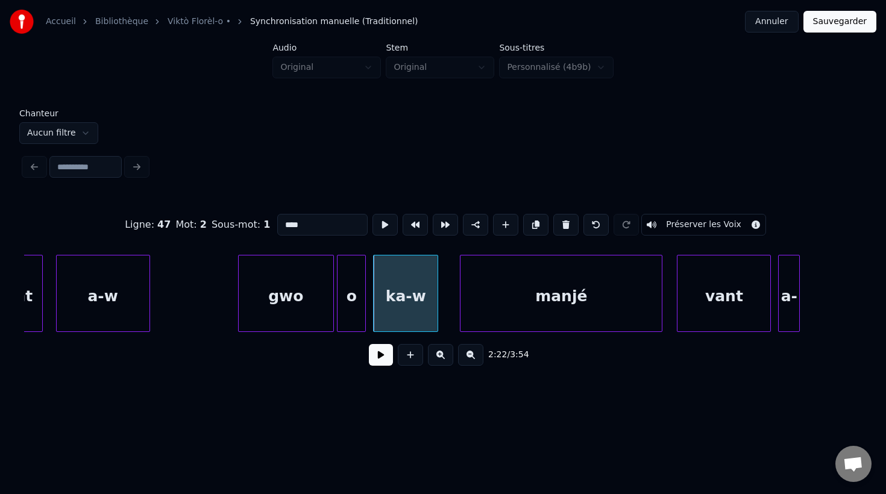
scroll to position [0, 51272]
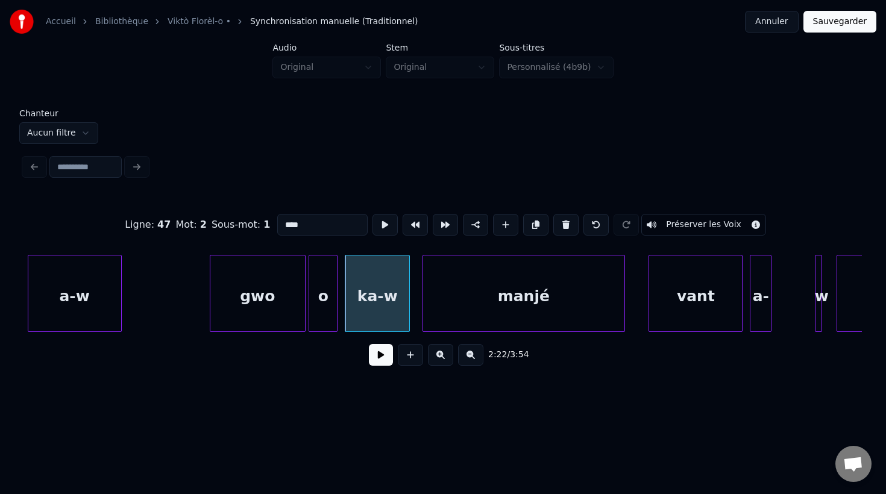
click at [522, 318] on div "manjé" at bounding box center [523, 297] width 201 height 82
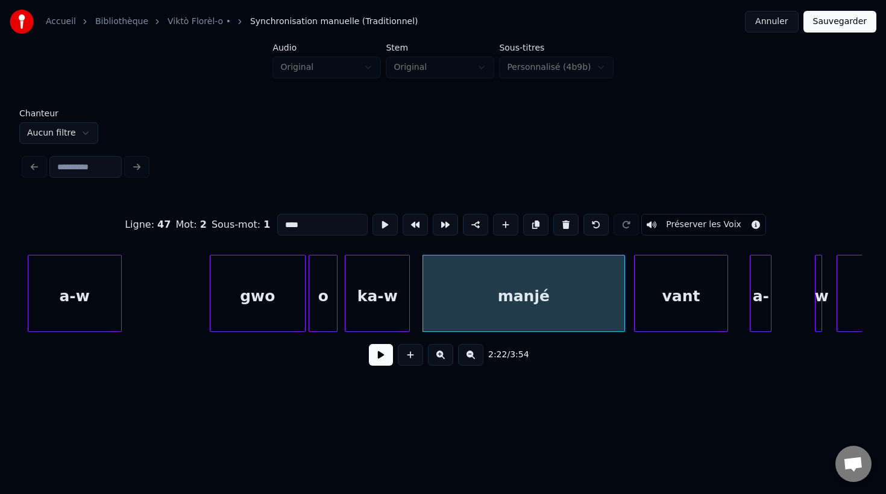
click at [672, 317] on div "vant" at bounding box center [681, 297] width 93 height 82
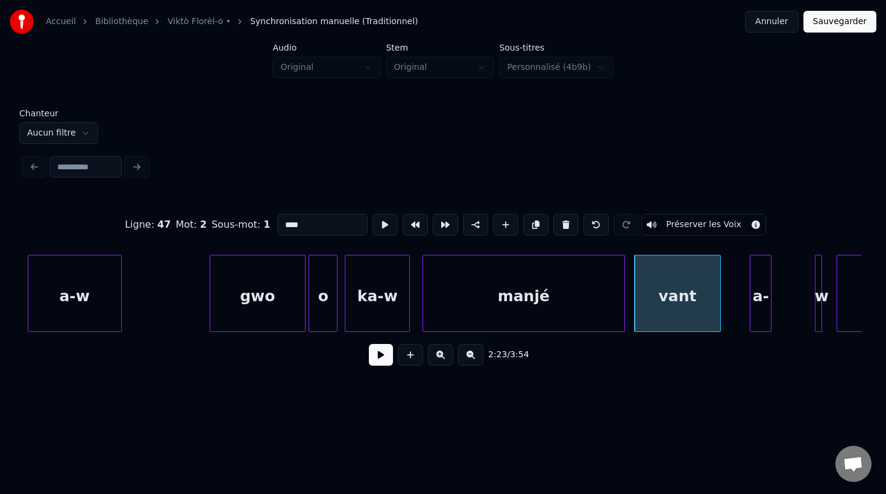
click at [718, 316] on div at bounding box center [719, 294] width 4 height 76
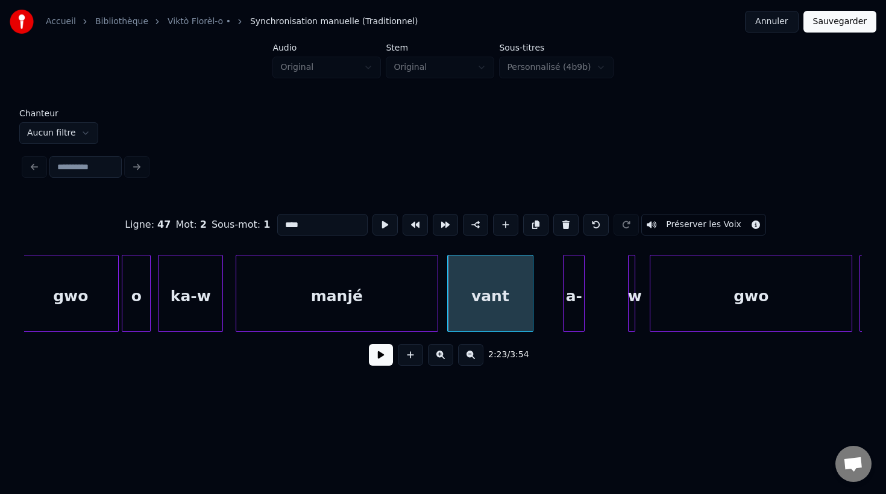
scroll to position [0, 51460]
click at [629, 313] on div at bounding box center [629, 294] width 4 height 76
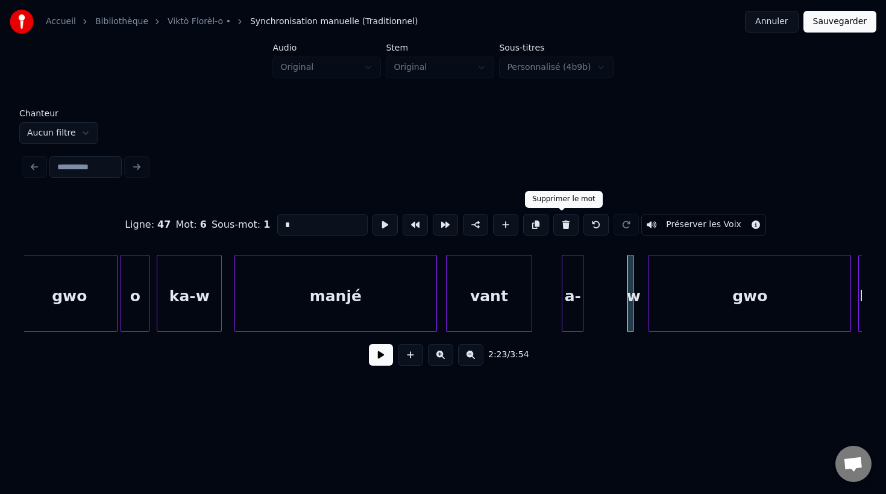
click at [562, 228] on button at bounding box center [565, 225] width 25 height 22
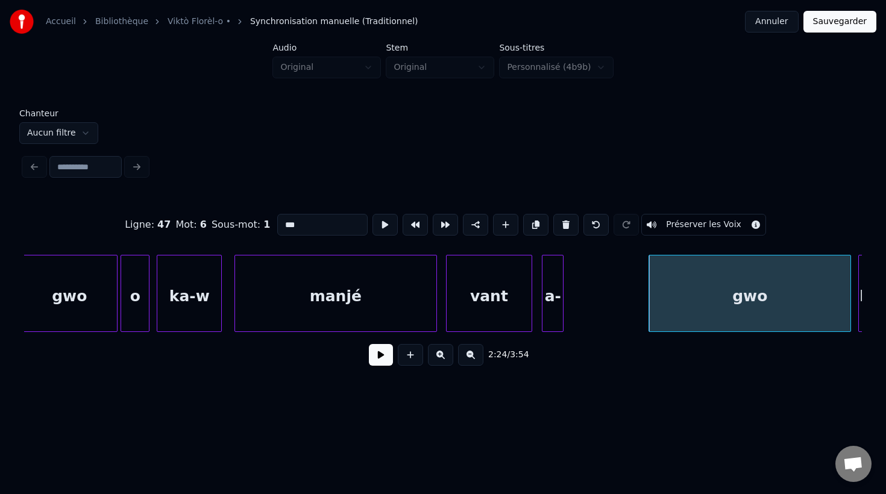
click at [550, 288] on div "a-" at bounding box center [552, 297] width 20 height 82
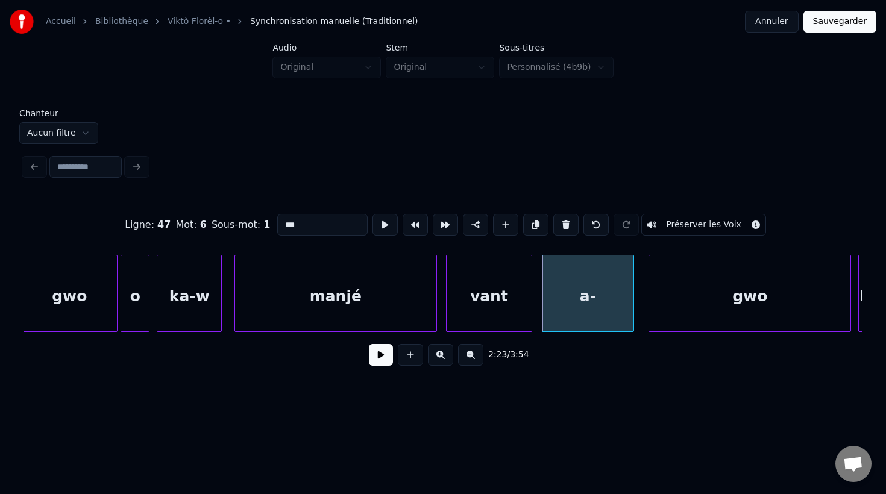
click at [630, 329] on div at bounding box center [632, 294] width 4 height 76
click at [566, 319] on div "a-" at bounding box center [587, 297] width 90 height 82
click at [324, 227] on input "**" at bounding box center [322, 225] width 90 height 22
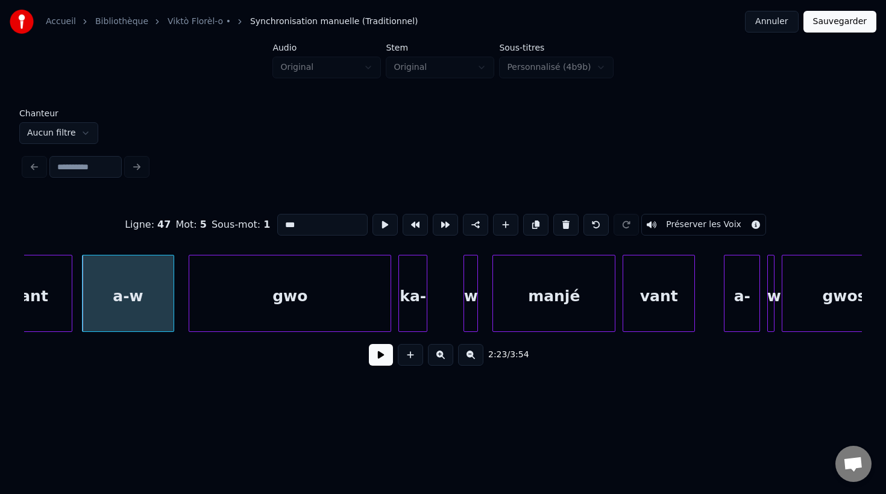
scroll to position [0, 51930]
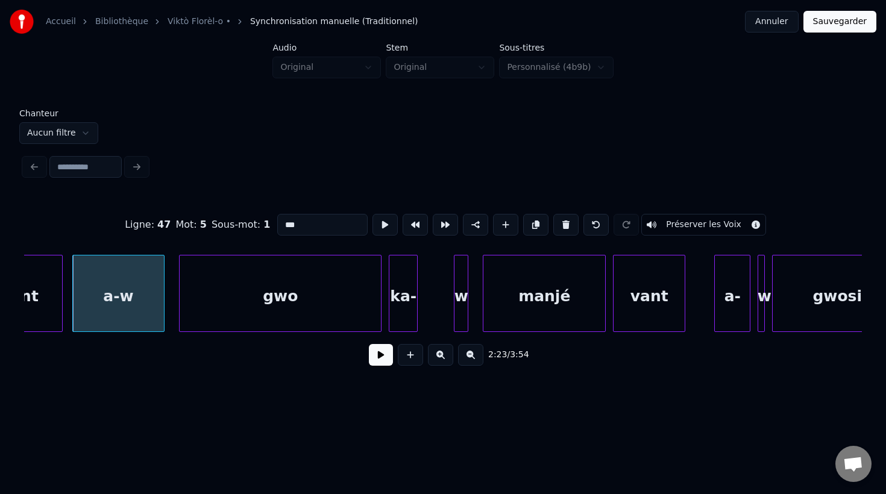
click at [463, 320] on div "w" at bounding box center [460, 297] width 13 height 82
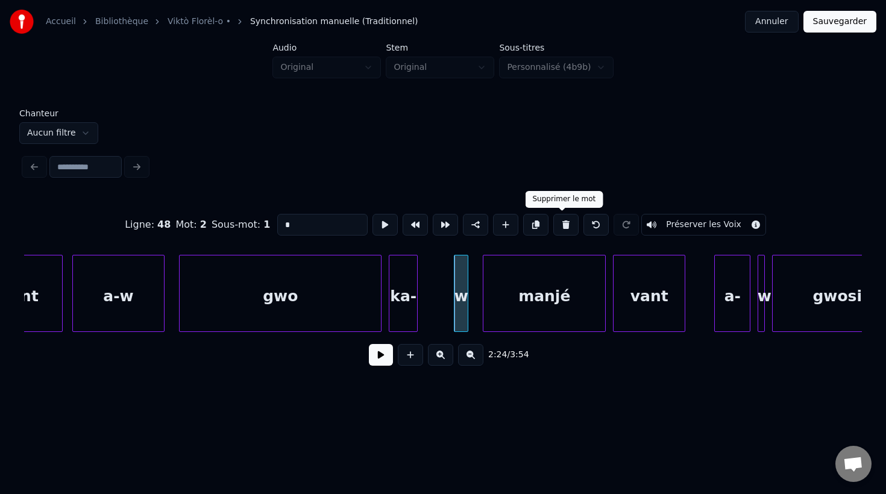
click at [560, 226] on button at bounding box center [565, 225] width 25 height 22
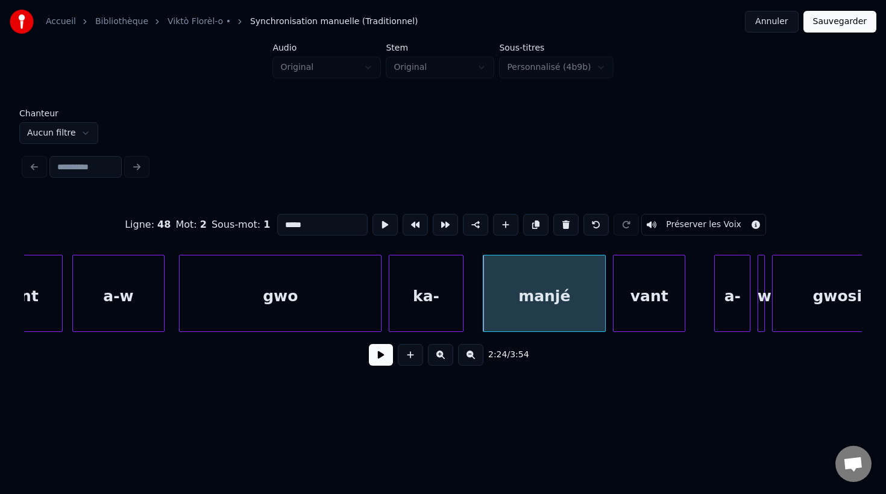
click at [462, 319] on div at bounding box center [461, 294] width 4 height 76
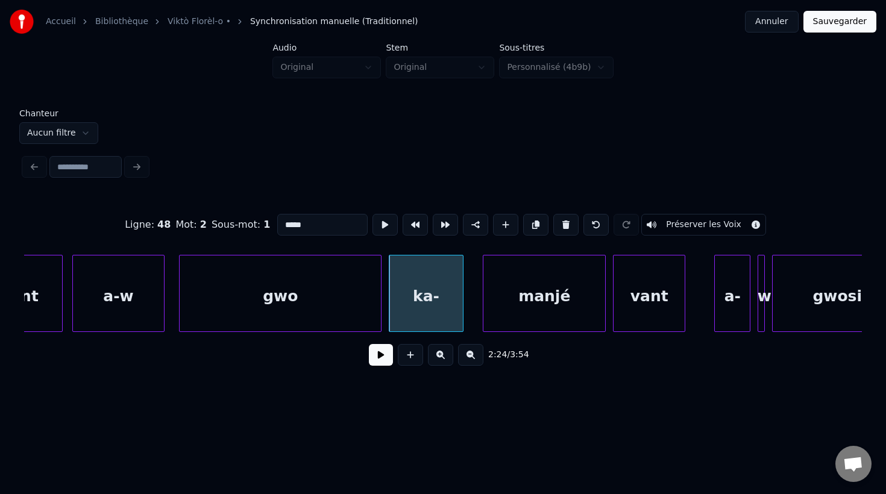
click at [428, 313] on div "ka-" at bounding box center [425, 297] width 73 height 82
click at [326, 225] on input "***" at bounding box center [322, 225] width 90 height 22
click at [529, 322] on div "manjé" at bounding box center [537, 297] width 122 height 82
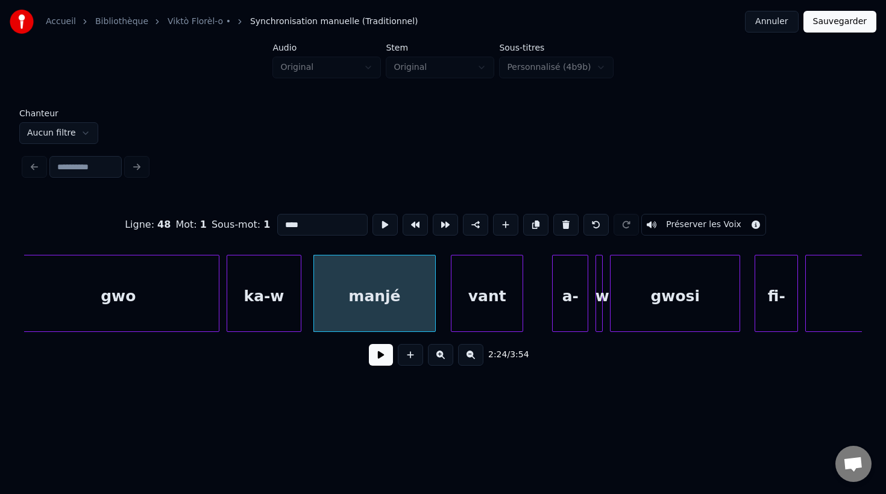
scroll to position [0, 52093]
click at [497, 310] on div "vant" at bounding box center [477, 297] width 71 height 82
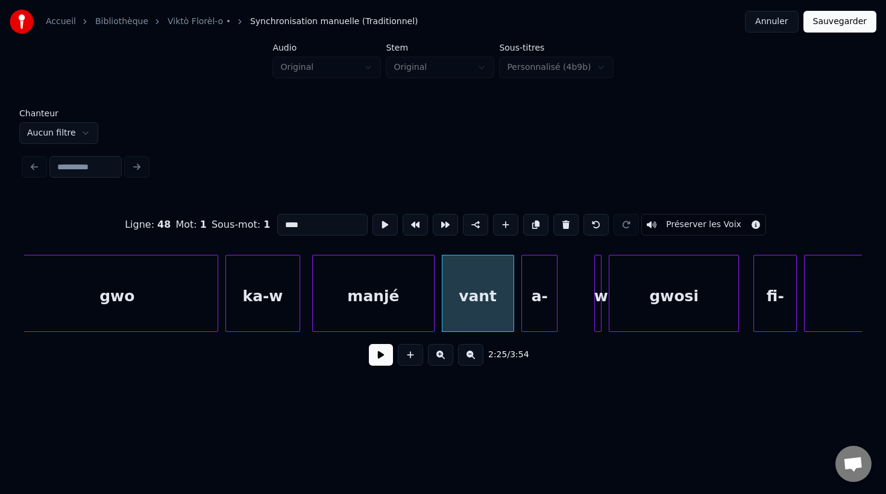
click at [538, 314] on div "a-" at bounding box center [539, 297] width 35 height 82
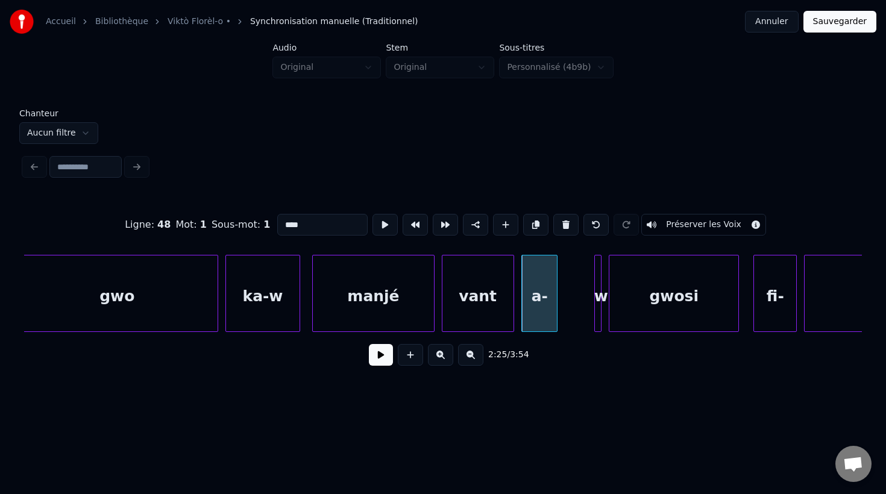
click at [542, 318] on div "a-" at bounding box center [539, 297] width 35 height 82
click at [600, 318] on div at bounding box center [599, 294] width 4 height 76
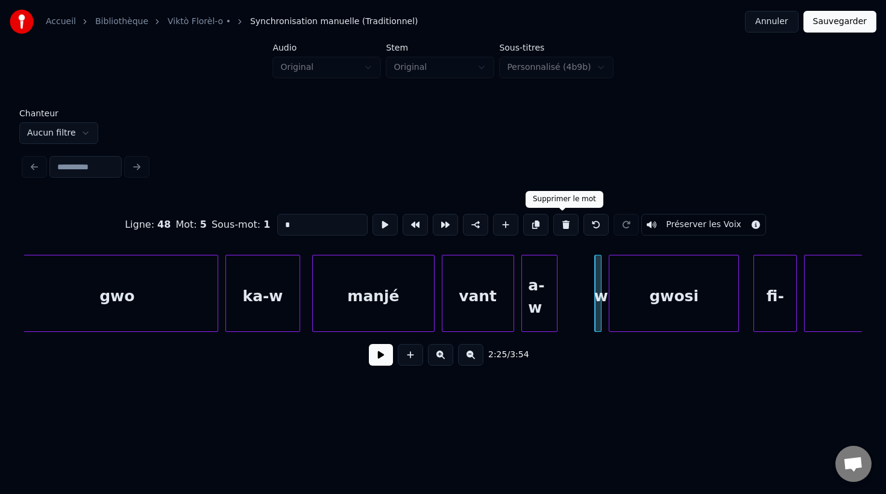
click at [559, 222] on button at bounding box center [565, 225] width 25 height 22
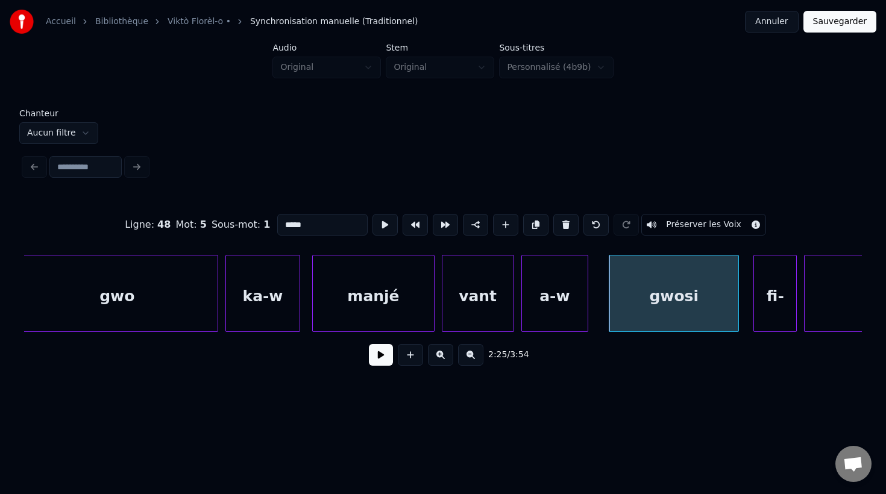
click at [586, 307] on div at bounding box center [586, 294] width 4 height 76
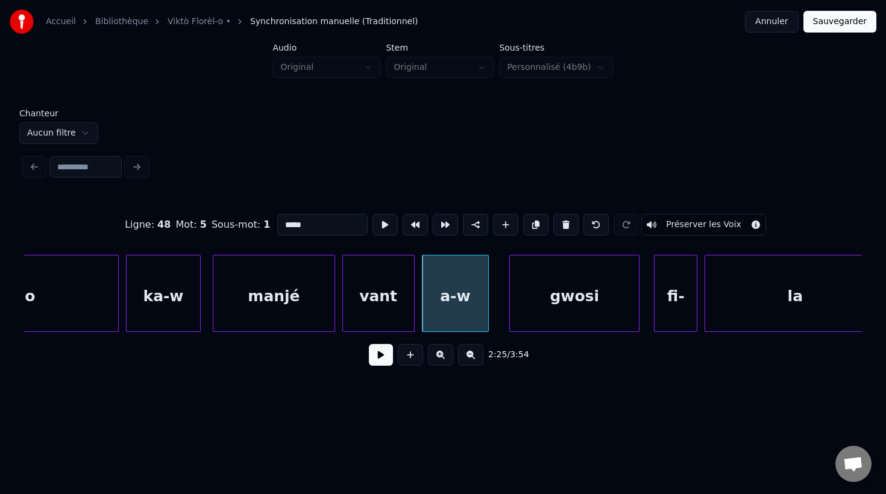
scroll to position [0, 52194]
click at [606, 316] on div "gwosi" at bounding box center [567, 297] width 129 height 82
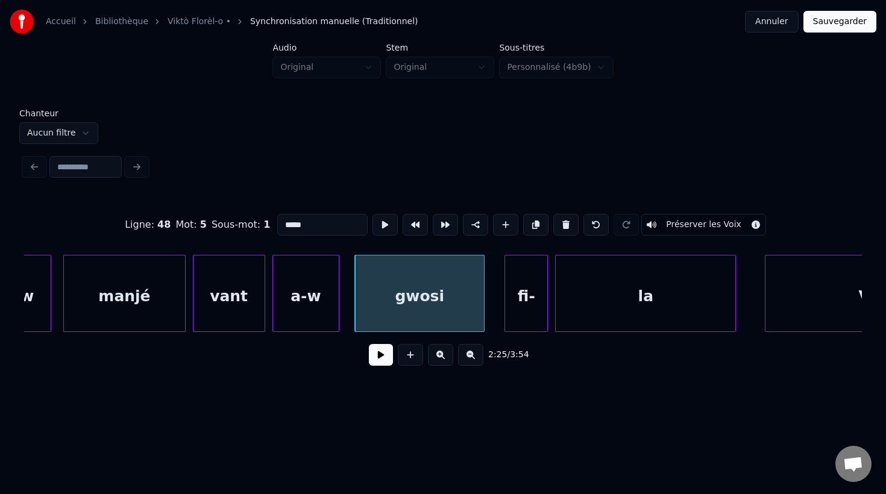
scroll to position [0, 52350]
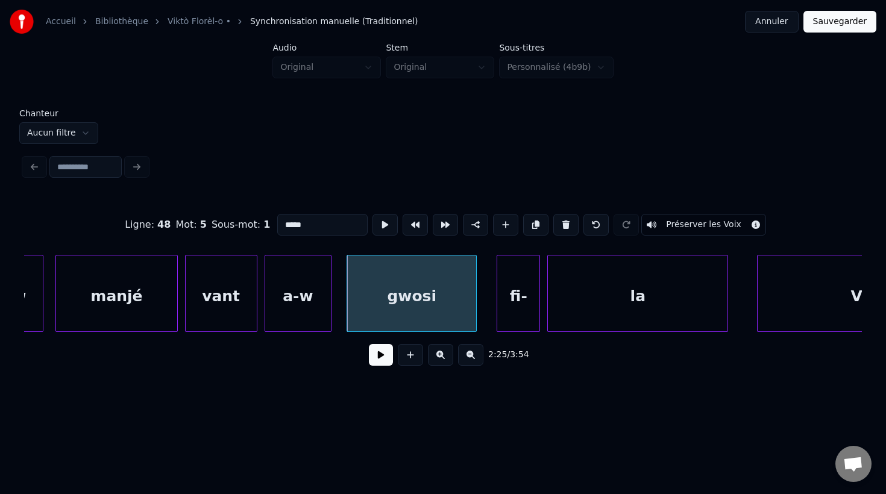
click at [523, 325] on div "fi-" at bounding box center [518, 297] width 42 height 82
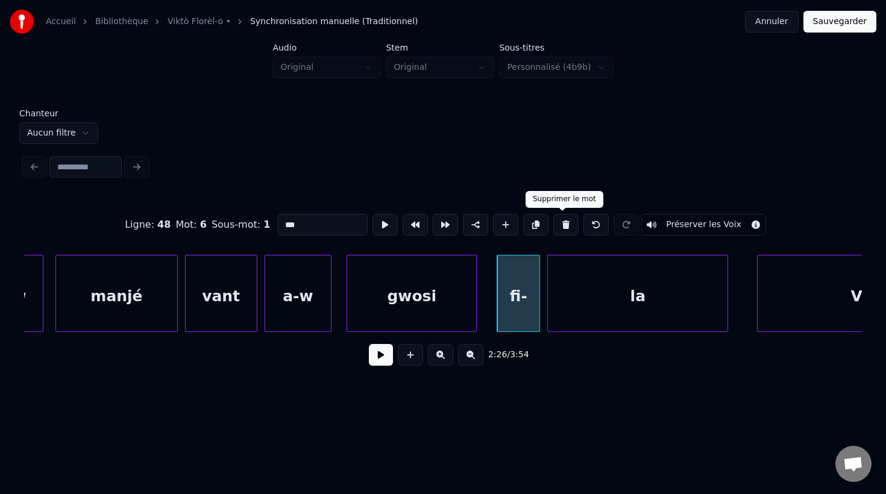
click at [560, 222] on button at bounding box center [565, 225] width 25 height 22
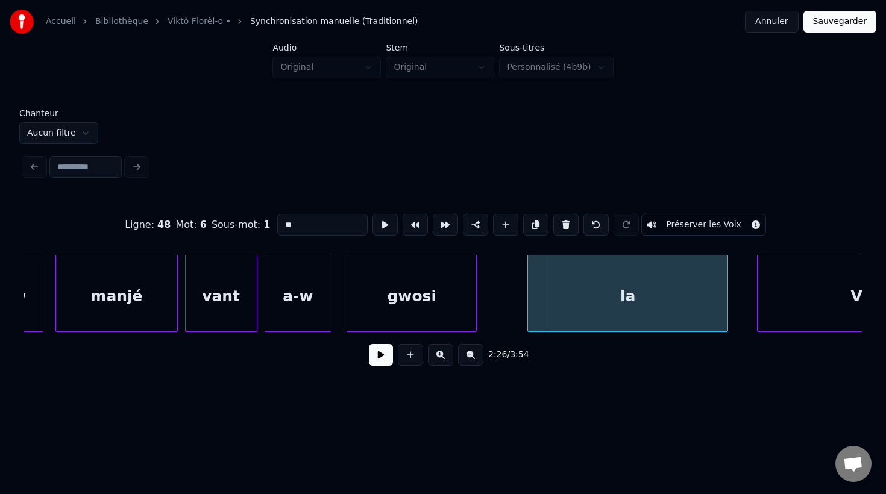
click at [528, 310] on div at bounding box center [530, 294] width 4 height 76
click at [594, 309] on div "la" at bounding box center [627, 297] width 199 height 82
click at [281, 226] on input "**" at bounding box center [322, 225] width 90 height 22
click at [642, 321] on div "fi-la" at bounding box center [623, 297] width 199 height 82
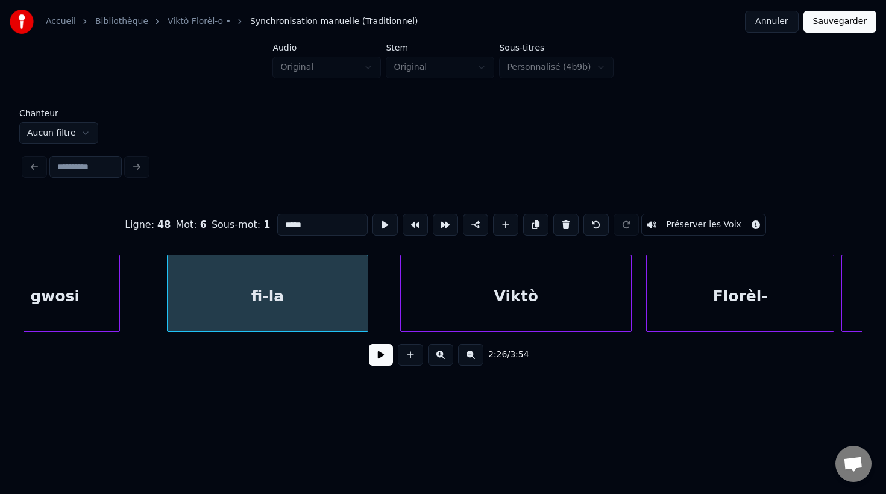
scroll to position [0, 52710]
click at [606, 312] on div "Viktò" at bounding box center [502, 297] width 230 height 82
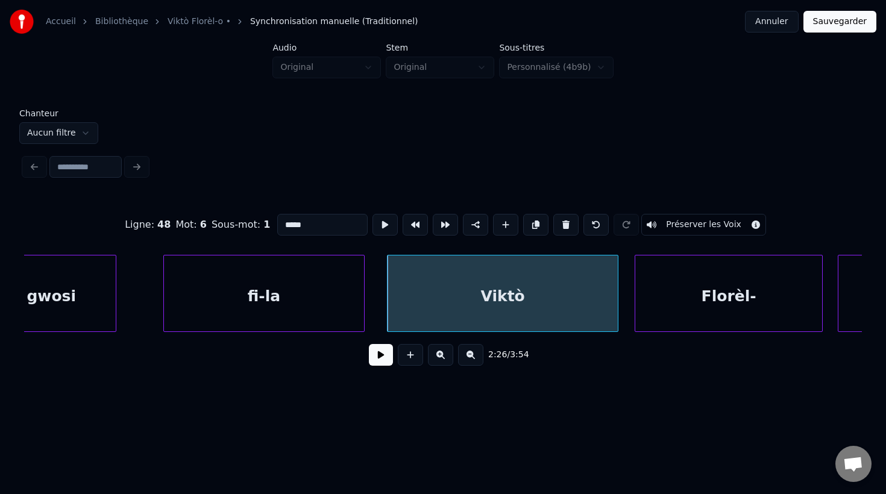
click at [703, 317] on div "Florèl-" at bounding box center [728, 297] width 187 height 82
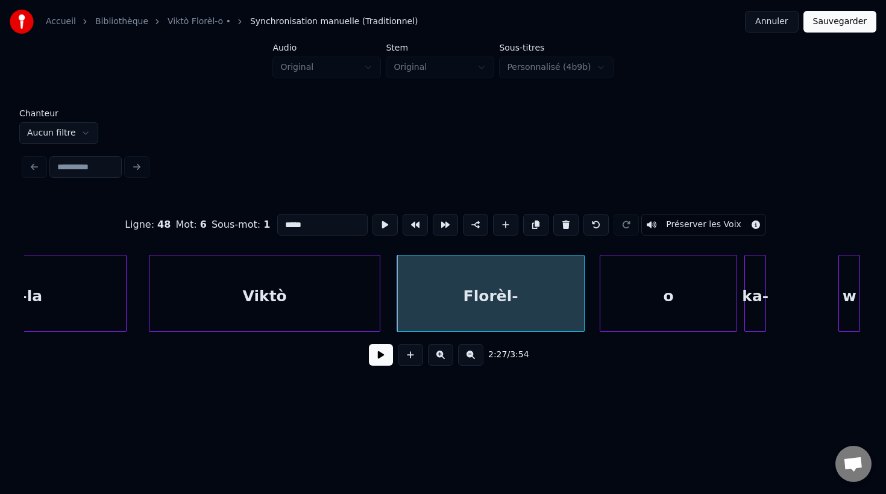
scroll to position [0, 52949]
click at [688, 315] on div "o" at bounding box center [654, 297] width 136 height 82
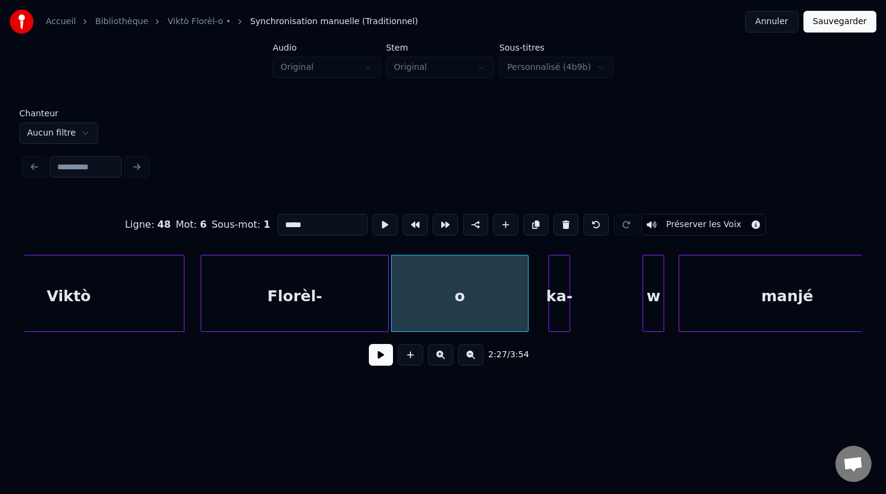
scroll to position [0, 53151]
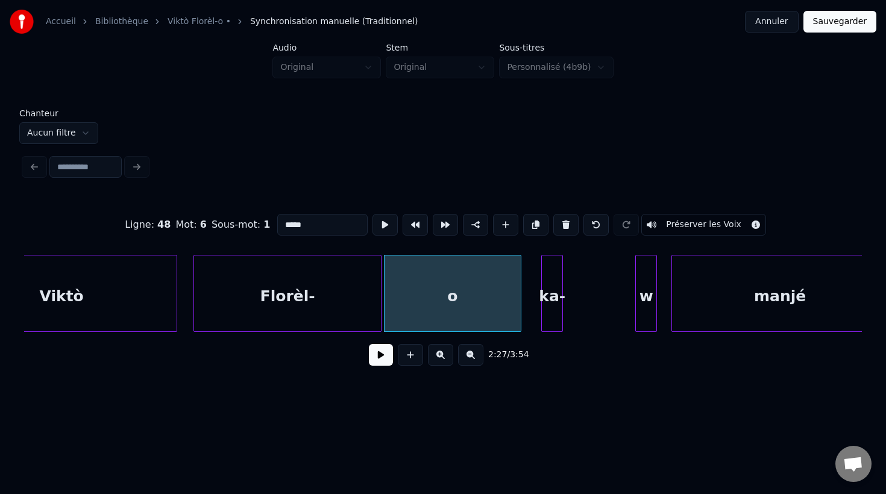
click at [647, 319] on div "w" at bounding box center [646, 297] width 20 height 82
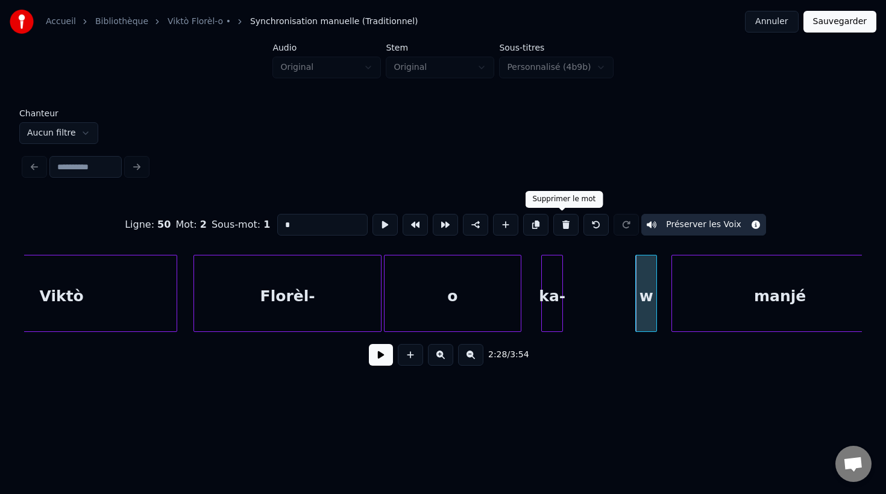
click at [562, 224] on button at bounding box center [565, 225] width 25 height 22
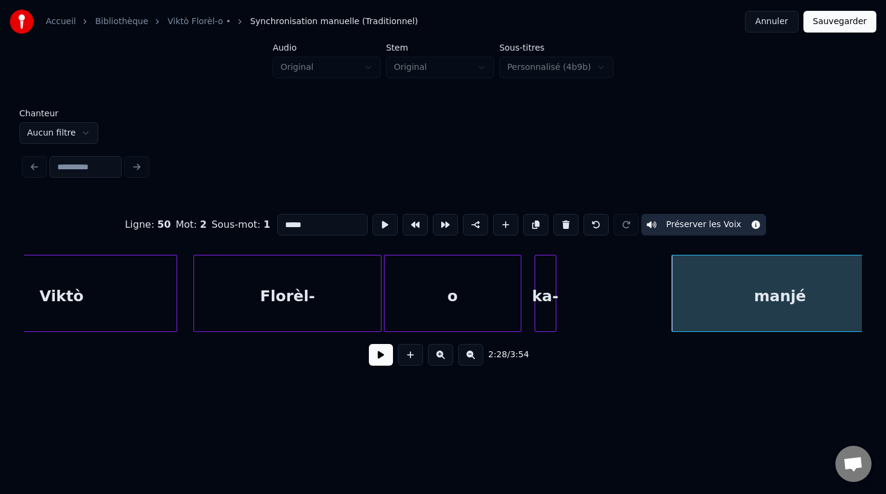
click at [549, 323] on div "ka-" at bounding box center [545, 297] width 20 height 82
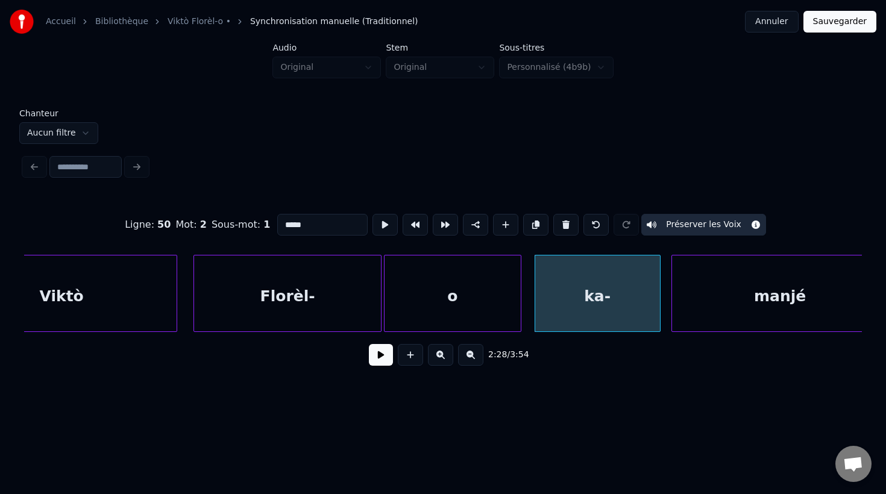
click at [657, 334] on div "Ligne : 50 Mot : 2 Sous-mot : 1 ***** Préserver les Voix 2:28 / 3:54" at bounding box center [443, 286] width 838 height 183
click at [604, 287] on div "ka-" at bounding box center [597, 297] width 125 height 82
click at [310, 225] on input "***" at bounding box center [322, 225] width 90 height 22
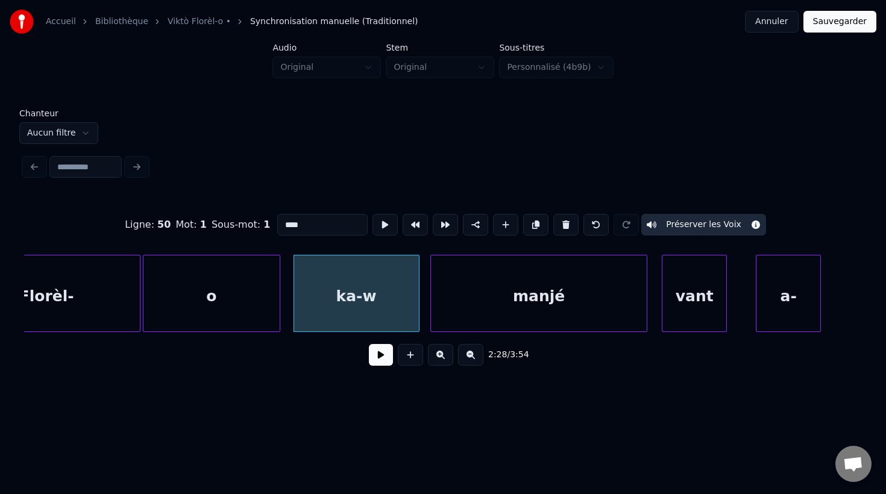
scroll to position [0, 53395]
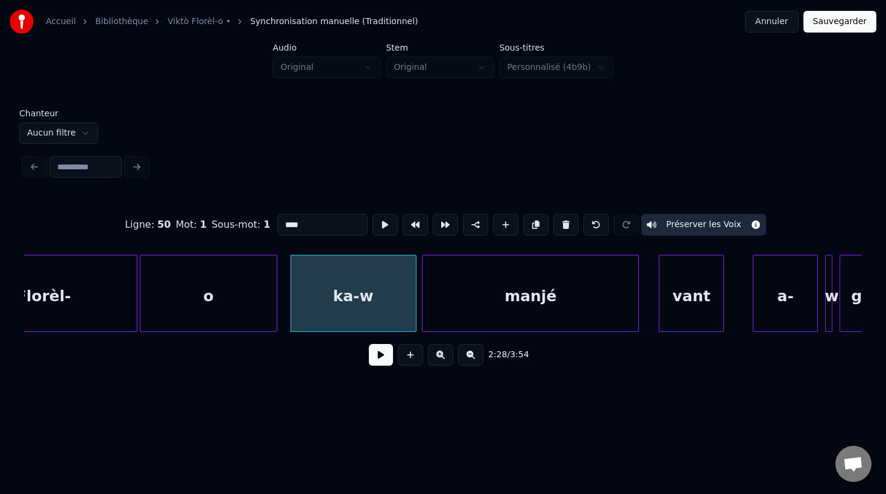
click at [586, 306] on div "manjé" at bounding box center [530, 297] width 216 height 82
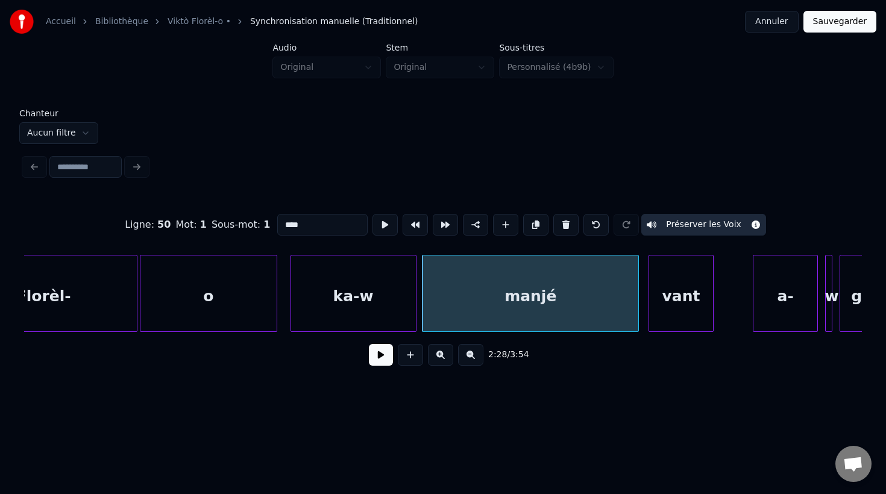
click at [677, 320] on div "vant" at bounding box center [681, 297] width 64 height 82
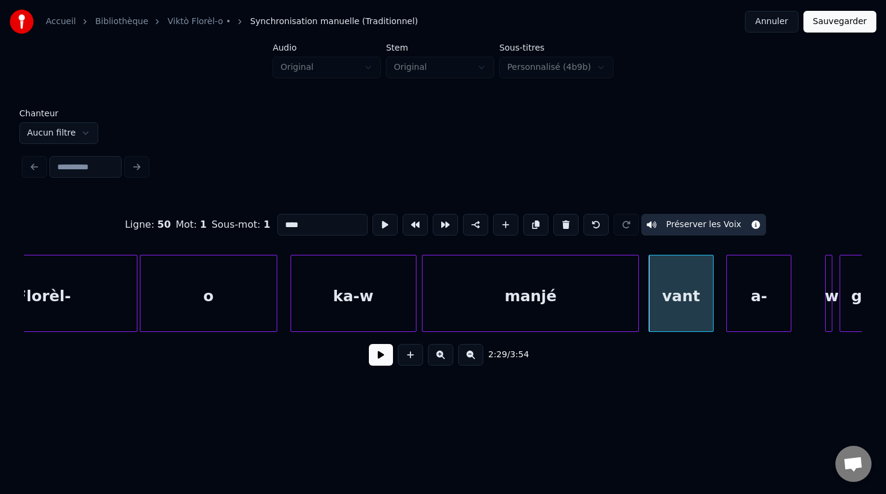
click at [752, 321] on div "a-" at bounding box center [759, 297] width 64 height 82
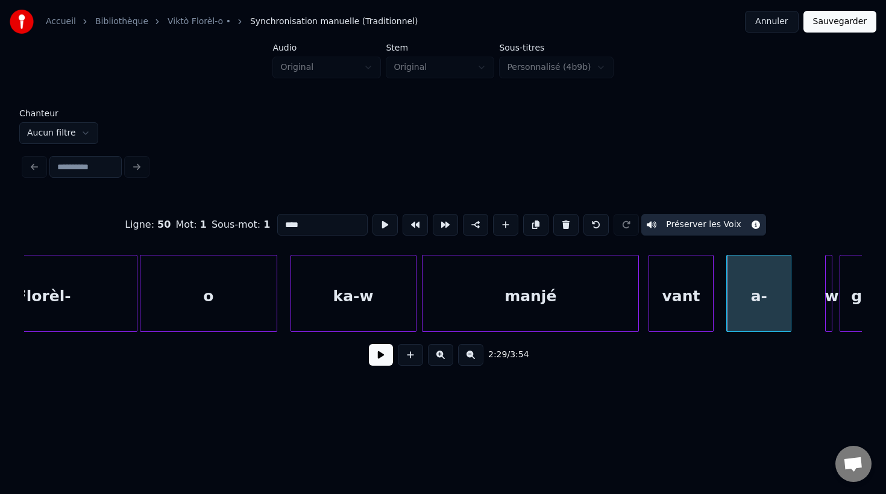
click at [700, 311] on div "vant" at bounding box center [681, 297] width 64 height 82
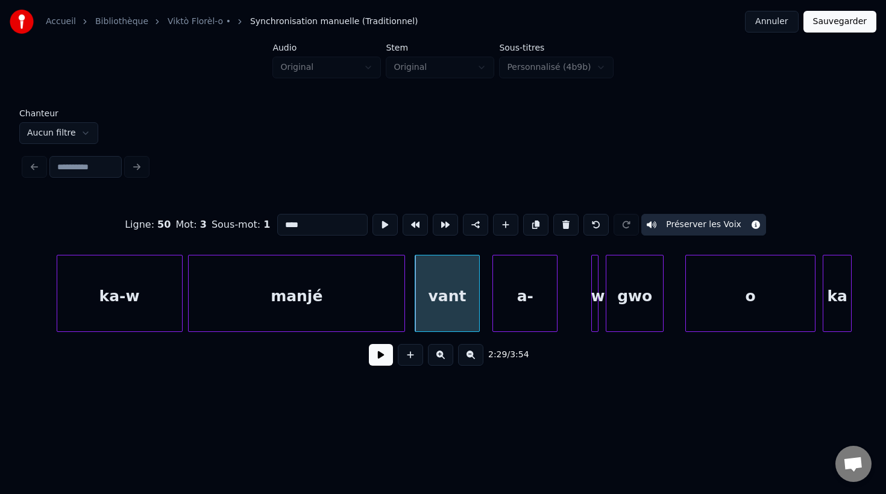
scroll to position [0, 53685]
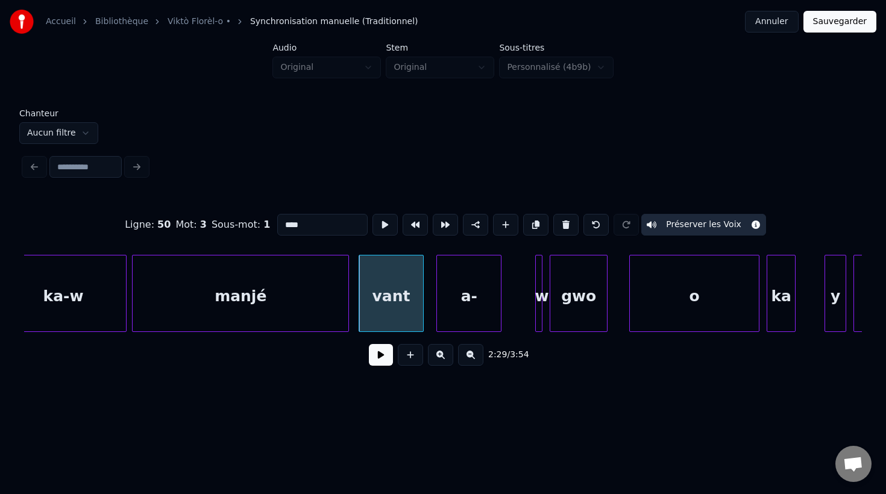
click at [539, 315] on div at bounding box center [540, 294] width 4 height 76
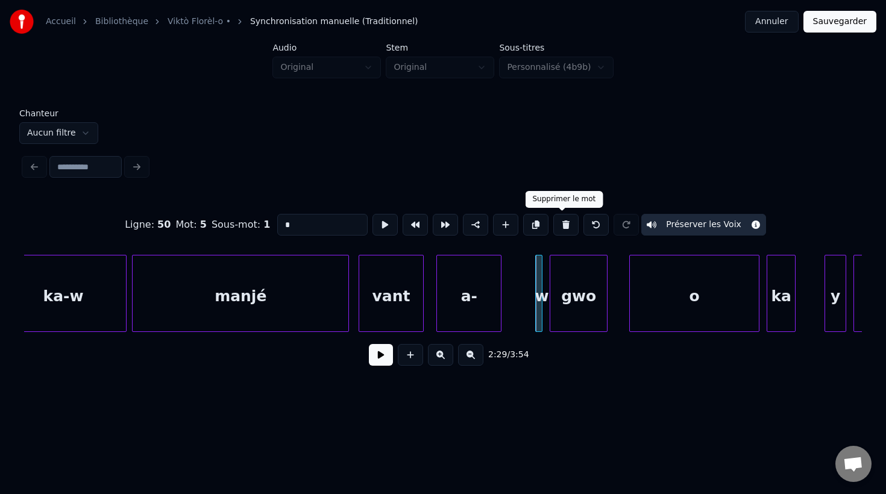
click at [560, 224] on button at bounding box center [565, 225] width 25 height 22
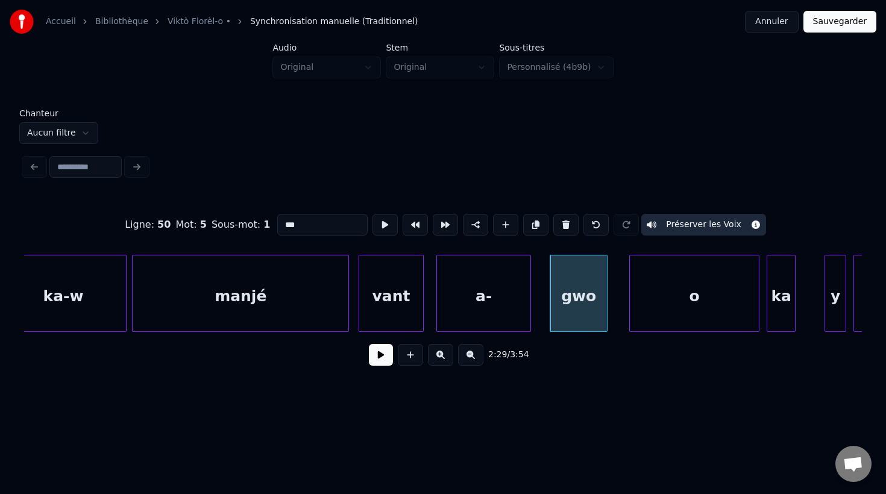
click at [529, 317] on div at bounding box center [529, 294] width 4 height 76
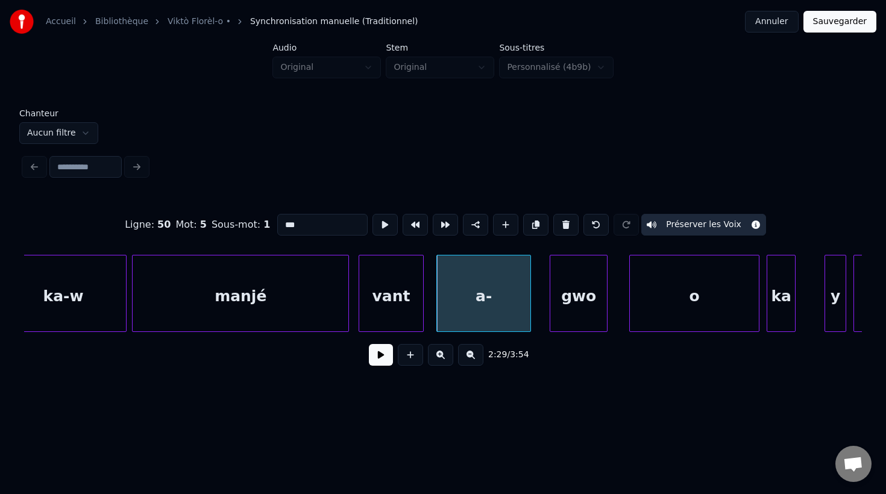
click at [492, 307] on div "a-" at bounding box center [483, 297] width 93 height 82
click at [306, 229] on input "**" at bounding box center [322, 225] width 90 height 22
click at [580, 319] on div "gwo" at bounding box center [573, 297] width 57 height 82
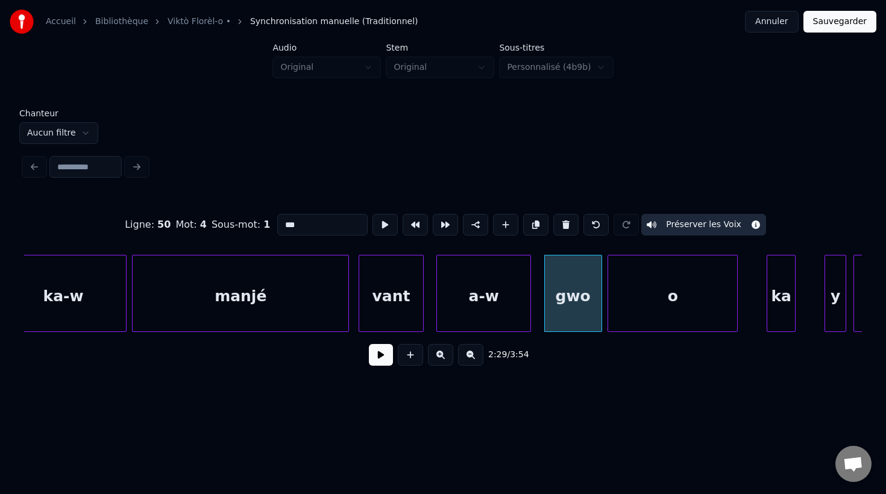
click at [648, 308] on div "o" at bounding box center [672, 297] width 129 height 82
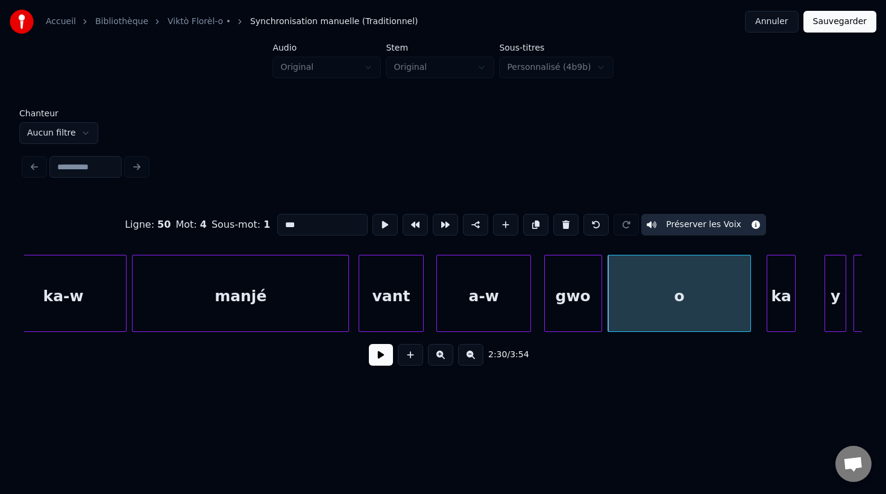
click at [750, 313] on div at bounding box center [749, 294] width 4 height 76
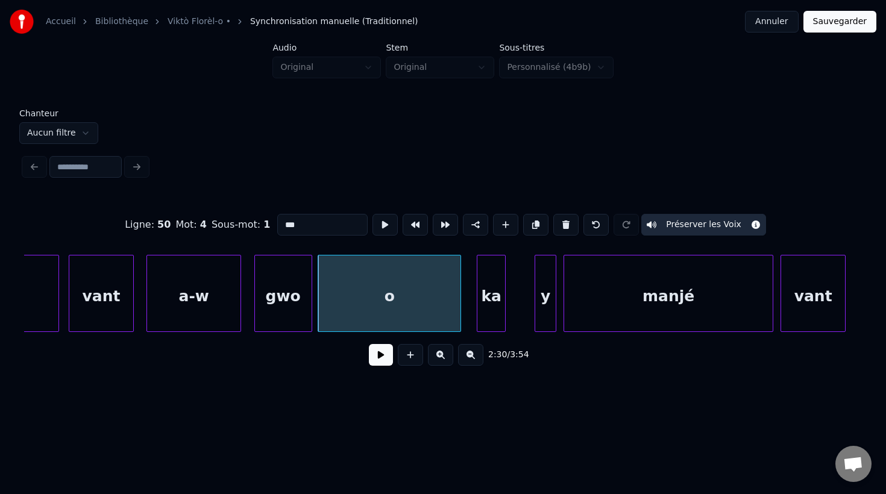
scroll to position [0, 54015]
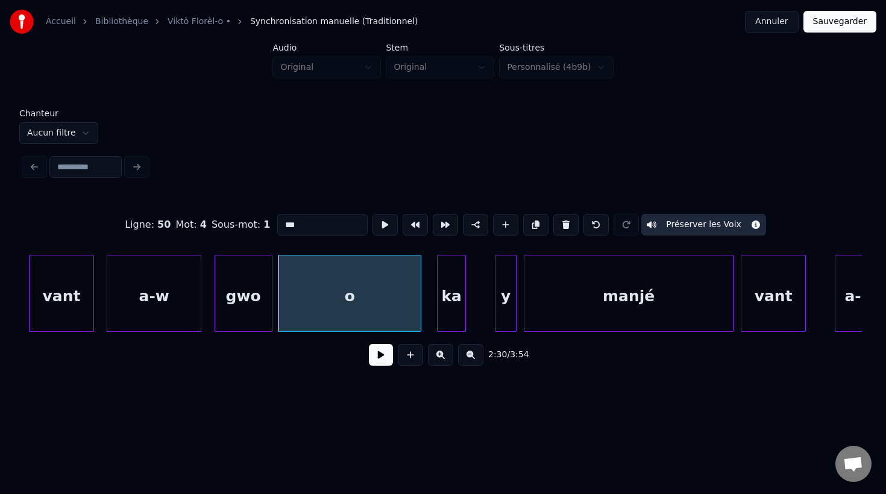
click at [511, 324] on div "y" at bounding box center [505, 297] width 20 height 82
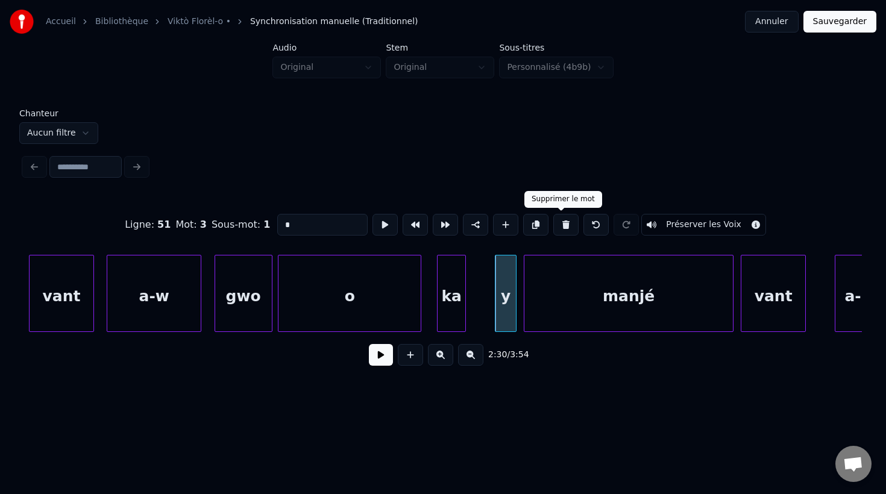
click at [561, 221] on button at bounding box center [565, 225] width 25 height 22
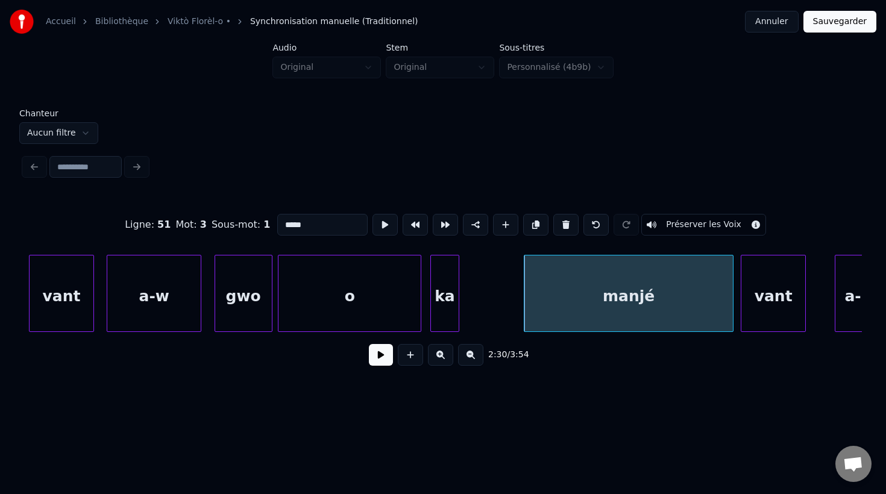
click at [448, 321] on div "ka" at bounding box center [445, 297] width 28 height 82
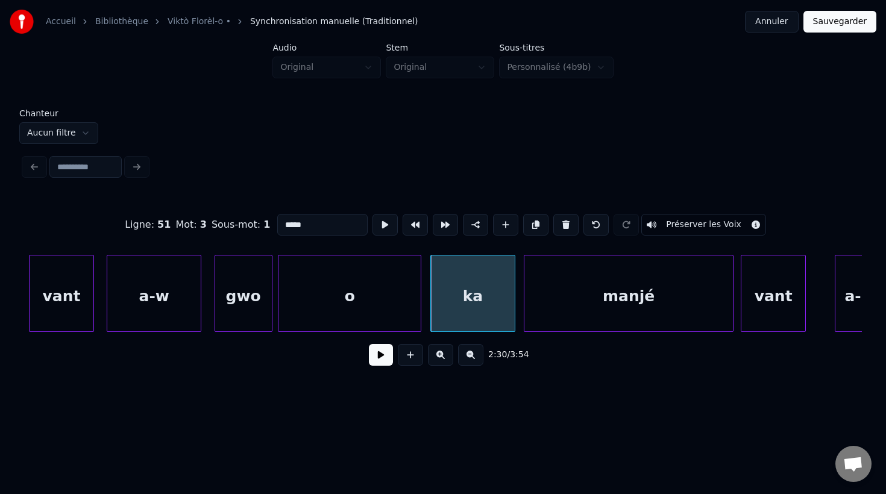
click at [514, 328] on div at bounding box center [513, 294] width 4 height 76
click at [487, 311] on div "ka" at bounding box center [473, 297] width 84 height 82
click at [324, 226] on input "**" at bounding box center [322, 225] width 90 height 22
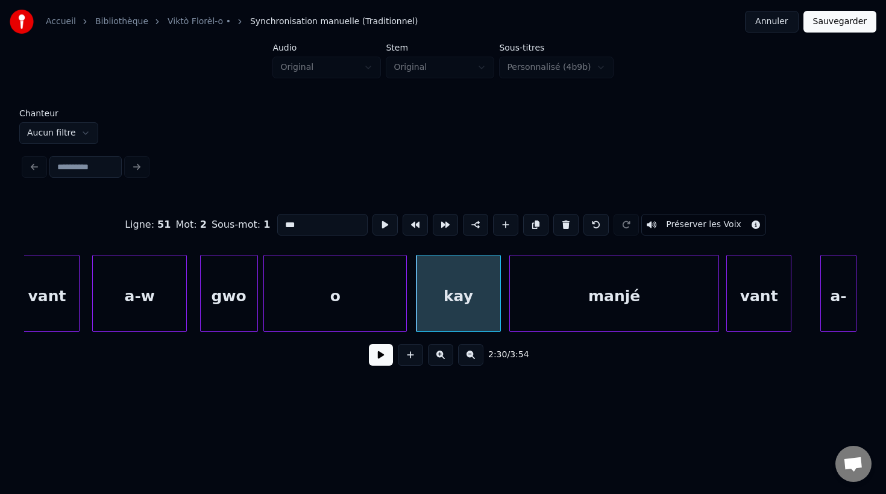
scroll to position [0, 54036]
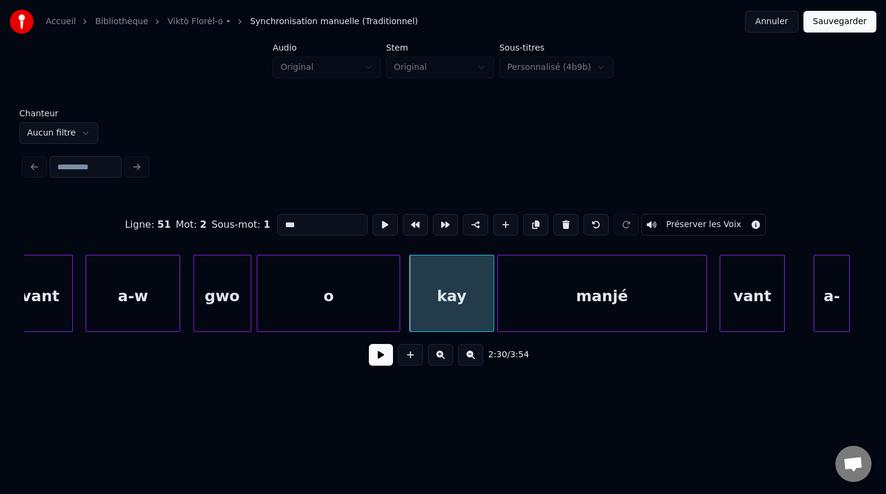
click at [618, 304] on div "manjé" at bounding box center [602, 297] width 209 height 82
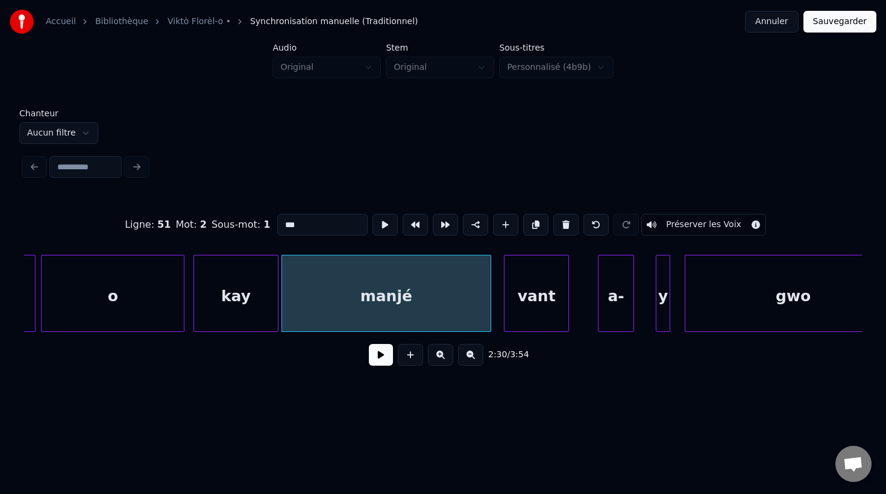
scroll to position [0, 54299]
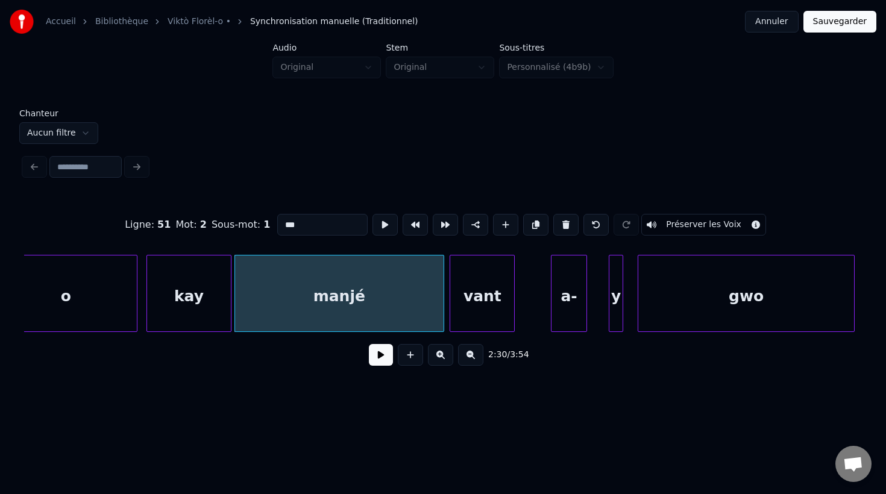
click at [492, 315] on div "vant" at bounding box center [482, 297] width 64 height 82
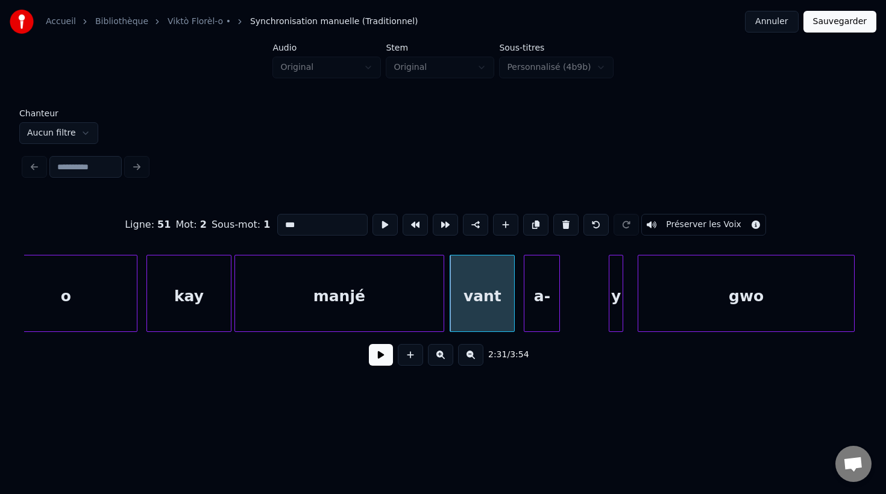
click at [542, 315] on div "a-" at bounding box center [541, 297] width 35 height 82
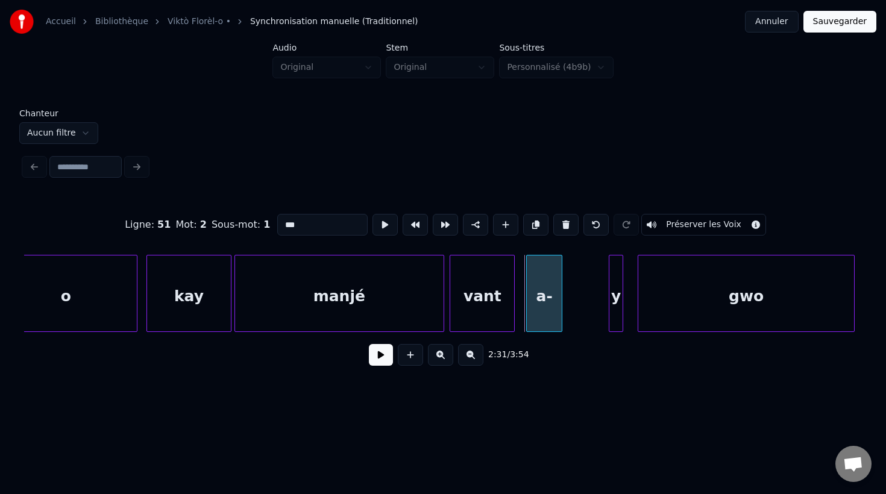
click at [541, 315] on div "a-" at bounding box center [544, 297] width 35 height 82
click at [616, 318] on div "y" at bounding box center [615, 297] width 13 height 82
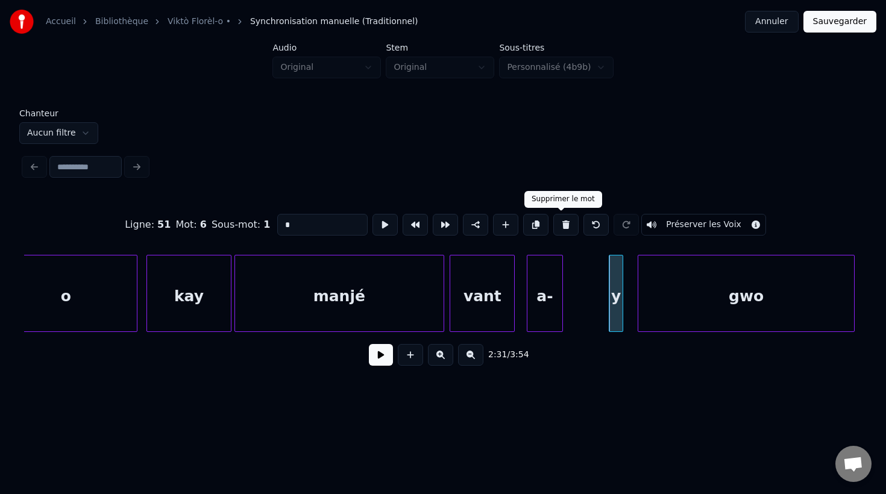
click at [560, 228] on button at bounding box center [565, 225] width 25 height 22
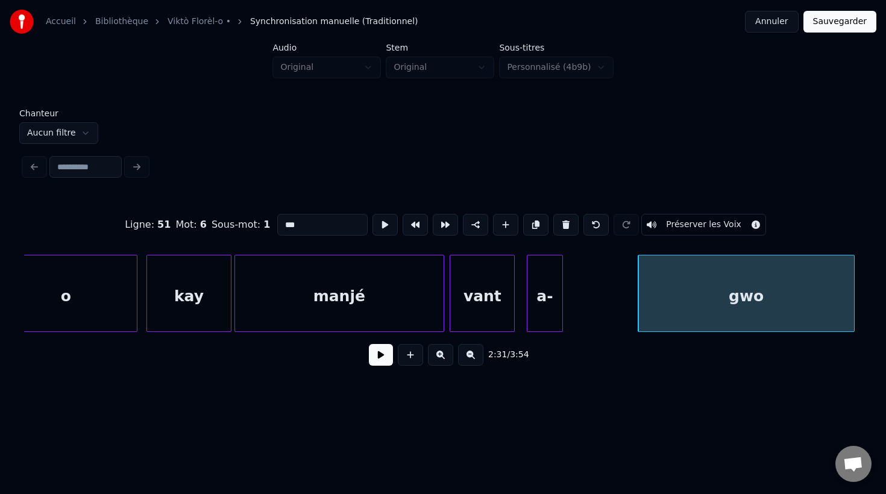
click at [553, 298] on div "a-" at bounding box center [544, 297] width 35 height 82
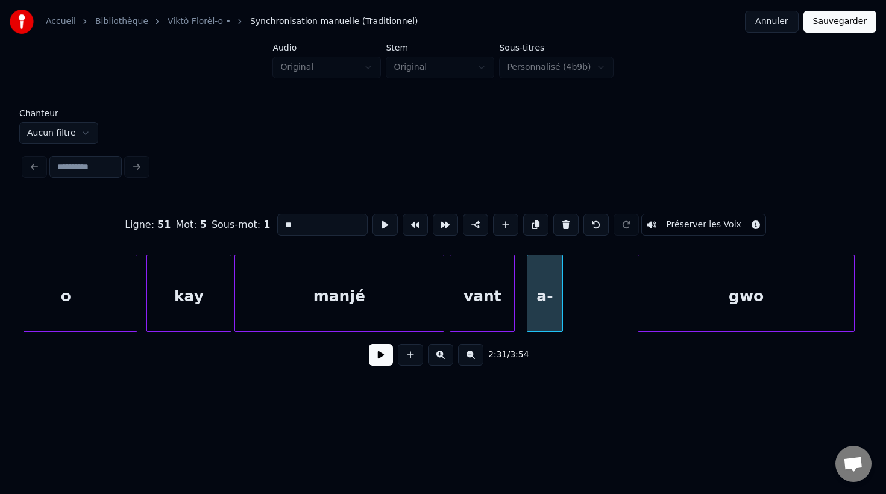
click at [300, 223] on input "**" at bounding box center [322, 225] width 90 height 22
click at [612, 315] on div at bounding box center [613, 294] width 4 height 76
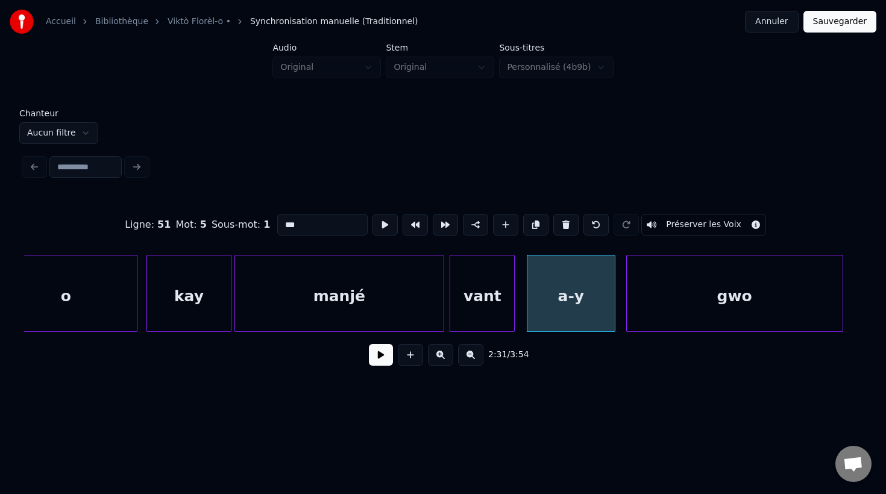
click at [692, 319] on div "gwo" at bounding box center [735, 297] width 216 height 82
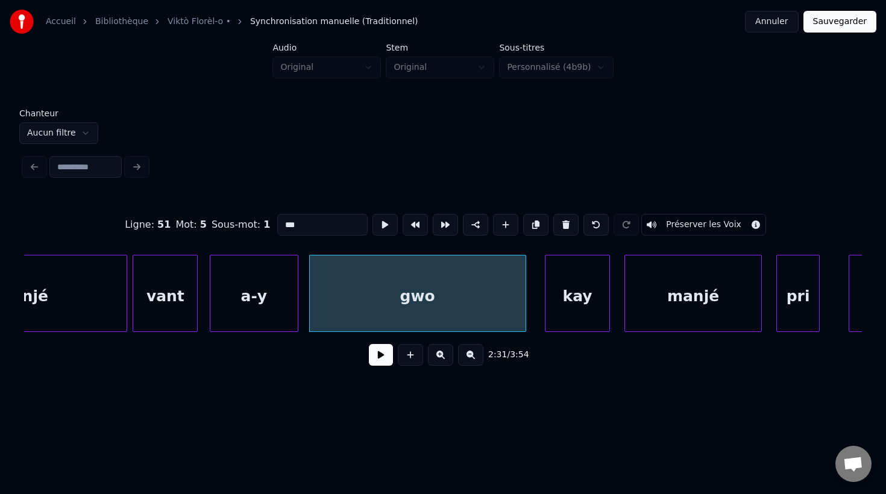
scroll to position [0, 54643]
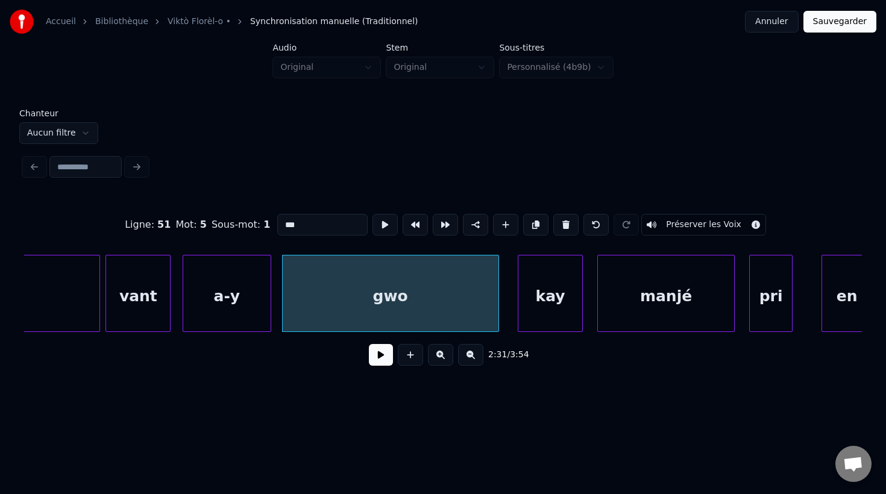
click at [485, 310] on div "gwo" at bounding box center [391, 297] width 216 height 82
click at [471, 318] on div "gwo" at bounding box center [388, 297] width 216 height 82
click at [497, 316] on div at bounding box center [497, 294] width 4 height 76
click at [548, 320] on div "kay" at bounding box center [542, 297] width 64 height 82
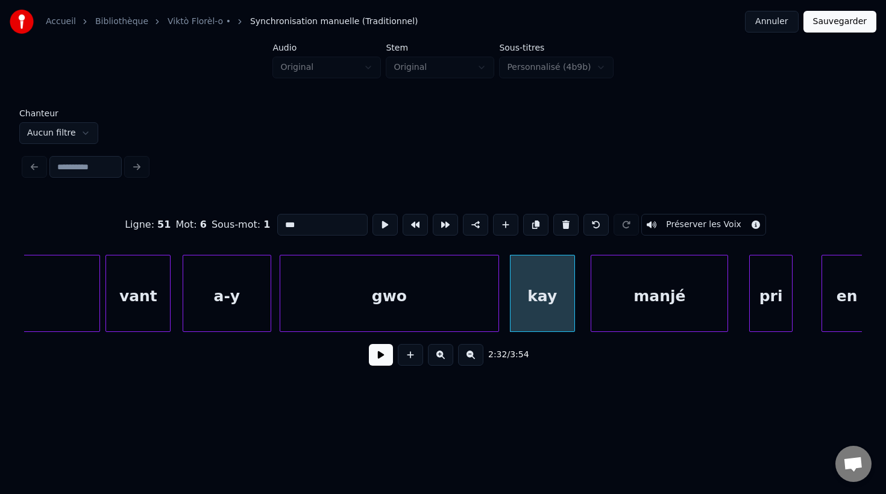
click at [629, 313] on div "manjé" at bounding box center [659, 297] width 136 height 82
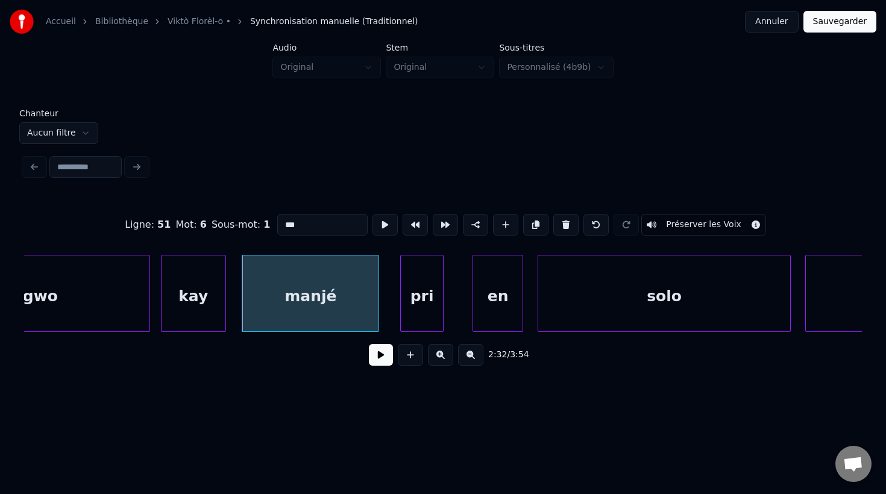
scroll to position [0, 55002]
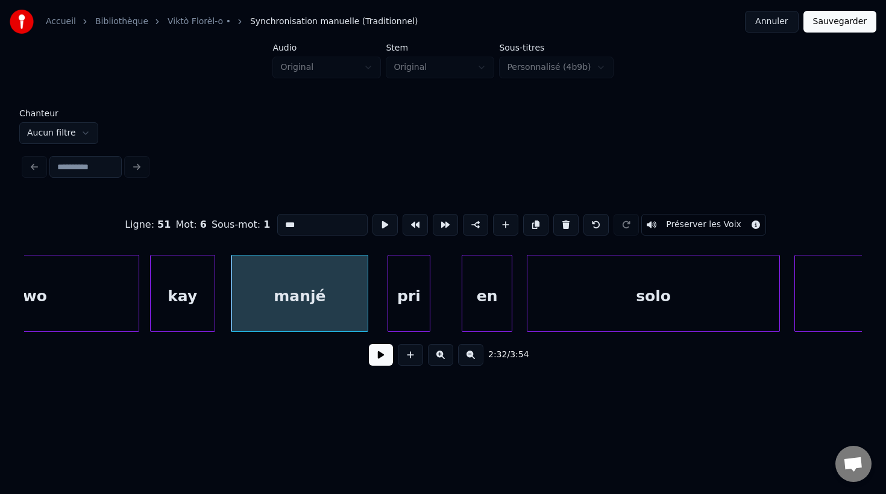
click at [405, 318] on div "pri" at bounding box center [409, 297] width 42 height 82
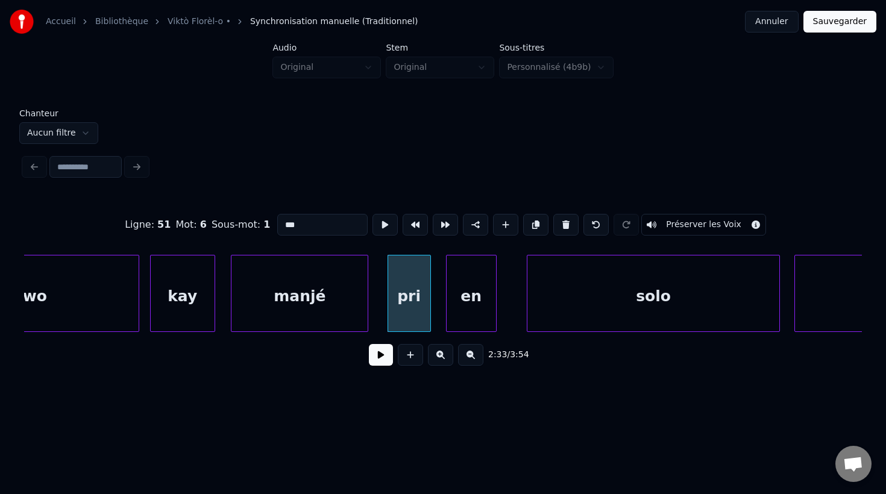
click at [466, 317] on div "en" at bounding box center [471, 297] width 49 height 82
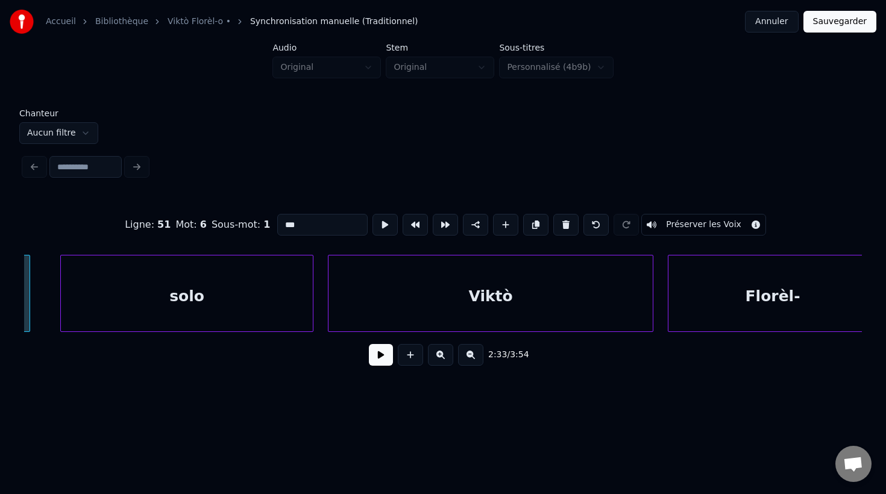
scroll to position [0, 55475]
click at [439, 312] on div "Viktò" at bounding box center [484, 297] width 324 height 82
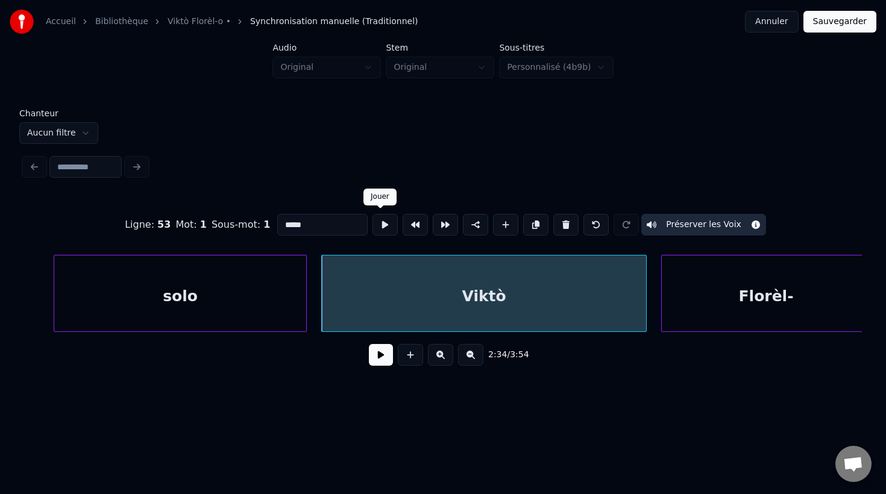
click at [378, 222] on button at bounding box center [384, 225] width 25 height 22
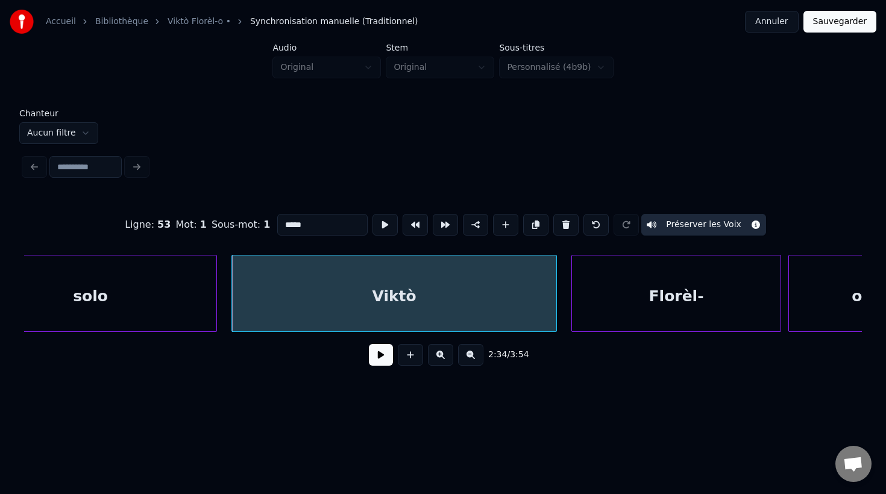
scroll to position [0, 55586]
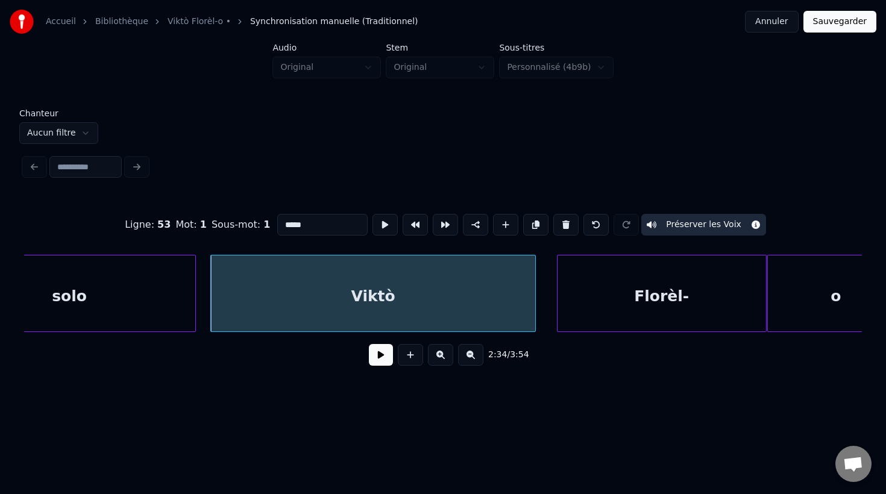
click at [622, 307] on div "Florèl-" at bounding box center [661, 297] width 209 height 82
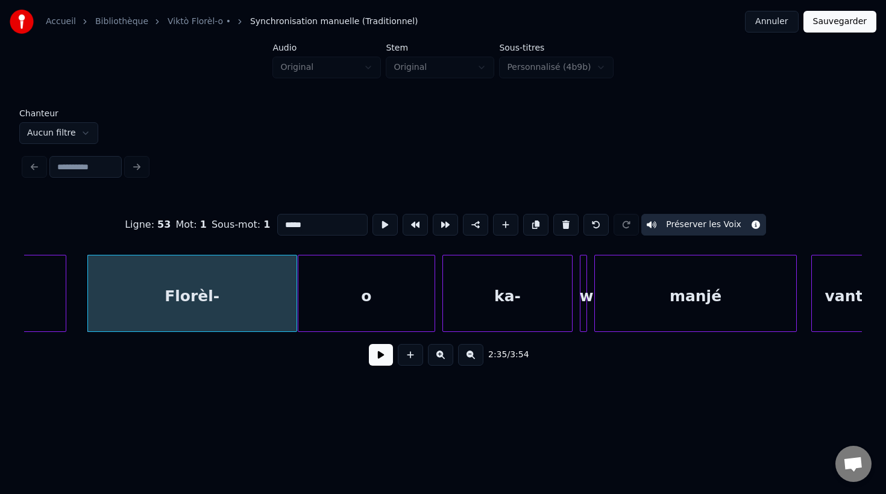
scroll to position [0, 56064]
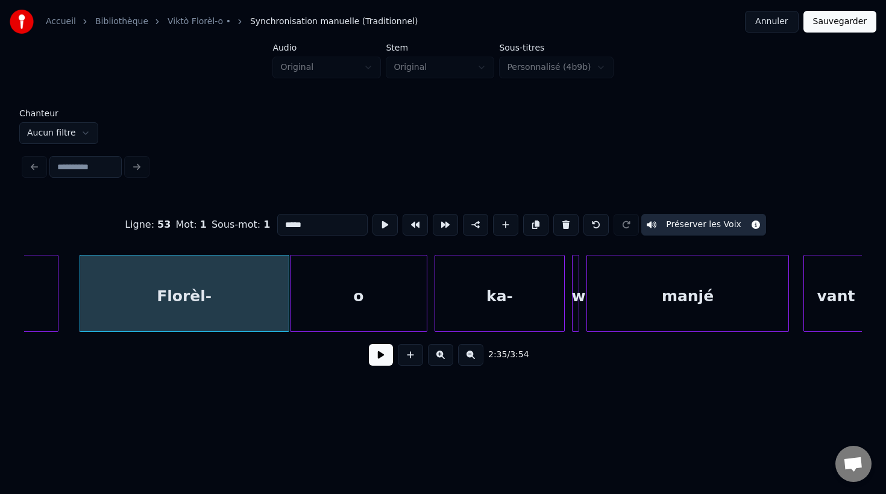
click at [518, 305] on div "ka-" at bounding box center [499, 297] width 129 height 82
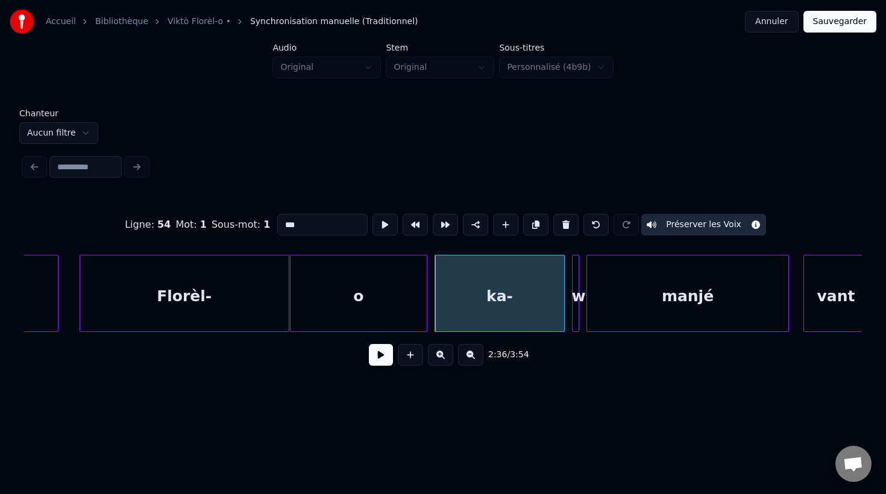
click at [312, 222] on input "***" at bounding box center [322, 225] width 90 height 22
click at [577, 296] on div at bounding box center [577, 294] width 4 height 76
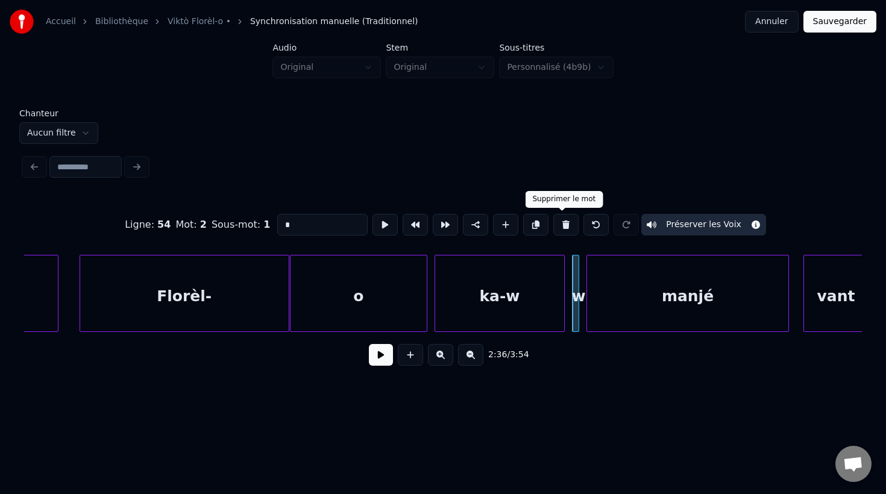
click at [557, 223] on button at bounding box center [565, 225] width 25 height 22
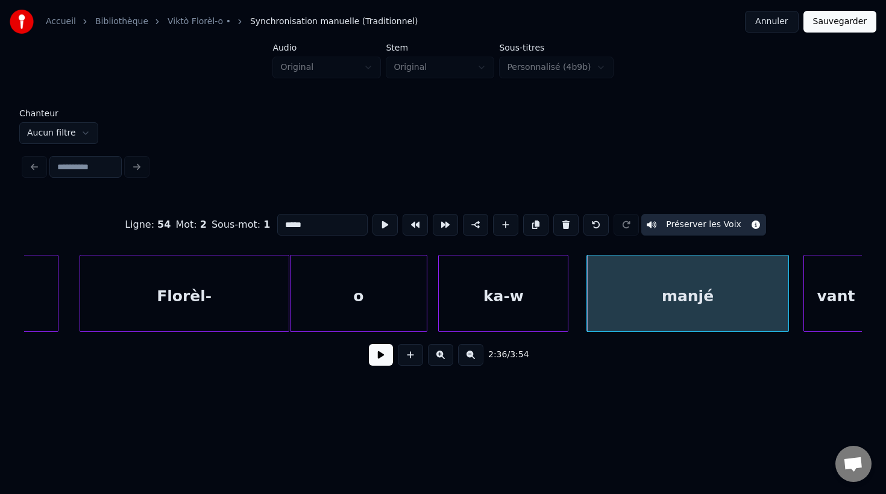
click at [545, 317] on div "ka-w" at bounding box center [503, 297] width 129 height 82
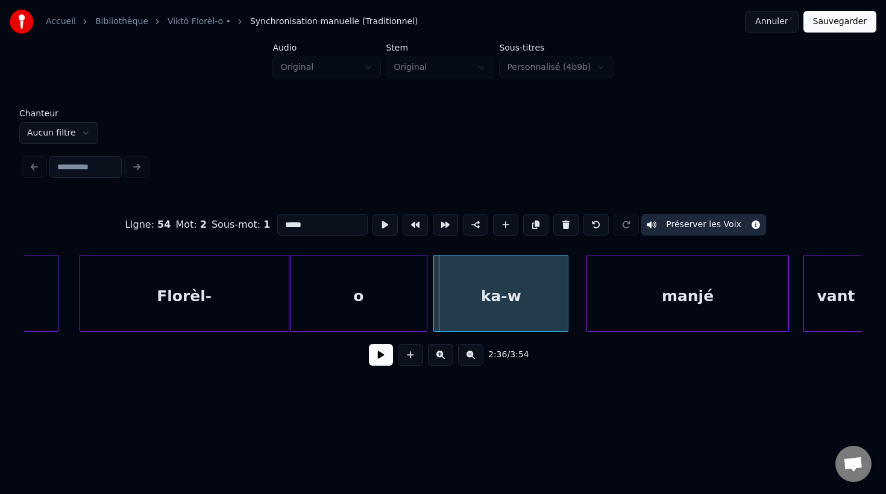
click at [436, 309] on div at bounding box center [436, 294] width 4 height 76
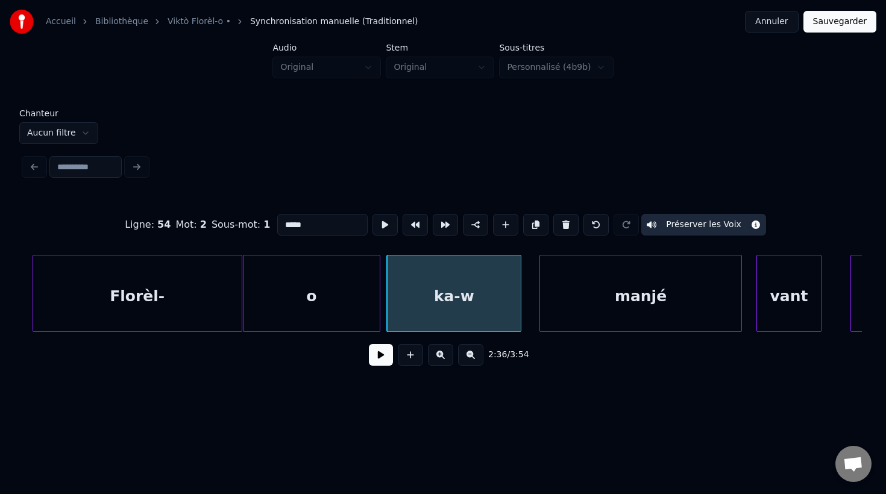
scroll to position [0, 56113]
click at [606, 312] on div "manjé" at bounding box center [626, 297] width 201 height 82
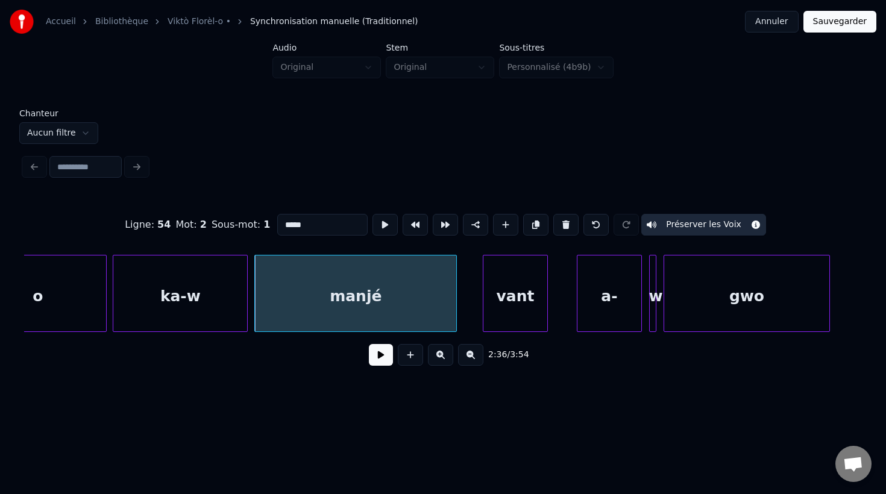
scroll to position [0, 56385]
click at [527, 310] on div "vant" at bounding box center [510, 297] width 64 height 82
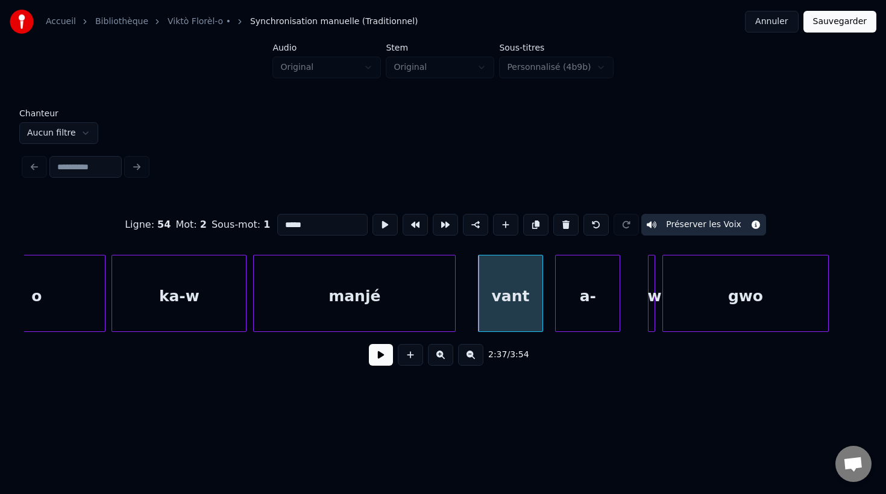
click at [595, 314] on div "a-" at bounding box center [588, 297] width 64 height 82
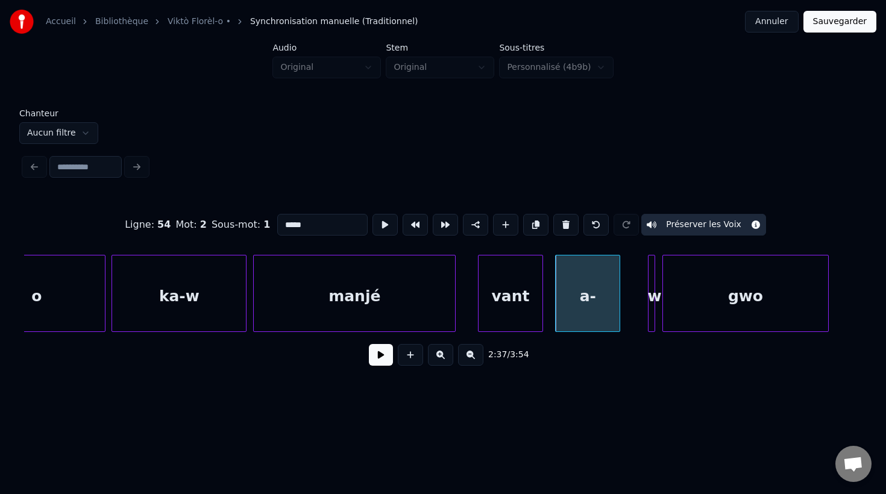
click at [574, 295] on div "a-" at bounding box center [588, 297] width 64 height 82
click at [337, 220] on input "**" at bounding box center [322, 225] width 90 height 22
click at [651, 322] on div at bounding box center [653, 294] width 4 height 76
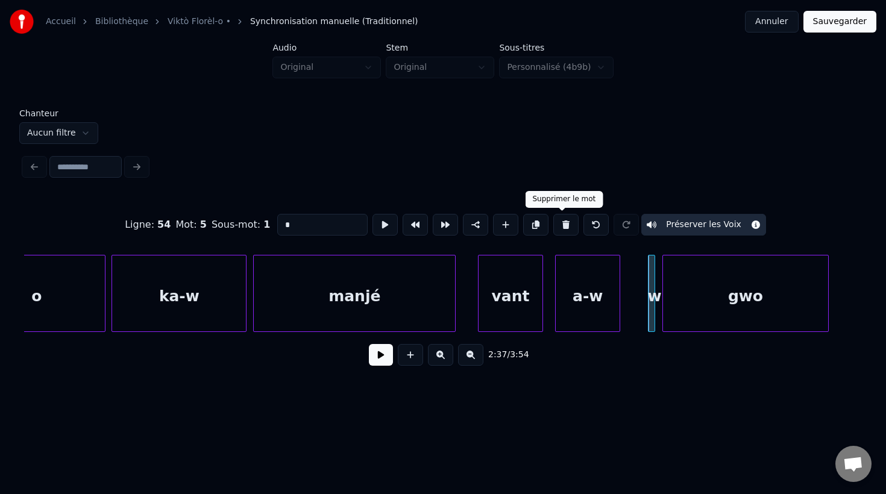
click at [558, 227] on button at bounding box center [565, 225] width 25 height 22
type input "***"
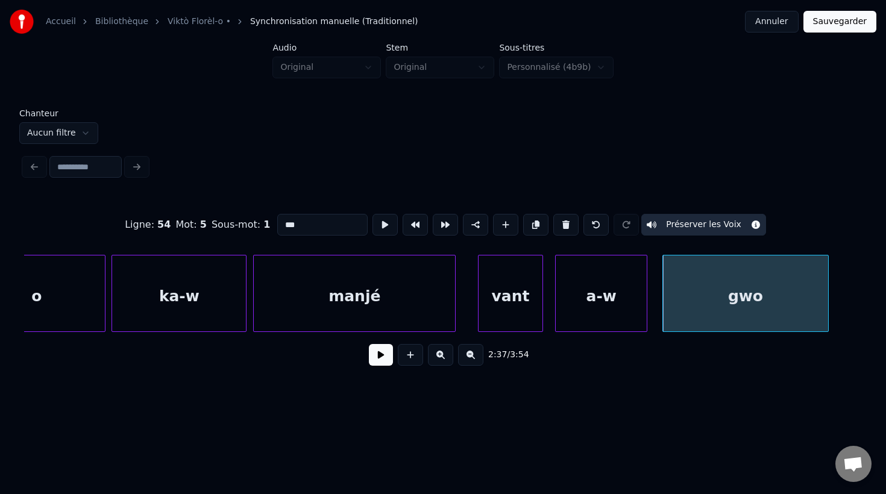
click at [646, 321] on div at bounding box center [645, 294] width 4 height 76
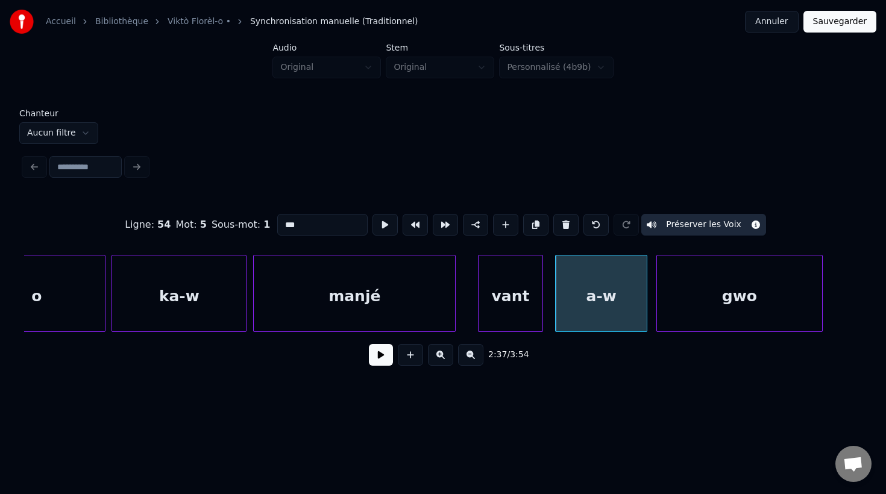
click at [715, 322] on div "gwo" at bounding box center [739, 297] width 165 height 82
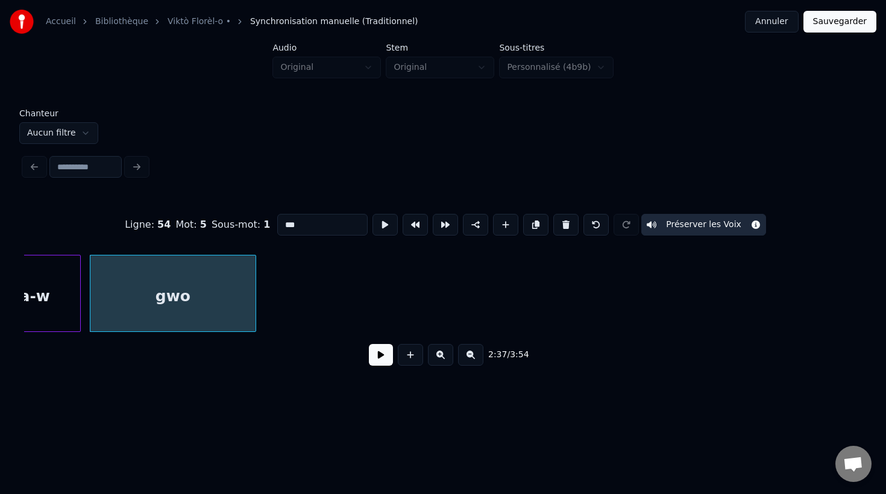
scroll to position [0, 56972]
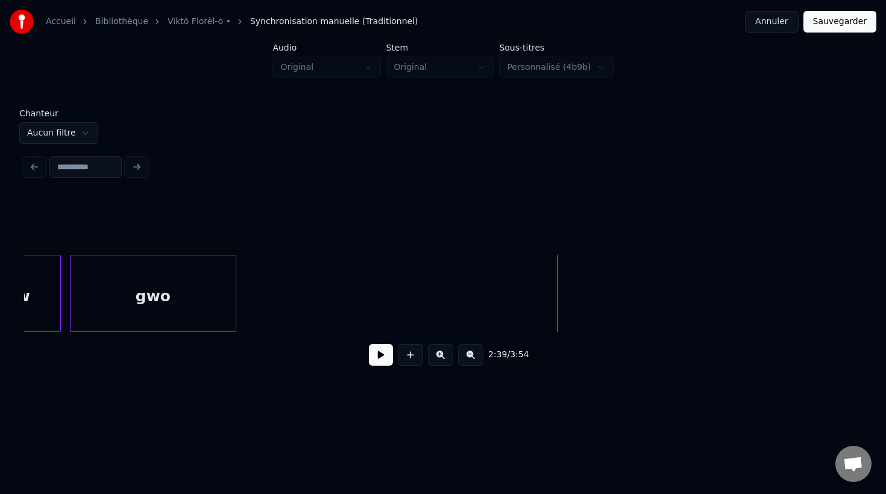
click at [373, 359] on button at bounding box center [381, 355] width 24 height 22
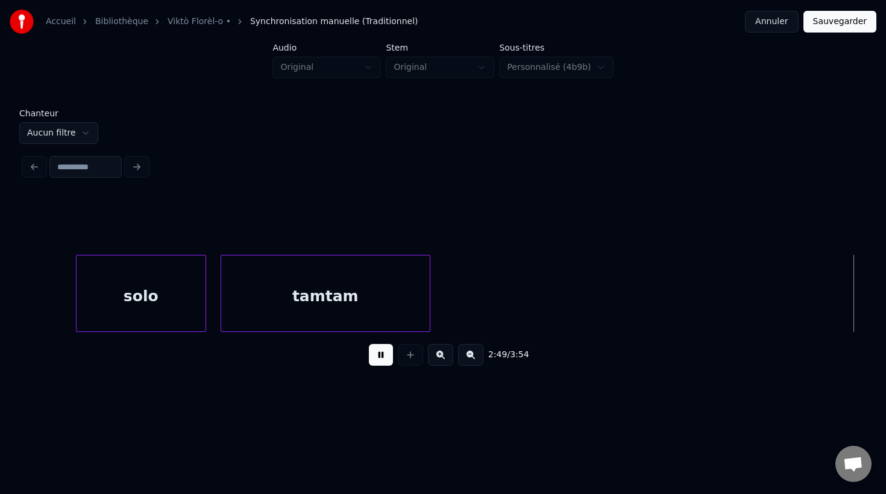
scroll to position [0, 61176]
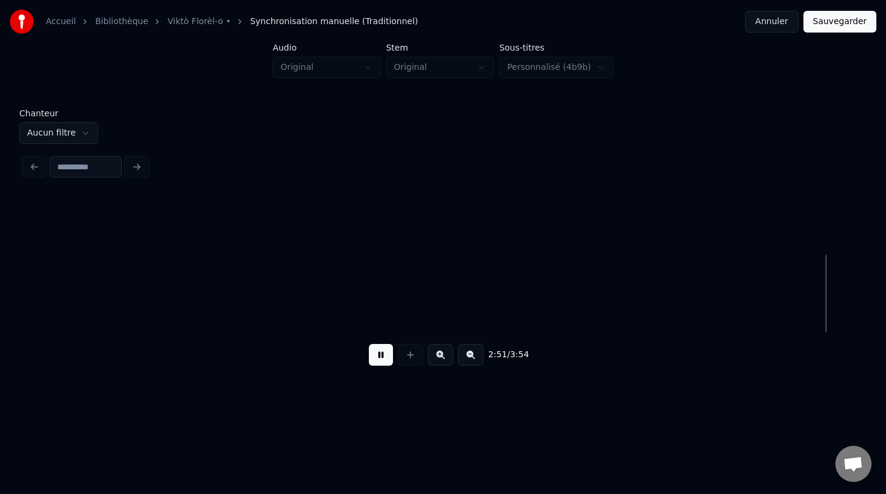
click at [373, 359] on button at bounding box center [381, 355] width 24 height 22
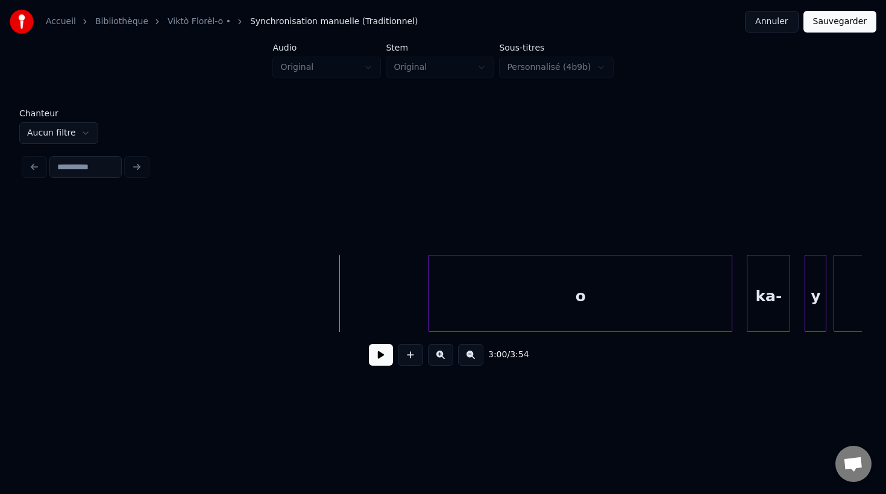
scroll to position [0, 64946]
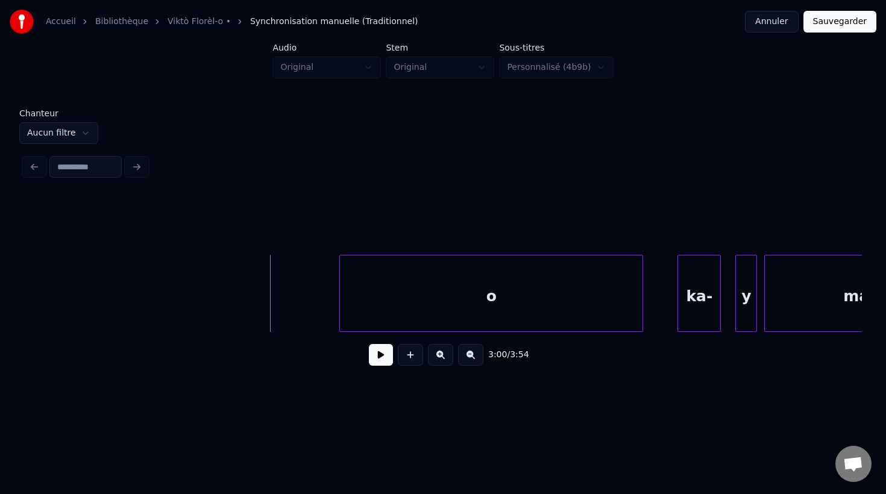
click at [556, 284] on div "o" at bounding box center [491, 297] width 303 height 82
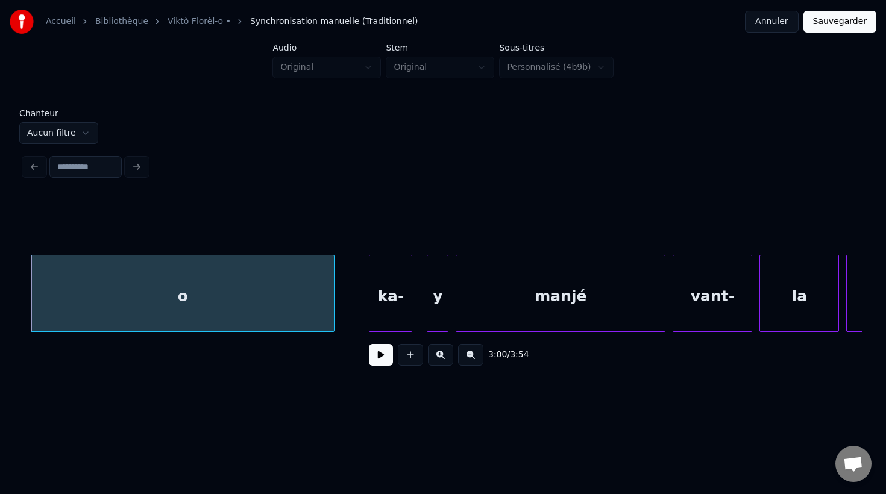
scroll to position [0, 65262]
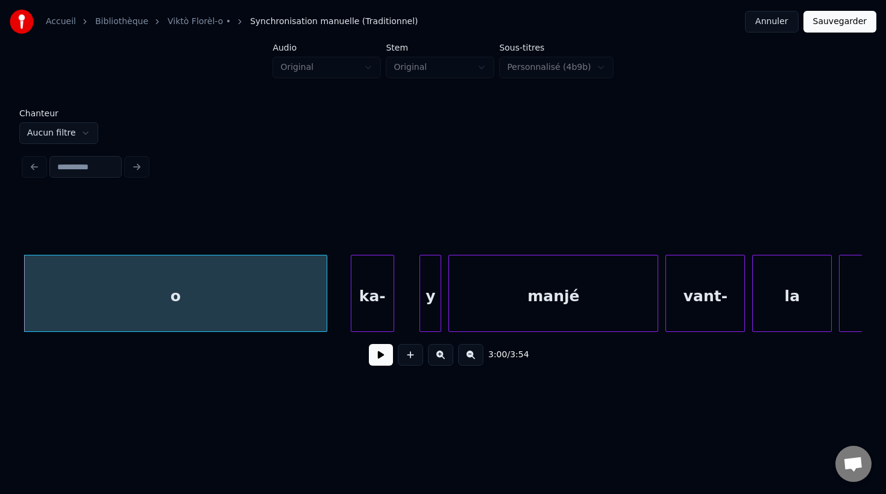
click at [368, 307] on div "ka-" at bounding box center [372, 297] width 42 height 82
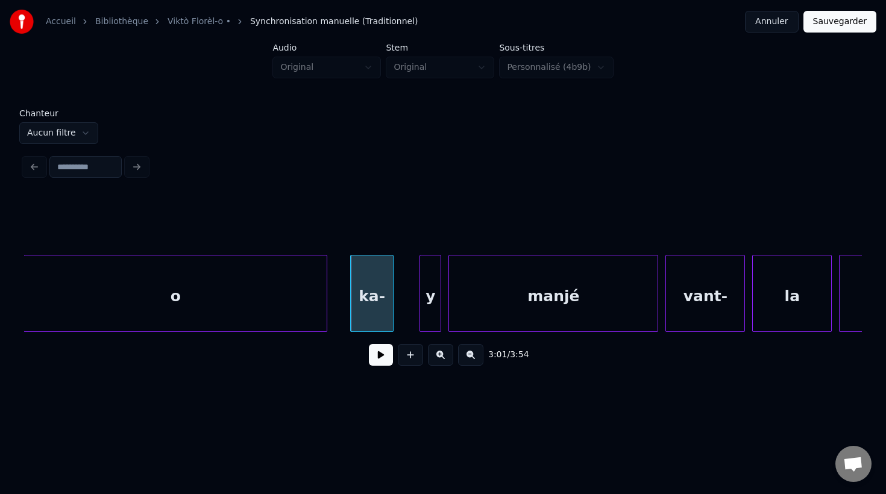
click at [381, 299] on div "ka-" at bounding box center [372, 297] width 42 height 82
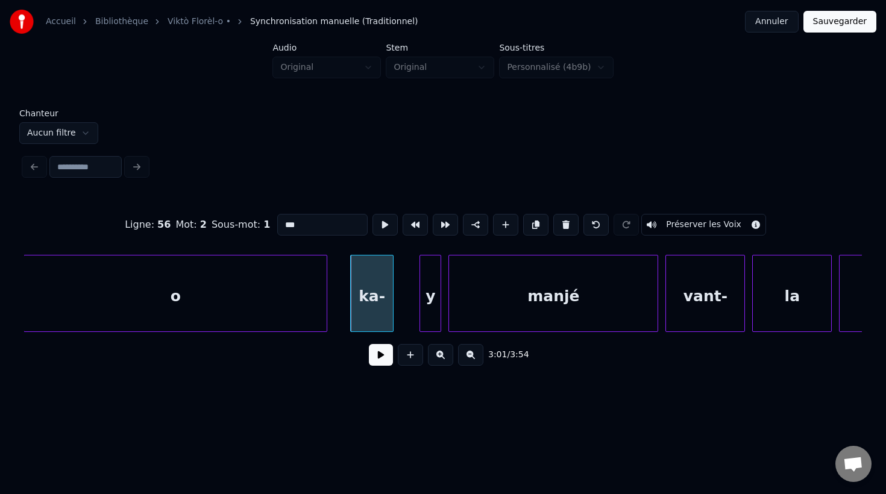
click at [304, 228] on input "***" at bounding box center [322, 225] width 90 height 22
click at [435, 321] on div "y" at bounding box center [430, 297] width 20 height 82
type input "*"
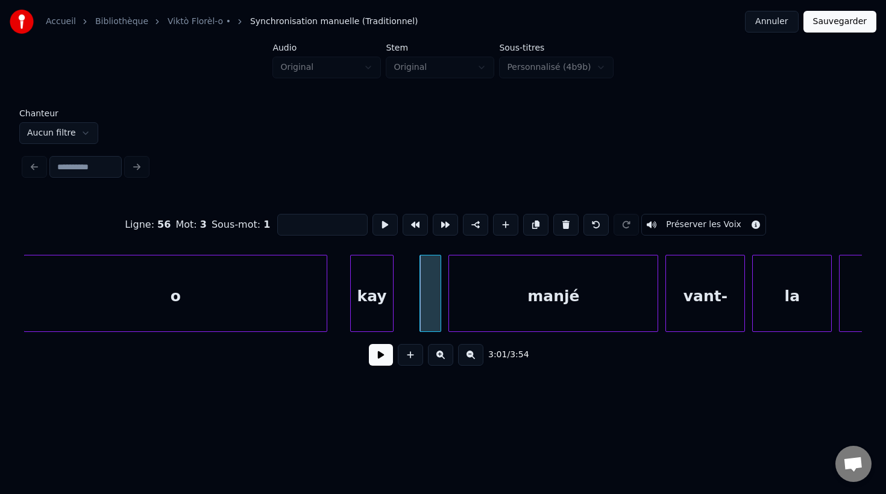
click at [430, 310] on div at bounding box center [430, 297] width 20 height 82
click at [558, 220] on button at bounding box center [565, 225] width 25 height 22
type input "*****"
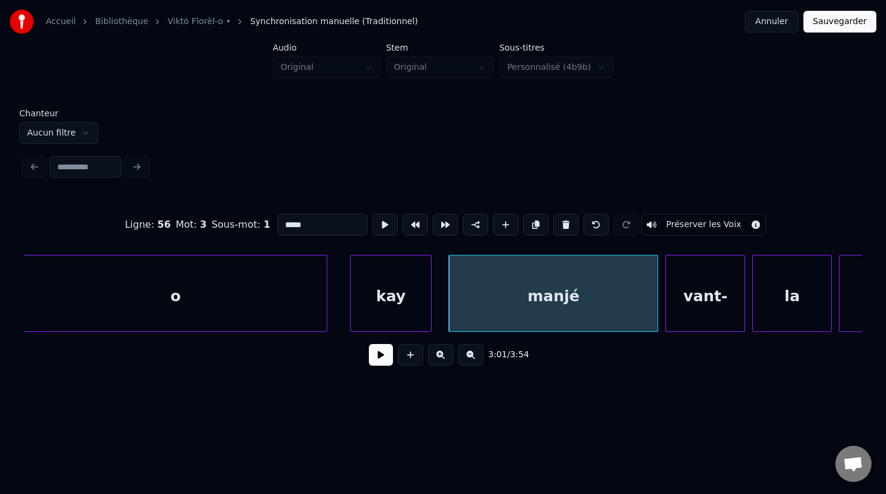
click at [430, 324] on div at bounding box center [429, 294] width 4 height 76
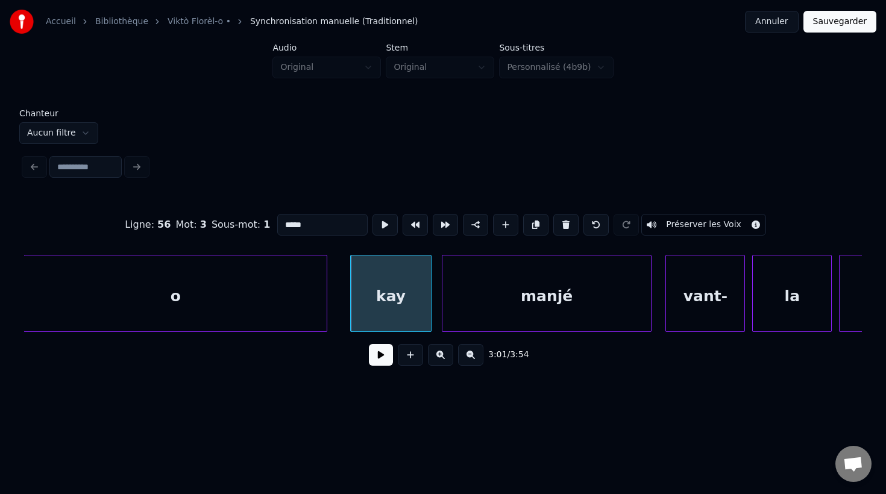
click at [521, 318] on div "manjé" at bounding box center [546, 297] width 209 height 82
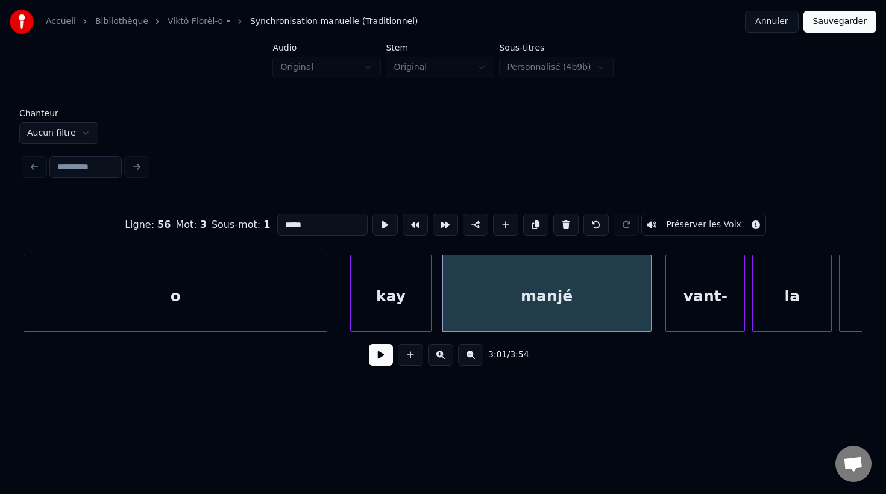
click at [64, 165] on input at bounding box center [85, 167] width 72 height 22
type input "*"
type input "****"
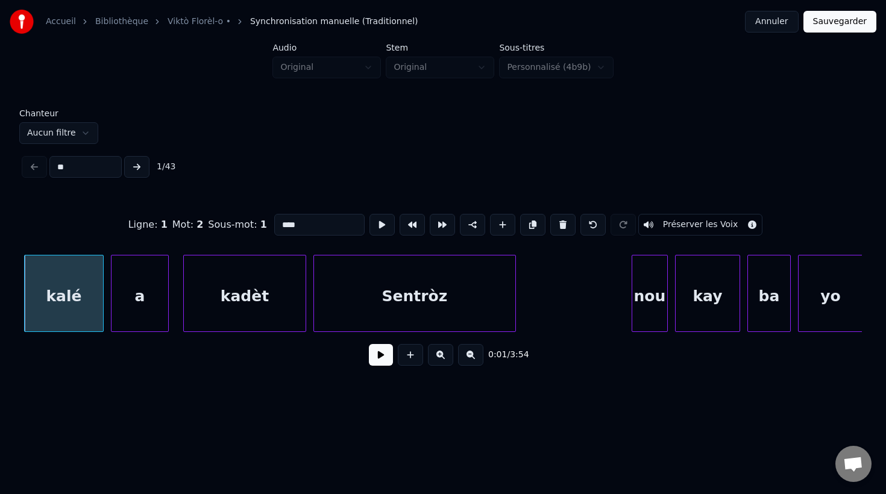
type input "***"
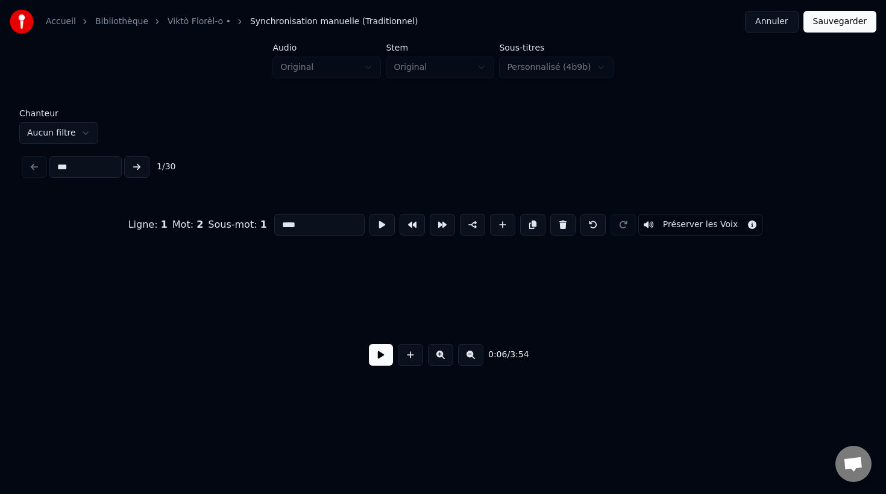
type input "***"
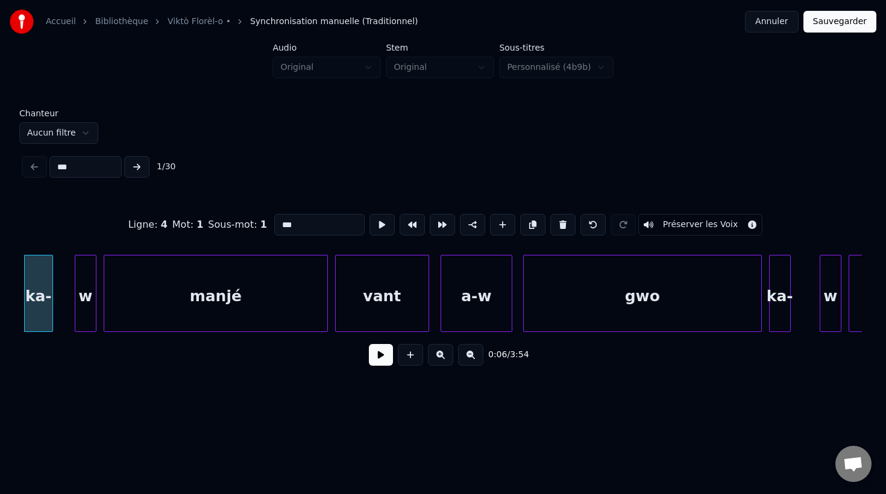
type input "**"
type input "****"
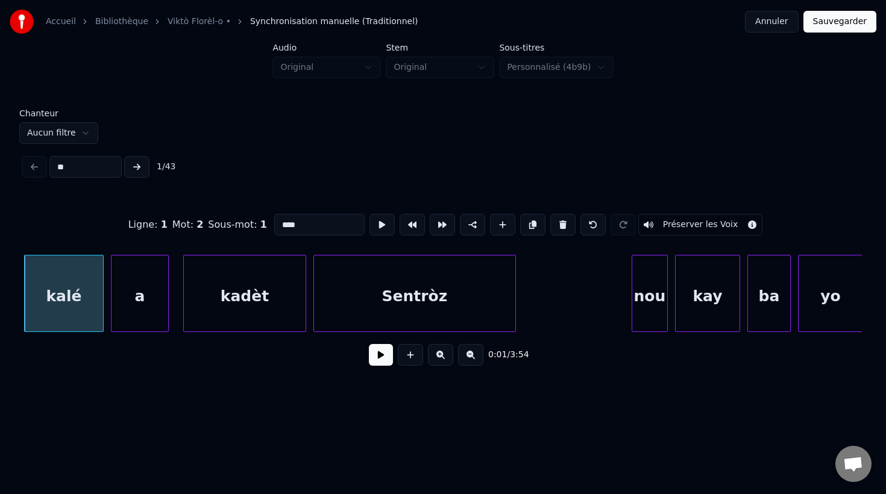
type input "*"
type input "***"
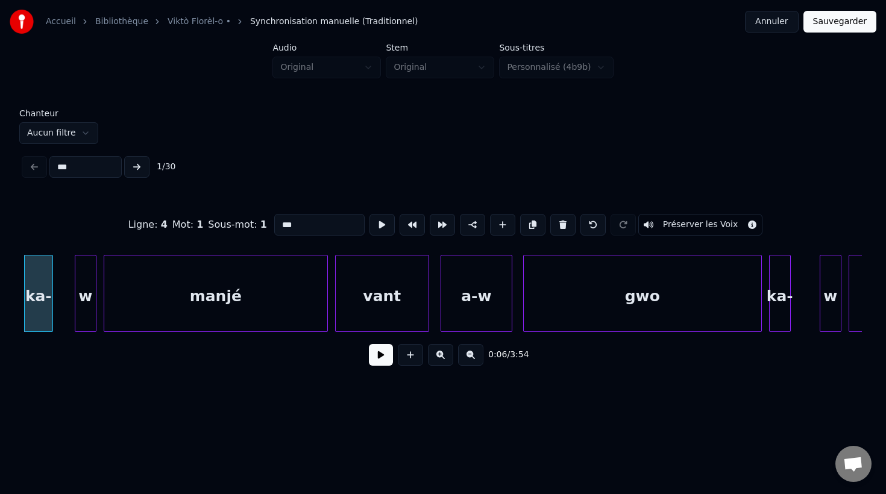
click at [42, 313] on div "ka-" at bounding box center [39, 297] width 28 height 82
click at [46, 303] on div "ka-" at bounding box center [39, 297] width 28 height 82
drag, startPoint x: 87, startPoint y: 163, endPoint x: 50, endPoint y: 163, distance: 36.8
click at [50, 163] on input "***" at bounding box center [85, 167] width 72 height 22
click at [42, 315] on div "ka-" at bounding box center [39, 297] width 28 height 82
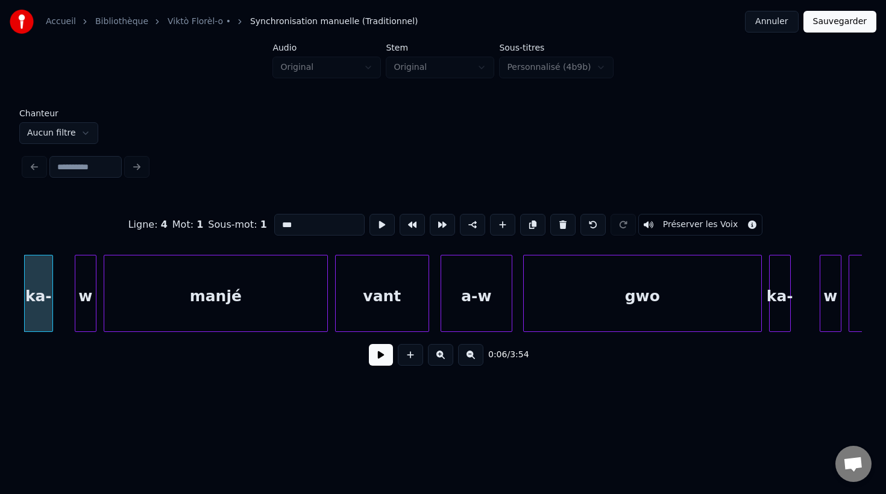
click at [87, 315] on div "w" at bounding box center [85, 297] width 20 height 82
click at [559, 227] on button at bounding box center [562, 225] width 25 height 22
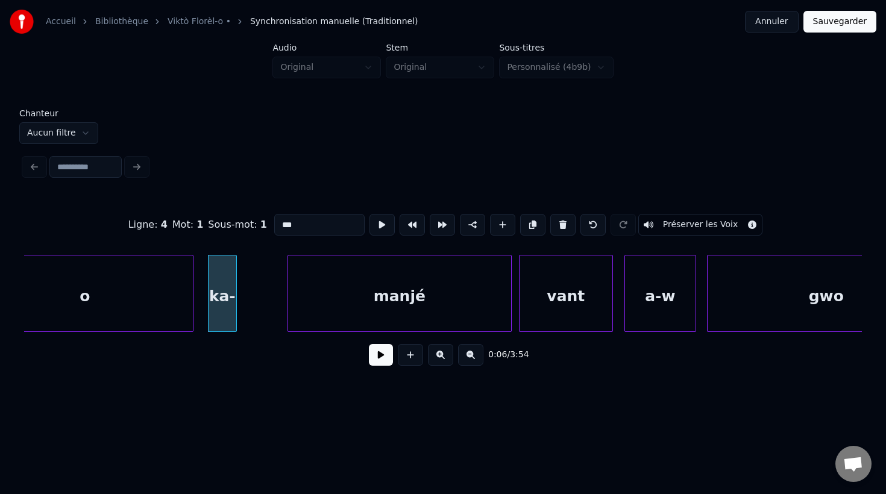
scroll to position [0, 2207]
click at [234, 315] on div "ka-" at bounding box center [226, 297] width 28 height 82
click at [227, 315] on div "ka-" at bounding box center [219, 297] width 28 height 82
click at [301, 228] on input "***" at bounding box center [319, 225] width 90 height 22
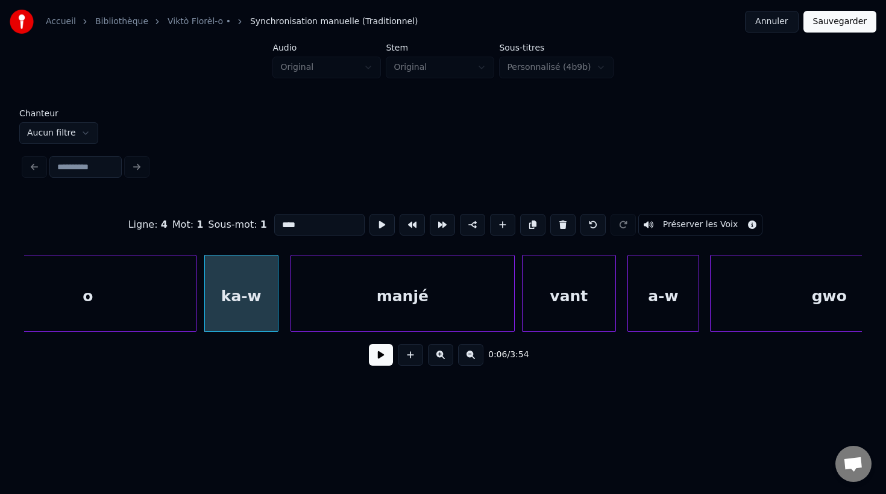
click at [277, 304] on div at bounding box center [276, 294] width 4 height 76
click at [484, 312] on div "manjé" at bounding box center [397, 297] width 223 height 82
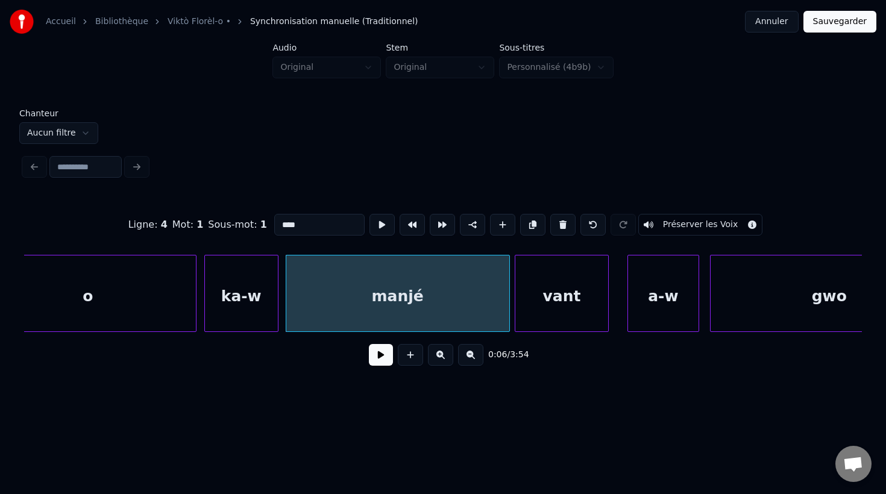
click at [552, 313] on div "vant" at bounding box center [561, 297] width 93 height 82
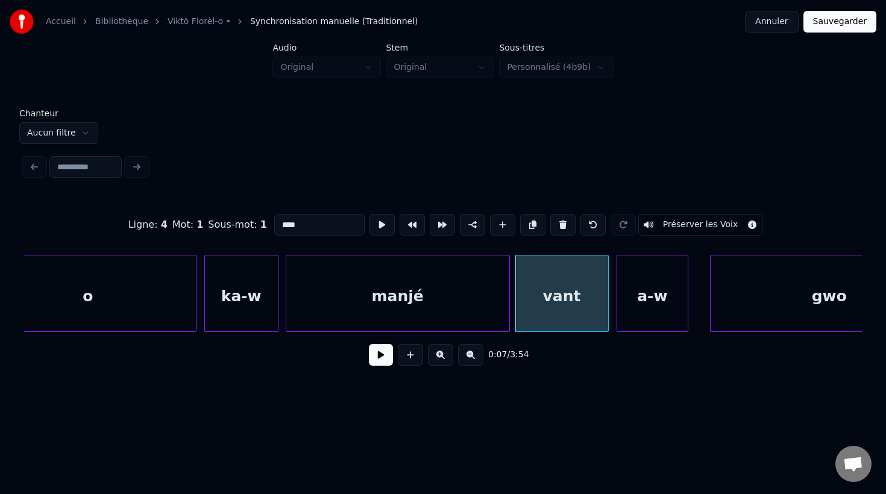
click at [654, 316] on div "a-w" at bounding box center [652, 297] width 71 height 82
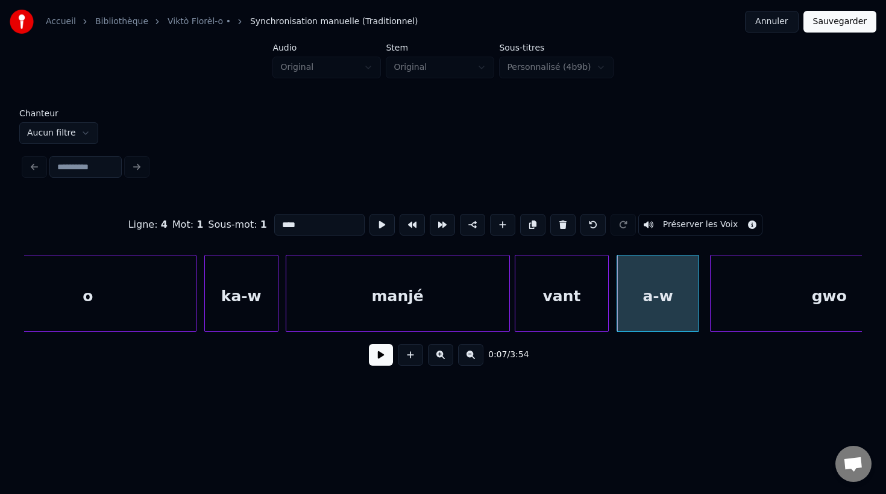
click at [698, 318] on div at bounding box center [697, 294] width 4 height 76
click at [597, 312] on div at bounding box center [596, 294] width 4 height 76
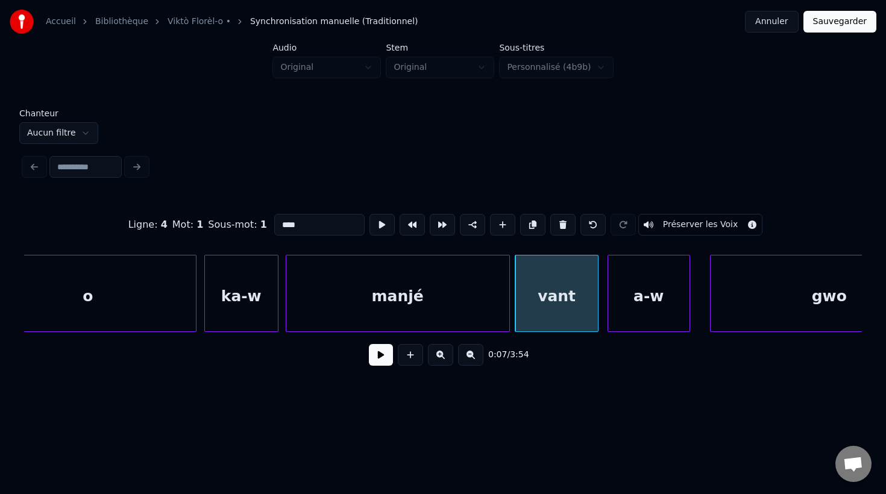
click at [642, 315] on div "a-w" at bounding box center [648, 297] width 81 height 82
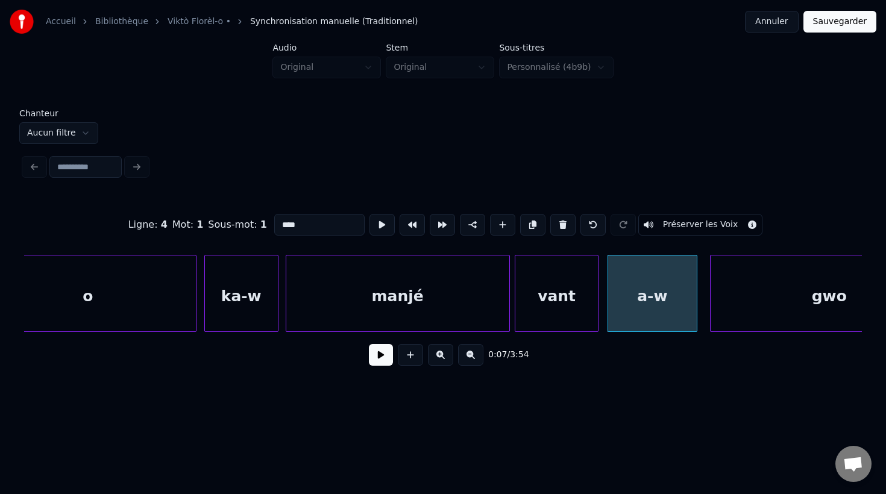
click at [696, 322] on div at bounding box center [695, 294] width 4 height 76
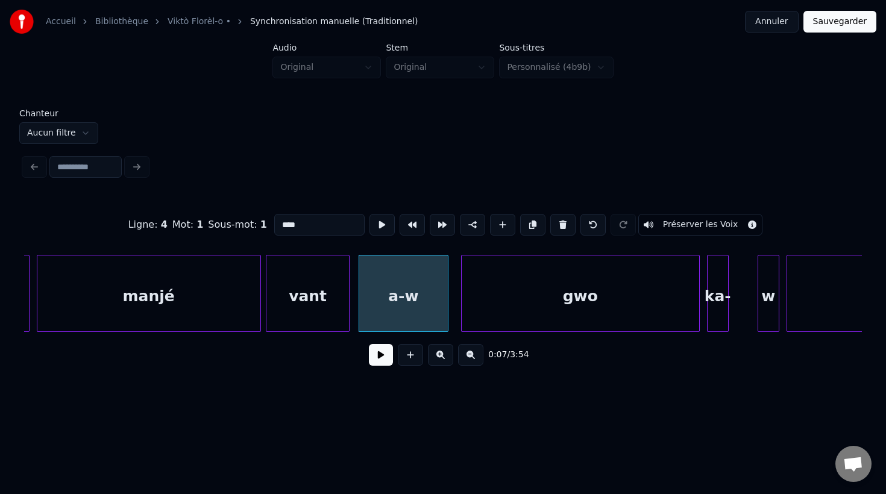
scroll to position [0, 2459]
click at [662, 318] on div "gwo" at bounding box center [572, 297] width 237 height 82
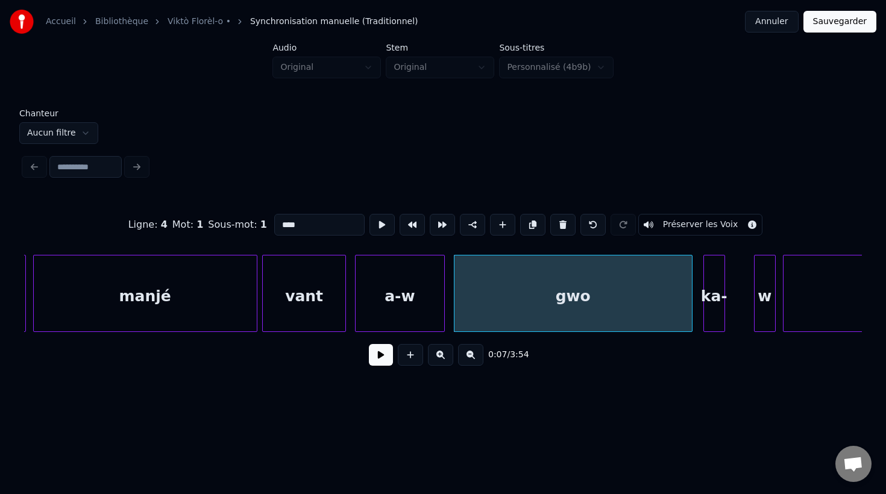
click at [764, 305] on div "w" at bounding box center [764, 297] width 20 height 82
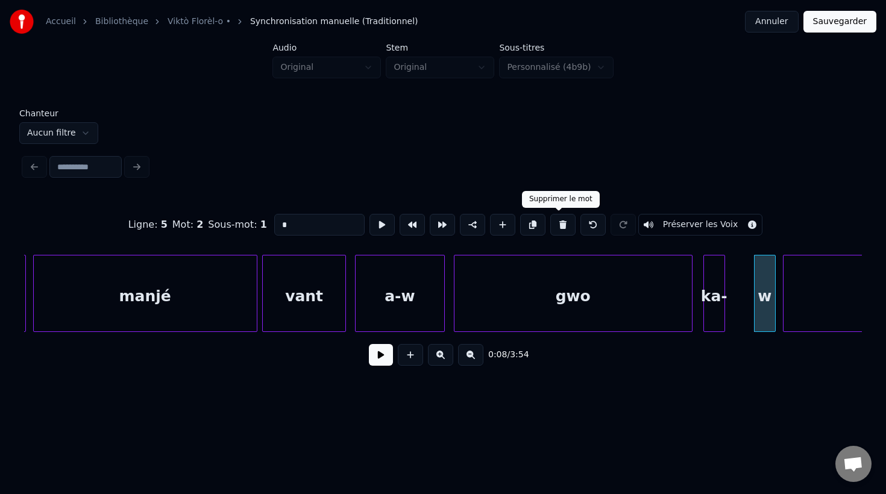
click at [557, 229] on button at bounding box center [562, 225] width 25 height 22
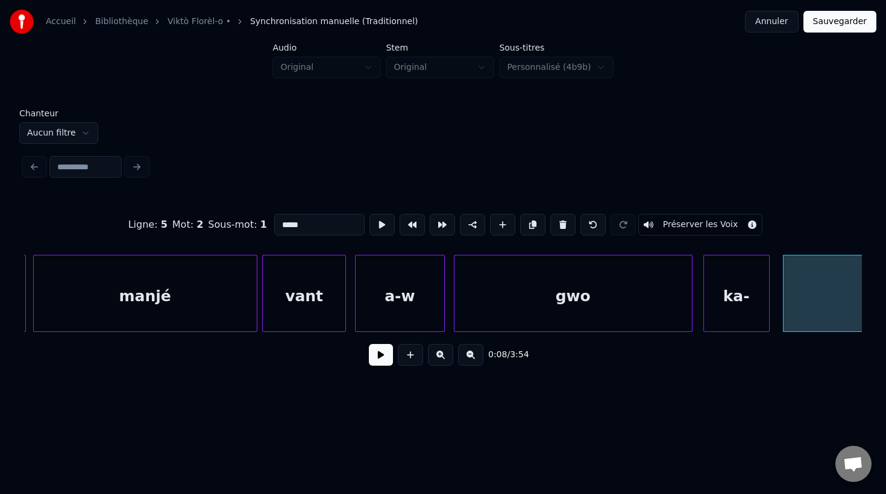
click at [768, 330] on div at bounding box center [767, 294] width 4 height 76
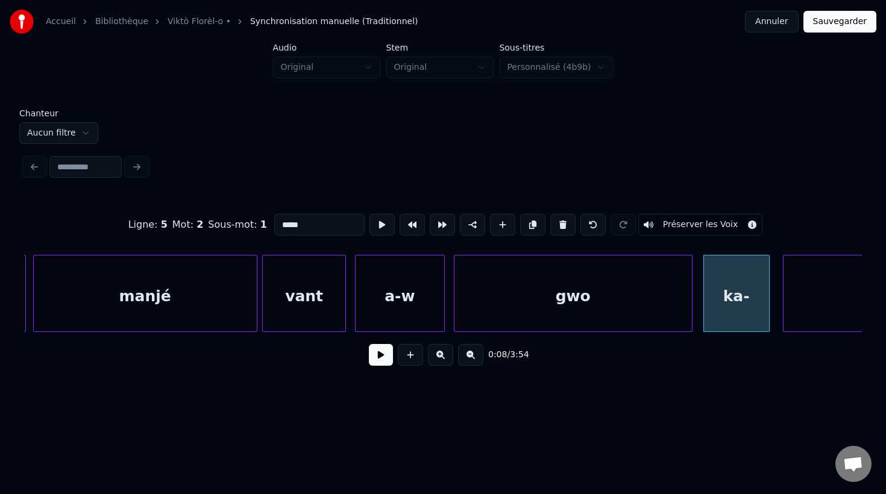
click at [730, 303] on div "ka-" at bounding box center [736, 297] width 65 height 82
click at [324, 233] on input "***" at bounding box center [319, 225] width 90 height 22
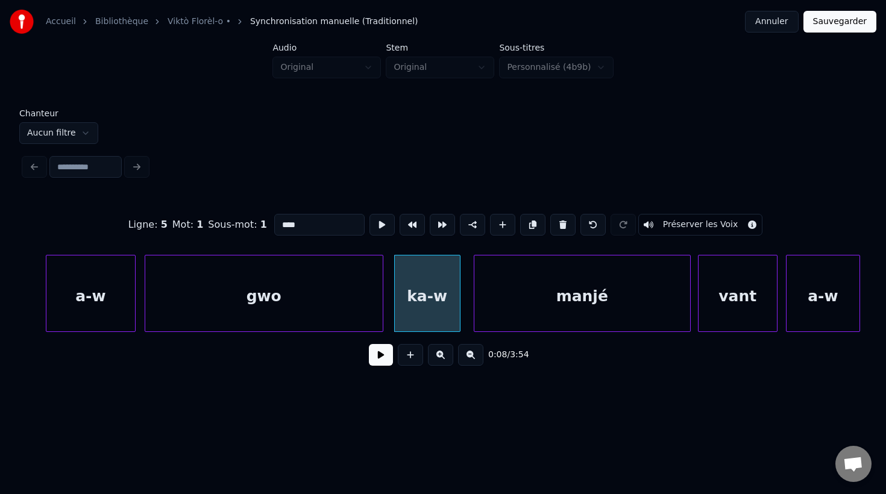
scroll to position [0, 2816]
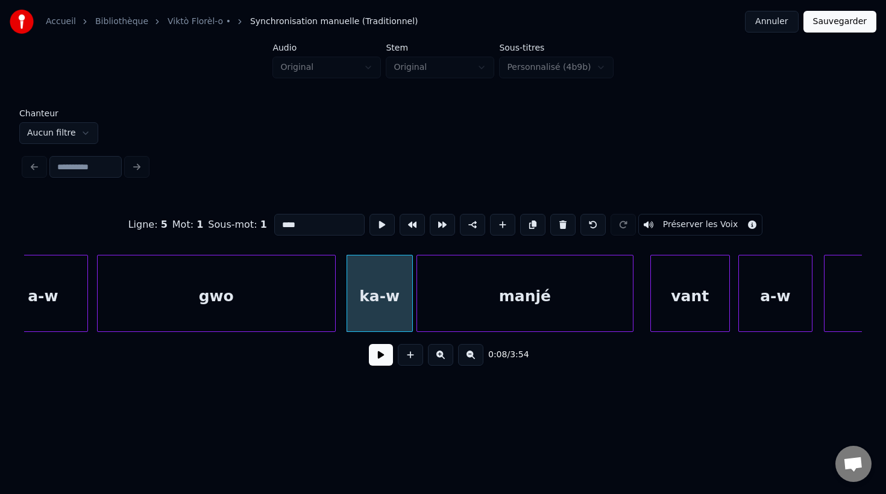
click at [504, 315] on div "manjé" at bounding box center [525, 297] width 216 height 82
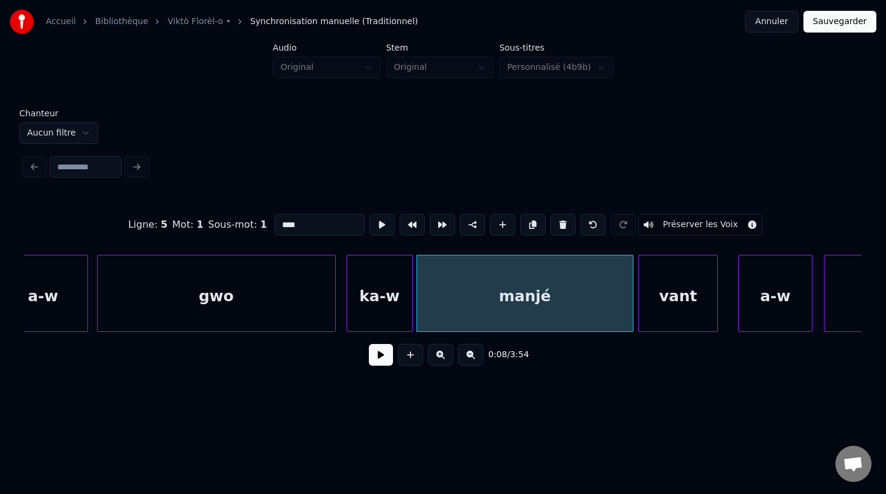
click at [671, 323] on div "vant" at bounding box center [678, 297] width 78 height 82
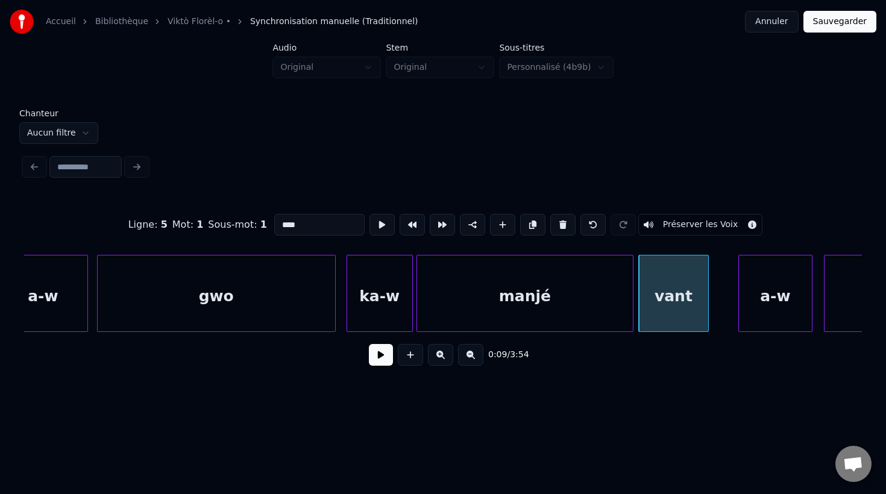
click at [706, 319] on div at bounding box center [706, 294] width 4 height 76
click at [752, 325] on div "a-w" at bounding box center [753, 297] width 73 height 82
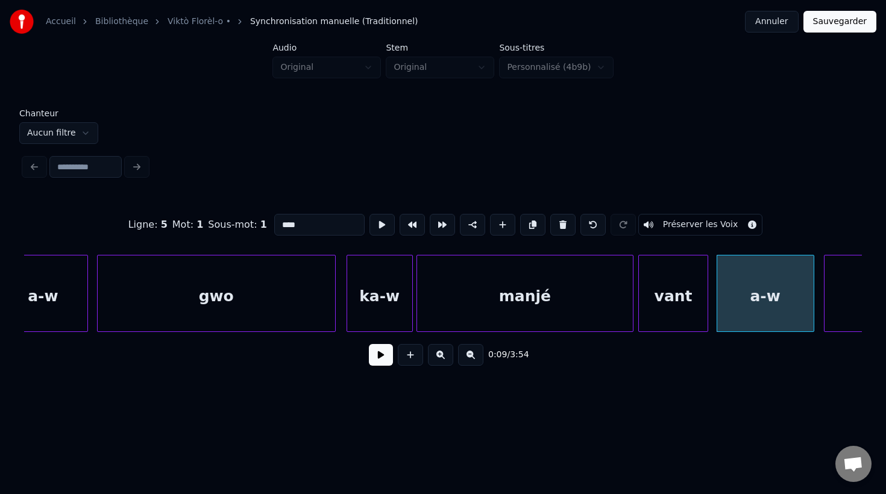
click at [813, 331] on div "a-w" at bounding box center [766, 293] width 98 height 77
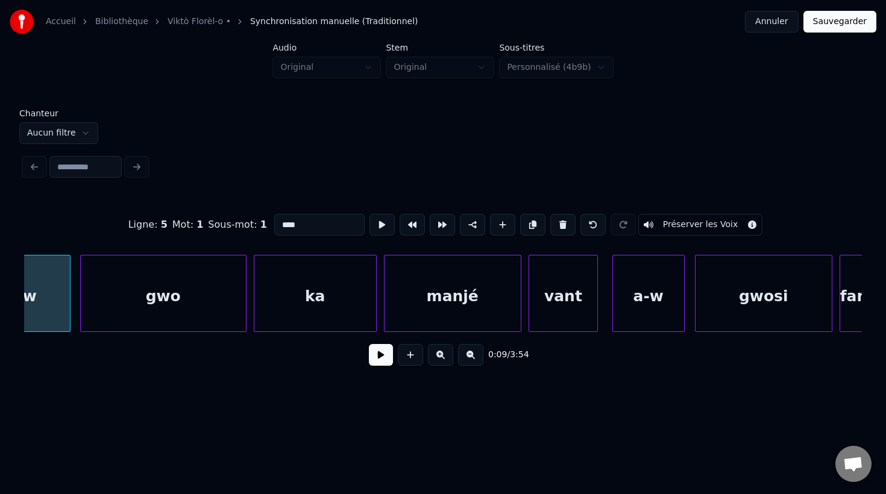
scroll to position [0, 3567]
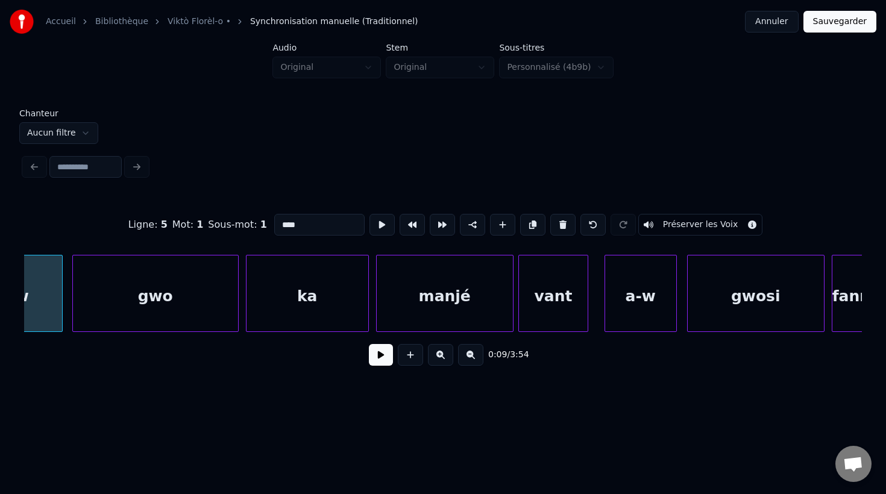
click at [570, 318] on div "vant" at bounding box center [553, 297] width 69 height 82
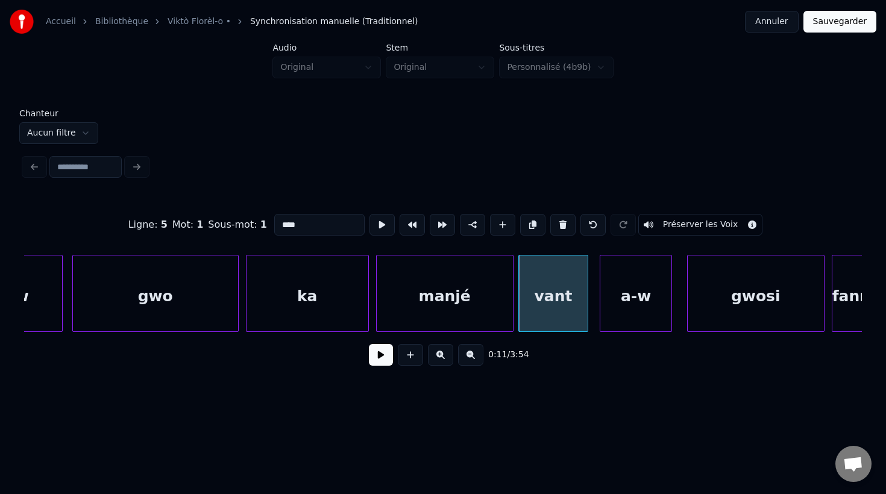
click at [636, 327] on div "a-w" at bounding box center [636, 297] width 72 height 82
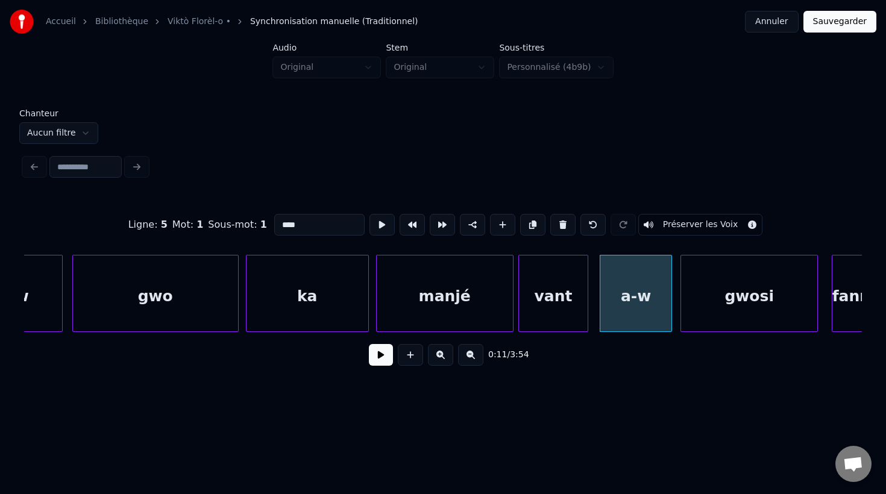
click at [704, 305] on div "gwosi" at bounding box center [749, 297] width 136 height 82
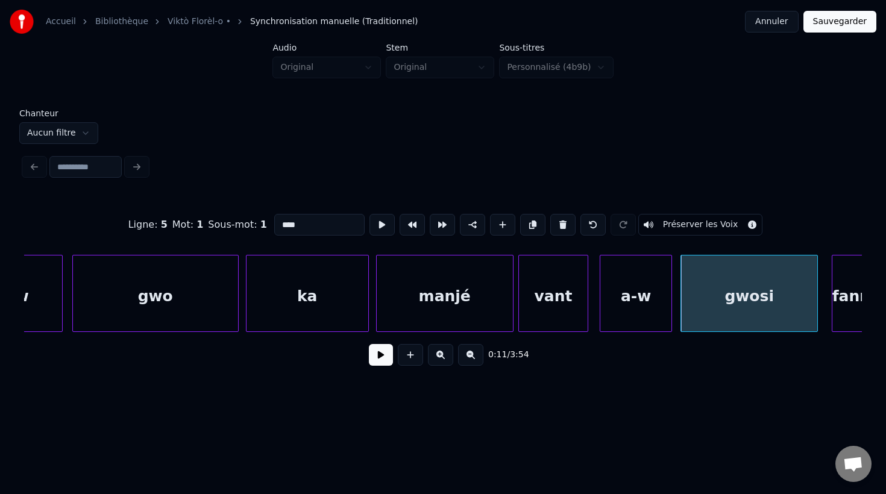
click at [704, 305] on div "gwosi" at bounding box center [749, 297] width 136 height 82
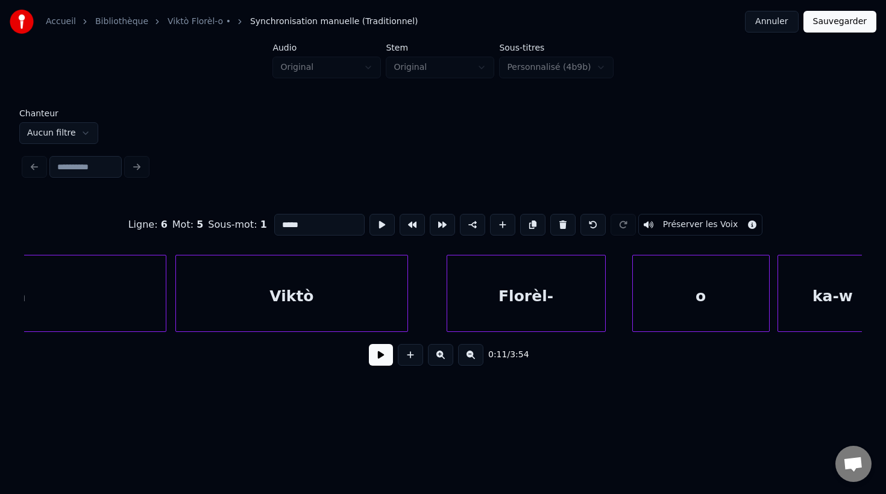
scroll to position [0, 47376]
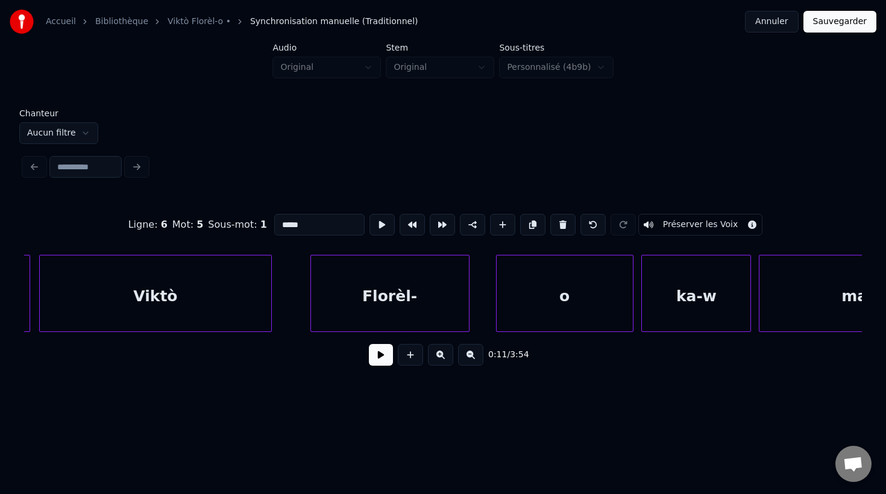
click at [690, 294] on div "ka-w" at bounding box center [696, 297] width 108 height 82
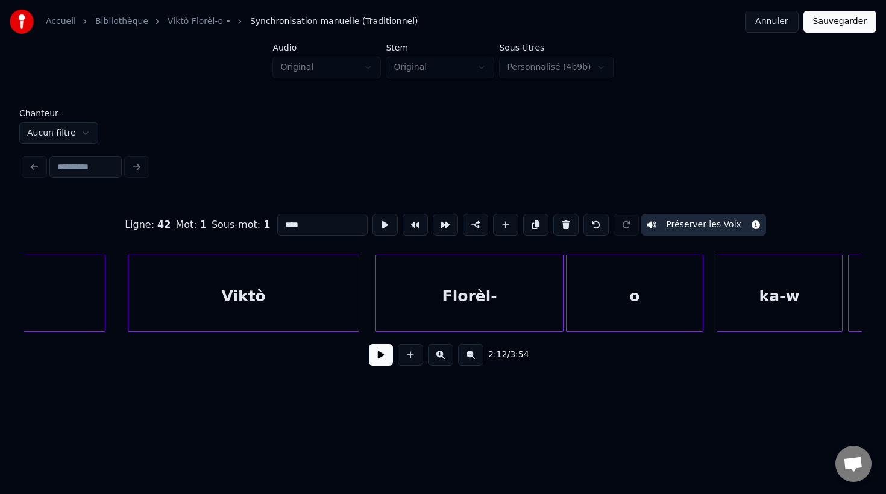
scroll to position [0, 53028]
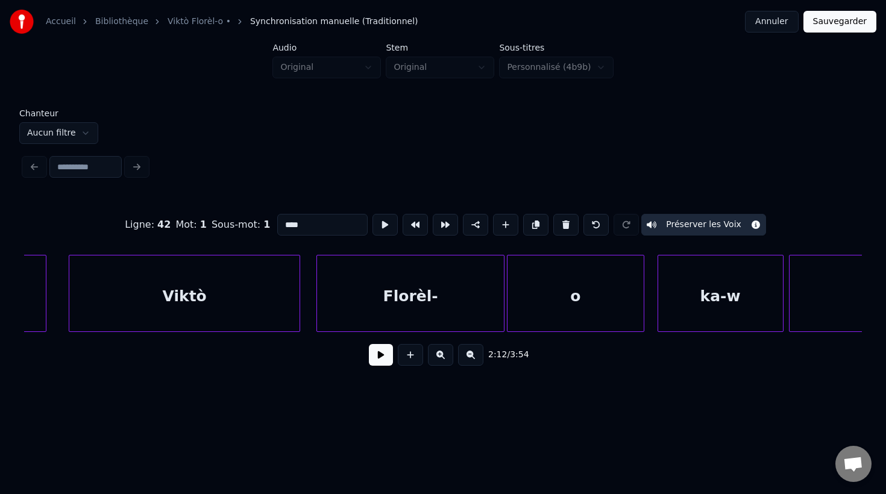
click at [676, 294] on div "ka-w" at bounding box center [720, 297] width 125 height 82
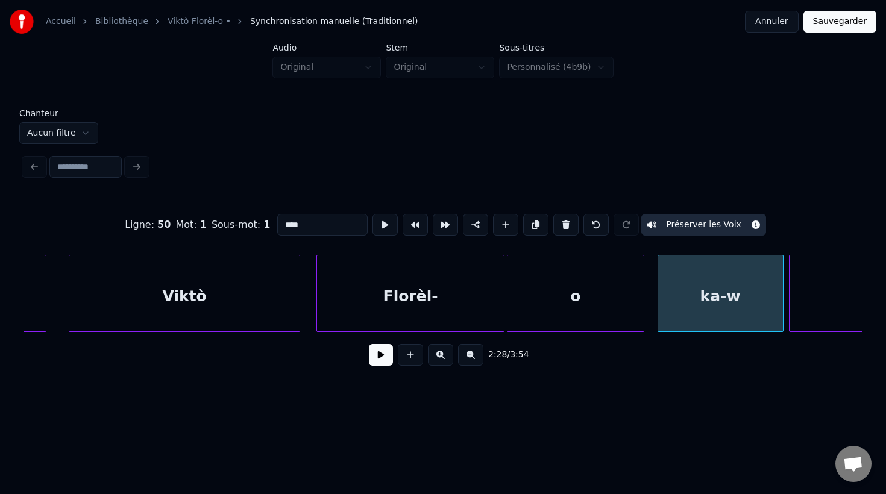
click at [669, 298] on div "ka-w" at bounding box center [720, 297] width 125 height 82
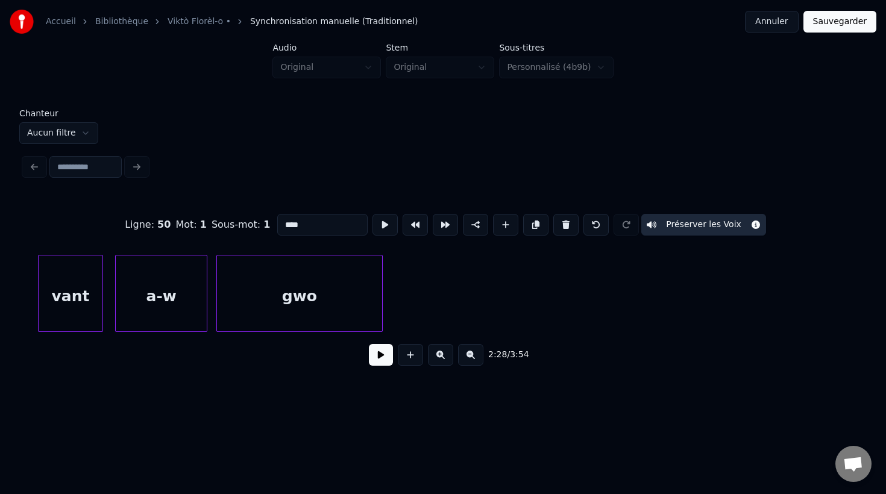
scroll to position [0, 56827]
click at [355, 312] on div "gwo" at bounding box center [298, 297] width 165 height 82
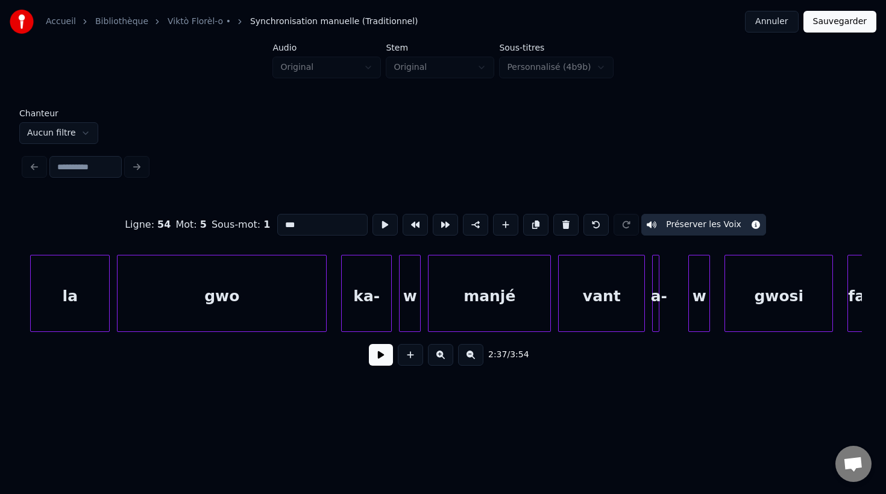
scroll to position [0, 66017]
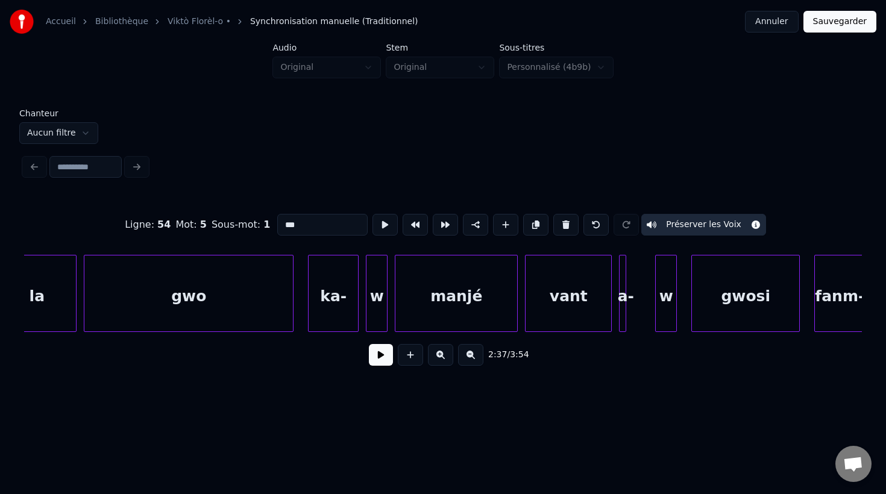
click at [345, 323] on div "ka-" at bounding box center [333, 297] width 49 height 82
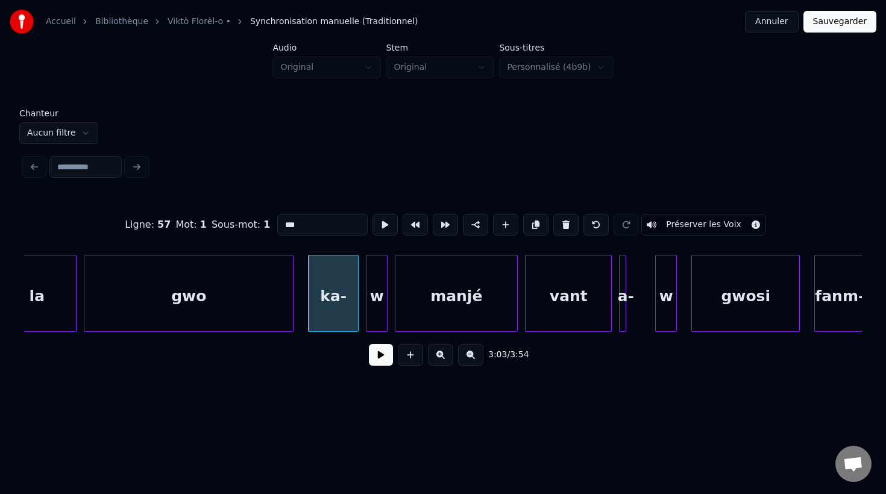
click at [324, 221] on input "***" at bounding box center [322, 225] width 90 height 22
click at [374, 322] on div "w" at bounding box center [376, 297] width 20 height 82
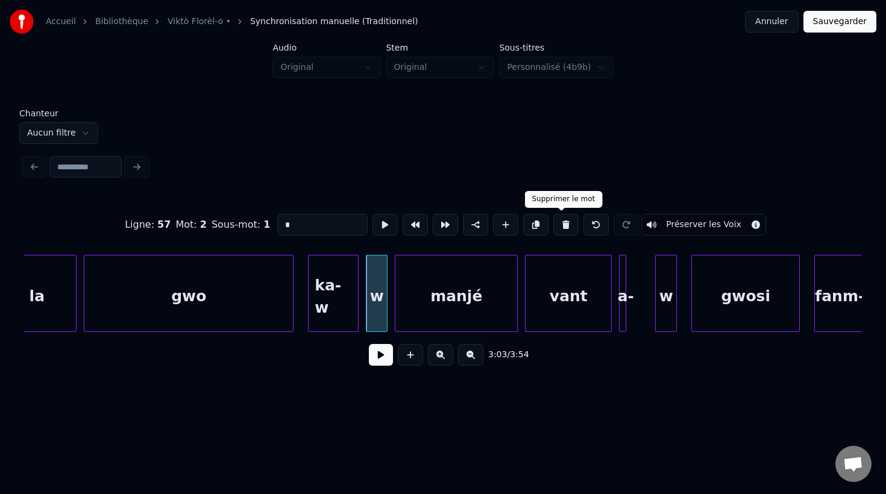
click at [563, 230] on button at bounding box center [565, 225] width 25 height 22
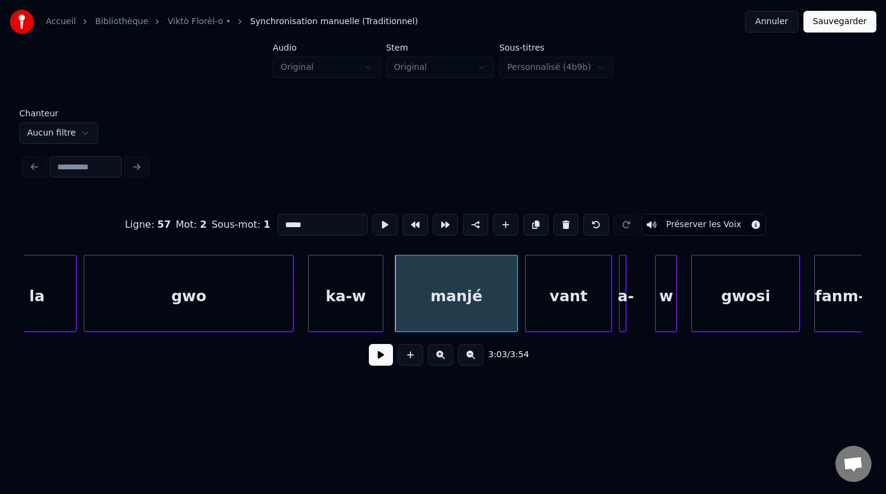
click at [381, 315] on div at bounding box center [381, 294] width 4 height 76
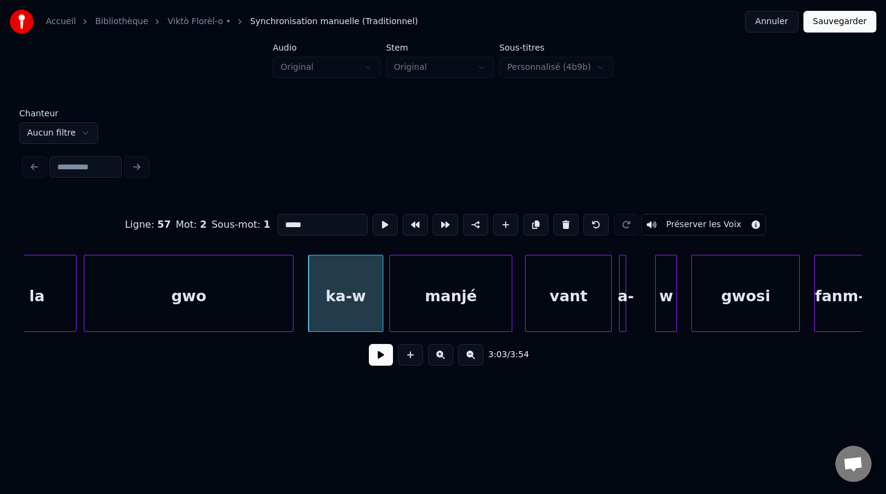
click at [485, 307] on div "manjé" at bounding box center [451, 297] width 122 height 82
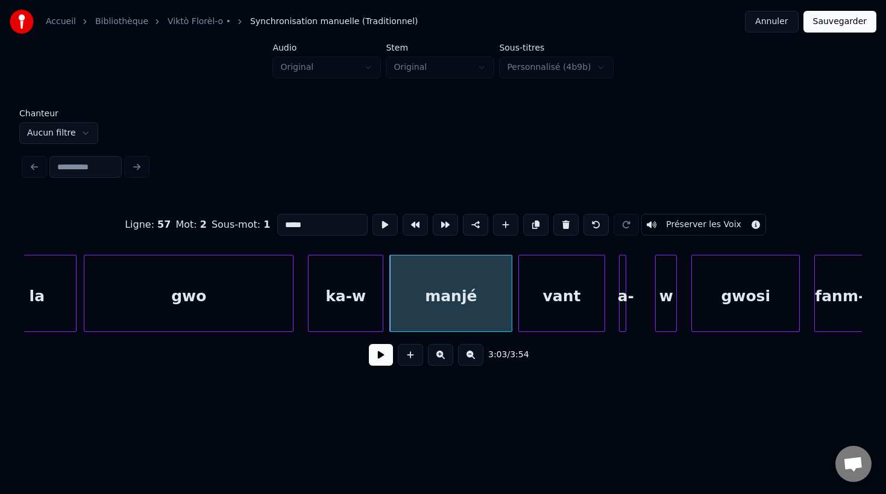
click at [571, 308] on div "vant" at bounding box center [562, 297] width 86 height 82
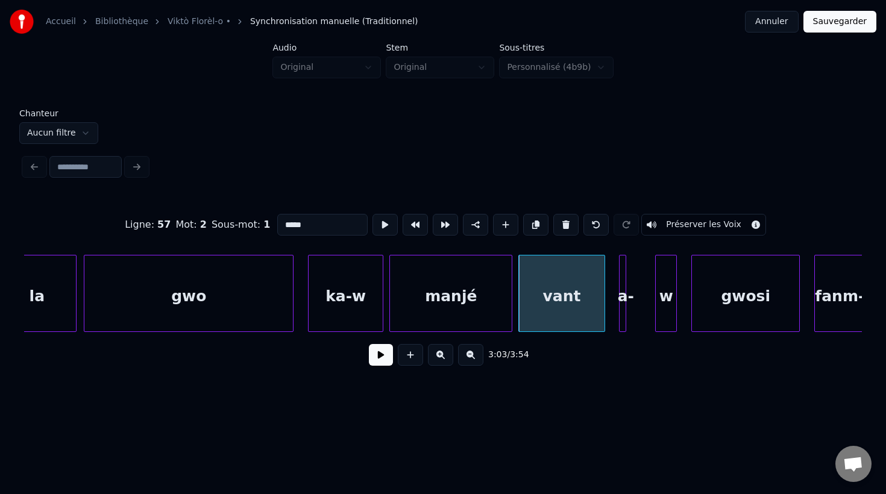
click at [626, 312] on div "a-" at bounding box center [625, 297] width 12 height 82
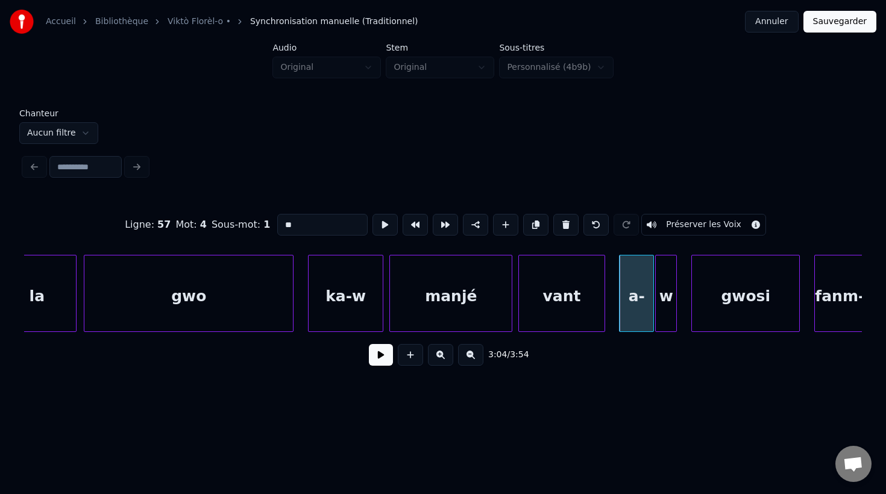
click at [650, 324] on div at bounding box center [652, 294] width 4 height 76
click at [586, 324] on div at bounding box center [585, 294] width 4 height 76
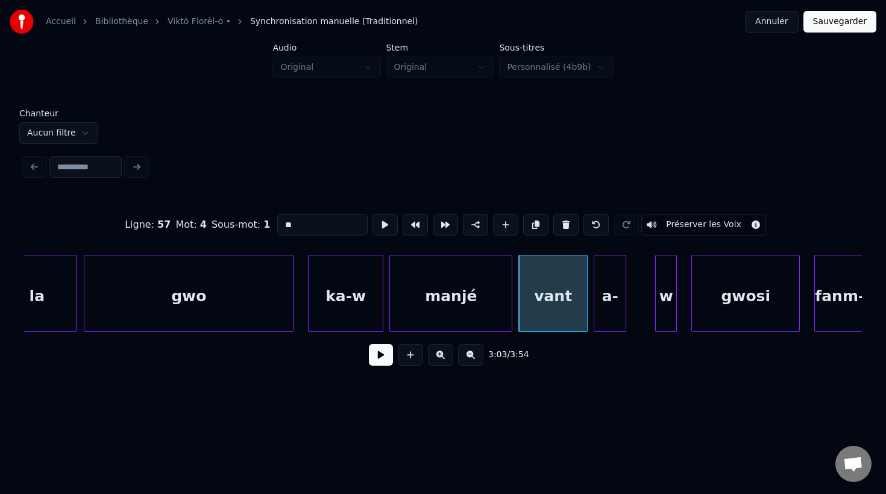
click at [609, 322] on div "a-" at bounding box center [609, 297] width 31 height 82
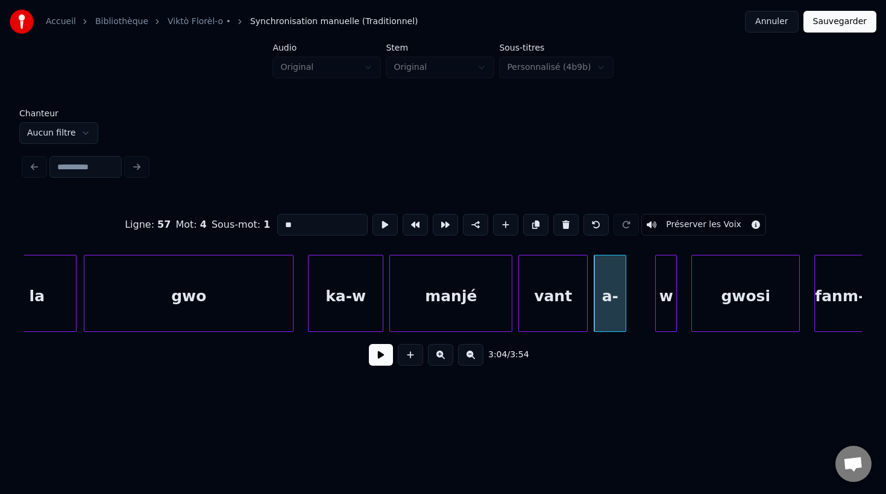
click at [663, 324] on div "w" at bounding box center [666, 297] width 20 height 82
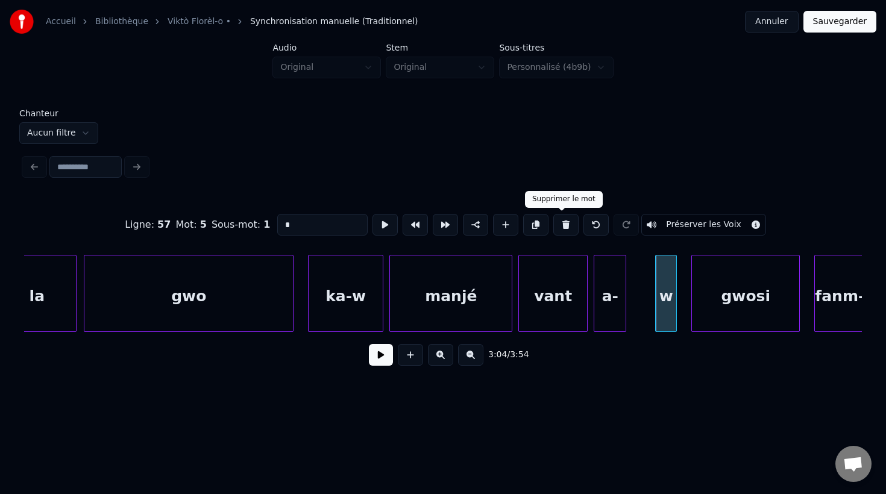
click at [560, 228] on button at bounding box center [565, 225] width 25 height 22
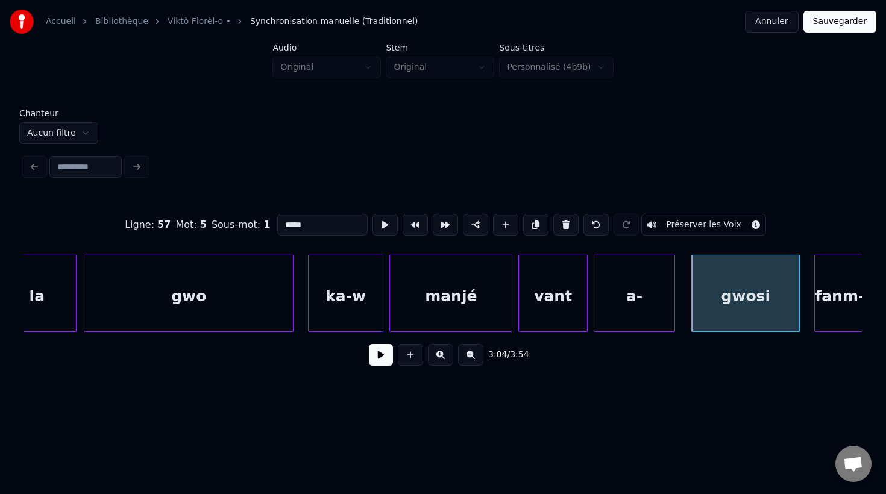
click at [673, 319] on div at bounding box center [673, 294] width 4 height 76
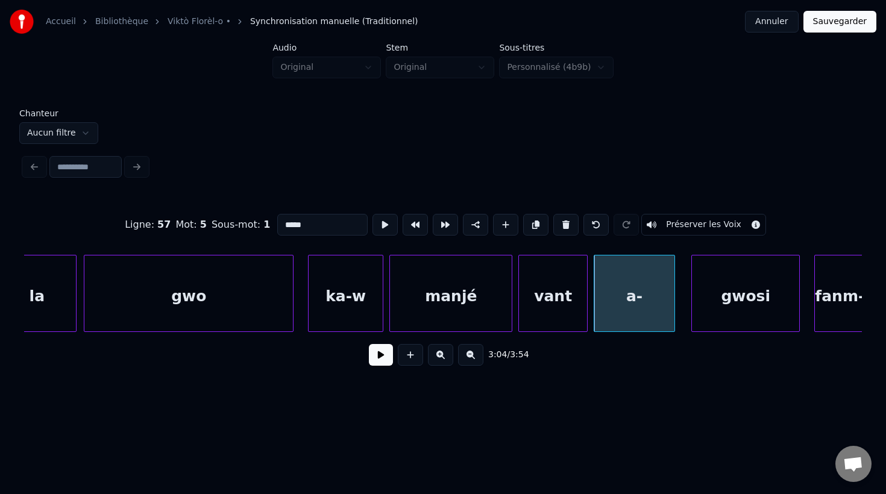
click at [650, 312] on div "a-" at bounding box center [634, 297] width 80 height 82
click at [320, 222] on input "**" at bounding box center [322, 225] width 90 height 22
click at [693, 319] on div "gwosi" at bounding box center [734, 297] width 107 height 82
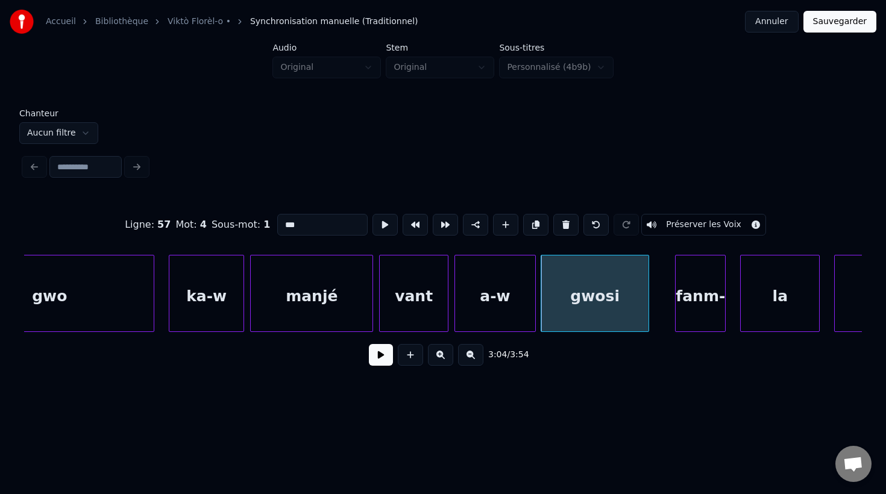
scroll to position [0, 66172]
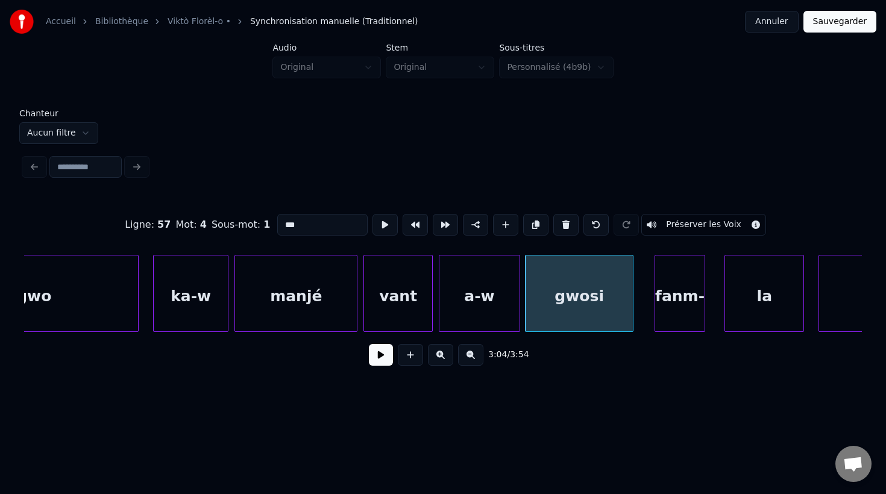
click at [677, 309] on div "fanm-" at bounding box center [679, 297] width 49 height 82
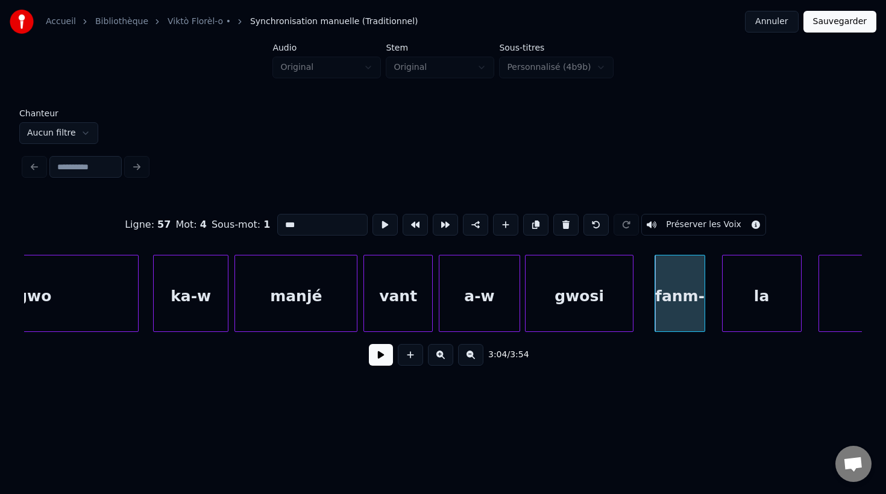
click at [753, 316] on div "la" at bounding box center [762, 297] width 78 height 82
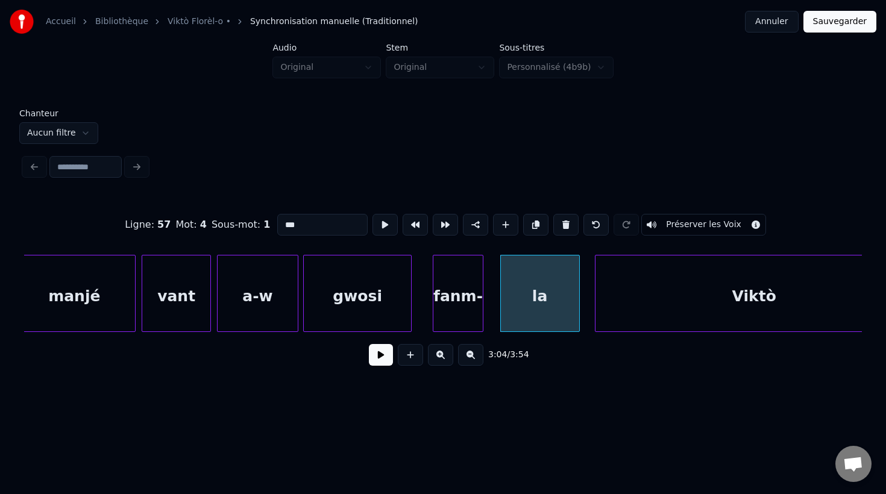
scroll to position [0, 66445]
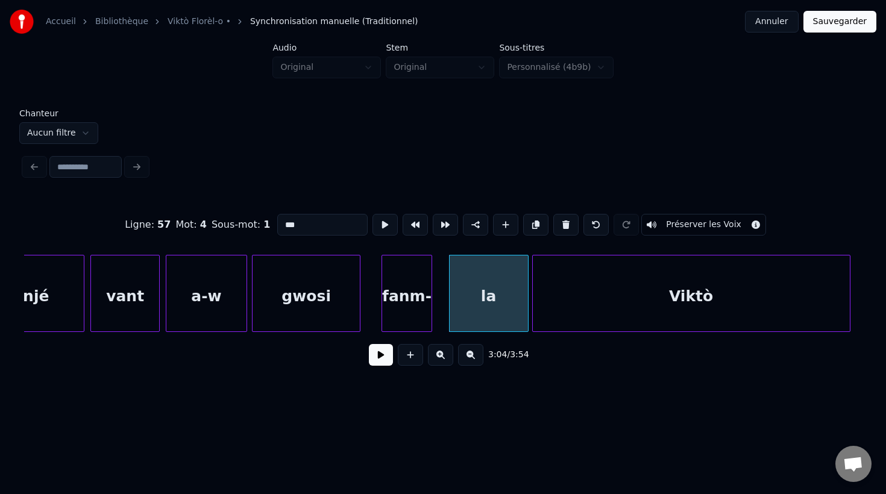
click at [684, 303] on div "Viktò" at bounding box center [691, 297] width 317 height 82
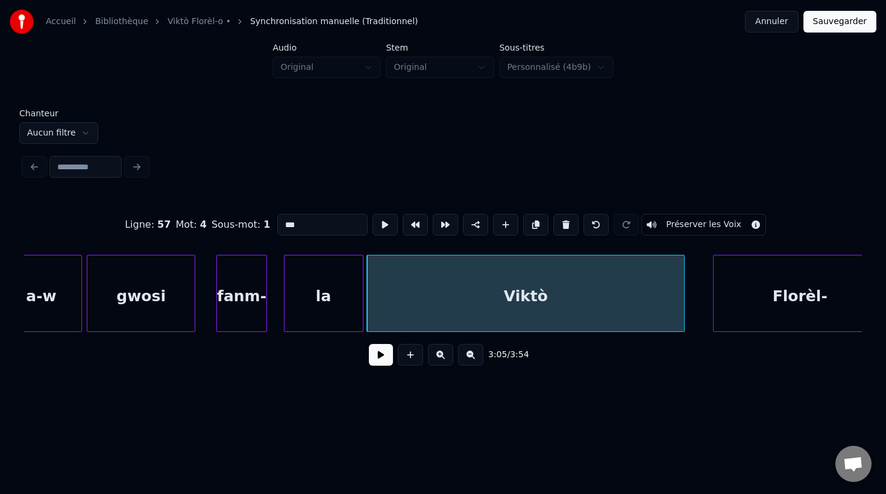
scroll to position [0, 66624]
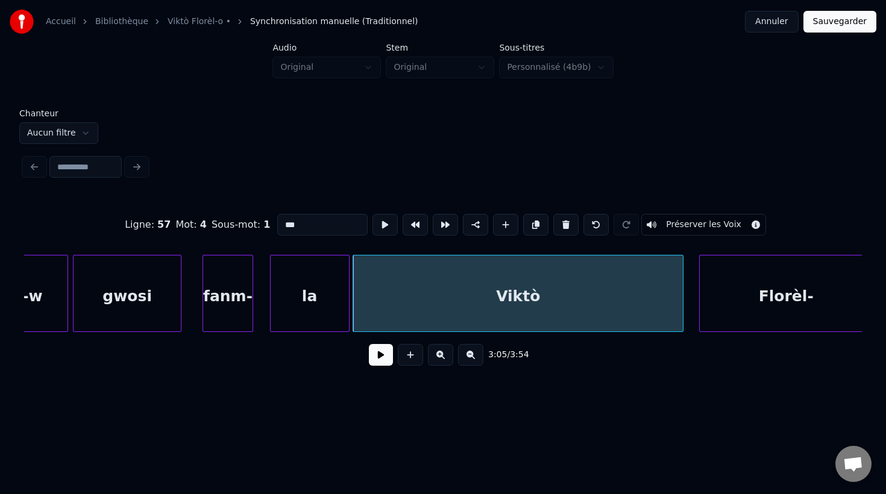
click at [682, 313] on div at bounding box center [681, 294] width 4 height 76
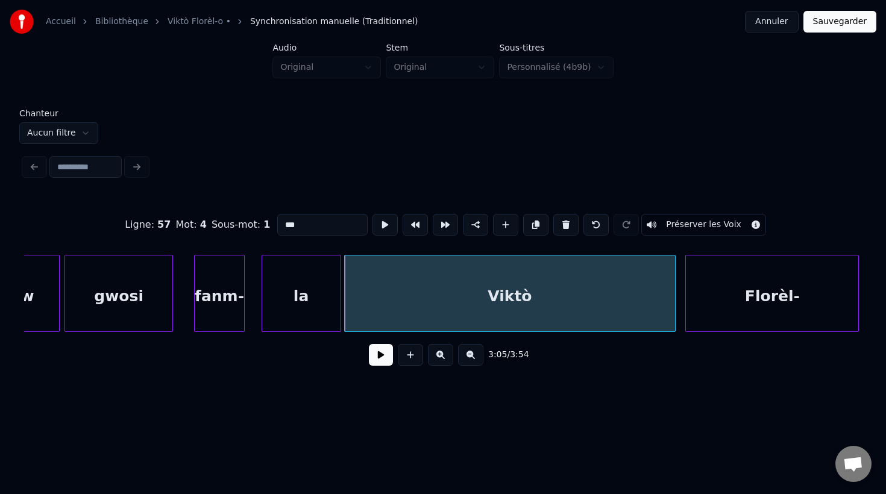
click at [741, 299] on div "Florèl-" at bounding box center [772, 297] width 172 height 82
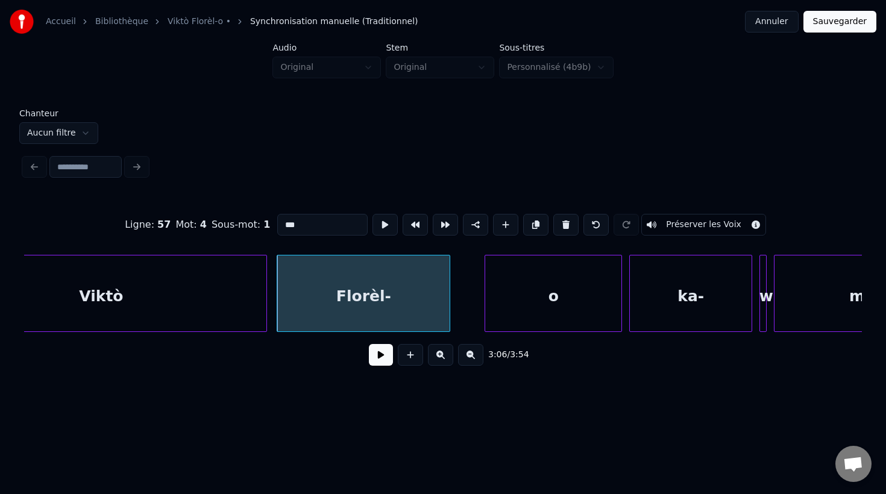
scroll to position [0, 67066]
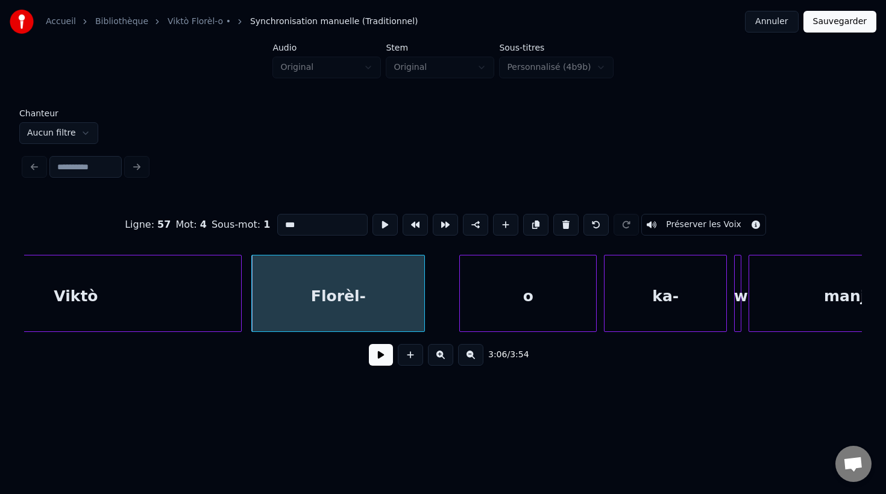
drag, startPoint x: 573, startPoint y: 312, endPoint x: 556, endPoint y: 312, distance: 17.5
click at [524, 313] on div "o" at bounding box center [496, 297] width 136 height 82
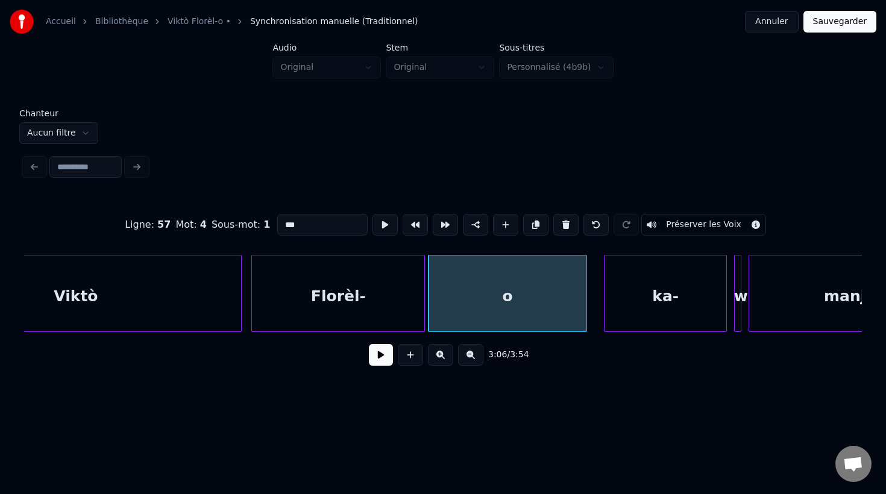
click at [585, 317] on div at bounding box center [585, 294] width 4 height 76
click at [636, 314] on div "ka-" at bounding box center [657, 297] width 122 height 82
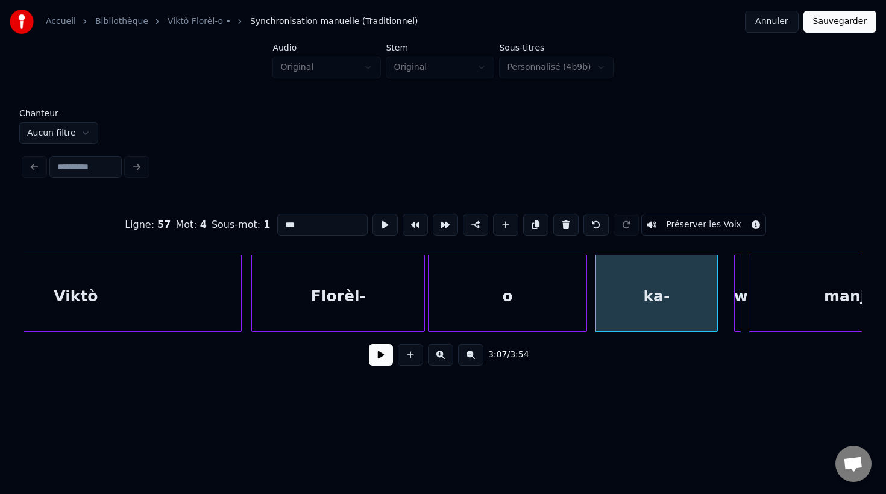
click at [672, 296] on div "ka-" at bounding box center [656, 297] width 122 height 82
click at [302, 218] on input "***" at bounding box center [322, 225] width 90 height 22
click at [303, 225] on input "***" at bounding box center [322, 225] width 90 height 22
click at [738, 324] on div at bounding box center [739, 294] width 4 height 76
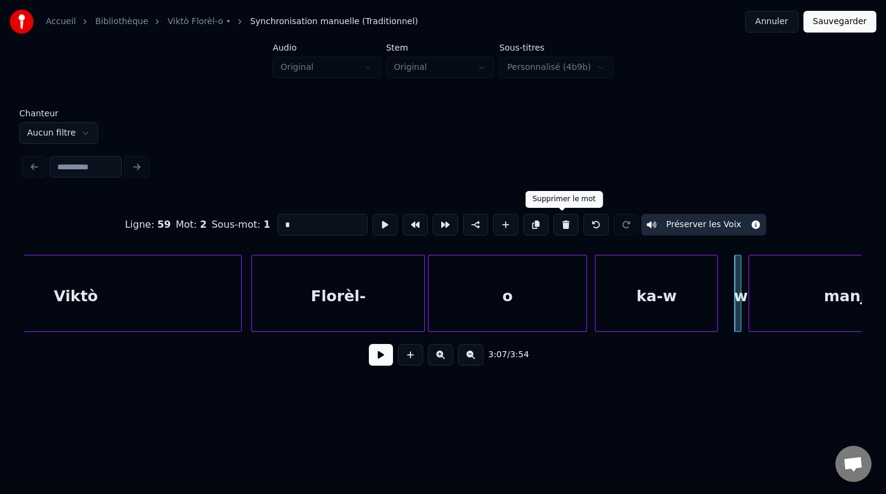
click at [559, 225] on button at bounding box center [565, 225] width 25 height 22
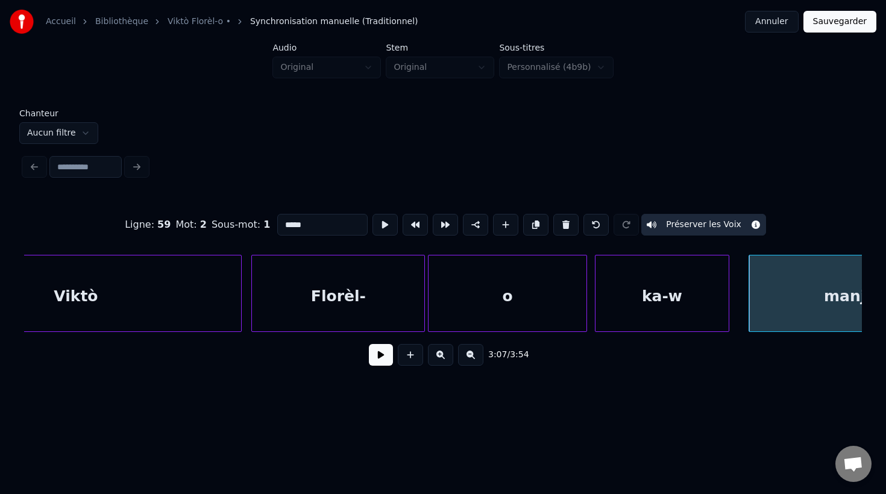
click at [726, 324] on div at bounding box center [727, 294] width 4 height 76
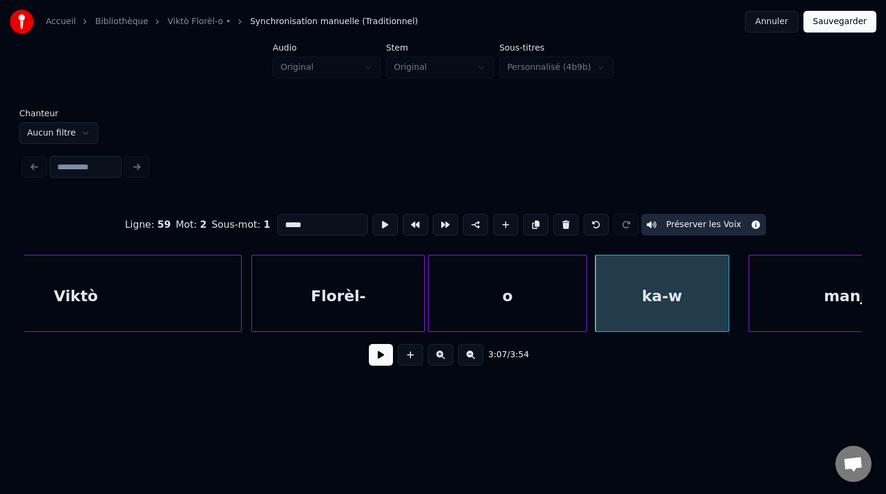
scroll to position [0, 67153]
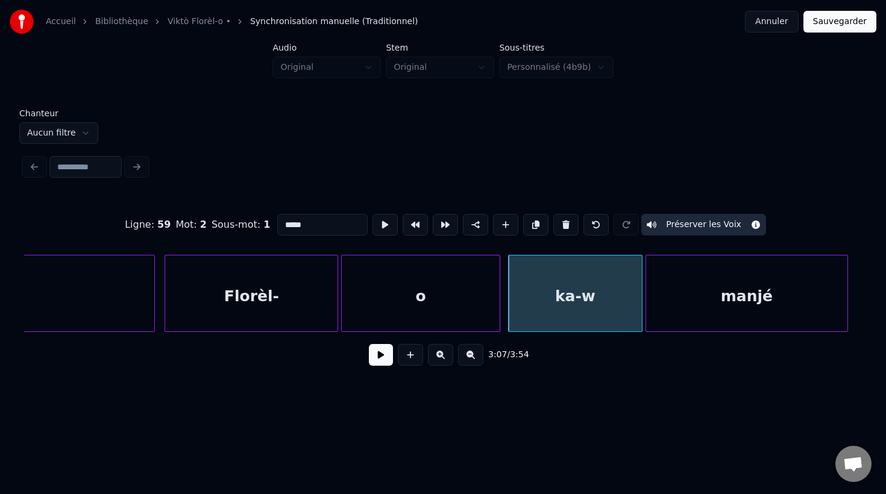
click at [765, 324] on div "manjé" at bounding box center [746, 297] width 201 height 82
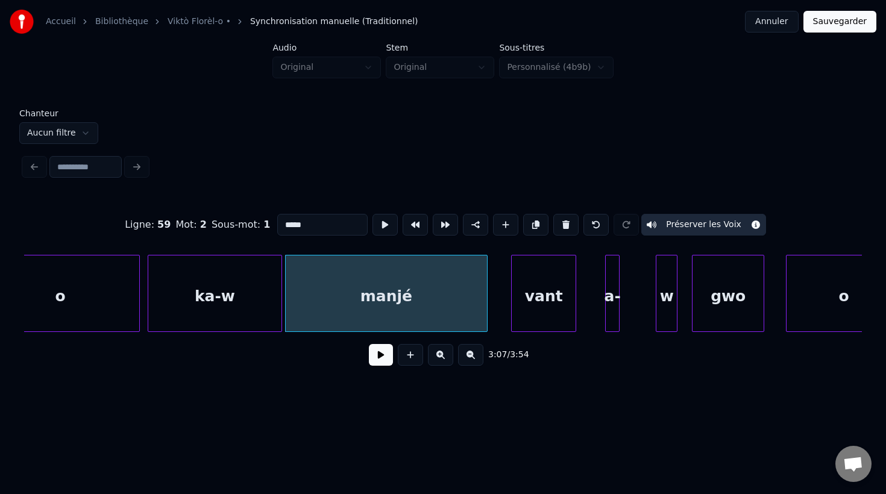
scroll to position [0, 67525]
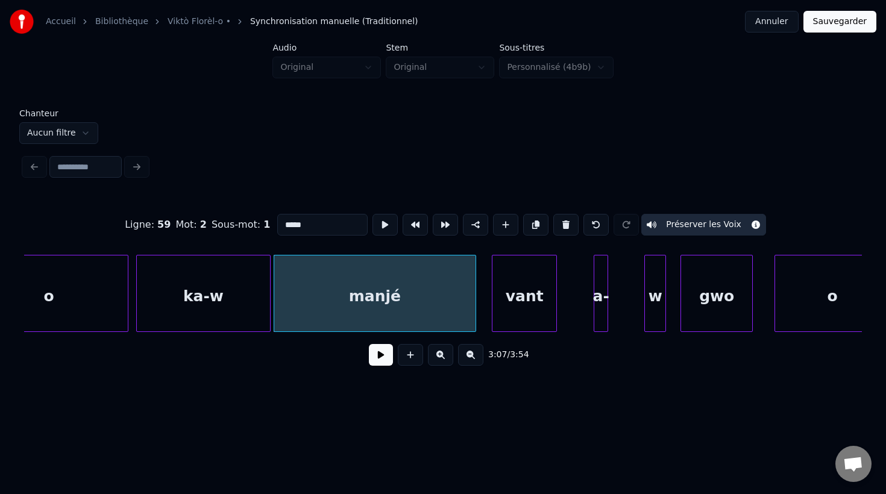
click at [535, 315] on div "vant" at bounding box center [524, 297] width 64 height 82
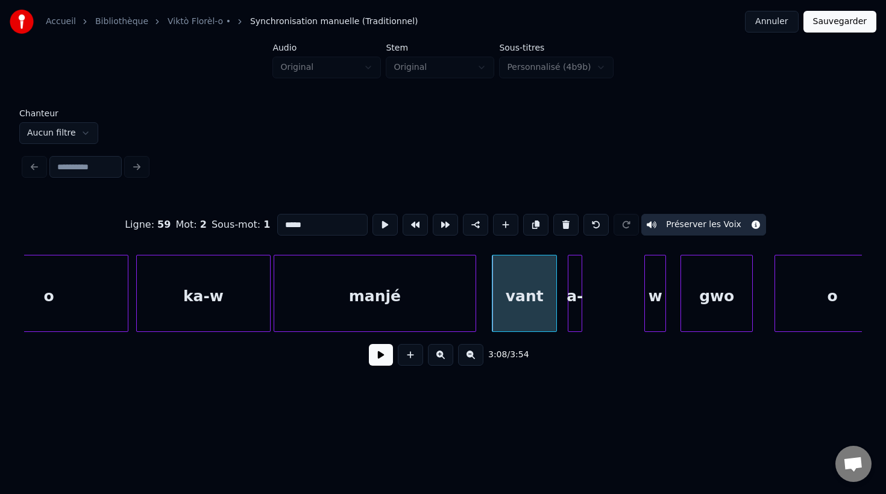
click at [575, 321] on div "a-" at bounding box center [574, 297] width 13 height 82
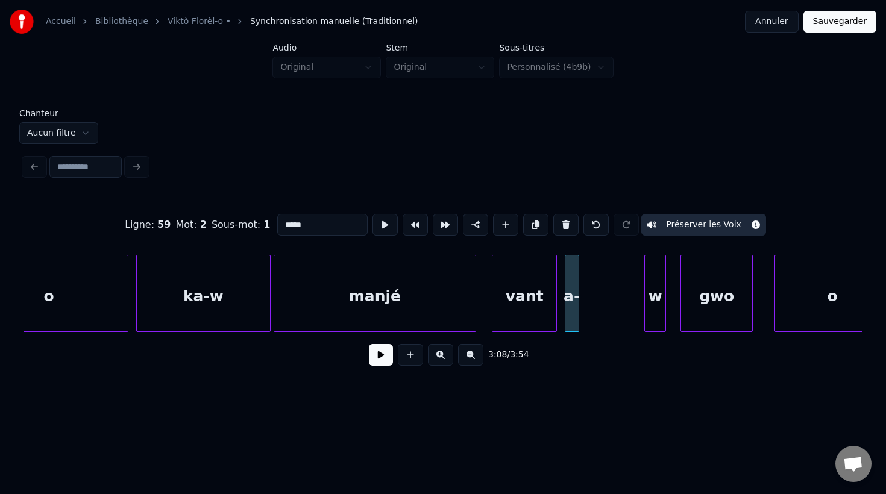
click at [579, 326] on div "a-" at bounding box center [572, 293] width 14 height 77
click at [632, 322] on div at bounding box center [632, 294] width 4 height 76
click at [613, 316] on div "a-" at bounding box center [599, 297] width 69 height 82
click at [343, 228] on input "**" at bounding box center [322, 225] width 90 height 22
click at [655, 320] on div "w" at bounding box center [655, 297] width 20 height 82
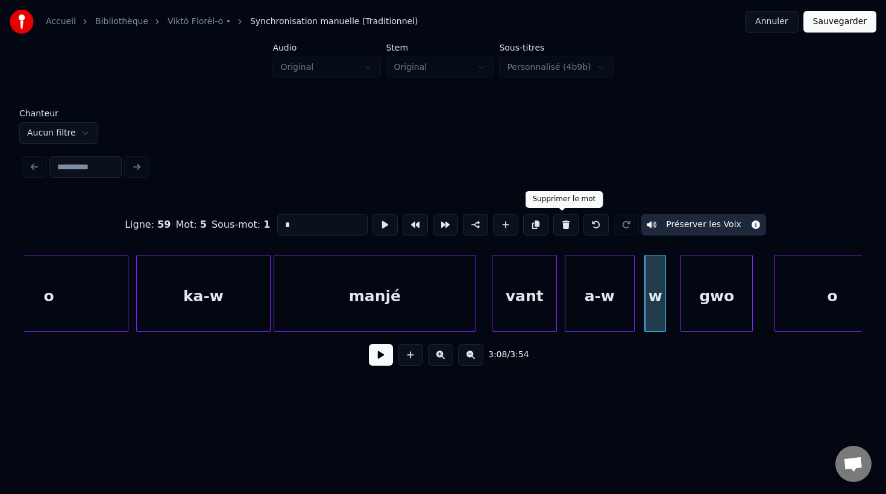
click at [559, 226] on button at bounding box center [565, 225] width 25 height 22
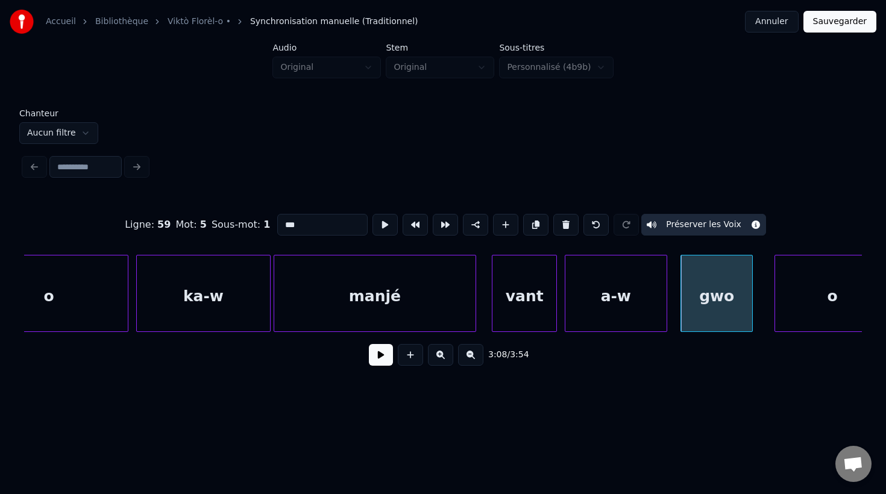
click at [666, 323] on div at bounding box center [665, 294] width 4 height 76
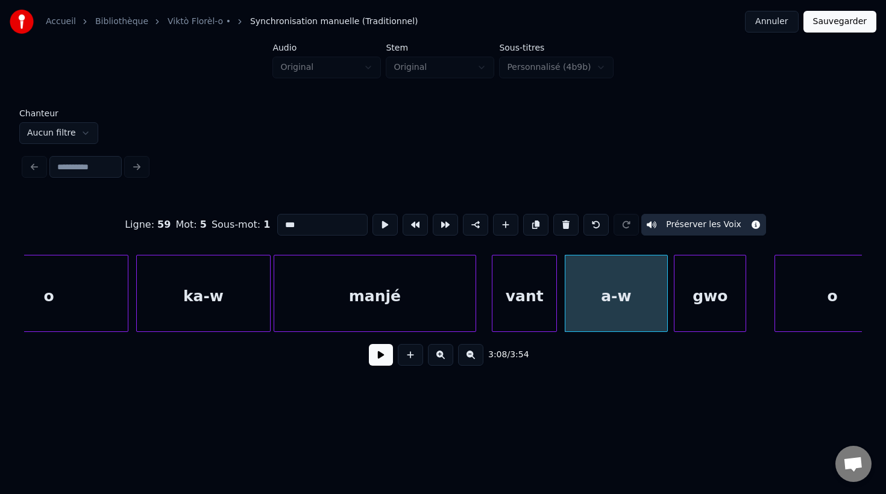
click at [713, 319] on div "gwo" at bounding box center [709, 297] width 71 height 82
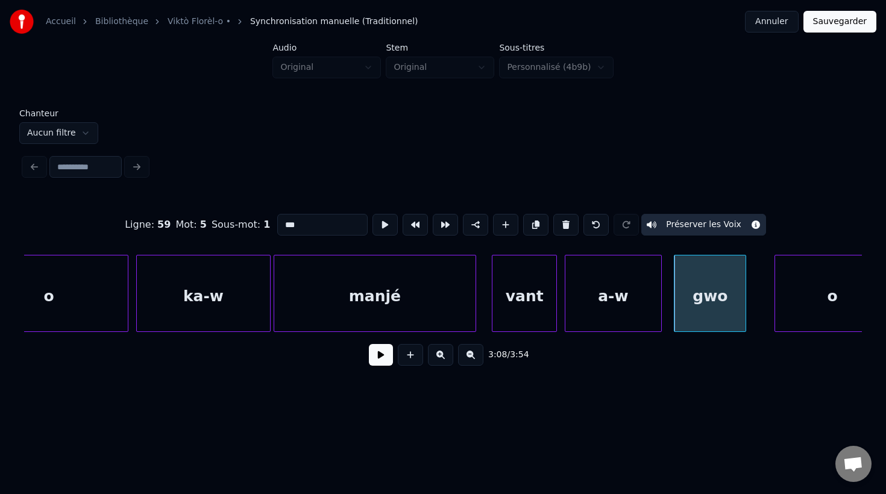
click at [657, 319] on div at bounding box center [659, 294] width 4 height 76
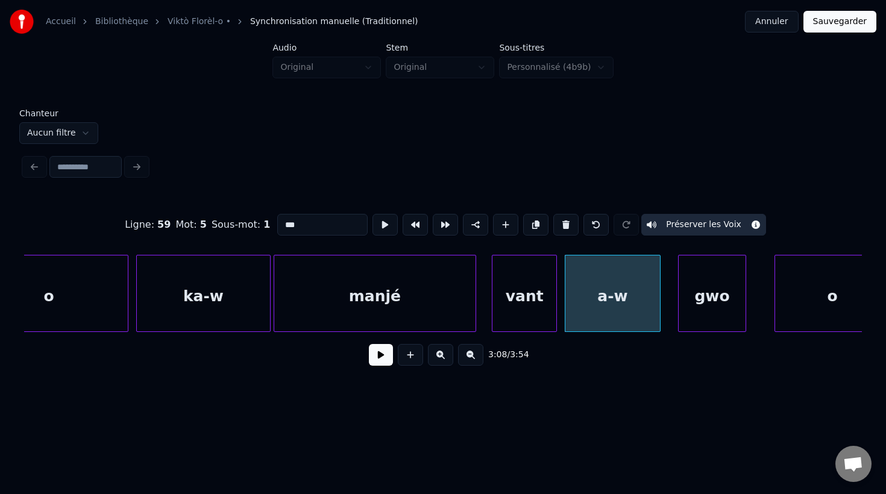
click at [680, 322] on div at bounding box center [681, 294] width 4 height 76
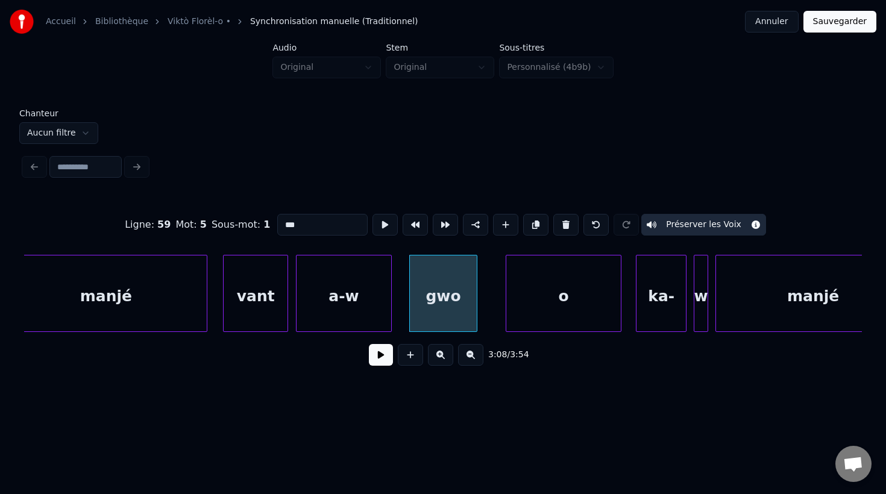
scroll to position [0, 67795]
drag, startPoint x: 575, startPoint y: 309, endPoint x: 562, endPoint y: 308, distance: 13.3
click at [533, 311] on div "o" at bounding box center [542, 297] width 114 height 82
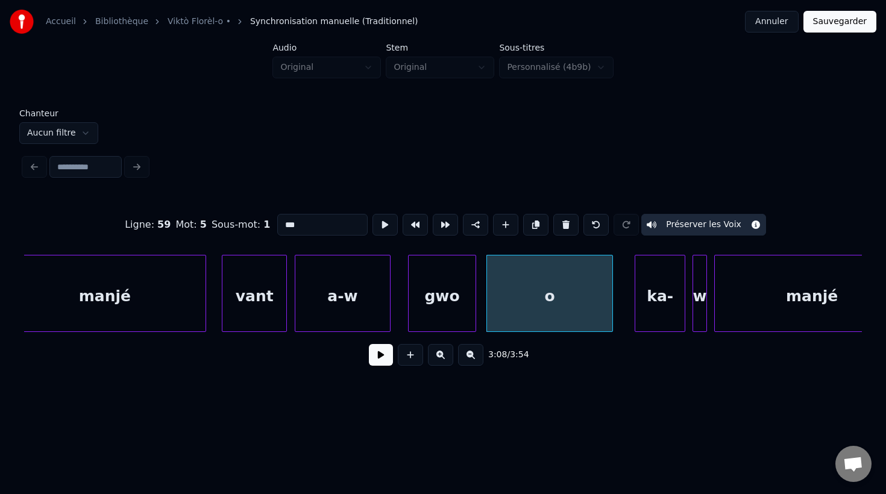
click at [611, 319] on div at bounding box center [611, 294] width 4 height 76
click at [642, 322] on div "ka-" at bounding box center [648, 297] width 49 height 82
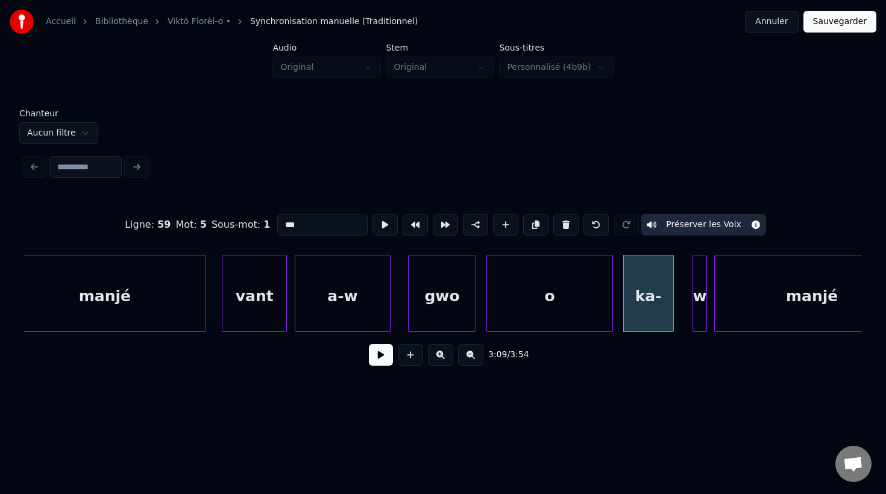
click at [655, 315] on div "ka-" at bounding box center [648, 297] width 49 height 82
click at [326, 227] on input "***" at bounding box center [322, 225] width 90 height 22
click at [698, 322] on div "w" at bounding box center [699, 297] width 13 height 82
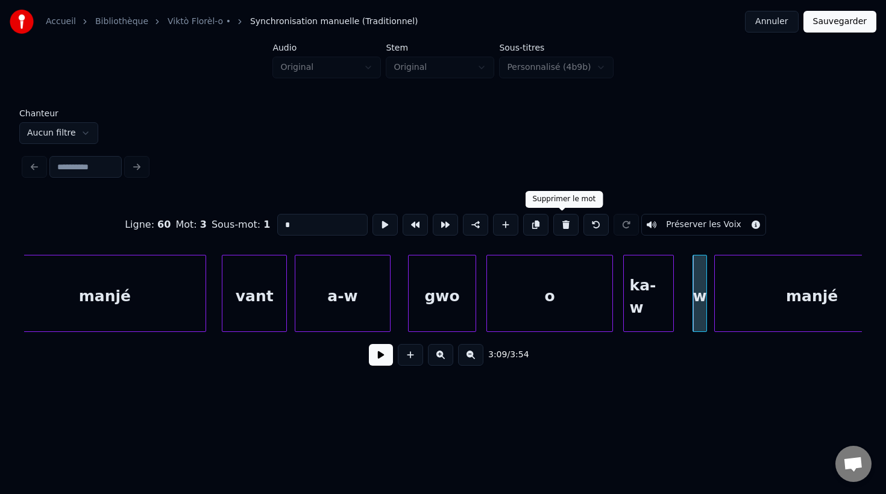
click at [559, 222] on button at bounding box center [565, 225] width 25 height 22
type input "*****"
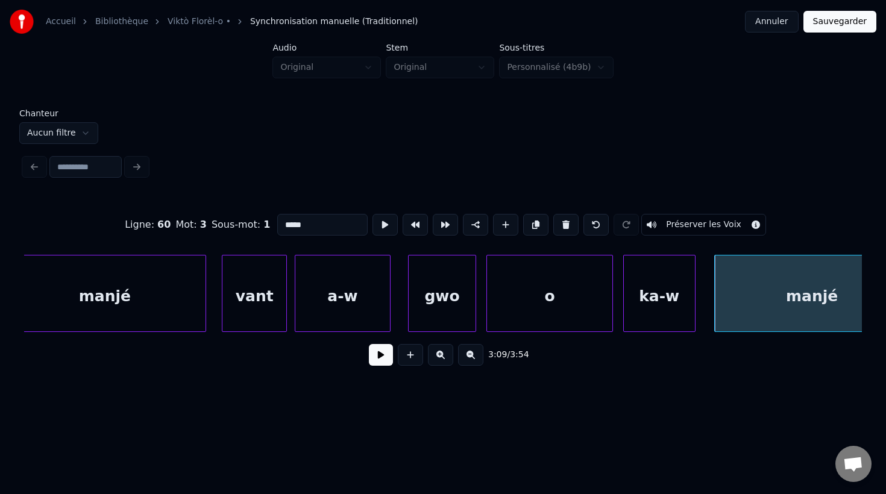
click at [694, 325] on div at bounding box center [693, 294] width 4 height 76
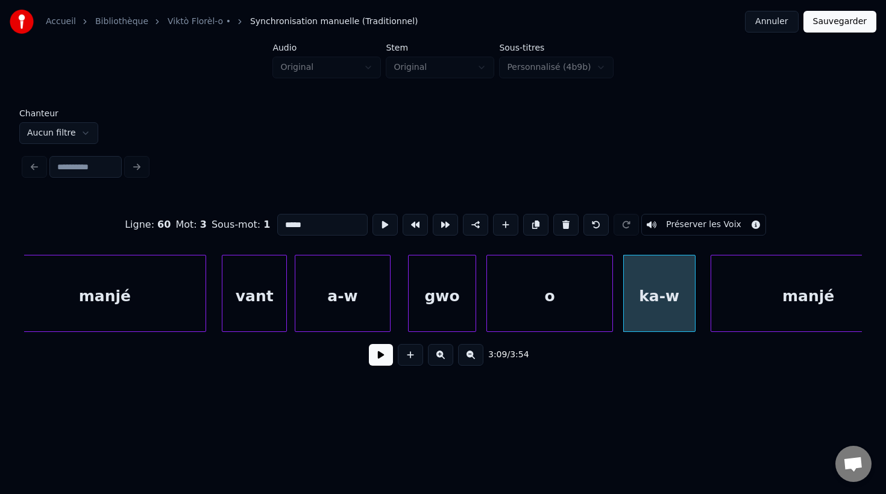
scroll to position [0, 67839]
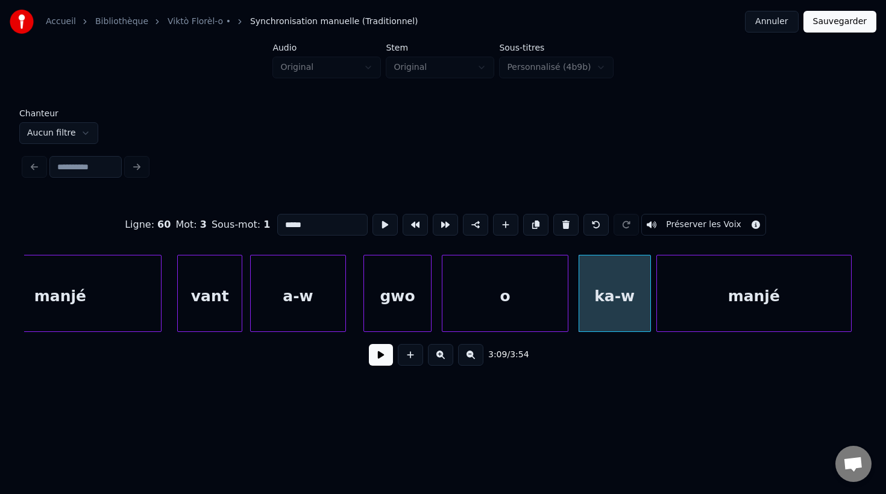
click at [750, 316] on div "manjé" at bounding box center [754, 297] width 194 height 82
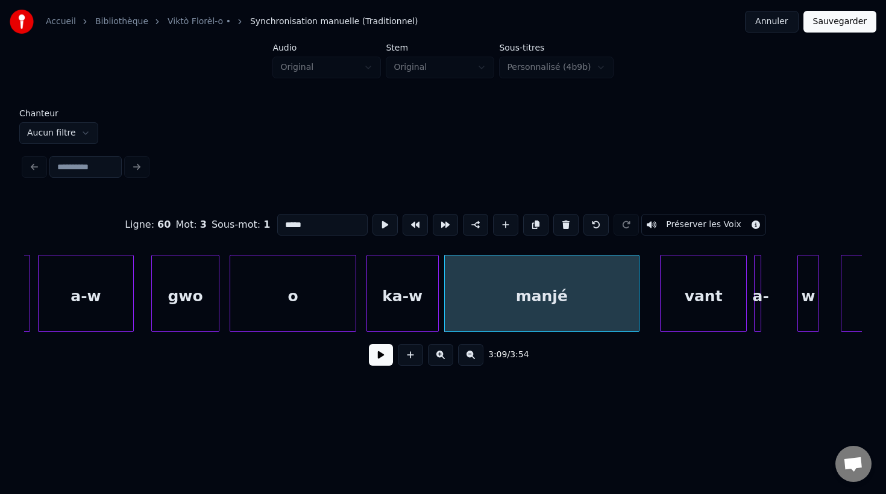
scroll to position [0, 68059]
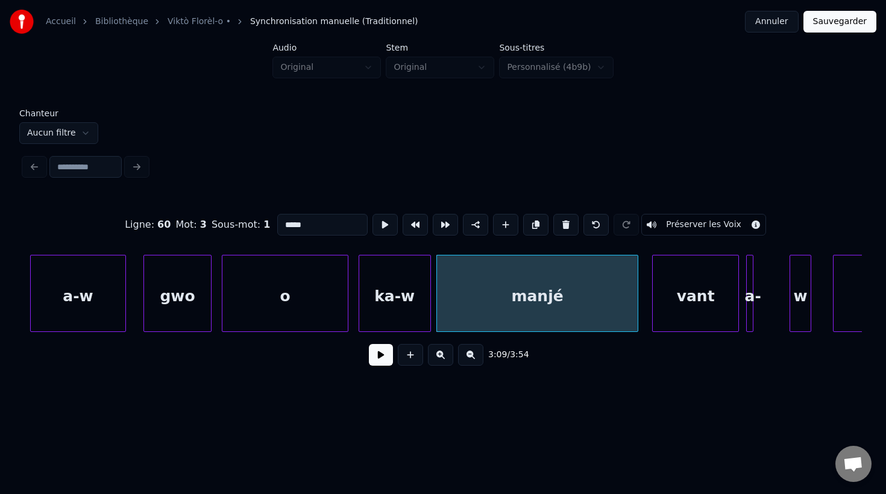
click at [637, 314] on div at bounding box center [636, 294] width 4 height 76
click at [703, 316] on div "vant" at bounding box center [687, 297] width 86 height 82
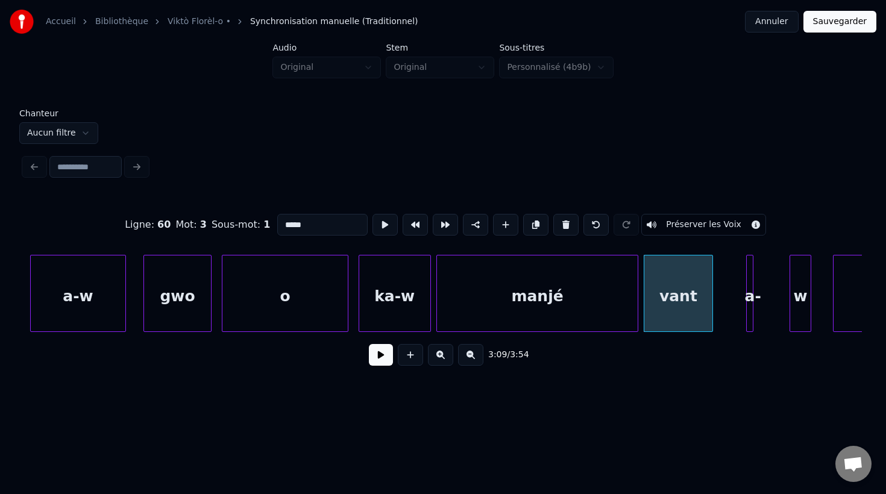
click at [710, 319] on div at bounding box center [711, 294] width 4 height 76
click at [759, 323] on div "a-" at bounding box center [761, 293] width 31 height 77
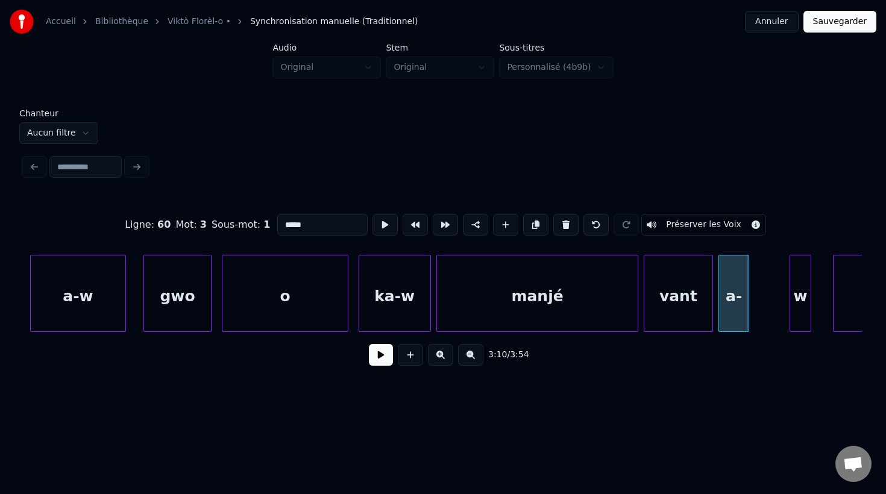
click at [732, 322] on div "a-" at bounding box center [734, 297] width 30 height 82
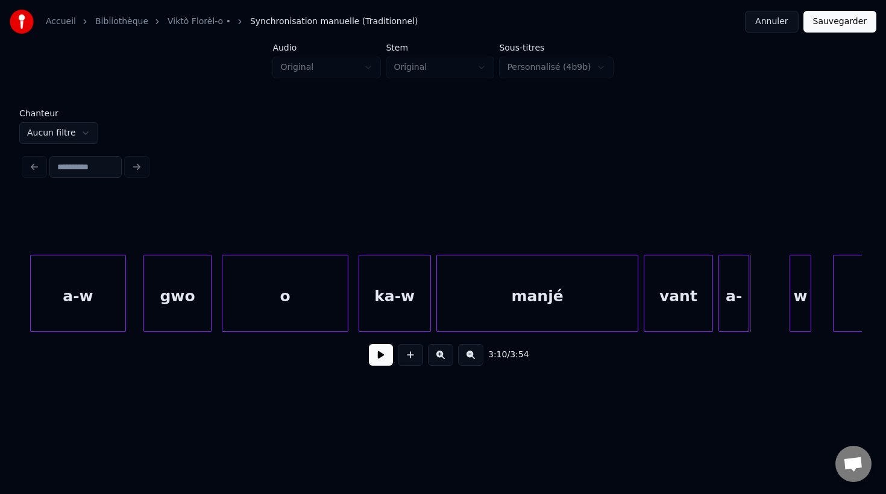
click at [800, 323] on div "w" at bounding box center [800, 297] width 20 height 82
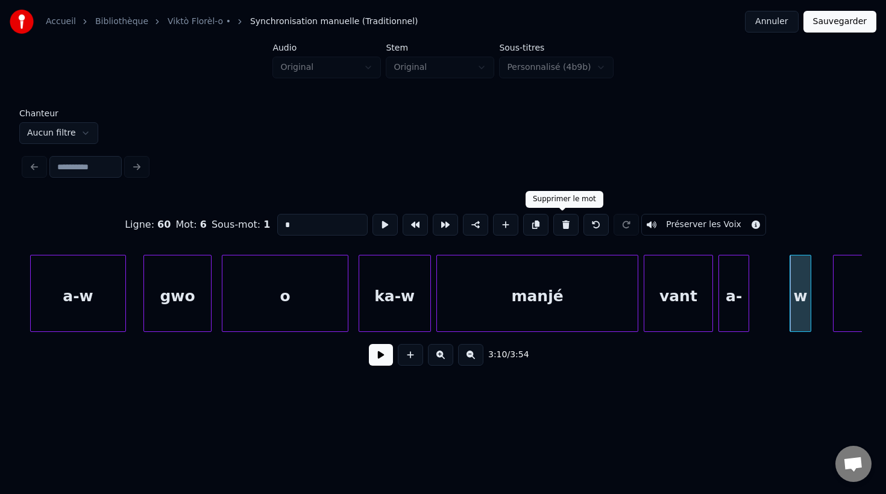
click at [566, 226] on button at bounding box center [565, 225] width 25 height 22
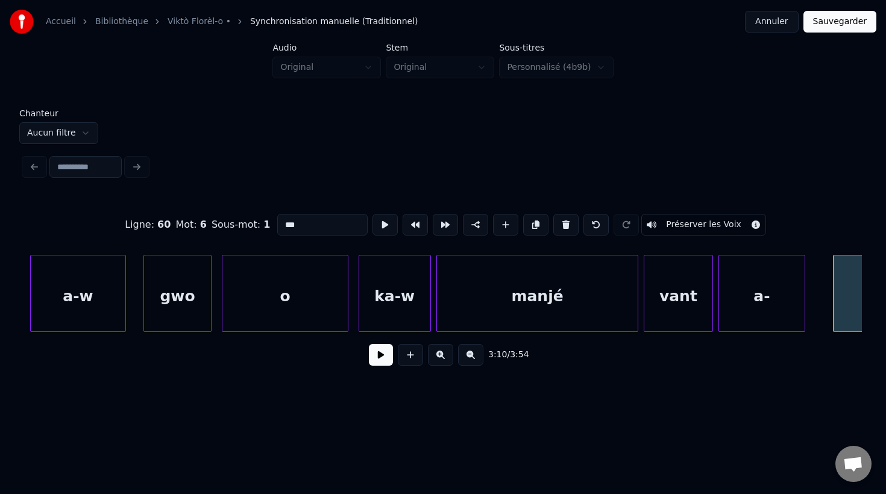
click at [803, 330] on div at bounding box center [803, 294] width 4 height 76
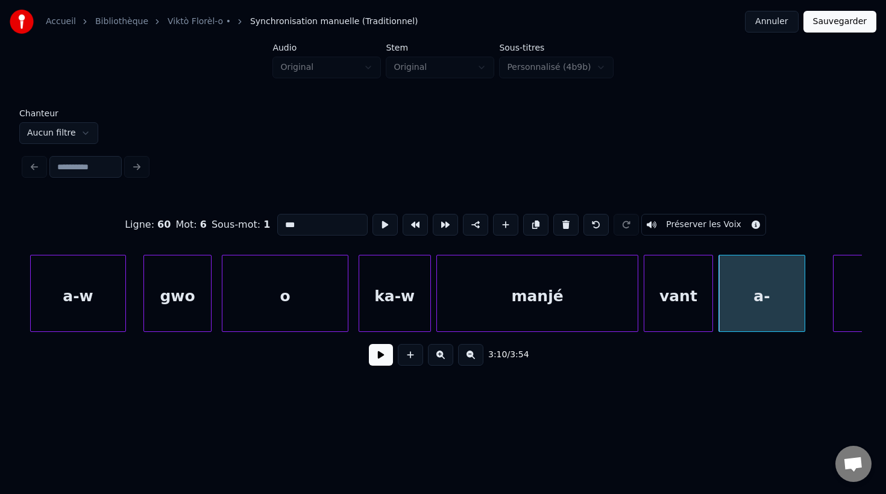
click at [754, 308] on div "a-" at bounding box center [762, 297] width 86 height 82
click at [339, 220] on input "**" at bounding box center [322, 225] width 90 height 22
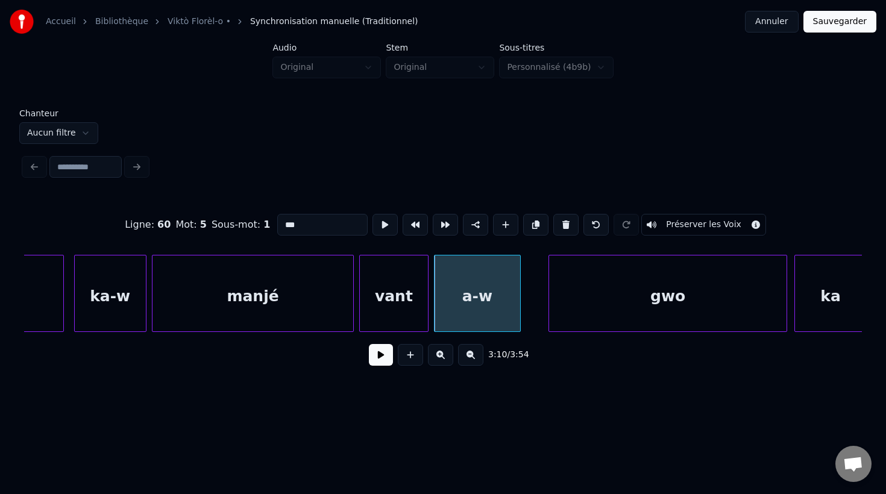
scroll to position [0, 68351]
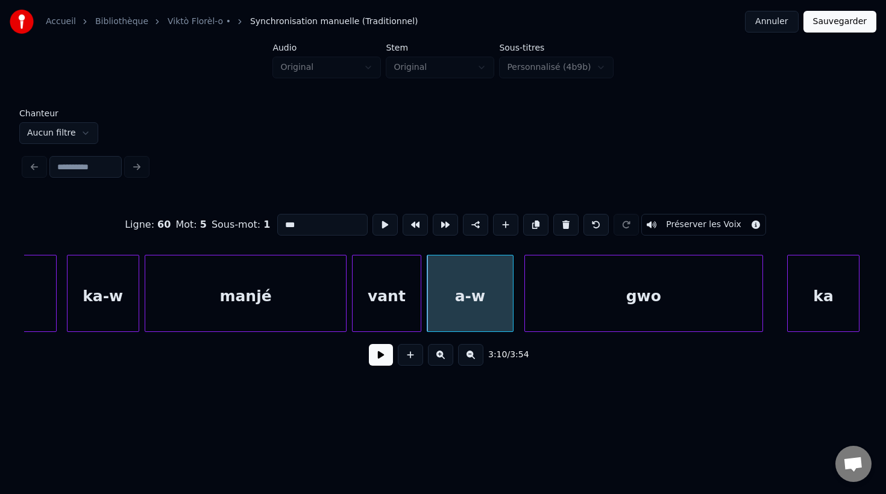
click at [554, 309] on div "gwo" at bounding box center [643, 297] width 237 height 82
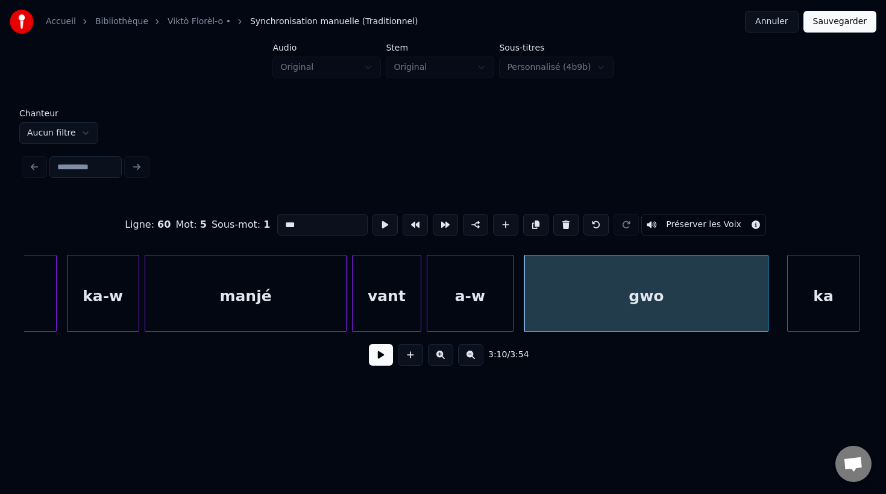
click at [767, 318] on div at bounding box center [766, 294] width 4 height 76
click at [800, 312] on div "ka" at bounding box center [814, 297] width 71 height 82
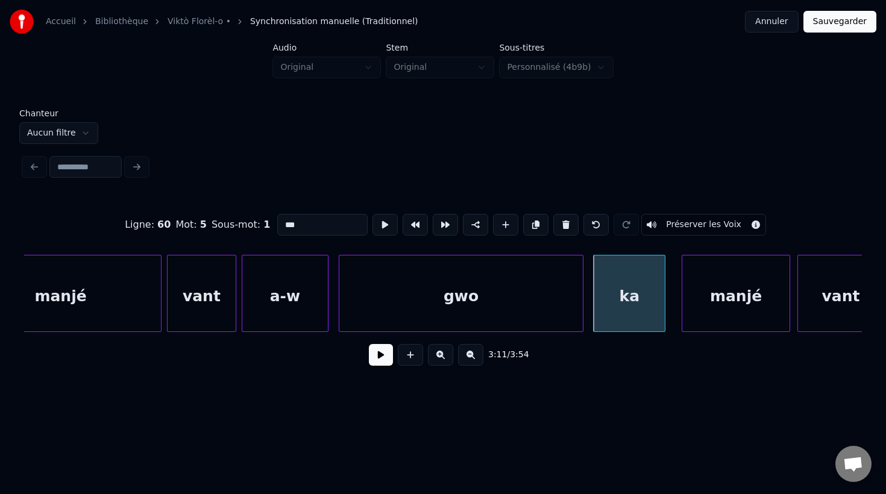
scroll to position [0, 68560]
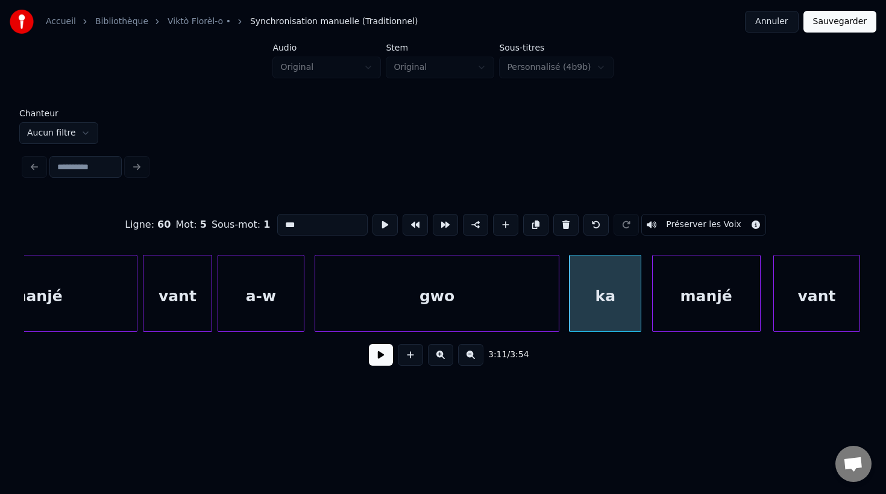
click at [719, 318] on div "manjé" at bounding box center [706, 297] width 107 height 82
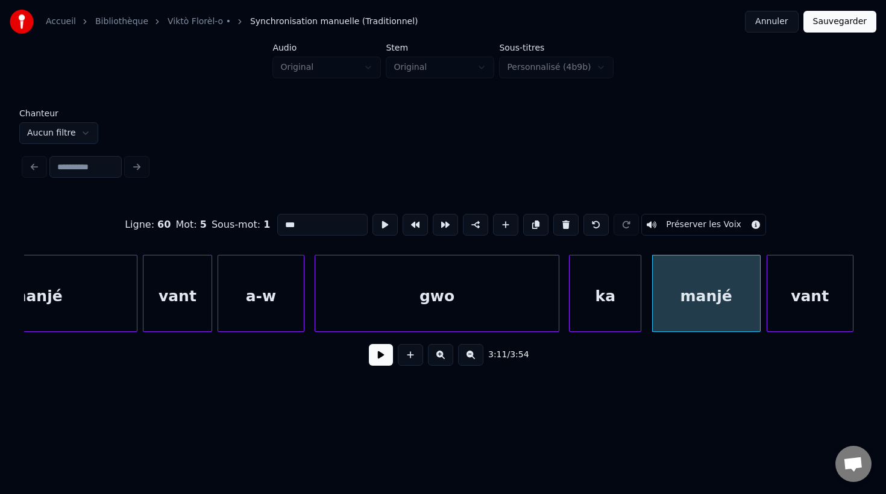
click at [809, 317] on div "vant" at bounding box center [810, 297] width 86 height 82
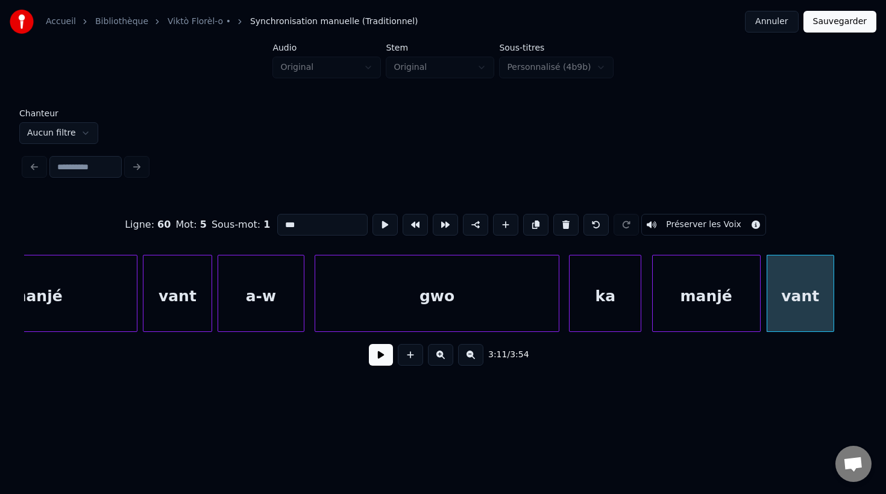
click at [832, 307] on div at bounding box center [832, 294] width 4 height 76
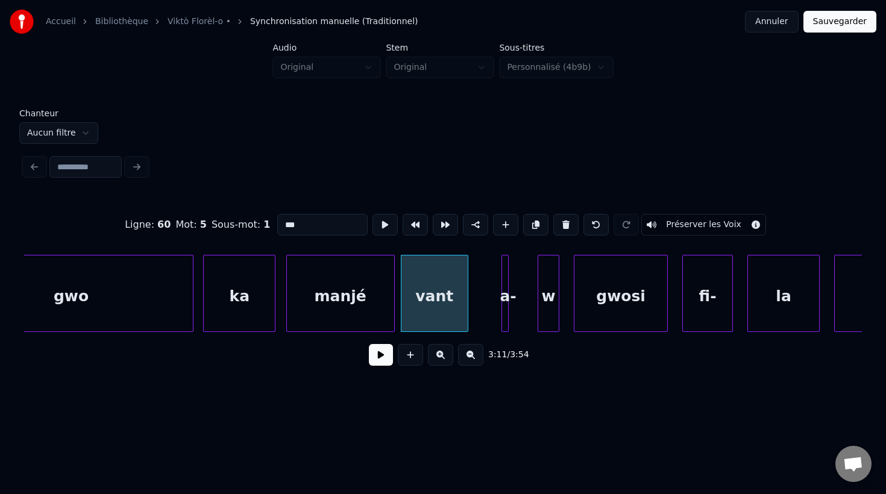
scroll to position [0, 68930]
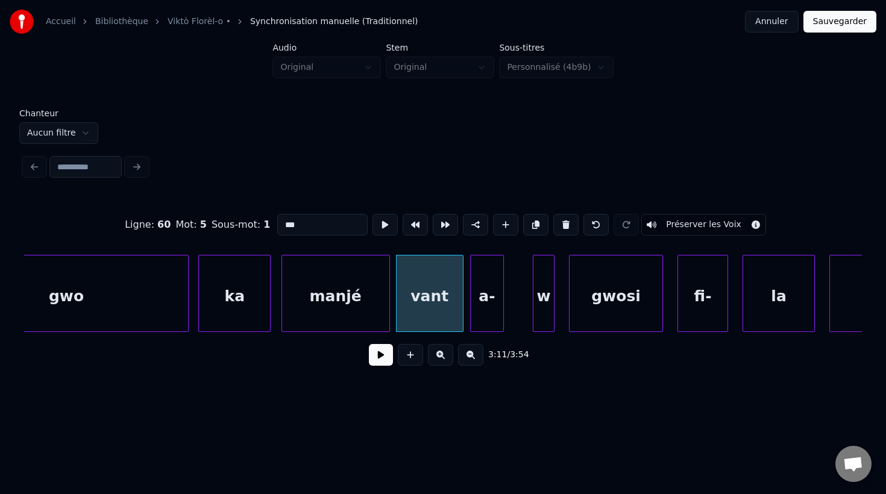
click at [471, 321] on div at bounding box center [473, 294] width 4 height 76
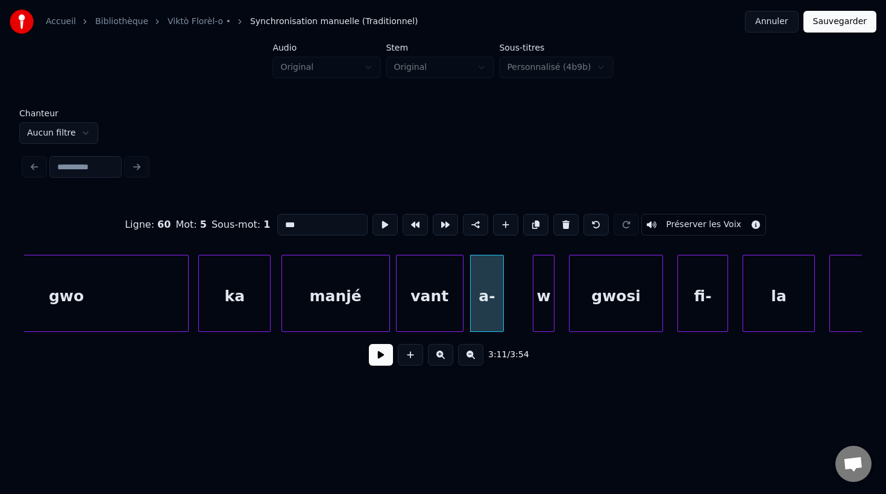
click at [546, 325] on div "w" at bounding box center [543, 297] width 20 height 82
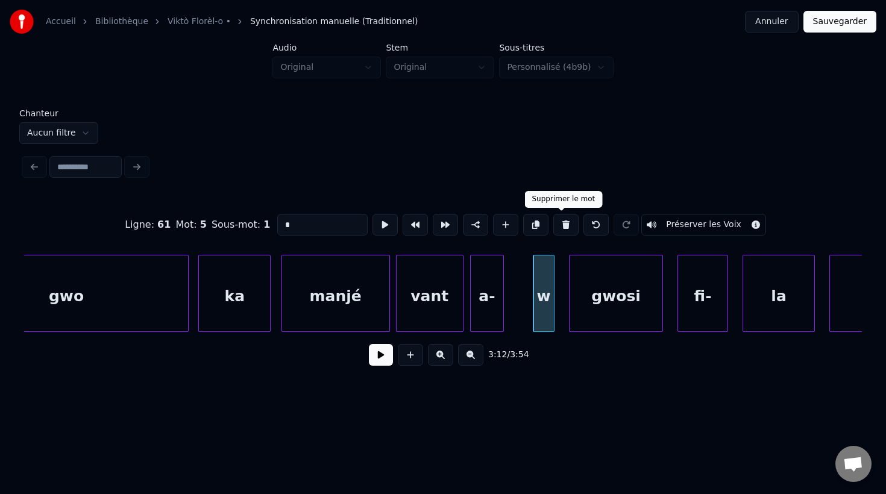
click at [556, 225] on button at bounding box center [565, 225] width 25 height 22
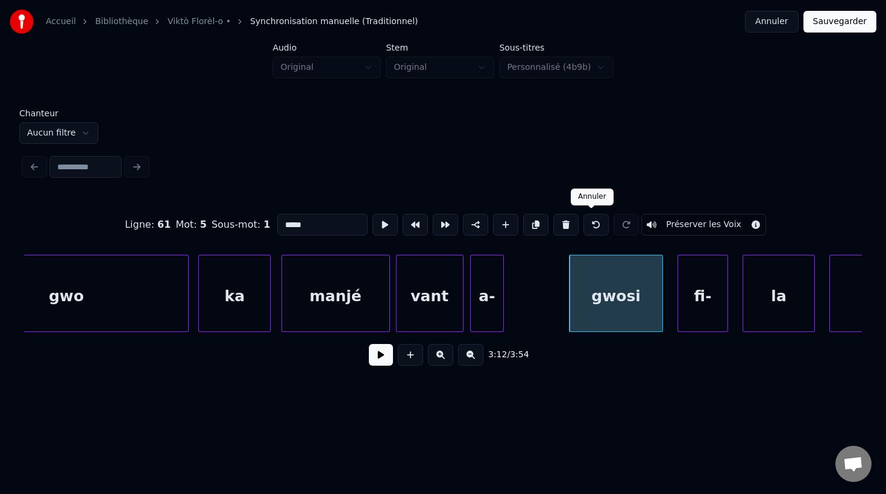
click at [589, 225] on button at bounding box center [595, 225] width 25 height 22
click at [561, 221] on button at bounding box center [565, 225] width 25 height 22
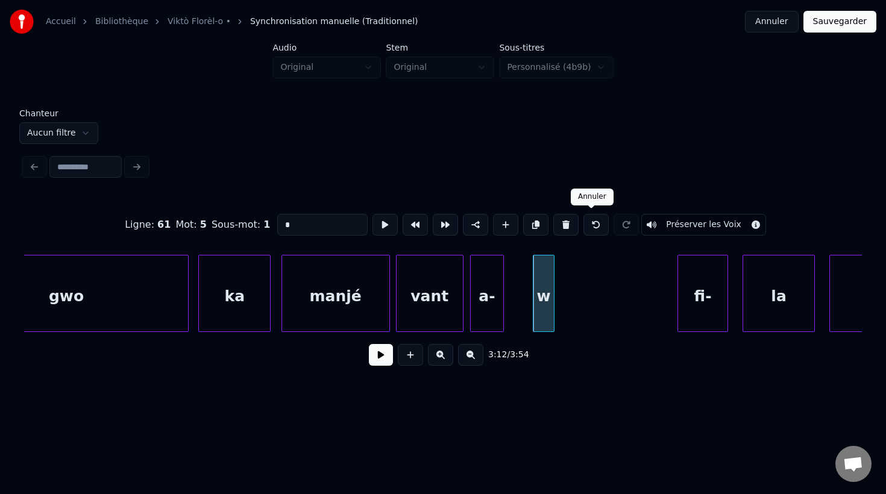
click at [589, 223] on button at bounding box center [595, 225] width 25 height 22
click at [541, 279] on div "w" at bounding box center [543, 297] width 20 height 82
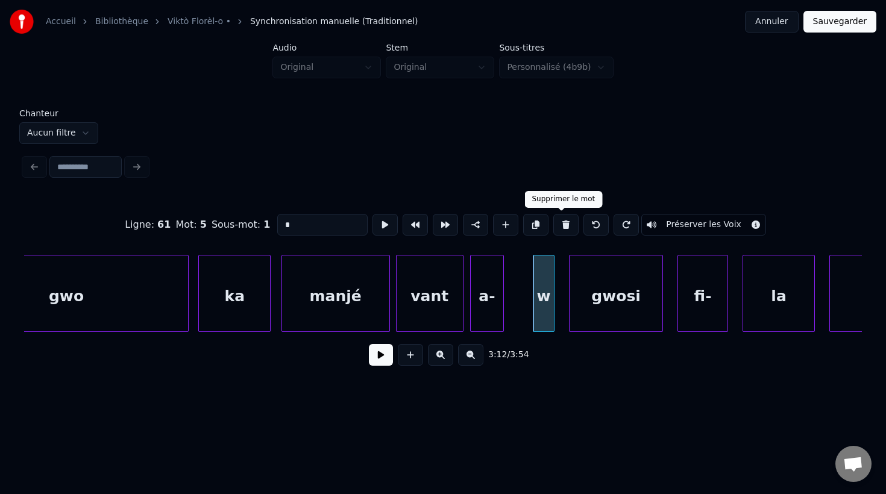
click at [560, 225] on button at bounding box center [565, 225] width 25 height 22
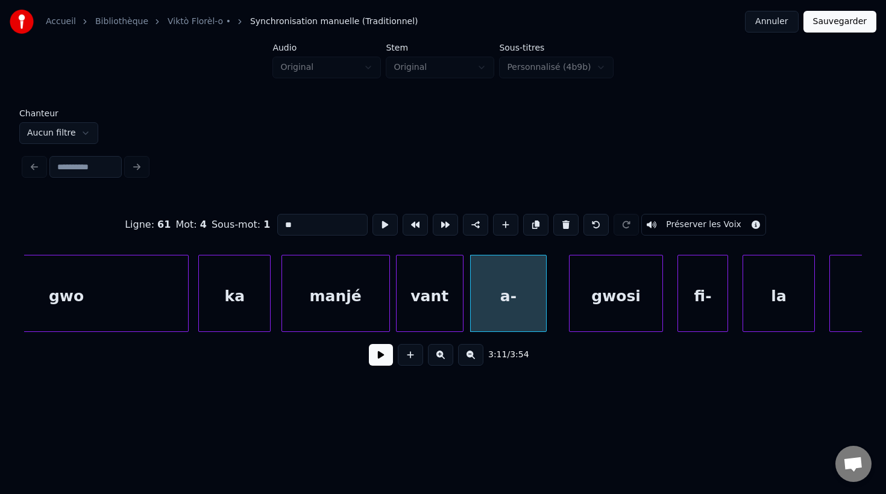
click at [545, 321] on div at bounding box center [544, 294] width 4 height 76
click at [333, 227] on input "**" at bounding box center [322, 225] width 90 height 22
click at [575, 315] on div "gwosi" at bounding box center [605, 297] width 93 height 82
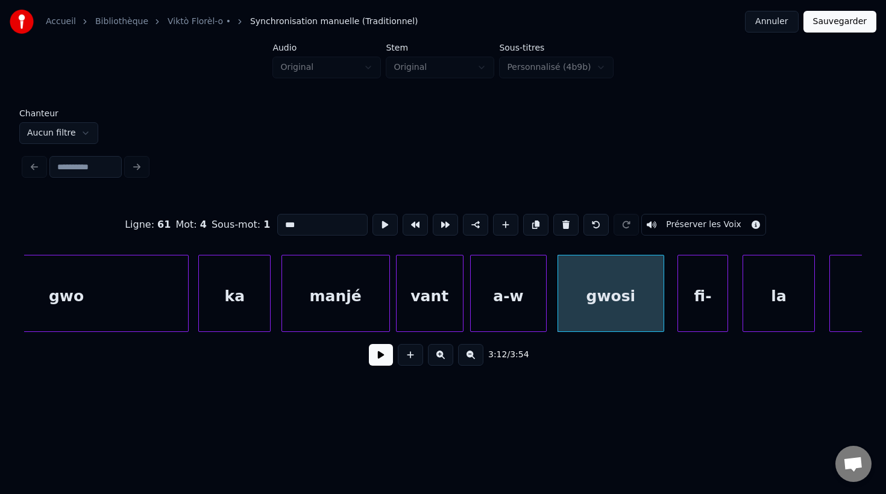
click at [662, 320] on div at bounding box center [662, 294] width 4 height 76
click at [695, 324] on div "fi-" at bounding box center [694, 297] width 49 height 82
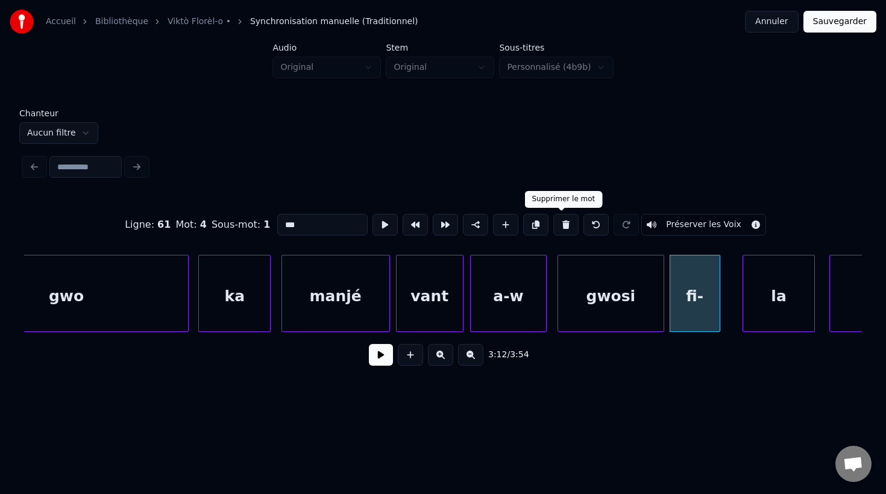
click at [564, 224] on button at bounding box center [565, 225] width 25 height 22
click at [593, 224] on button at bounding box center [595, 225] width 25 height 22
click at [696, 318] on div "fi-" at bounding box center [694, 297] width 49 height 82
click at [560, 225] on button at bounding box center [565, 225] width 25 height 22
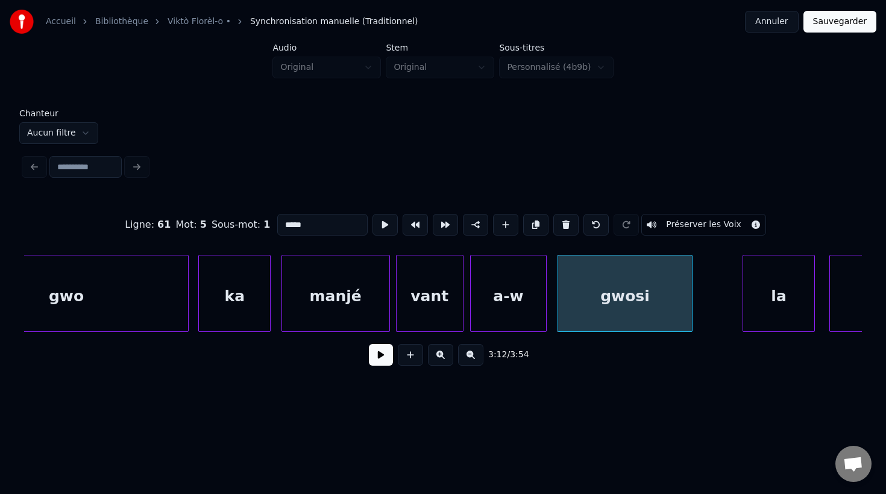
click at [691, 308] on div at bounding box center [690, 294] width 4 height 76
click at [729, 315] on div at bounding box center [731, 294] width 4 height 76
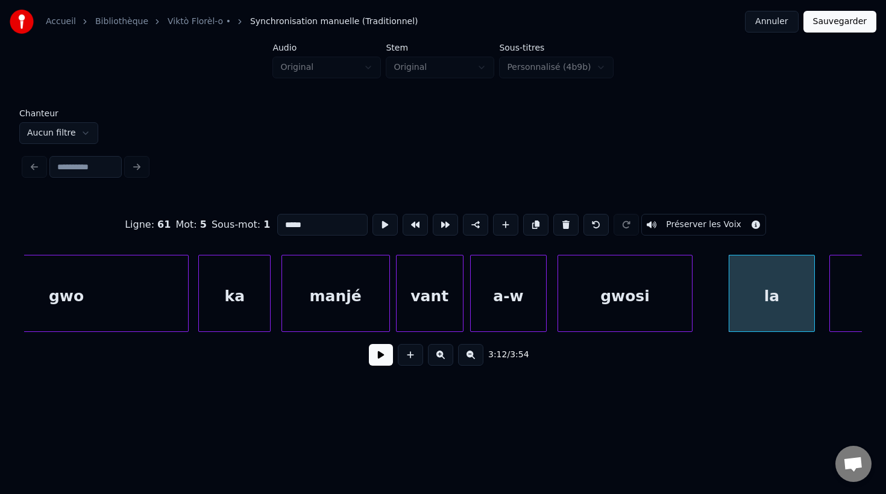
click at [756, 304] on div "la" at bounding box center [771, 297] width 85 height 82
click at [278, 224] on input "**" at bounding box center [322, 225] width 90 height 22
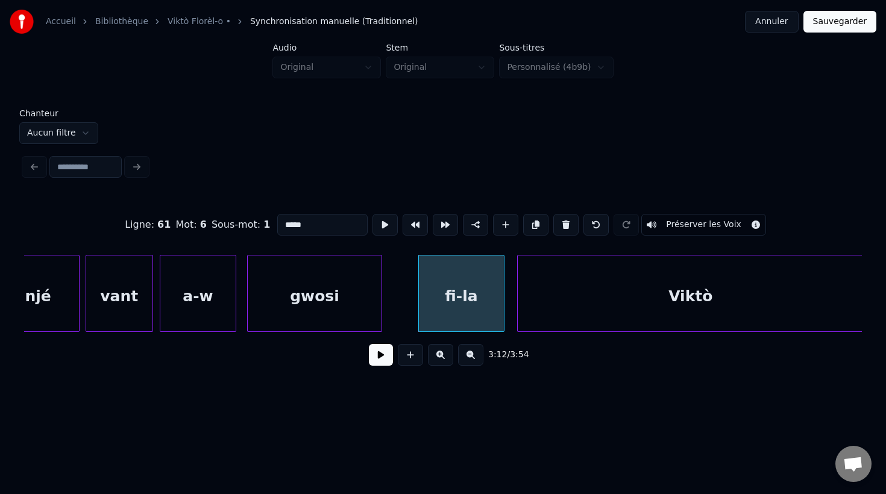
scroll to position [0, 69243]
click at [574, 310] on div "Viktò" at bounding box center [680, 297] width 346 height 82
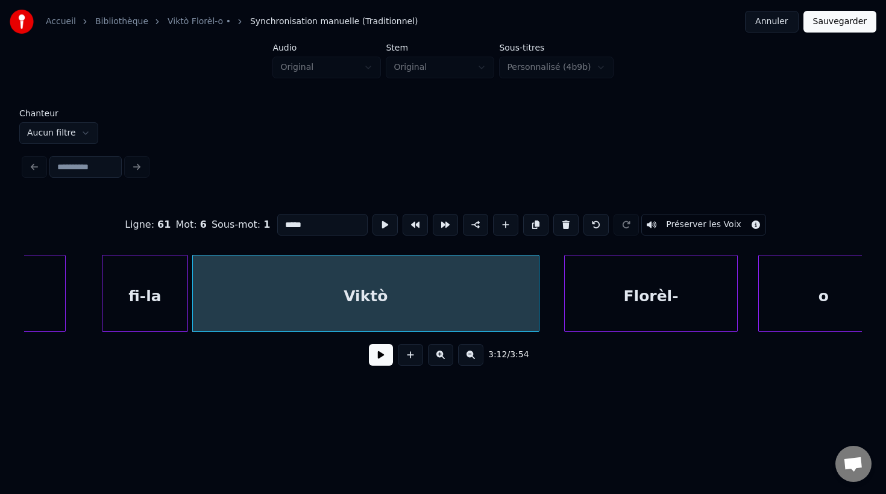
scroll to position [0, 69590]
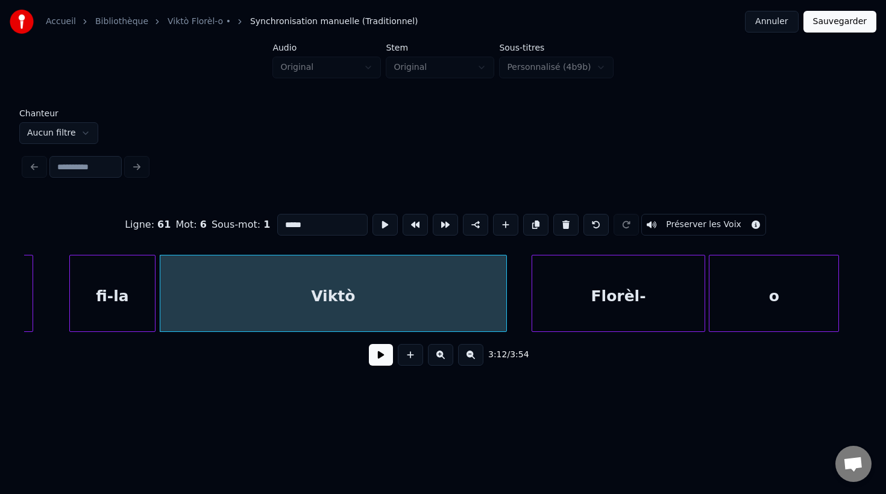
click at [760, 313] on div "o" at bounding box center [773, 297] width 129 height 82
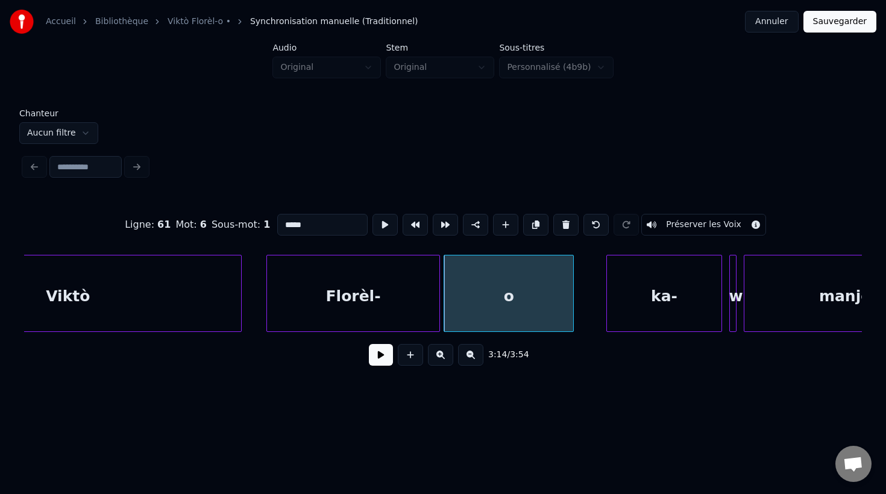
scroll to position [0, 69857]
click at [615, 306] on div "ka-" at bounding box center [652, 297] width 114 height 82
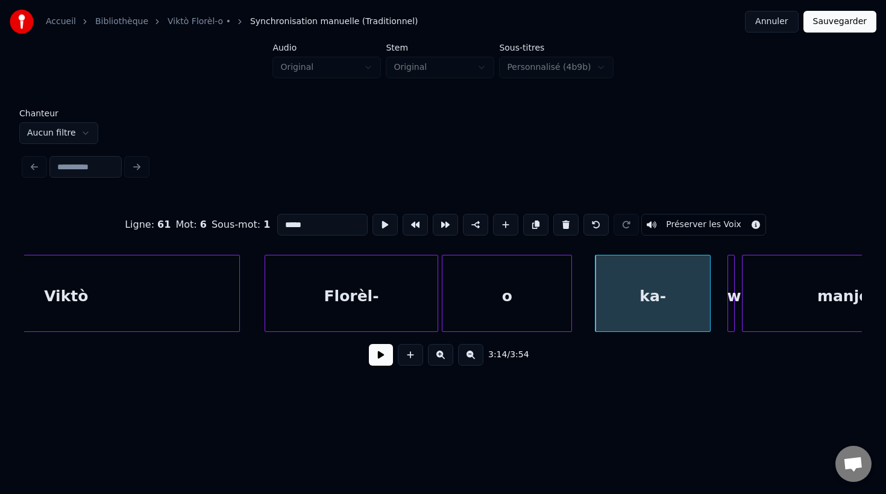
click at [659, 299] on div "ka-" at bounding box center [652, 297] width 114 height 82
click at [340, 224] on input "***" at bounding box center [322, 225] width 90 height 22
click at [730, 321] on div at bounding box center [732, 294] width 4 height 76
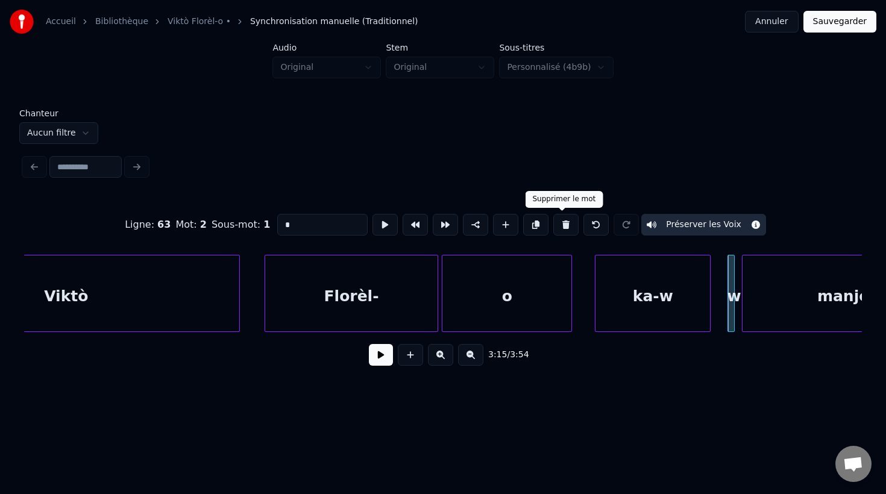
click at [560, 225] on button at bounding box center [565, 225] width 25 height 22
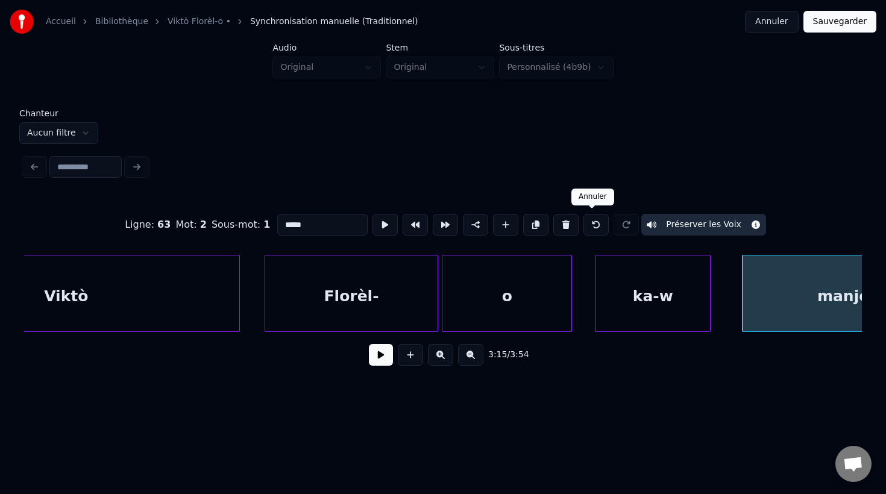
click at [591, 228] on button at bounding box center [595, 225] width 25 height 22
click at [622, 226] on button at bounding box center [625, 225] width 25 height 22
click at [691, 322] on div "ka-w" at bounding box center [652, 297] width 114 height 82
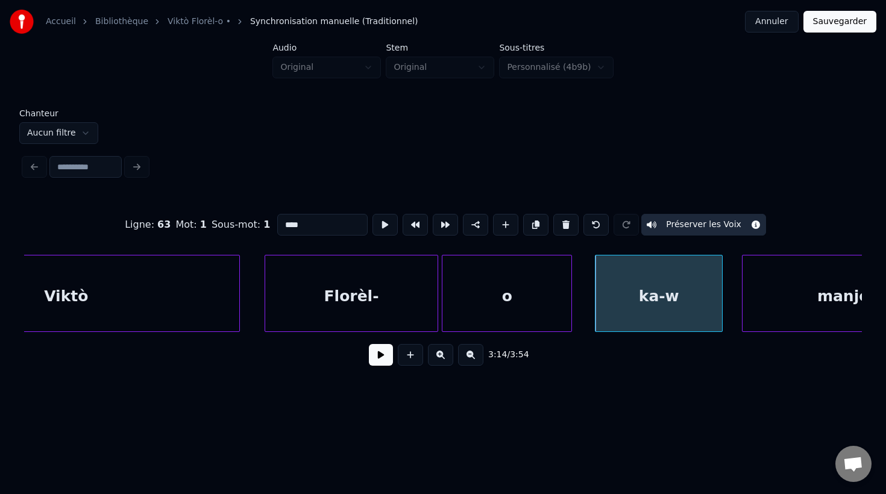
click at [721, 327] on div at bounding box center [720, 294] width 4 height 76
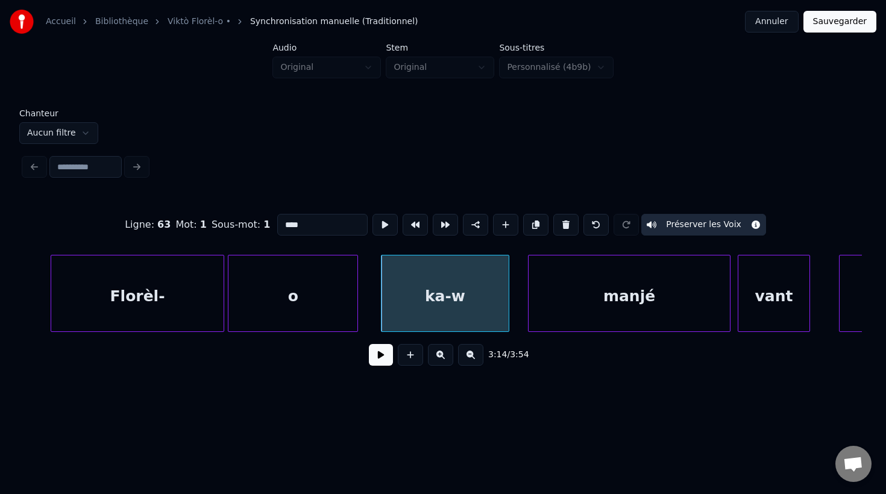
scroll to position [0, 70076]
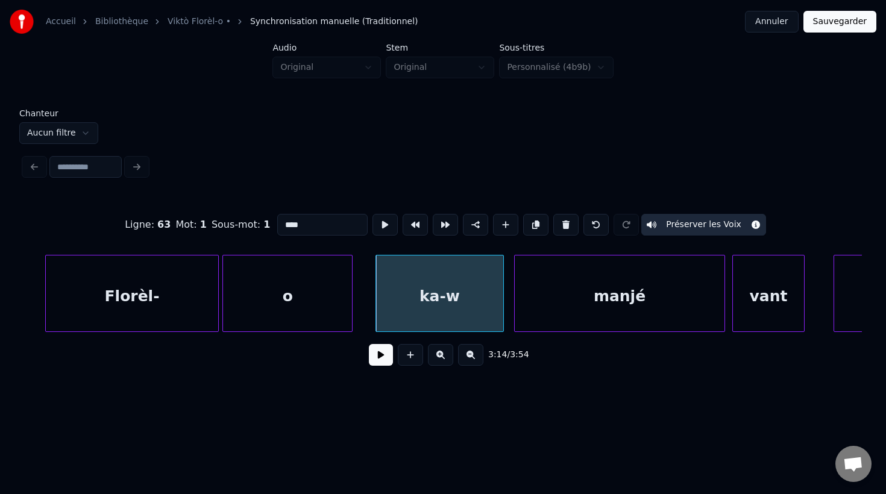
click at [515, 319] on div at bounding box center [517, 294] width 4 height 76
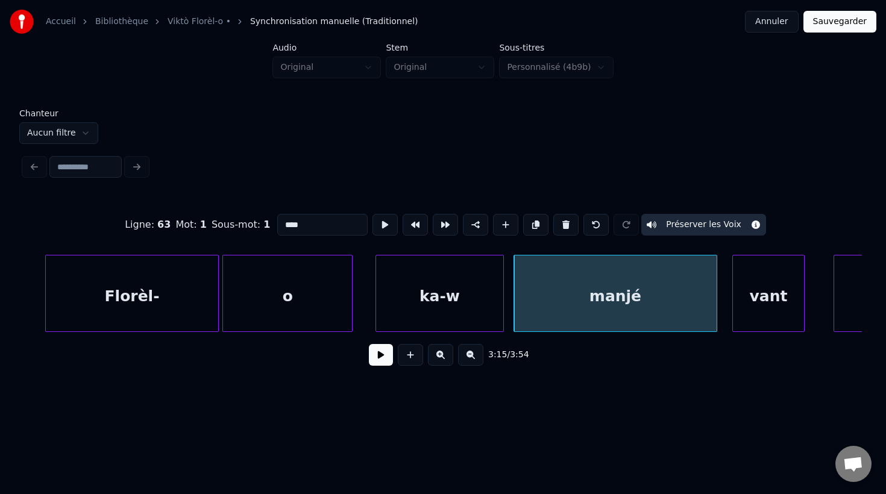
click at [714, 309] on div at bounding box center [715, 294] width 4 height 76
click at [752, 318] on div "vant" at bounding box center [759, 297] width 71 height 82
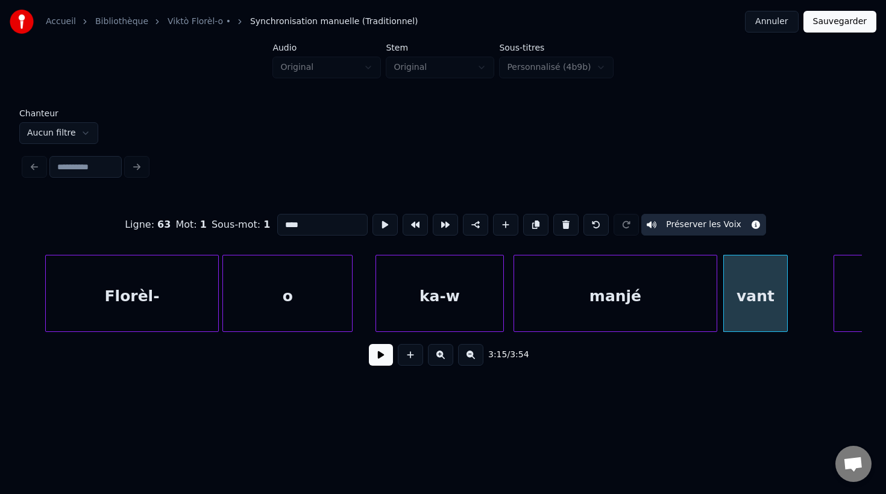
click at [785, 316] on div at bounding box center [785, 294] width 4 height 76
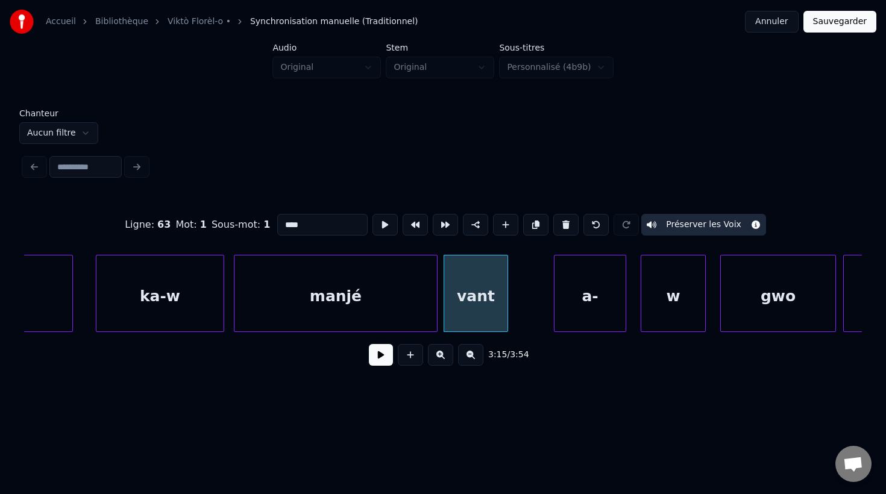
scroll to position [0, 70368]
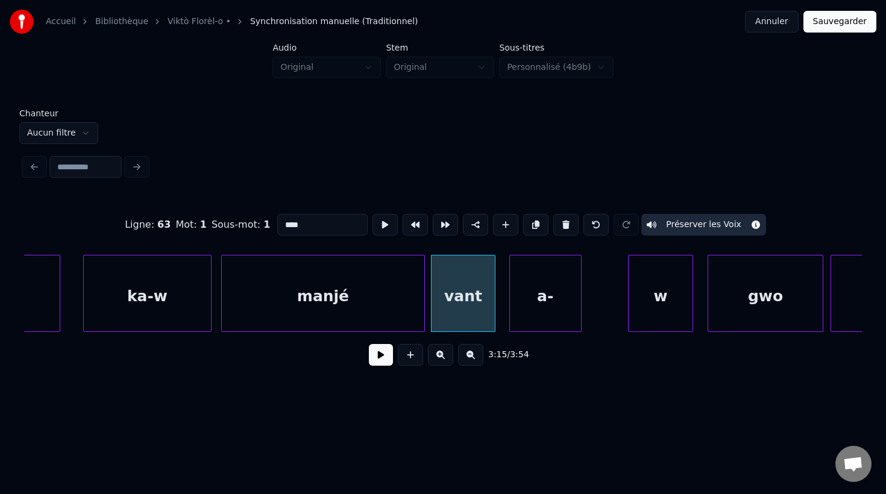
click at [557, 314] on div "a-" at bounding box center [545, 297] width 71 height 82
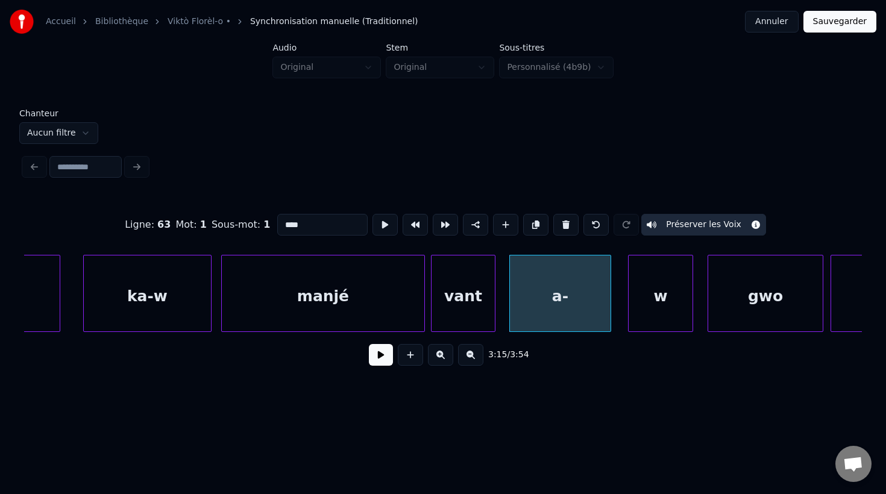
click at [609, 313] on div at bounding box center [609, 294] width 4 height 76
click at [568, 307] on div "a-" at bounding box center [560, 297] width 101 height 82
click at [321, 224] on input "**" at bounding box center [322, 225] width 90 height 22
click at [663, 318] on div "w" at bounding box center [661, 297] width 64 height 82
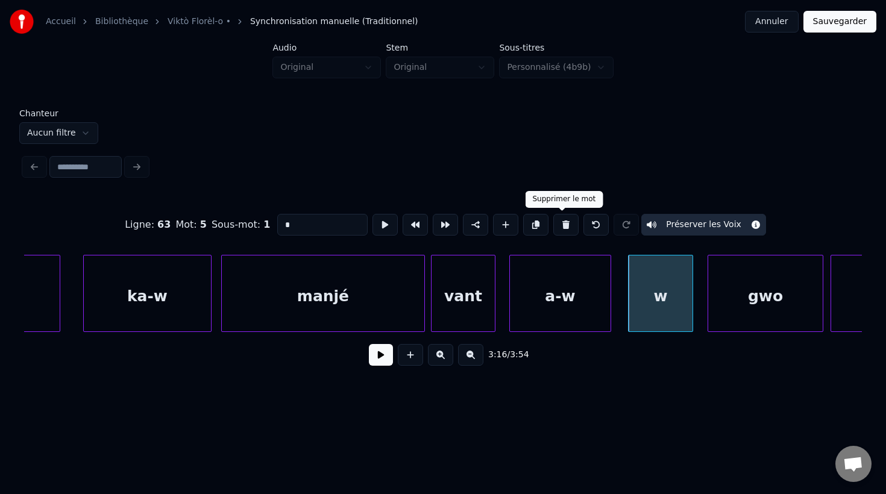
click at [561, 228] on button at bounding box center [565, 225] width 25 height 22
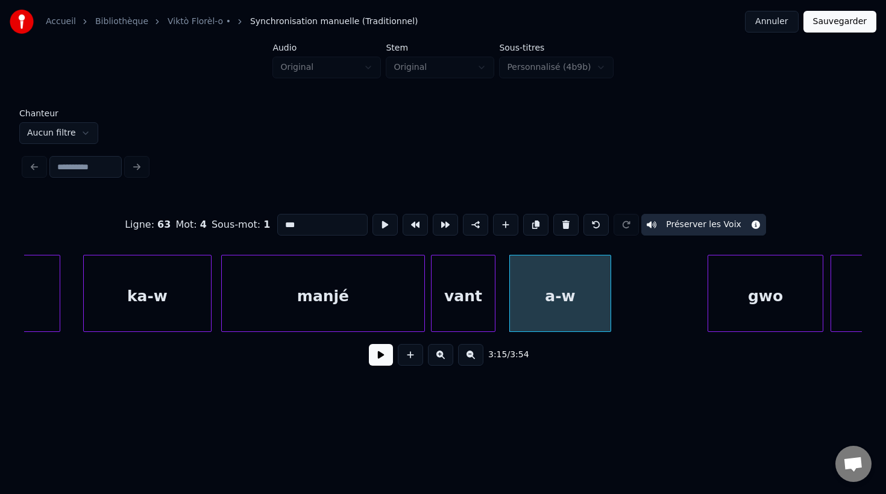
click at [535, 284] on div "a-w" at bounding box center [560, 297] width 101 height 82
click at [380, 225] on button at bounding box center [384, 225] width 25 height 22
click at [676, 315] on div "gwo" at bounding box center [699, 297] width 114 height 82
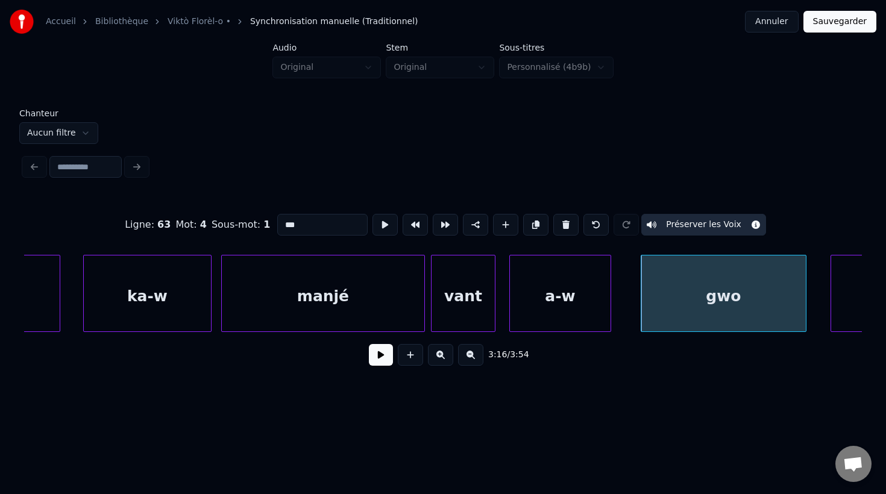
click at [804, 316] on div at bounding box center [804, 294] width 4 height 76
click at [378, 222] on button at bounding box center [384, 225] width 25 height 22
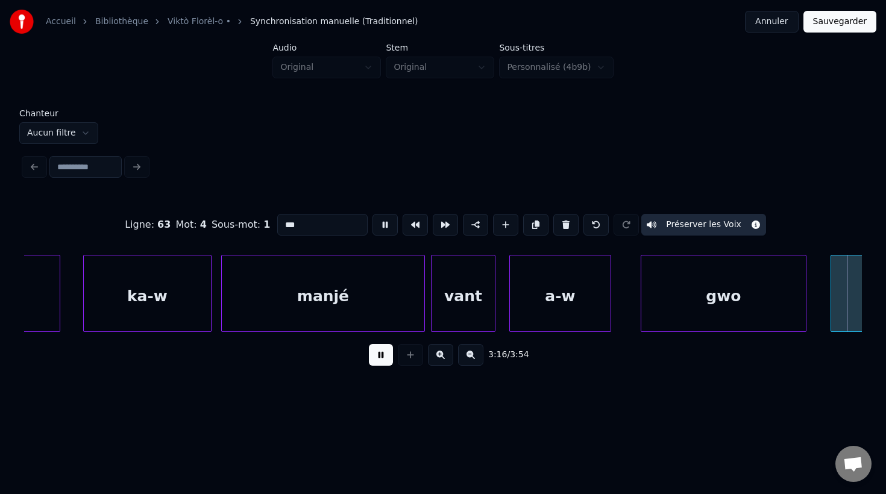
scroll to position [0, 71210]
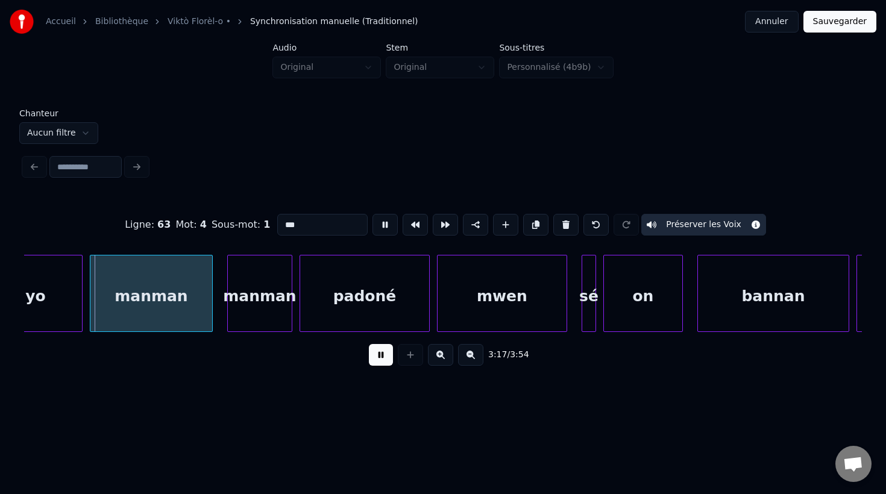
click at [378, 222] on button at bounding box center [384, 225] width 25 height 22
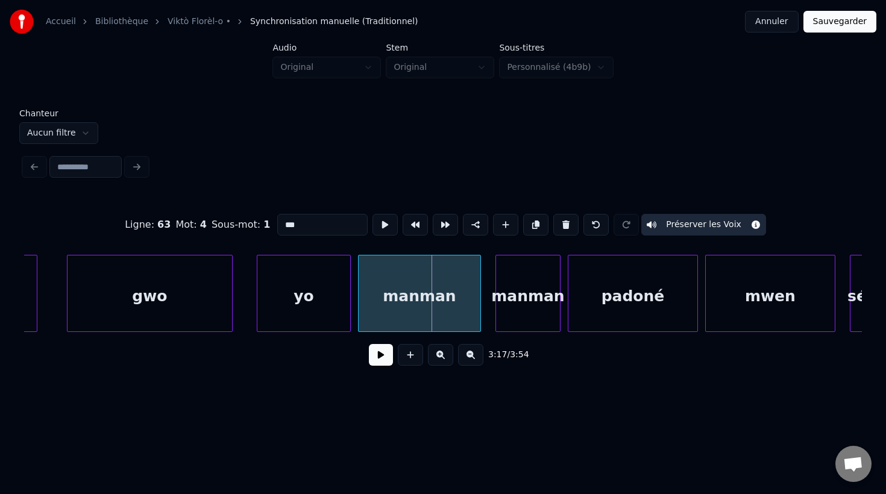
scroll to position [0, 70934]
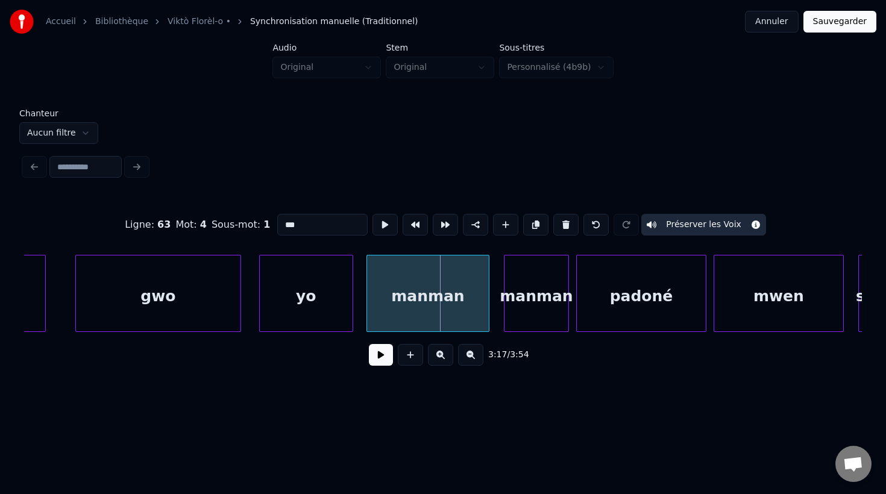
click at [316, 307] on div "yo" at bounding box center [306, 297] width 93 height 82
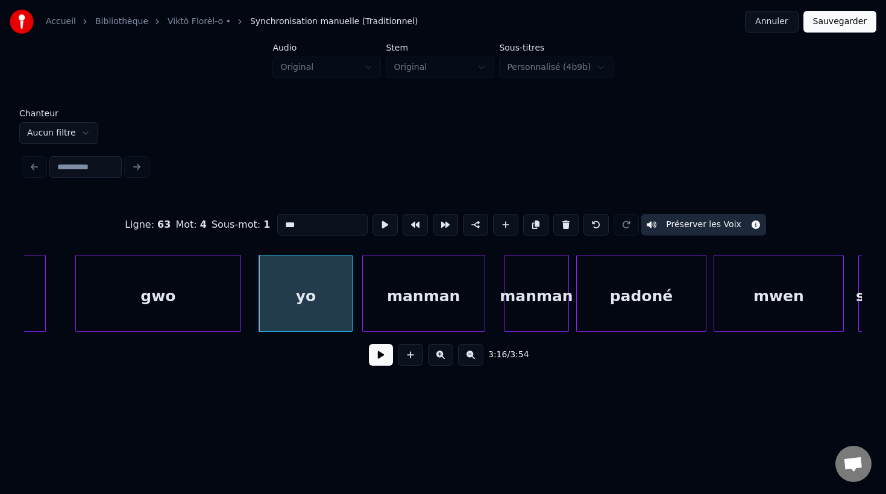
click at [413, 321] on div "manman" at bounding box center [424, 297] width 122 height 82
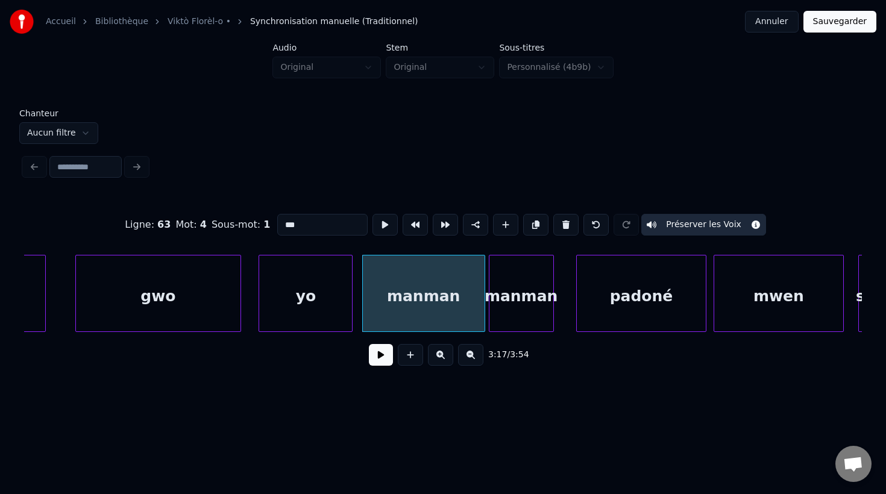
click at [508, 321] on div "manman" at bounding box center [521, 297] width 64 height 82
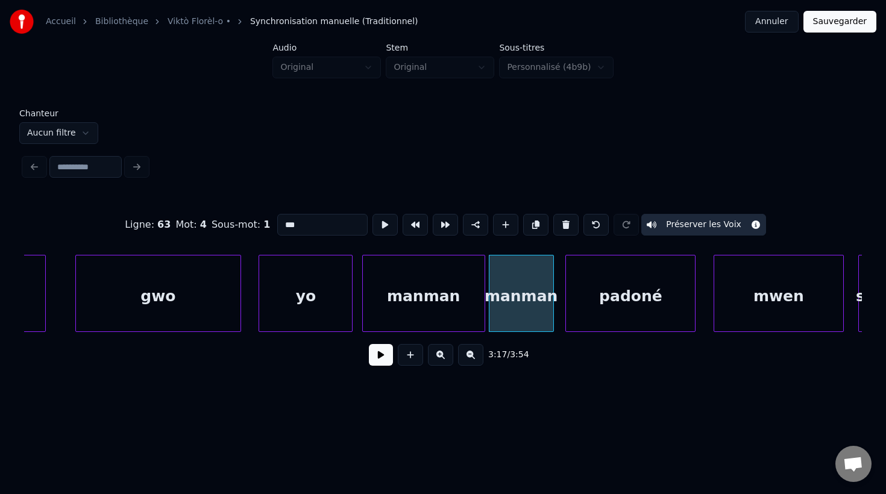
click at [594, 317] on div "padoné" at bounding box center [630, 297] width 129 height 82
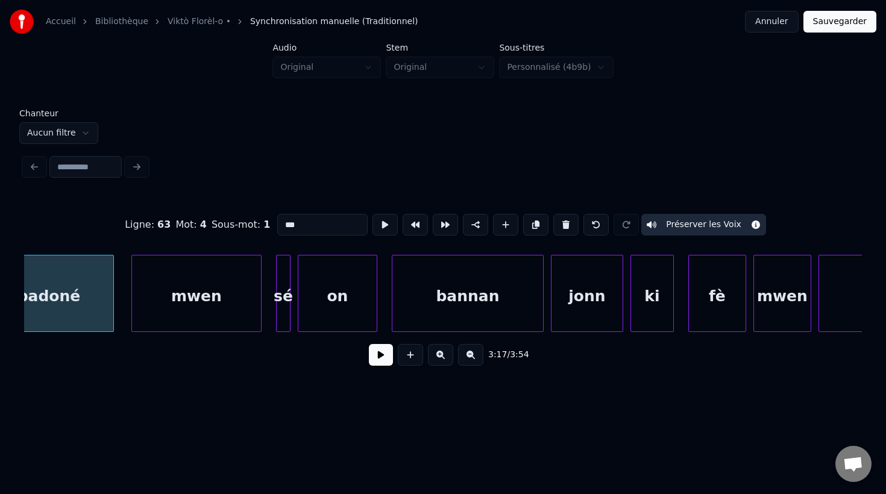
scroll to position [0, 71522]
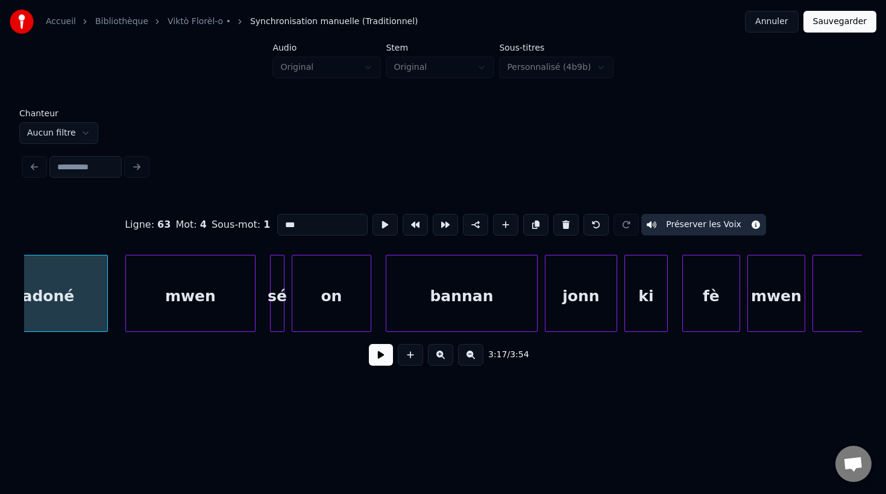
click at [489, 315] on div "bannan" at bounding box center [461, 297] width 151 height 82
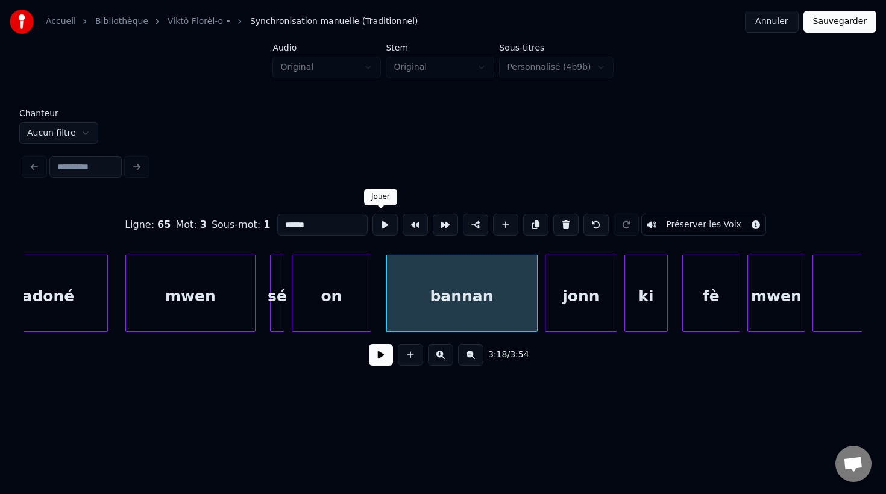
click at [380, 222] on button at bounding box center [384, 225] width 25 height 22
click at [567, 298] on div "jonn" at bounding box center [580, 297] width 71 height 82
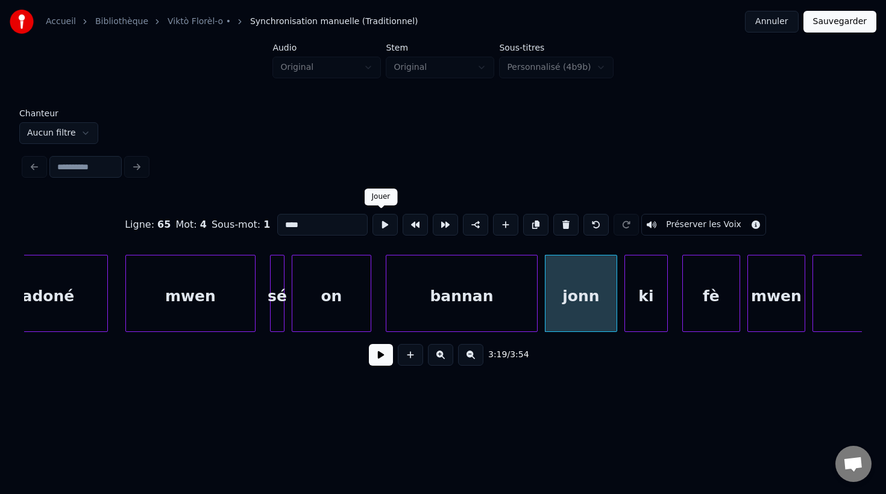
click at [375, 225] on button at bounding box center [384, 225] width 25 height 22
click at [654, 300] on div "ki" at bounding box center [646, 297] width 42 height 82
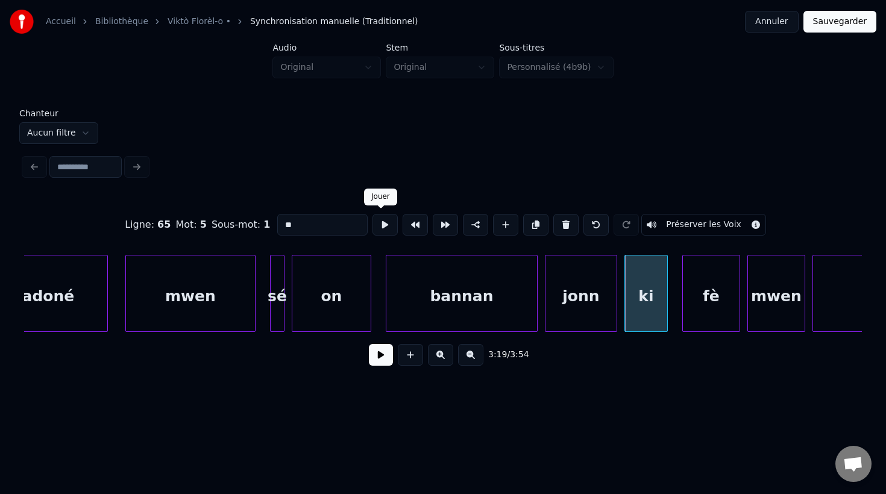
click at [380, 222] on button at bounding box center [384, 225] width 25 height 22
click at [706, 300] on div "fè" at bounding box center [711, 297] width 57 height 82
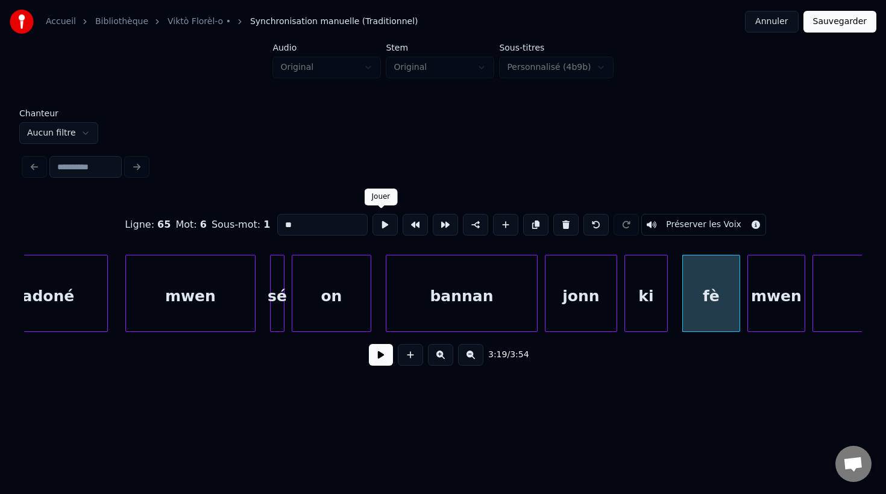
click at [380, 225] on button at bounding box center [384, 225] width 25 height 22
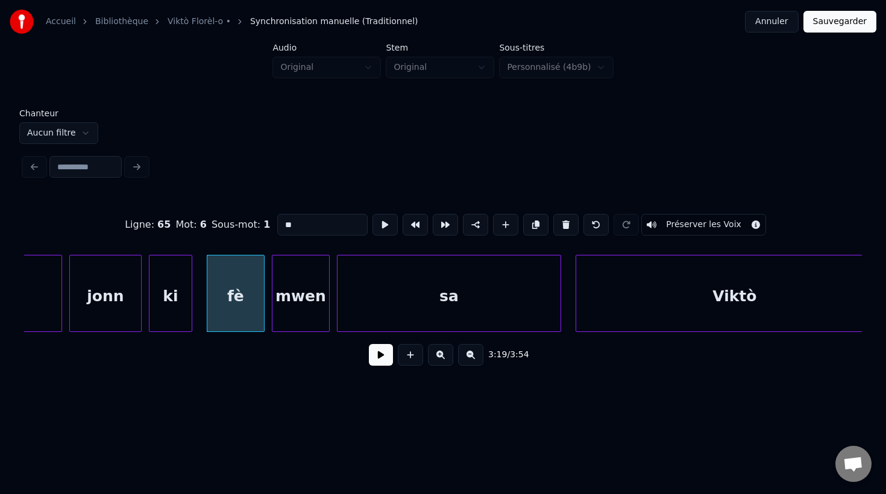
scroll to position [0, 72010]
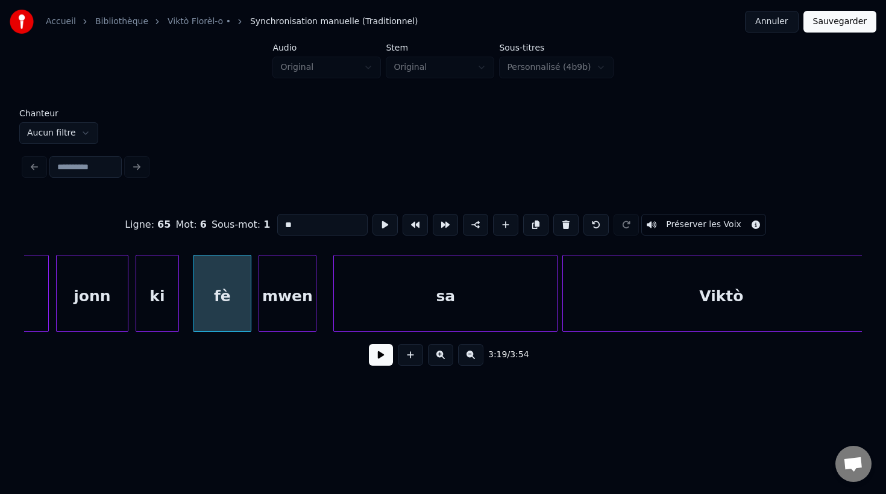
click at [520, 312] on div "sa" at bounding box center [445, 297] width 223 height 82
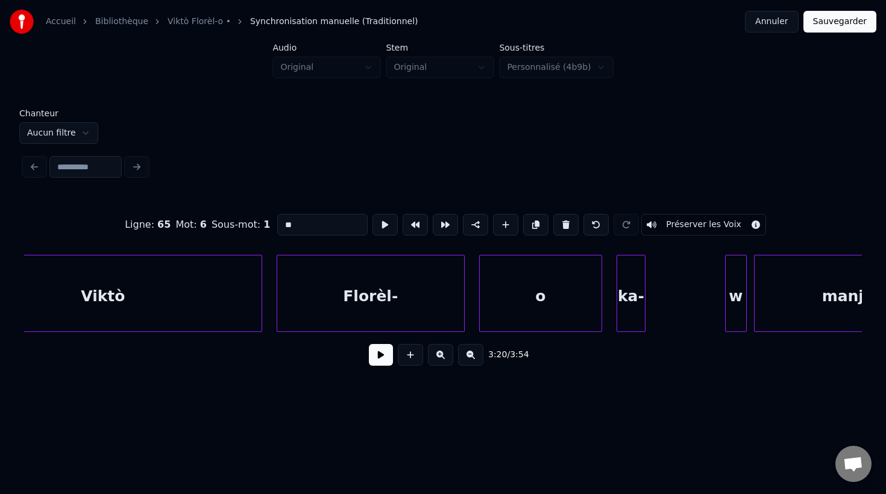
scroll to position [0, 72633]
click at [710, 329] on div at bounding box center [708, 294] width 4 height 76
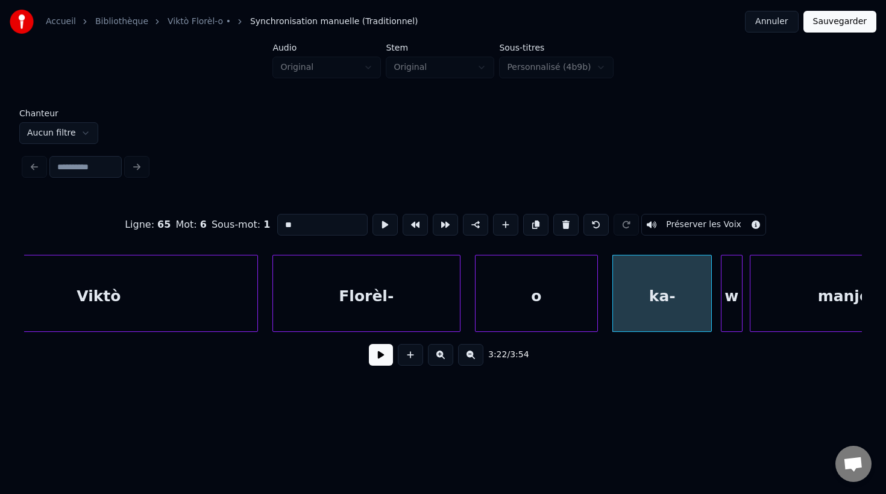
click at [736, 325] on div "w" at bounding box center [731, 297] width 20 height 82
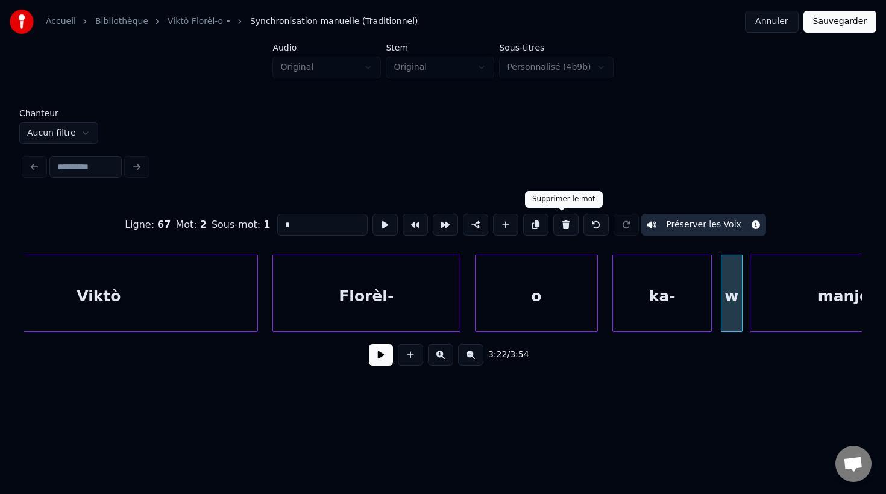
click at [557, 228] on button at bounding box center [565, 225] width 25 height 22
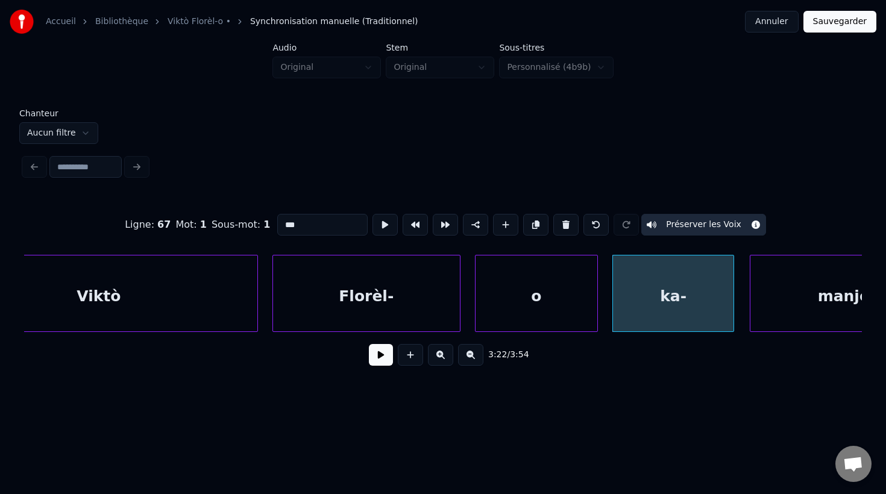
click at [733, 319] on div at bounding box center [732, 294] width 4 height 76
click at [674, 305] on div "ka-" at bounding box center [674, 297] width 122 height 82
click at [317, 224] on input "***" at bounding box center [322, 225] width 90 height 22
click at [557, 307] on div "o" at bounding box center [536, 297] width 122 height 82
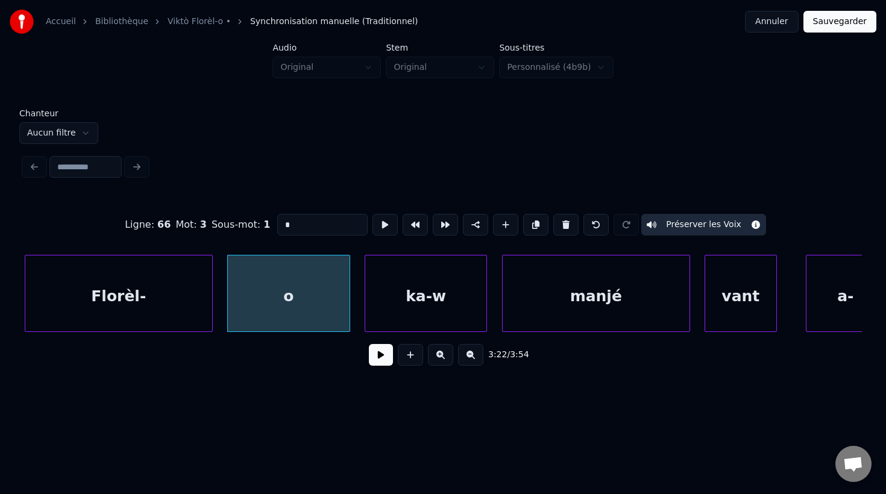
scroll to position [0, 72884]
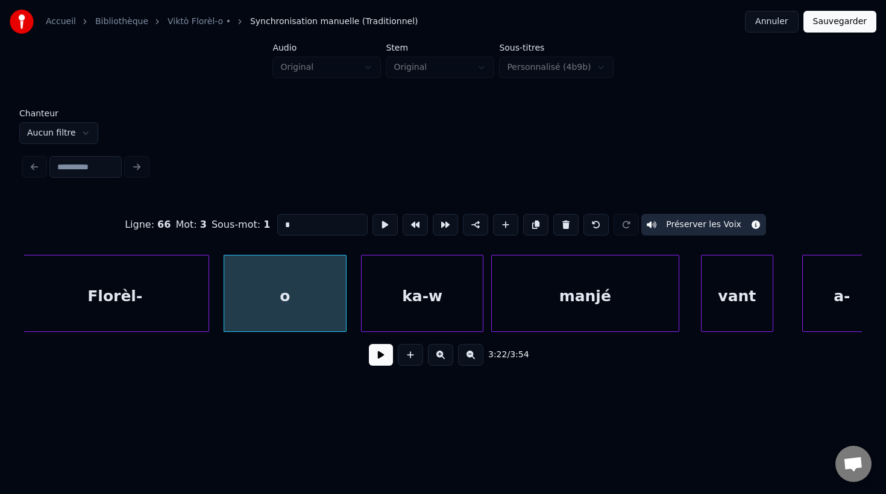
click at [652, 301] on div "manjé" at bounding box center [585, 297] width 187 height 82
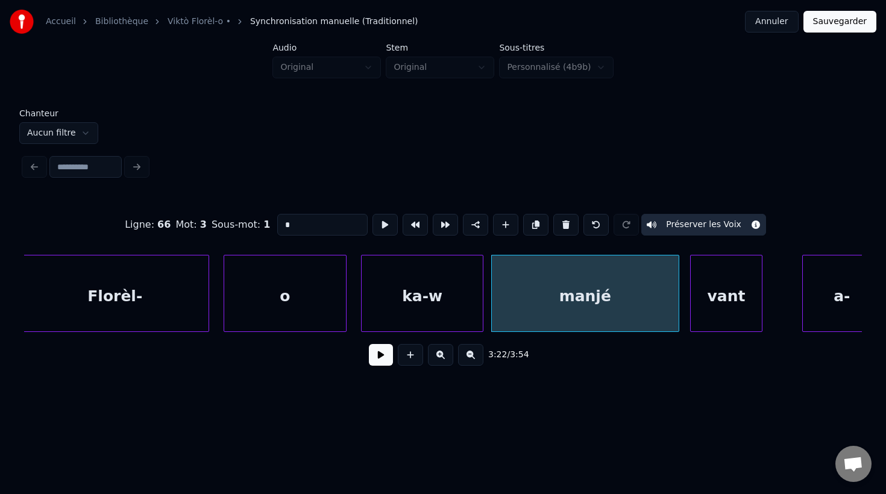
click at [724, 309] on div "vant" at bounding box center [726, 297] width 71 height 82
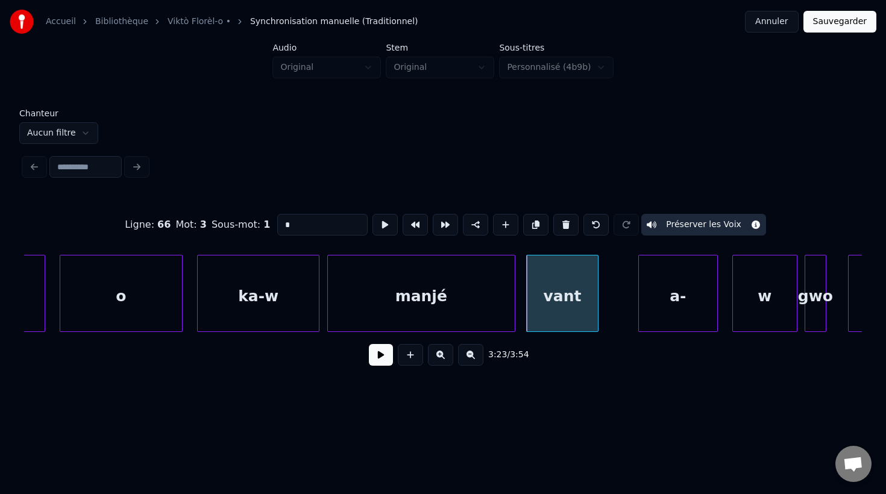
scroll to position [0, 73052]
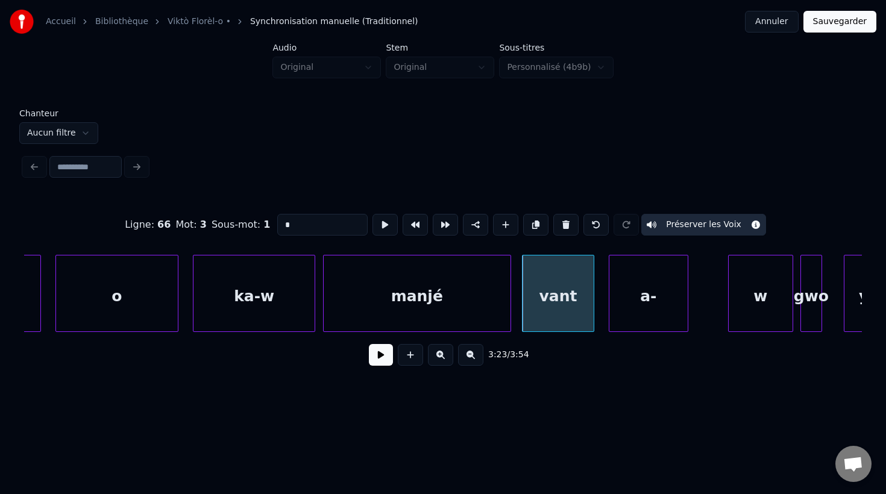
click at [656, 314] on div "a-" at bounding box center [648, 297] width 78 height 82
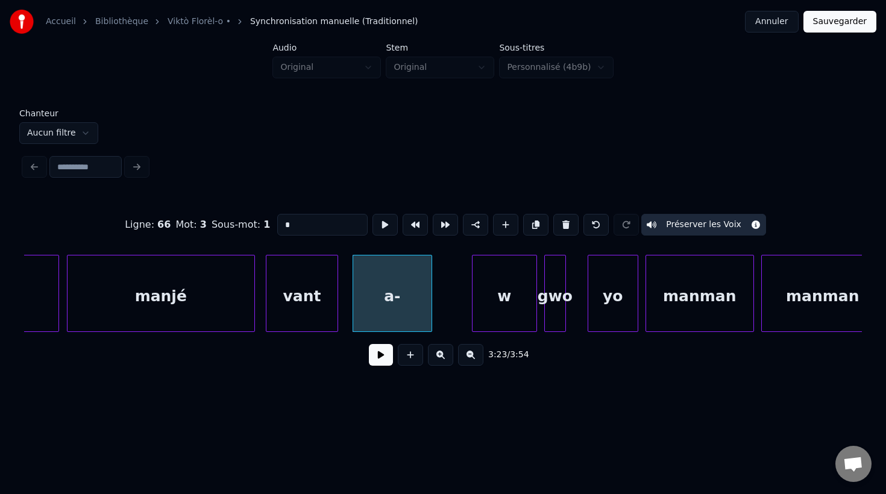
scroll to position [0, 73311]
click at [381, 221] on button at bounding box center [384, 225] width 25 height 22
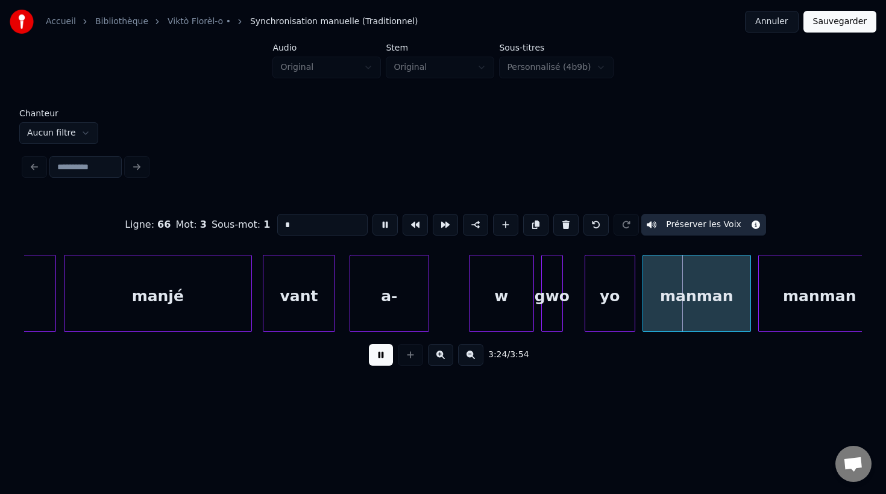
click at [381, 221] on button at bounding box center [384, 225] width 25 height 22
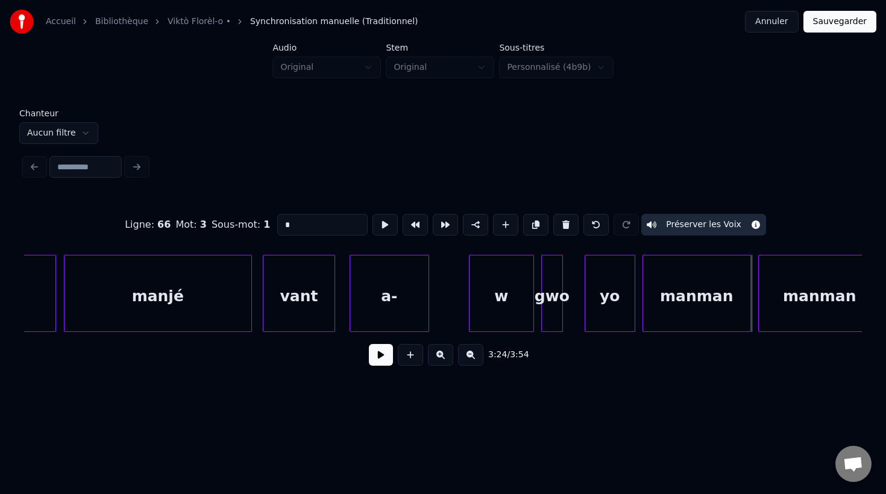
click at [518, 316] on div "w" at bounding box center [501, 297] width 64 height 82
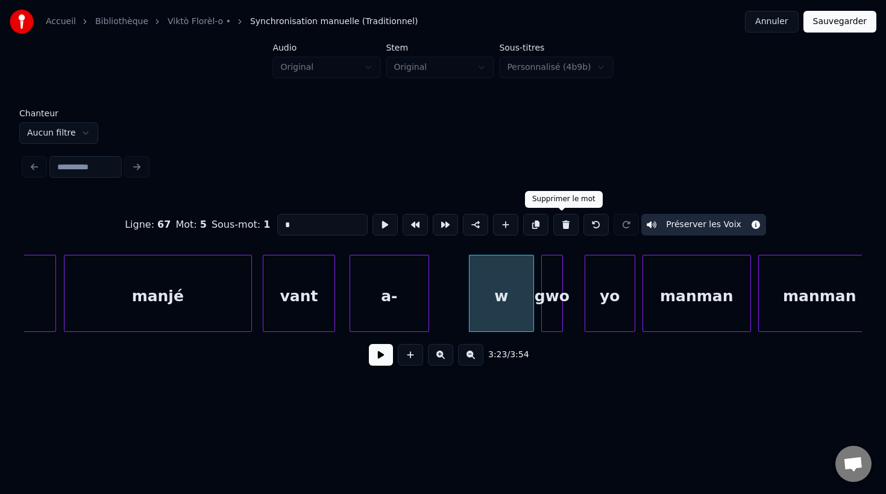
click at [566, 224] on button at bounding box center [565, 225] width 25 height 22
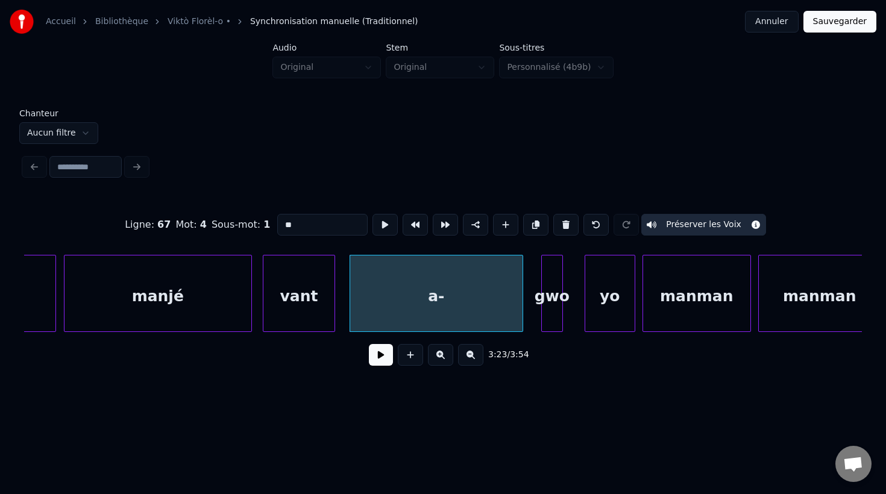
click at [522, 322] on div at bounding box center [521, 294] width 4 height 76
click at [526, 322] on div at bounding box center [526, 294] width 4 height 76
click at [323, 228] on input "**" at bounding box center [322, 225] width 90 height 22
click at [309, 298] on div "vant" at bounding box center [298, 297] width 71 height 82
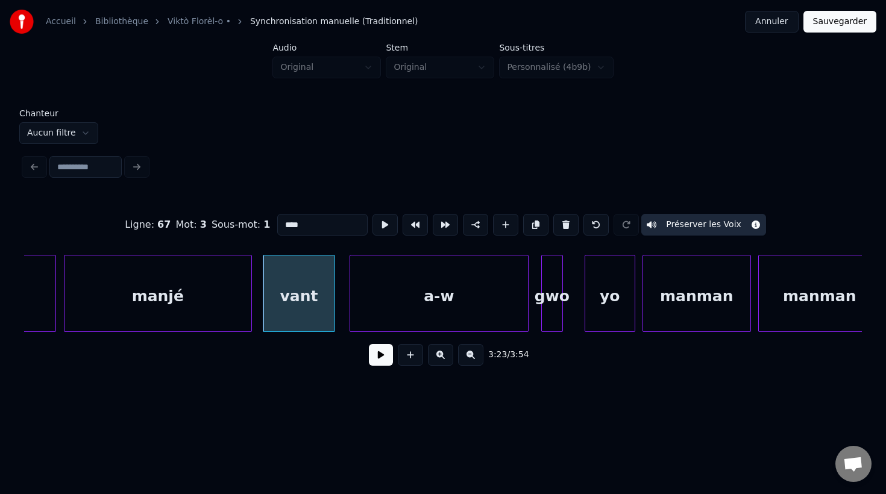
click at [406, 306] on div "a-w" at bounding box center [439, 297] width 178 height 82
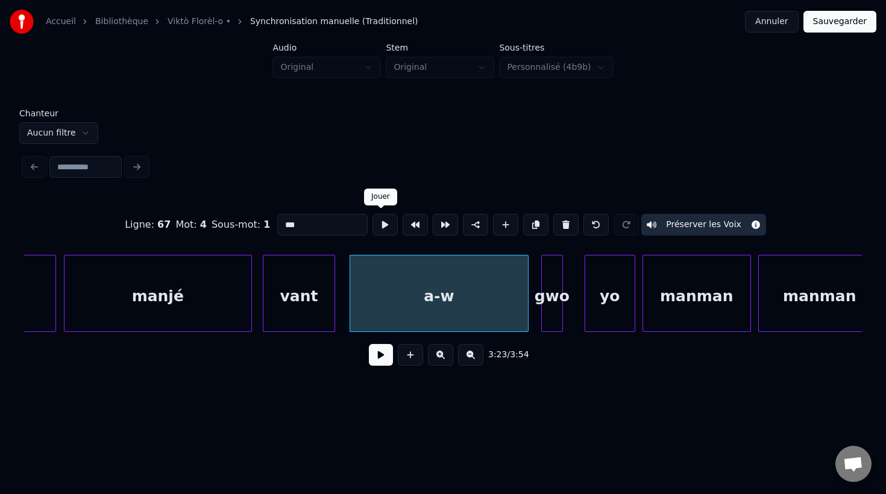
click at [375, 228] on button at bounding box center [384, 225] width 25 height 22
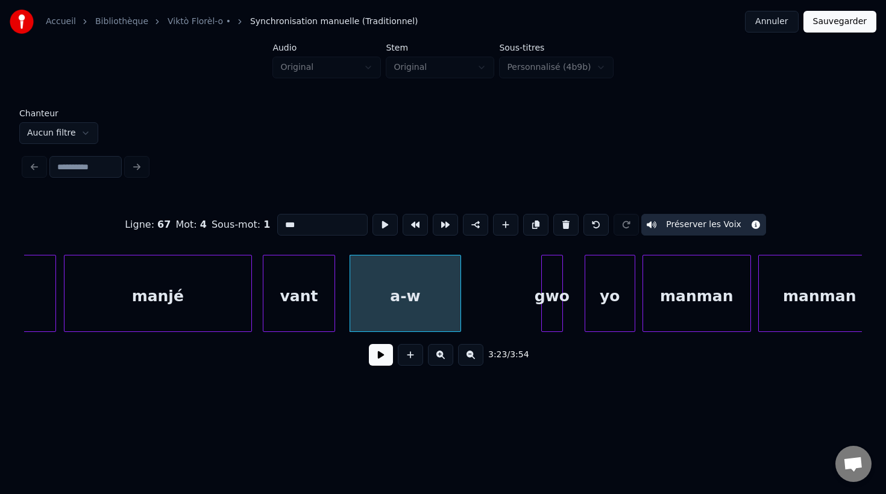
click at [459, 315] on div at bounding box center [459, 294] width 4 height 76
click at [466, 314] on div at bounding box center [468, 294] width 4 height 76
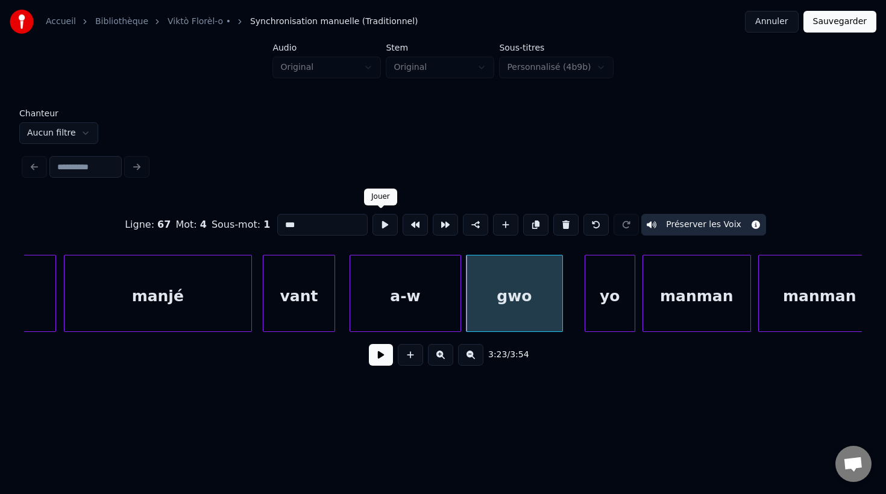
click at [375, 226] on button at bounding box center [384, 225] width 25 height 22
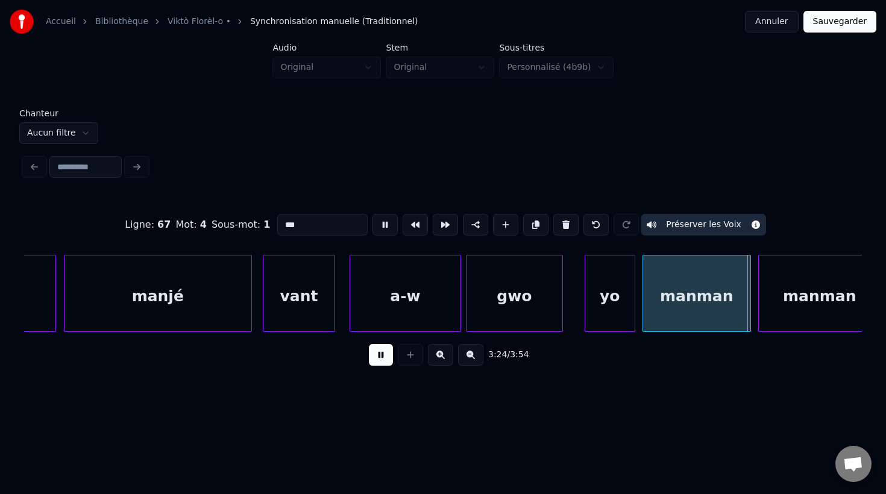
click at [375, 226] on button at bounding box center [384, 225] width 25 height 22
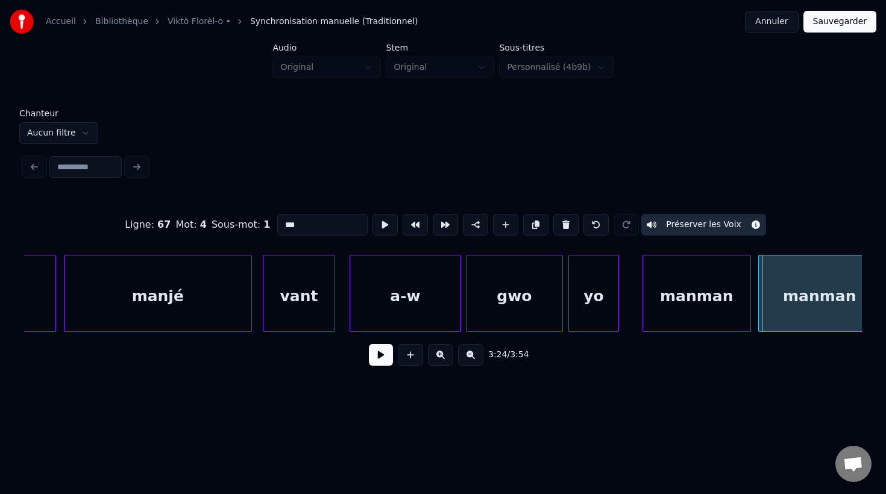
click at [610, 313] on div "yo" at bounding box center [593, 297] width 49 height 82
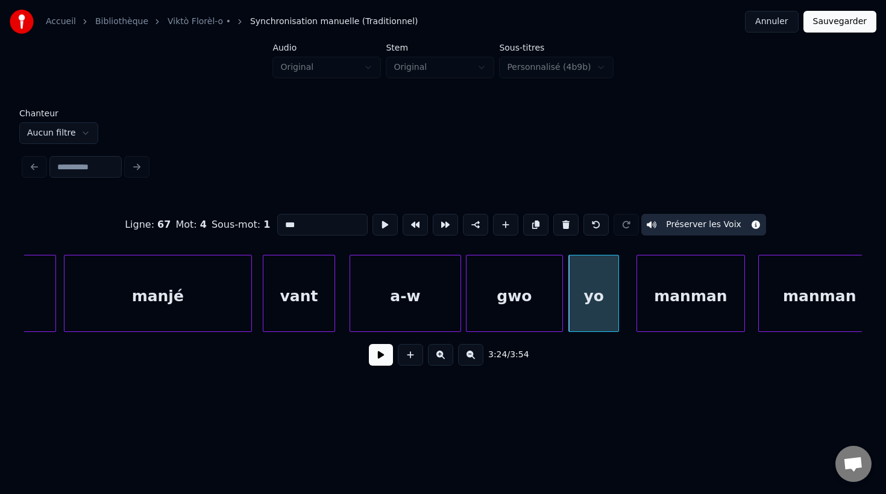
click at [679, 319] on div "manman" at bounding box center [690, 297] width 107 height 82
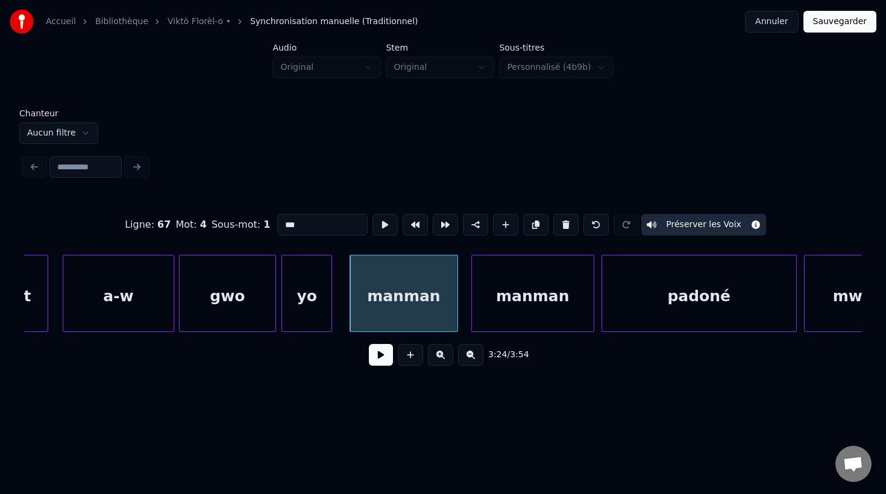
scroll to position [0, 73602]
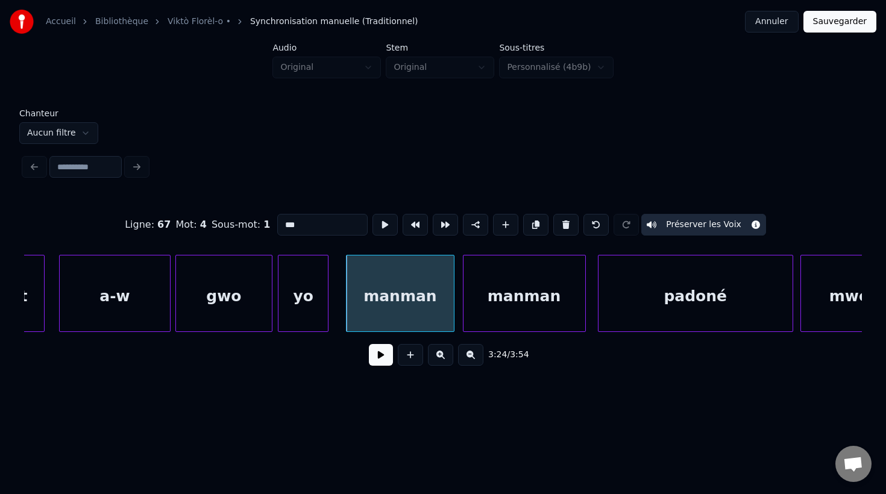
click at [545, 307] on div "manman" at bounding box center [524, 297] width 122 height 82
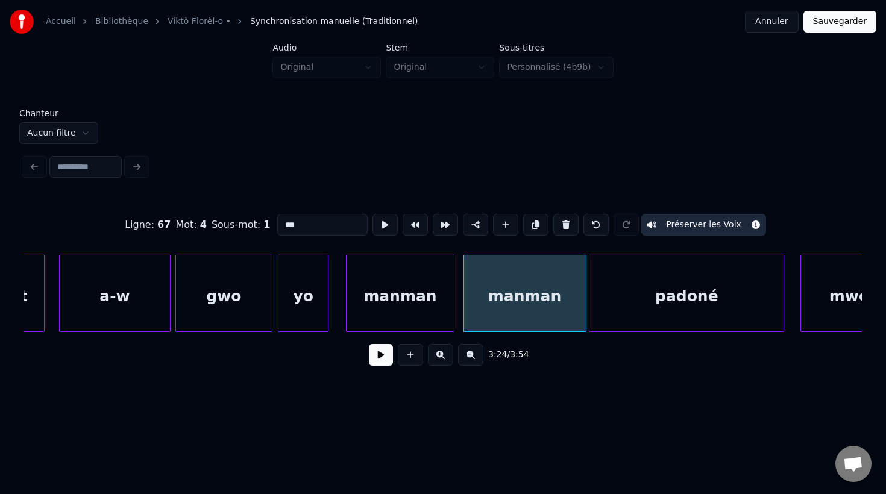
click at [636, 308] on div "padoné" at bounding box center [686, 297] width 194 height 82
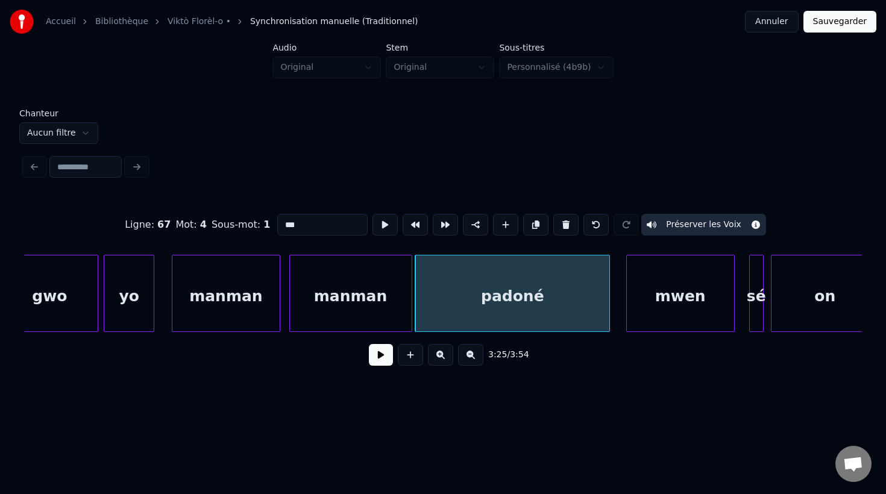
scroll to position [0, 73818]
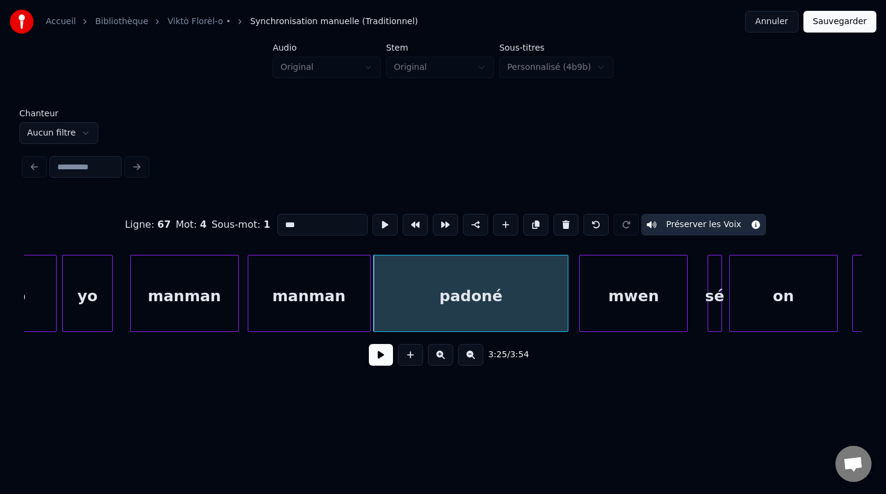
click at [641, 312] on div "mwen" at bounding box center [633, 297] width 107 height 82
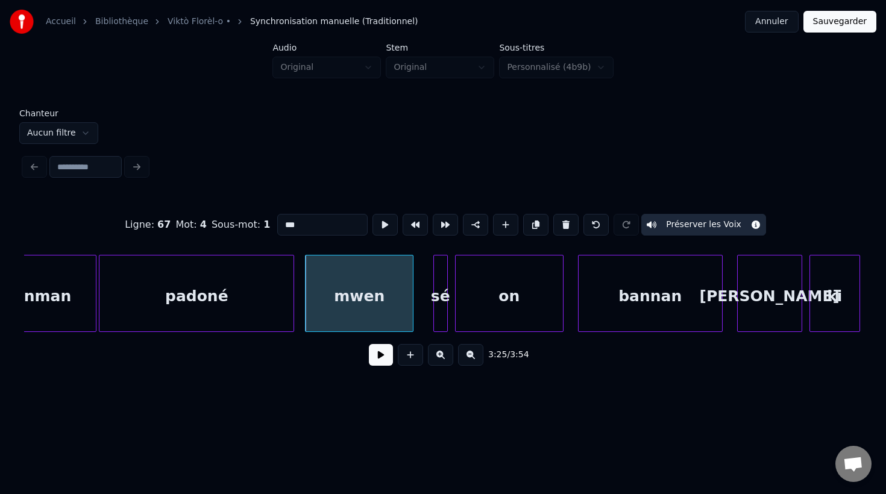
scroll to position [0, 74125]
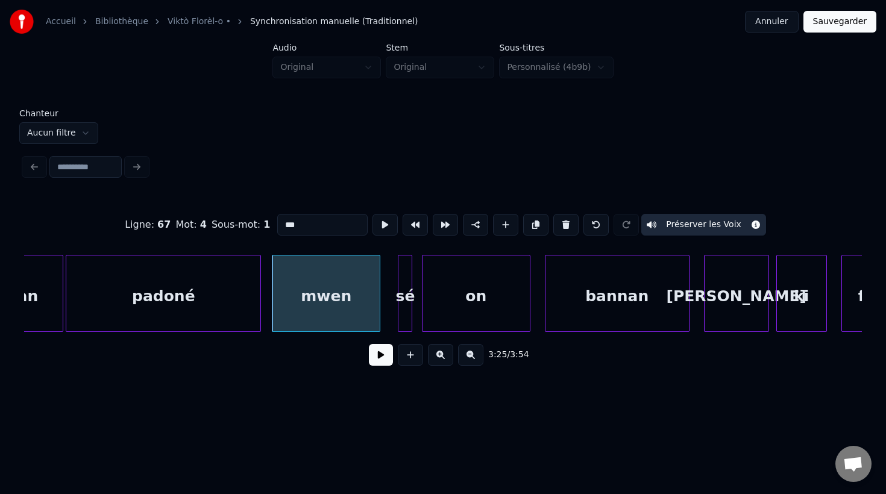
click at [406, 318] on div "sé" at bounding box center [404, 297] width 13 height 82
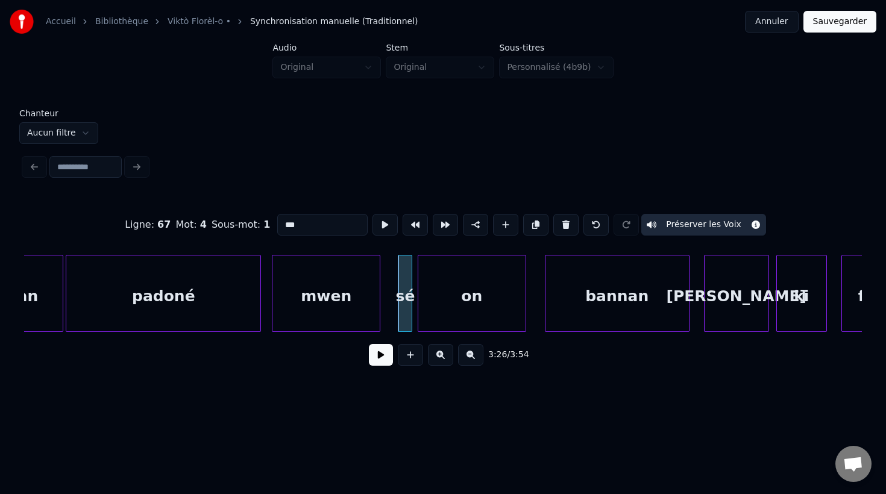
click at [472, 319] on div "on" at bounding box center [471, 297] width 107 height 82
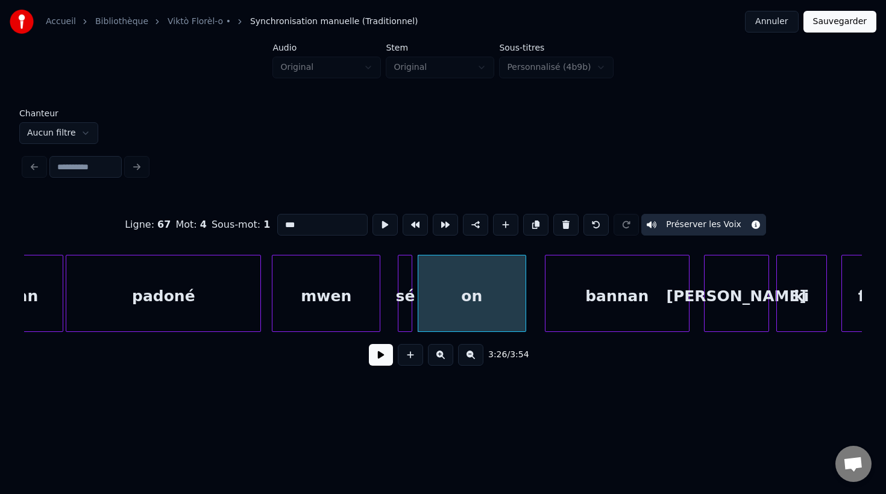
drag, startPoint x: 585, startPoint y: 316, endPoint x: 571, endPoint y: 315, distance: 14.0
click at [588, 317] on div "bannan" at bounding box center [606, 297] width 143 height 82
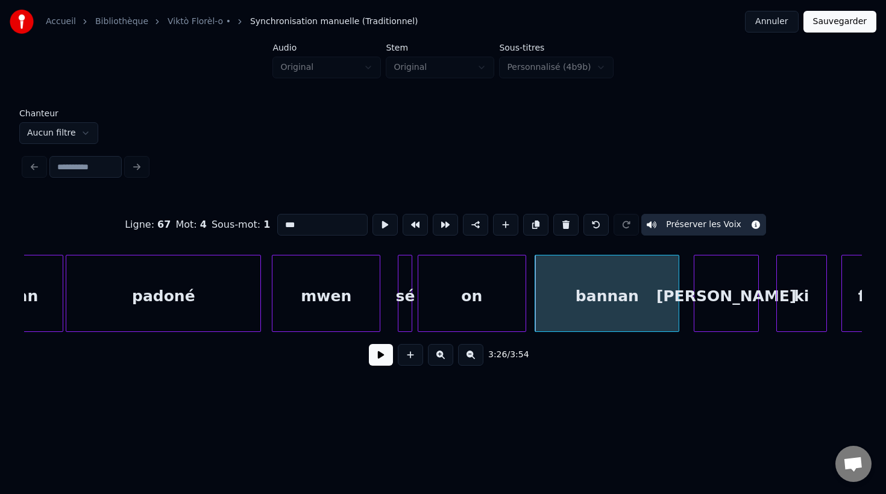
click at [721, 315] on div "[PERSON_NAME]" at bounding box center [726, 297] width 64 height 82
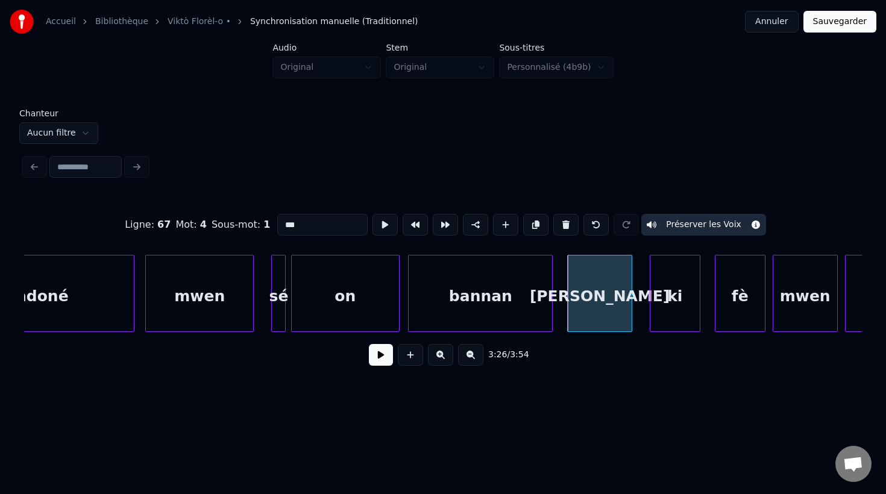
scroll to position [0, 74275]
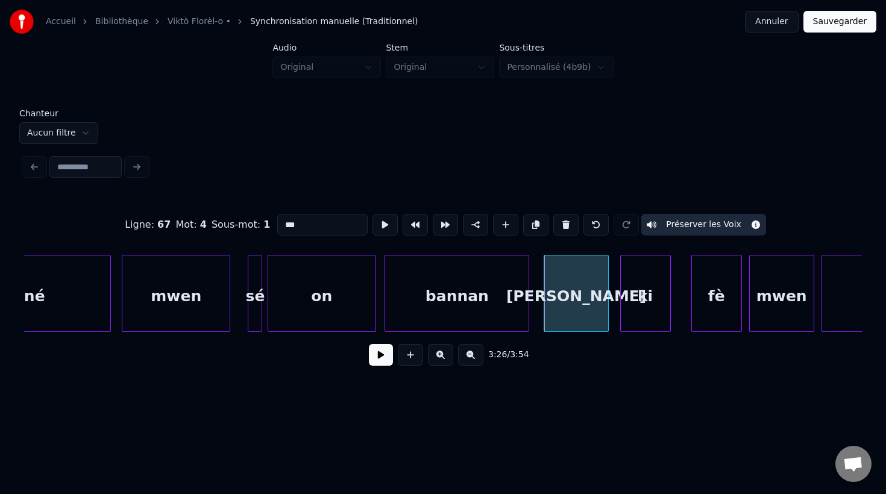
click at [651, 315] on div "ki" at bounding box center [645, 297] width 49 height 82
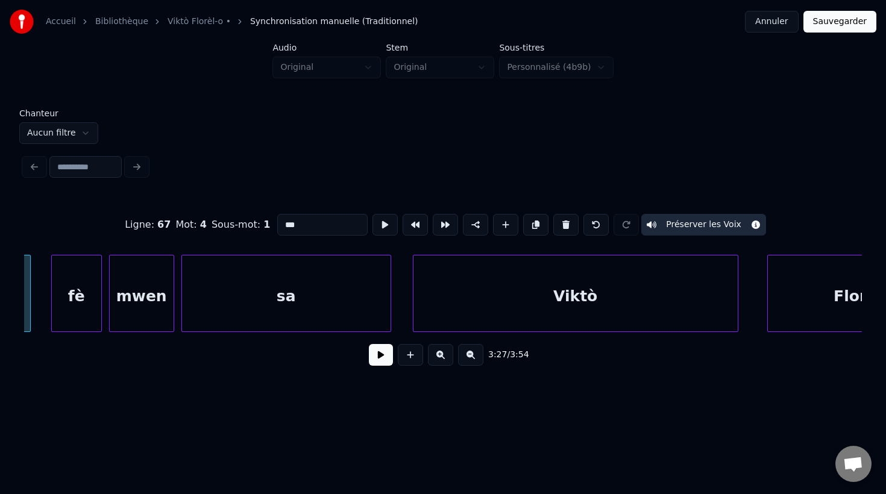
scroll to position [0, 74918]
click at [678, 308] on div "Viktò" at bounding box center [565, 297] width 324 height 82
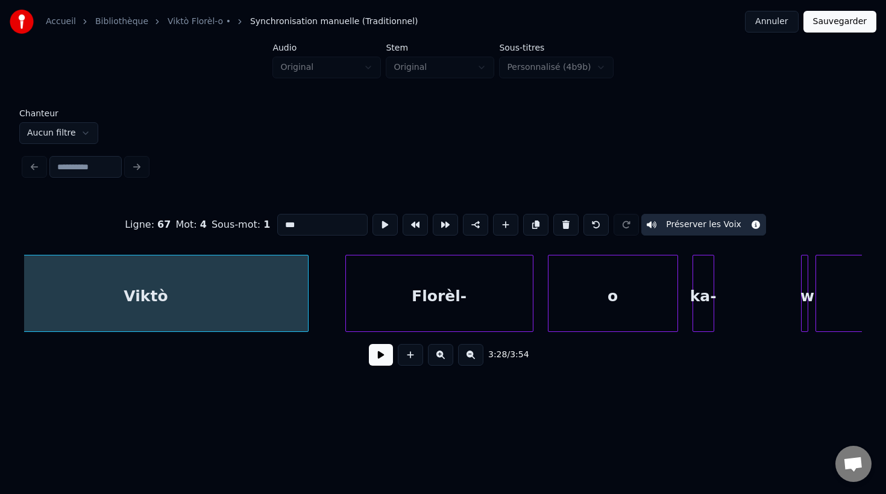
scroll to position [0, 75339]
click at [646, 309] on div "o" at bounding box center [601, 297] width 129 height 82
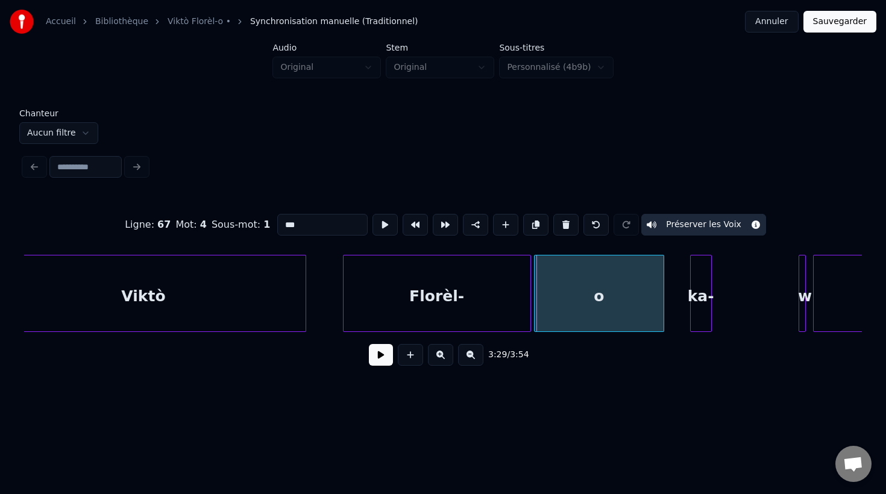
click at [644, 309] on div "o" at bounding box center [599, 297] width 129 height 82
click at [701, 316] on div "ka-" at bounding box center [701, 297] width 20 height 82
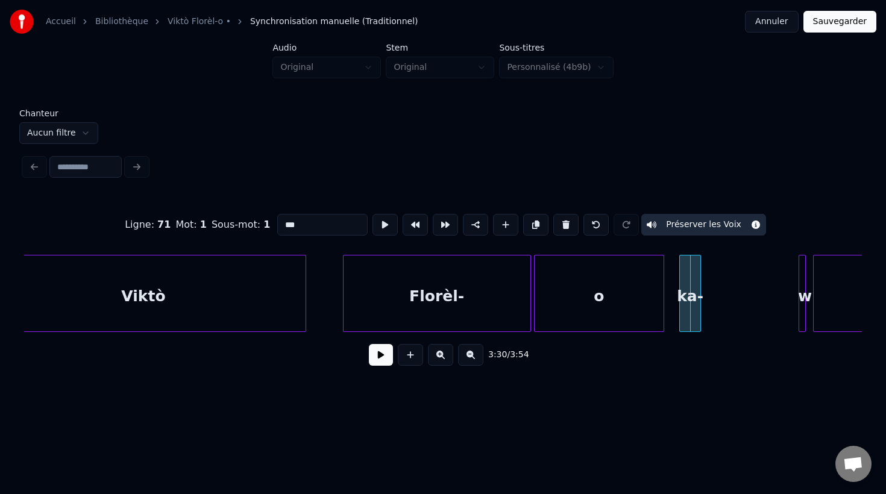
click at [689, 313] on div "ka-" at bounding box center [690, 297] width 20 height 82
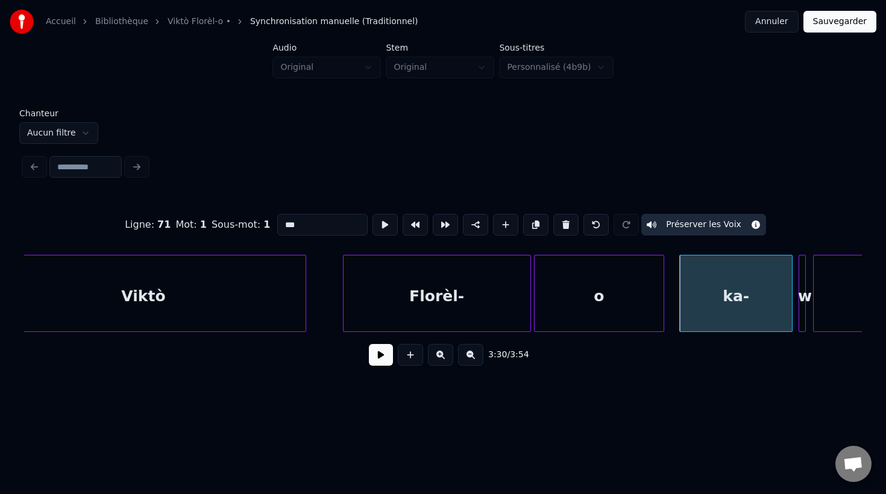
click at [791, 331] on div at bounding box center [790, 294] width 4 height 76
click at [803, 326] on div at bounding box center [803, 294] width 4 height 76
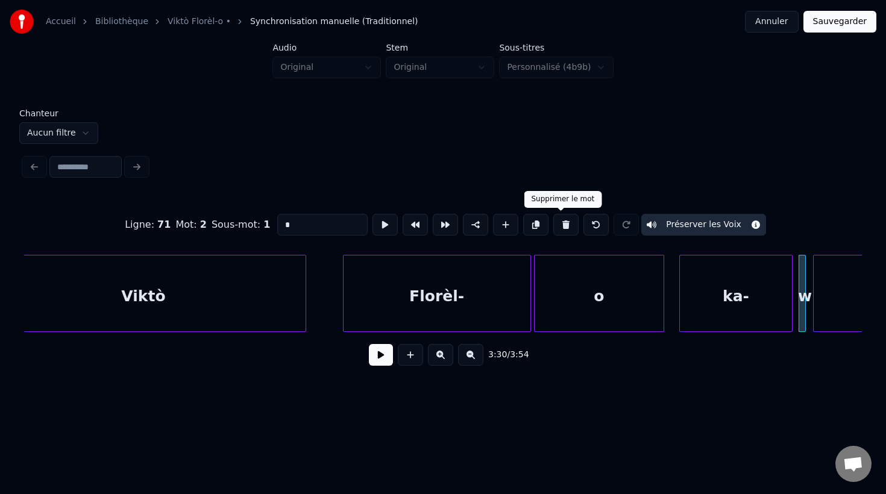
click at [557, 225] on button at bounding box center [565, 225] width 25 height 22
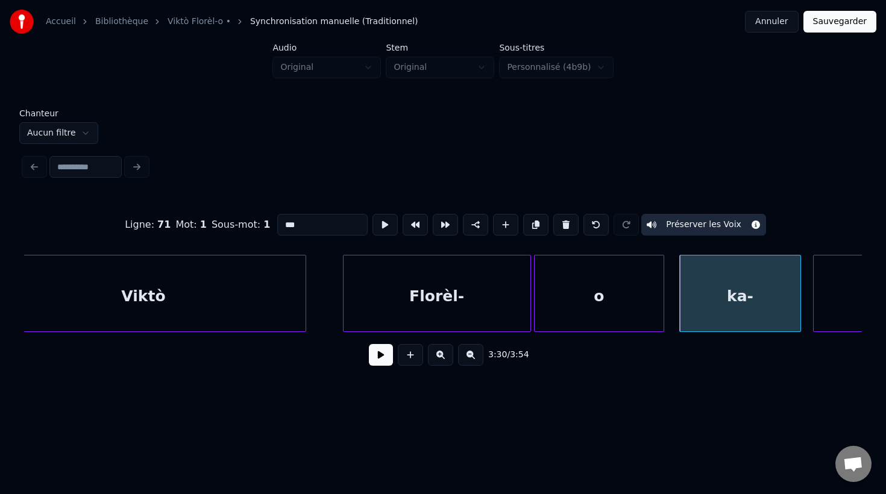
click at [798, 321] on div at bounding box center [799, 294] width 4 height 76
click at [756, 304] on div "ka-" at bounding box center [740, 297] width 121 height 82
click at [332, 227] on input "***" at bounding box center [322, 225] width 90 height 22
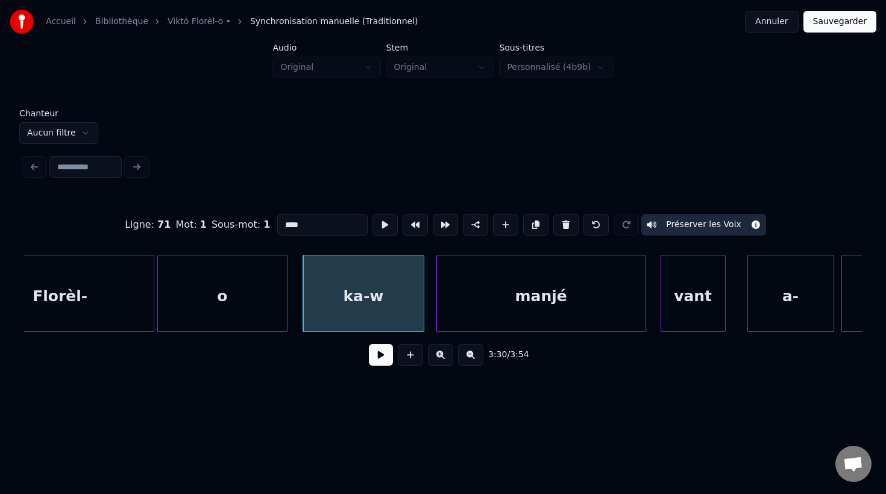
scroll to position [0, 75728]
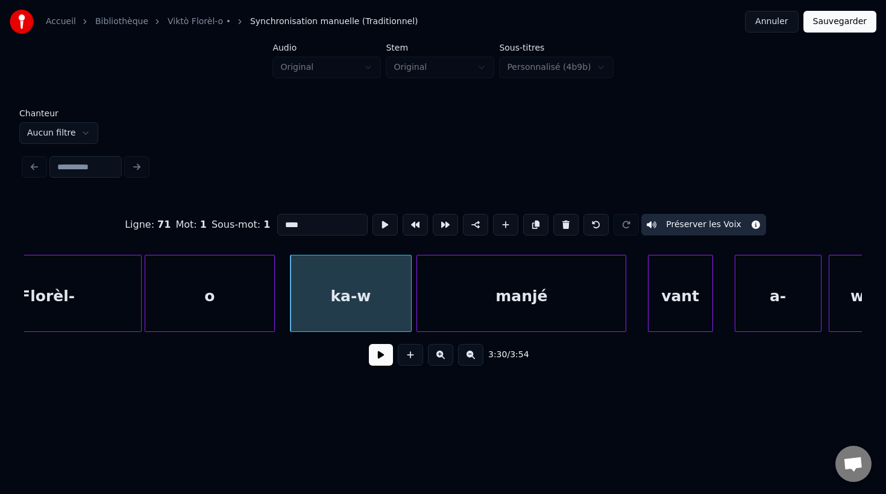
click at [527, 318] on div "manjé" at bounding box center [521, 297] width 209 height 82
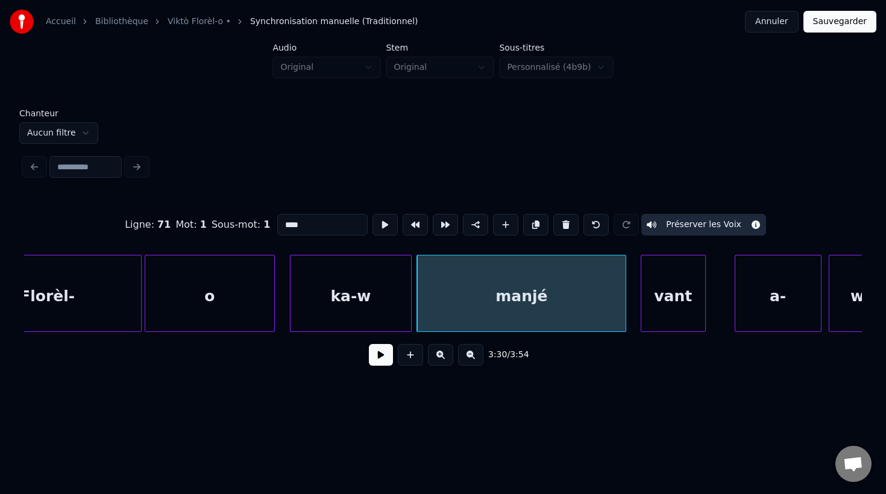
click at [674, 316] on div "vant" at bounding box center [673, 297] width 64 height 82
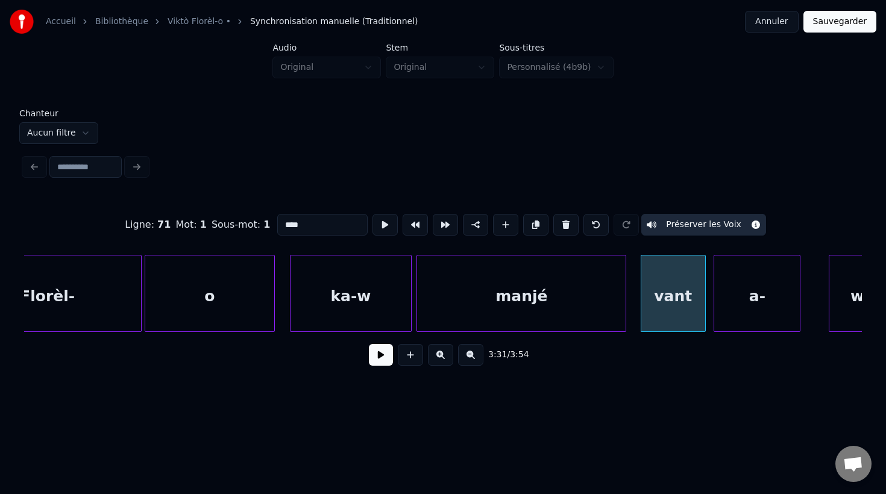
click at [745, 319] on div "a-" at bounding box center [757, 297] width 86 height 82
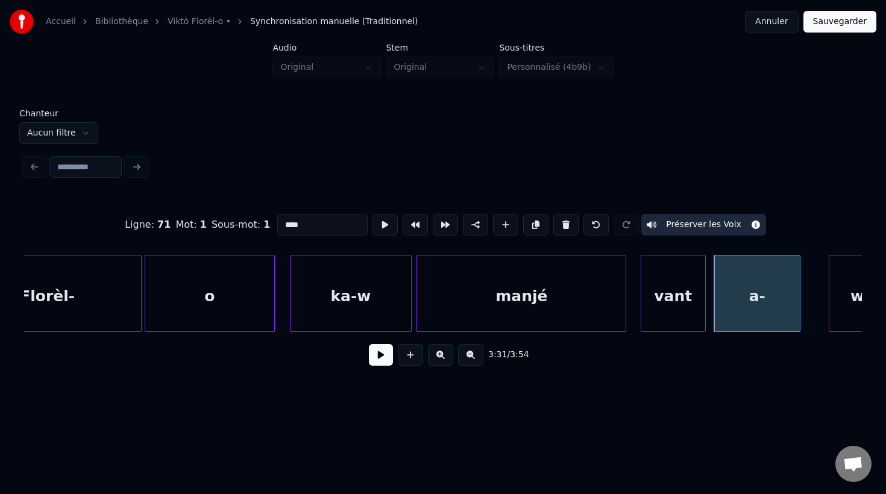
click at [762, 313] on div "a-" at bounding box center [757, 297] width 86 height 82
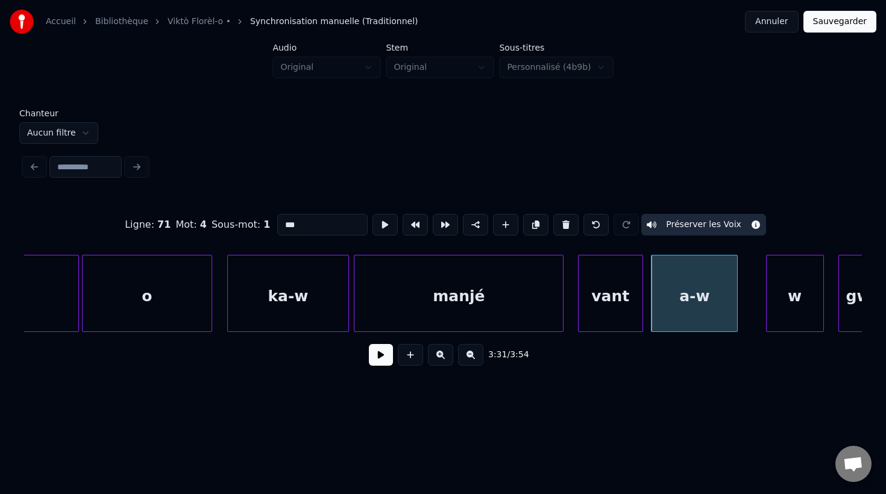
scroll to position [0, 75800]
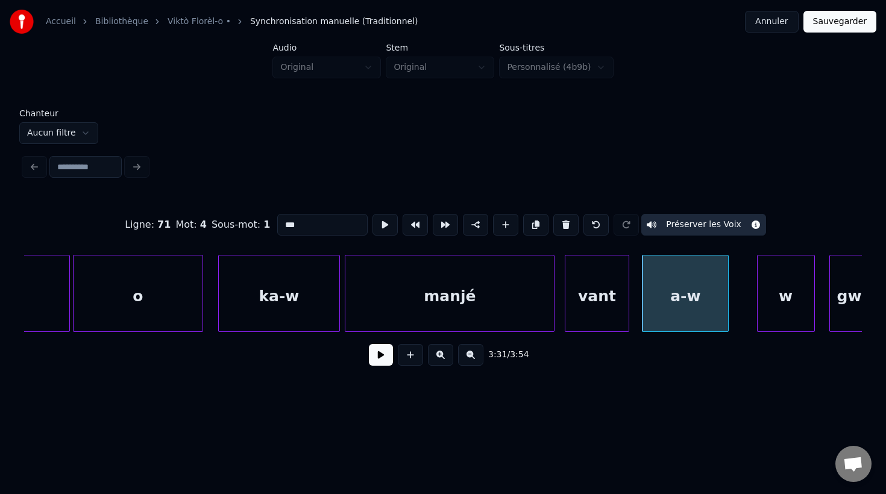
click at [581, 308] on div "vant" at bounding box center [597, 297] width 64 height 82
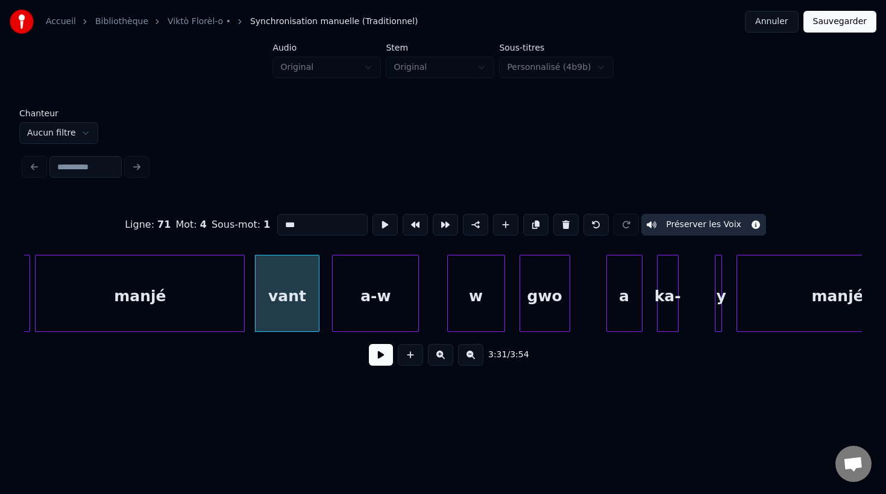
scroll to position [0, 76135]
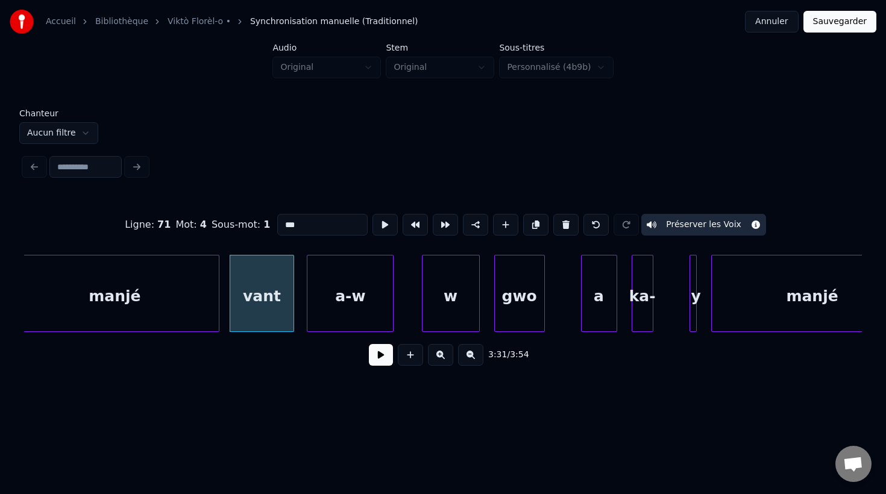
click at [450, 309] on div "w" at bounding box center [450, 297] width 57 height 82
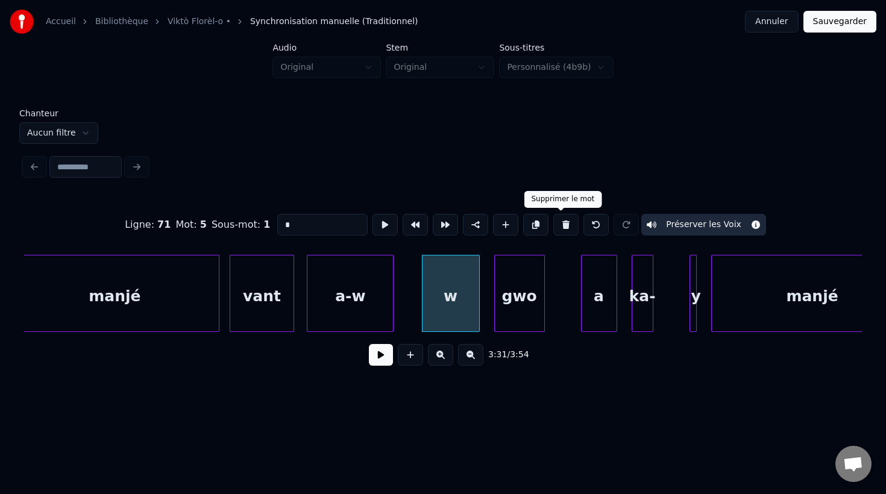
click at [557, 227] on button at bounding box center [565, 225] width 25 height 22
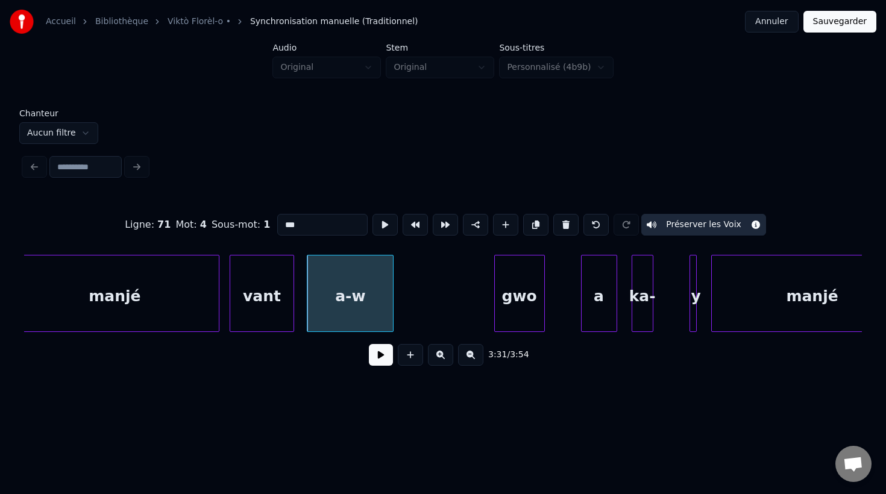
drag, startPoint x: 380, startPoint y: 317, endPoint x: 374, endPoint y: 316, distance: 6.7
click at [347, 317] on div "a-w" at bounding box center [349, 297] width 86 height 82
click at [409, 324] on div at bounding box center [409, 294] width 4 height 76
click at [475, 318] on div at bounding box center [477, 294] width 4 height 76
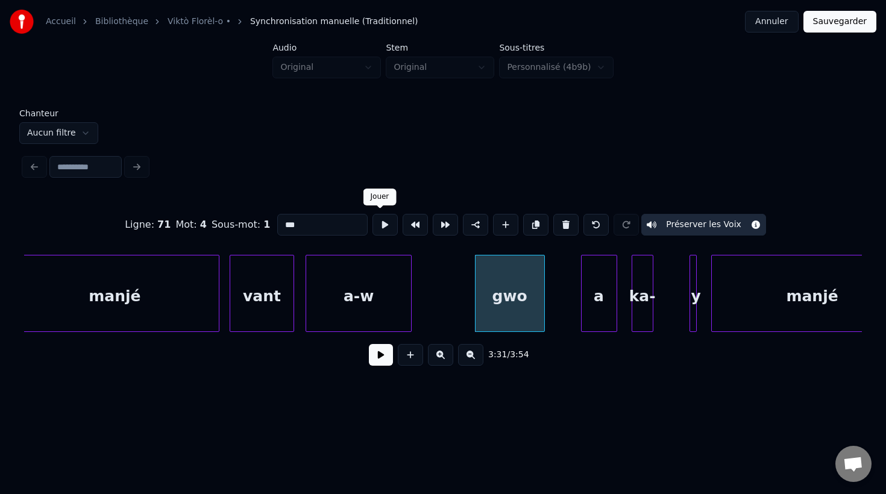
click at [377, 224] on button at bounding box center [384, 225] width 25 height 22
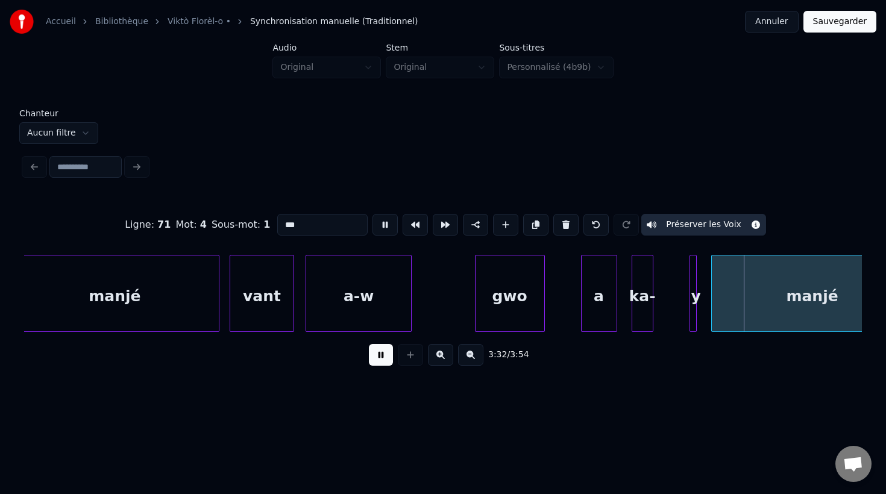
click at [377, 224] on button at bounding box center [384, 225] width 25 height 22
click at [494, 299] on div "gwo" at bounding box center [509, 297] width 69 height 82
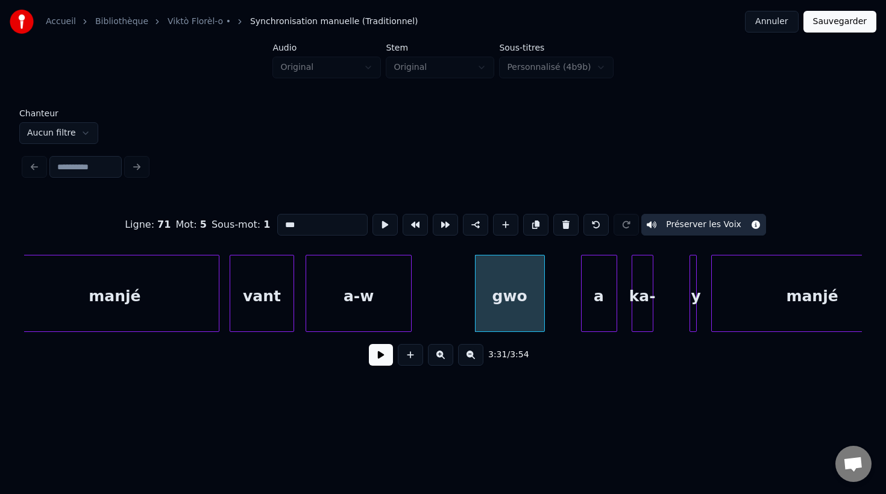
click at [353, 286] on div "a-w" at bounding box center [358, 297] width 105 height 82
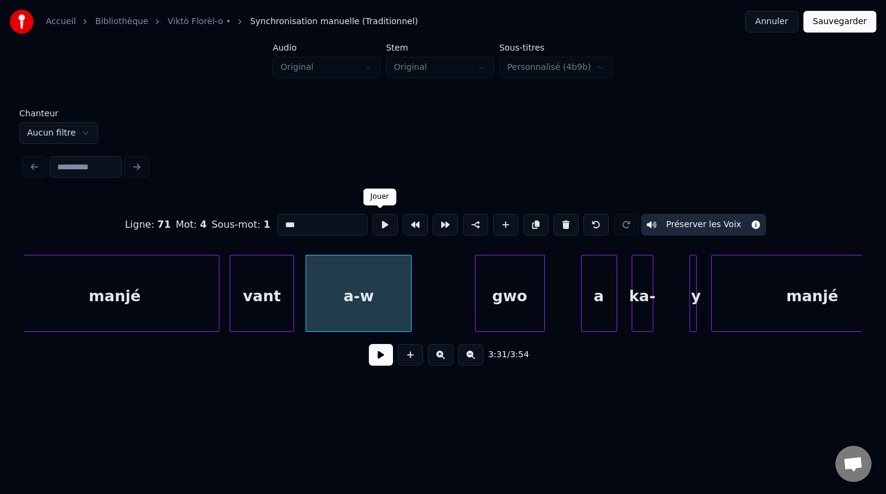
click at [378, 229] on button at bounding box center [384, 225] width 25 height 22
click at [498, 301] on div "gwo" at bounding box center [509, 297] width 69 height 82
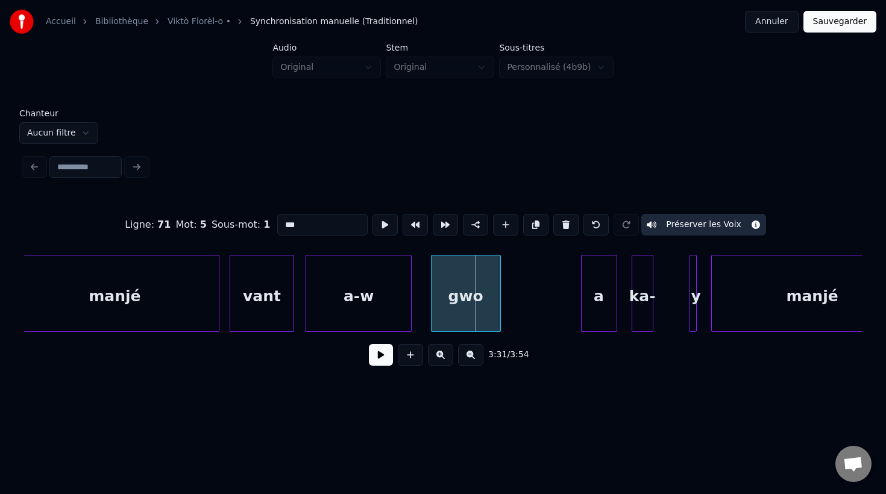
click at [454, 292] on div "gwo" at bounding box center [465, 297] width 69 height 82
click at [380, 225] on button at bounding box center [384, 225] width 25 height 22
click at [548, 321] on div at bounding box center [546, 294] width 4 height 76
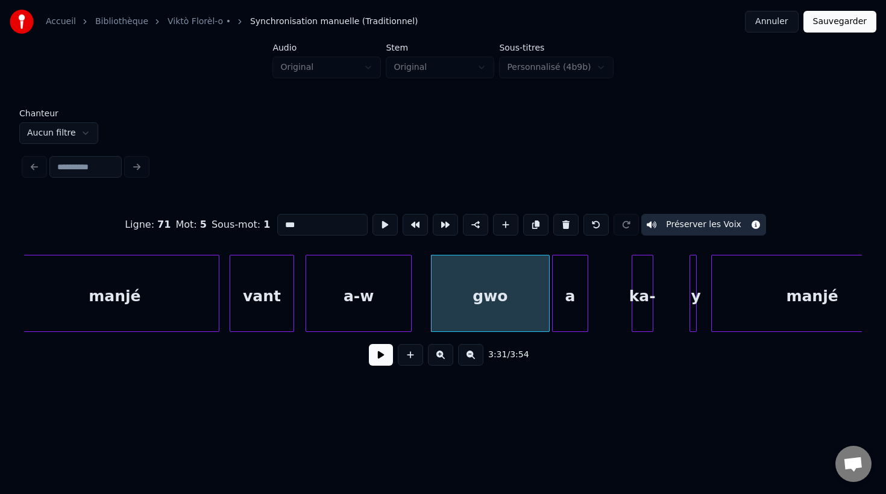
click at [577, 322] on div "a" at bounding box center [570, 297] width 35 height 82
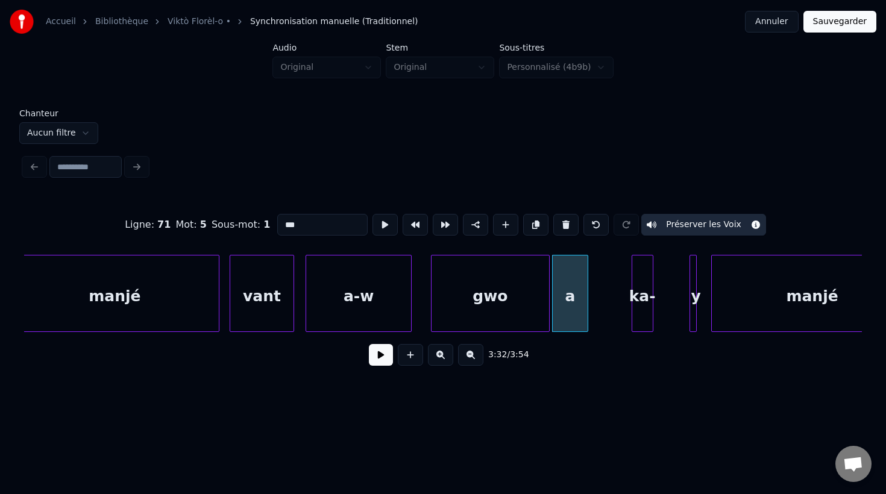
click at [451, 309] on div "gwo" at bounding box center [490, 297] width 118 height 82
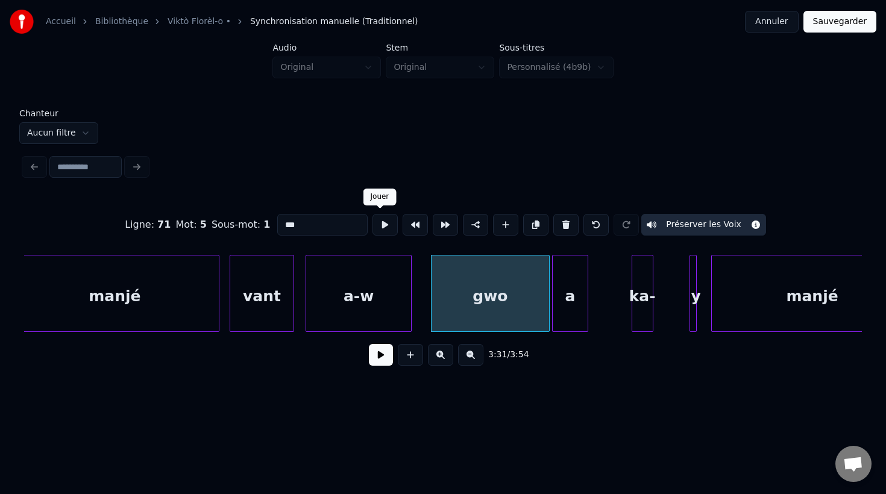
click at [378, 229] on button at bounding box center [384, 225] width 25 height 22
click at [525, 298] on div at bounding box center [524, 294] width 4 height 76
click at [565, 314] on div "a" at bounding box center [570, 297] width 35 height 82
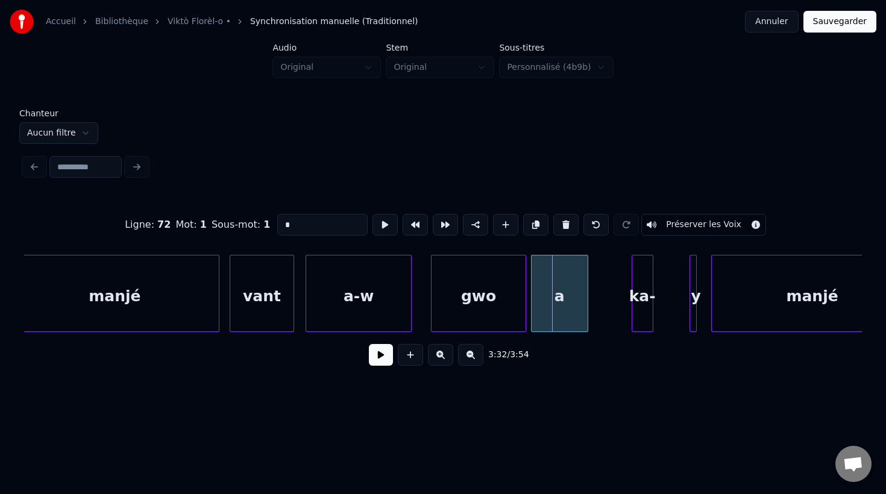
click at [531, 305] on div at bounding box center [533, 294] width 4 height 76
click at [466, 310] on div "gwo" at bounding box center [478, 297] width 95 height 82
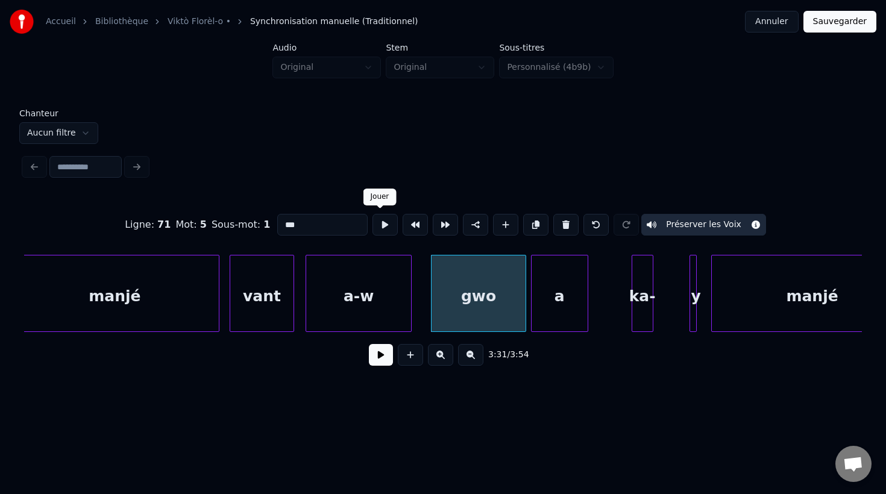
click at [378, 230] on button at bounding box center [384, 225] width 25 height 22
click at [366, 278] on div "a-w" at bounding box center [358, 297] width 105 height 82
type input "***"
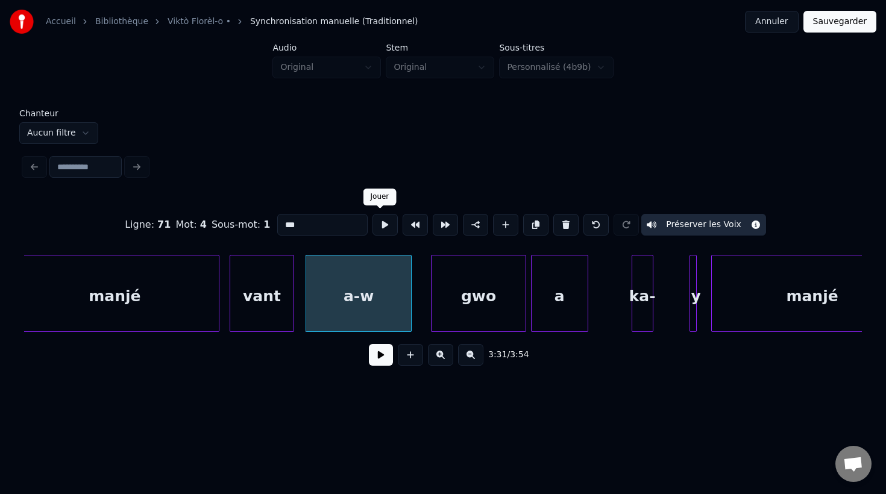
click at [381, 230] on button at bounding box center [384, 225] width 25 height 22
click at [405, 318] on div "a-w" at bounding box center [352, 293] width 107 height 77
drag, startPoint x: 466, startPoint y: 319, endPoint x: 445, endPoint y: 319, distance: 21.1
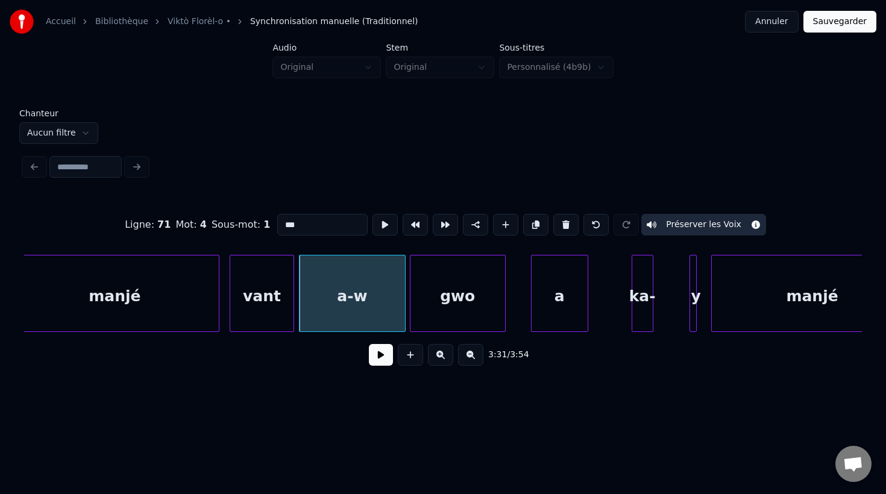
click at [450, 319] on div "gwo" at bounding box center [457, 297] width 95 height 82
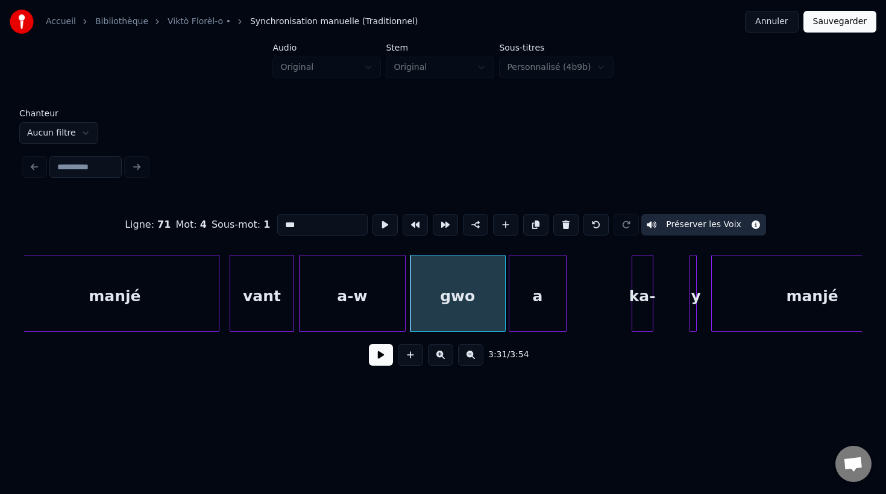
click at [519, 322] on div "a" at bounding box center [537, 297] width 56 height 82
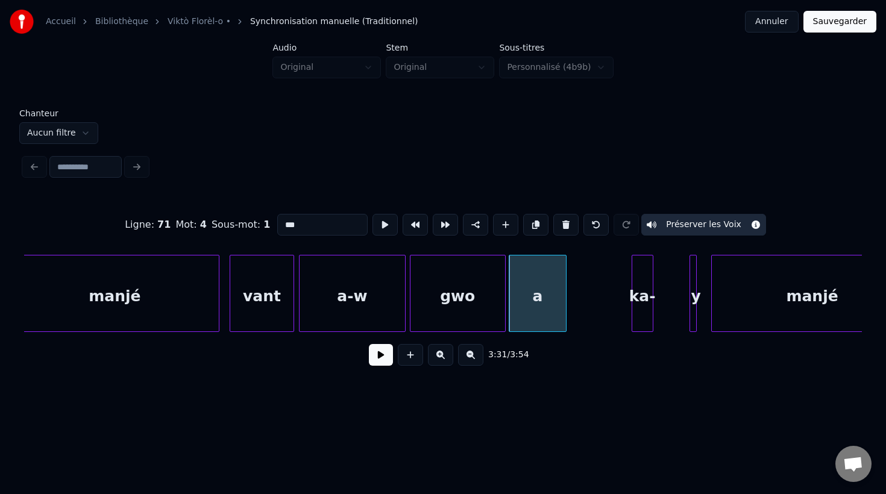
click at [355, 305] on div "a-w" at bounding box center [351, 297] width 105 height 82
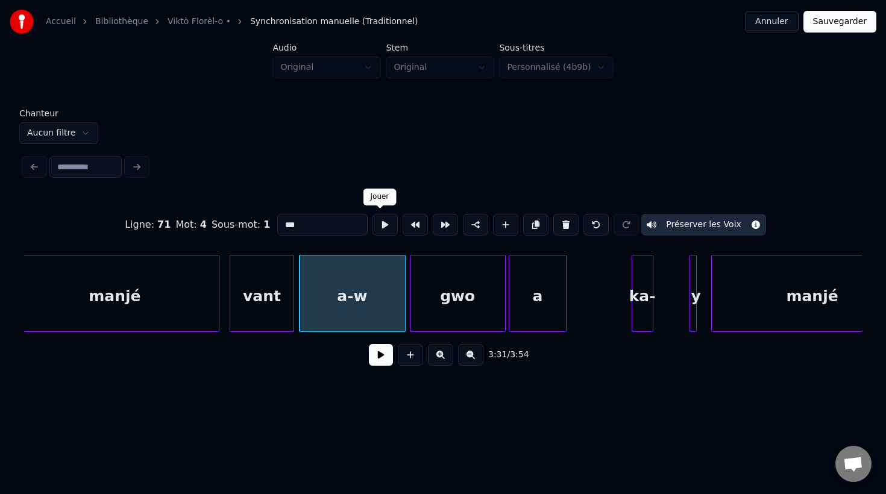
click at [375, 226] on button at bounding box center [384, 225] width 25 height 22
click at [377, 361] on button at bounding box center [381, 355] width 24 height 22
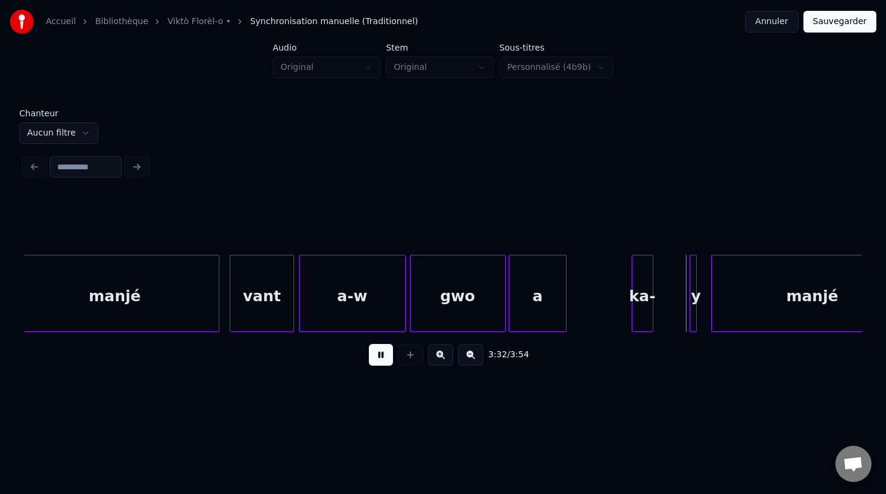
click at [377, 361] on button at bounding box center [381, 355] width 24 height 22
click at [610, 317] on div at bounding box center [611, 294] width 4 height 76
click at [694, 319] on div at bounding box center [694, 294] width 4 height 76
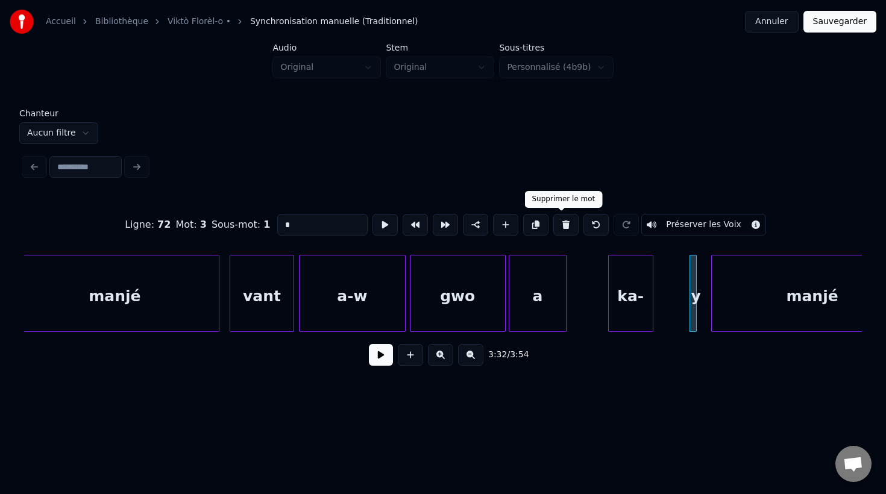
click at [562, 227] on button at bounding box center [565, 225] width 25 height 22
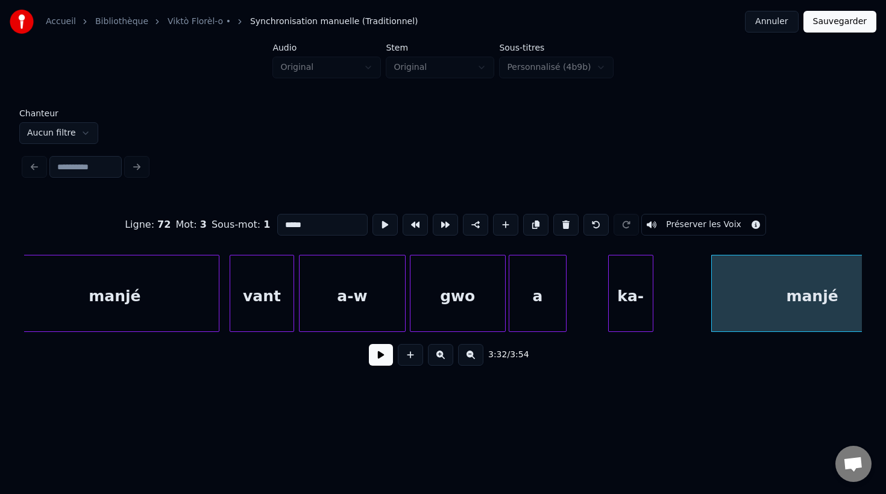
click at [625, 311] on div "ka-" at bounding box center [631, 297] width 44 height 82
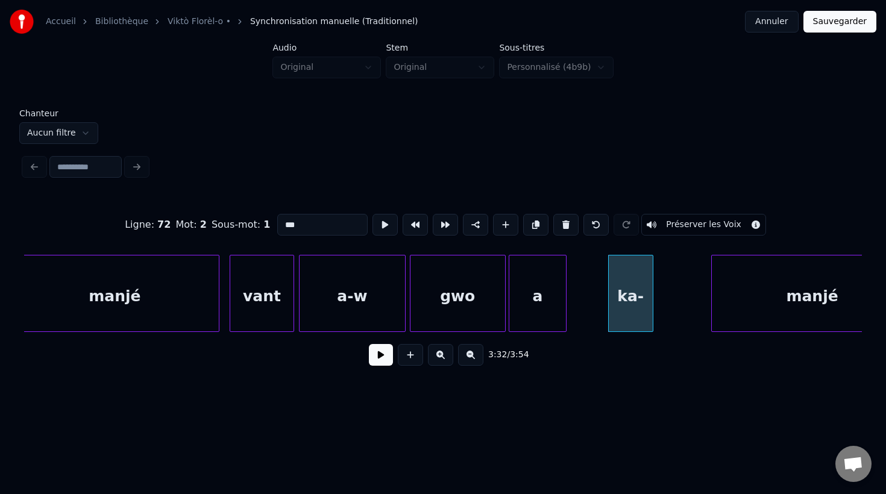
click at [626, 307] on div "ka-" at bounding box center [631, 297] width 44 height 82
click at [319, 223] on input "***" at bounding box center [322, 225] width 90 height 22
click at [700, 313] on div at bounding box center [699, 294] width 4 height 76
click at [319, 300] on div "a-w" at bounding box center [351, 297] width 105 height 82
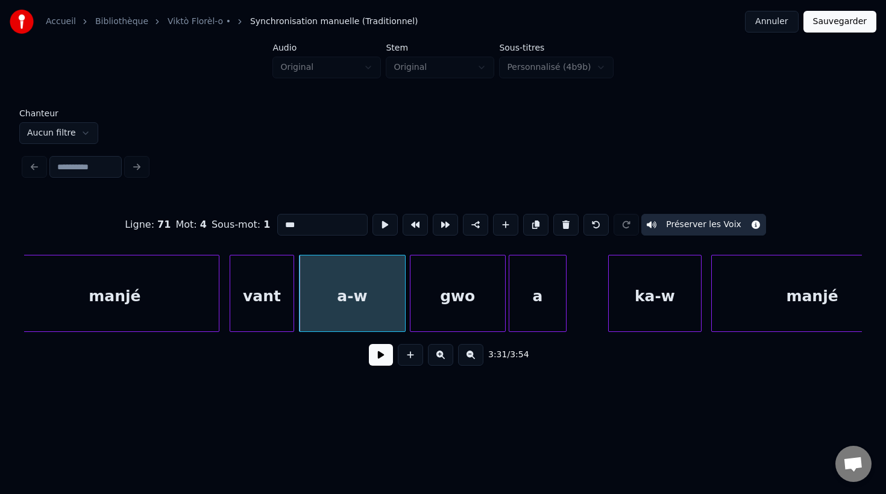
type input "***"
click at [379, 356] on button at bounding box center [381, 355] width 24 height 22
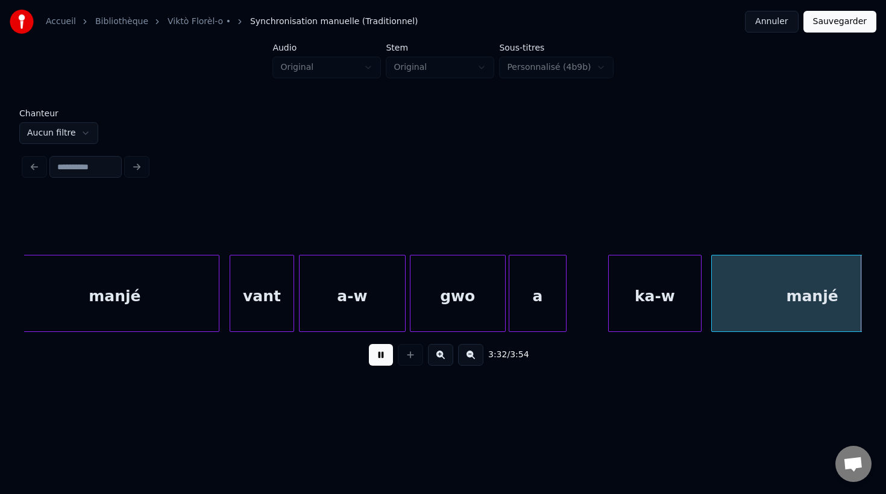
click at [379, 356] on button at bounding box center [381, 355] width 24 height 22
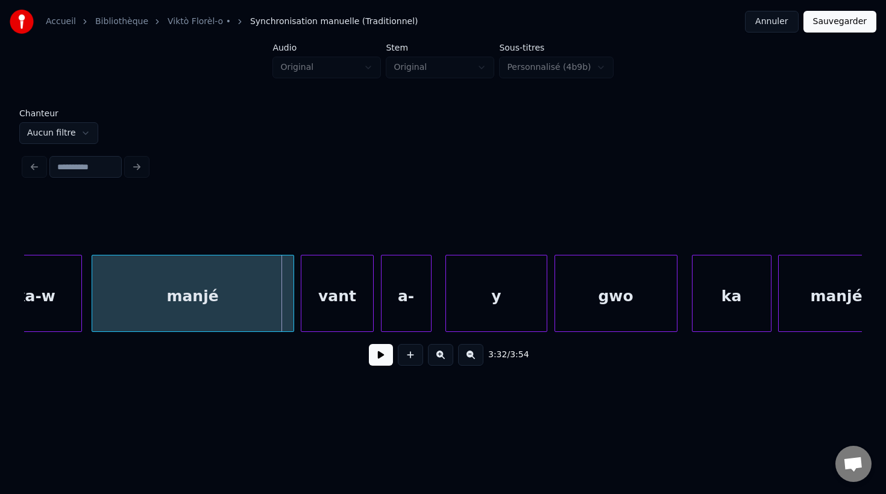
scroll to position [0, 76752]
click at [223, 306] on div "manjé" at bounding box center [191, 297] width 201 height 82
click at [322, 308] on div "vant" at bounding box center [331, 297] width 71 height 82
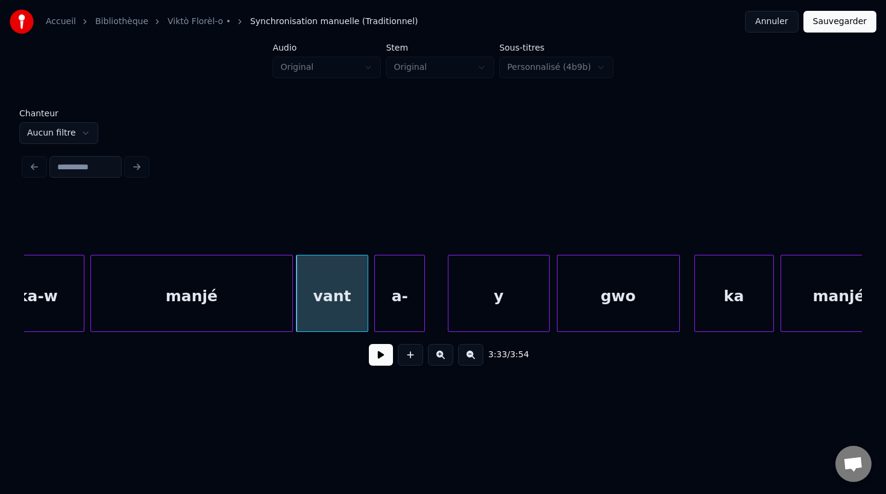
click at [395, 317] on div "a-" at bounding box center [399, 297] width 49 height 82
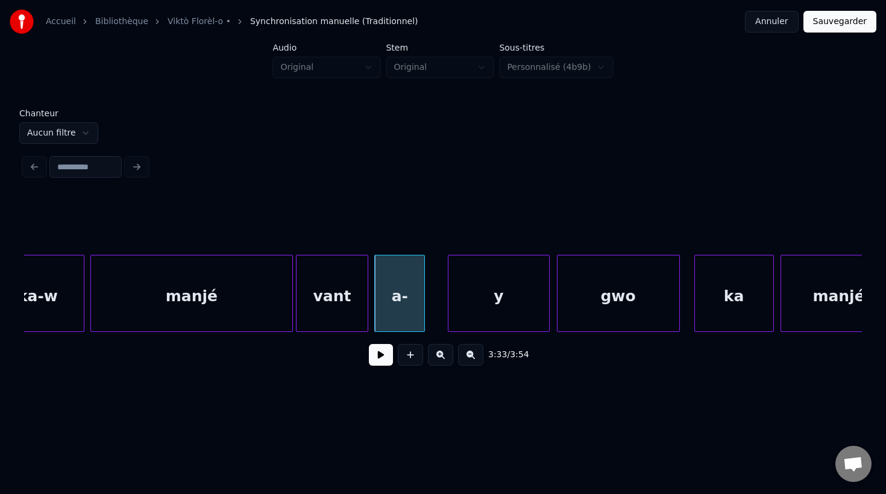
click at [466, 315] on div "y" at bounding box center [498, 297] width 100 height 82
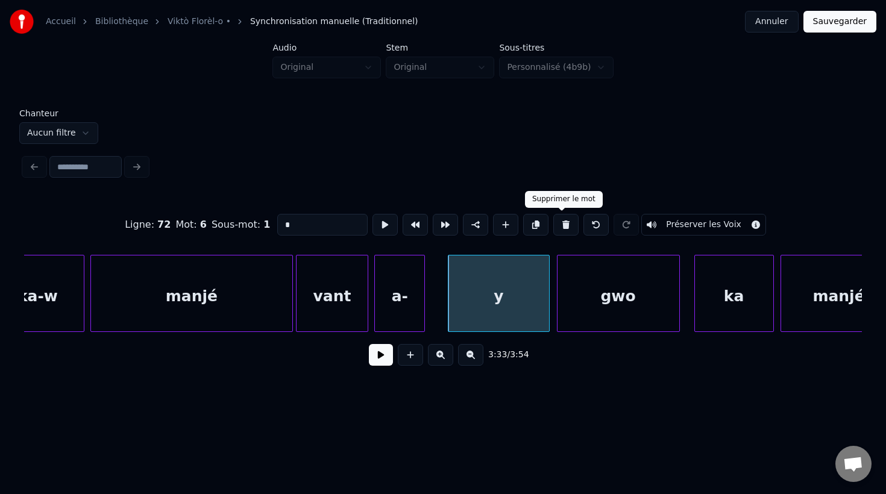
click at [563, 225] on button at bounding box center [565, 225] width 25 height 22
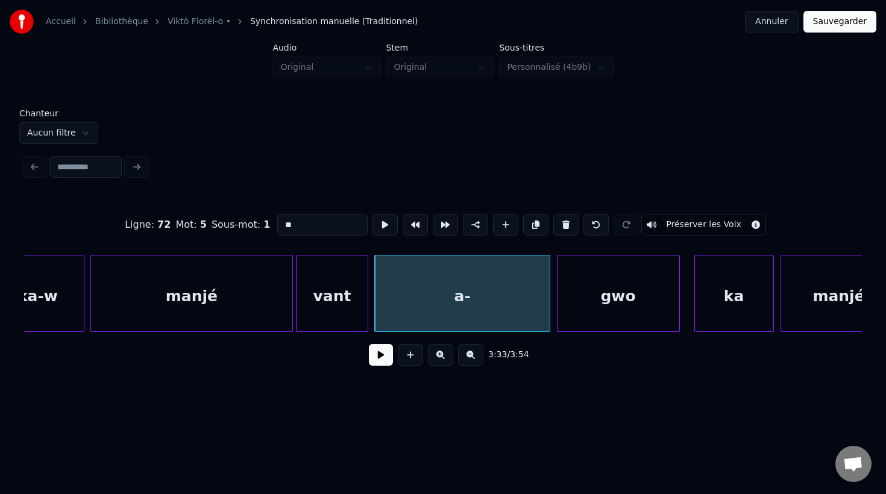
click at [547, 324] on div at bounding box center [548, 294] width 4 height 76
click at [310, 222] on input "**" at bounding box center [322, 225] width 90 height 22
click at [589, 307] on div "gwo" at bounding box center [618, 297] width 122 height 82
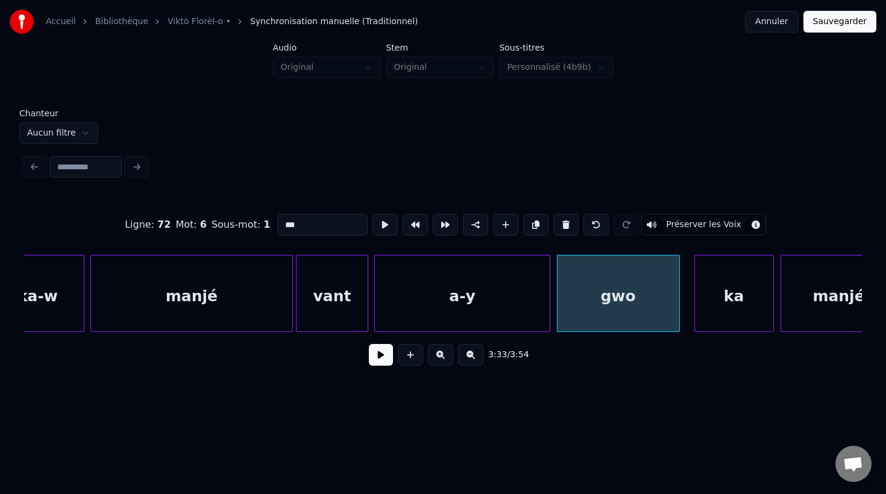
click at [462, 307] on div "a-y" at bounding box center [462, 297] width 175 height 82
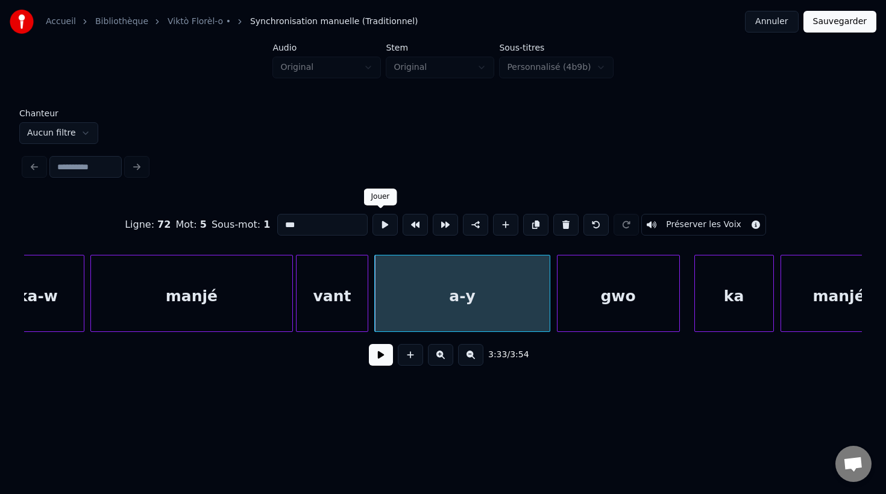
click at [380, 225] on button at bounding box center [384, 225] width 25 height 22
click at [526, 304] on div at bounding box center [527, 294] width 4 height 76
click at [533, 302] on div at bounding box center [535, 294] width 4 height 76
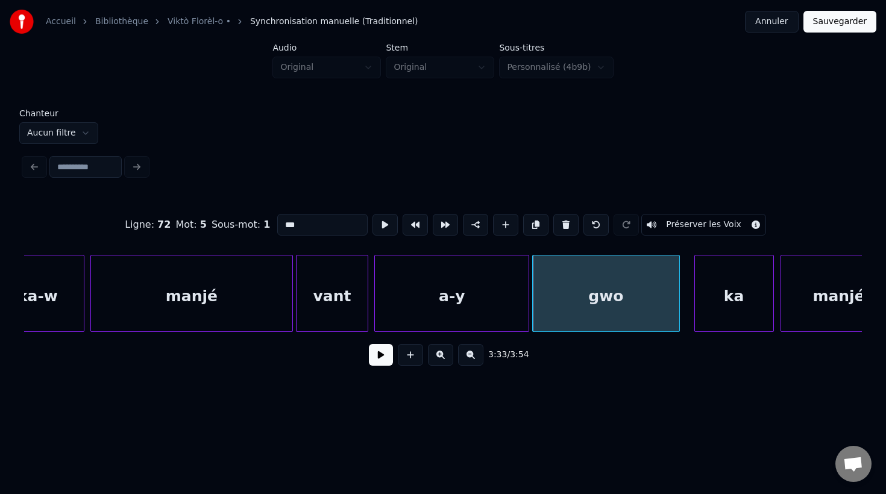
click at [328, 303] on div "vant" at bounding box center [331, 297] width 71 height 82
type input "****"
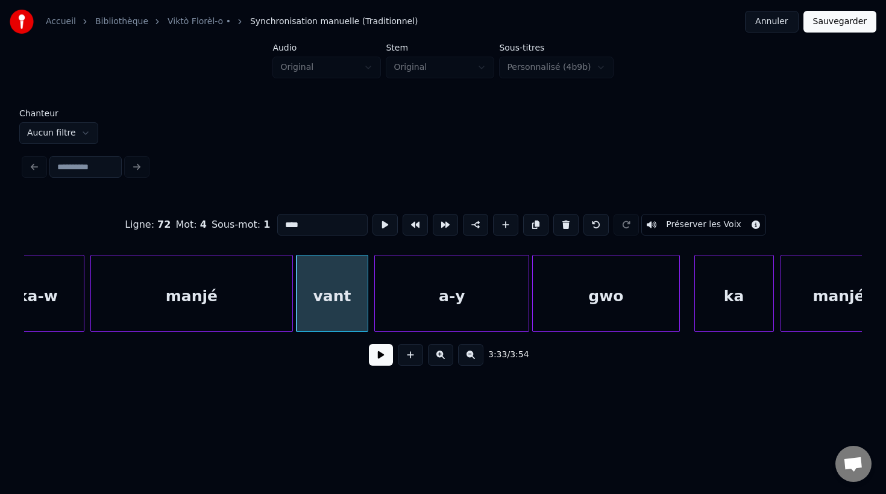
click at [381, 357] on button at bounding box center [381, 355] width 24 height 22
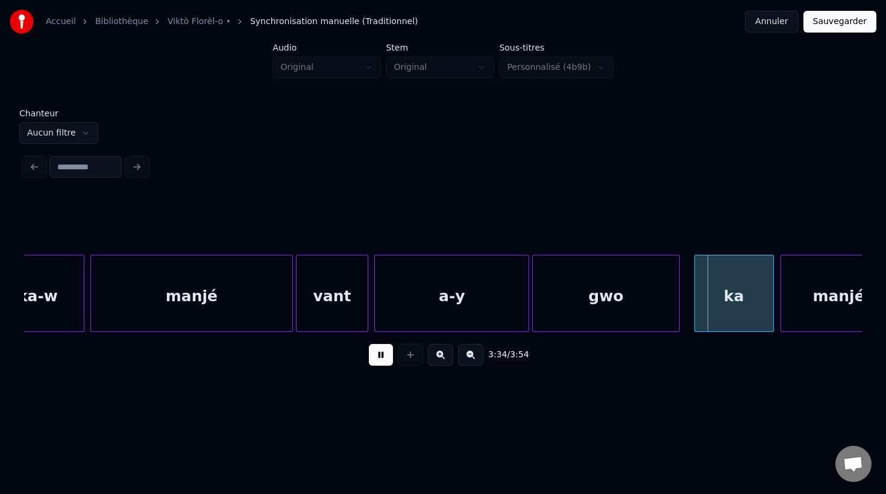
click at [381, 357] on button at bounding box center [381, 355] width 24 height 22
click at [476, 306] on div at bounding box center [477, 294] width 4 height 76
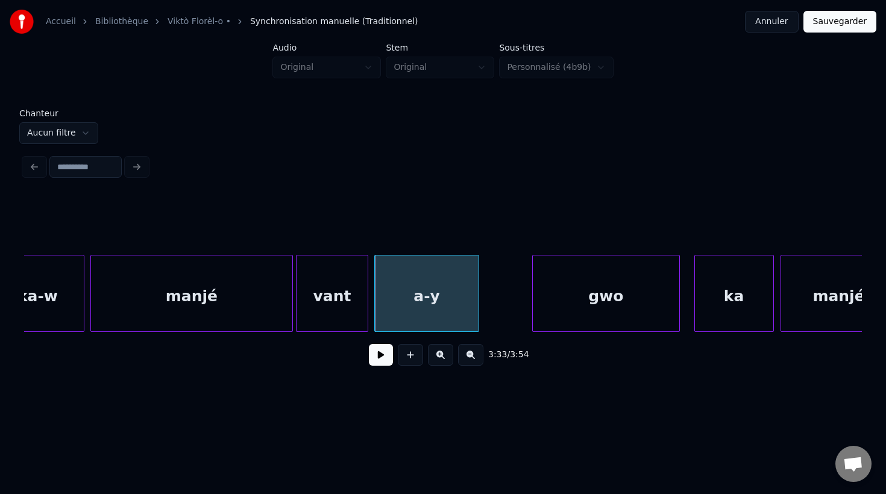
click at [380, 357] on button at bounding box center [381, 355] width 24 height 22
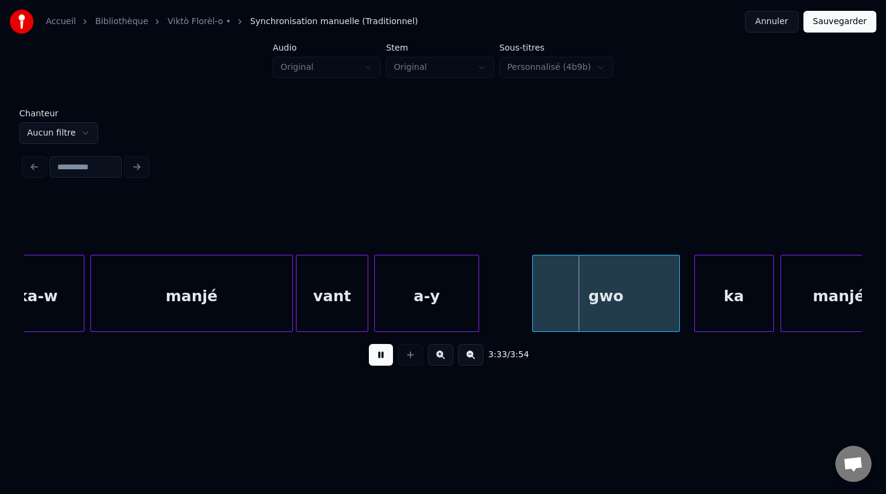
click at [380, 357] on button at bounding box center [381, 355] width 24 height 22
click at [433, 312] on div at bounding box center [433, 294] width 4 height 76
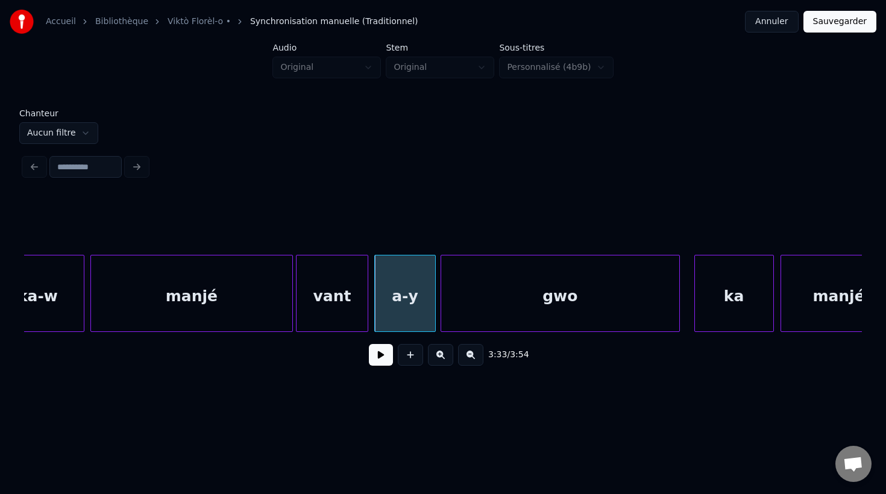
click at [441, 287] on div at bounding box center [443, 294] width 4 height 76
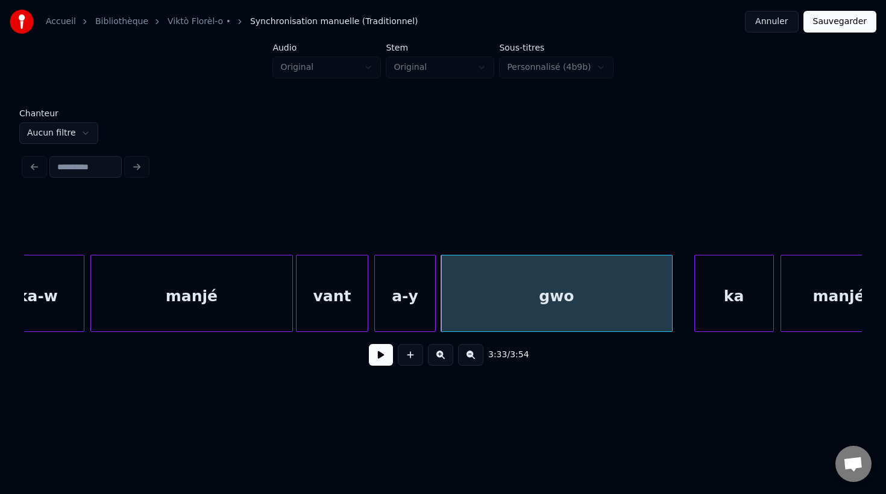
click at [670, 308] on div at bounding box center [670, 294] width 4 height 76
click at [706, 306] on div "ka" at bounding box center [720, 297] width 78 height 82
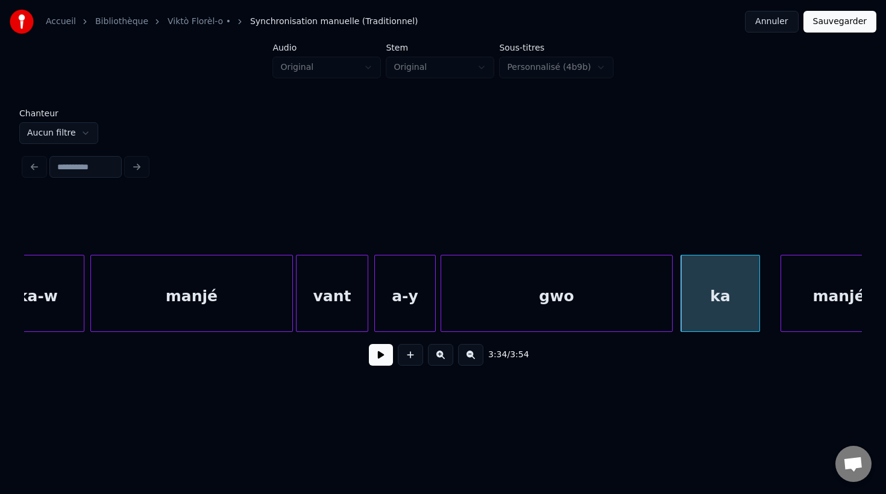
click at [240, 286] on div "manjé" at bounding box center [191, 297] width 201 height 82
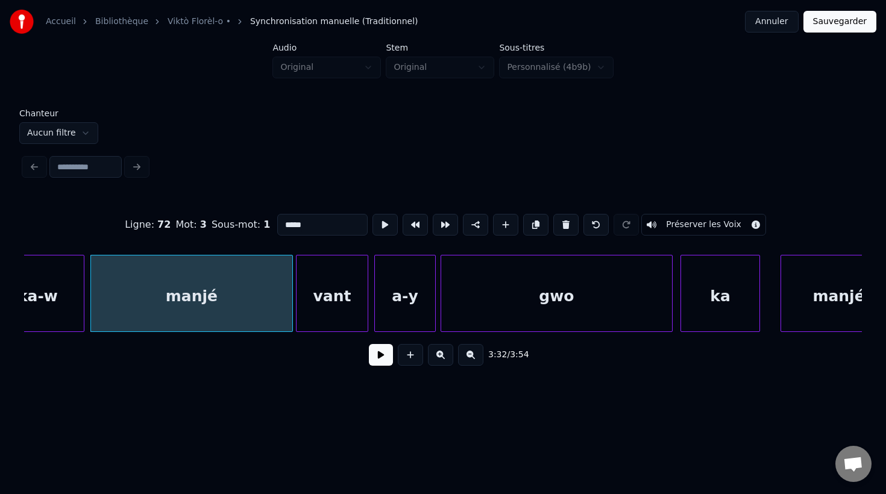
click at [372, 356] on button at bounding box center [381, 355] width 24 height 22
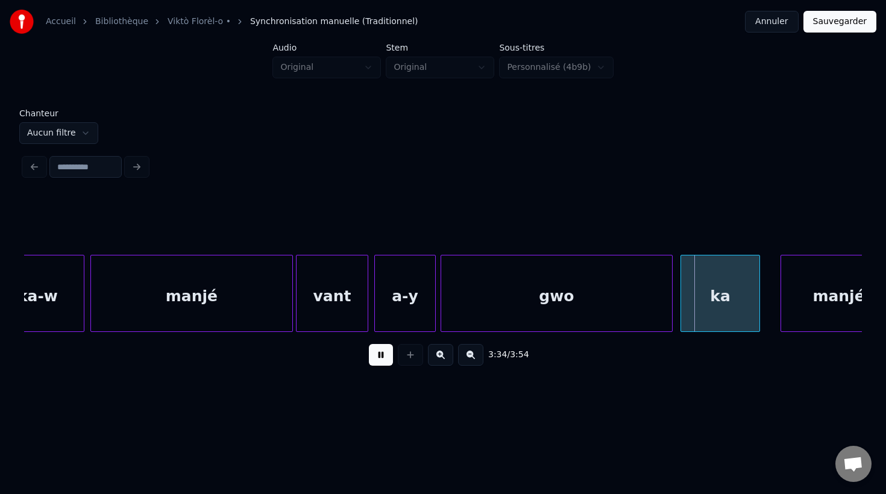
click at [372, 356] on button at bounding box center [381, 355] width 24 height 22
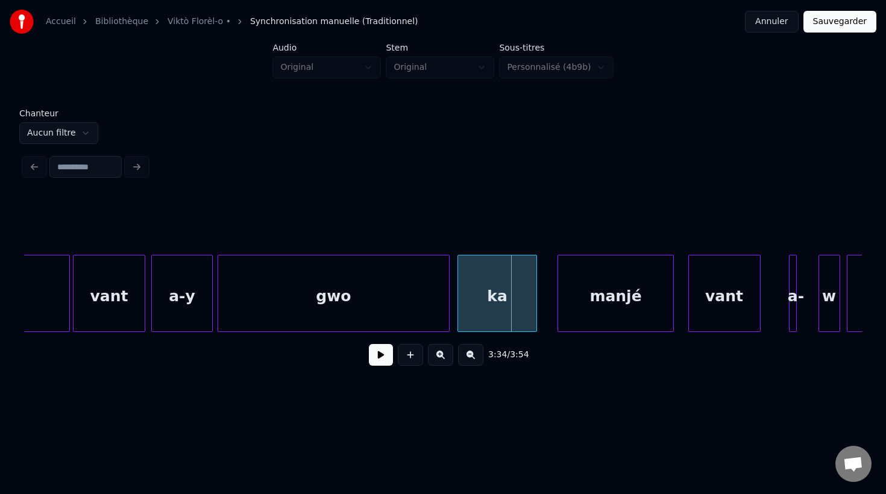
scroll to position [0, 76991]
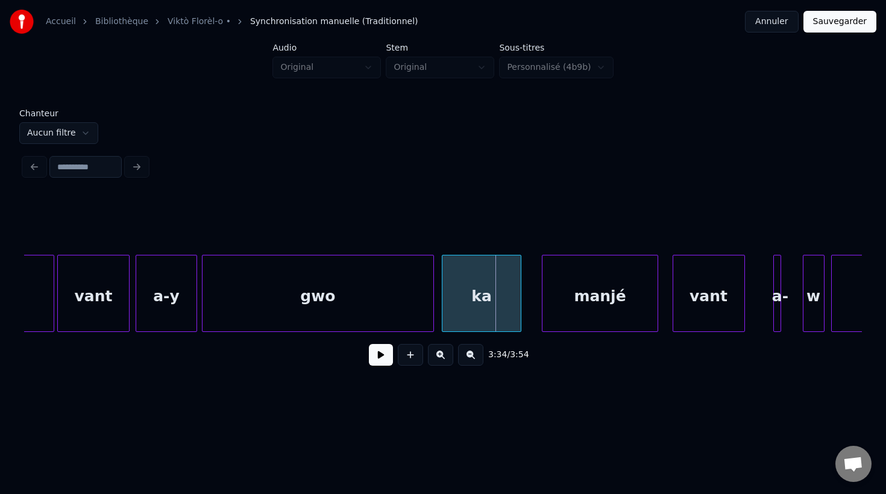
click at [466, 306] on div "ka" at bounding box center [481, 297] width 78 height 82
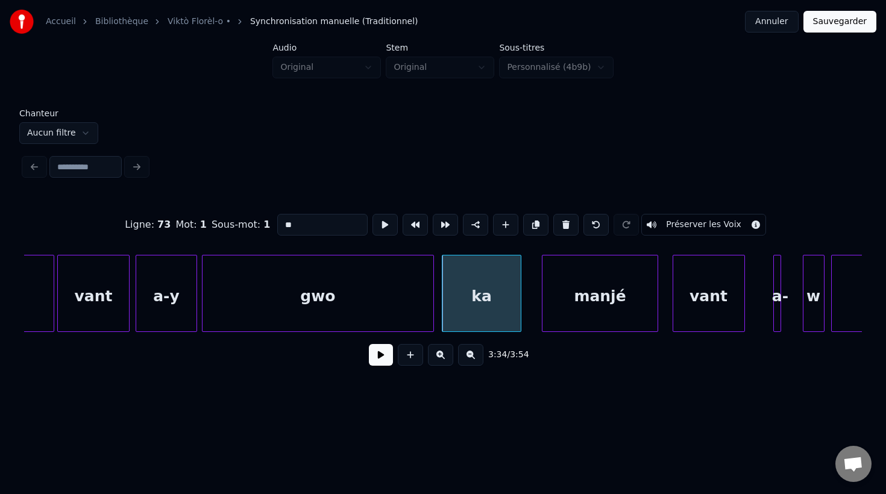
click at [310, 221] on input "**" at bounding box center [322, 225] width 90 height 22
click at [588, 312] on div "manjé" at bounding box center [592, 297] width 114 height 82
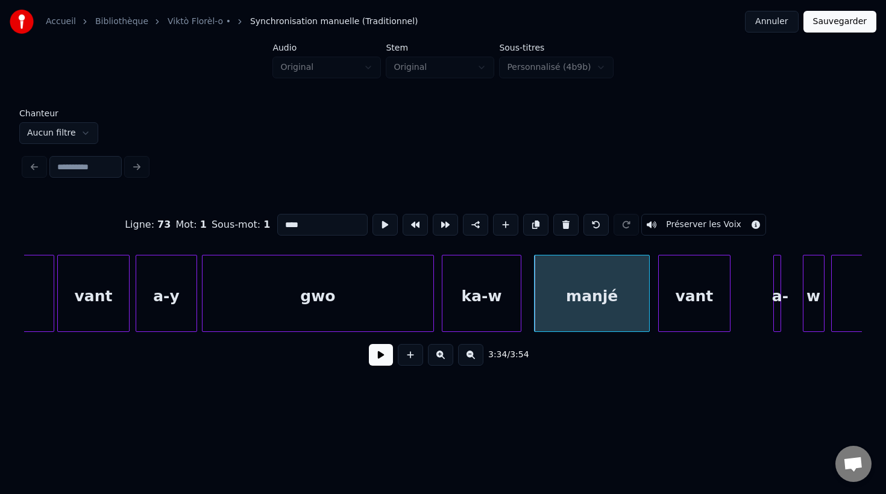
click at [684, 314] on div "vant" at bounding box center [694, 297] width 71 height 82
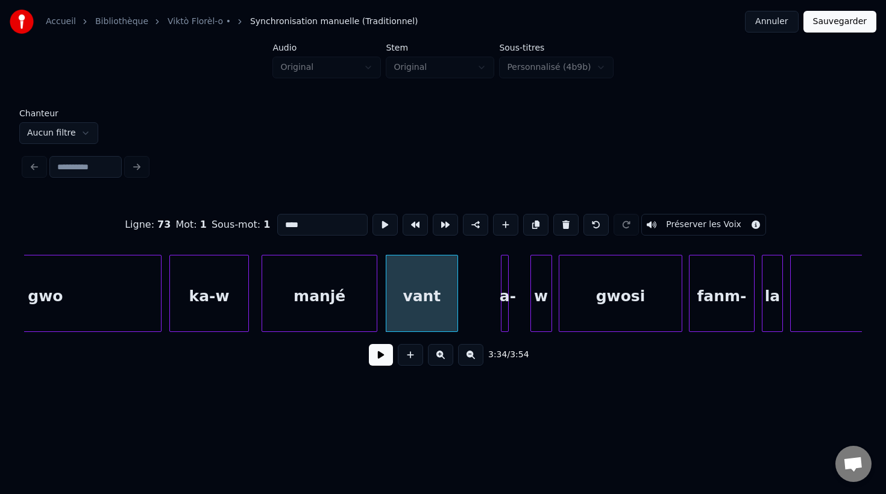
scroll to position [0, 77265]
click at [544, 318] on div "w" at bounding box center [540, 297] width 20 height 82
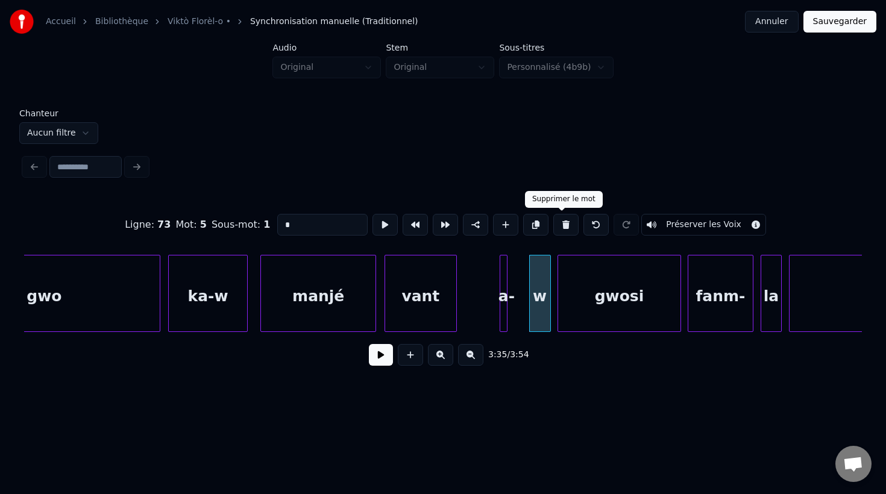
click at [561, 225] on button at bounding box center [565, 225] width 25 height 22
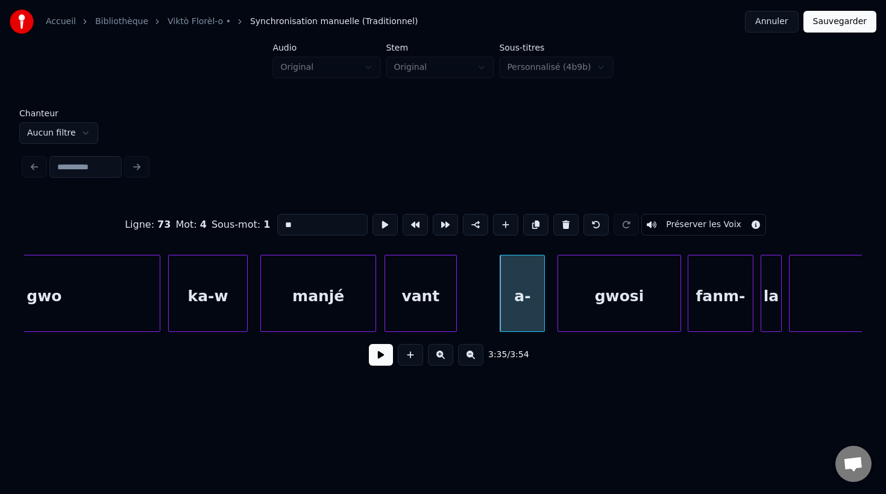
click at [525, 321] on div "a-" at bounding box center [522, 293] width 45 height 77
click at [474, 318] on div at bounding box center [474, 294] width 4 height 76
click at [313, 224] on input "**" at bounding box center [322, 225] width 90 height 22
click at [579, 315] on div "gwosi" at bounding box center [615, 297] width 122 height 82
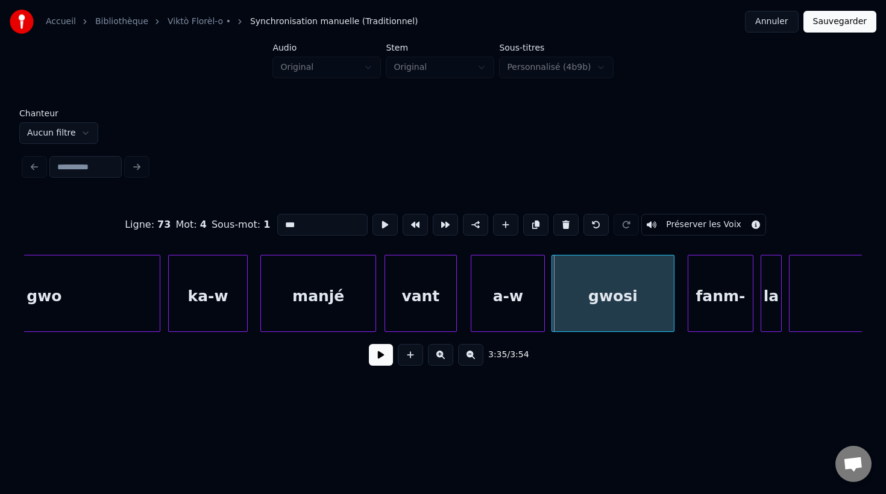
click at [647, 318] on div "gwosi" at bounding box center [613, 297] width 122 height 82
click at [710, 312] on div "fanm-" at bounding box center [716, 297] width 64 height 82
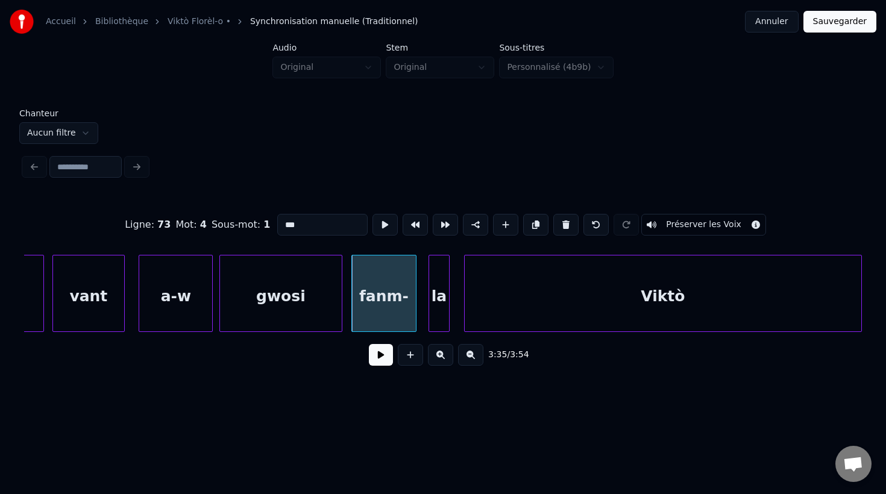
scroll to position [0, 77600]
click at [631, 315] on div "Viktò" at bounding box center [663, 297] width 397 height 82
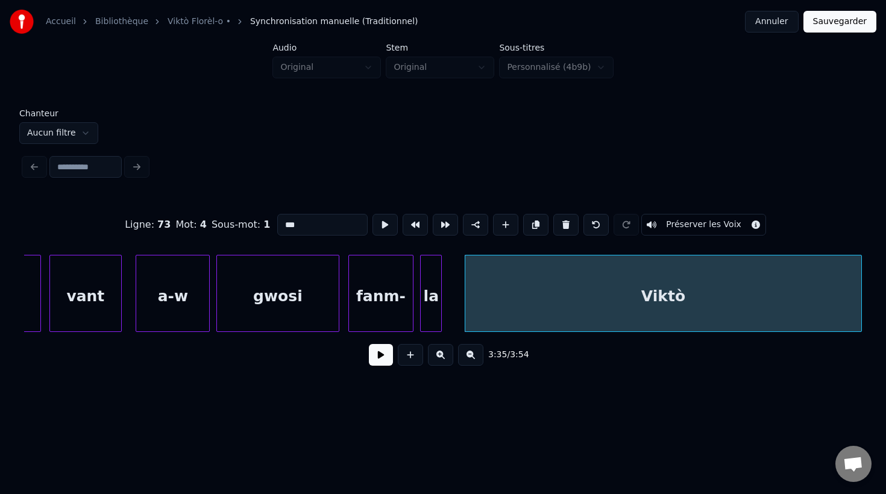
click at [434, 324] on div "la" at bounding box center [431, 297] width 20 height 82
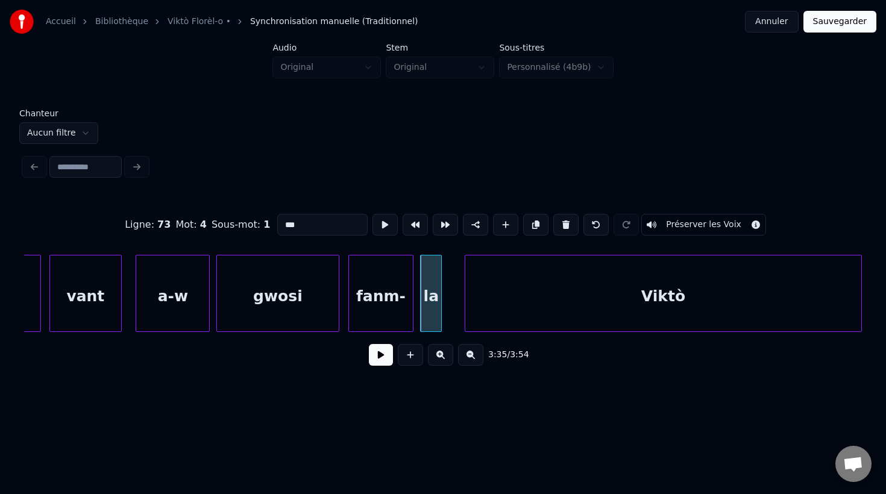
click at [441, 323] on div "la" at bounding box center [431, 293] width 22 height 77
click at [456, 324] on div at bounding box center [455, 294] width 4 height 76
click at [271, 307] on div "gwosi" at bounding box center [278, 297] width 122 height 82
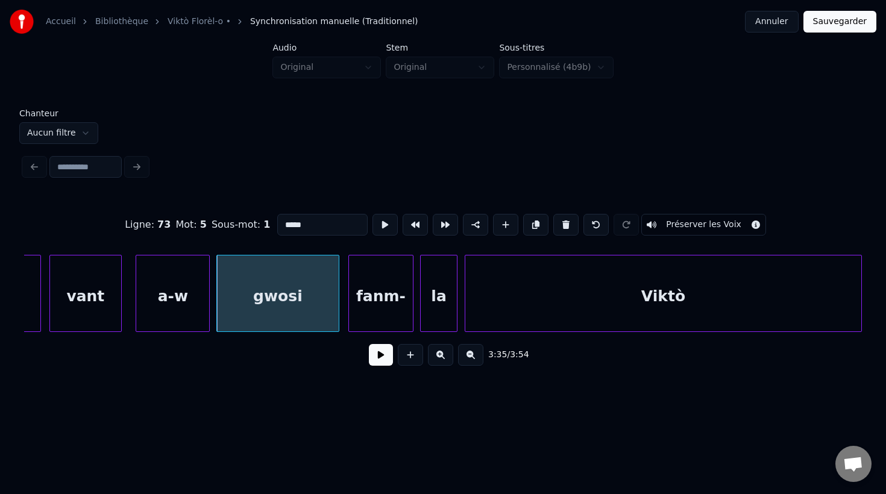
type input "*****"
click at [383, 360] on button at bounding box center [381, 355] width 24 height 22
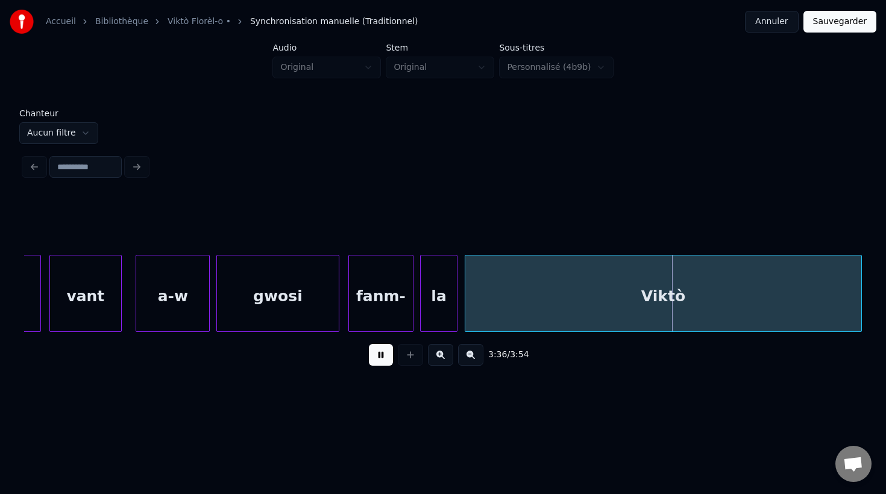
click at [383, 360] on button at bounding box center [381, 355] width 24 height 22
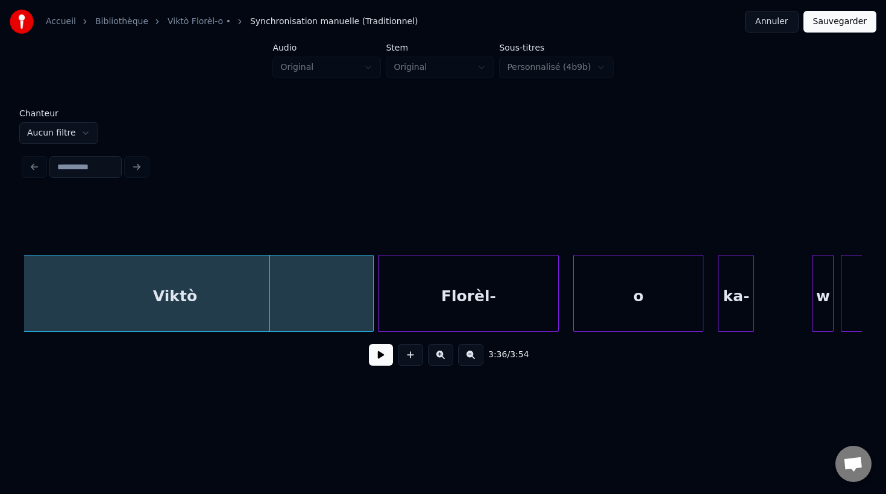
scroll to position [0, 78123]
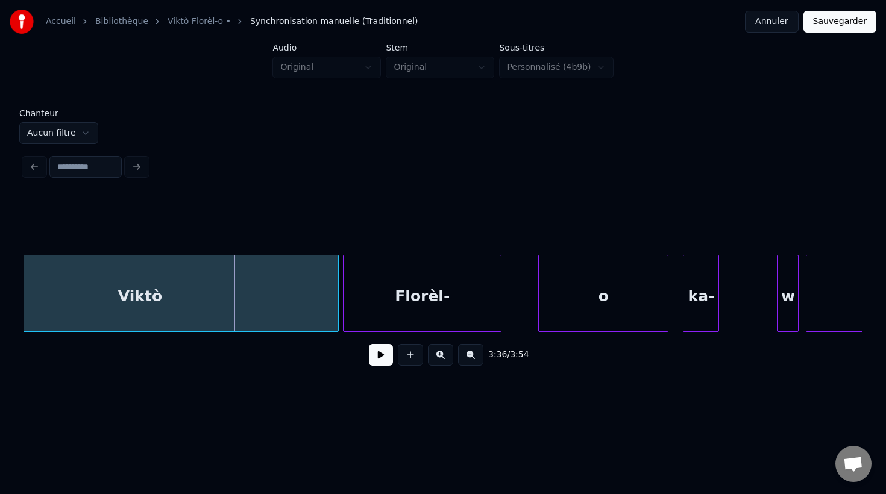
click at [500, 314] on div at bounding box center [499, 294] width 4 height 76
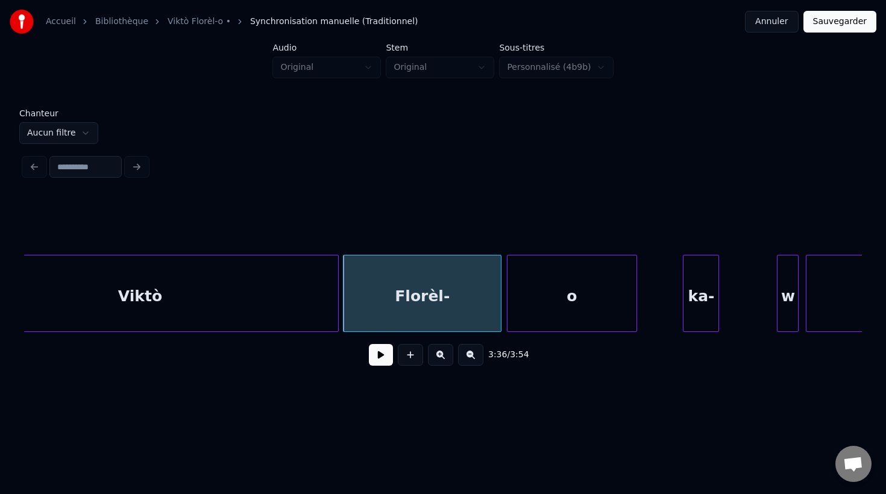
click at [542, 315] on div "o" at bounding box center [571, 297] width 129 height 82
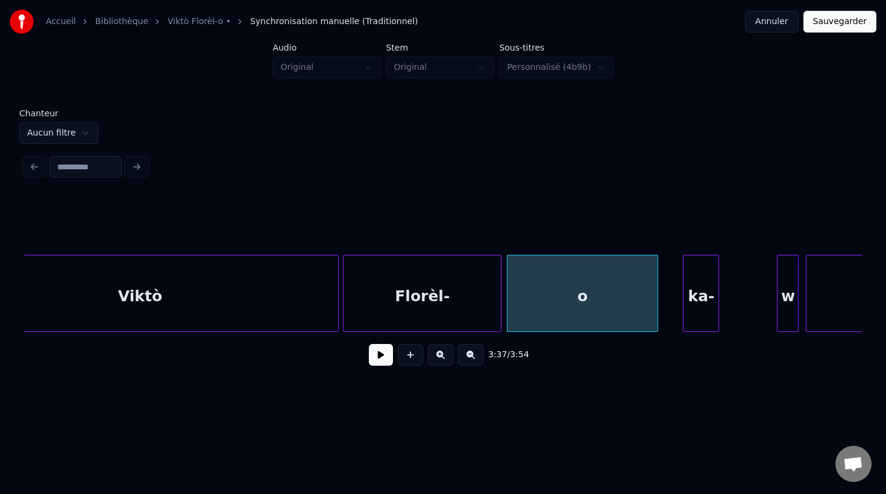
click at [657, 318] on div at bounding box center [656, 294] width 4 height 76
click at [707, 315] on div "ka-" at bounding box center [700, 297] width 35 height 82
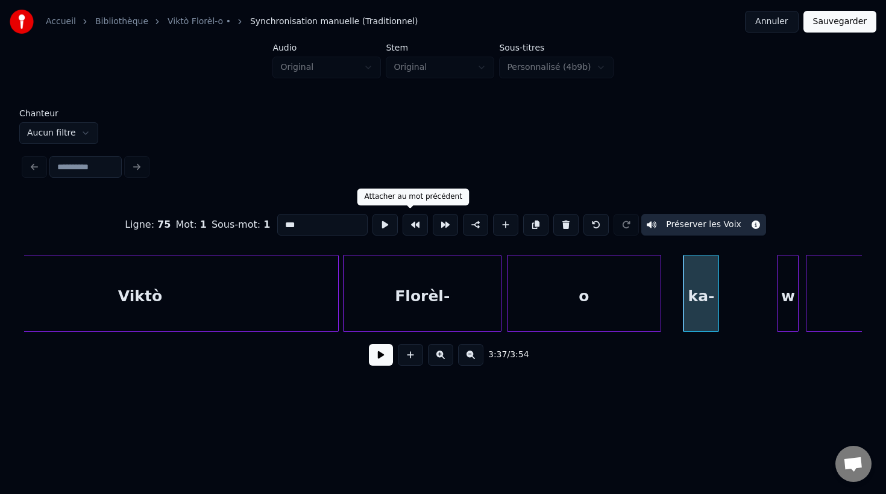
click at [332, 228] on input "***" at bounding box center [322, 225] width 90 height 22
click at [784, 314] on div "w" at bounding box center [787, 297] width 20 height 82
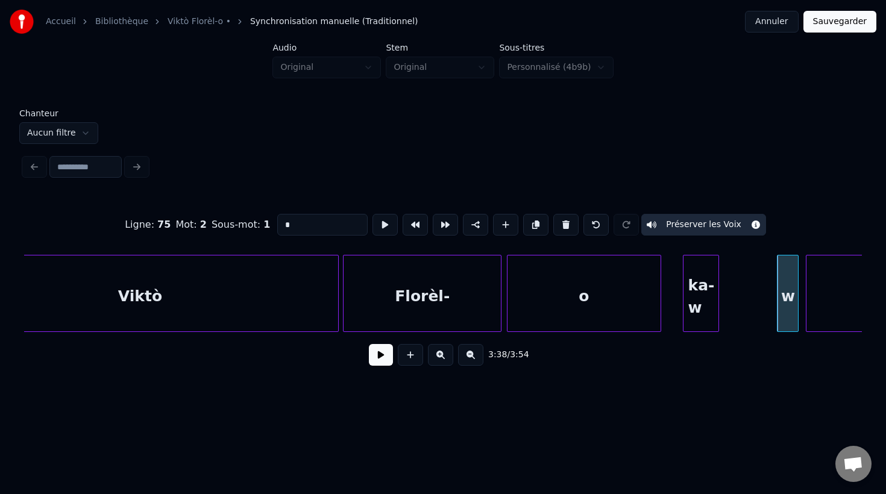
click at [561, 227] on button at bounding box center [565, 225] width 25 height 22
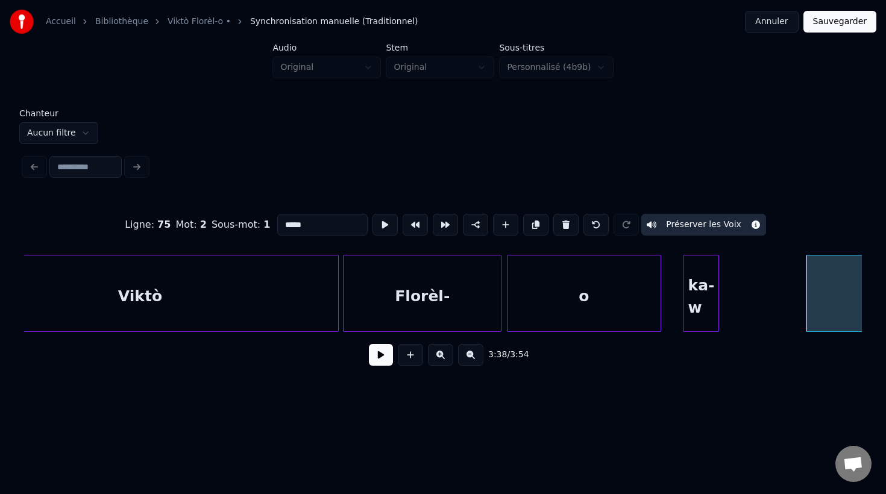
click at [767, 376] on div "3:38 / 3:54" at bounding box center [443, 355] width 838 height 46
click at [788, 318] on div at bounding box center [788, 294] width 4 height 76
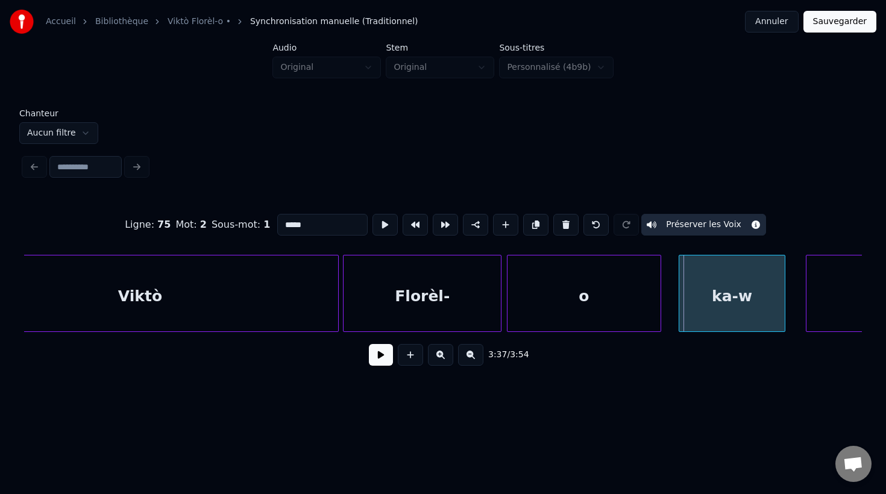
click at [738, 309] on div "ka-w" at bounding box center [731, 297] width 105 height 82
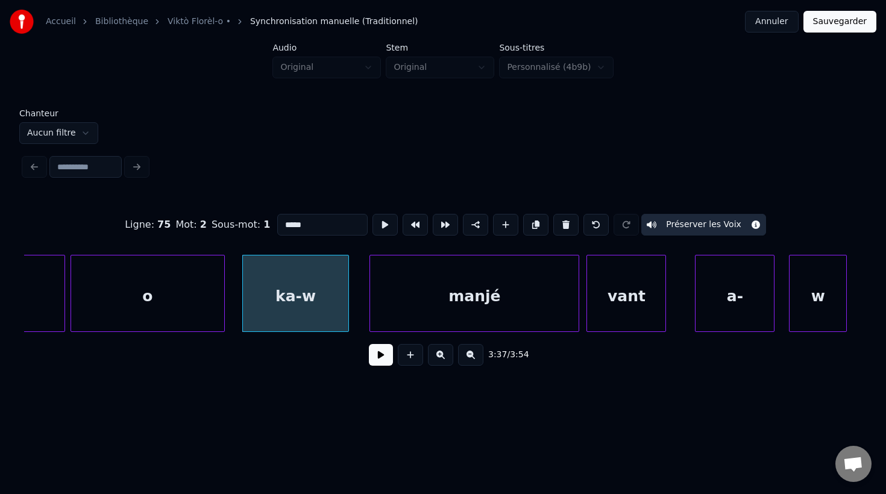
scroll to position [0, 78561]
click at [541, 306] on div "manjé" at bounding box center [461, 297] width 209 height 82
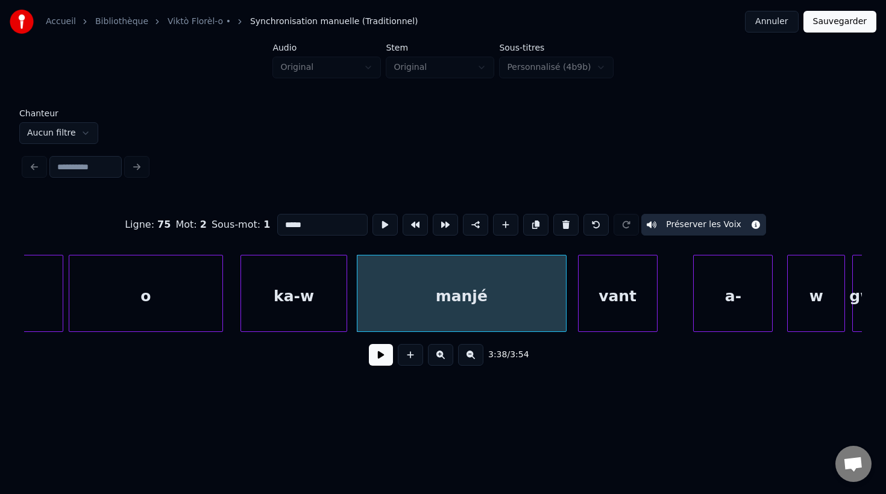
click at [627, 312] on div "vant" at bounding box center [618, 297] width 78 height 82
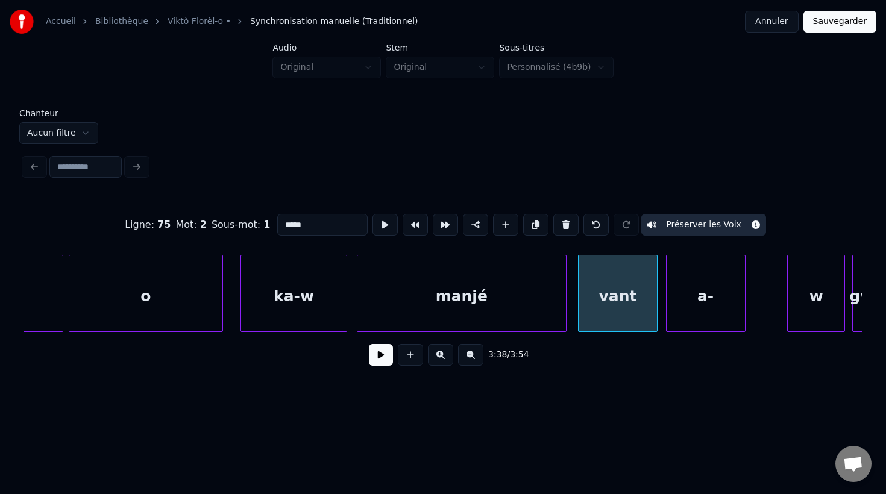
click at [702, 315] on div "a-" at bounding box center [705, 297] width 78 height 82
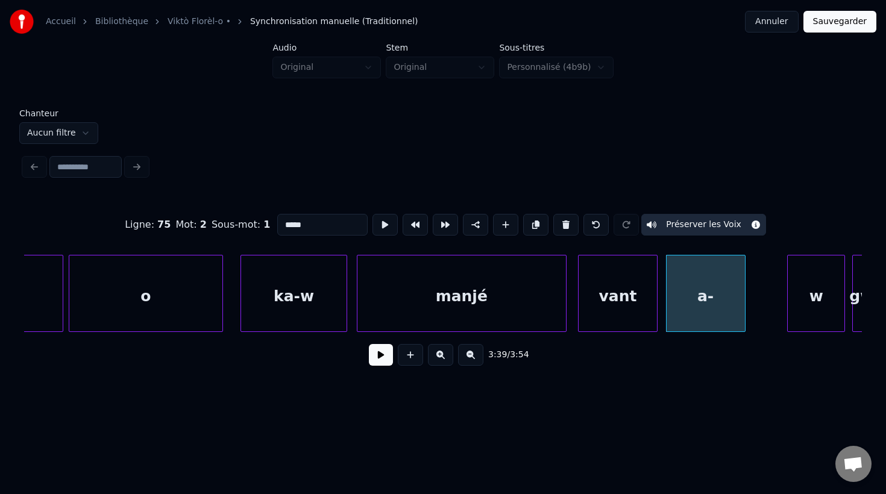
click at [708, 318] on div "a-" at bounding box center [705, 297] width 78 height 82
click at [329, 222] on input "**" at bounding box center [322, 225] width 90 height 22
click at [820, 306] on div "w" at bounding box center [816, 297] width 57 height 82
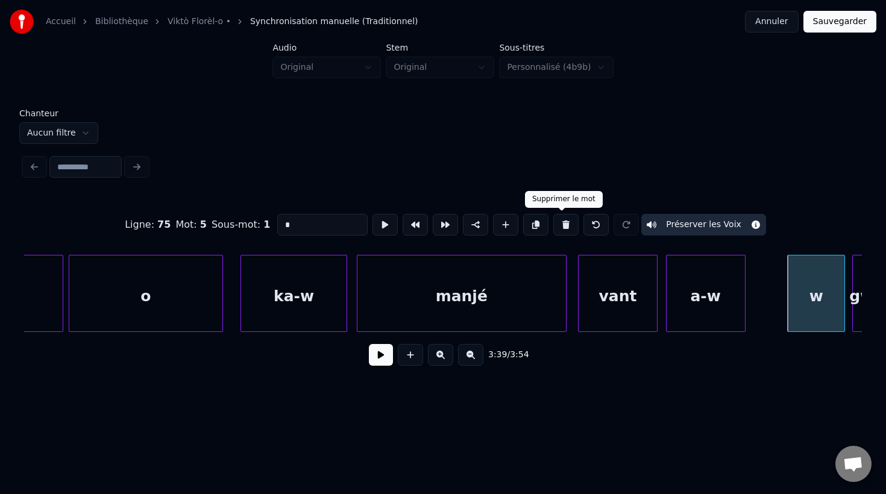
click at [558, 227] on button at bounding box center [565, 225] width 25 height 22
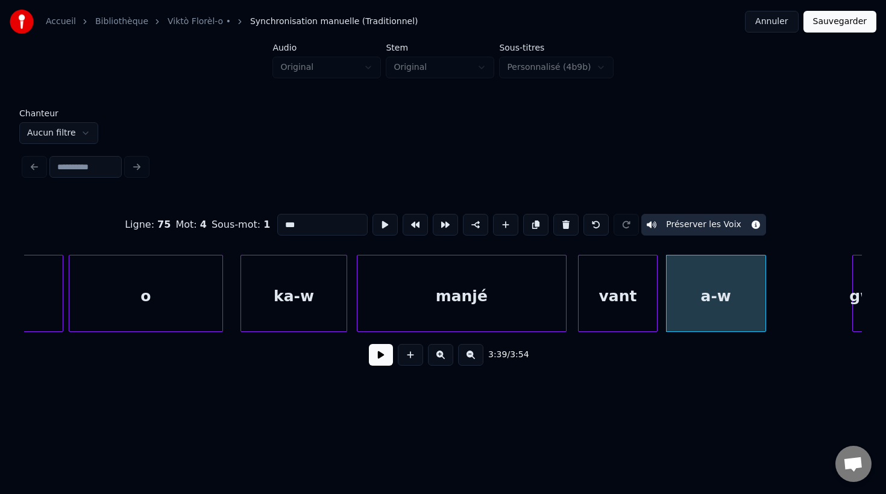
click at [764, 323] on div at bounding box center [764, 294] width 4 height 76
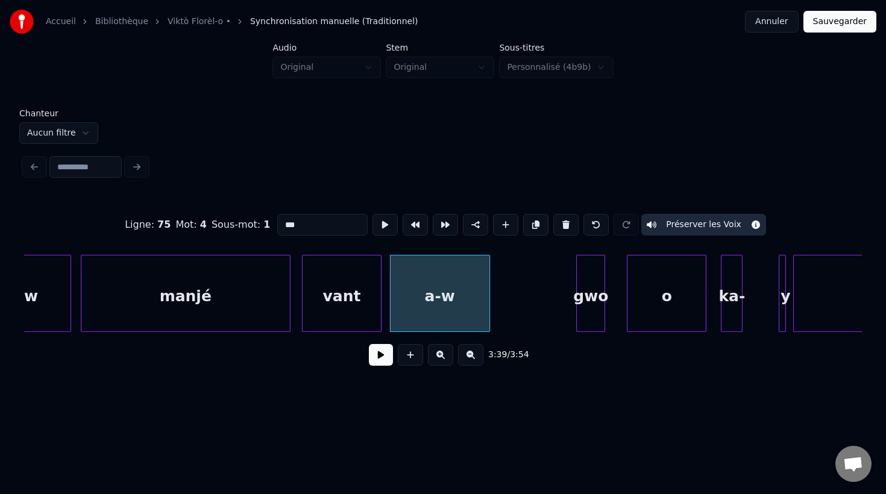
scroll to position [0, 78837]
click at [516, 307] on div "gwo" at bounding box center [512, 297] width 28 height 82
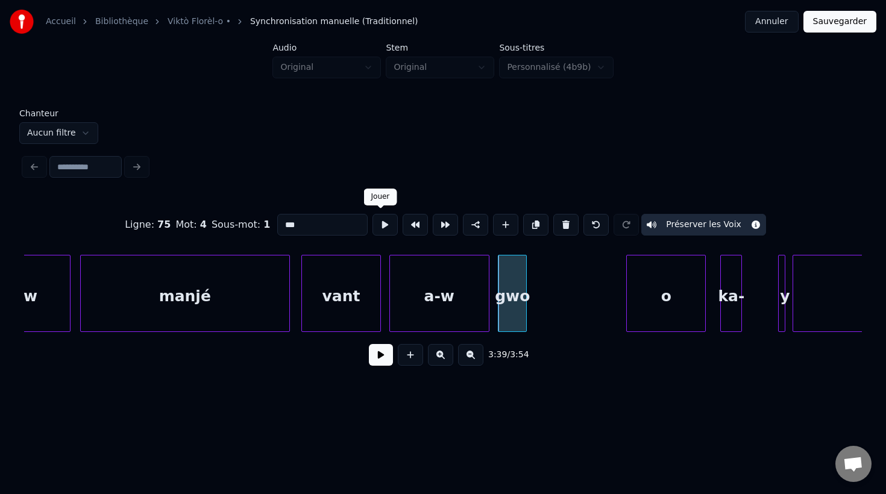
click at [383, 222] on button at bounding box center [384, 225] width 25 height 22
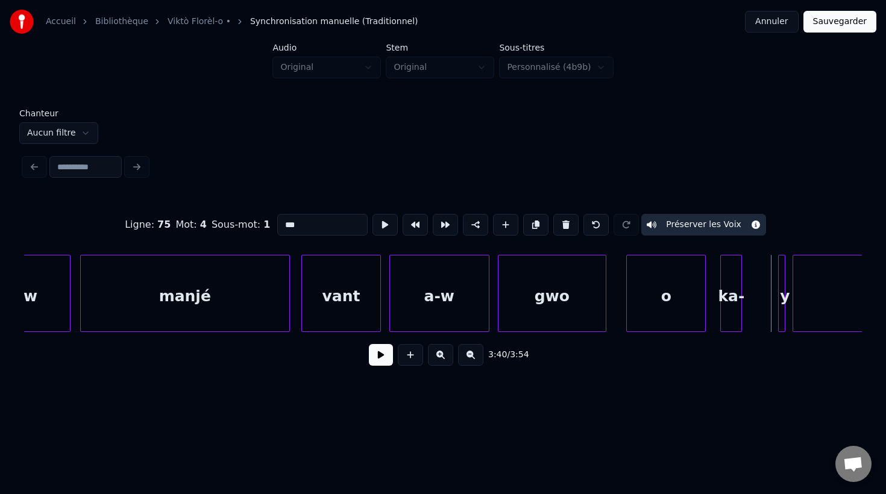
click at [604, 317] on div at bounding box center [604, 294] width 4 height 76
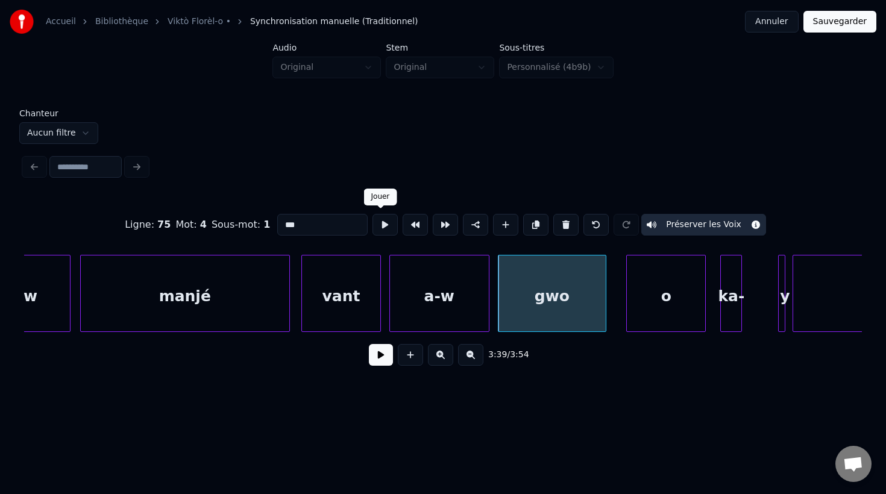
click at [374, 228] on button at bounding box center [384, 225] width 25 height 22
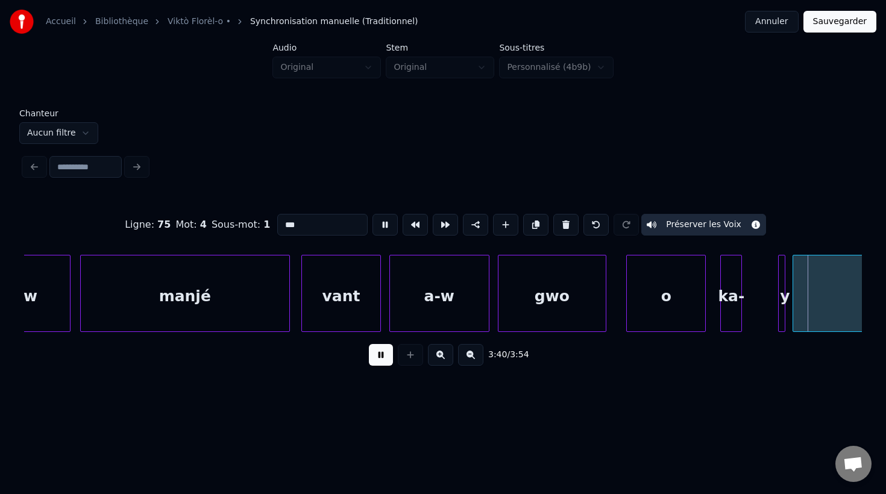
click at [374, 228] on button at bounding box center [384, 225] width 25 height 22
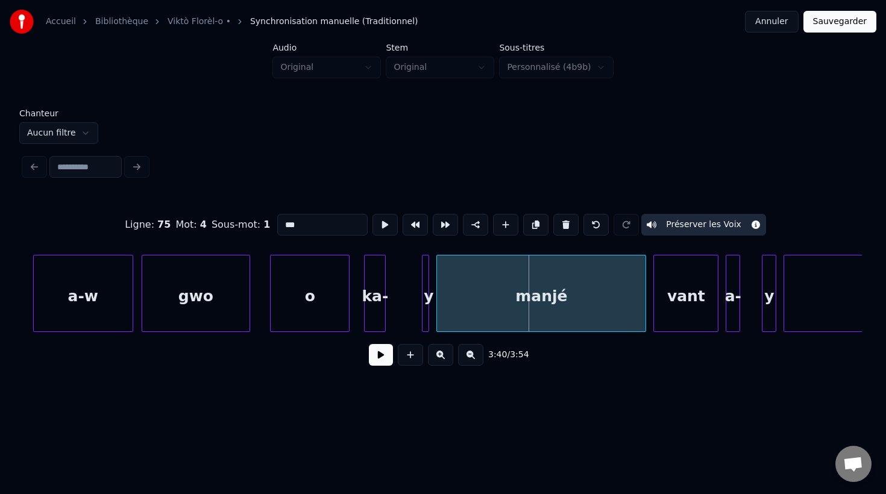
scroll to position [0, 79189]
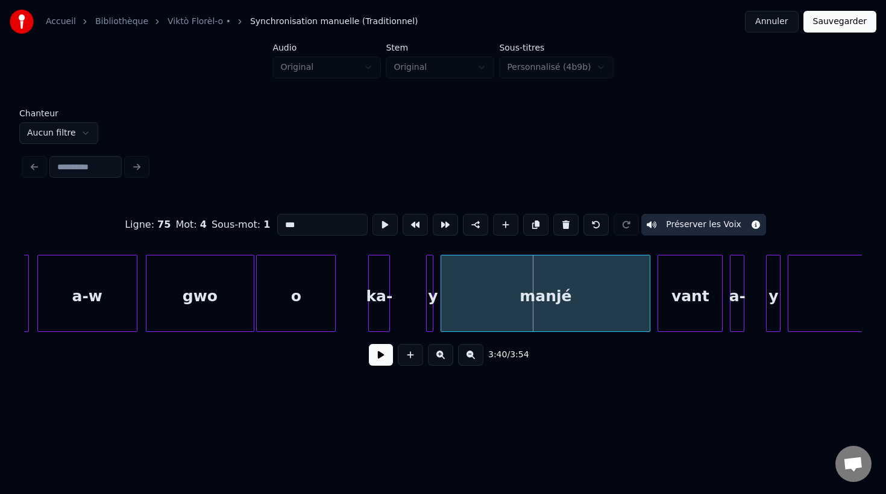
click at [307, 319] on div "o" at bounding box center [296, 297] width 78 height 82
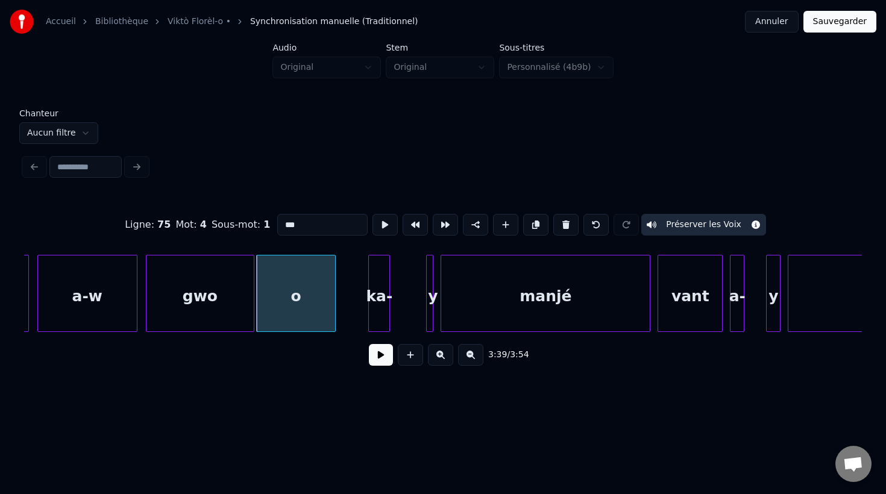
click at [377, 319] on div "ka-" at bounding box center [379, 297] width 20 height 82
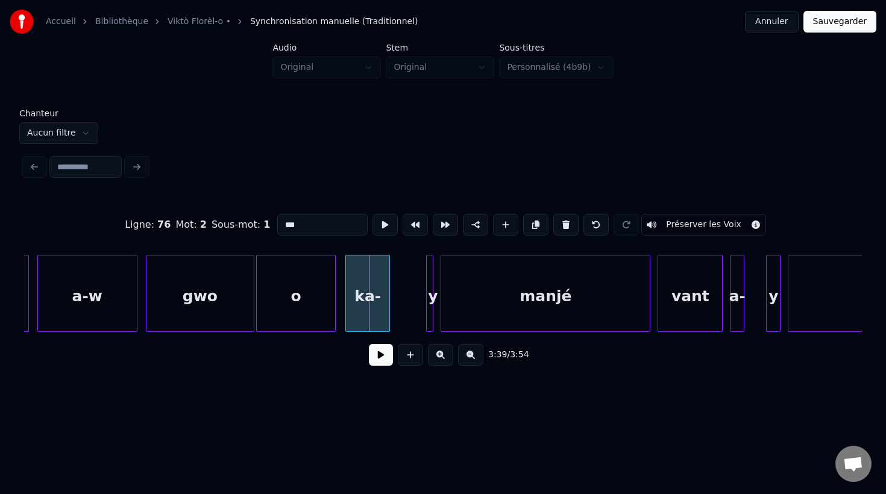
click at [346, 310] on div at bounding box center [348, 294] width 4 height 76
click at [430, 315] on div at bounding box center [431, 294] width 4 height 76
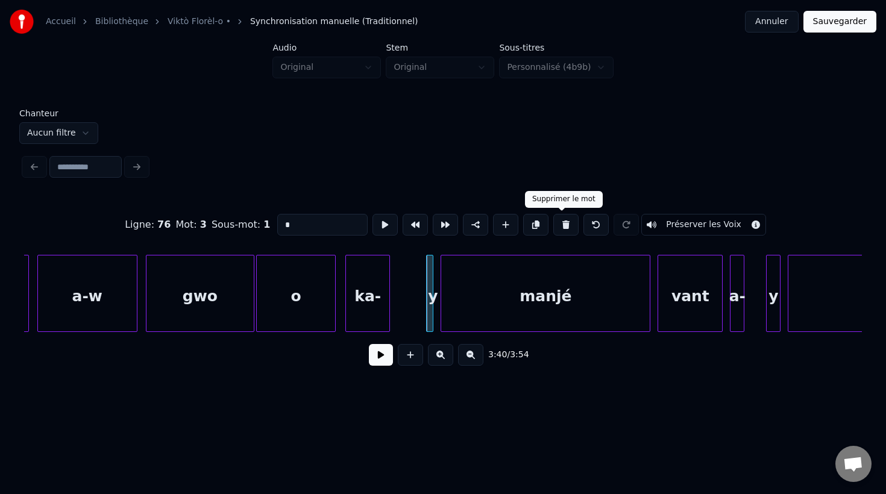
click at [562, 225] on button at bounding box center [565, 225] width 25 height 22
type input "*****"
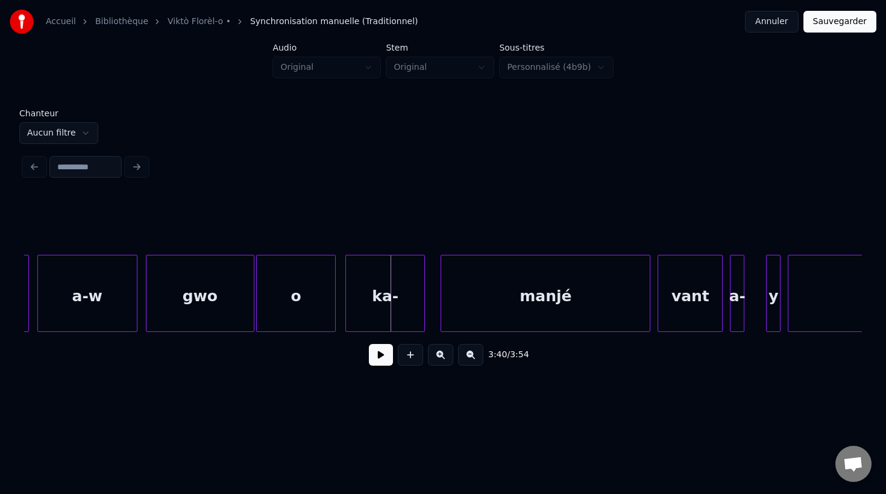
click at [422, 320] on div at bounding box center [423, 294] width 4 height 76
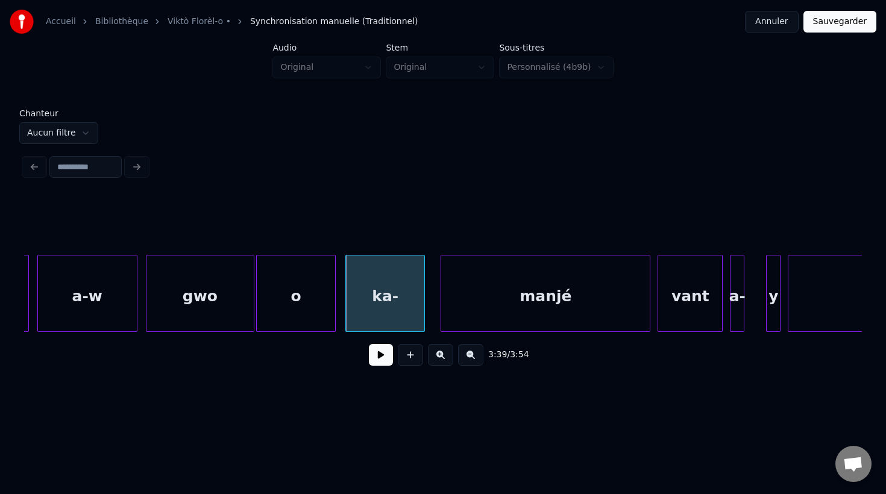
click at [369, 290] on div "ka-" at bounding box center [385, 297] width 78 height 82
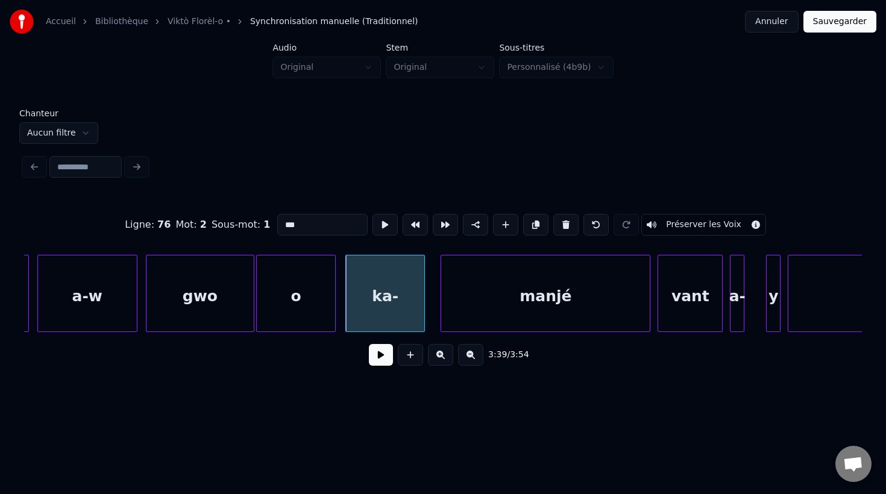
click at [401, 289] on div "ka-" at bounding box center [385, 297] width 78 height 82
click at [305, 221] on input "***" at bounding box center [322, 225] width 90 height 22
click at [586, 304] on div "manjé" at bounding box center [540, 297] width 209 height 82
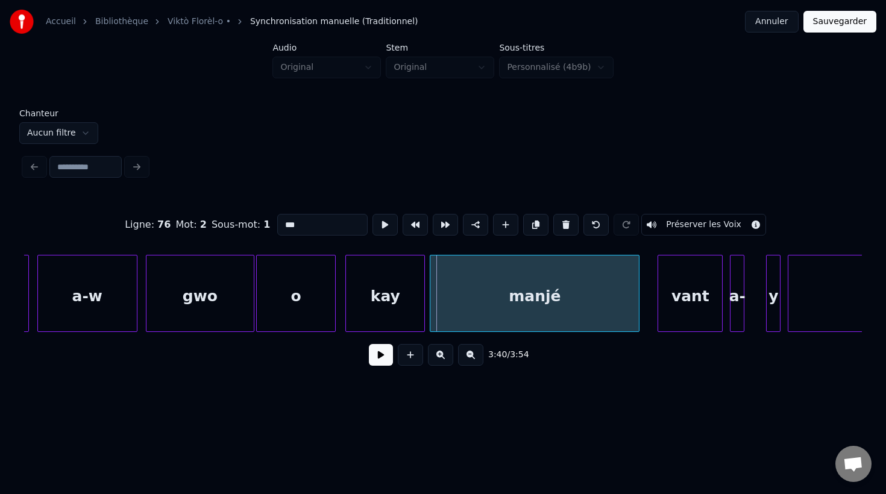
click at [596, 316] on div "manjé" at bounding box center [534, 297] width 209 height 82
click at [685, 312] on div "vant" at bounding box center [677, 297] width 64 height 82
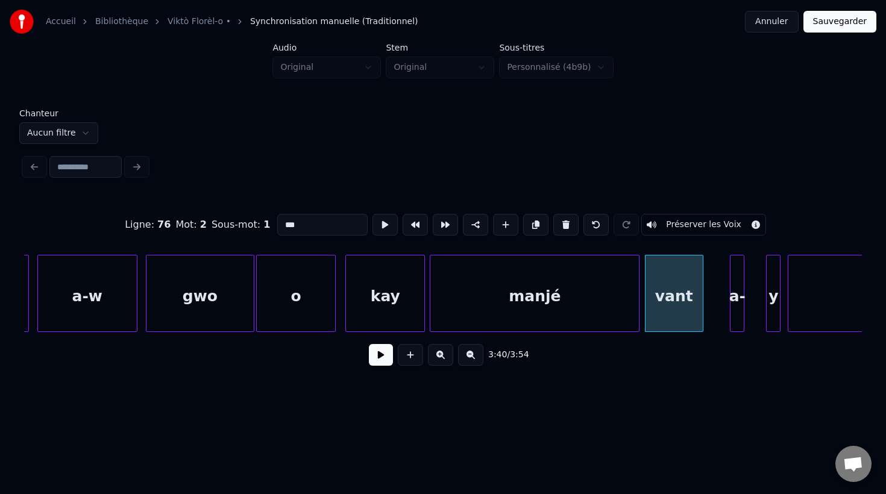
click at [701, 318] on div at bounding box center [701, 294] width 4 height 76
click at [737, 320] on div "a-" at bounding box center [736, 297] width 13 height 82
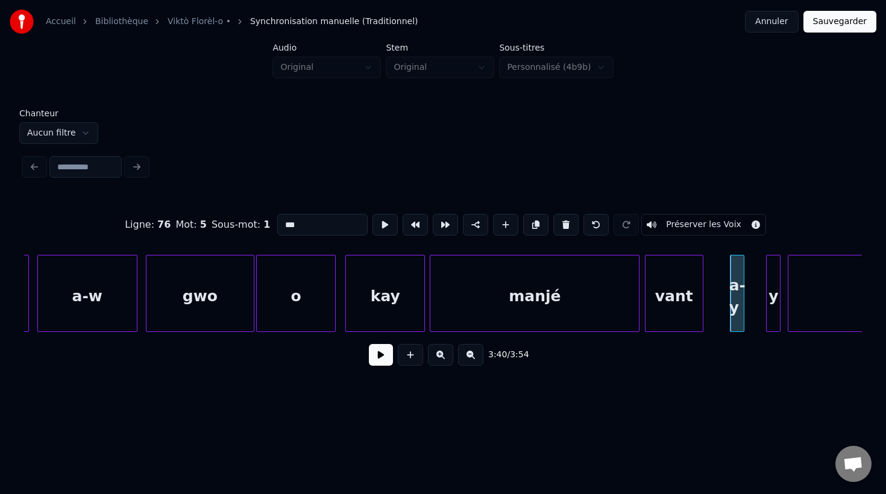
click at [771, 322] on div "y" at bounding box center [773, 297] width 13 height 82
type input "*"
click at [717, 298] on div "a-y" at bounding box center [716, 297] width 13 height 82
click at [756, 304] on div at bounding box center [755, 294] width 4 height 76
click at [776, 311] on div at bounding box center [778, 294] width 4 height 76
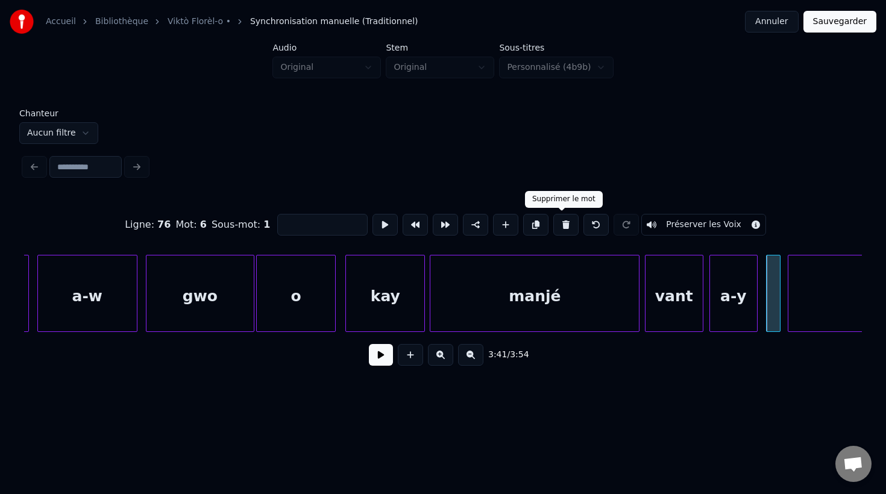
click at [561, 227] on button at bounding box center [565, 225] width 25 height 22
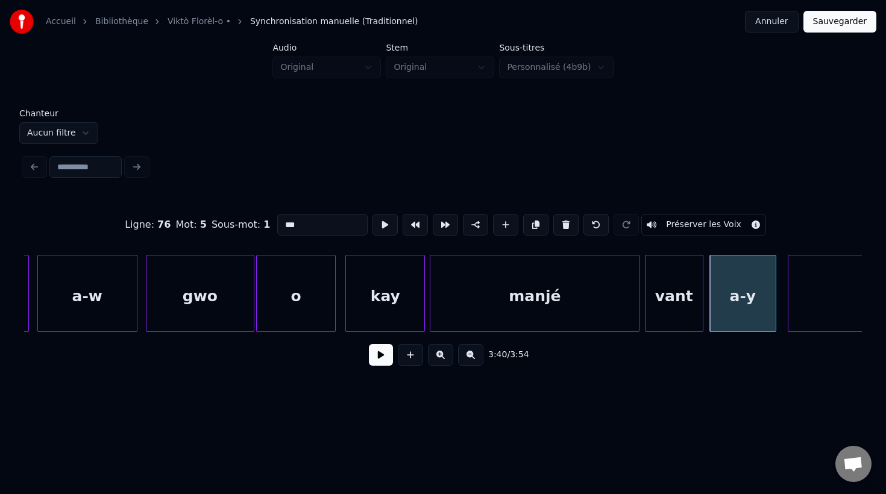
click at [774, 318] on div at bounding box center [774, 294] width 4 height 76
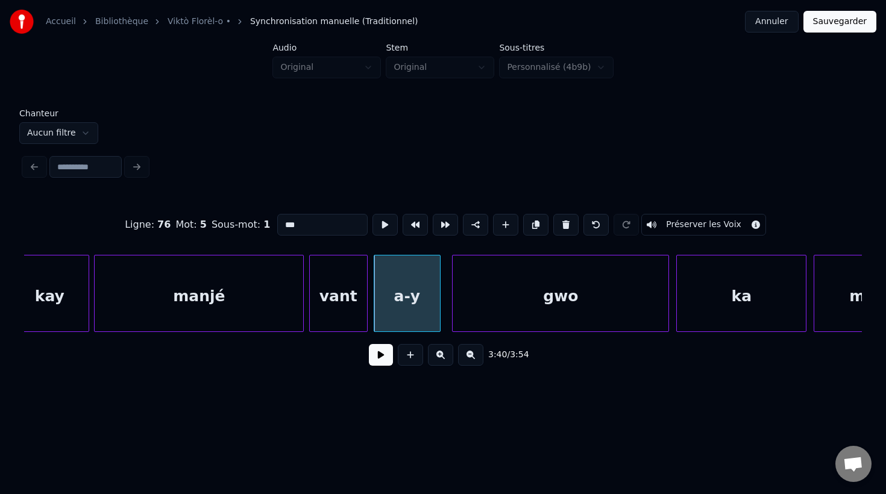
scroll to position [0, 79532]
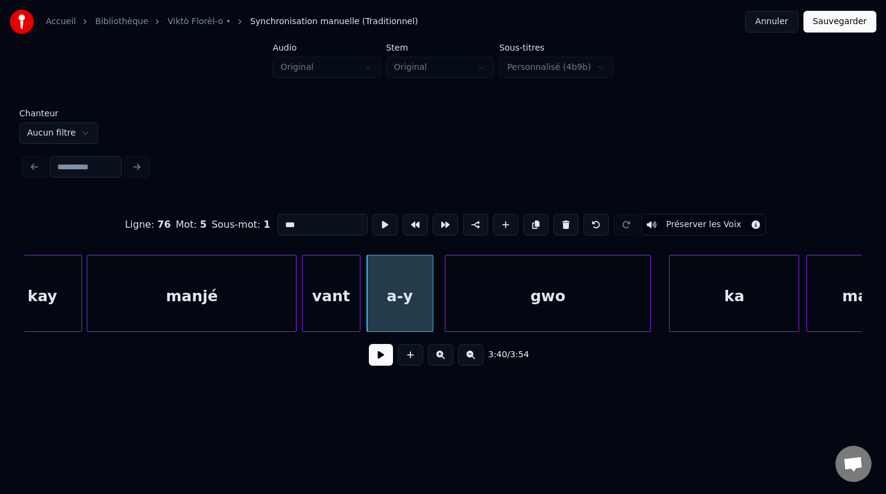
click at [647, 315] on div at bounding box center [649, 294] width 4 height 76
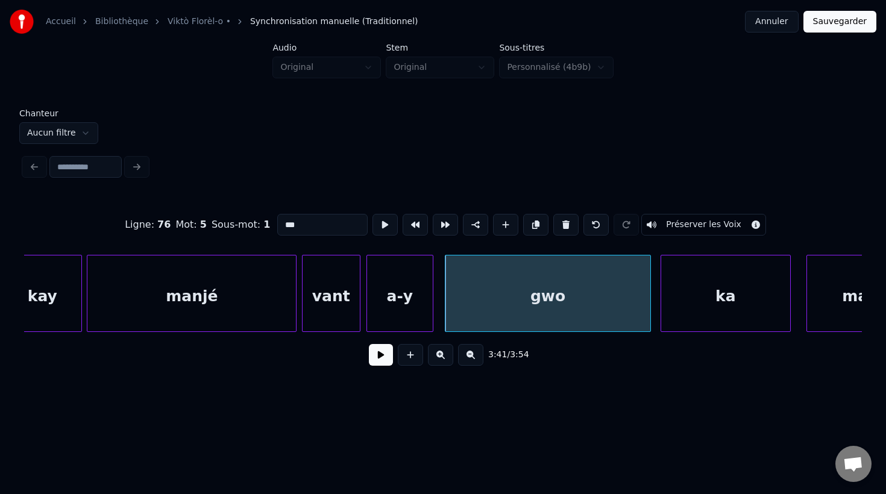
click at [703, 312] on div "ka" at bounding box center [725, 297] width 129 height 82
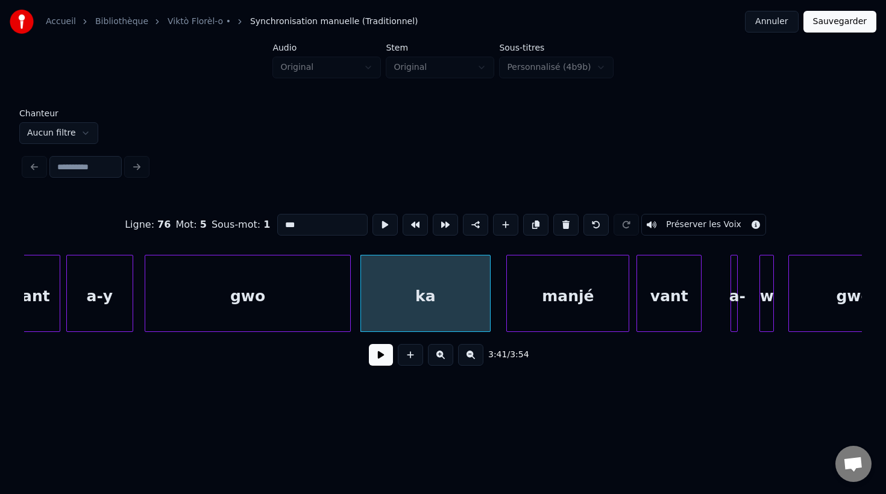
scroll to position [0, 79824]
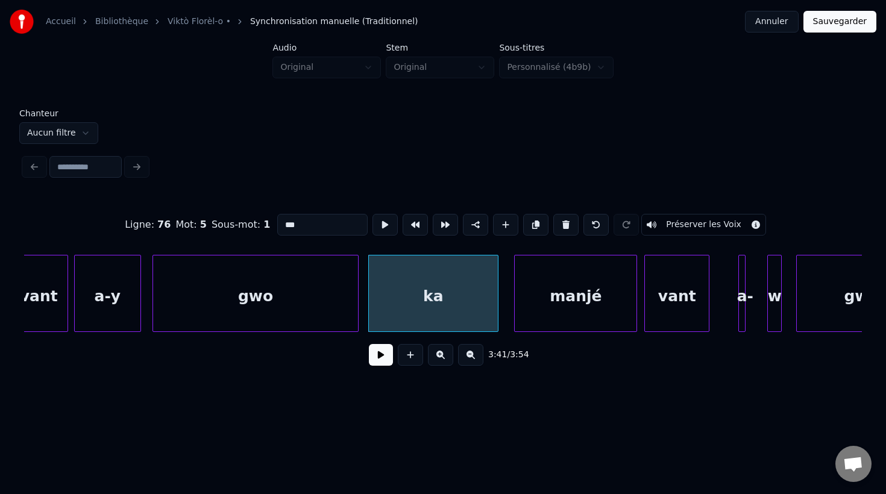
click at [456, 303] on div "ka" at bounding box center [433, 297] width 129 height 82
click at [322, 222] on input "**" at bounding box center [322, 225] width 90 height 22
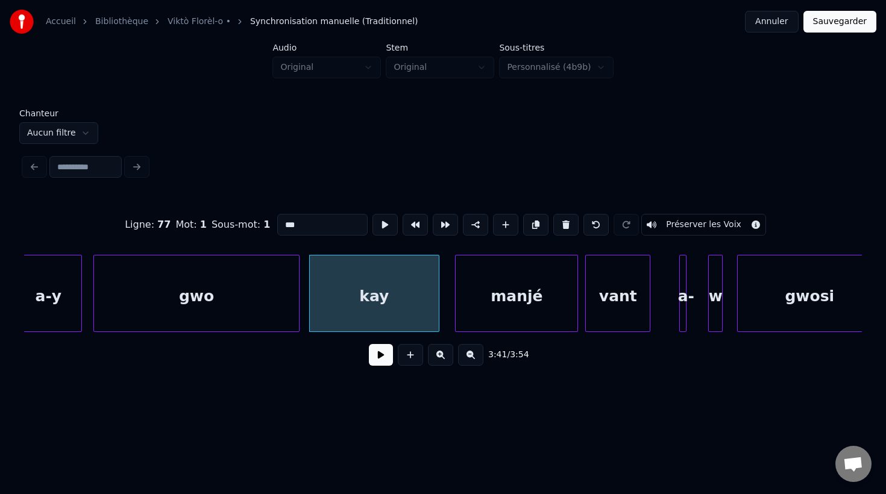
scroll to position [0, 79890]
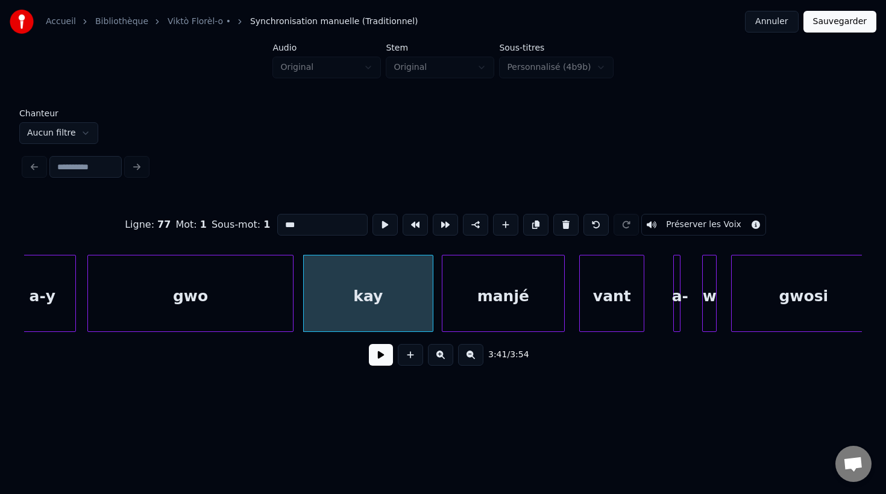
click at [518, 313] on div "manjé" at bounding box center [503, 297] width 122 height 82
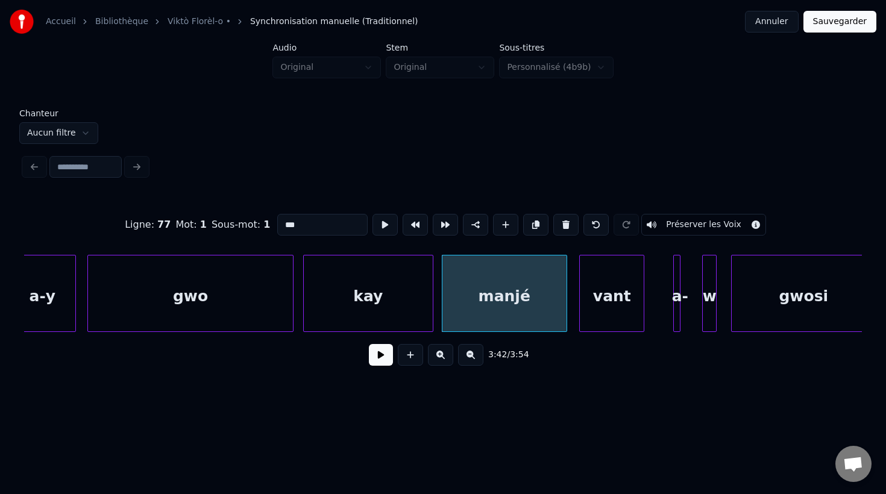
click at [565, 319] on div at bounding box center [565, 294] width 4 height 76
click at [586, 321] on div "vant" at bounding box center [603, 297] width 64 height 82
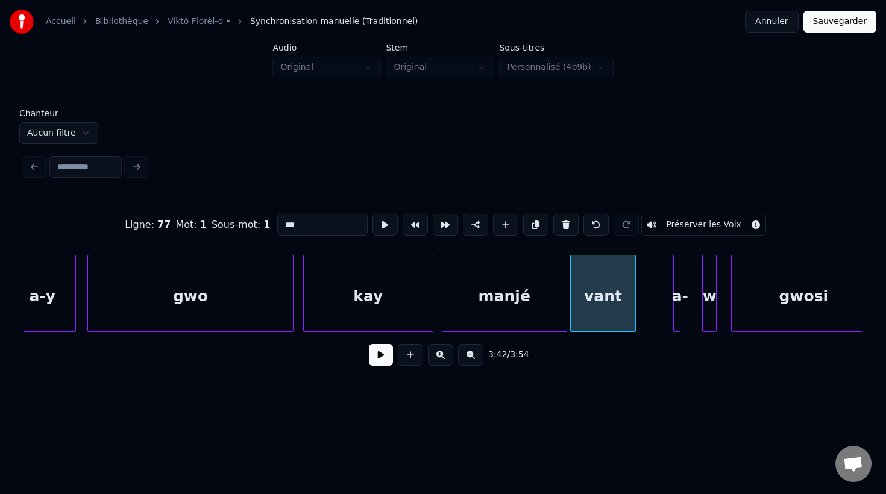
click at [707, 310] on div "w" at bounding box center [709, 297] width 13 height 82
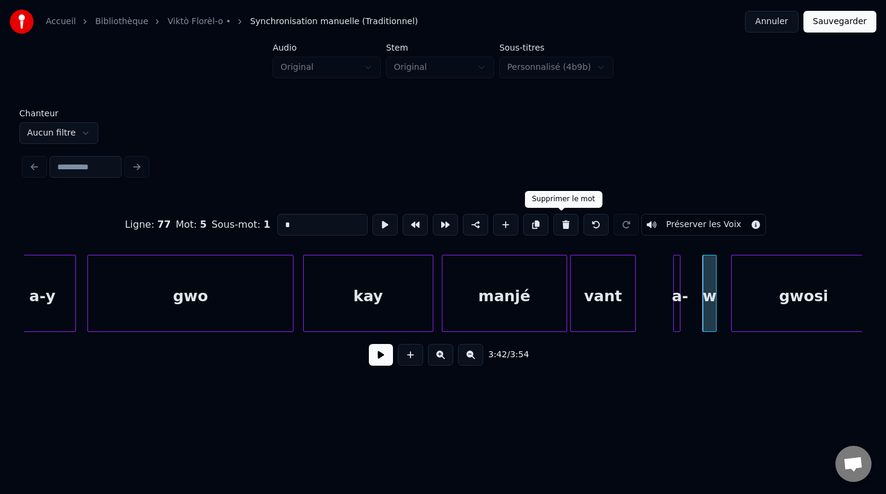
click at [560, 222] on button at bounding box center [565, 225] width 25 height 22
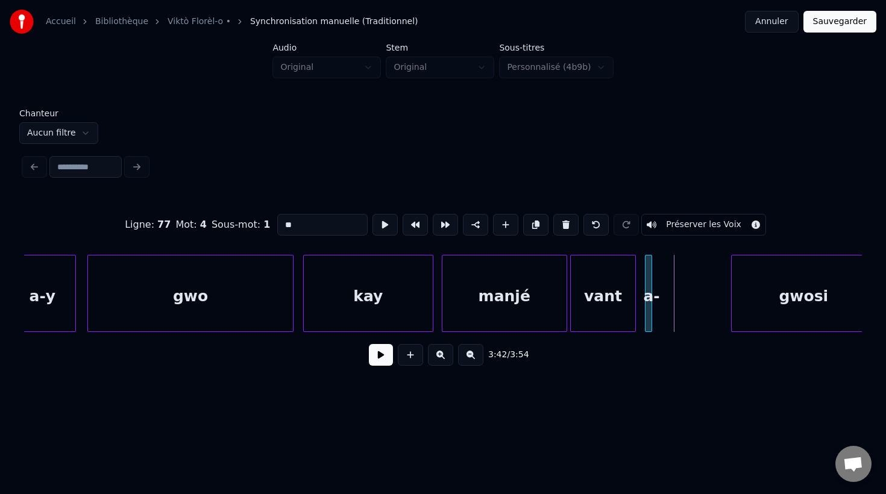
click at [645, 313] on div "a-" at bounding box center [648, 293] width 7 height 77
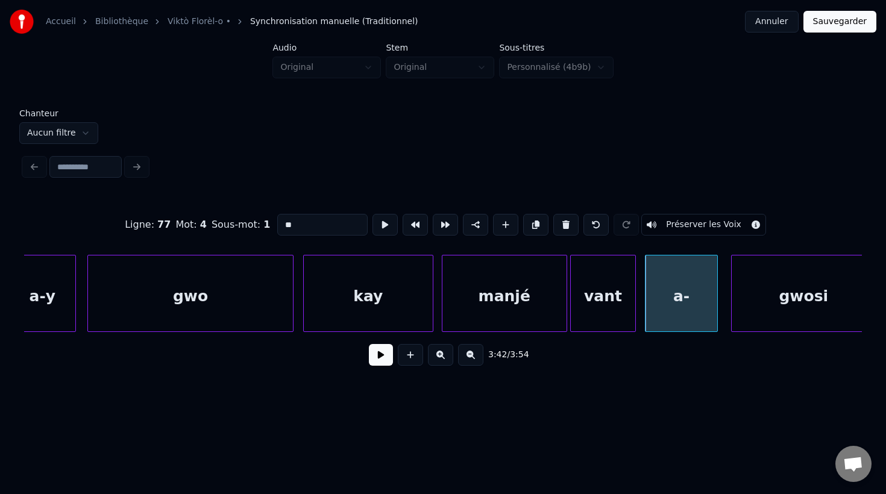
click at [717, 325] on div at bounding box center [715, 294] width 4 height 76
click at [296, 227] on input "**" at bounding box center [322, 225] width 90 height 22
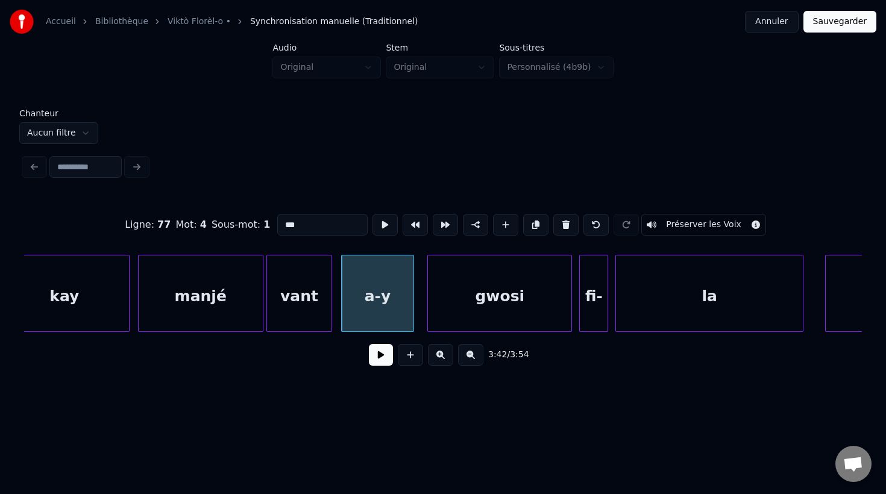
scroll to position [0, 80194]
click at [477, 310] on div "gwosi" at bounding box center [492, 297] width 143 height 82
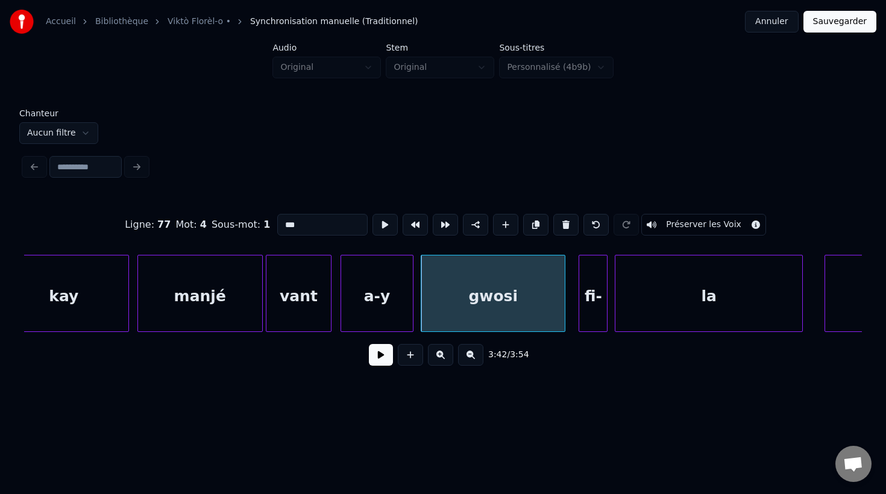
click at [663, 300] on div "la" at bounding box center [708, 297] width 187 height 82
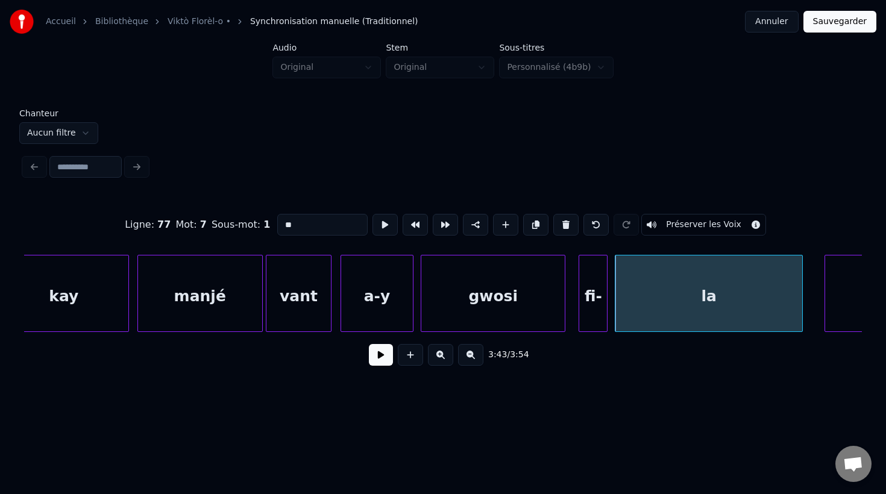
click at [278, 230] on input "**" at bounding box center [322, 225] width 90 height 22
click at [280, 225] on input "**" at bounding box center [322, 225] width 90 height 22
click at [595, 319] on div "fi-" at bounding box center [593, 297] width 28 height 82
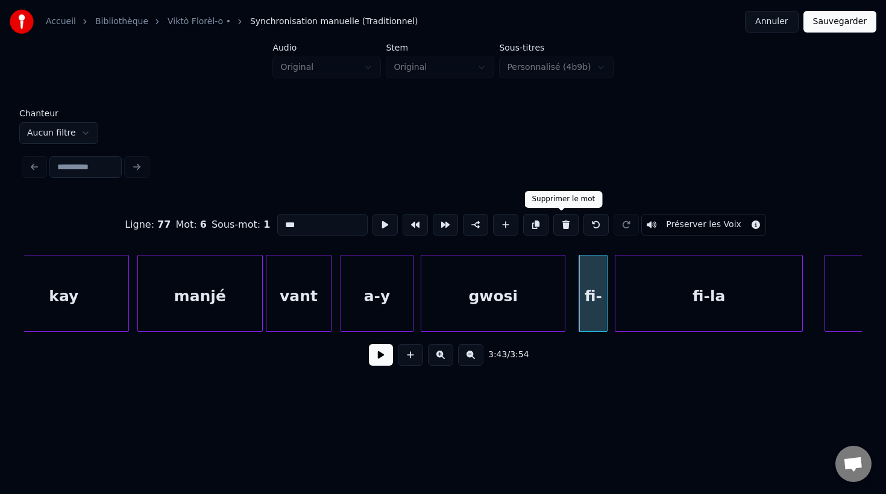
click at [563, 227] on button at bounding box center [565, 225] width 25 height 22
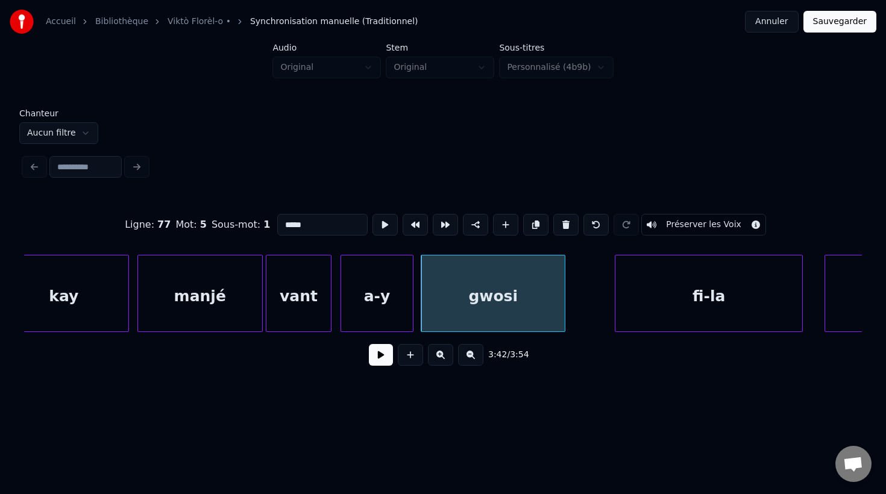
click at [670, 308] on div "fi-la" at bounding box center [708, 297] width 187 height 82
type input "*****"
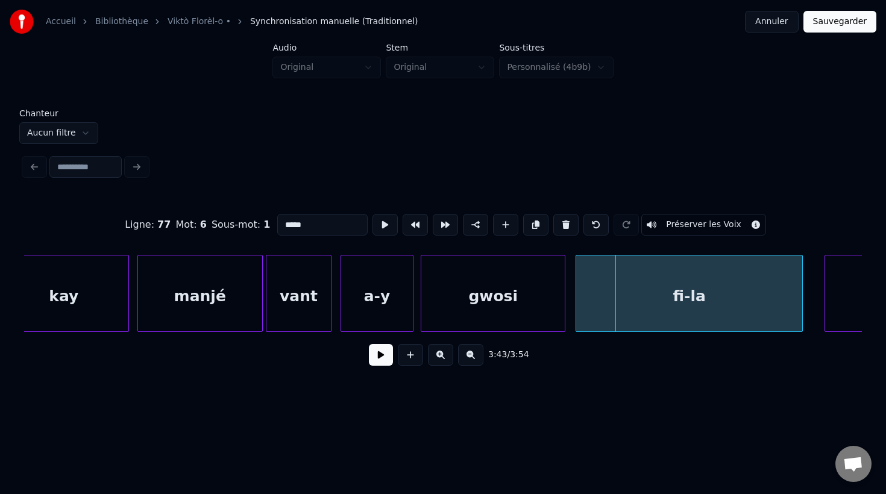
click at [578, 309] on div at bounding box center [578, 294] width 4 height 76
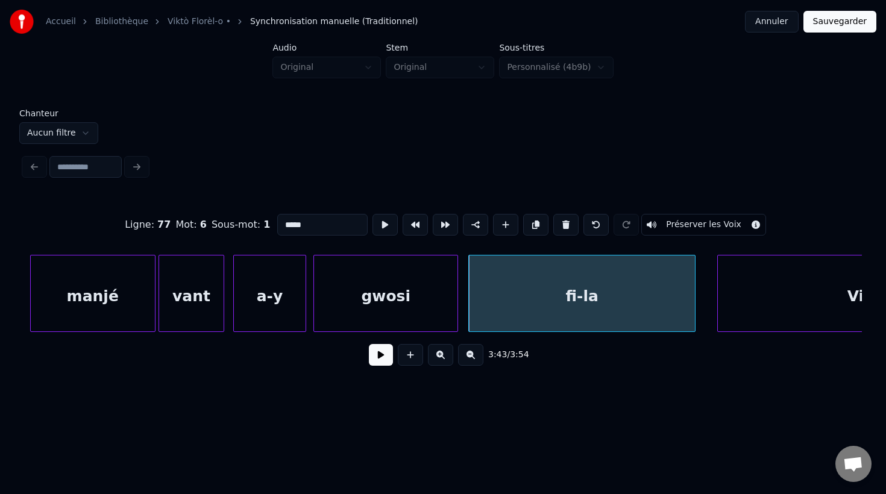
scroll to position [0, 80310]
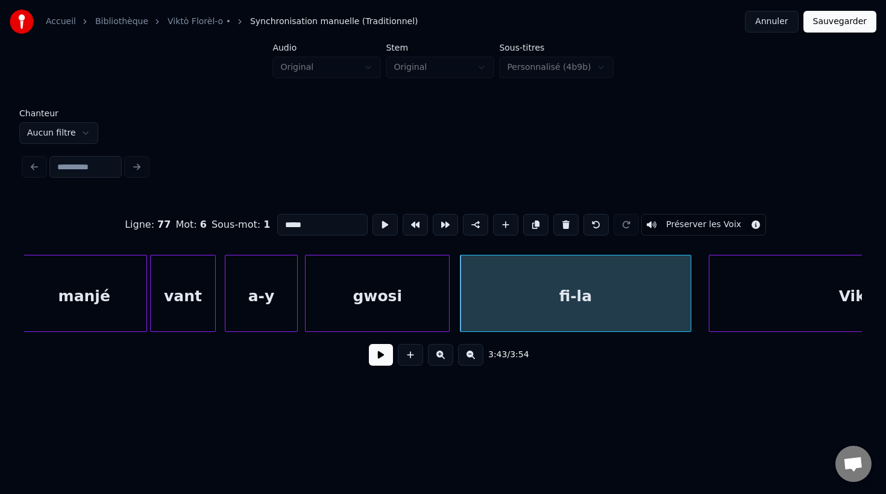
click at [688, 316] on div at bounding box center [689, 294] width 4 height 76
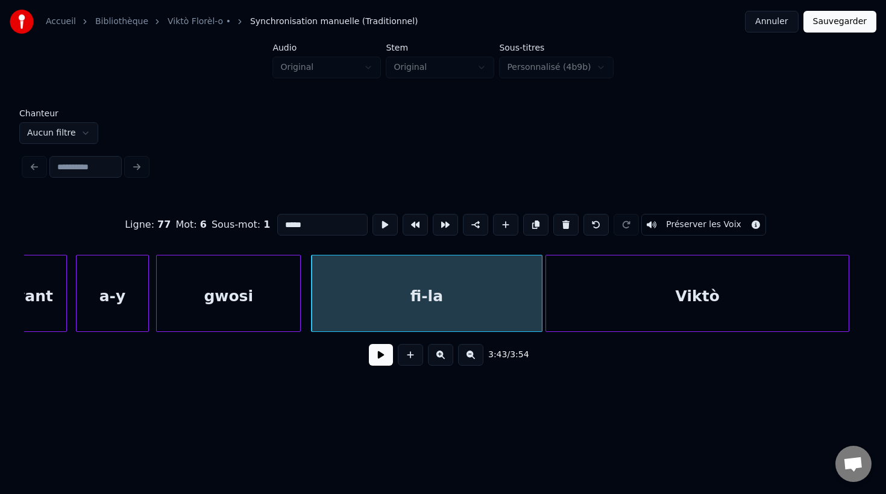
click at [723, 327] on div "Viktò" at bounding box center [697, 297] width 303 height 82
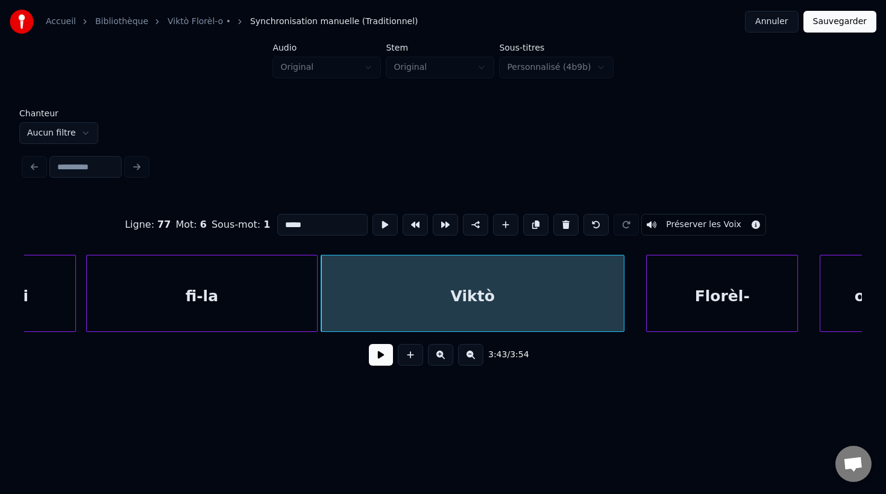
scroll to position [0, 80689]
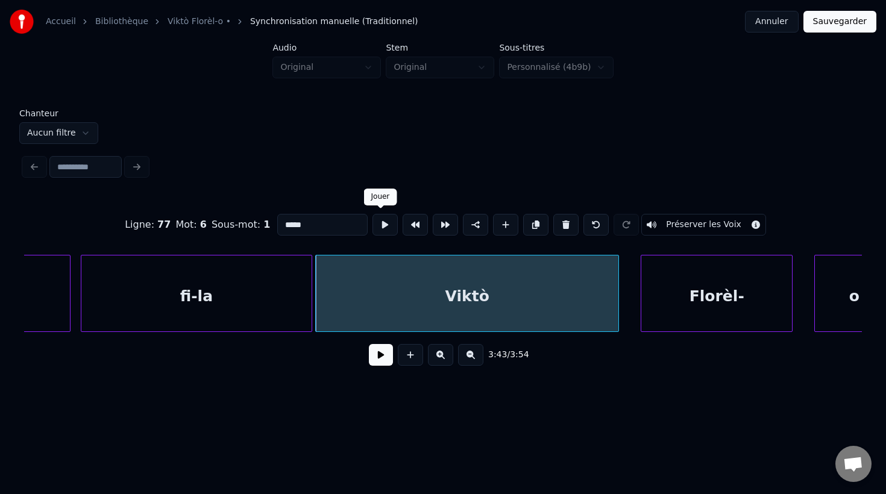
click at [382, 224] on button at bounding box center [384, 225] width 25 height 22
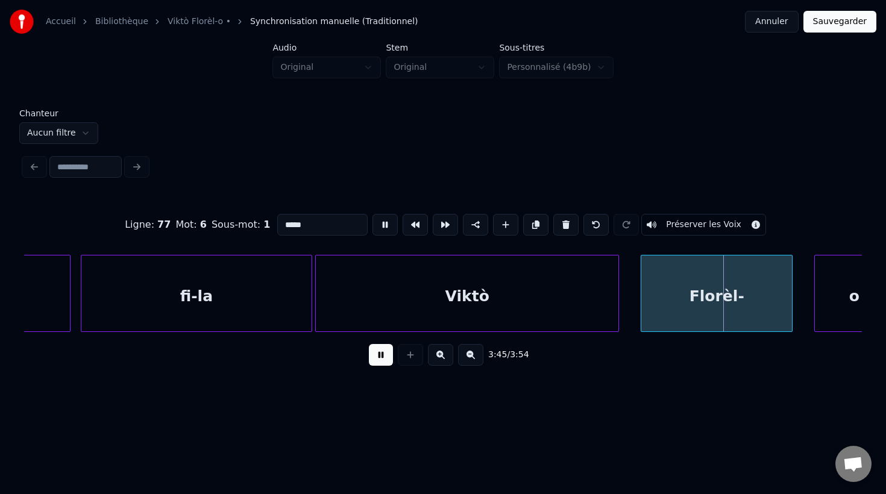
click at [382, 224] on button at bounding box center [384, 225] width 25 height 22
click at [541, 313] on div at bounding box center [541, 294] width 4 height 76
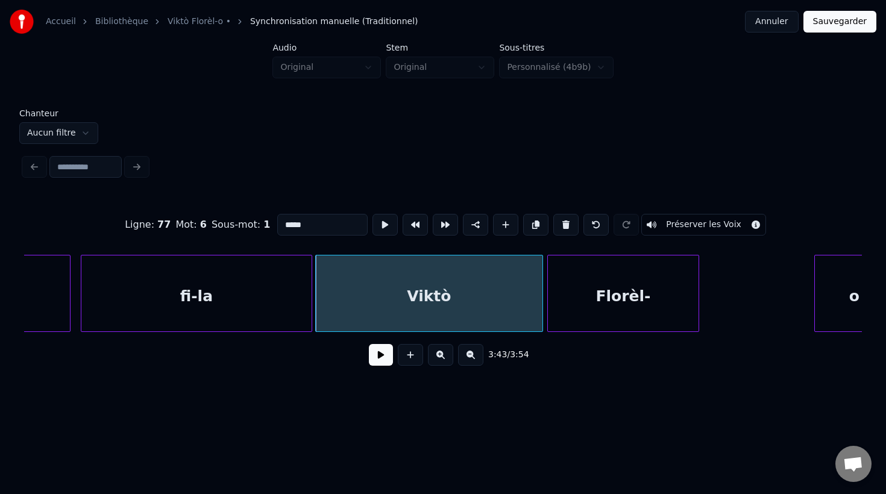
click at [575, 302] on div "Florèl-" at bounding box center [623, 297] width 151 height 82
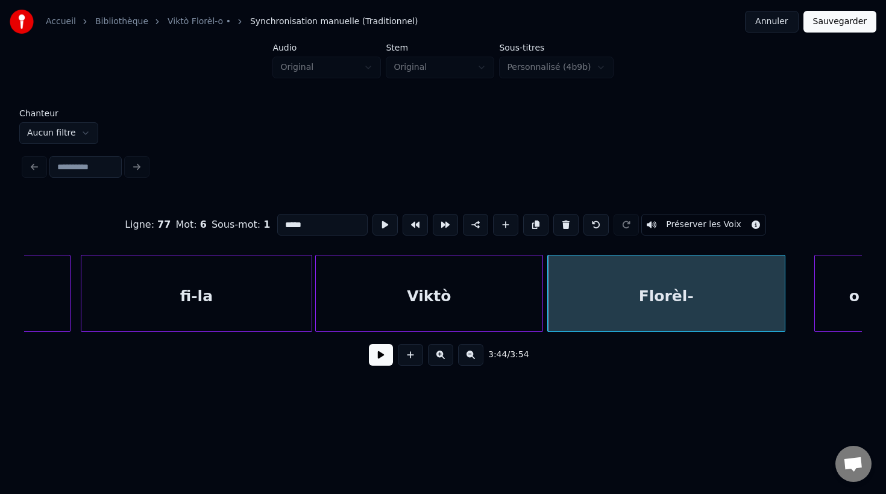
click at [783, 328] on div at bounding box center [783, 294] width 4 height 76
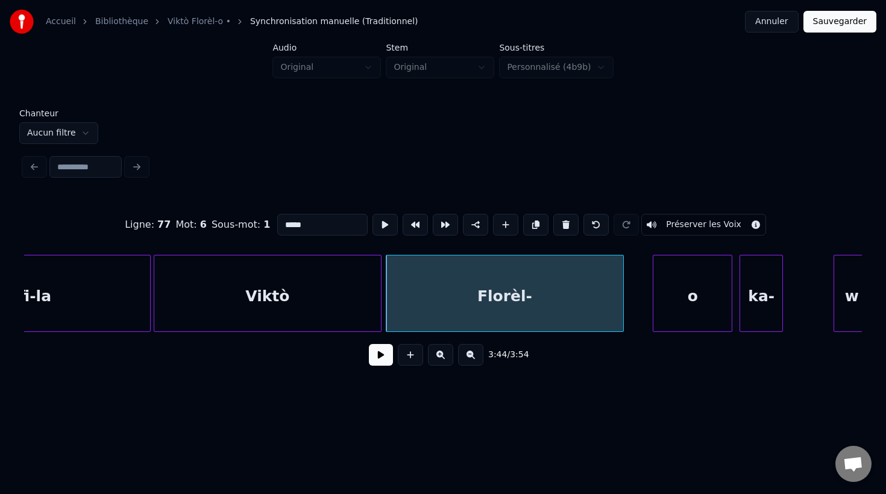
scroll to position [0, 80853]
click at [682, 306] on div "o" at bounding box center [666, 297] width 78 height 82
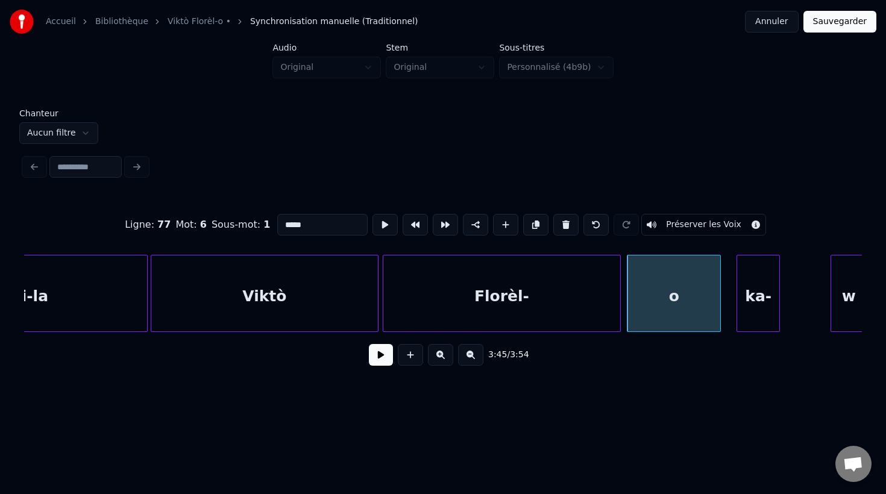
click at [719, 324] on div at bounding box center [719, 294] width 4 height 76
click at [99, 283] on div "fi-la" at bounding box center [32, 297] width 230 height 82
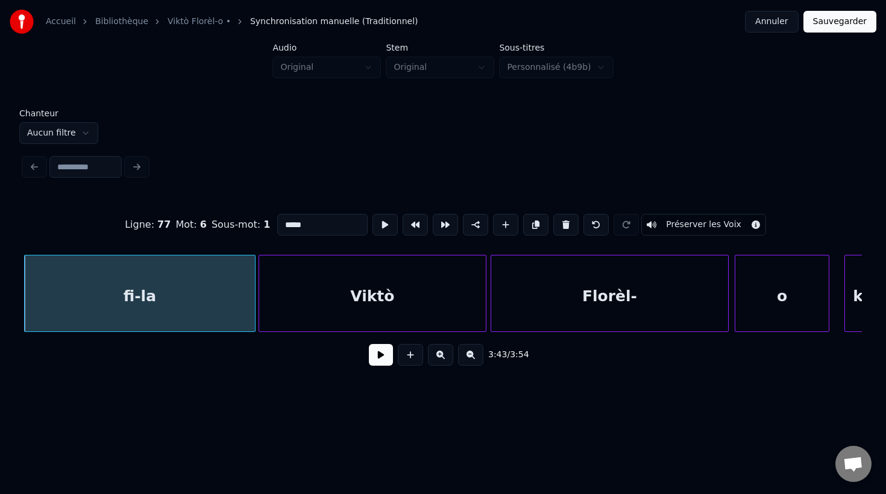
click at [386, 358] on button at bounding box center [381, 355] width 24 height 22
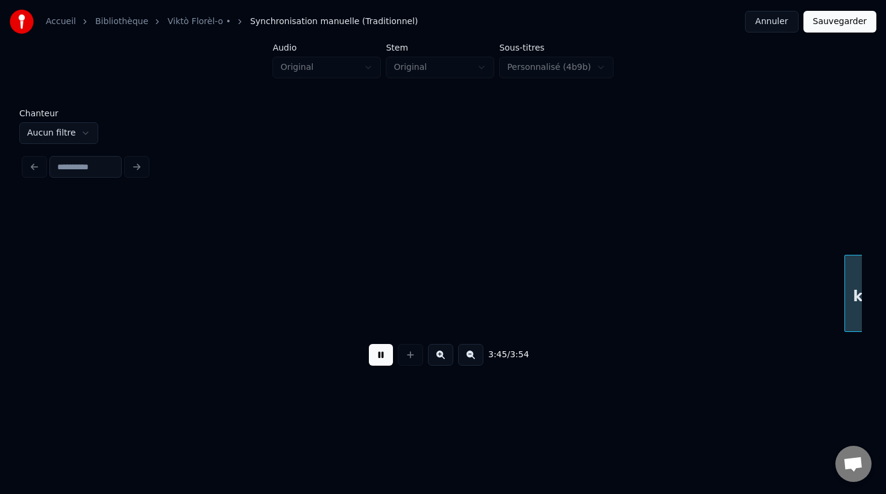
scroll to position [0, 81586]
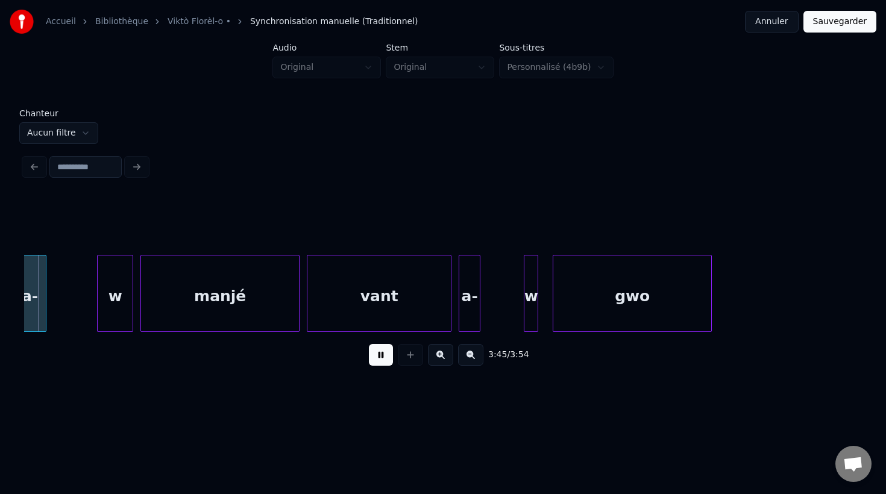
click at [386, 358] on button at bounding box center [381, 355] width 24 height 22
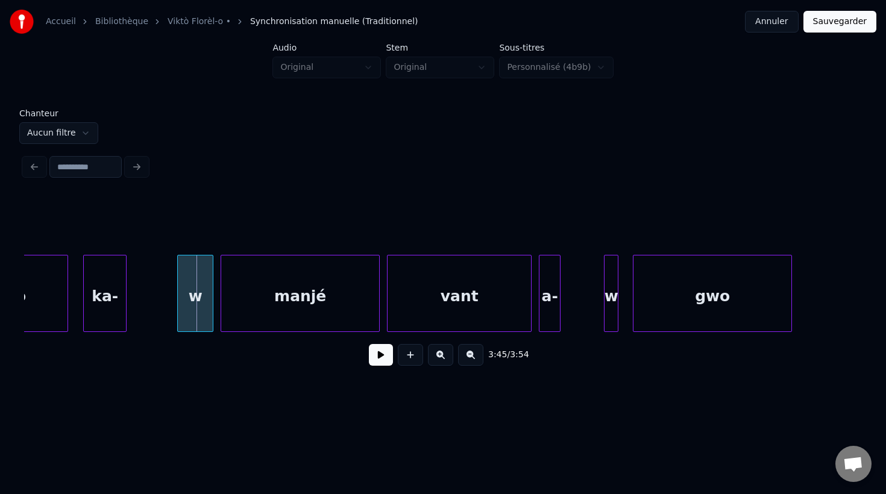
scroll to position [0, 81506]
click at [117, 292] on div "ka-" at bounding box center [105, 297] width 42 height 82
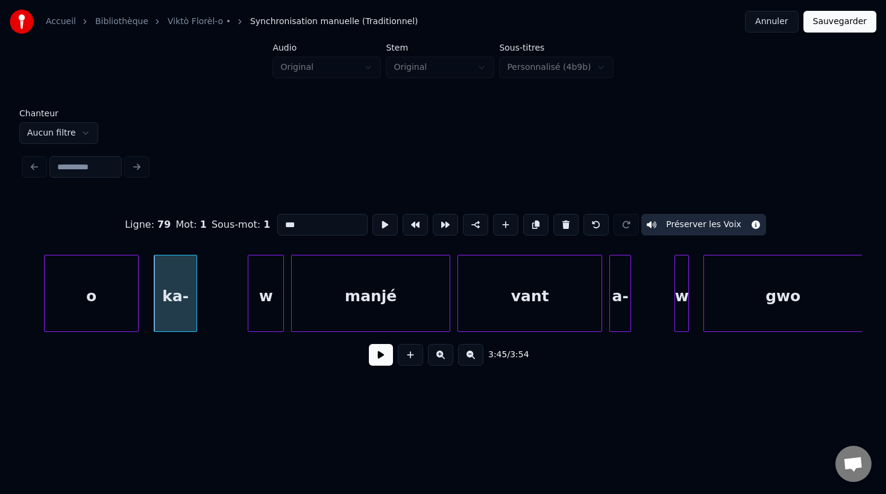
scroll to position [0, 81426]
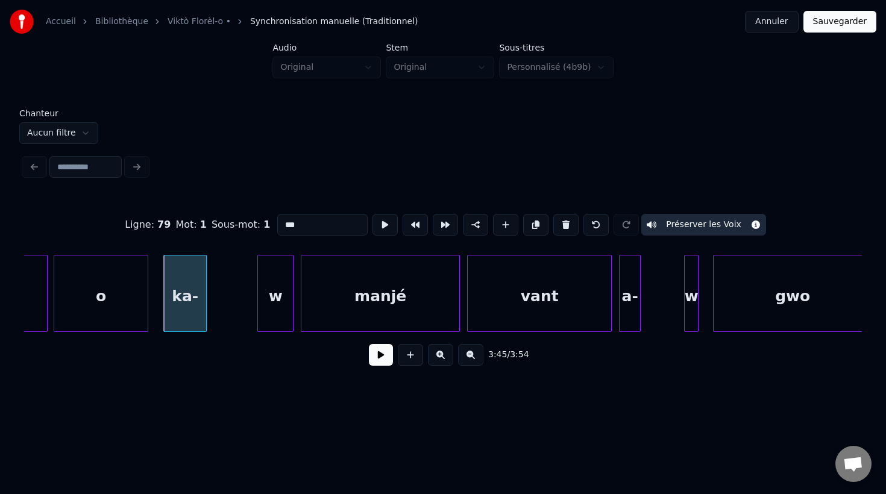
click at [319, 226] on input "***" at bounding box center [322, 225] width 90 height 22
click at [275, 286] on div "w" at bounding box center [275, 297] width 35 height 82
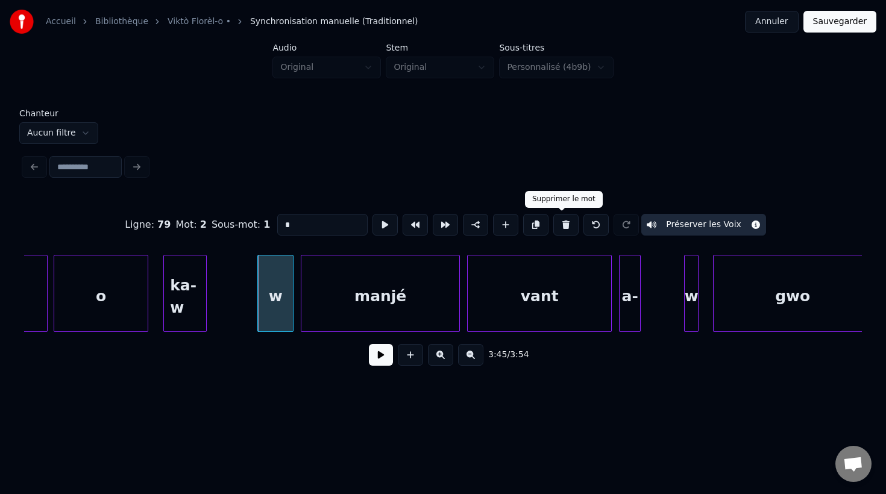
click at [557, 228] on button at bounding box center [565, 225] width 25 height 22
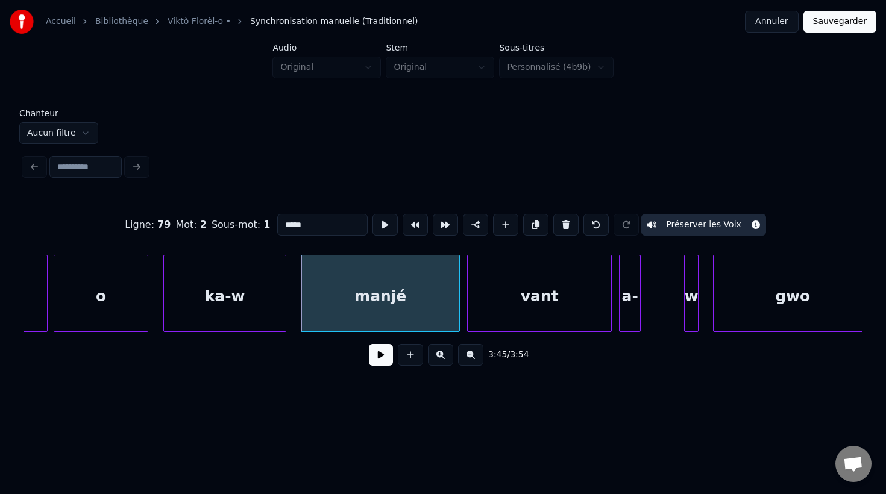
click at [285, 330] on div at bounding box center [284, 294] width 4 height 76
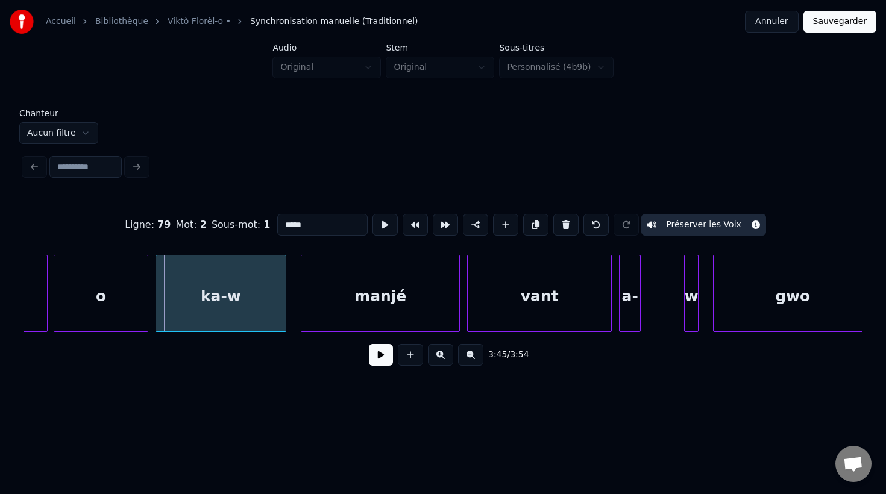
click at [156, 312] on div at bounding box center [158, 294] width 4 height 76
click at [341, 315] on div "manjé" at bounding box center [375, 297] width 158 height 82
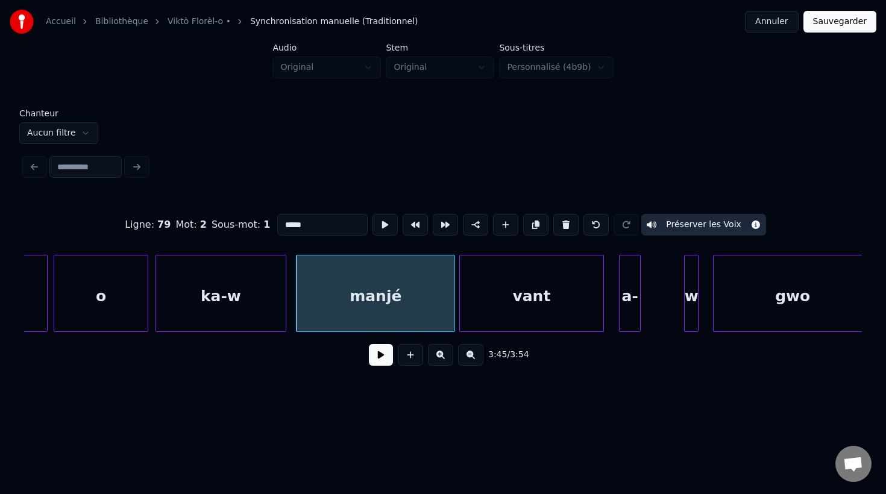
click at [515, 315] on div "vant" at bounding box center [531, 297] width 143 height 82
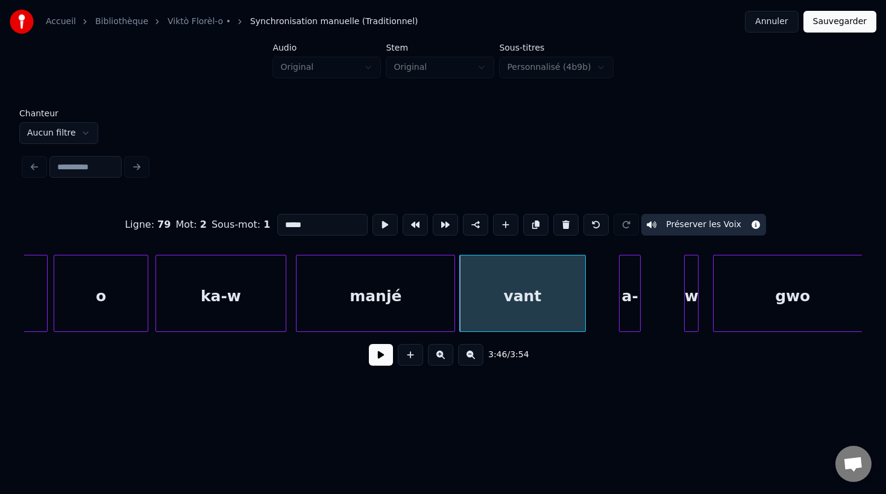
click at [582, 321] on div at bounding box center [584, 294] width 4 height 76
click at [628, 321] on div "a-" at bounding box center [629, 297] width 20 height 82
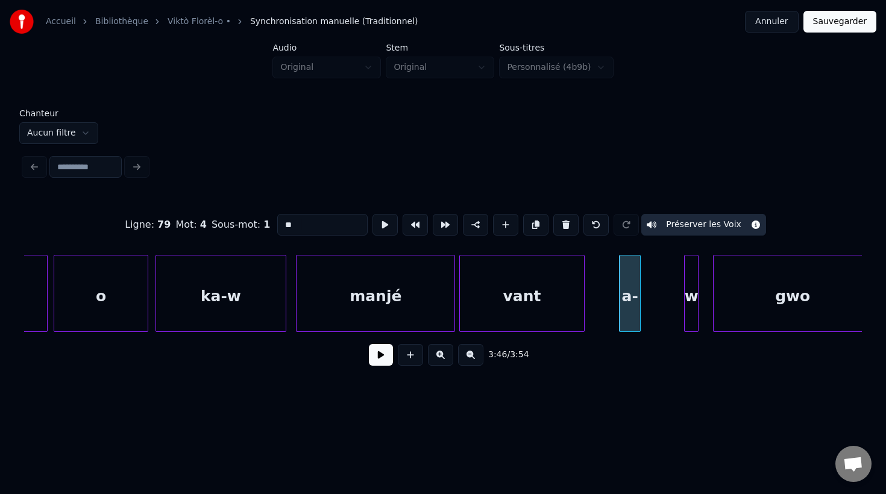
click at [316, 228] on input "**" at bounding box center [322, 225] width 90 height 22
click at [689, 315] on div "w" at bounding box center [691, 297] width 13 height 82
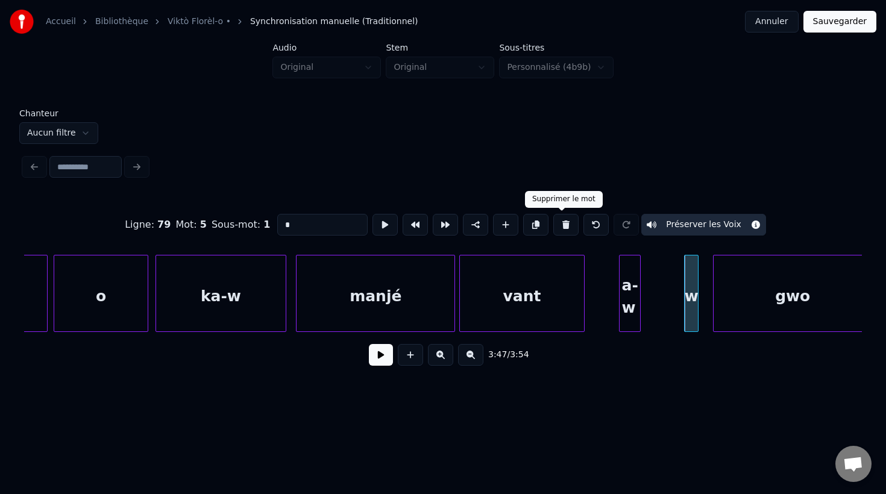
click at [558, 225] on button at bounding box center [565, 225] width 25 height 22
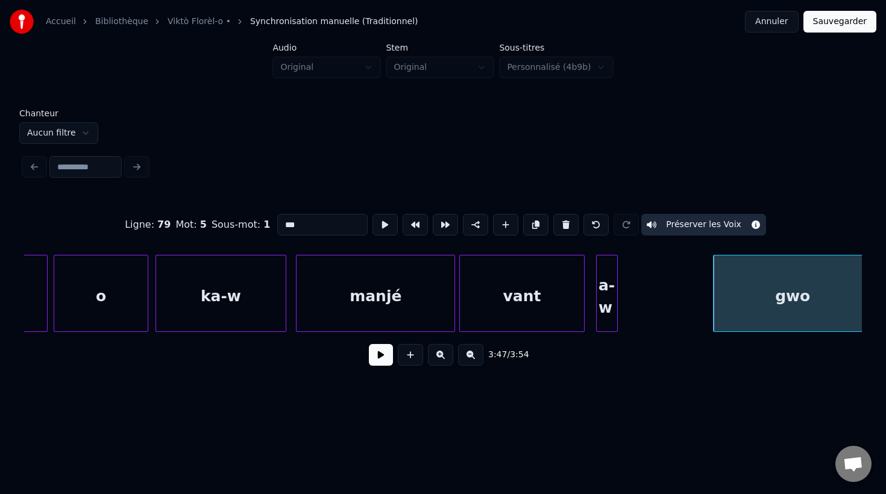
click at [604, 301] on div "a-w" at bounding box center [607, 297] width 20 height 82
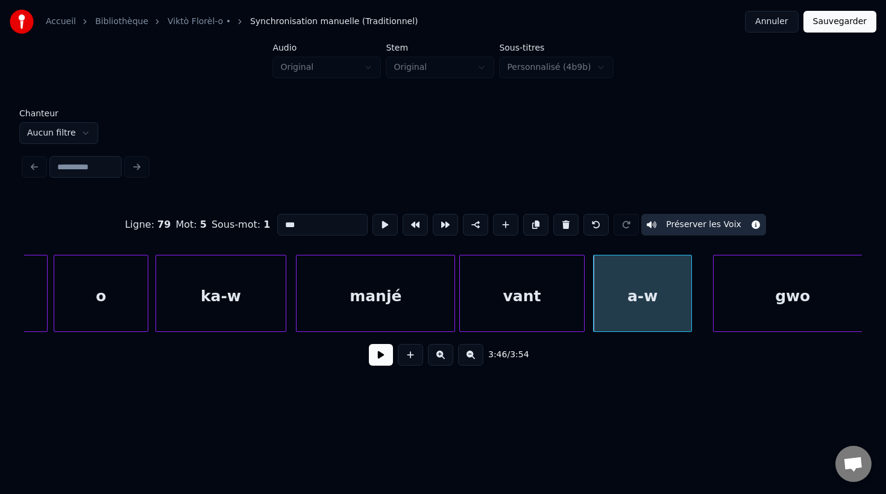
click at [691, 306] on div at bounding box center [690, 294] width 4 height 76
click at [396, 290] on div "manjé" at bounding box center [375, 297] width 158 height 82
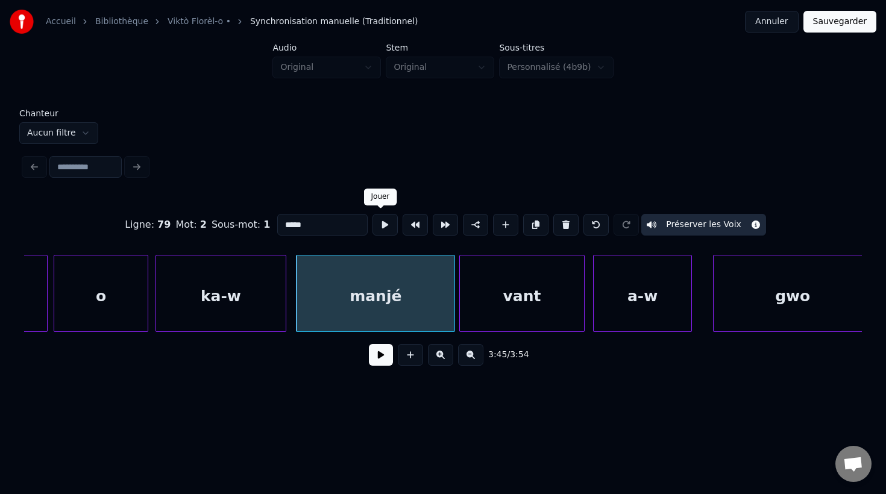
click at [379, 226] on button at bounding box center [384, 225] width 25 height 22
click at [514, 292] on div "vant" at bounding box center [522, 297] width 124 height 82
type input "****"
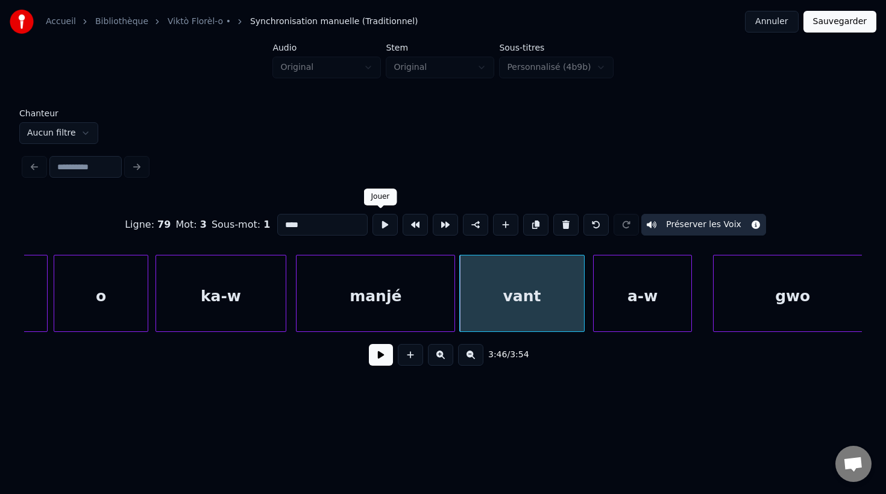
click at [381, 225] on button at bounding box center [384, 225] width 25 height 22
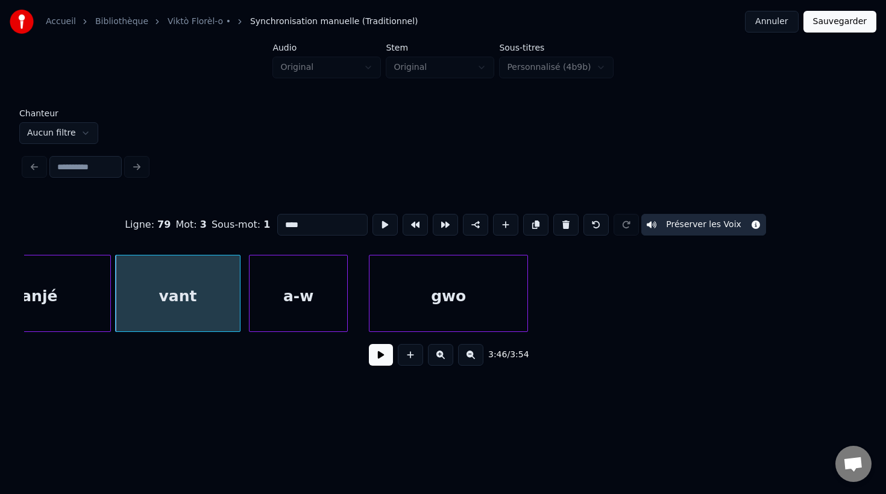
scroll to position [0, 81789]
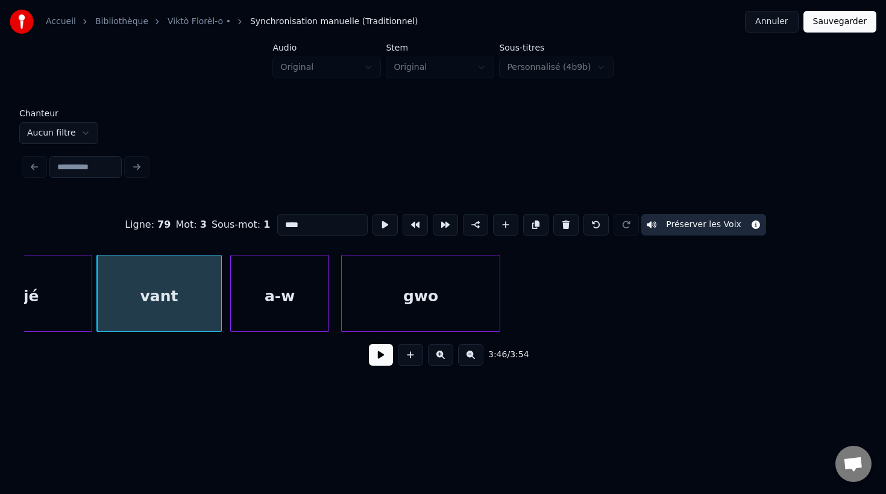
click at [491, 311] on div "gwo" at bounding box center [421, 297] width 158 height 82
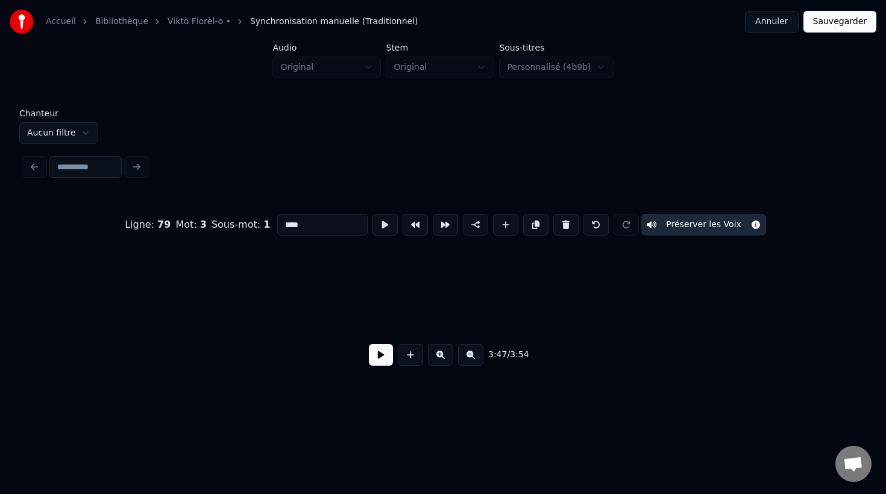
scroll to position [0, 84083]
click at [839, 24] on button "Sauvegarder" at bounding box center [839, 22] width 73 height 22
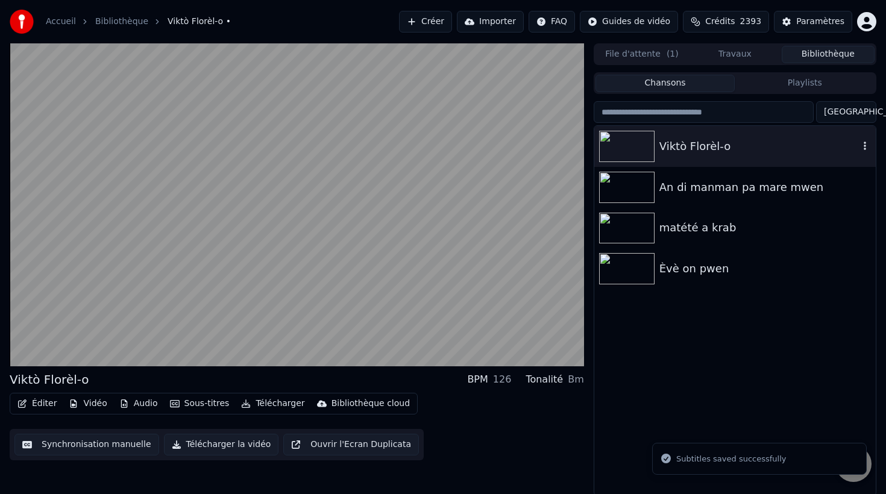
click at [700, 140] on div "Viktò Florèl-o" at bounding box center [758, 146] width 199 height 17
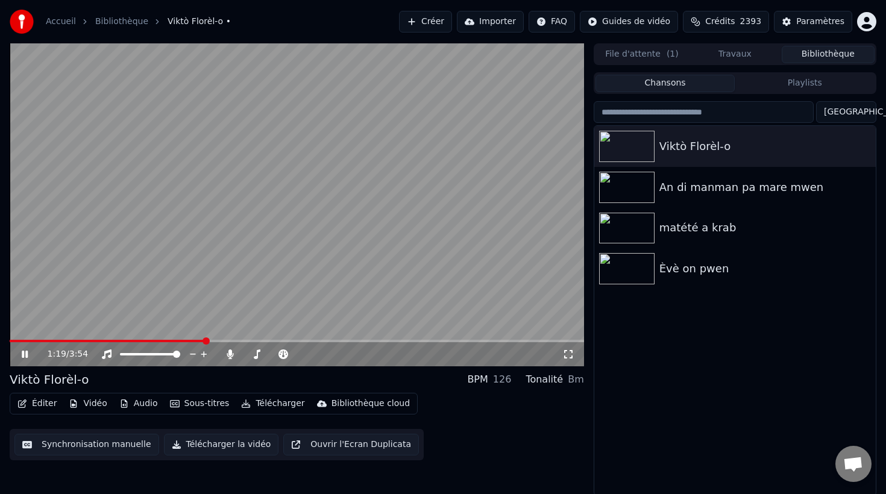
click at [209, 449] on button "Télécharger la vidéo" at bounding box center [221, 445] width 115 height 22
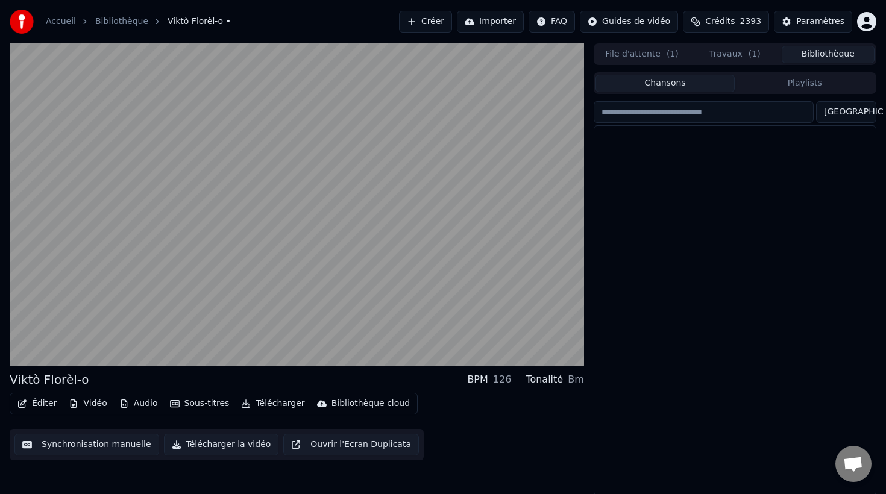
click at [828, 52] on button "Bibliothèque" at bounding box center [828, 54] width 93 height 17
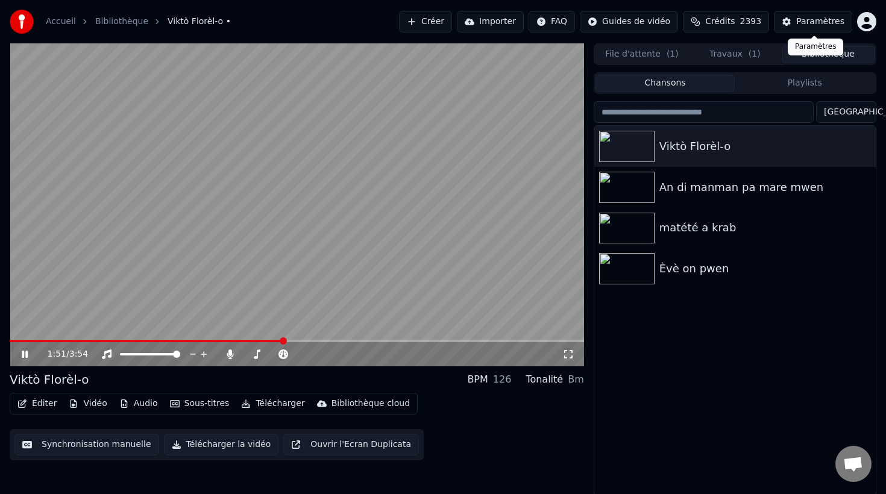
click at [829, 20] on div "Paramètres" at bounding box center [820, 22] width 48 height 12
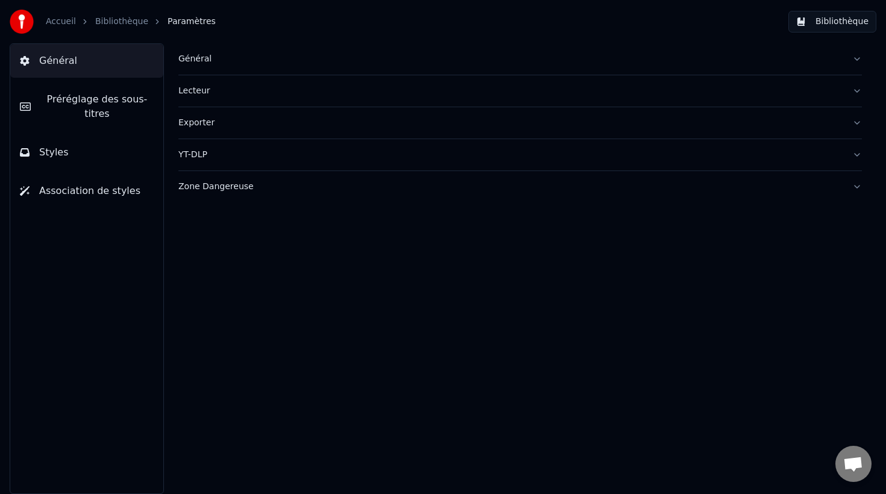
click at [93, 105] on span "Préréglage des sous-titres" at bounding box center [96, 106] width 113 height 29
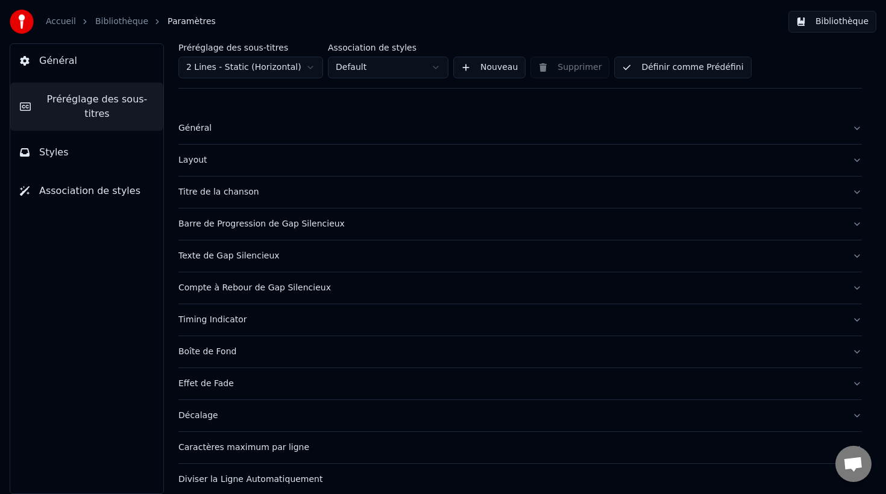
click at [260, 258] on div "Texte de Gap Silencieux" at bounding box center [510, 256] width 664 height 12
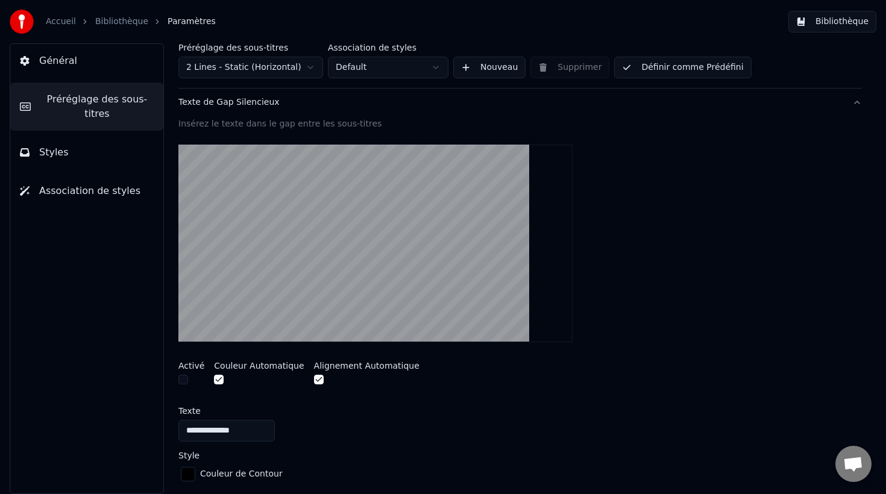
scroll to position [154, 0]
click at [186, 381] on button "button" at bounding box center [183, 379] width 10 height 10
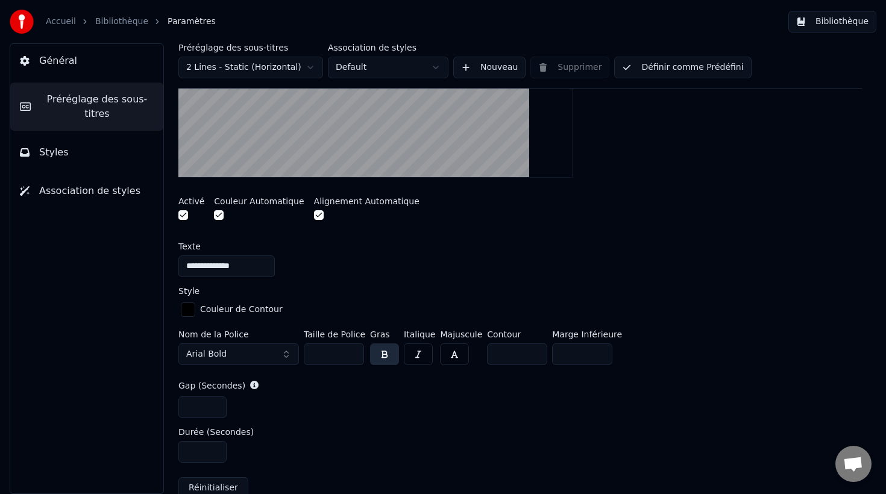
scroll to position [321, 0]
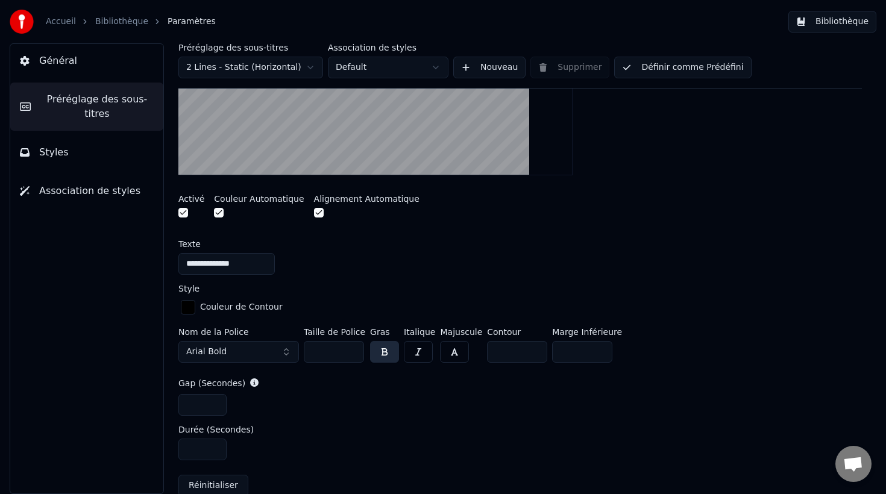
click at [183, 213] on button "button" at bounding box center [183, 213] width 10 height 10
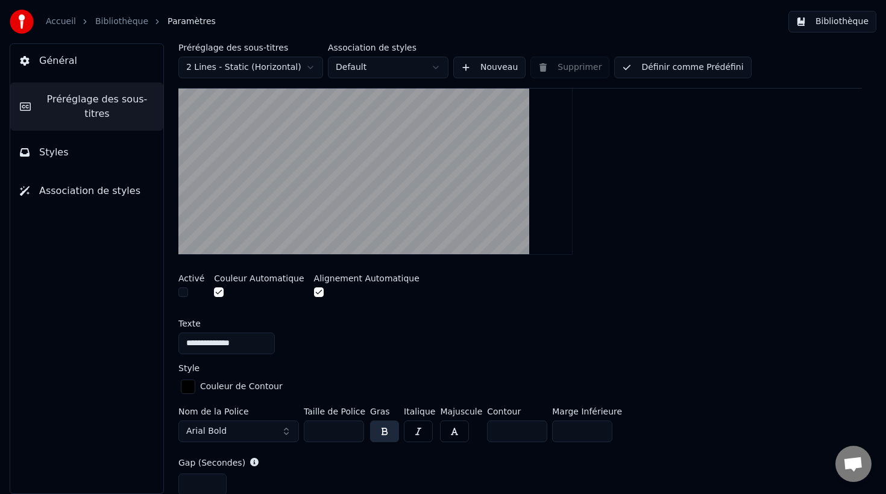
scroll to position [239, 0]
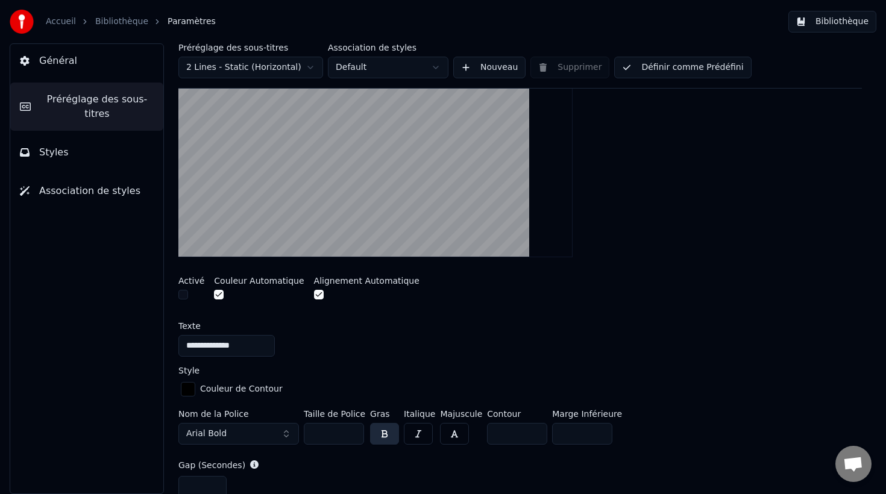
click at [233, 340] on input "**********" at bounding box center [226, 346] width 96 height 22
drag, startPoint x: 265, startPoint y: 343, endPoint x: 167, endPoint y: 336, distance: 97.9
click at [167, 336] on div "**********" at bounding box center [520, 268] width 732 height 451
type input "****"
click at [434, 344] on div "****" at bounding box center [519, 346] width 683 height 22
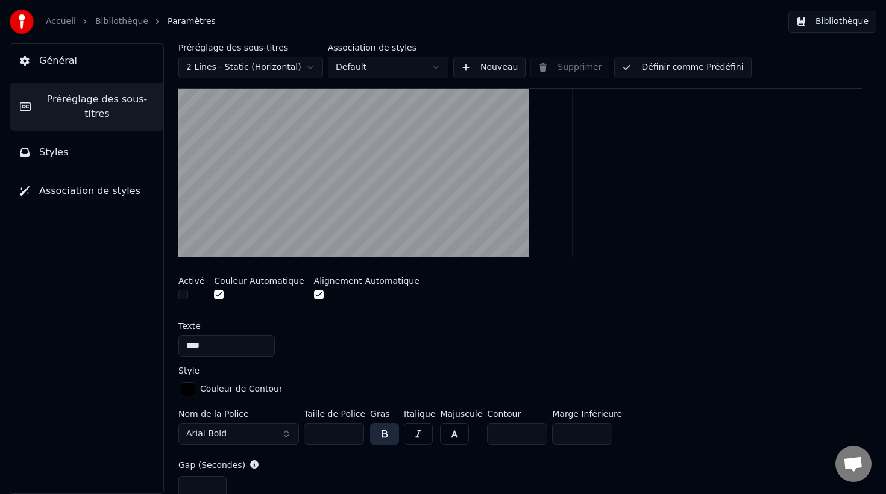
click at [188, 293] on div at bounding box center [191, 296] width 26 height 13
click at [183, 294] on button "button" at bounding box center [183, 295] width 10 height 10
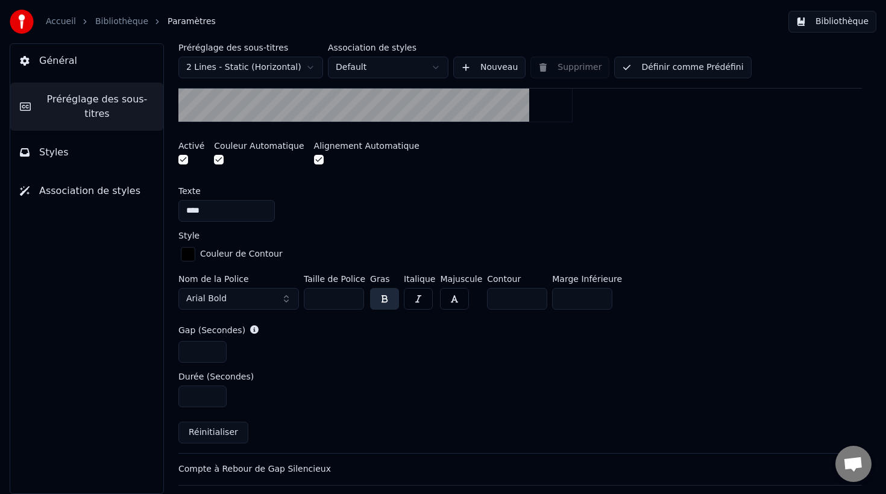
scroll to position [378, 0]
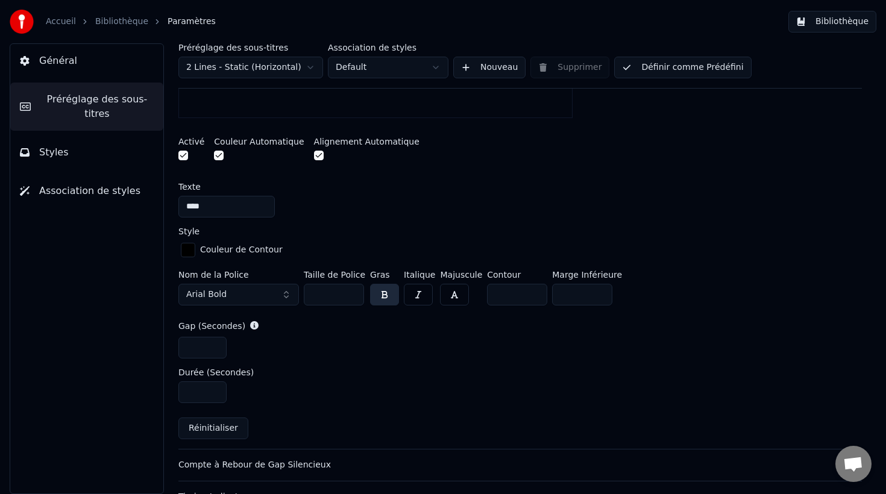
click at [592, 297] on input "**" at bounding box center [582, 295] width 60 height 22
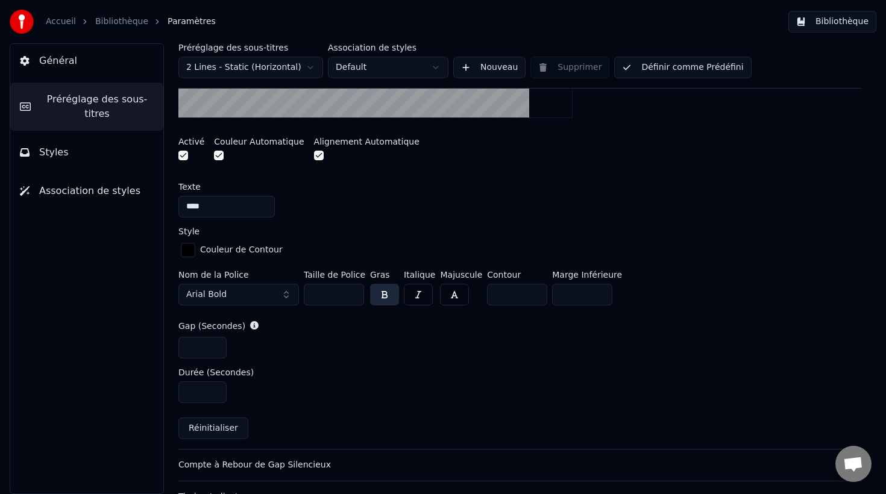
click at [594, 296] on input "***" at bounding box center [582, 295] width 60 height 22
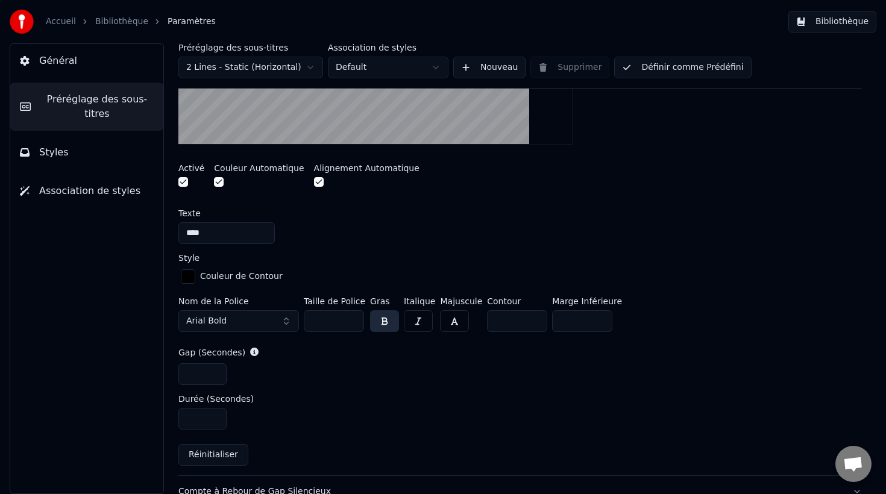
scroll to position [354, 0]
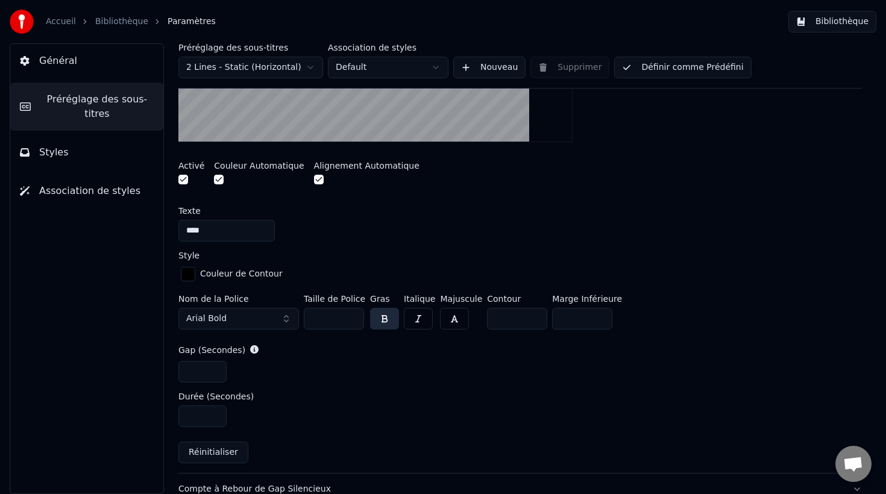
click at [597, 315] on input "**" at bounding box center [582, 319] width 60 height 22
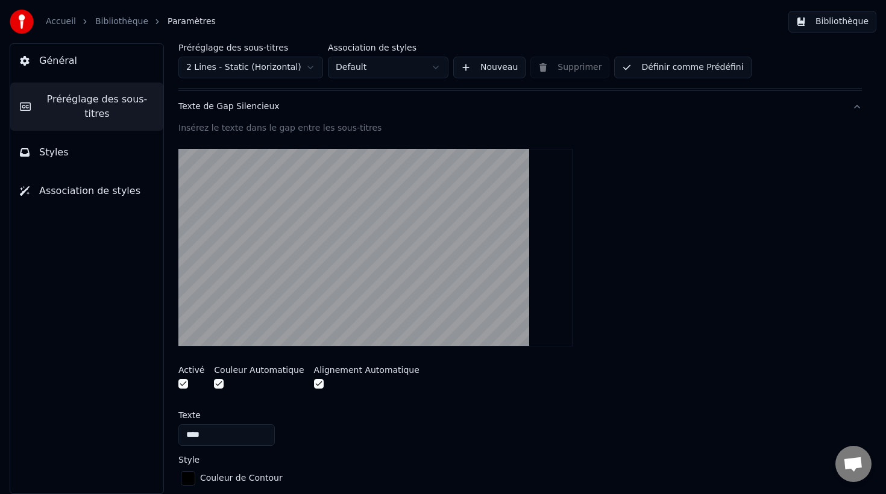
scroll to position [125, 0]
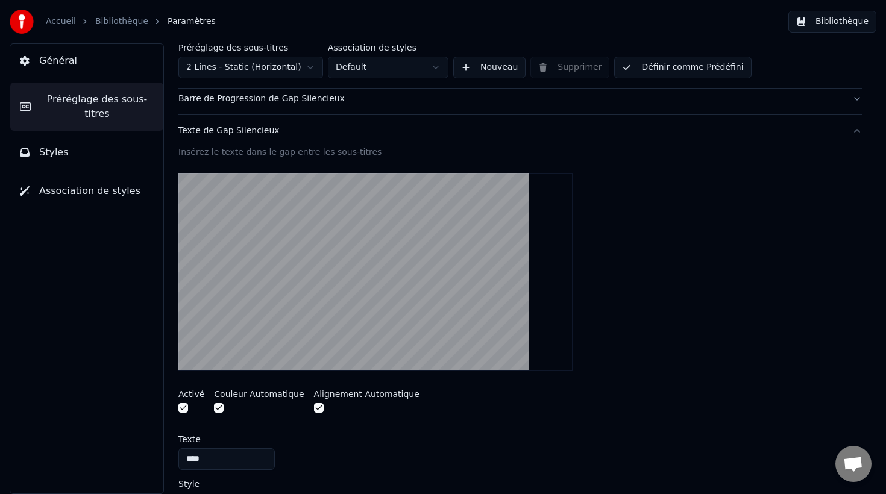
type input "**"
click at [314, 410] on button "button" at bounding box center [319, 408] width 10 height 10
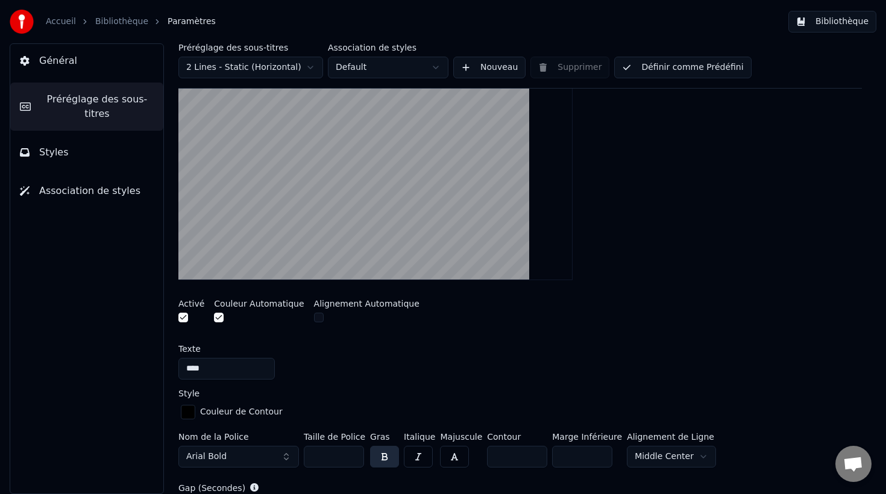
scroll to position [228, 0]
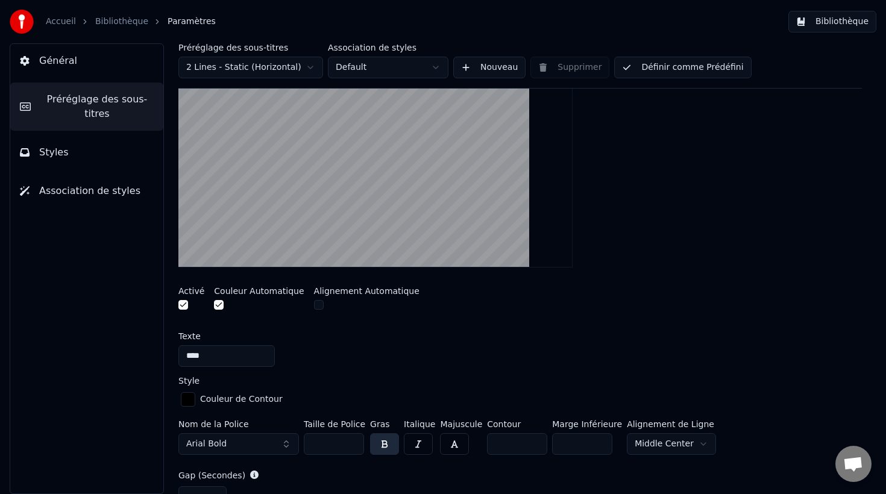
click at [219, 302] on button "button" at bounding box center [219, 305] width 10 height 10
click at [190, 398] on div "button" at bounding box center [188, 399] width 14 height 14
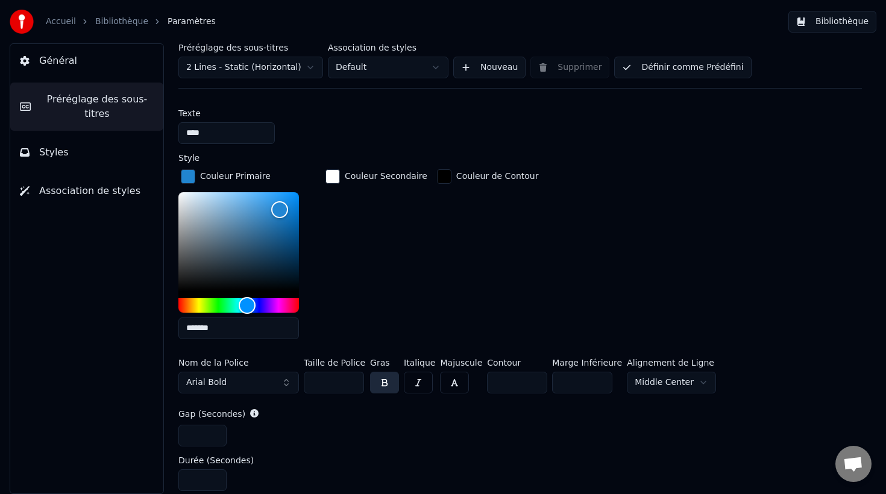
scroll to position [455, 0]
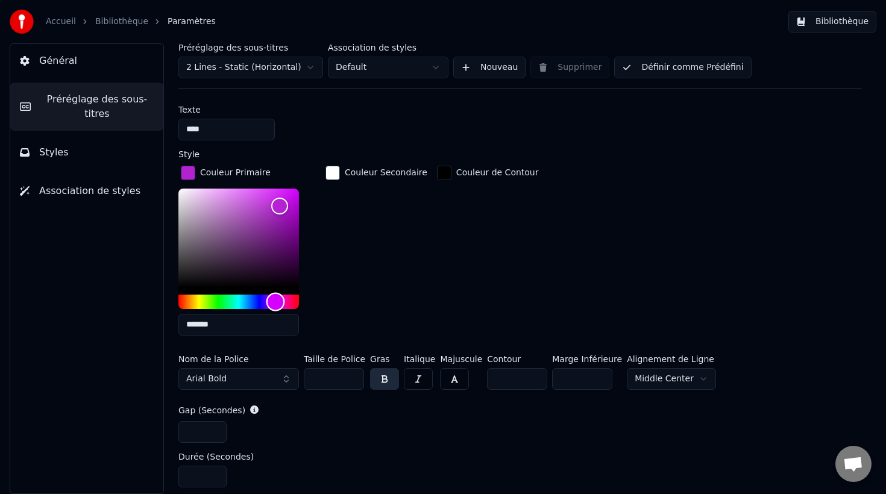
click at [275, 302] on div "Hue" at bounding box center [238, 302] width 121 height 14
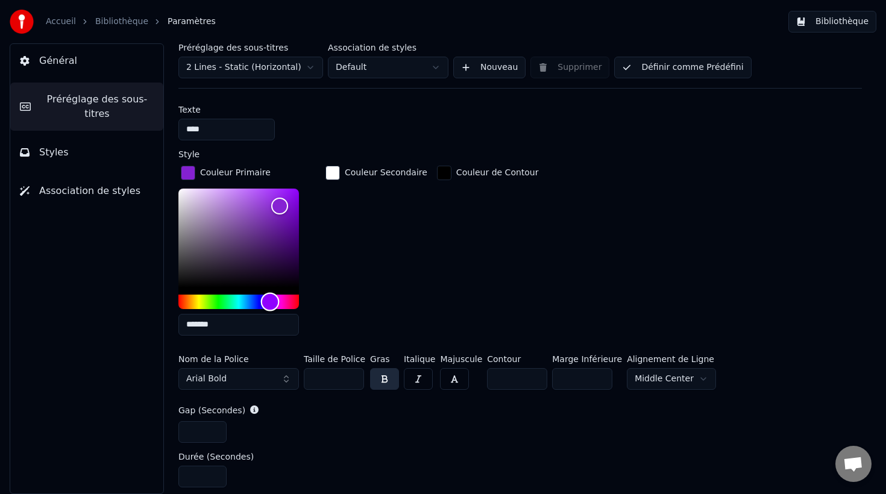
click at [270, 299] on div "Hue" at bounding box center [270, 301] width 19 height 19
click at [272, 301] on div "Hue" at bounding box center [272, 301] width 19 height 19
type input "*******"
click at [292, 230] on div "Color" at bounding box center [238, 238] width 121 height 99
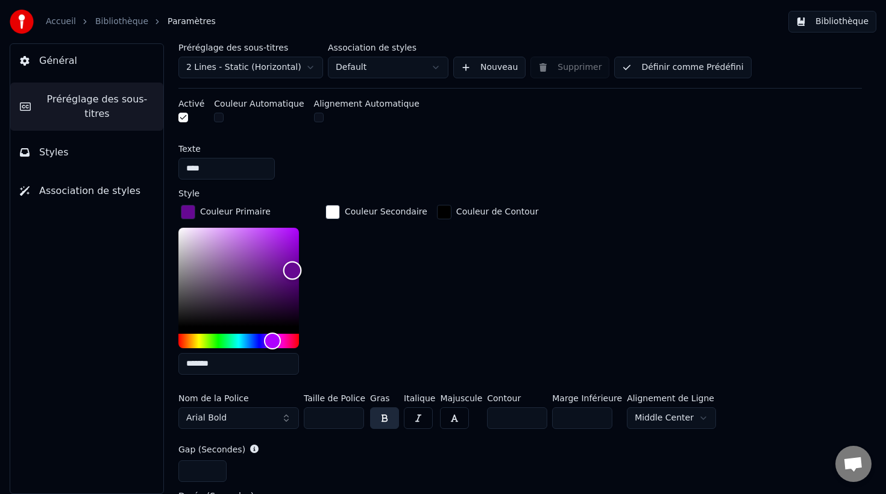
scroll to position [425, 0]
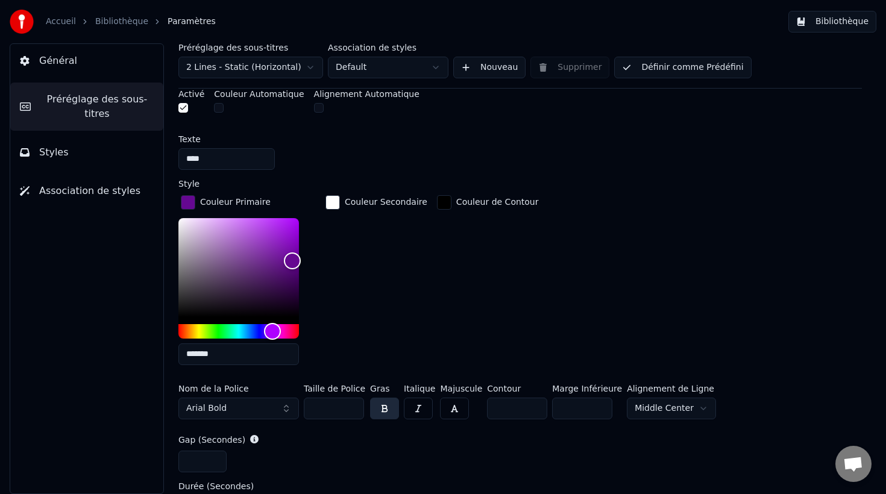
click at [516, 407] on input "*" at bounding box center [517, 409] width 60 height 22
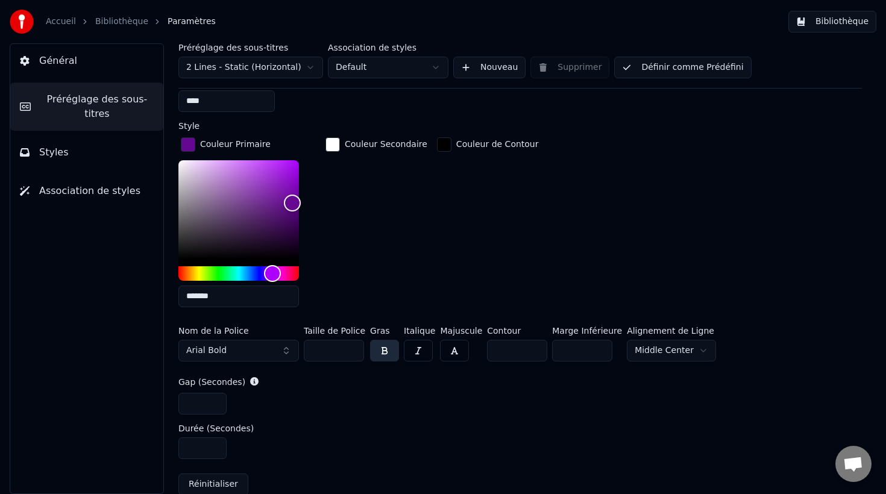
scroll to position [485, 0]
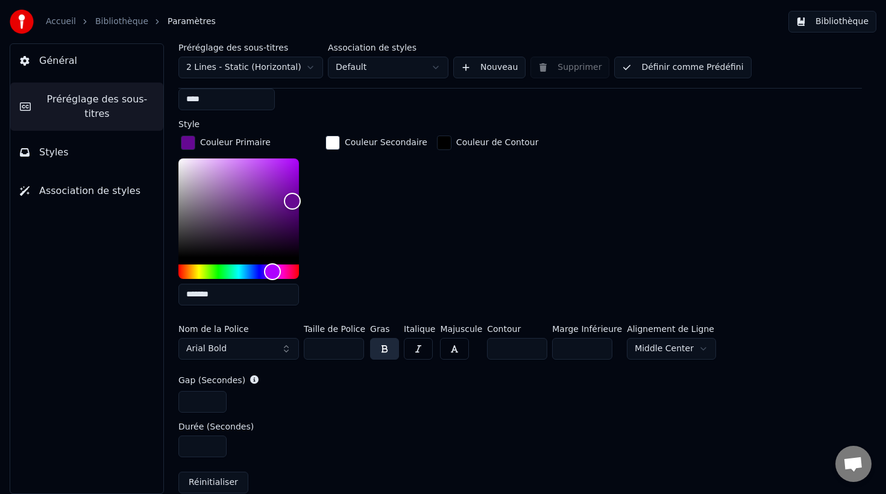
click at [696, 71] on button "Définir comme Prédéfini" at bounding box center [682, 68] width 137 height 22
click at [841, 21] on button "Bibliothèque" at bounding box center [832, 22] width 88 height 22
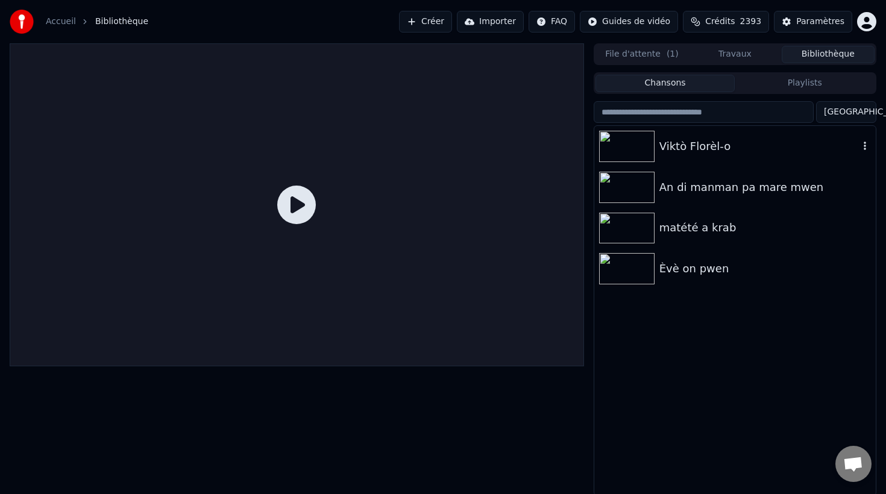
click at [635, 149] on img at bounding box center [626, 146] width 55 height 31
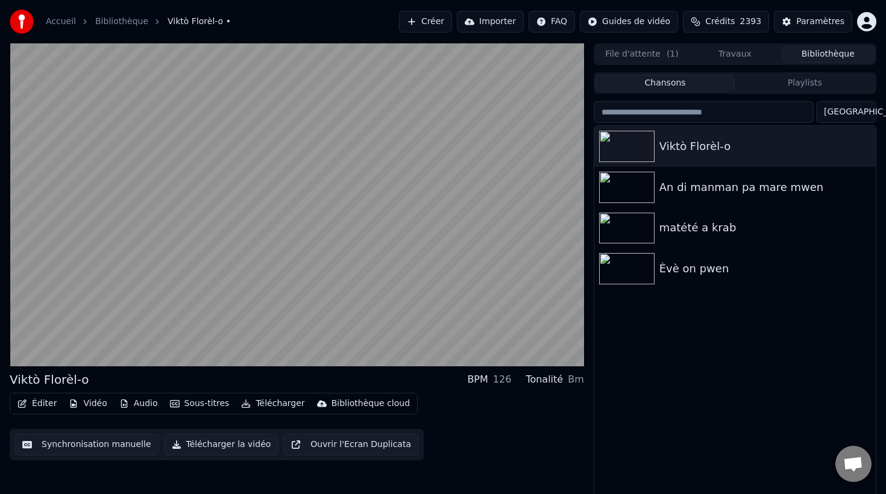
click at [107, 440] on button "Synchronisation manuelle" at bounding box center [86, 445] width 145 height 22
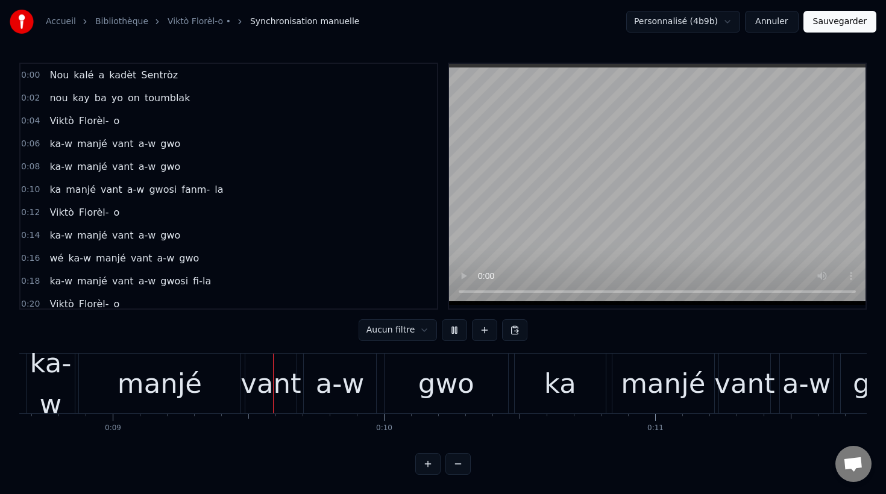
scroll to position [0, 2350]
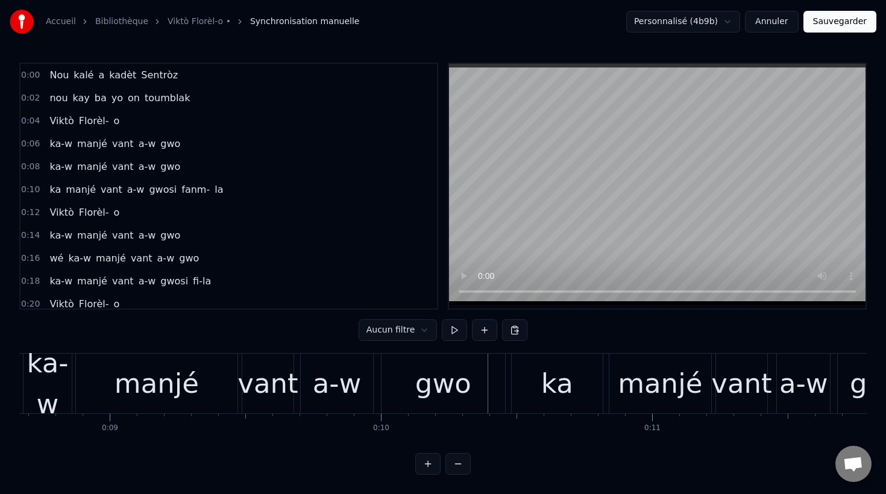
click at [554, 385] on div "ka" at bounding box center [557, 383] width 32 height 41
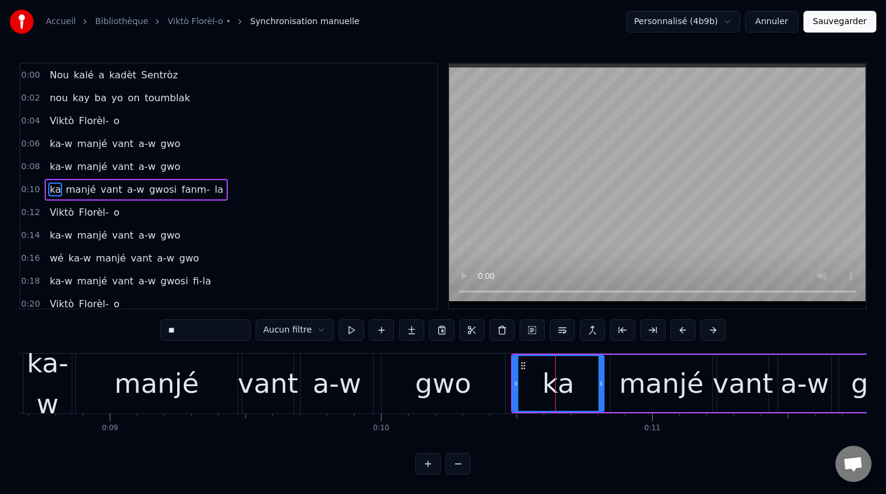
scroll to position [4, 0]
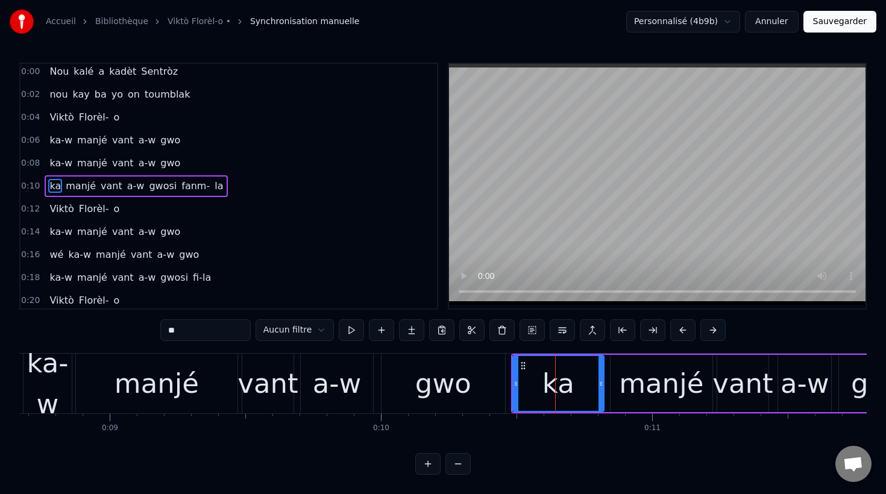
click at [240, 324] on input "**" at bounding box center [205, 330] width 90 height 22
click at [237, 333] on input "**" at bounding box center [205, 330] width 90 height 22
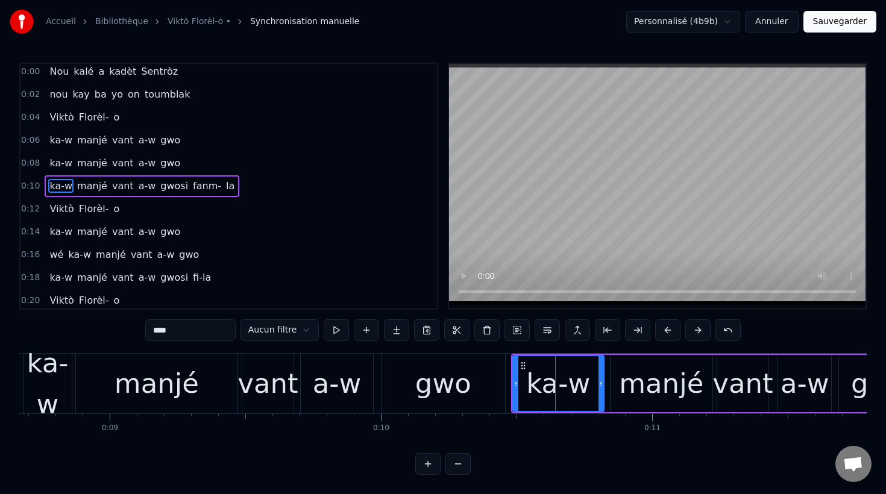
click at [468, 388] on div "gwo" at bounding box center [443, 384] width 124 height 60
type input "***"
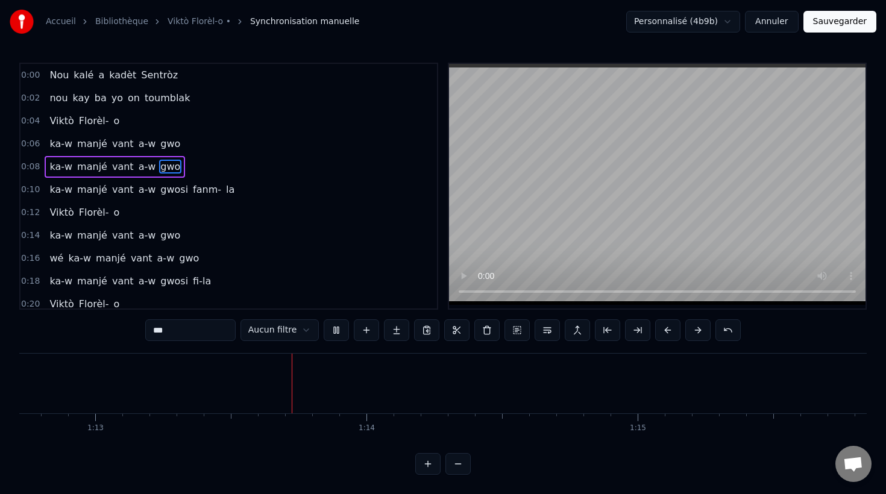
scroll to position [0, 19728]
click at [829, 22] on button "Sauvegarder" at bounding box center [839, 22] width 73 height 22
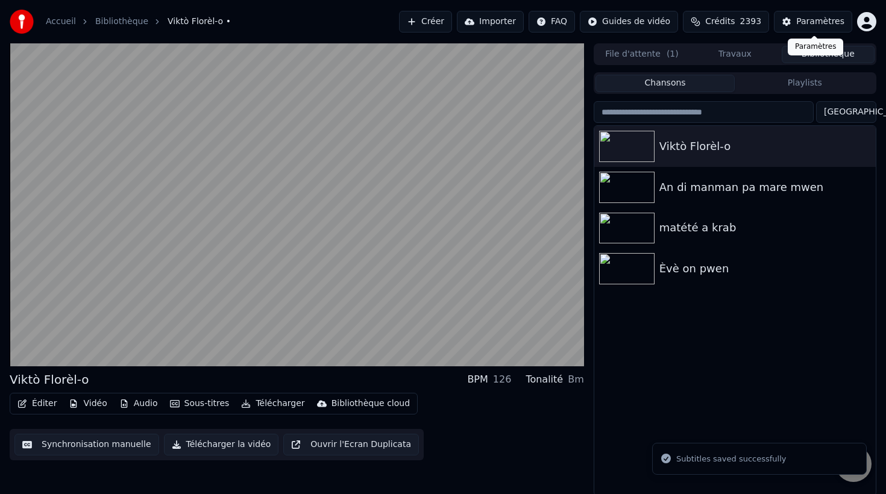
click at [816, 21] on div "Paramètres" at bounding box center [820, 22] width 48 height 12
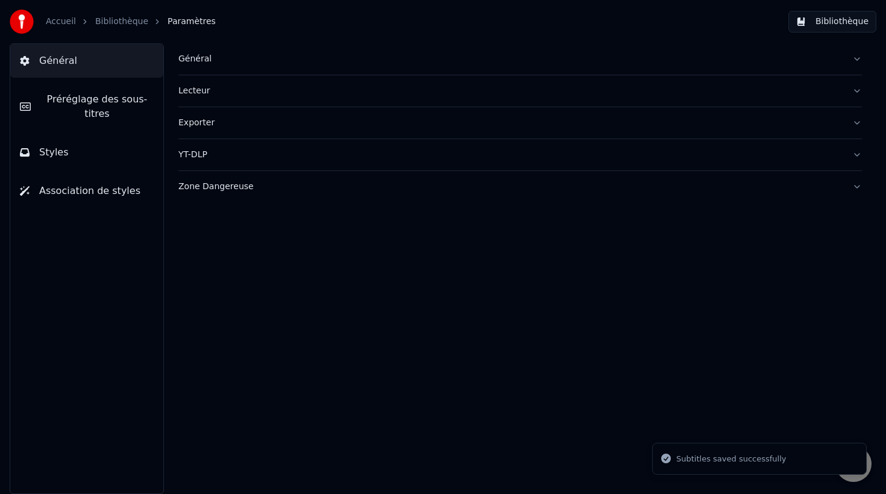
click at [94, 102] on span "Préréglage des sous-titres" at bounding box center [96, 106] width 113 height 29
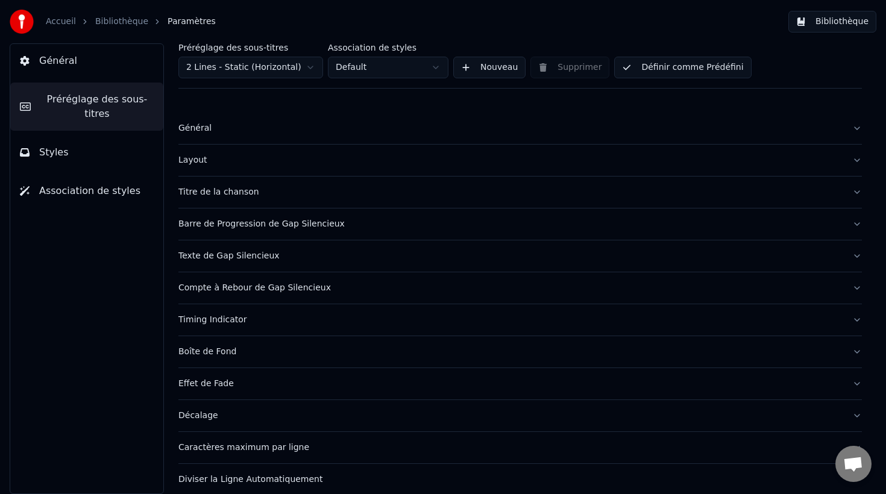
click at [236, 257] on div "Texte de Gap Silencieux" at bounding box center [510, 256] width 664 height 12
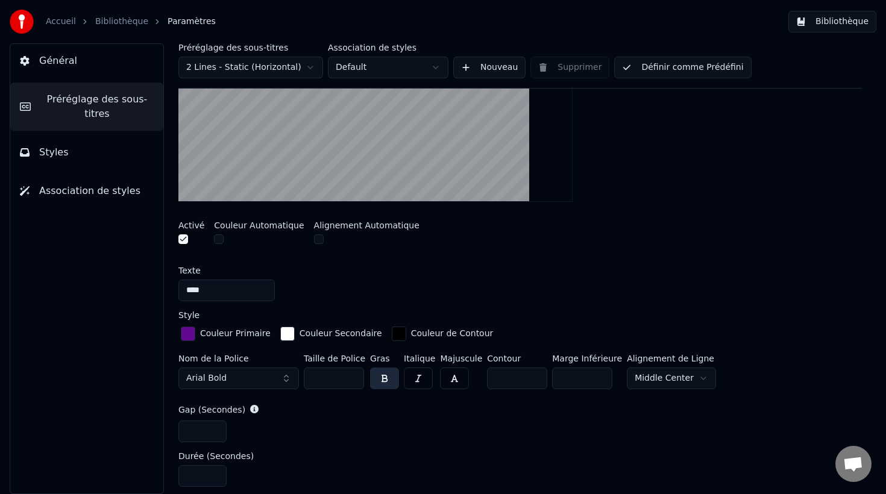
scroll to position [252, 0]
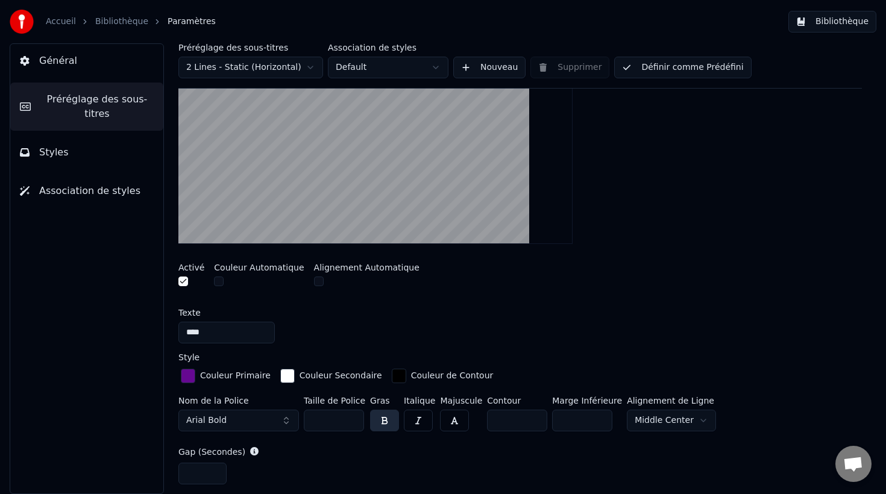
click at [184, 282] on button "button" at bounding box center [183, 282] width 10 height 10
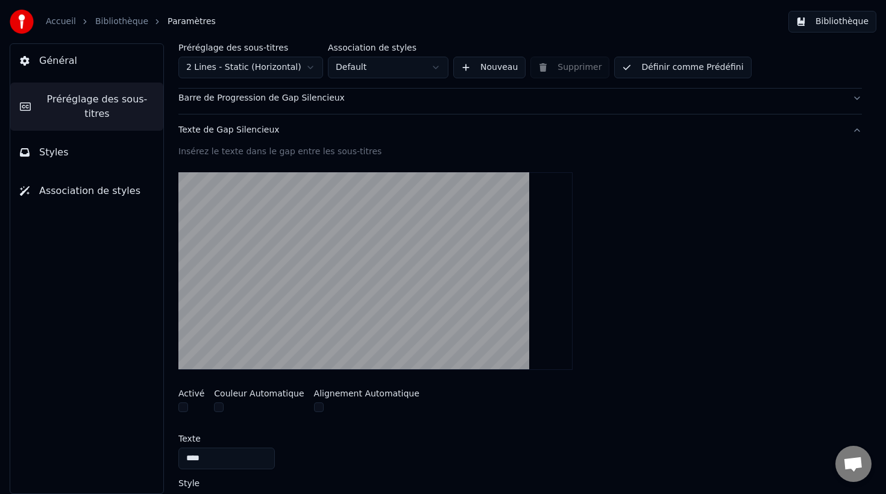
scroll to position [0, 0]
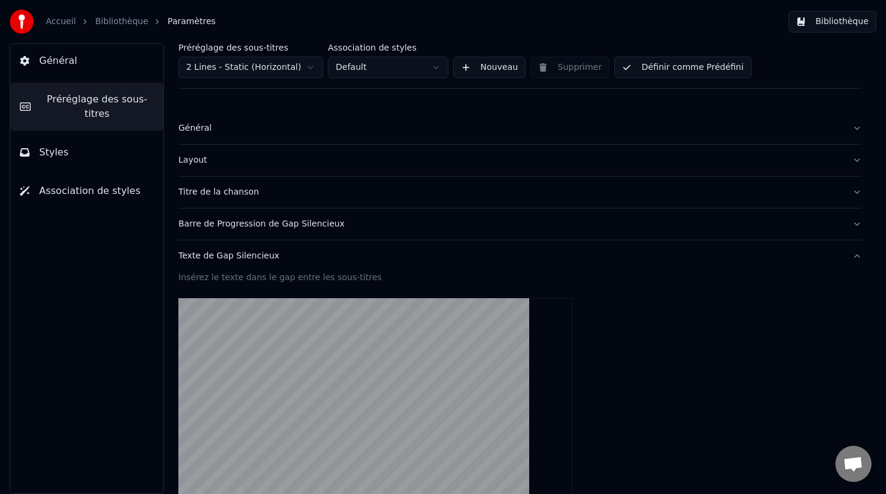
click at [672, 69] on button "Définir comme Prédéfini" at bounding box center [682, 68] width 137 height 22
click at [829, 19] on button "Bibliothèque" at bounding box center [832, 22] width 88 height 22
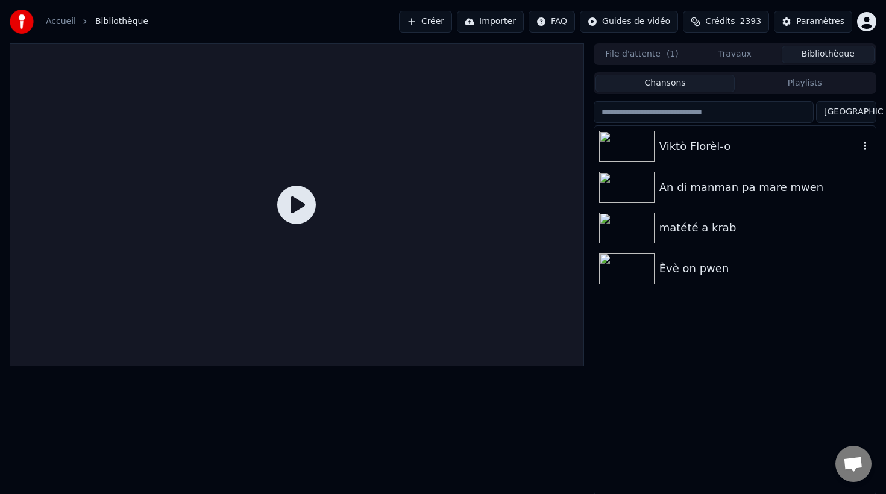
click at [774, 144] on div "Viktò Florèl-o" at bounding box center [758, 146] width 199 height 17
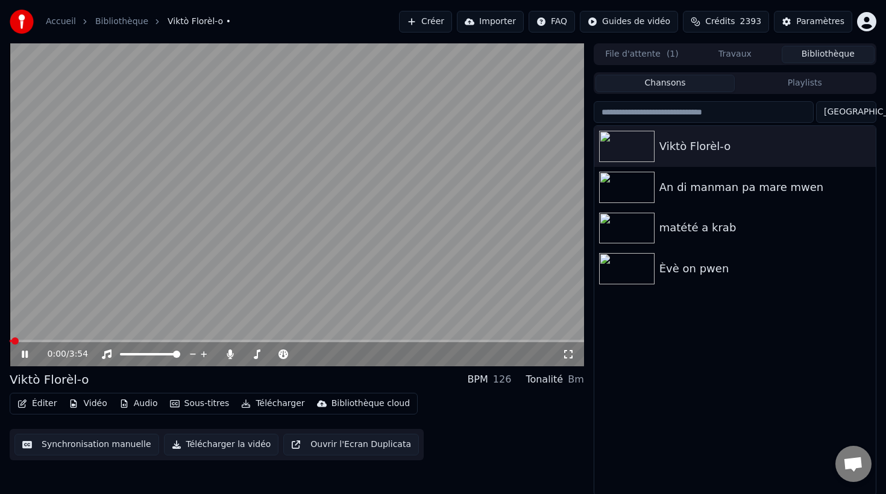
click at [269, 403] on button "Télécharger" at bounding box center [272, 403] width 73 height 17
click at [213, 444] on button "Télécharger la vidéo" at bounding box center [221, 445] width 115 height 22
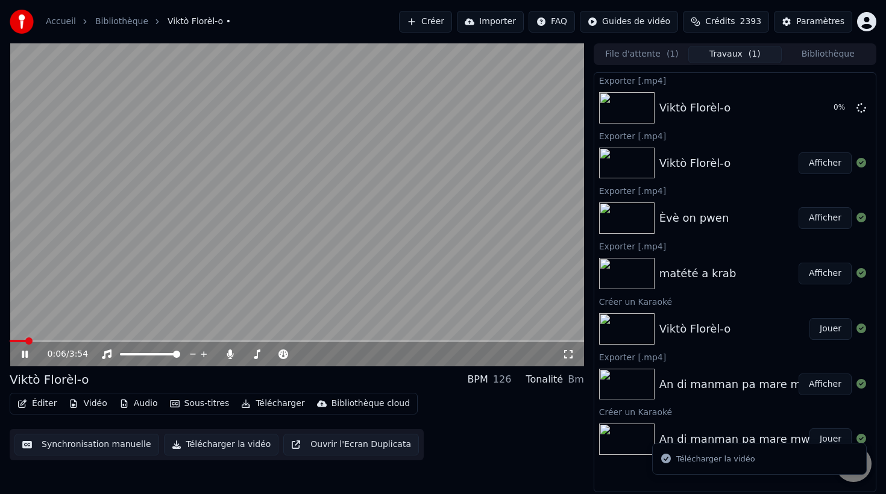
click at [26, 354] on icon at bounding box center [25, 354] width 6 height 7
click at [69, 21] on link "Accueil" at bounding box center [61, 22] width 30 height 12
